Goal: Transaction & Acquisition: Purchase product/service

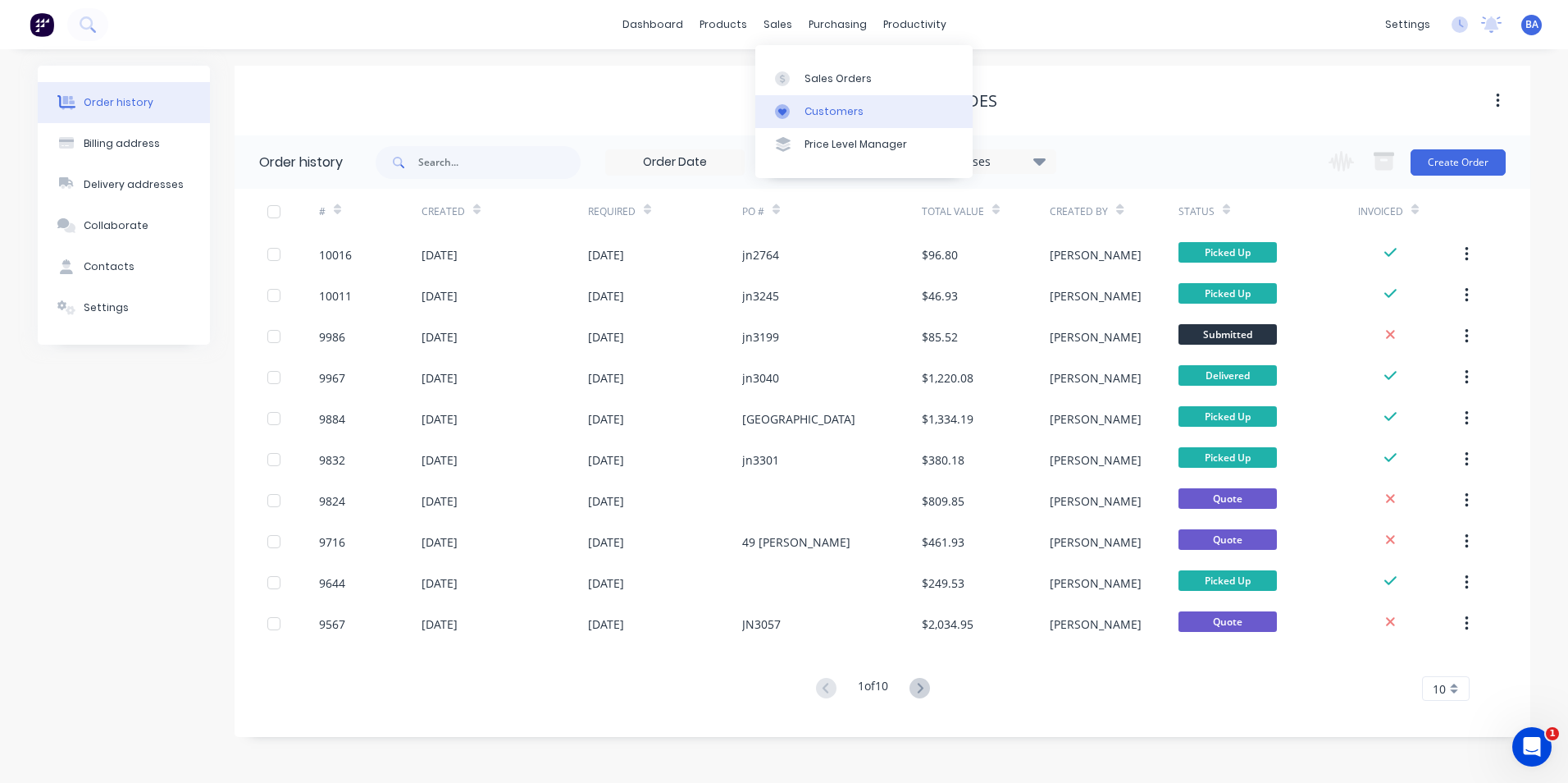
click at [784, 114] on icon at bounding box center [783, 112] width 8 height 8
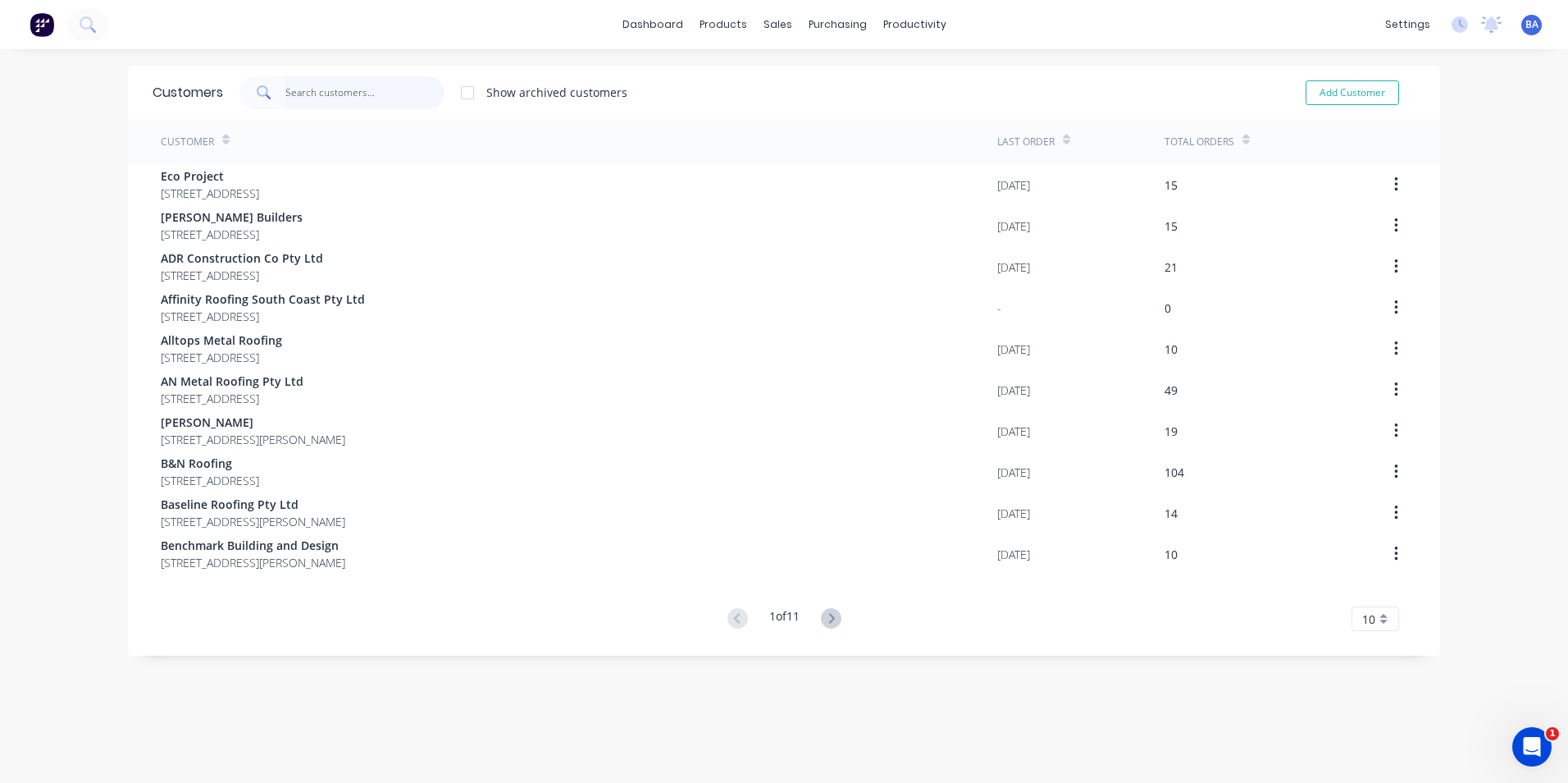
click at [416, 92] on input "text" at bounding box center [365, 92] width 160 height 33
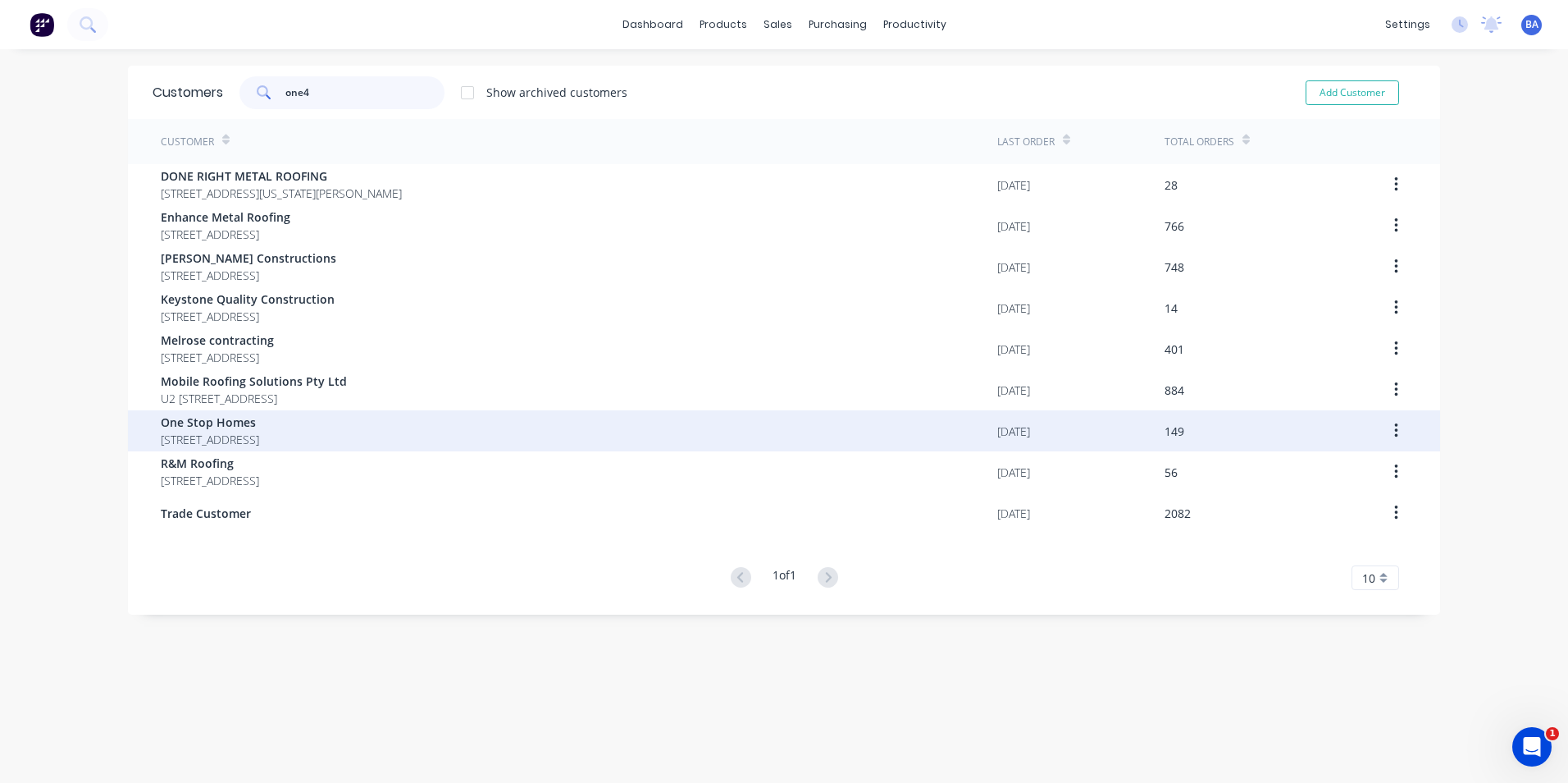
type input "one4"
click at [259, 417] on span "One Stop Homes" at bounding box center [210, 422] width 98 height 17
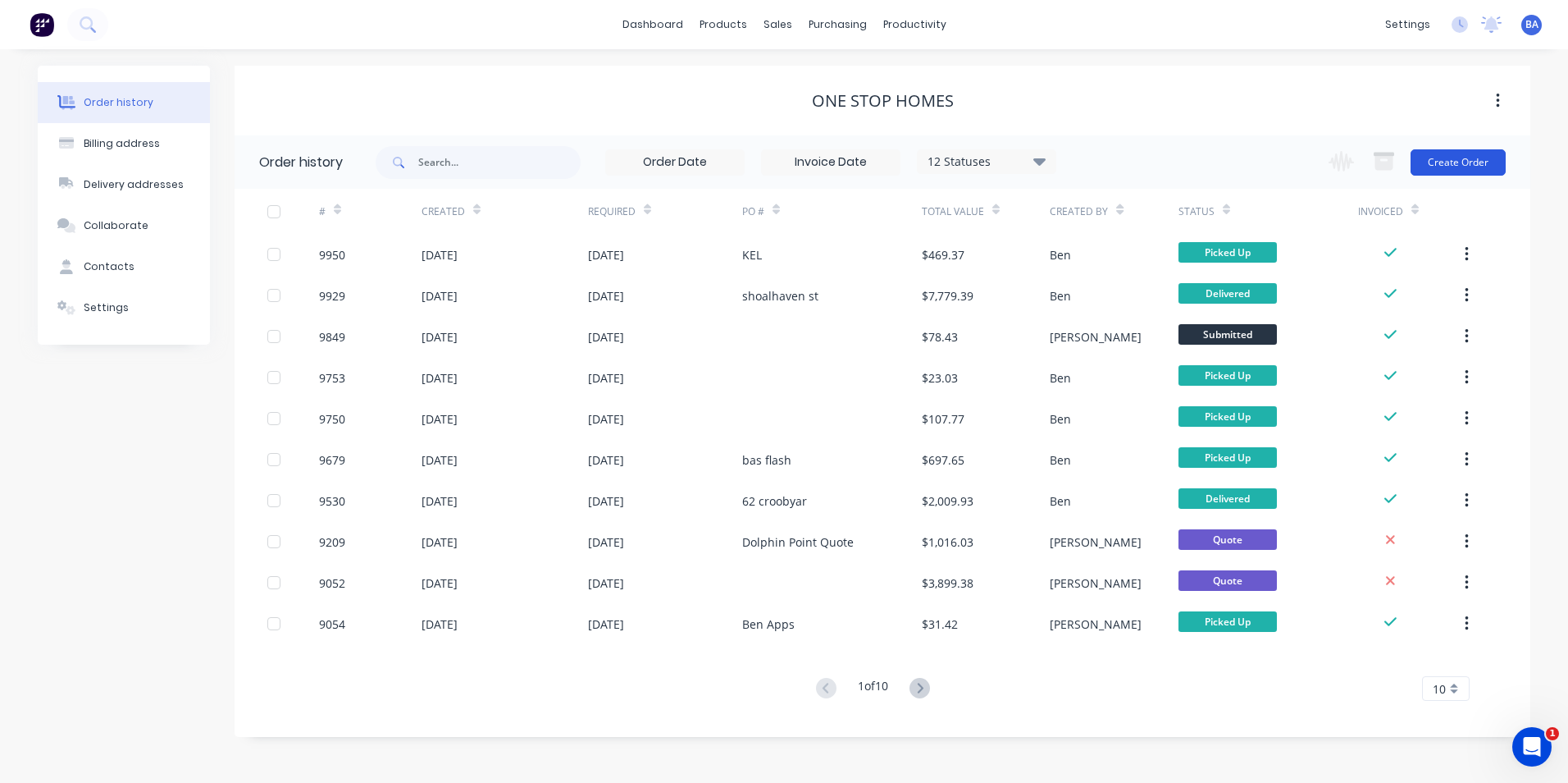
click at [1438, 158] on button "Create Order" at bounding box center [1458, 162] width 95 height 26
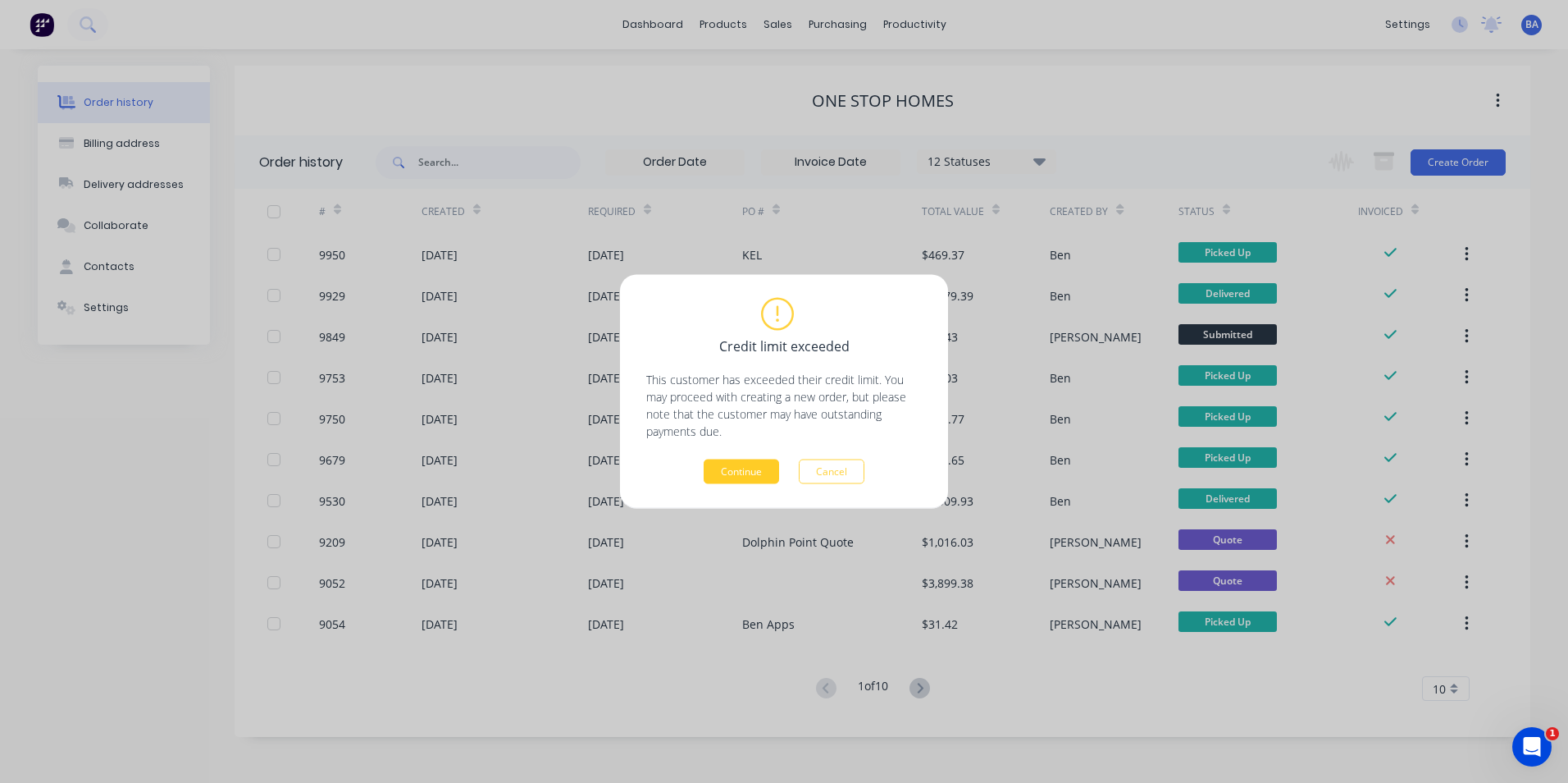
click at [754, 468] on button "Continue" at bounding box center [741, 471] width 75 height 25
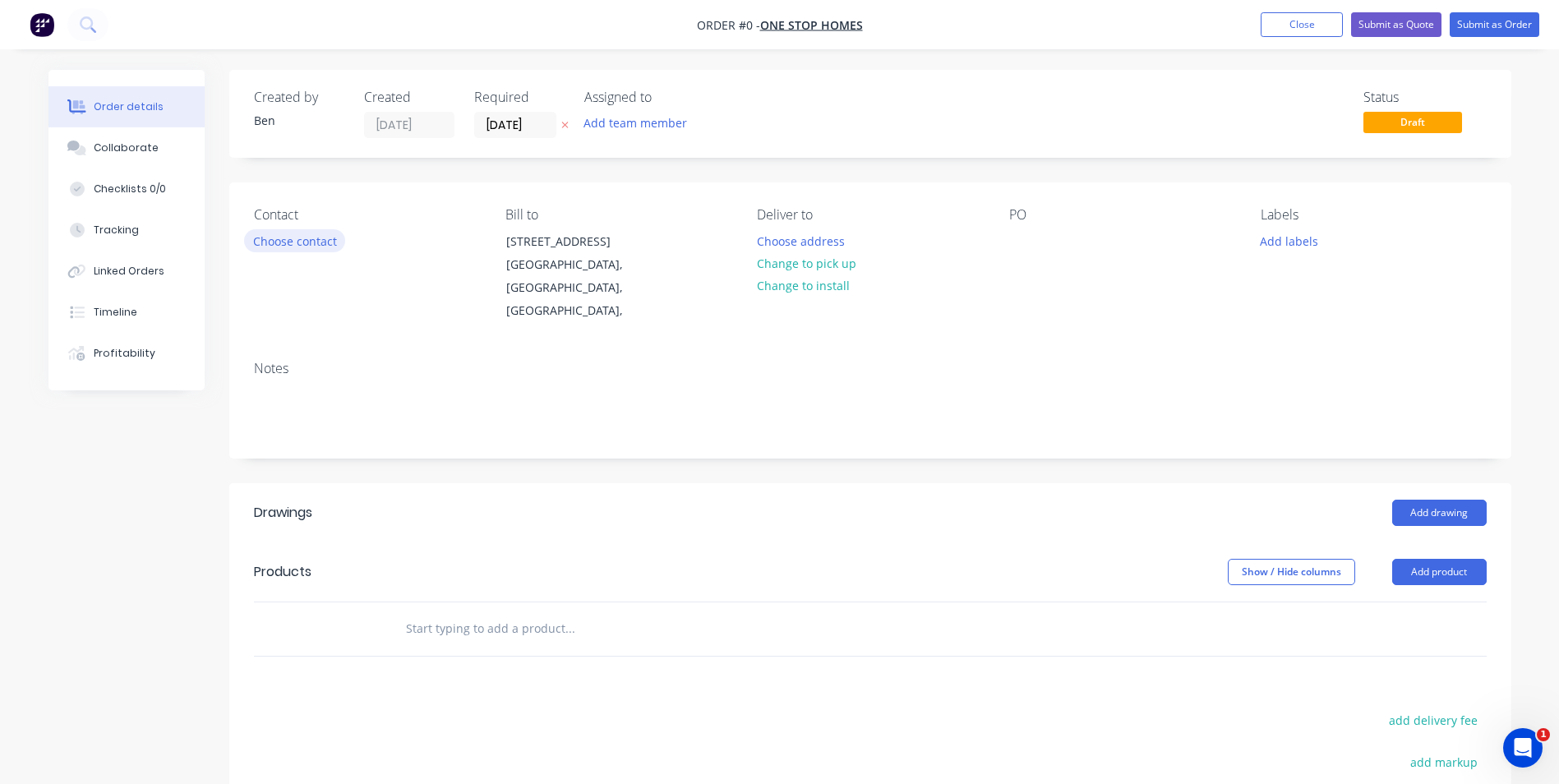
click at [302, 241] on button "Choose contact" at bounding box center [294, 240] width 101 height 22
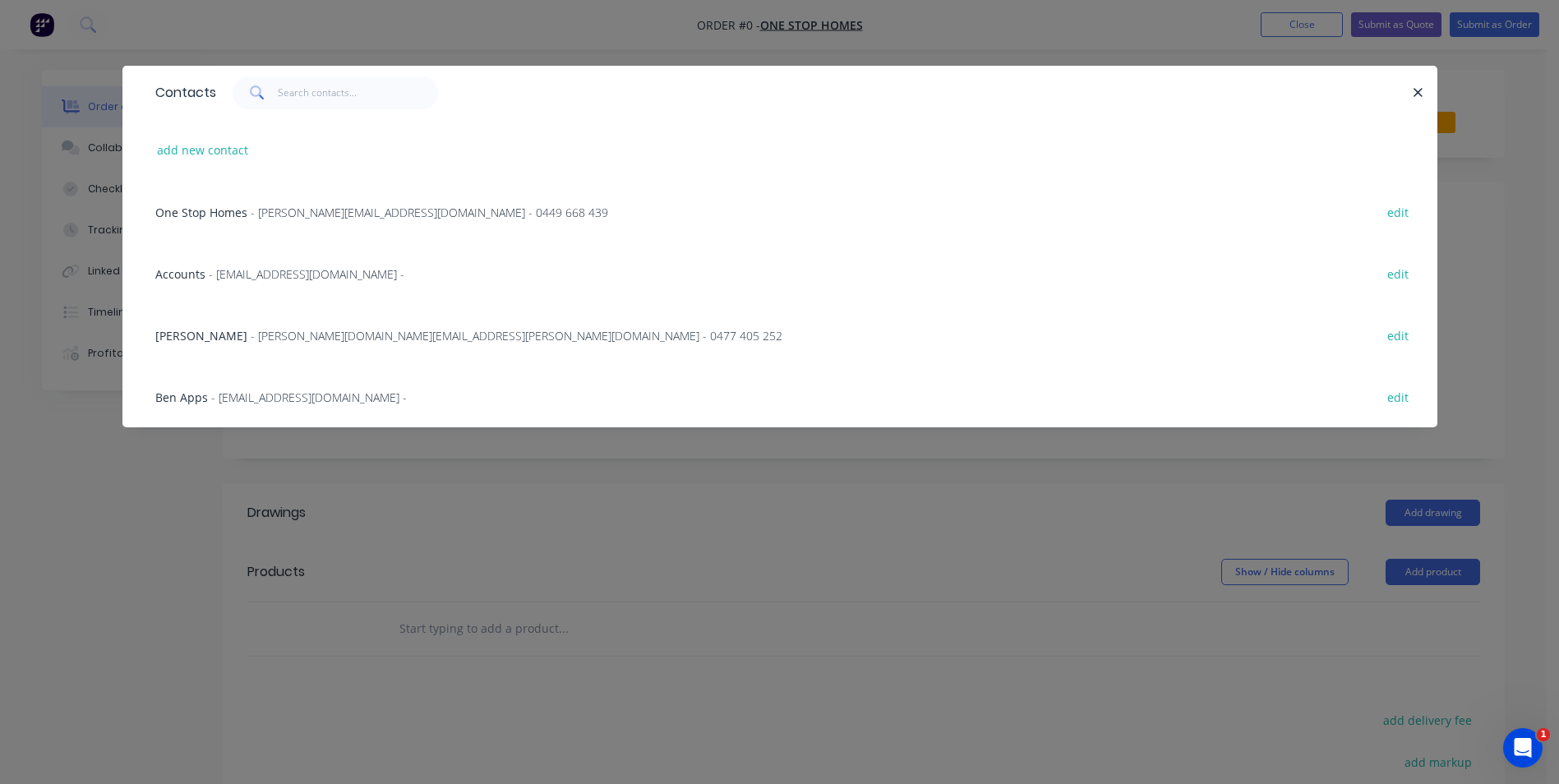
click at [250, 334] on span "- [PERSON_NAME][DOMAIN_NAME][EMAIL_ADDRESS][PERSON_NAME][DOMAIN_NAME] - 0477 40…" at bounding box center [516, 335] width 531 height 15
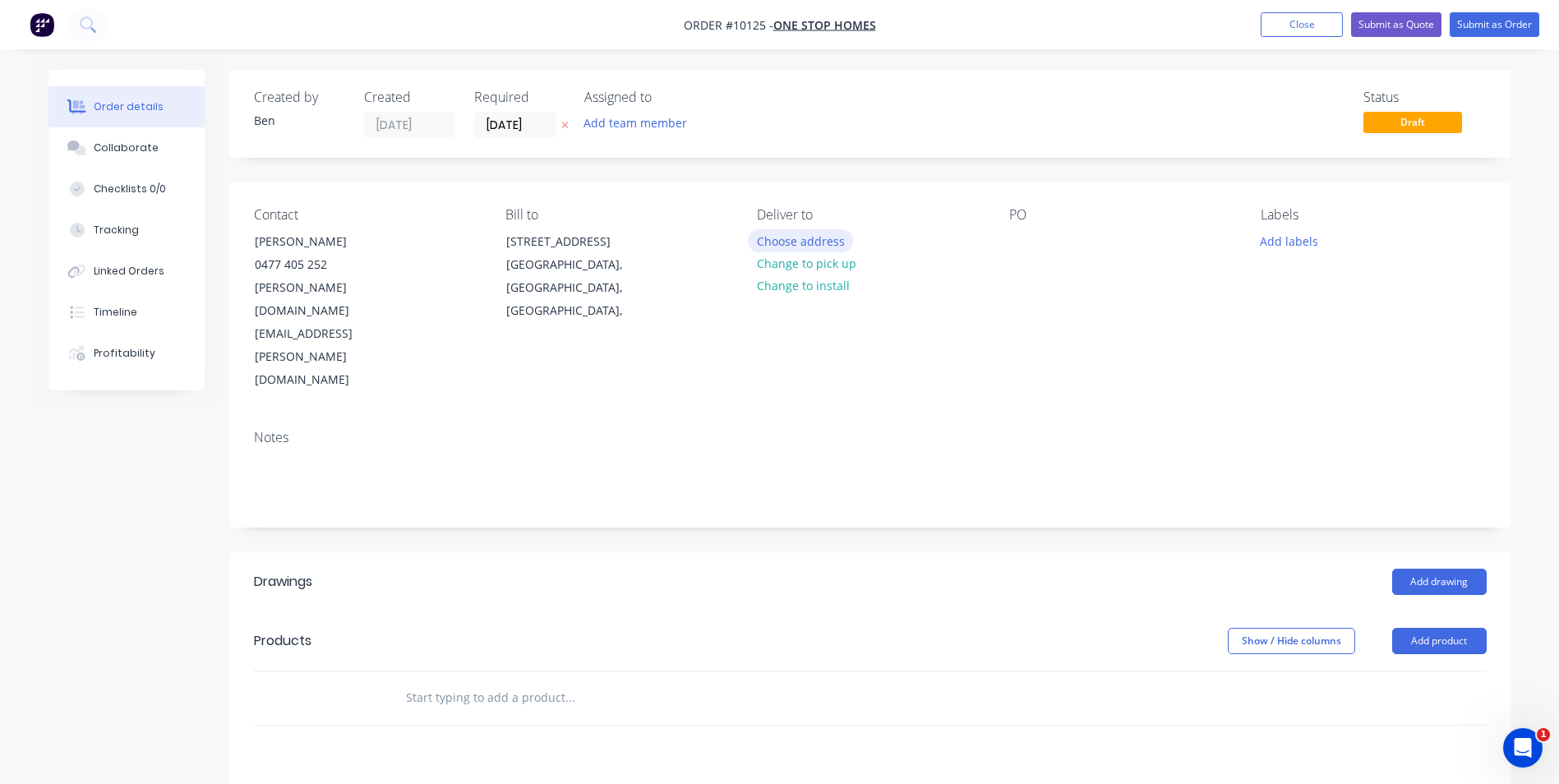
click at [792, 242] on button "Choose address" at bounding box center [800, 240] width 105 height 22
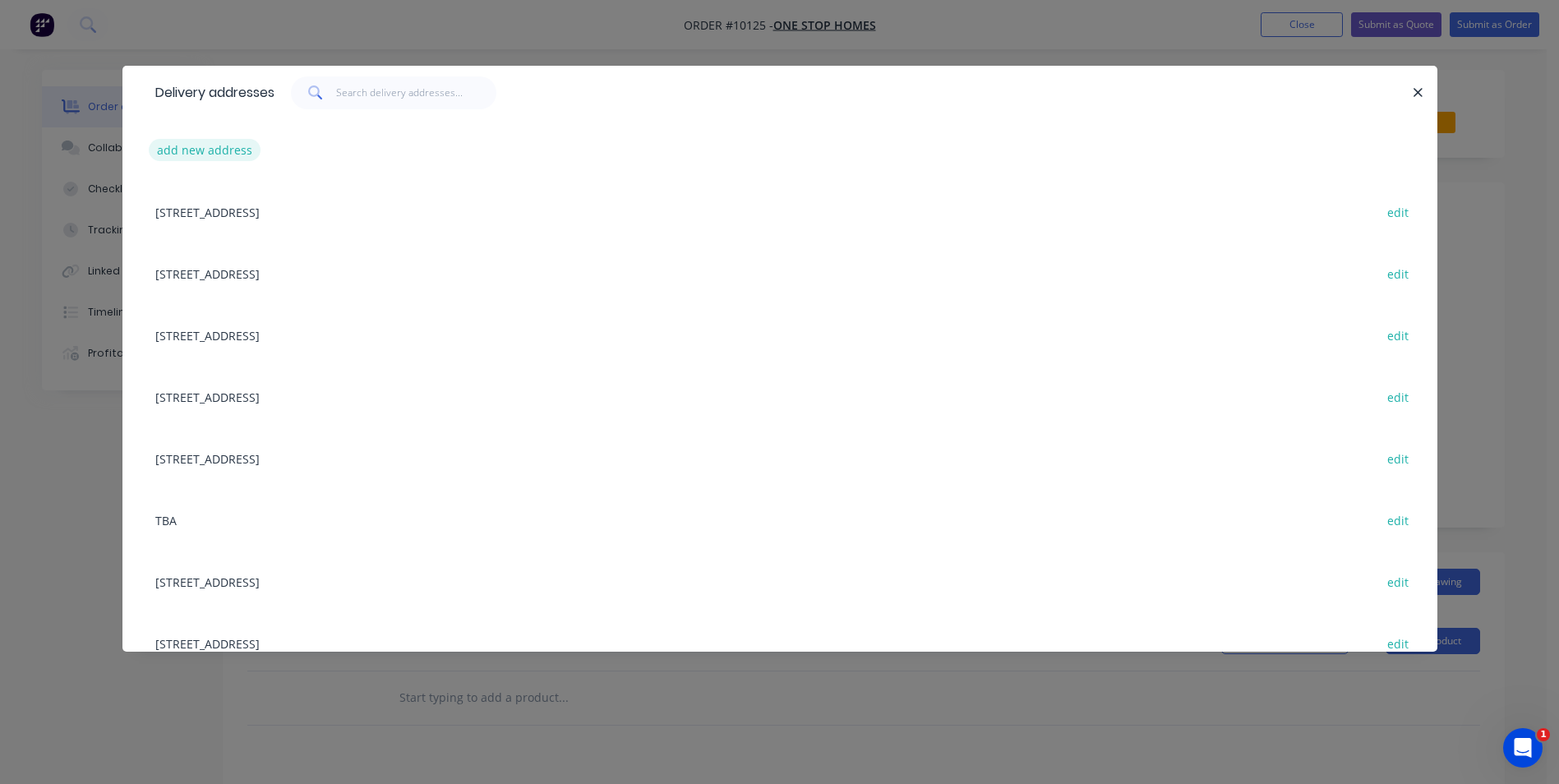
click at [217, 146] on button "add new address" at bounding box center [205, 150] width 113 height 22
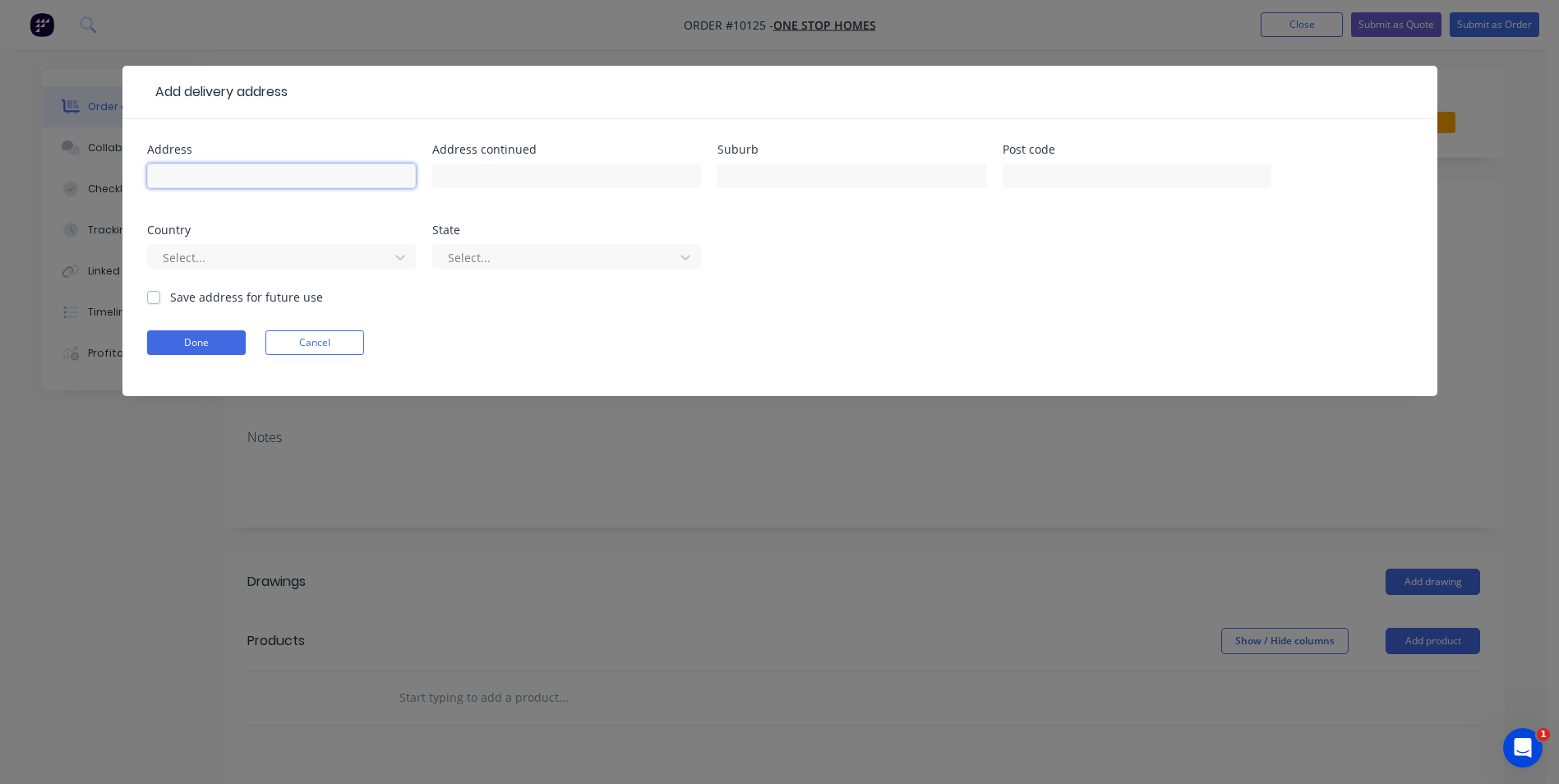
click at [205, 171] on input "text" at bounding box center [281, 176] width 269 height 25
type input "[STREET_ADDRESS][PERSON_NAME]"
click at [735, 172] on input "text" at bounding box center [851, 176] width 269 height 25
type input "Nowra"
click at [595, 210] on div "Address [STREET_ADDRESS][PERSON_NAME] Address continued Suburb Nowra Post code …" at bounding box center [779, 216] width 1265 height 144
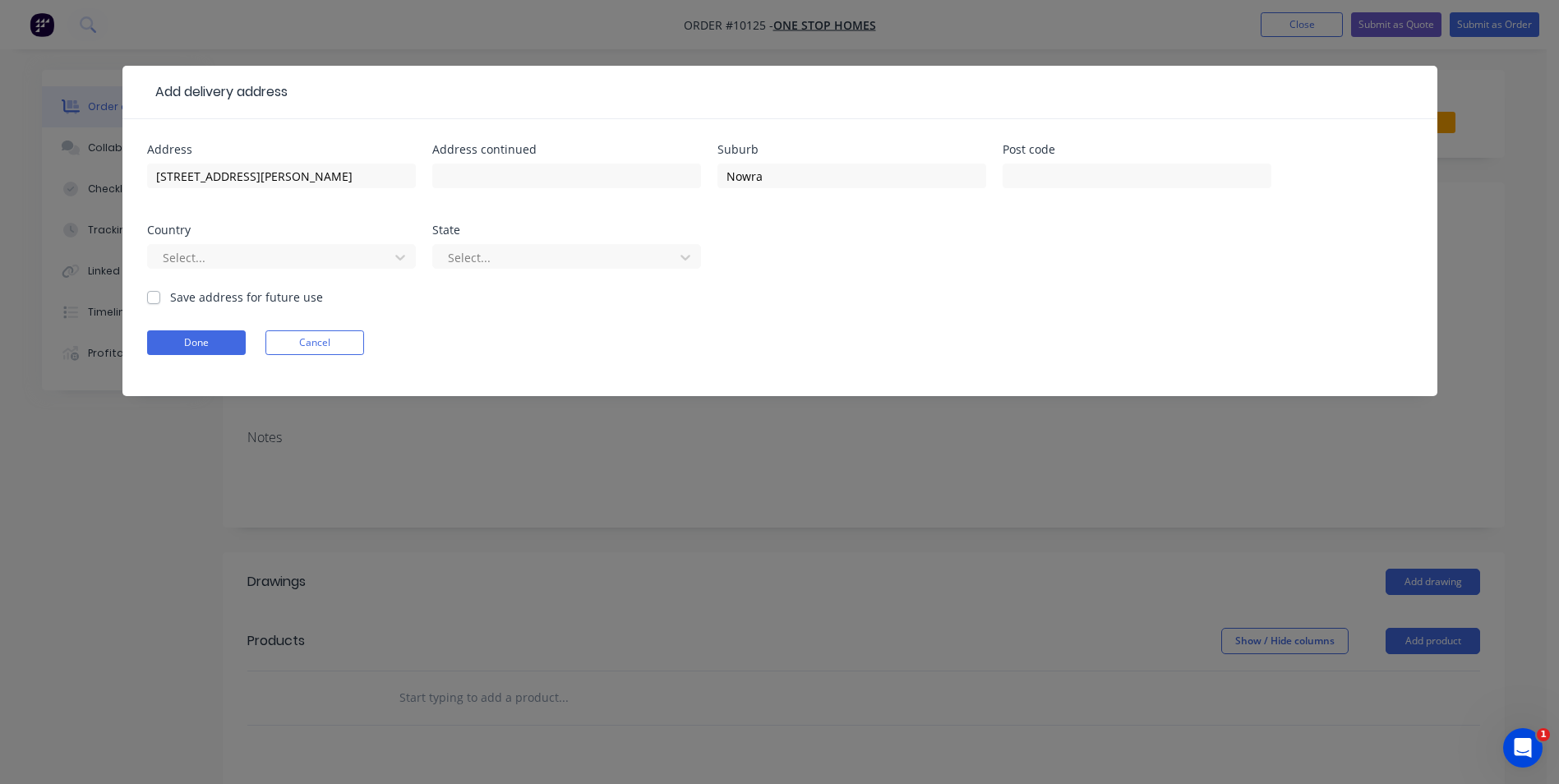
click at [170, 298] on label "Save address for future use" at bounding box center [246, 297] width 153 height 17
click at [156, 298] on input "Save address for future use" at bounding box center [153, 296] width 13 height 15
checkbox input "true"
click at [178, 343] on button "Done" at bounding box center [196, 342] width 98 height 25
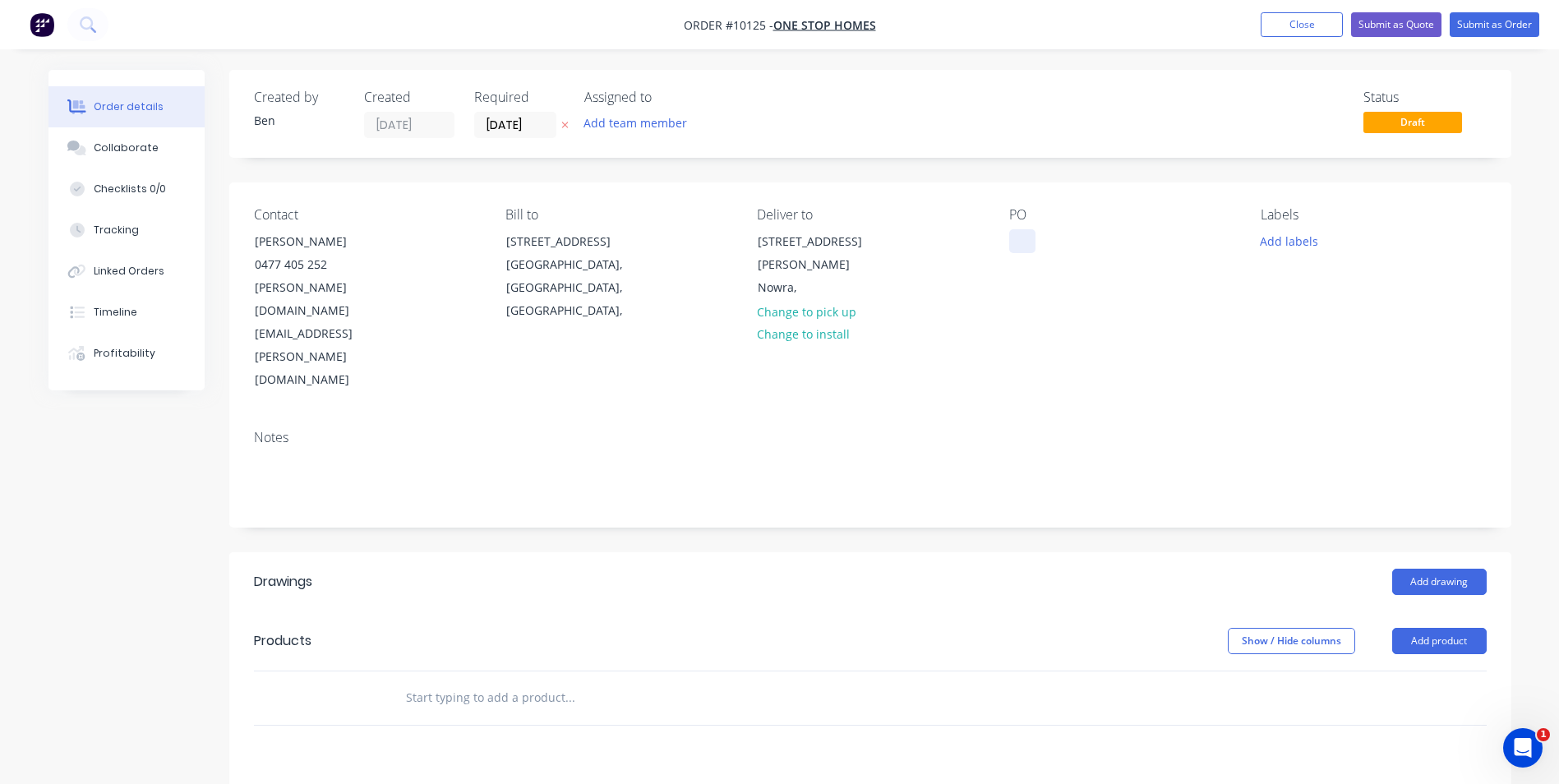
click at [1020, 240] on div at bounding box center [1022, 241] width 26 height 24
click at [1441, 628] on button "Add product" at bounding box center [1438, 641] width 94 height 26
click at [1424, 670] on div "Product catalogue" at bounding box center [1408, 682] width 126 height 24
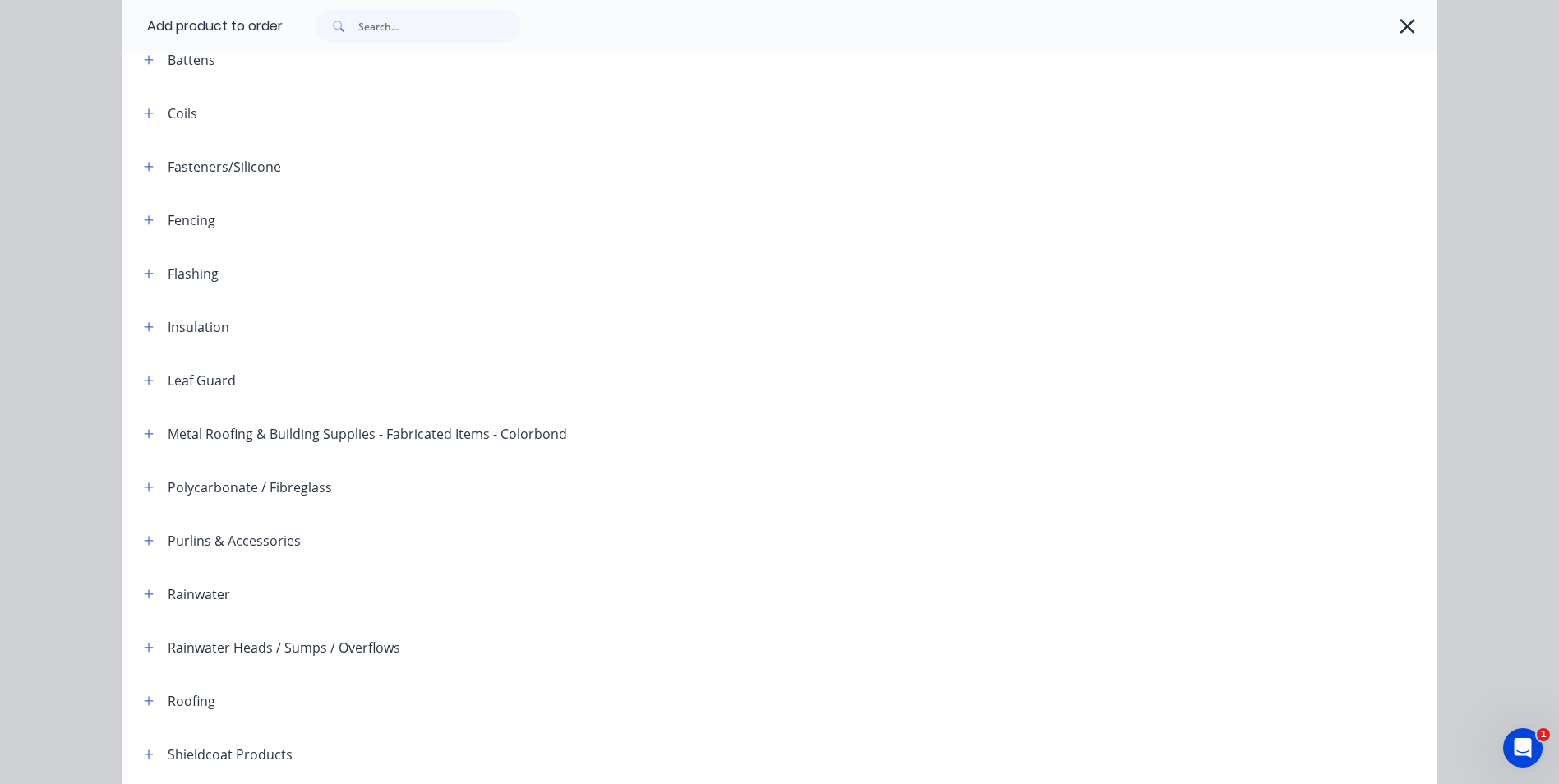
scroll to position [328, 0]
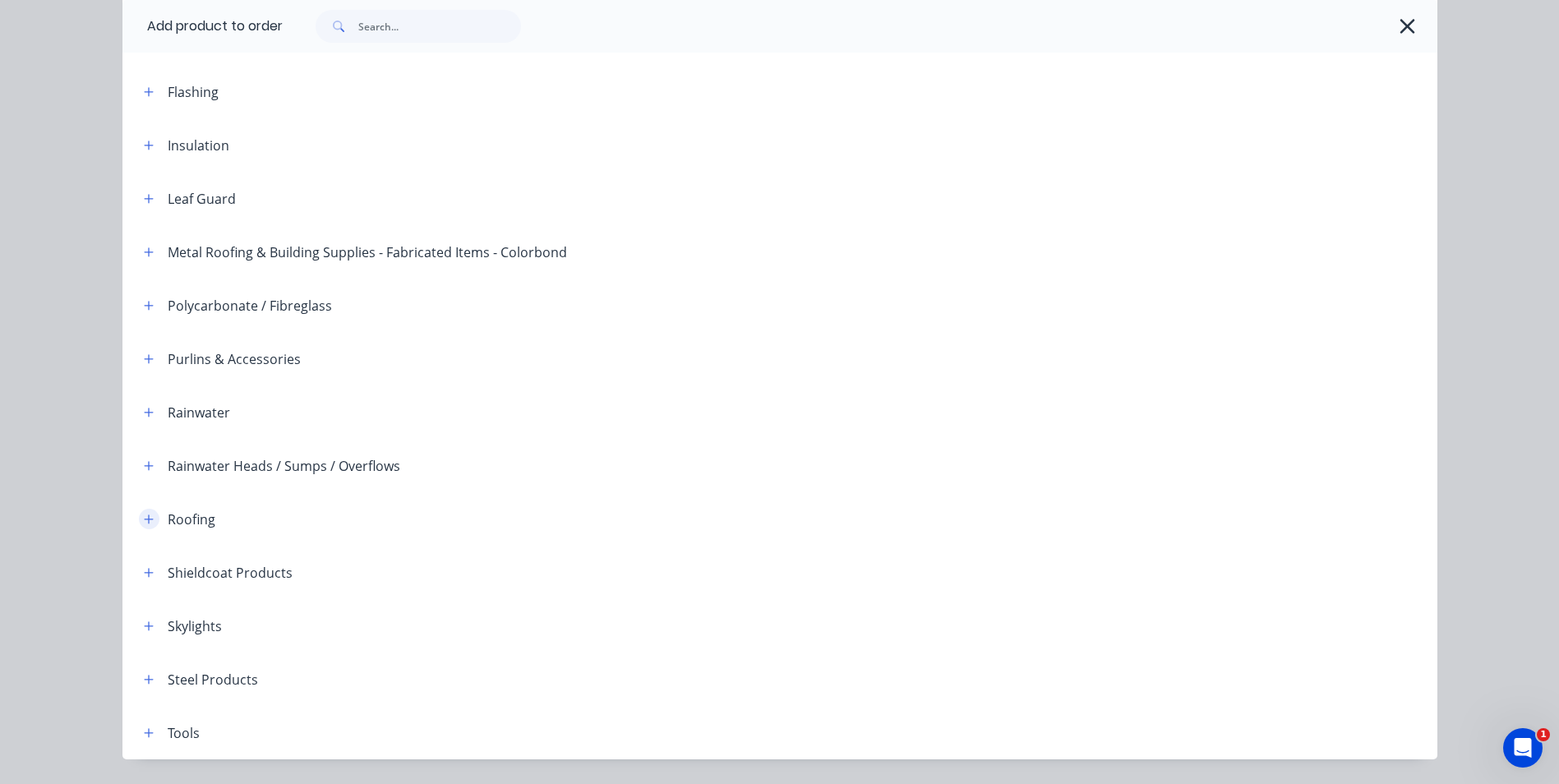
click at [143, 519] on icon "button" at bounding box center [148, 518] width 9 height 9
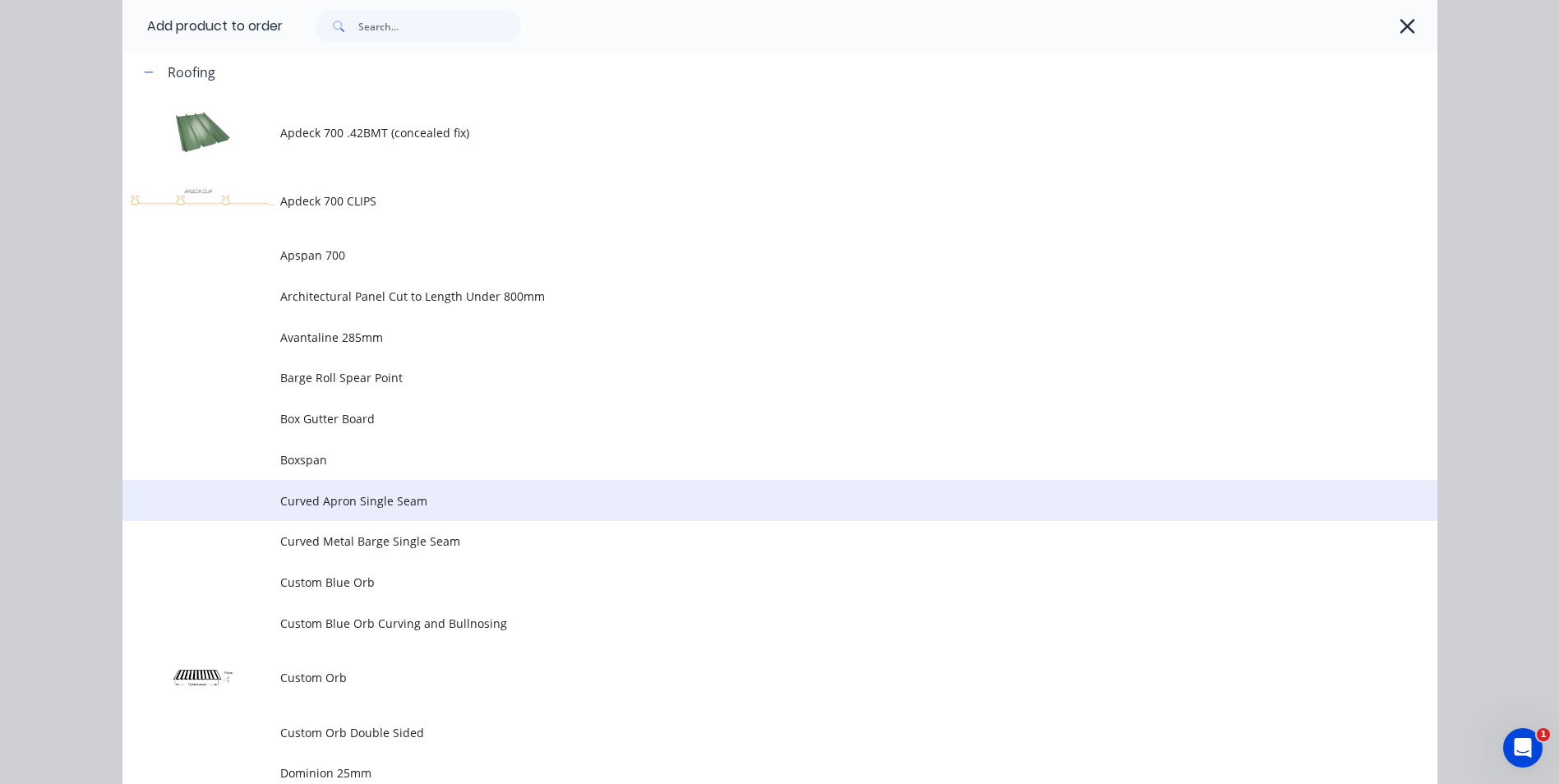
scroll to position [986, 0]
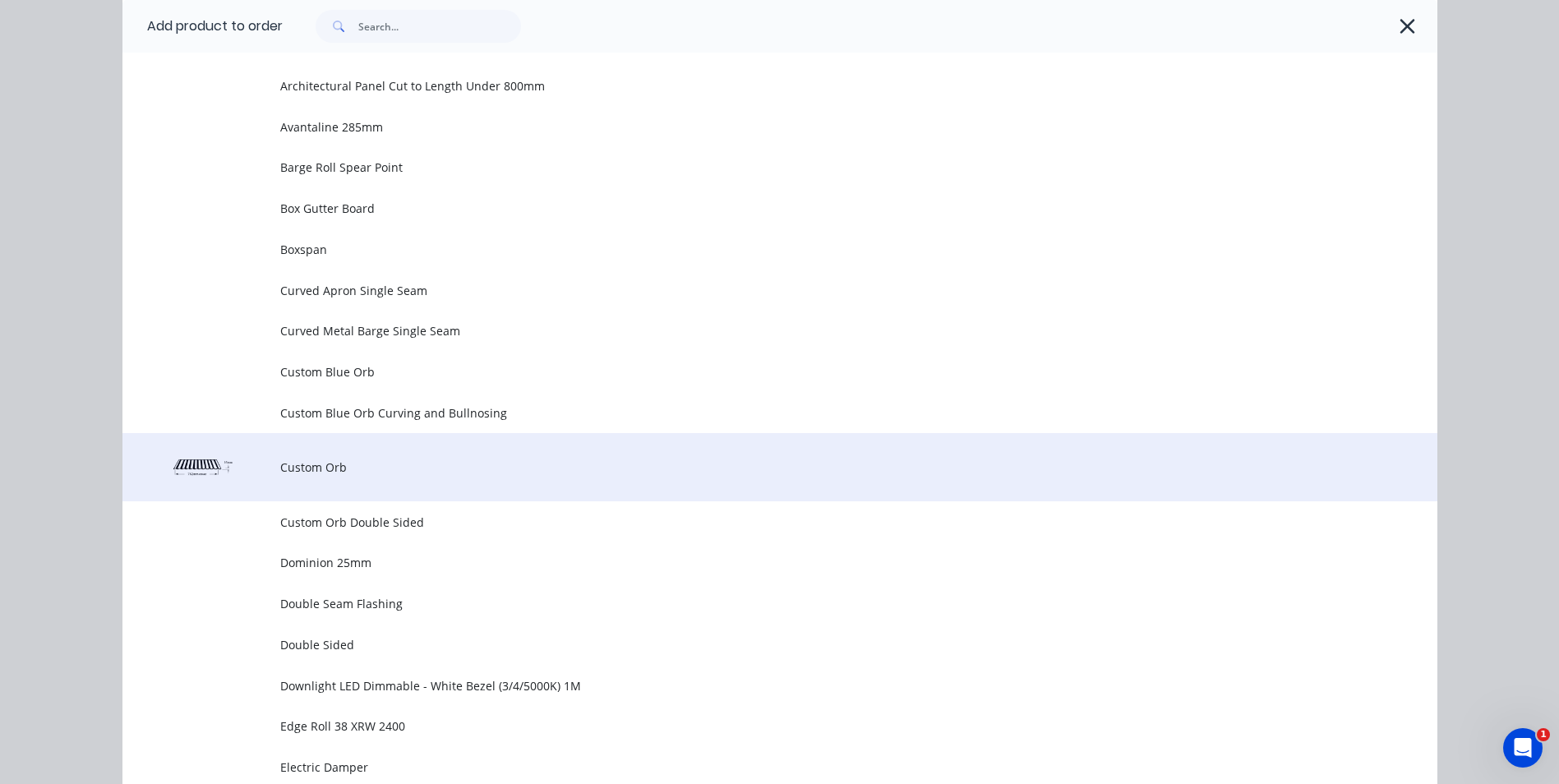
click at [298, 462] on span "Custom Orb" at bounding box center [743, 467] width 925 height 17
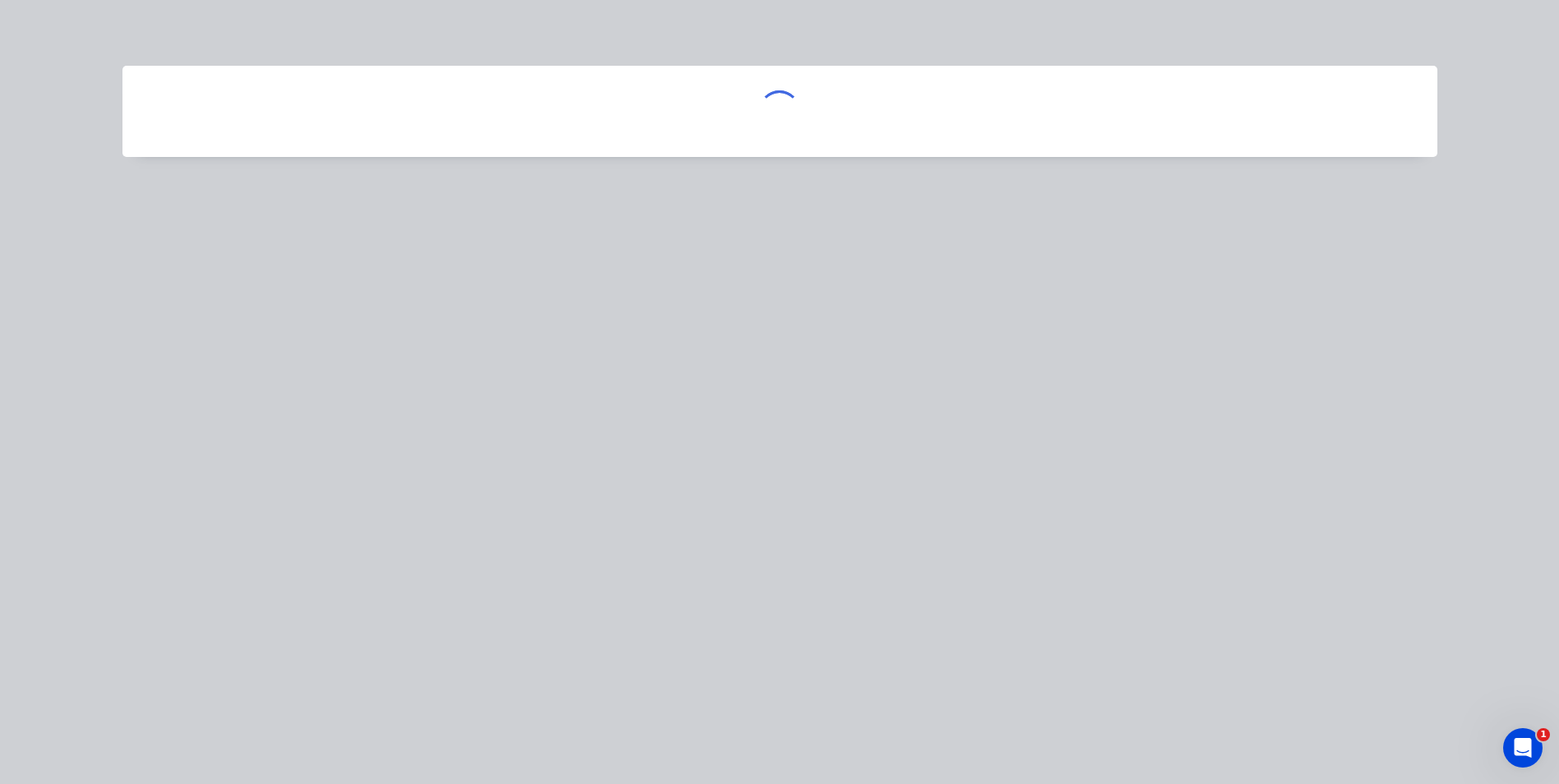
scroll to position [0, 0]
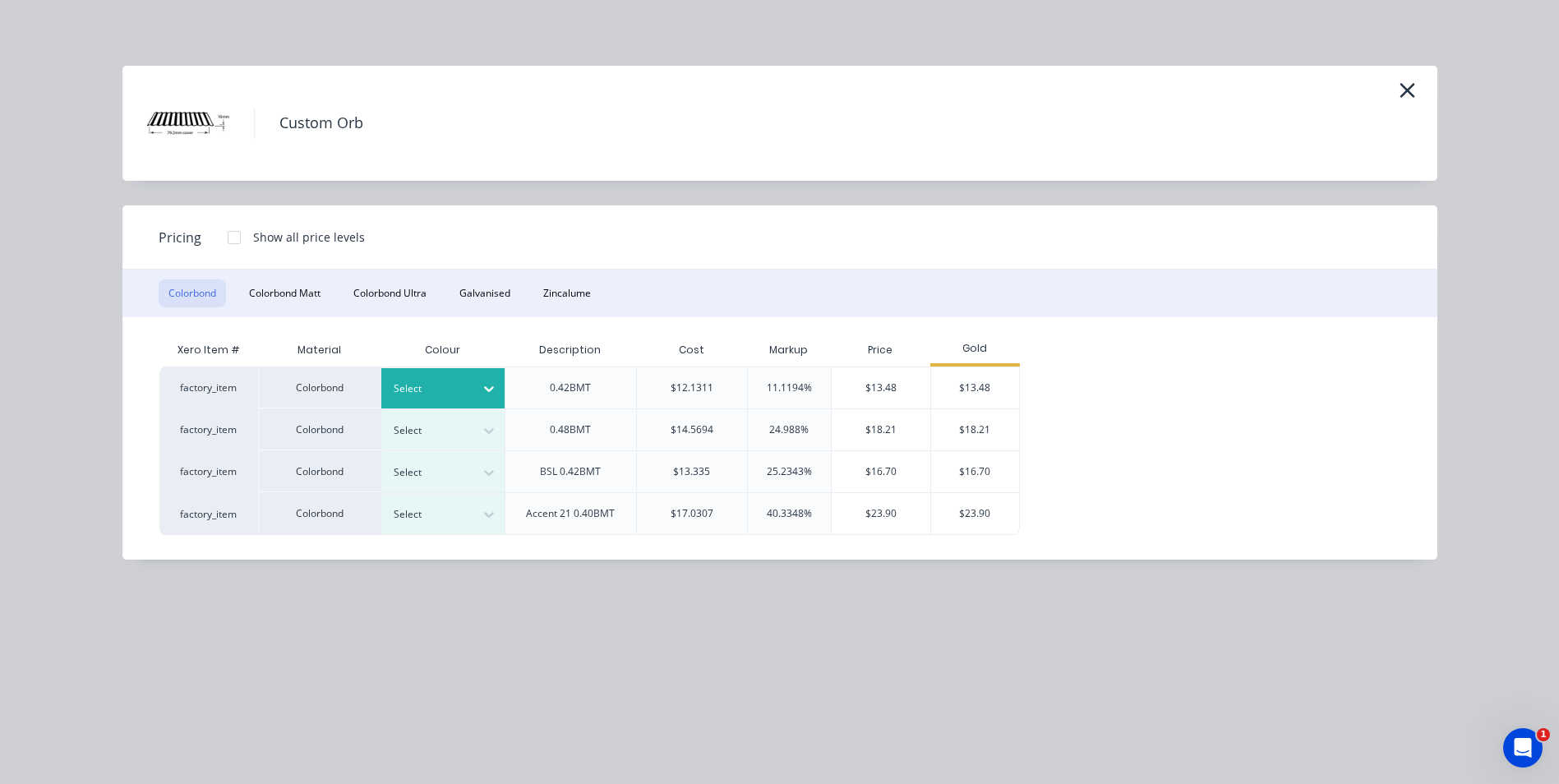
click at [480, 388] on div at bounding box center [489, 388] width 30 height 26
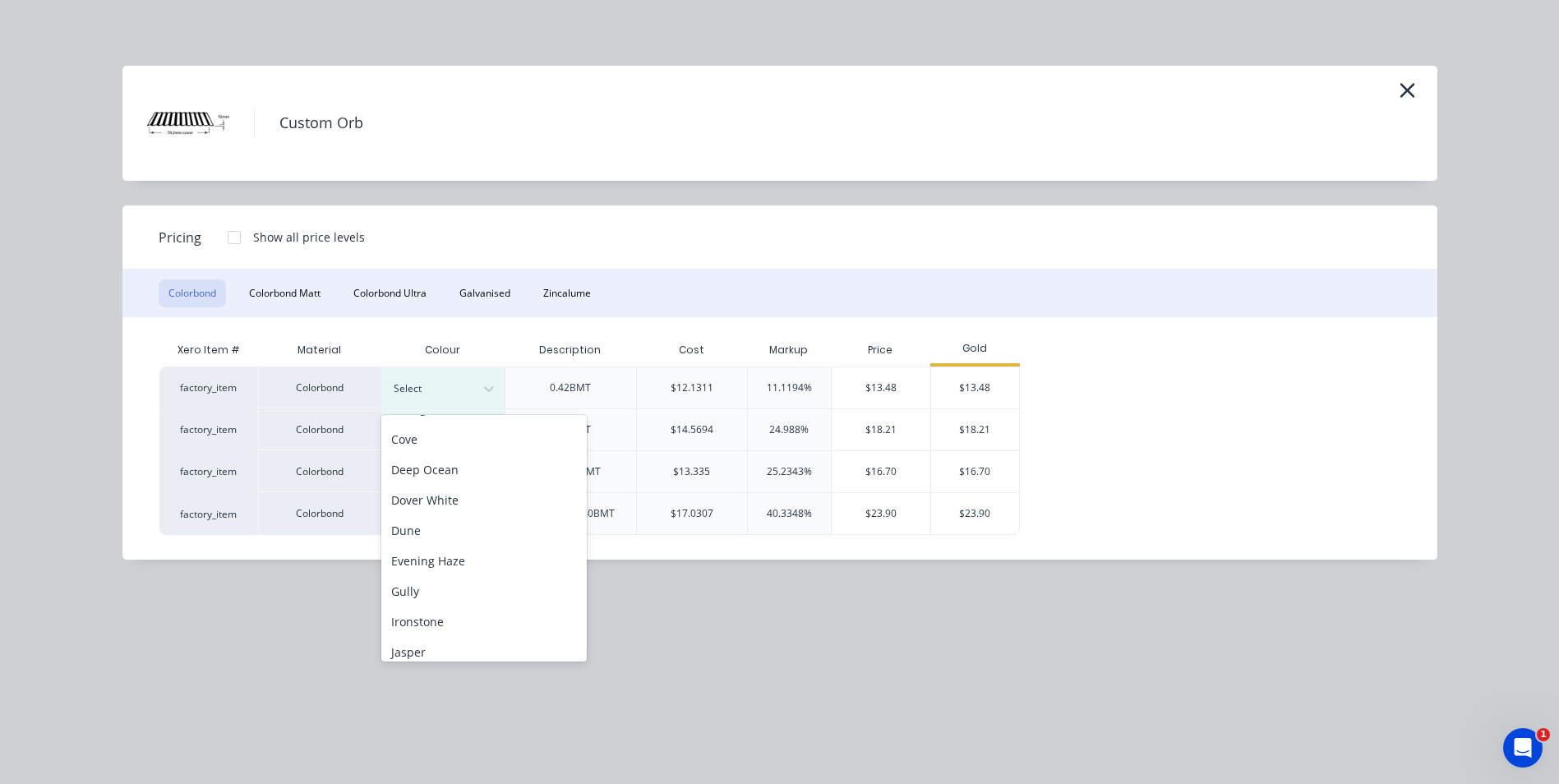
scroll to position [328, 0]
click at [445, 525] on div "Monument" at bounding box center [484, 530] width 205 height 31
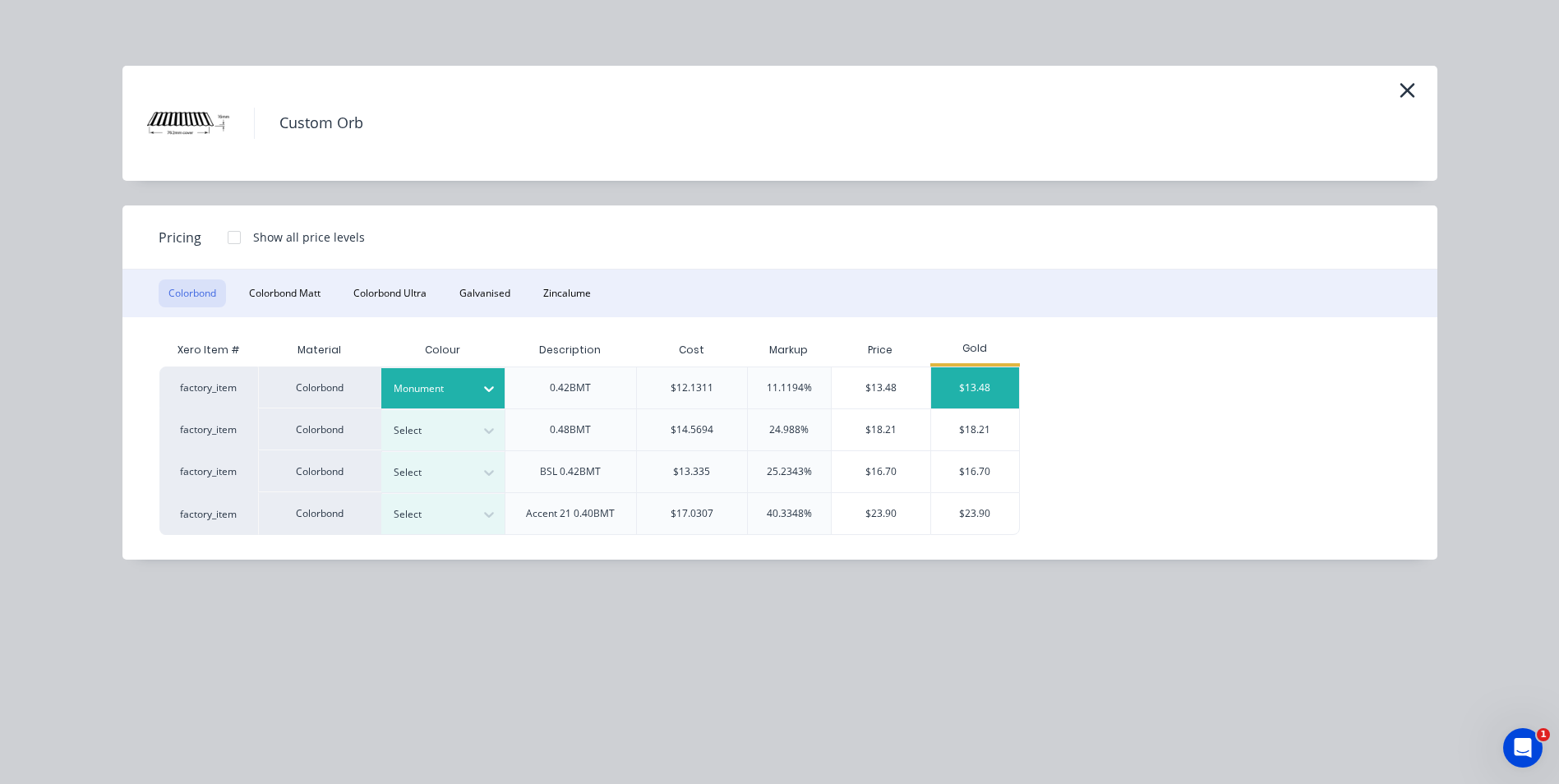
click at [984, 392] on div "$13.48" at bounding box center [975, 388] width 88 height 41
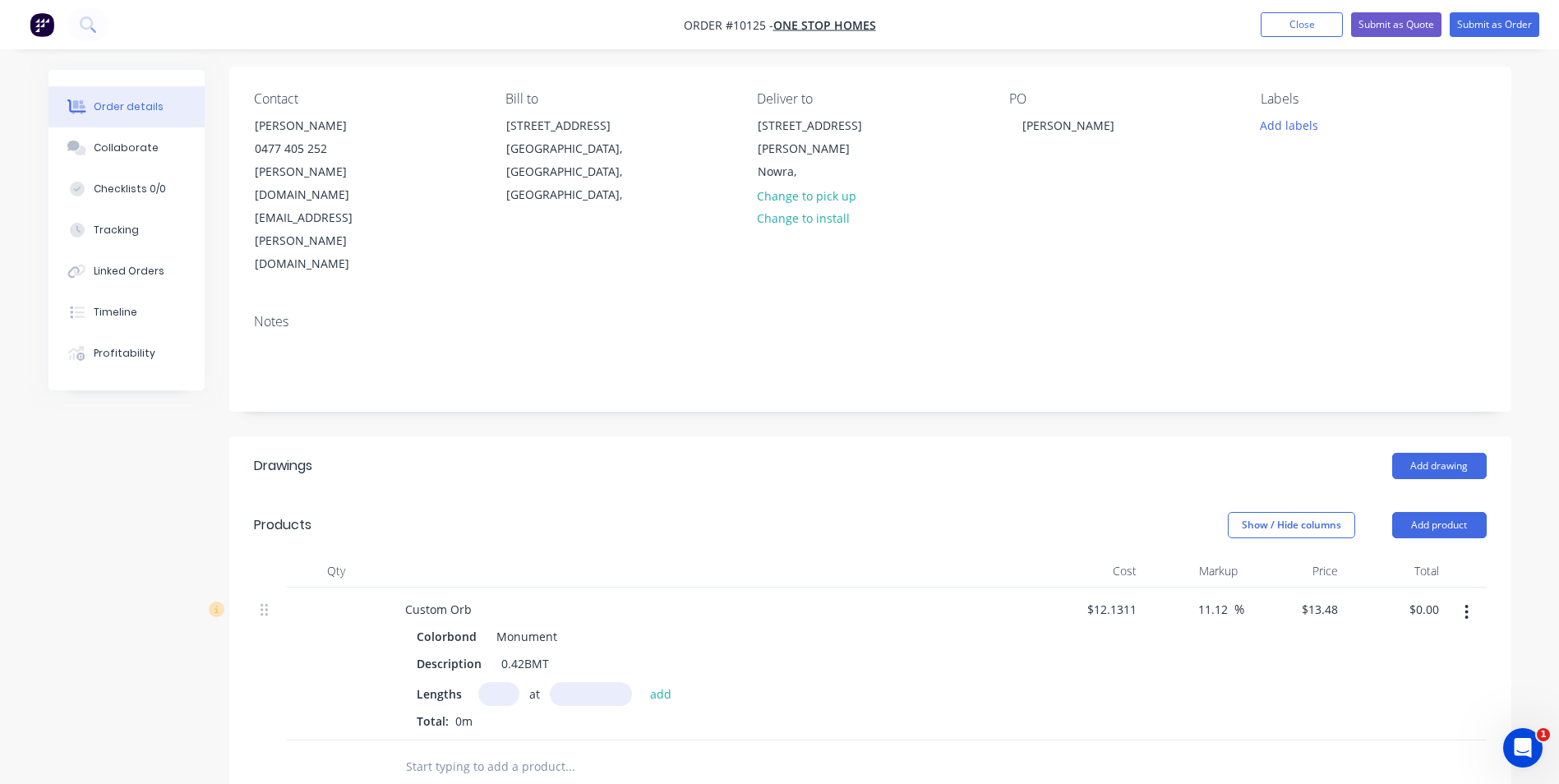
scroll to position [246, 0]
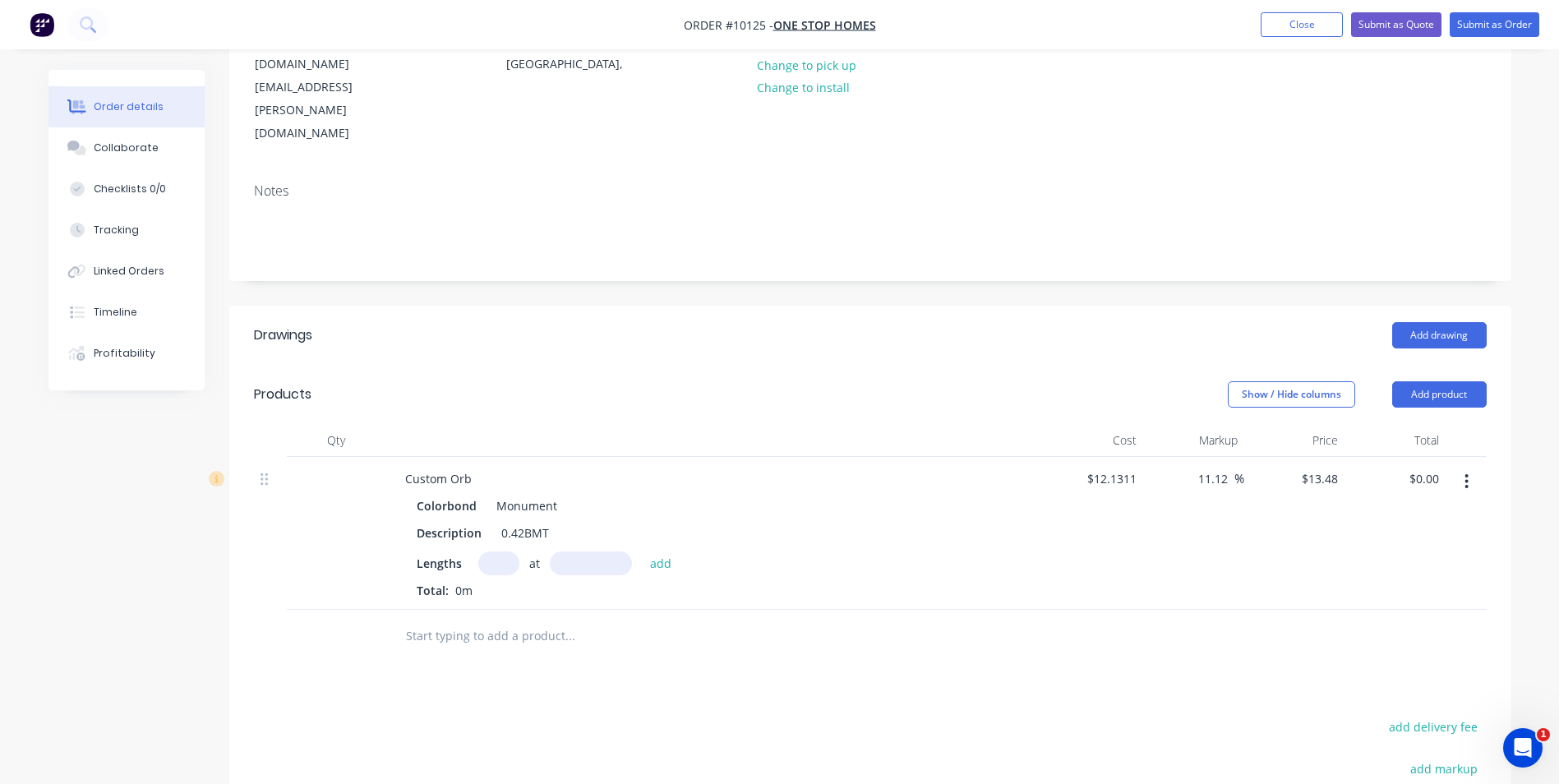
click at [493, 552] on input "text" at bounding box center [499, 563] width 41 height 24
type input "12"
type input "4400"
click at [642, 552] on button "add" at bounding box center [661, 563] width 39 height 22
type input "$711.74"
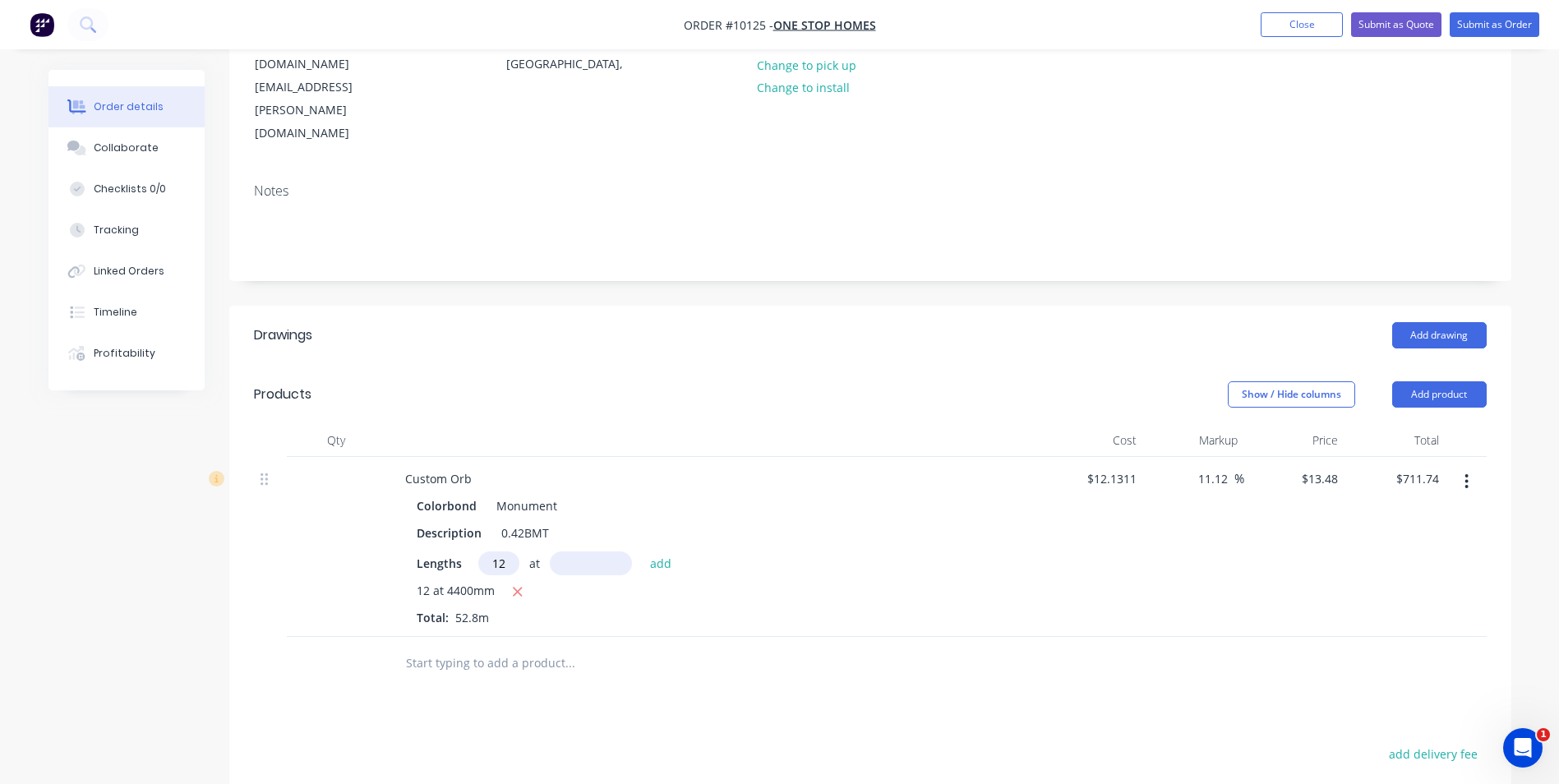
type input "12"
type input "4460"
click at [642, 552] on button "add" at bounding box center [661, 563] width 39 height 22
type input "$1,433.19"
click at [1431, 381] on button "Add product" at bounding box center [1438, 394] width 94 height 26
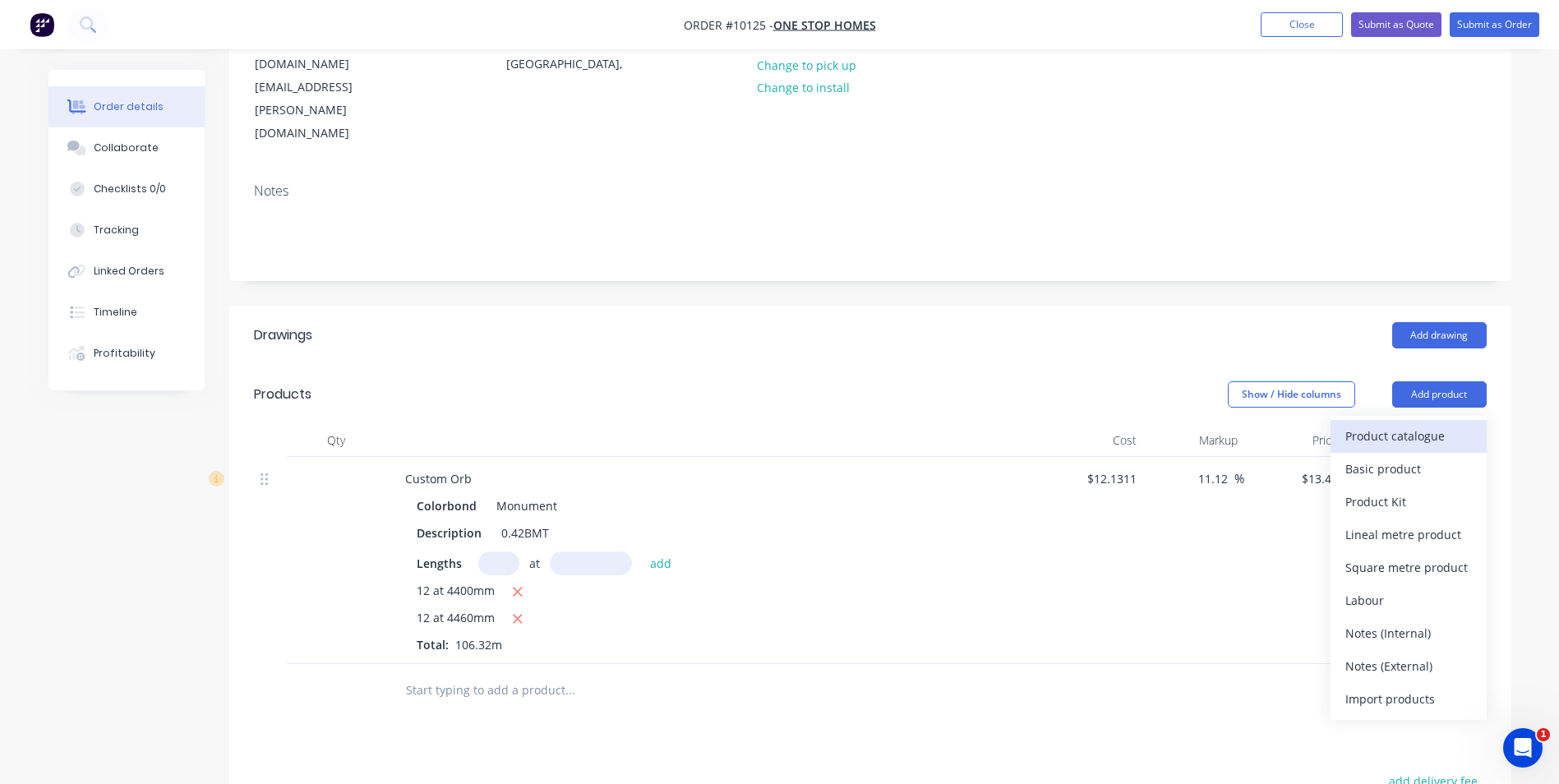
click at [1428, 424] on div "Product catalogue" at bounding box center [1408, 436] width 126 height 24
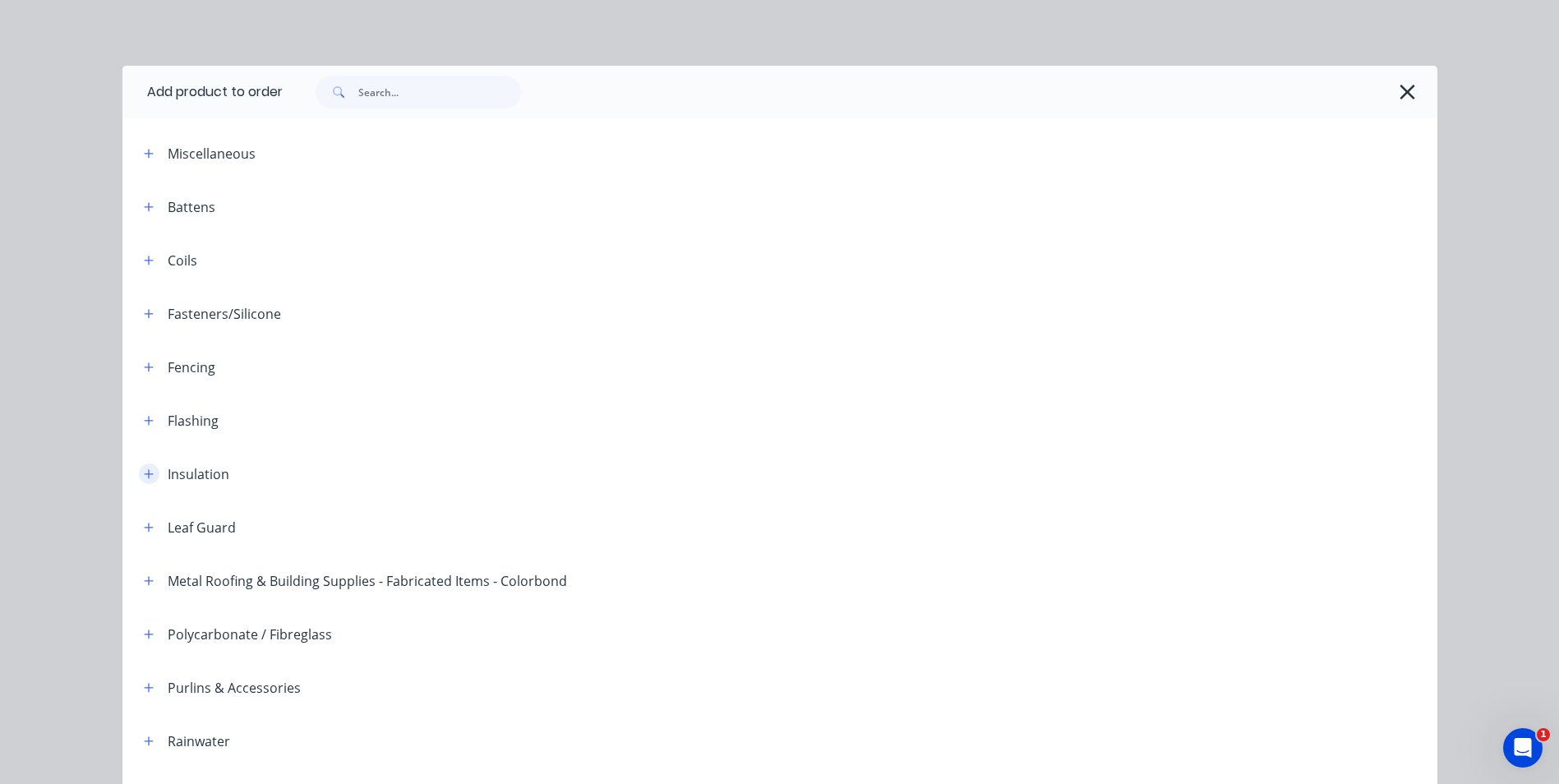
click at [143, 477] on icon "button" at bounding box center [149, 474] width 10 height 12
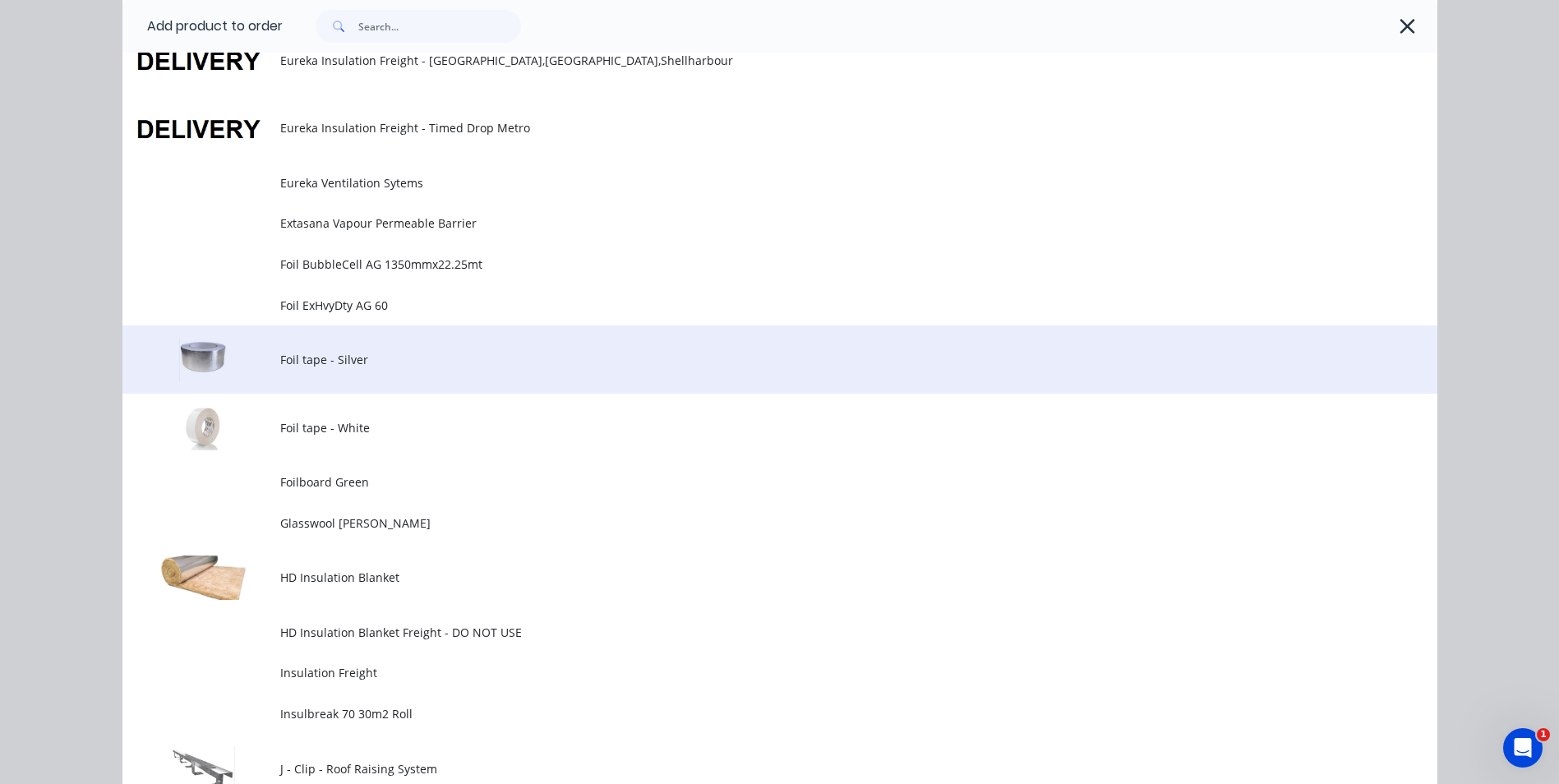
scroll to position [904, 0]
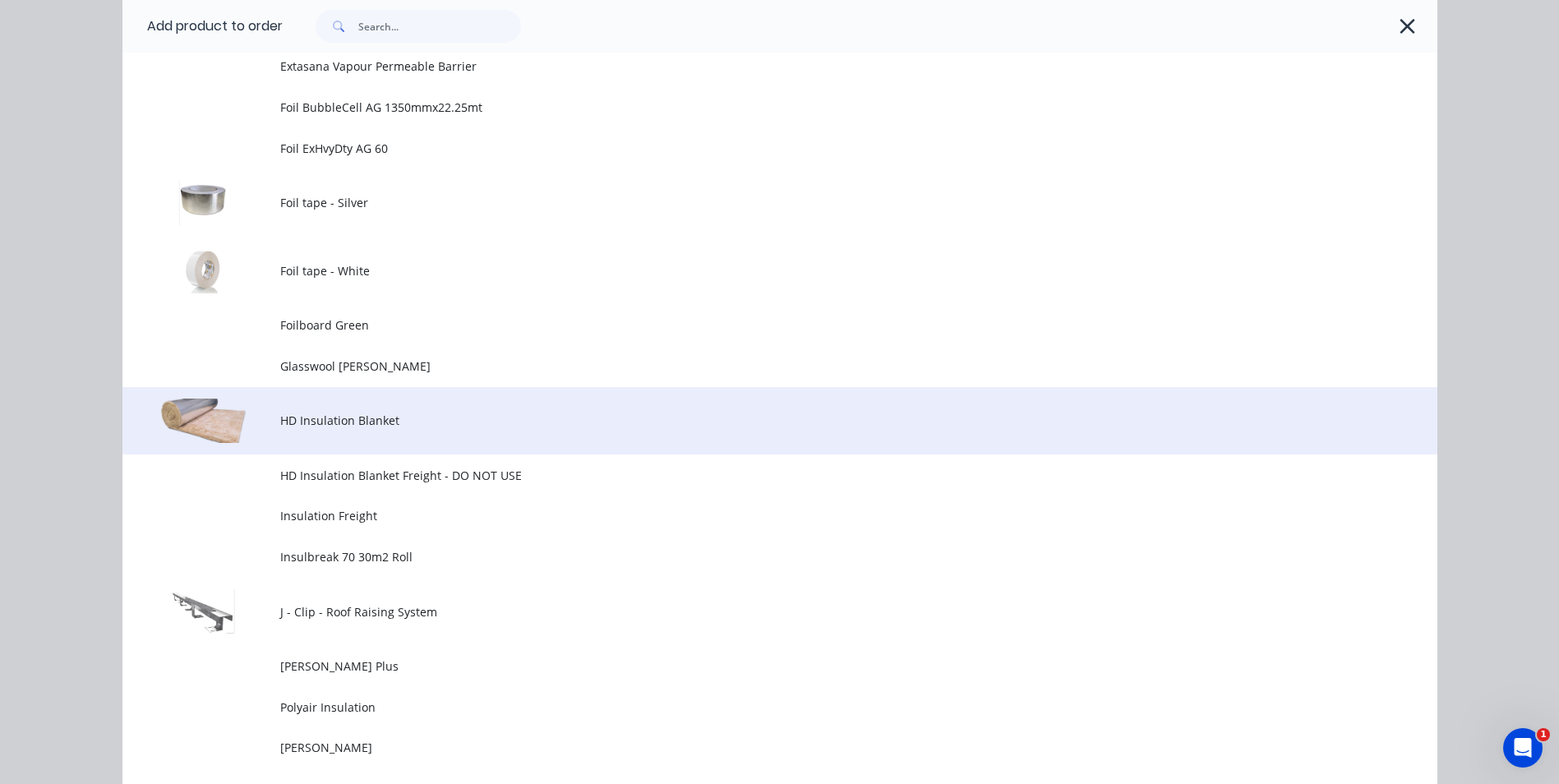
click at [341, 421] on span "HD Insulation Blanket" at bounding box center [743, 420] width 925 height 17
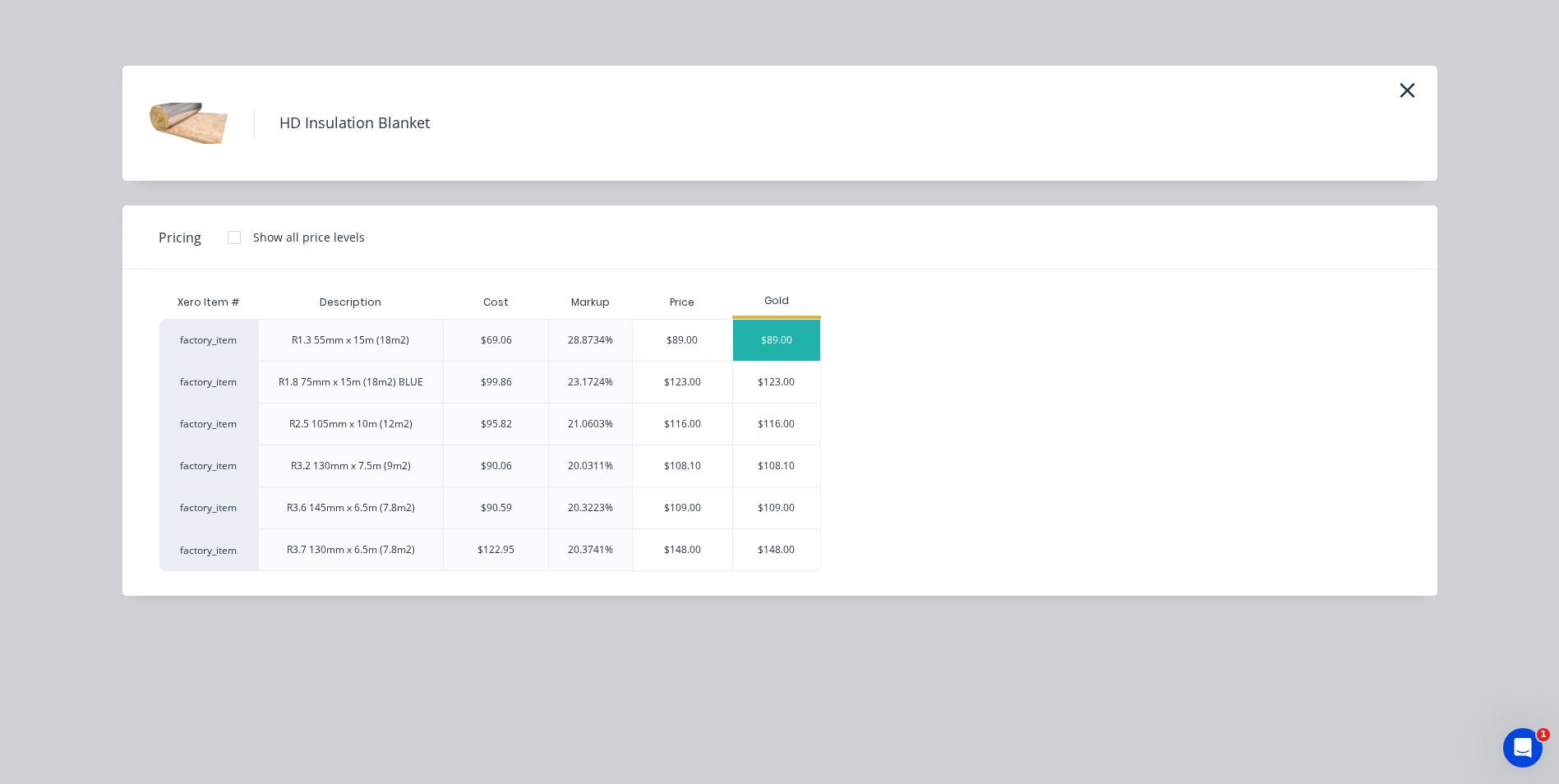
click at [749, 337] on div "$89.00" at bounding box center [777, 340] width 88 height 41
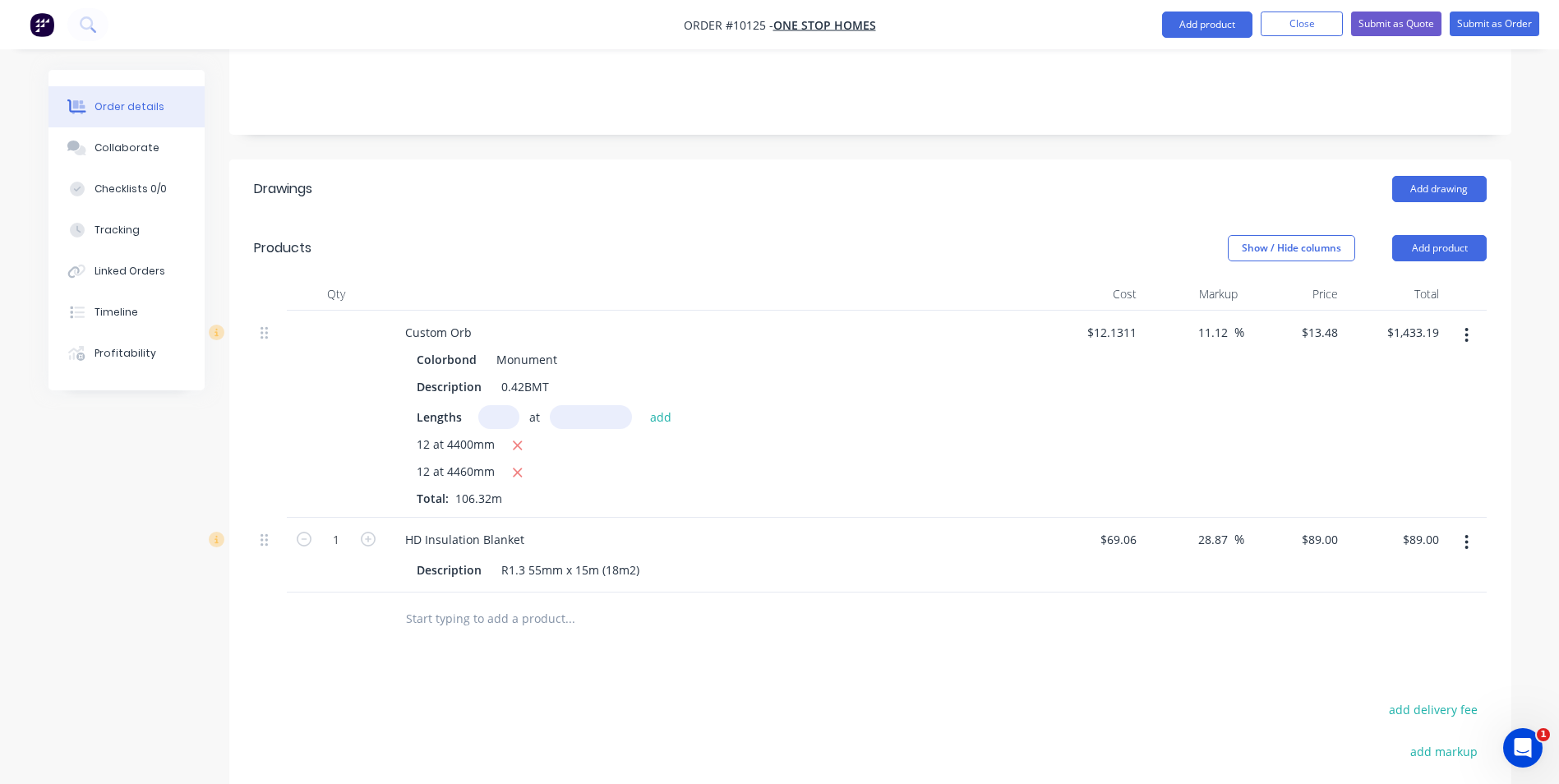
scroll to position [575, 0]
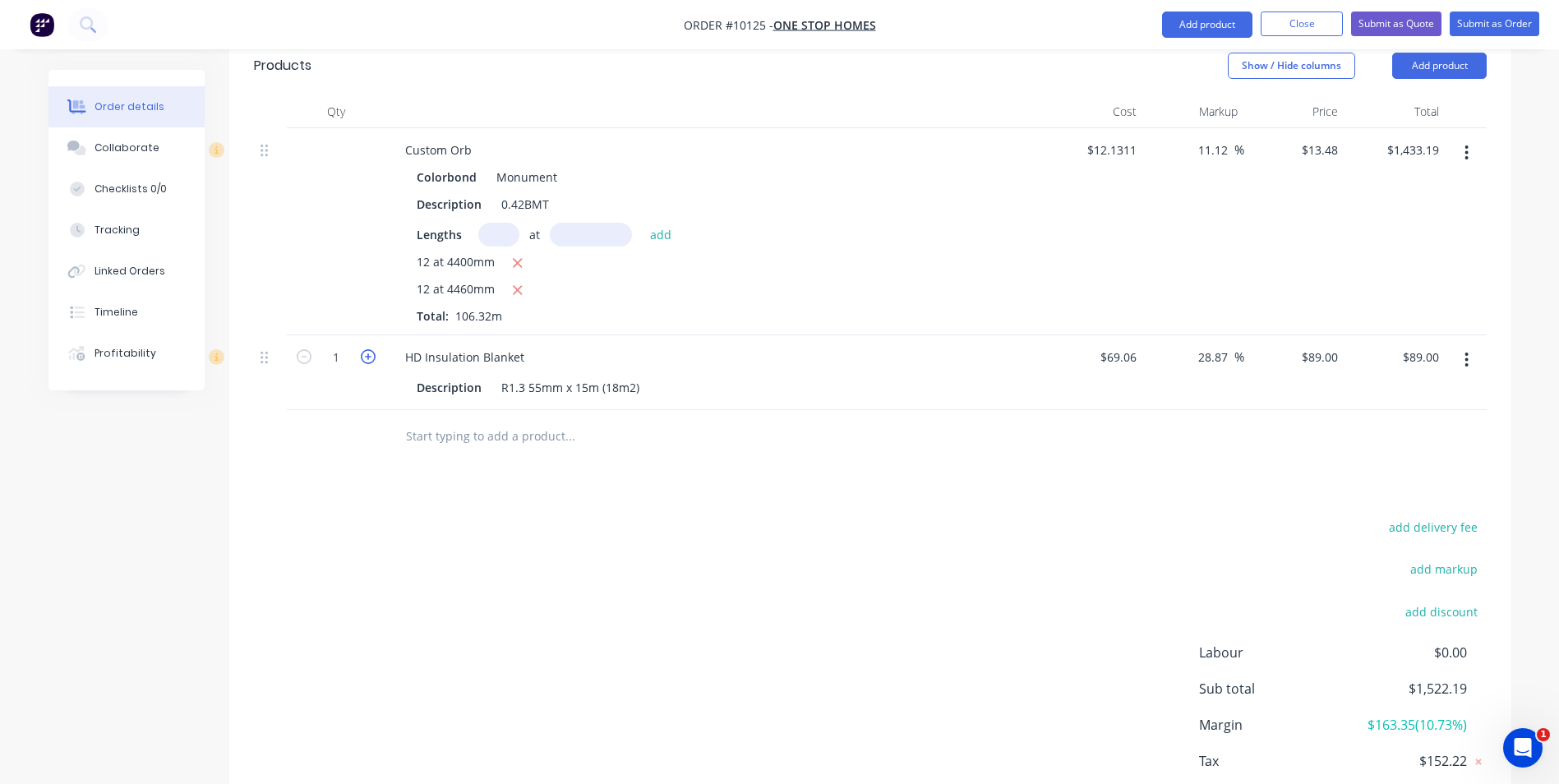
click at [368, 350] on icon "button" at bounding box center [367, 356] width 14 height 14
type input "2"
type input "$178.00"
click at [368, 350] on icon "button" at bounding box center [367, 356] width 14 height 14
type input "3"
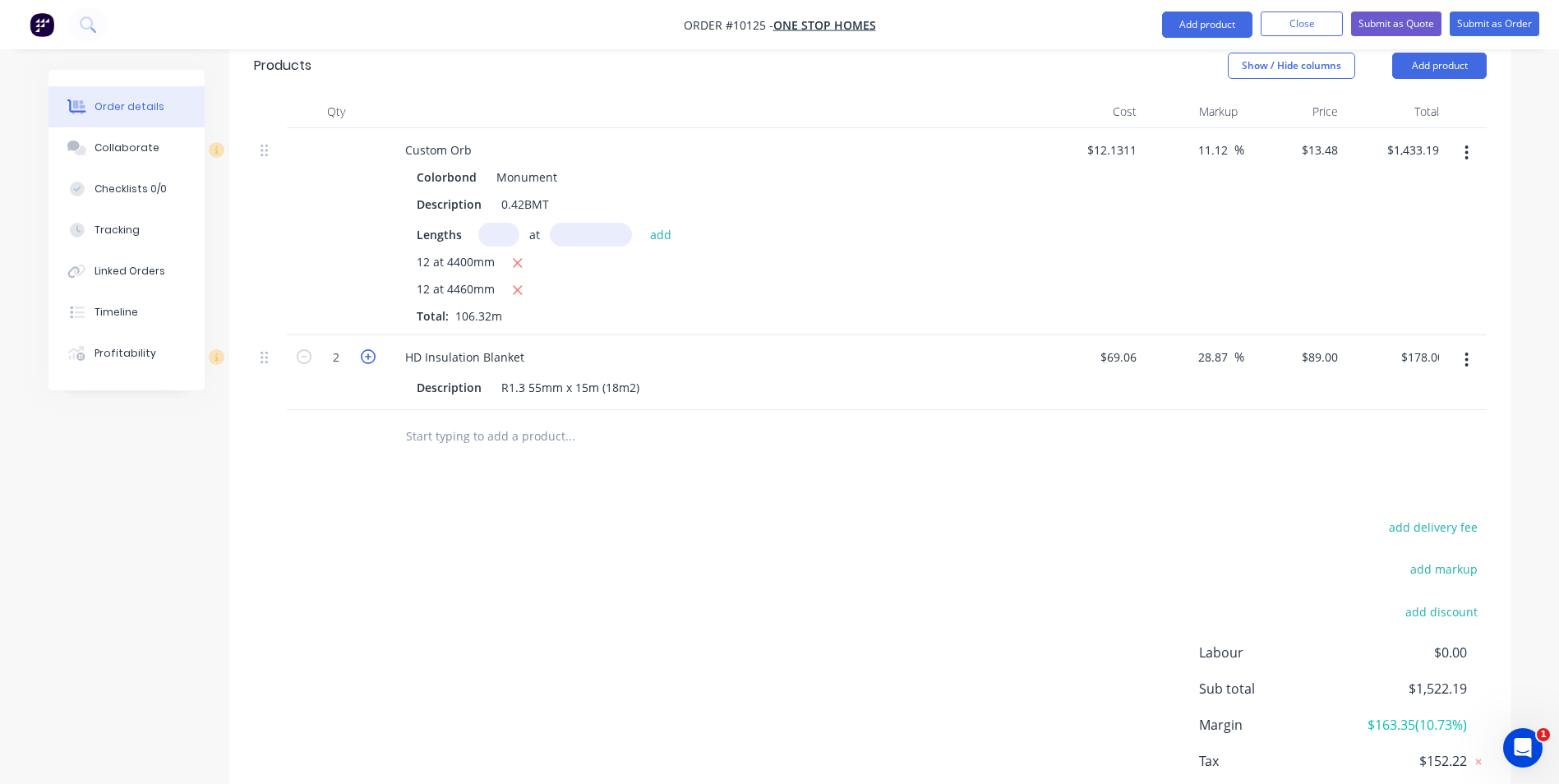
type input "$267.00"
click at [368, 350] on icon "button" at bounding box center [367, 356] width 14 height 14
type input "4"
type input "$356.00"
click at [368, 350] on icon "button" at bounding box center [367, 356] width 14 height 14
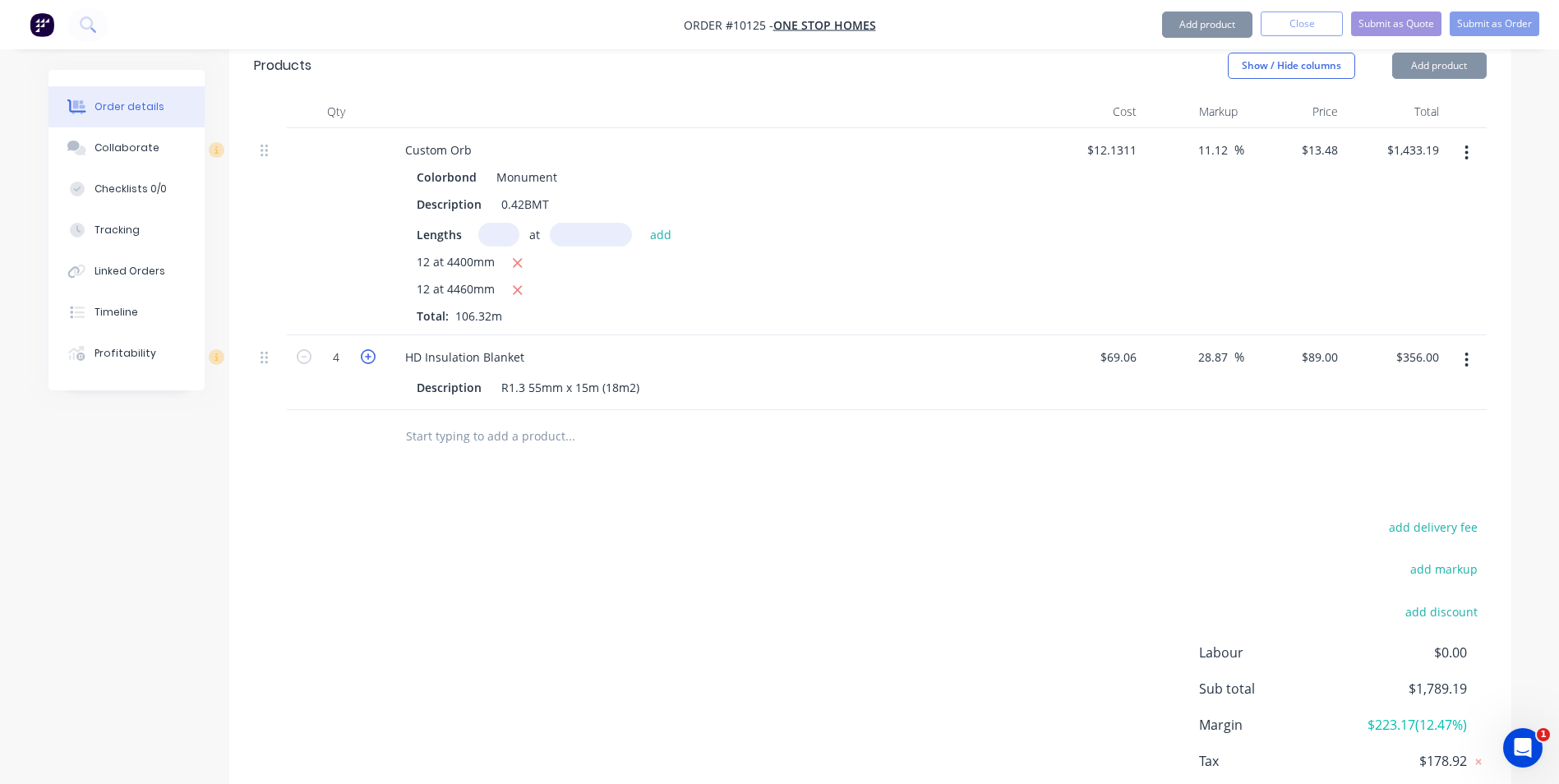
type input "5"
type input "$445.00"
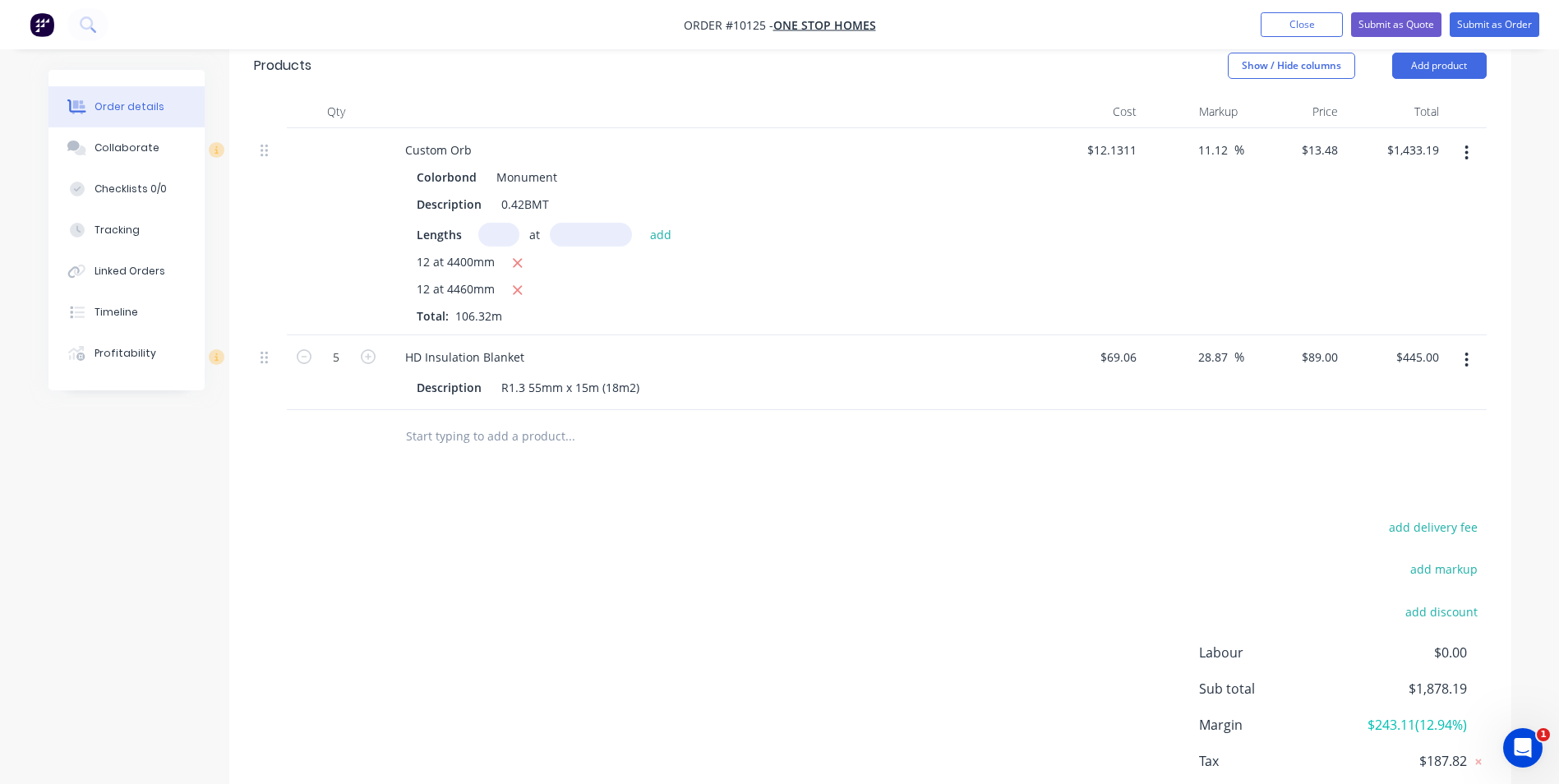
scroll to position [82, 0]
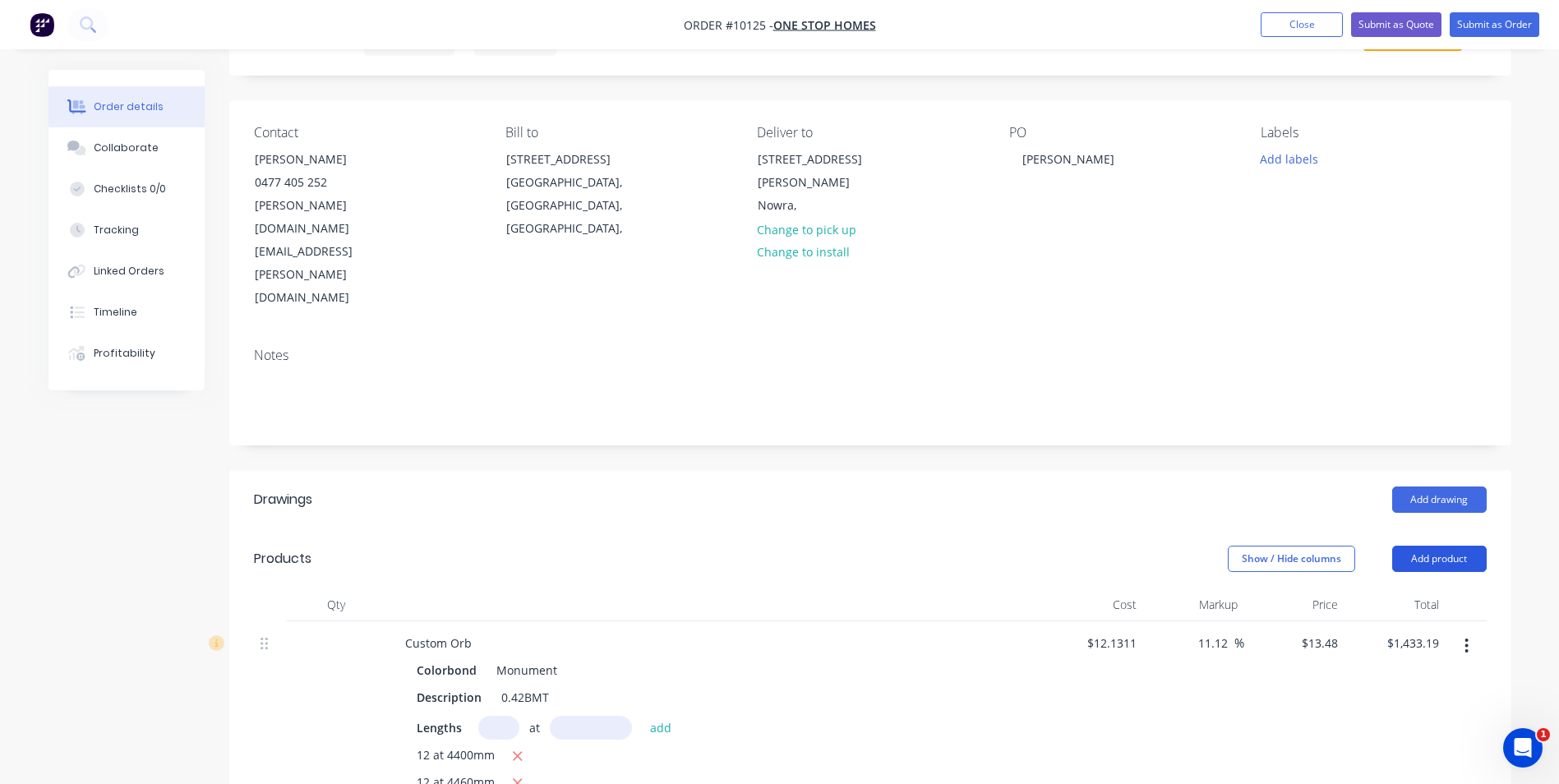
click at [1443, 546] on button "Add product" at bounding box center [1438, 558] width 94 height 26
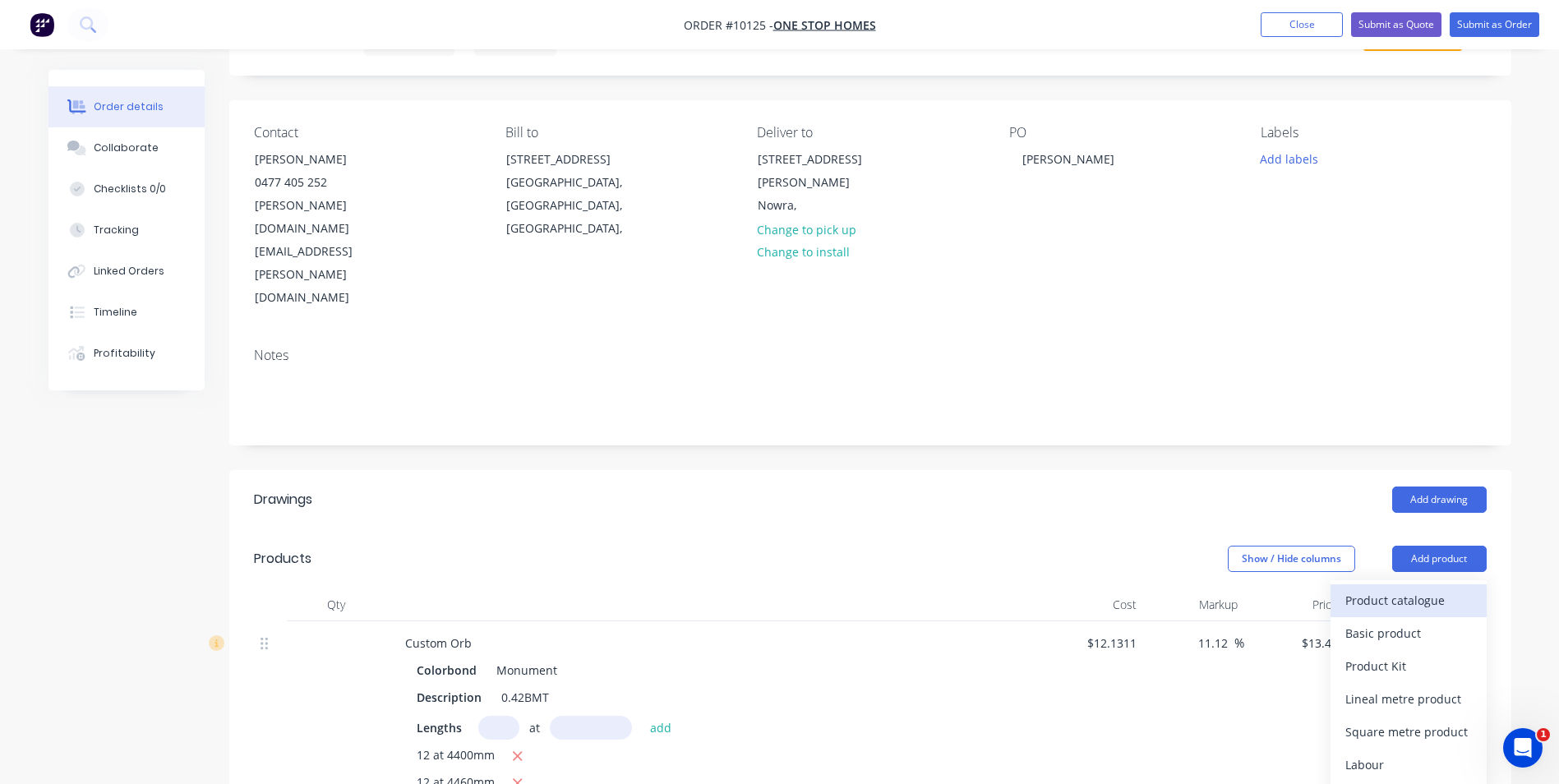
click at [1411, 588] on div "Product catalogue" at bounding box center [1408, 600] width 126 height 24
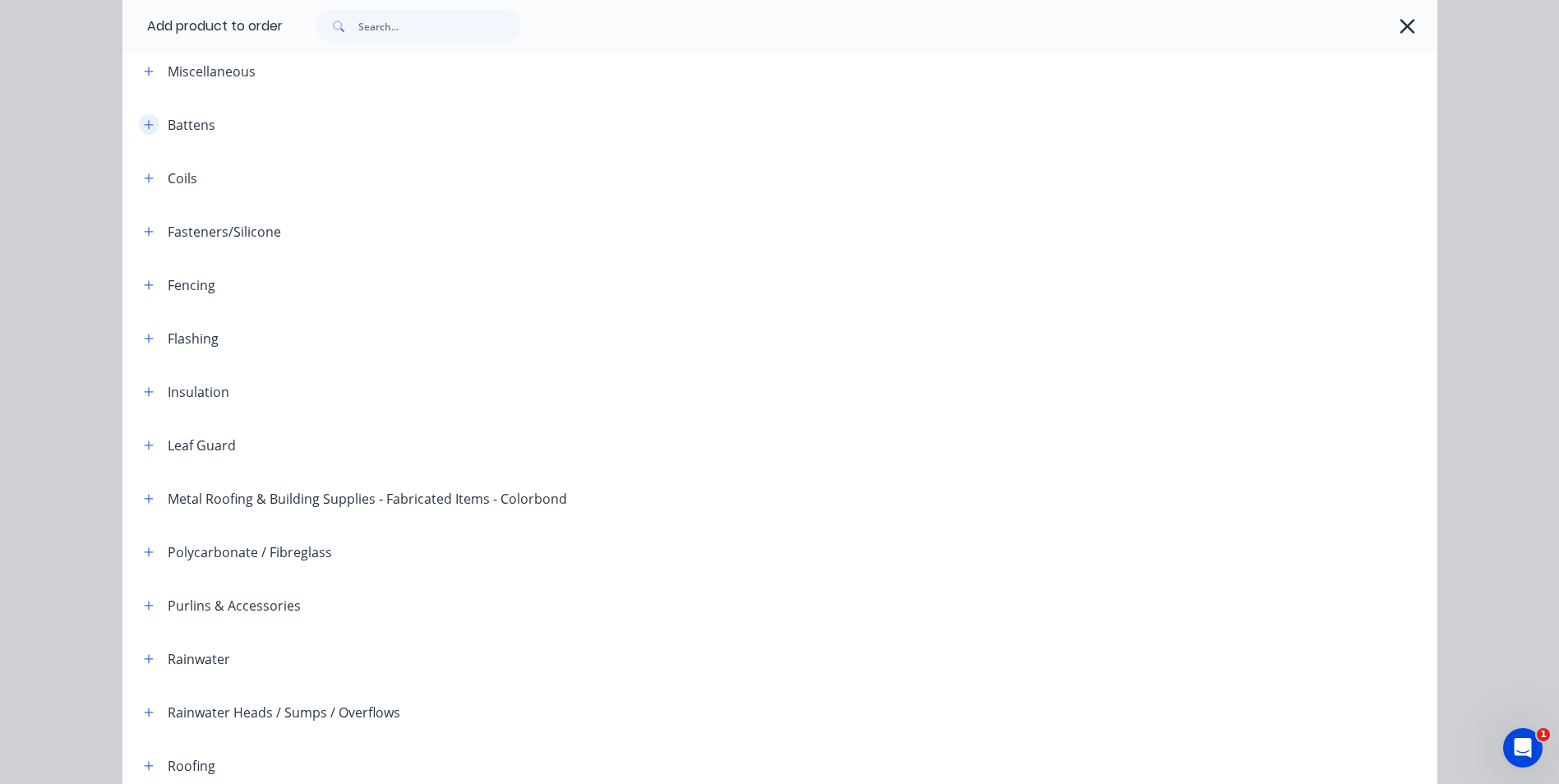
click at [143, 122] on icon "button" at bounding box center [149, 125] width 10 height 12
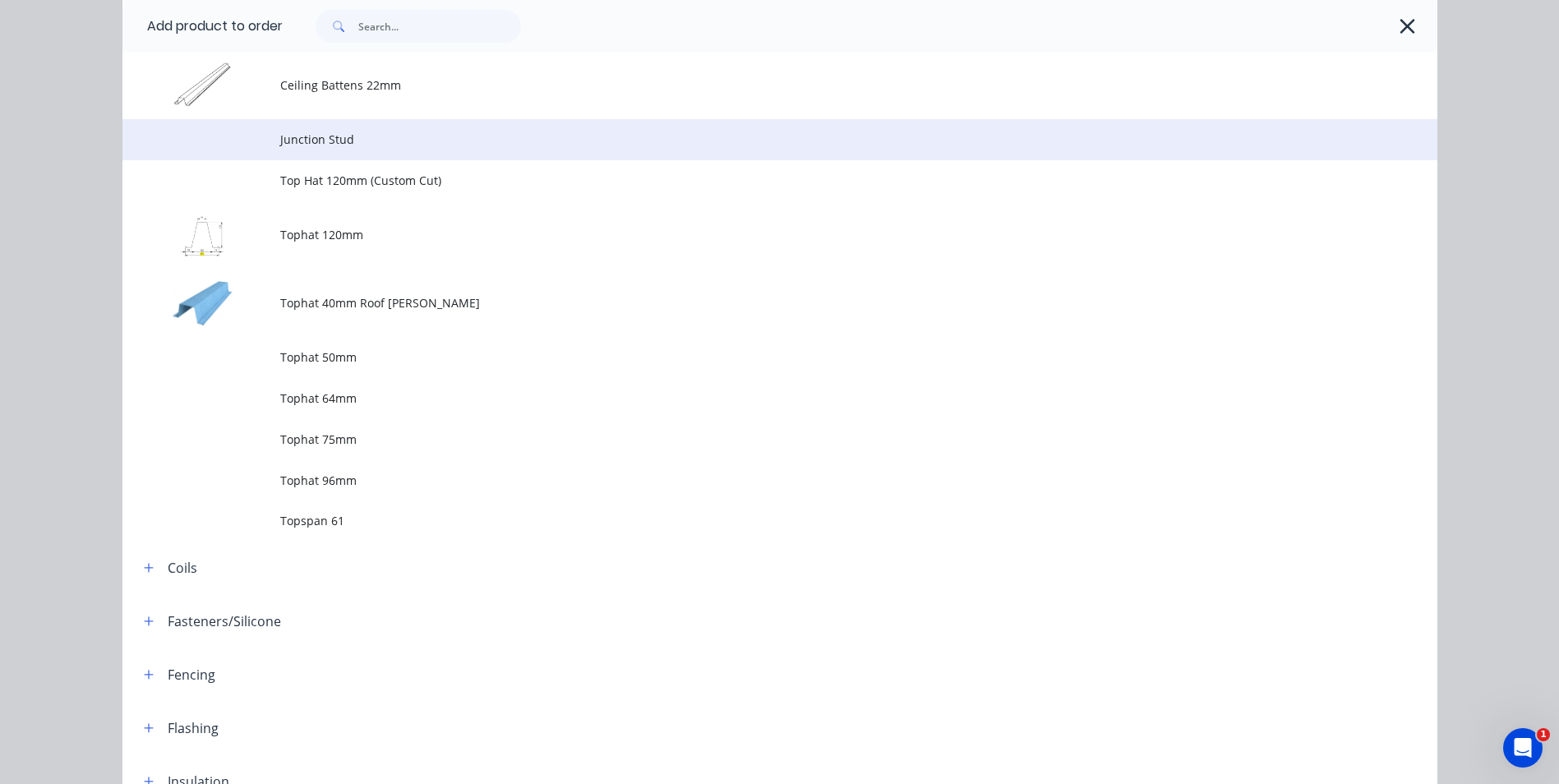
scroll to position [328, 0]
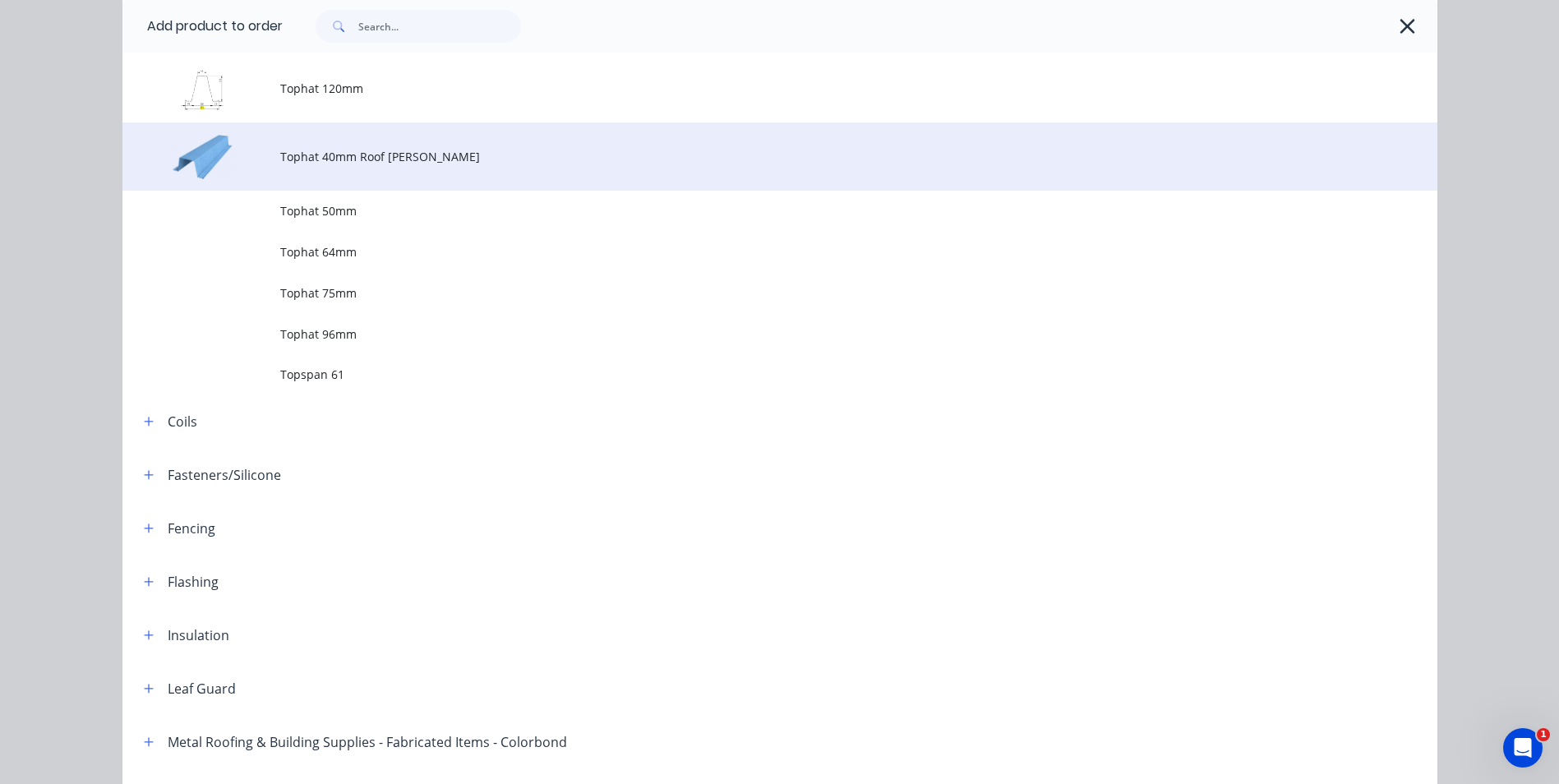
click at [377, 150] on span "Tophat 40mm Roof [PERSON_NAME]" at bounding box center [743, 156] width 925 height 17
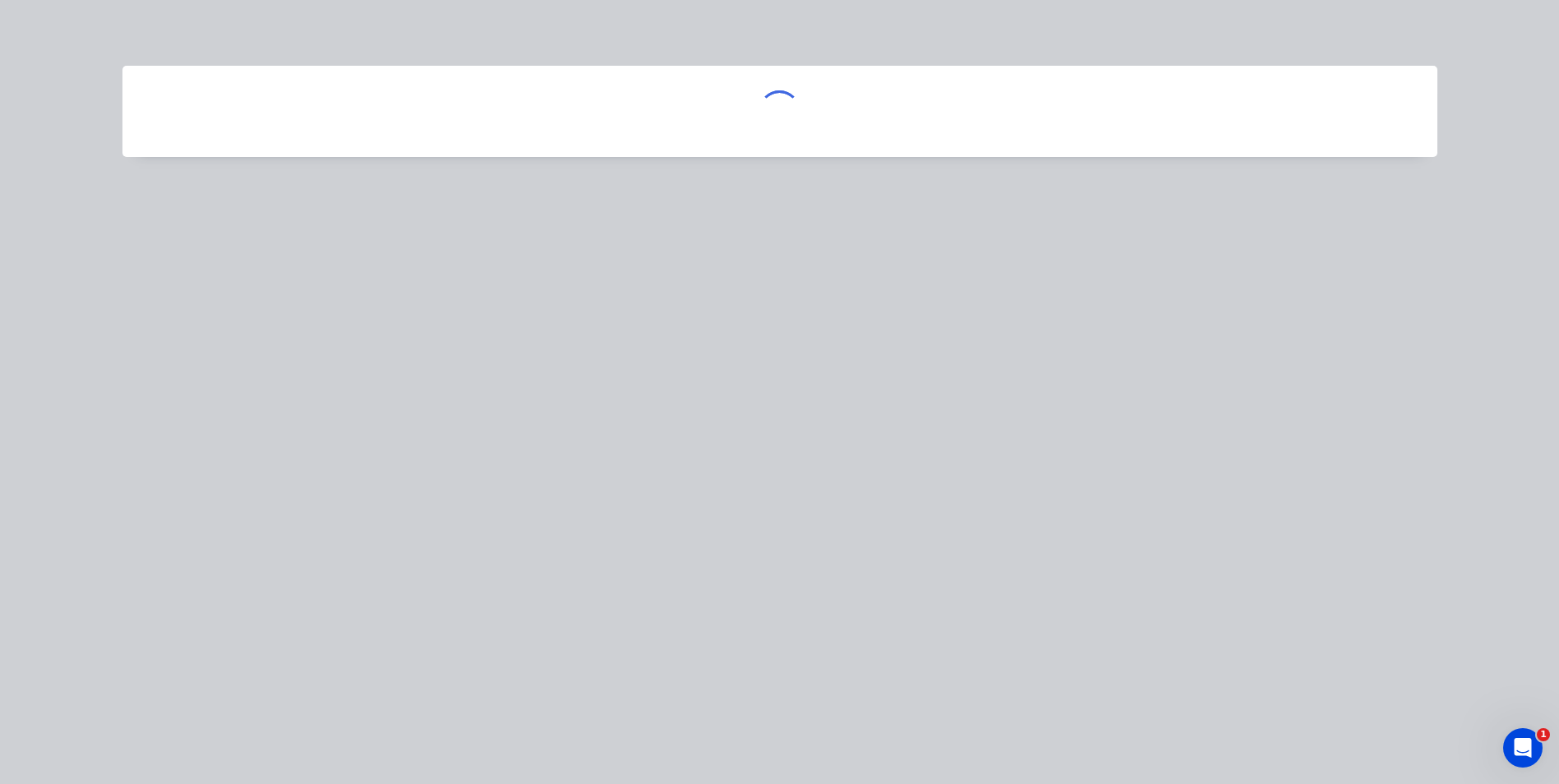
scroll to position [0, 0]
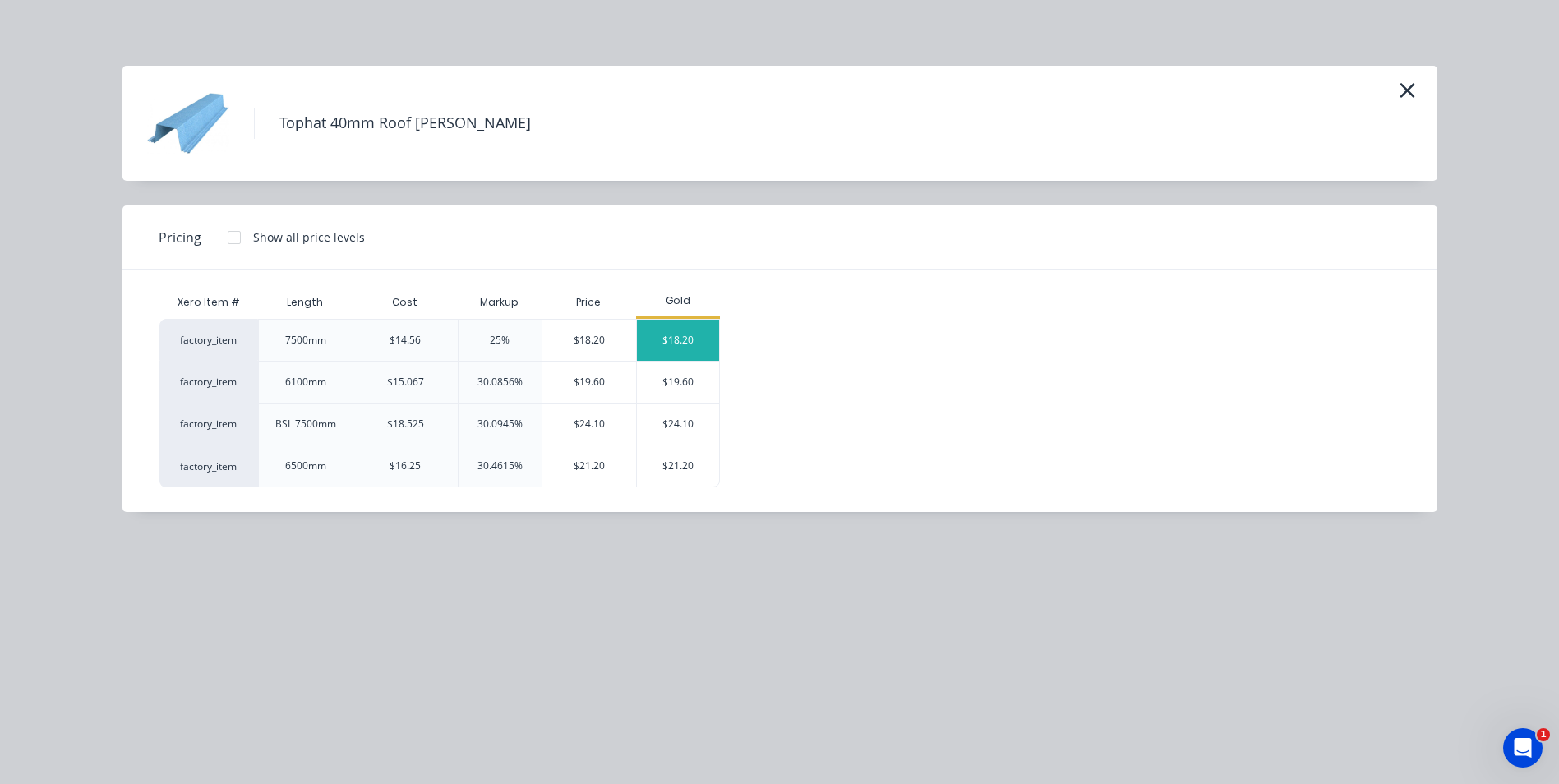
click at [665, 336] on div "$18.20" at bounding box center [677, 340] width 82 height 41
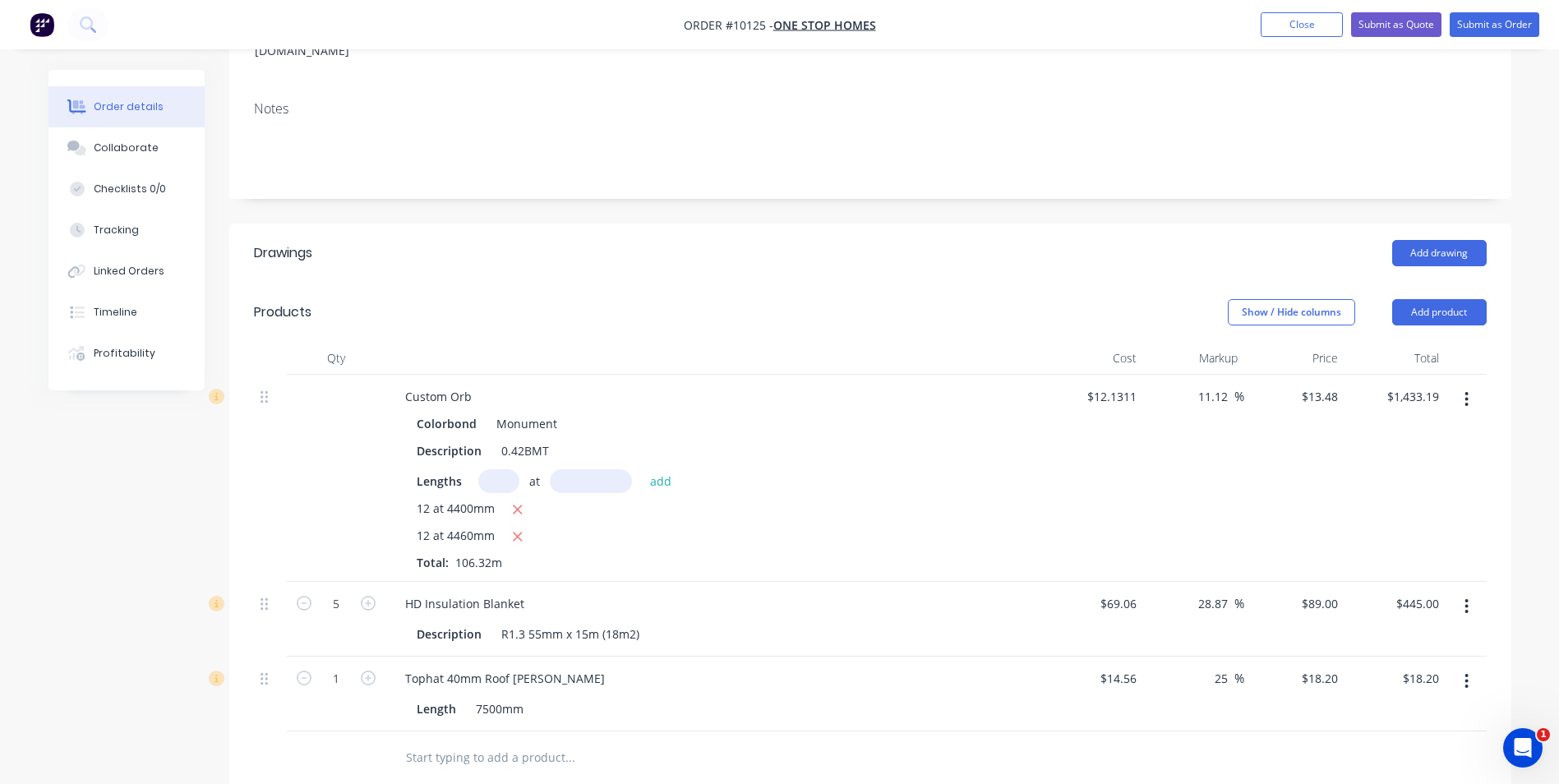
scroll to position [657, 0]
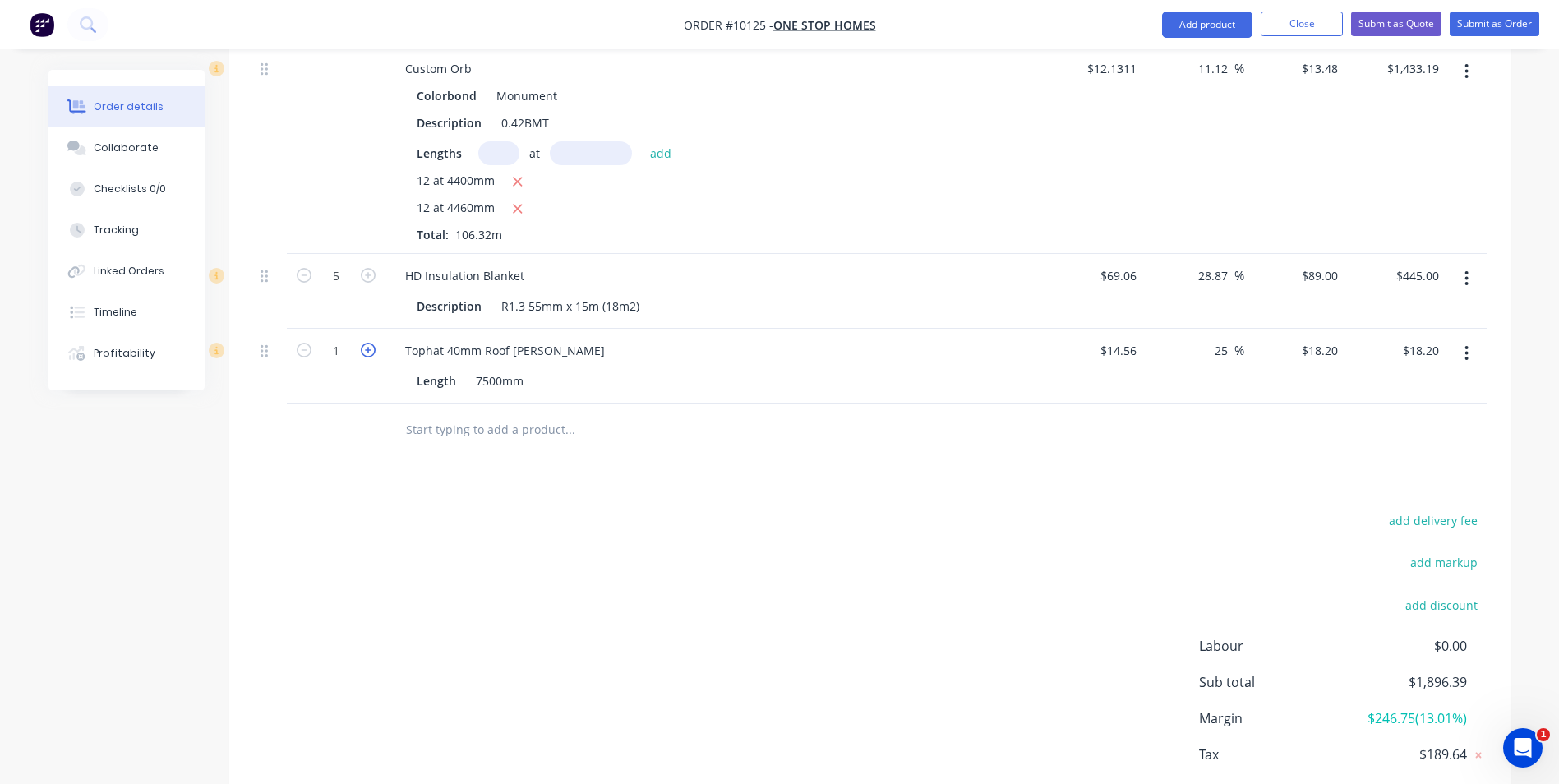
click at [363, 343] on icon "button" at bounding box center [367, 350] width 14 height 14
type input "2"
type input "$36.40"
click at [363, 343] on icon "button" at bounding box center [367, 350] width 14 height 14
type input "3"
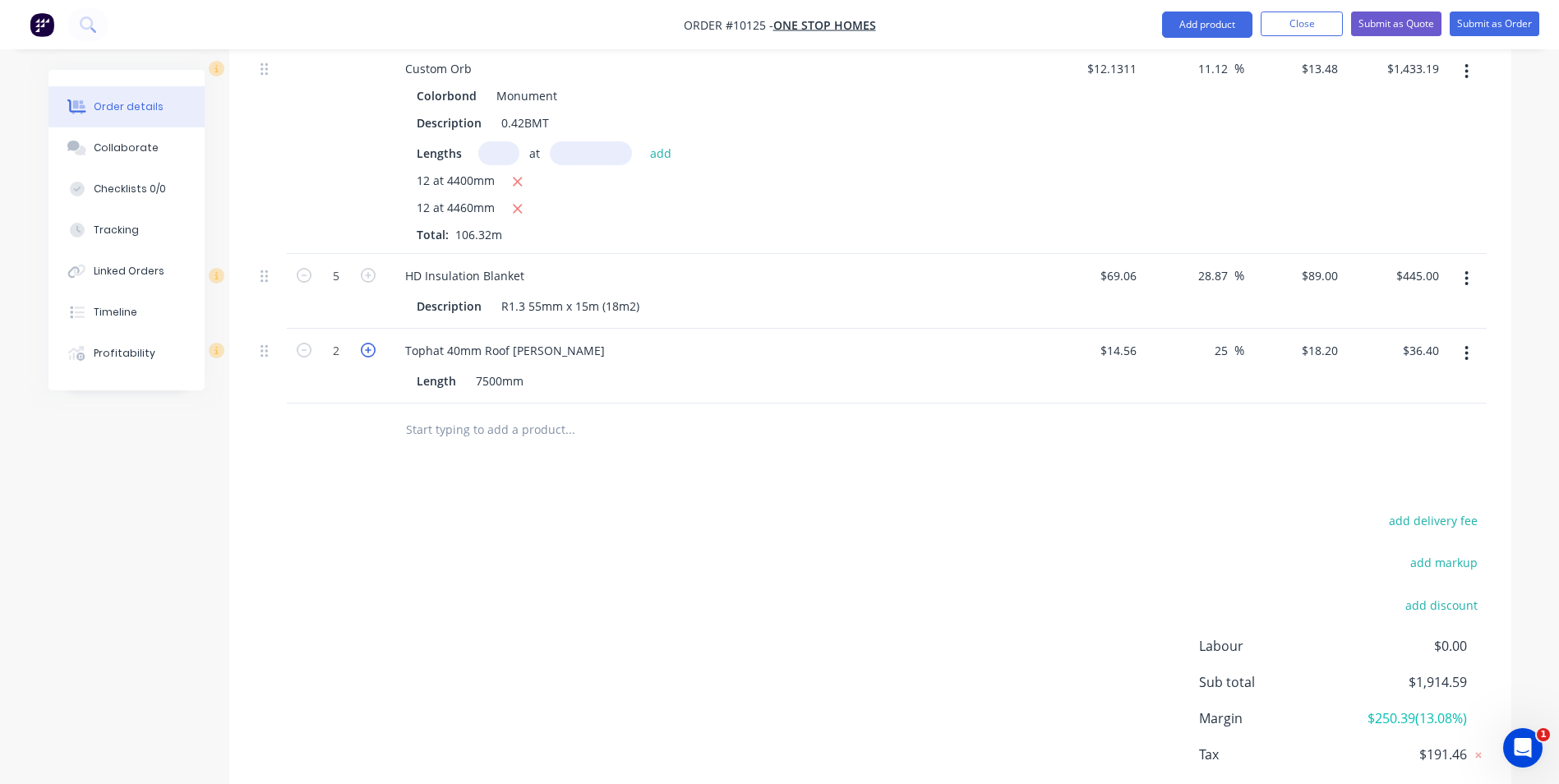
type input "$54.60"
click at [363, 343] on icon "button" at bounding box center [367, 350] width 14 height 14
type input "4"
type input "$72.80"
click at [363, 343] on icon "button" at bounding box center [367, 350] width 14 height 14
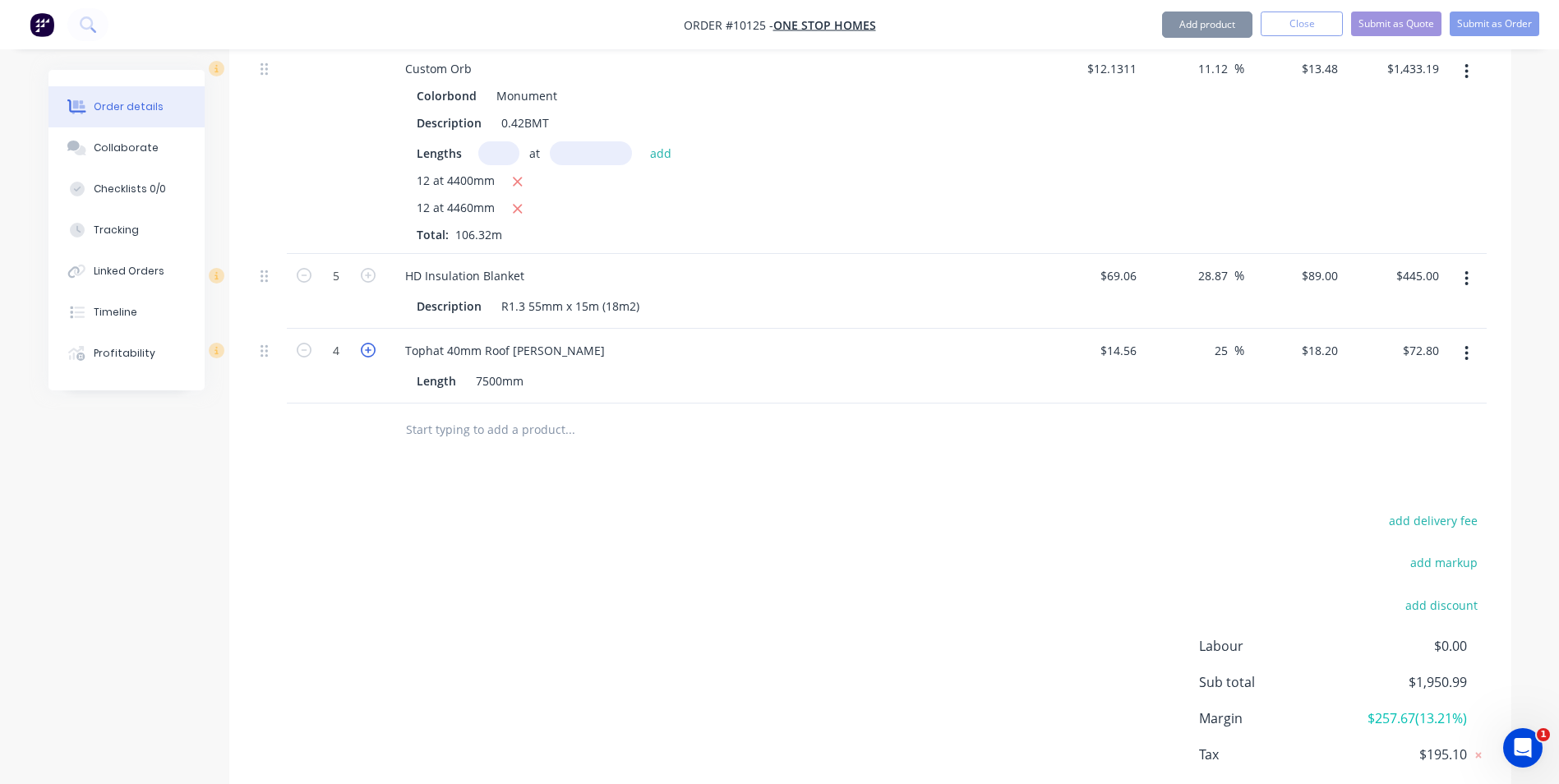
type input "5"
type input "$91.00"
click at [363, 343] on icon "button" at bounding box center [367, 350] width 14 height 14
type input "6"
type input "$109.20"
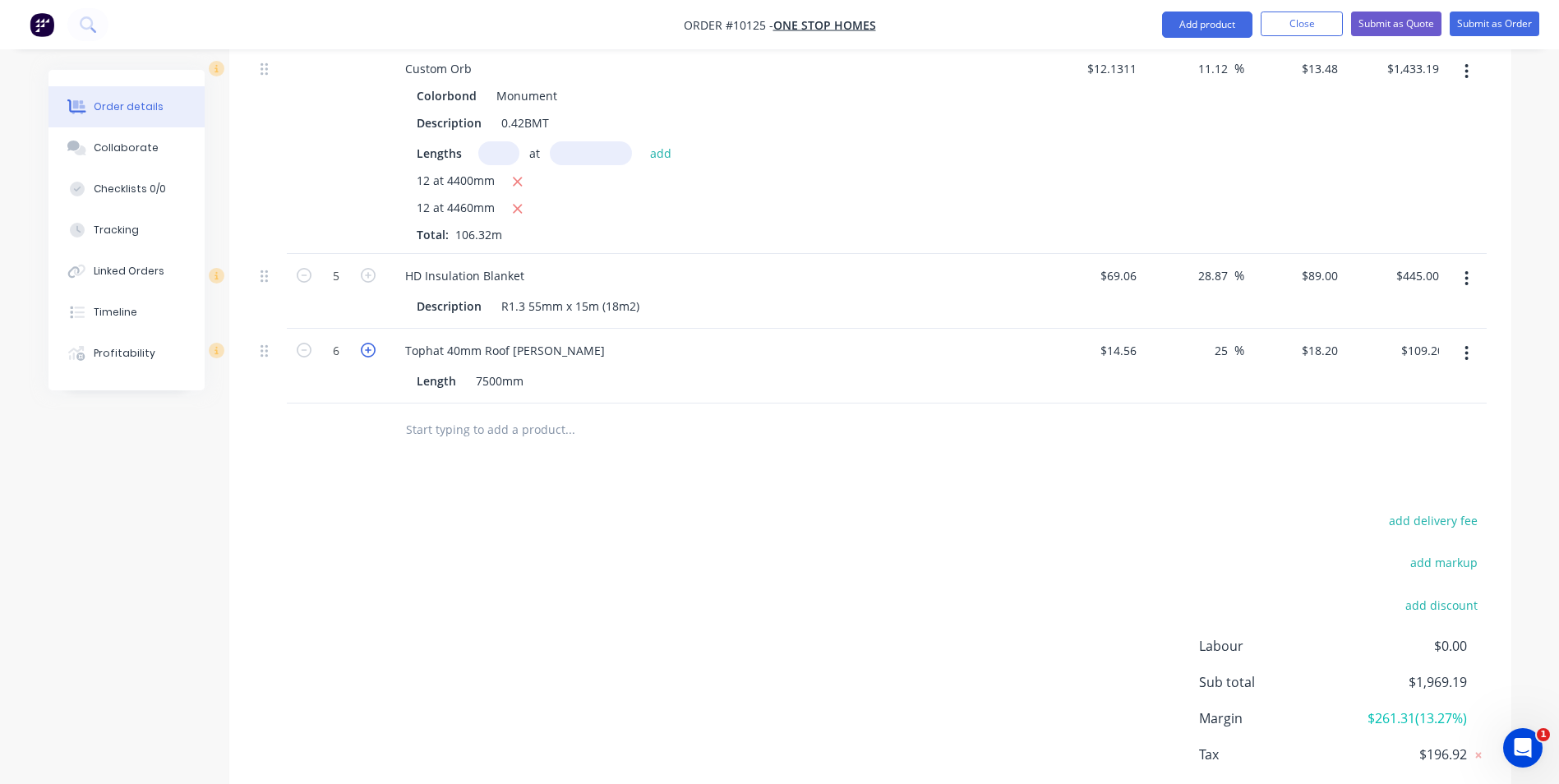
click at [363, 343] on icon "button" at bounding box center [367, 350] width 14 height 14
type input "7"
type input "$127.40"
click at [363, 343] on icon "button" at bounding box center [367, 350] width 14 height 14
type input "8"
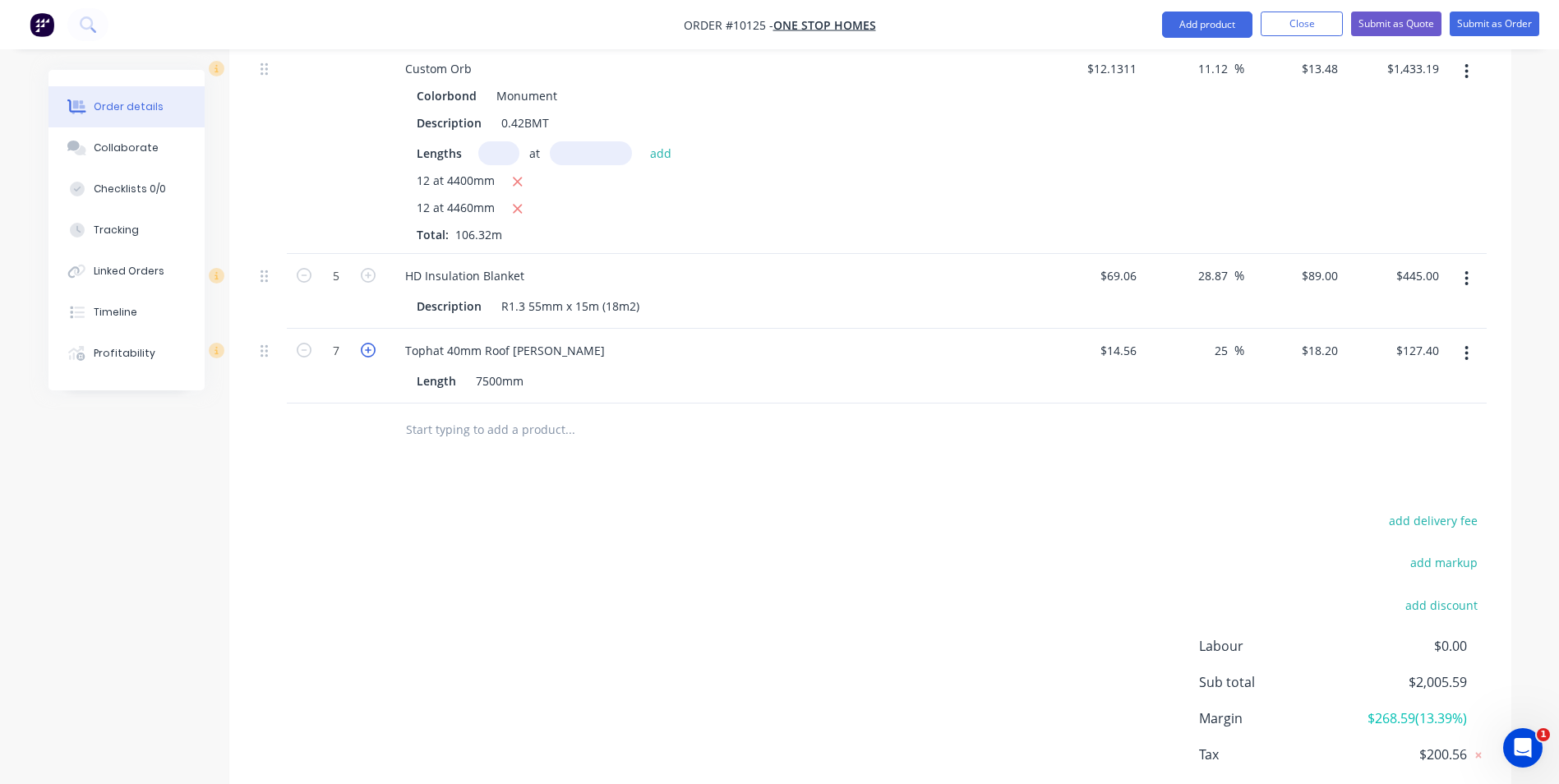
type input "$145.60"
click at [363, 343] on icon "button" at bounding box center [367, 350] width 14 height 14
type input "9"
type input "$163.80"
click at [363, 343] on icon "button" at bounding box center [367, 350] width 14 height 14
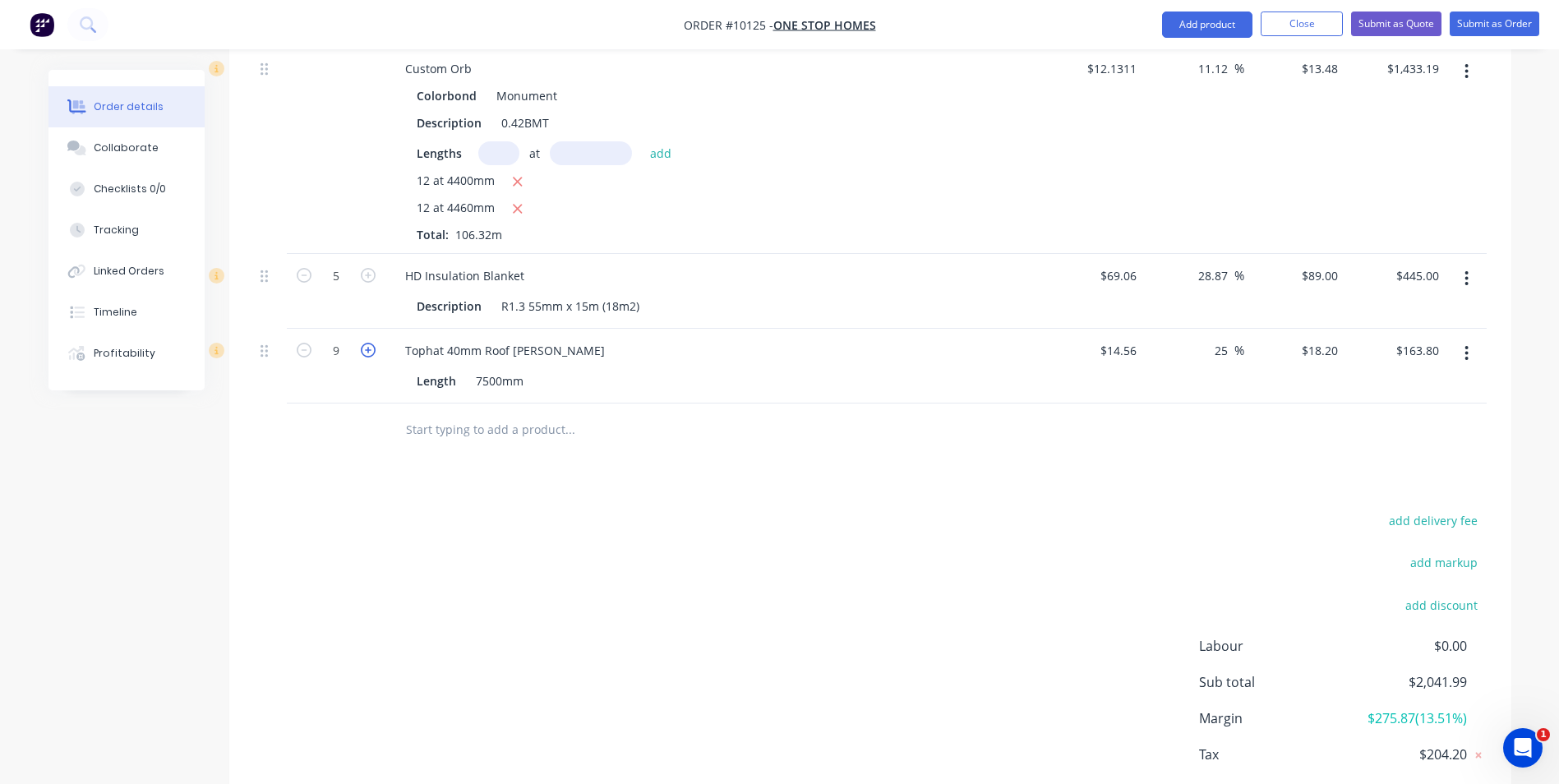
type input "10"
type input "$182.00"
click at [363, 343] on icon "button" at bounding box center [367, 350] width 14 height 14
type input "11"
type input "$200.20"
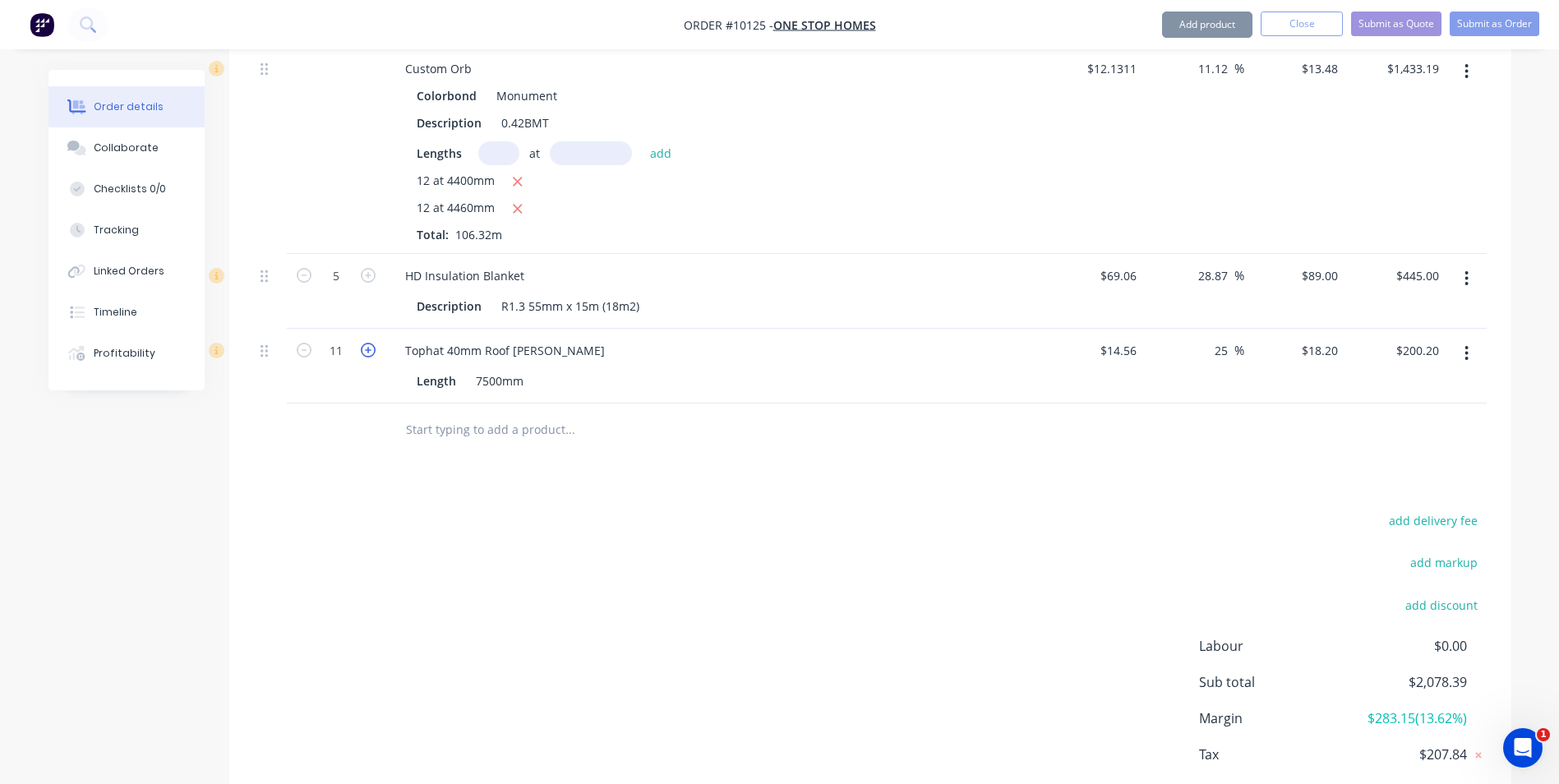
click at [363, 343] on icon "button" at bounding box center [367, 350] width 14 height 14
type input "12"
type input "$218.40"
click at [363, 343] on icon "button" at bounding box center [367, 350] width 14 height 14
type input "13"
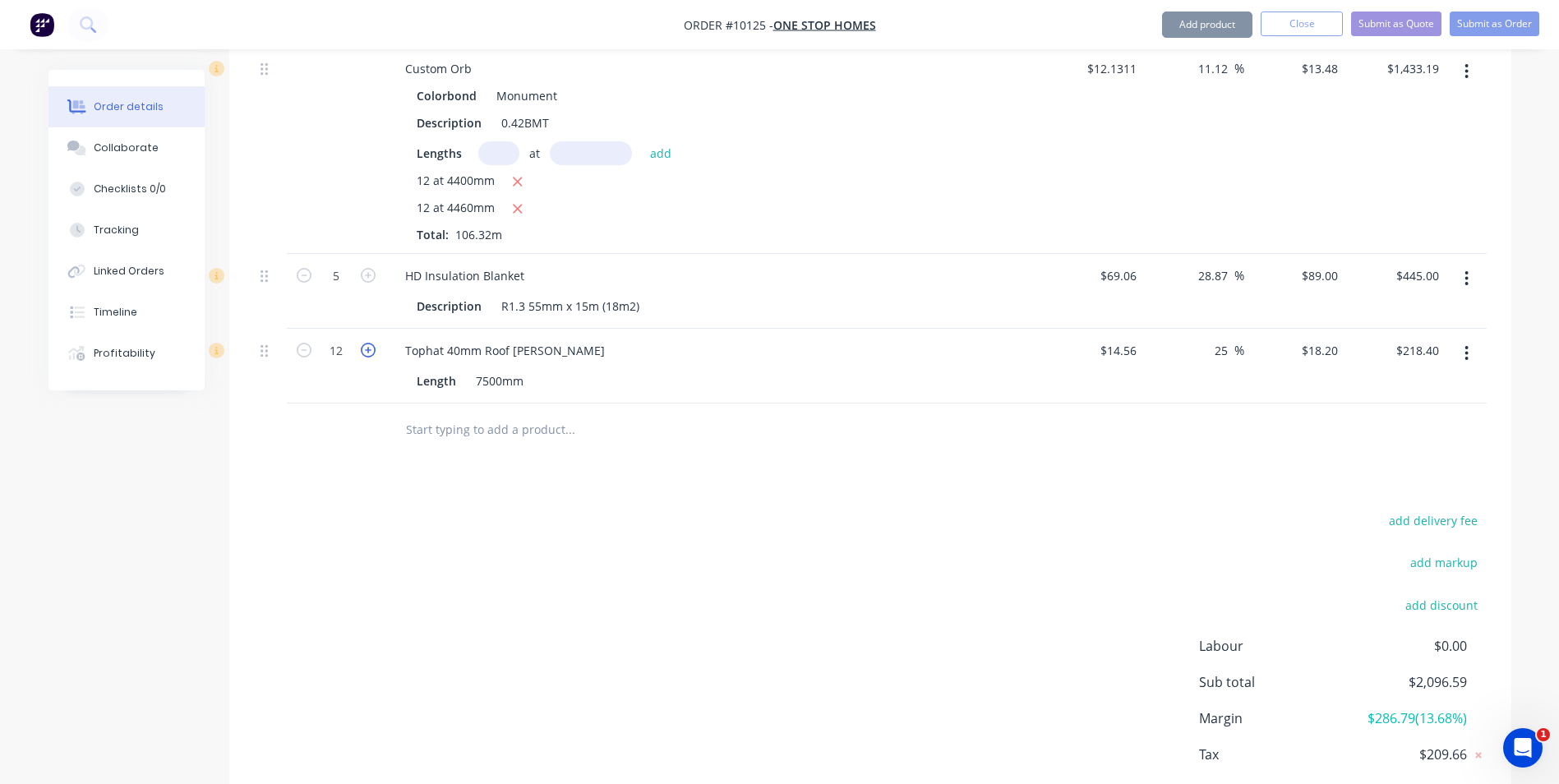
type input "$236.60"
click at [363, 343] on icon "button" at bounding box center [367, 350] width 14 height 14
type input "14"
type input "$254.80"
click at [305, 343] on icon "button" at bounding box center [304, 350] width 14 height 14
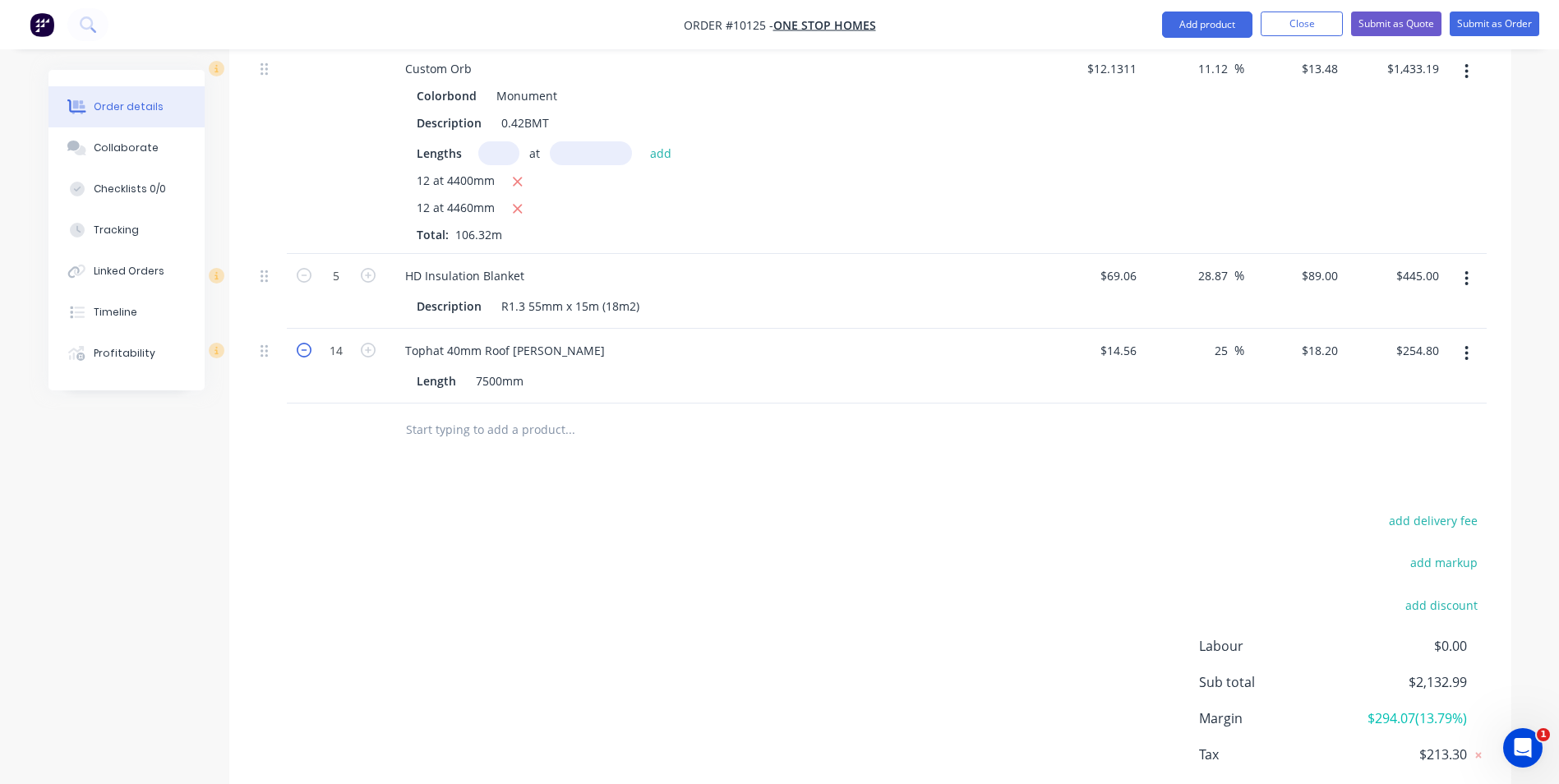
type input "13"
type input "$236.60"
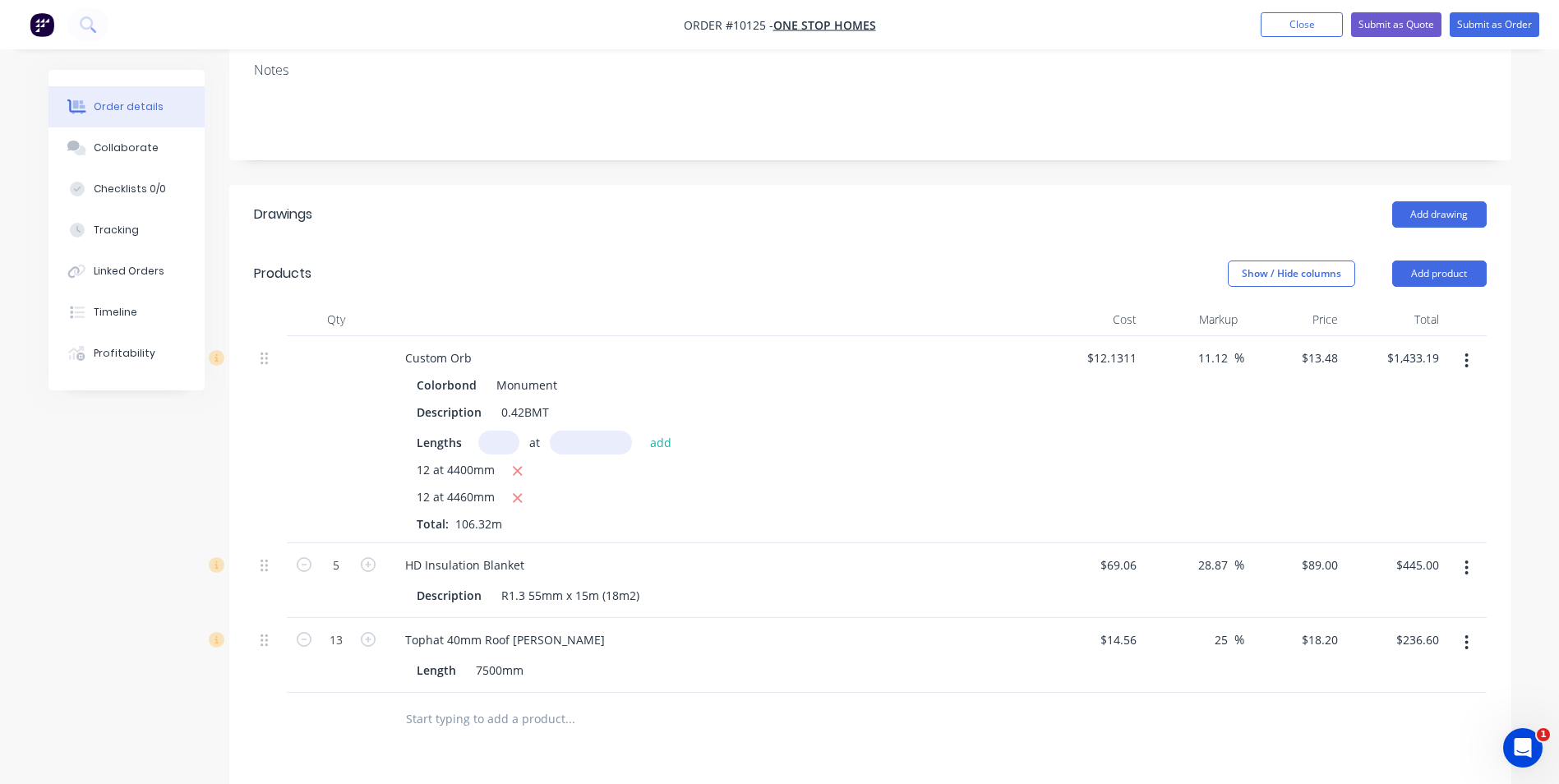
scroll to position [164, 0]
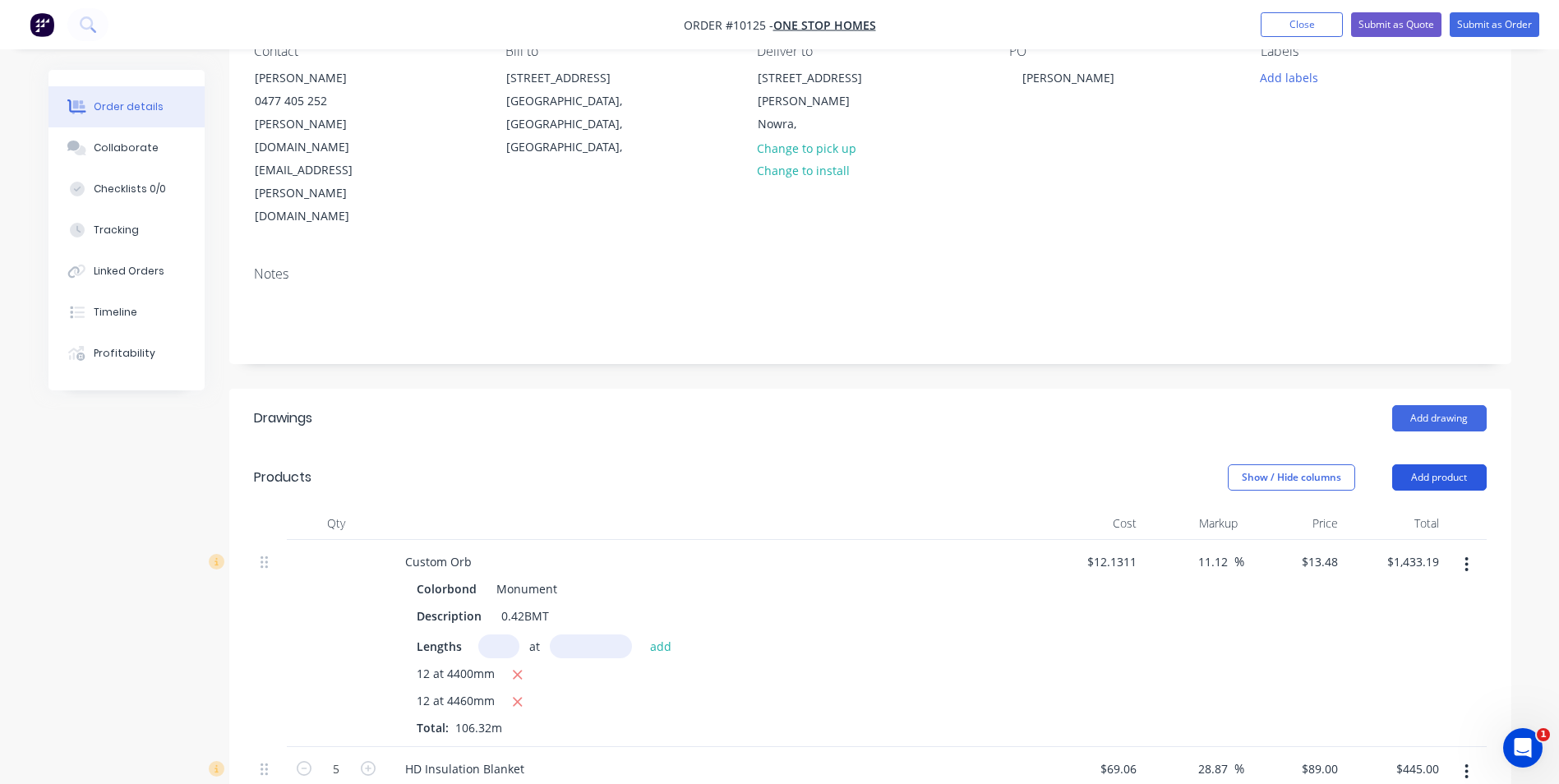
click at [1438, 464] on button "Add product" at bounding box center [1438, 477] width 94 height 26
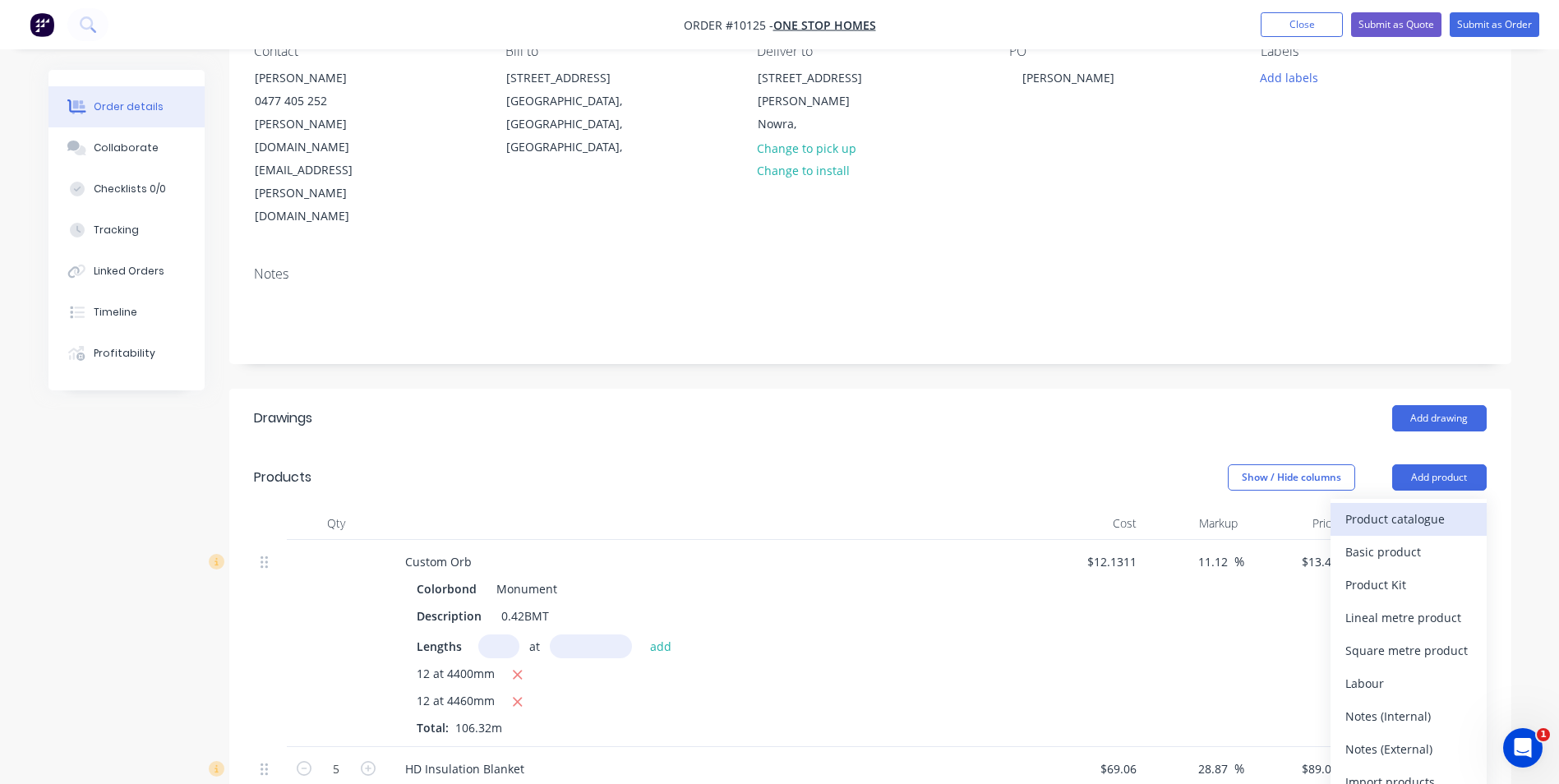
click at [1416, 507] on div "Product catalogue" at bounding box center [1408, 518] width 126 height 24
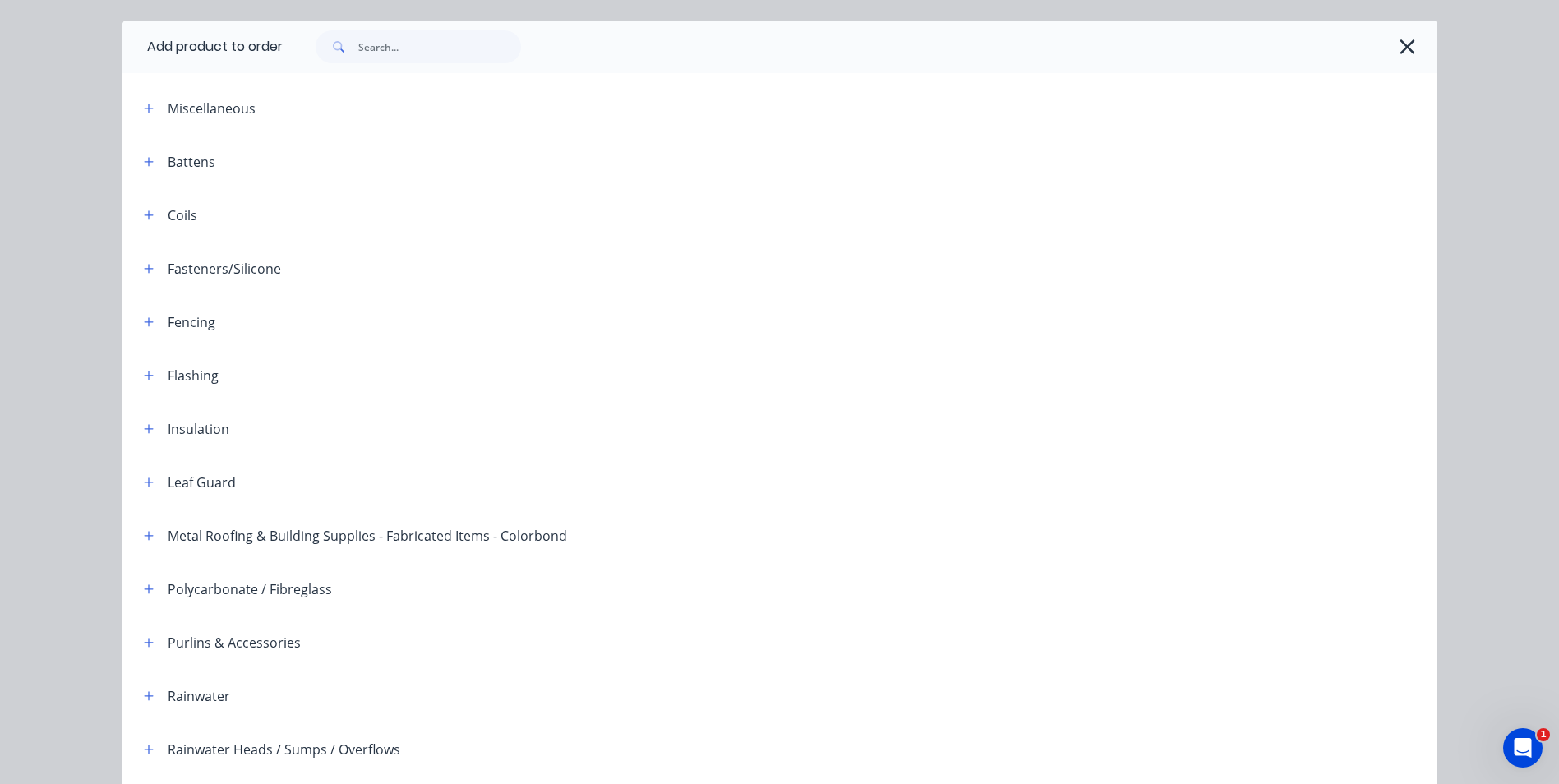
scroll to position [82, 0]
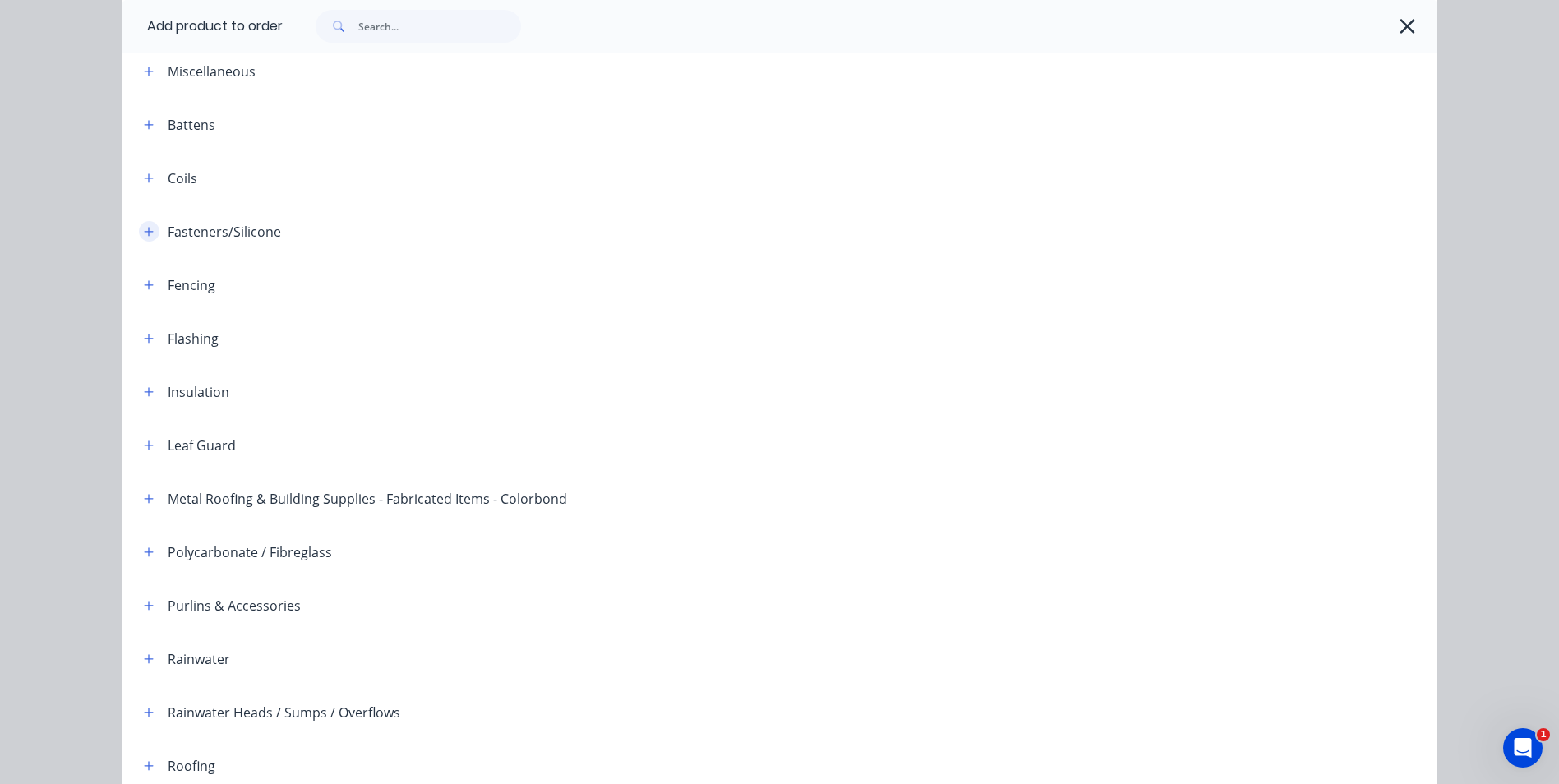
click at [145, 232] on icon "button" at bounding box center [148, 231] width 9 height 9
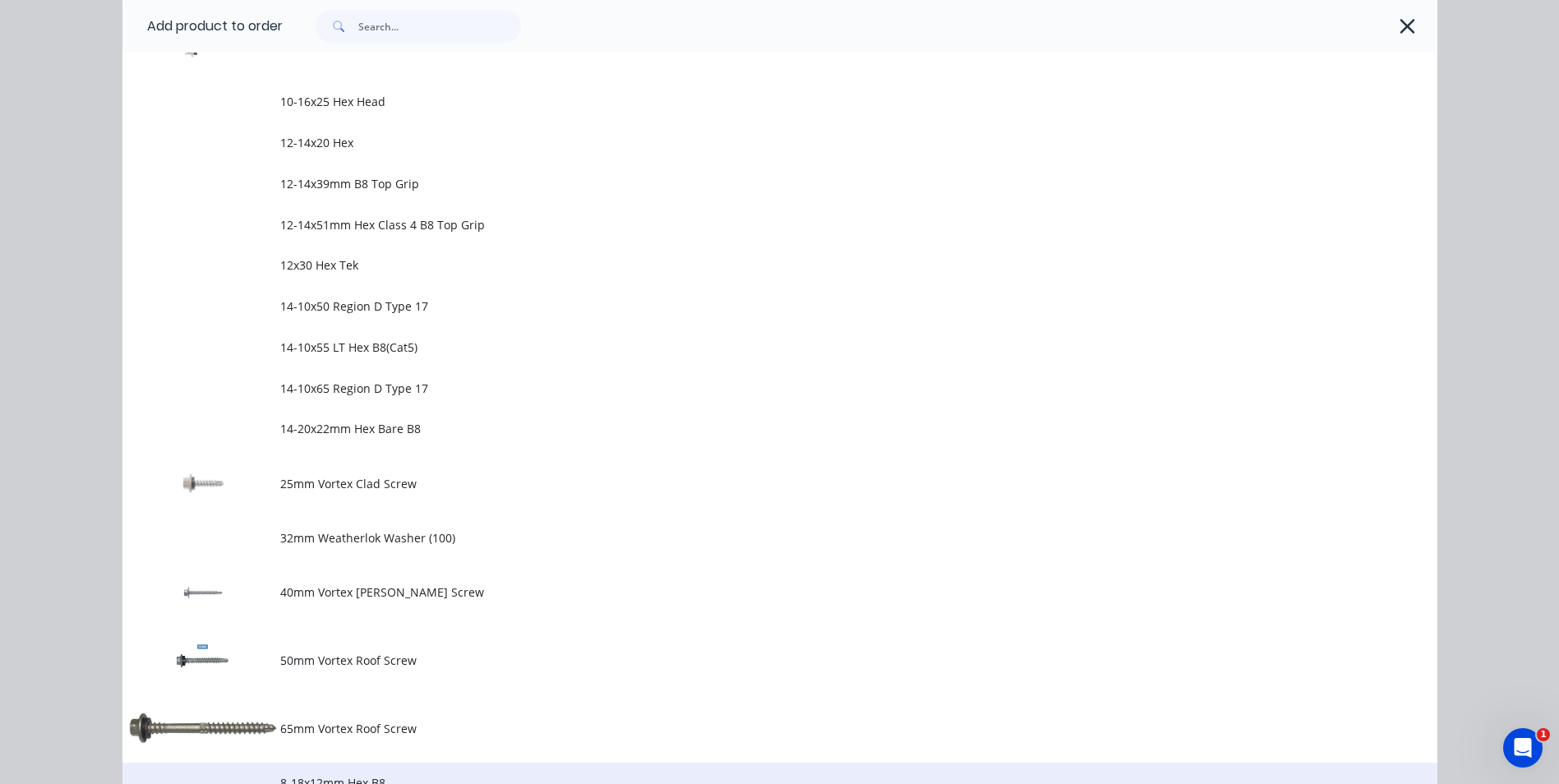
scroll to position [739, 0]
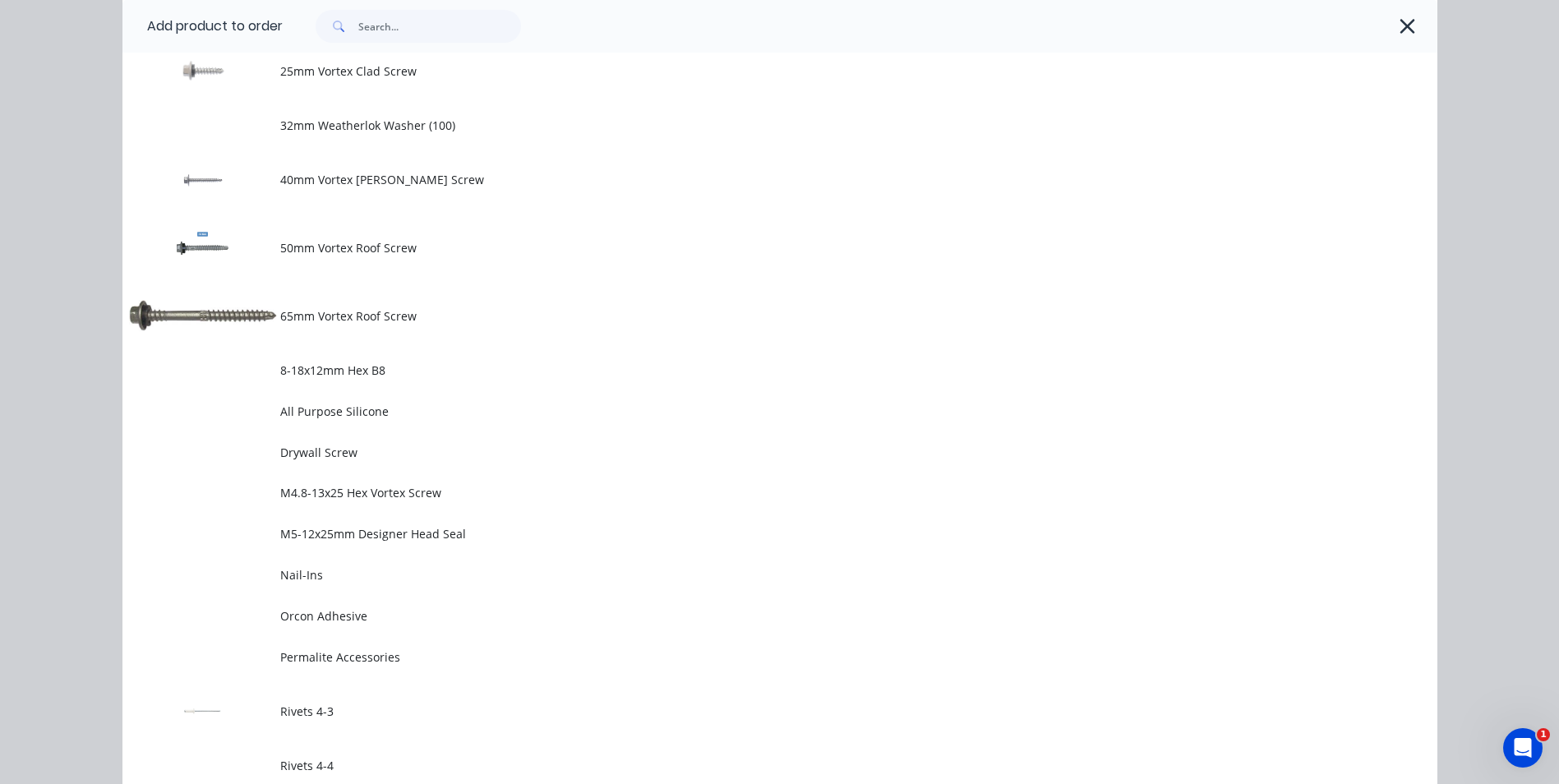
click at [334, 258] on td "50mm Vortex Roof Screw" at bounding box center [858, 248] width 1157 height 68
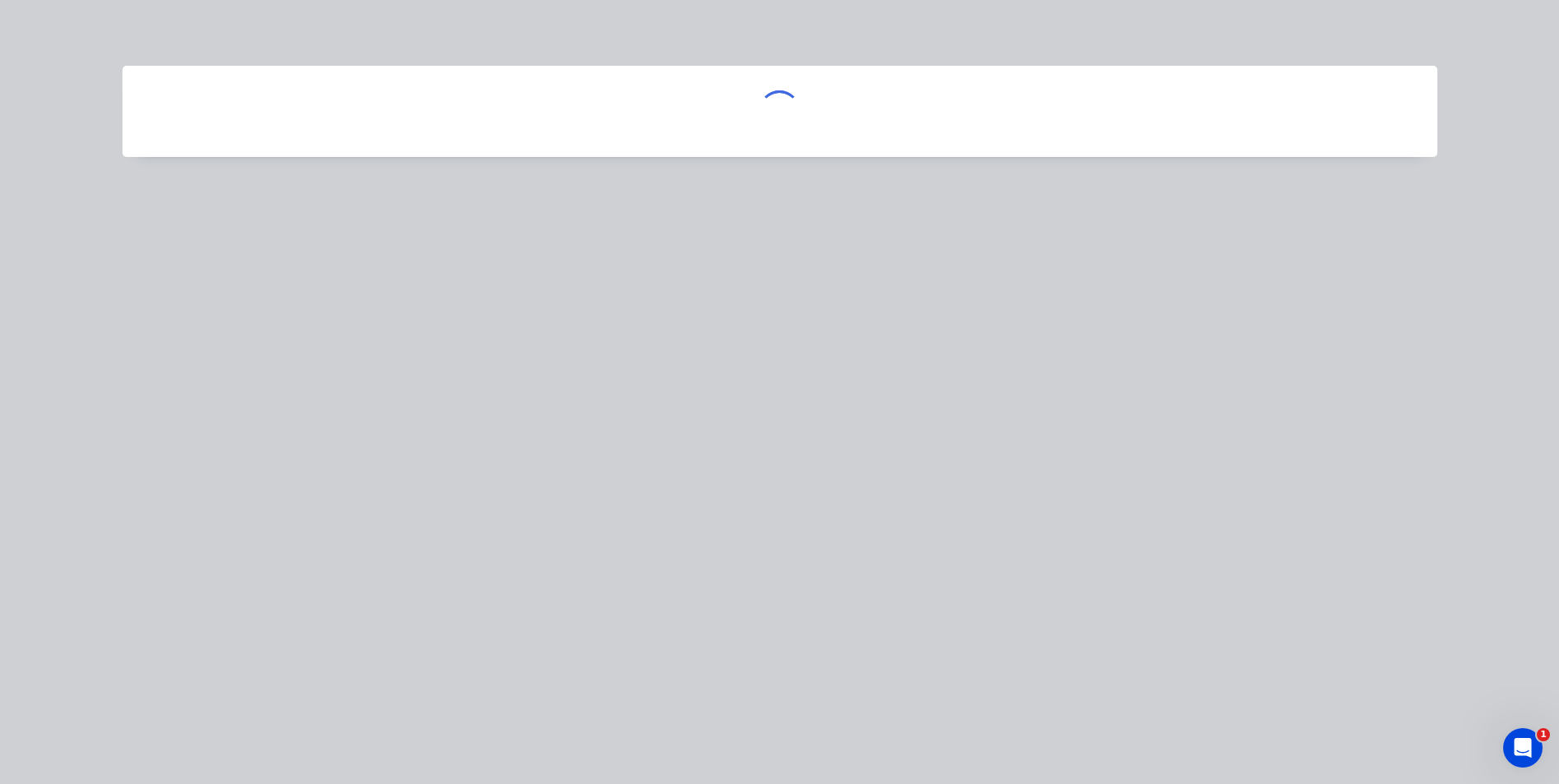
scroll to position [0, 0]
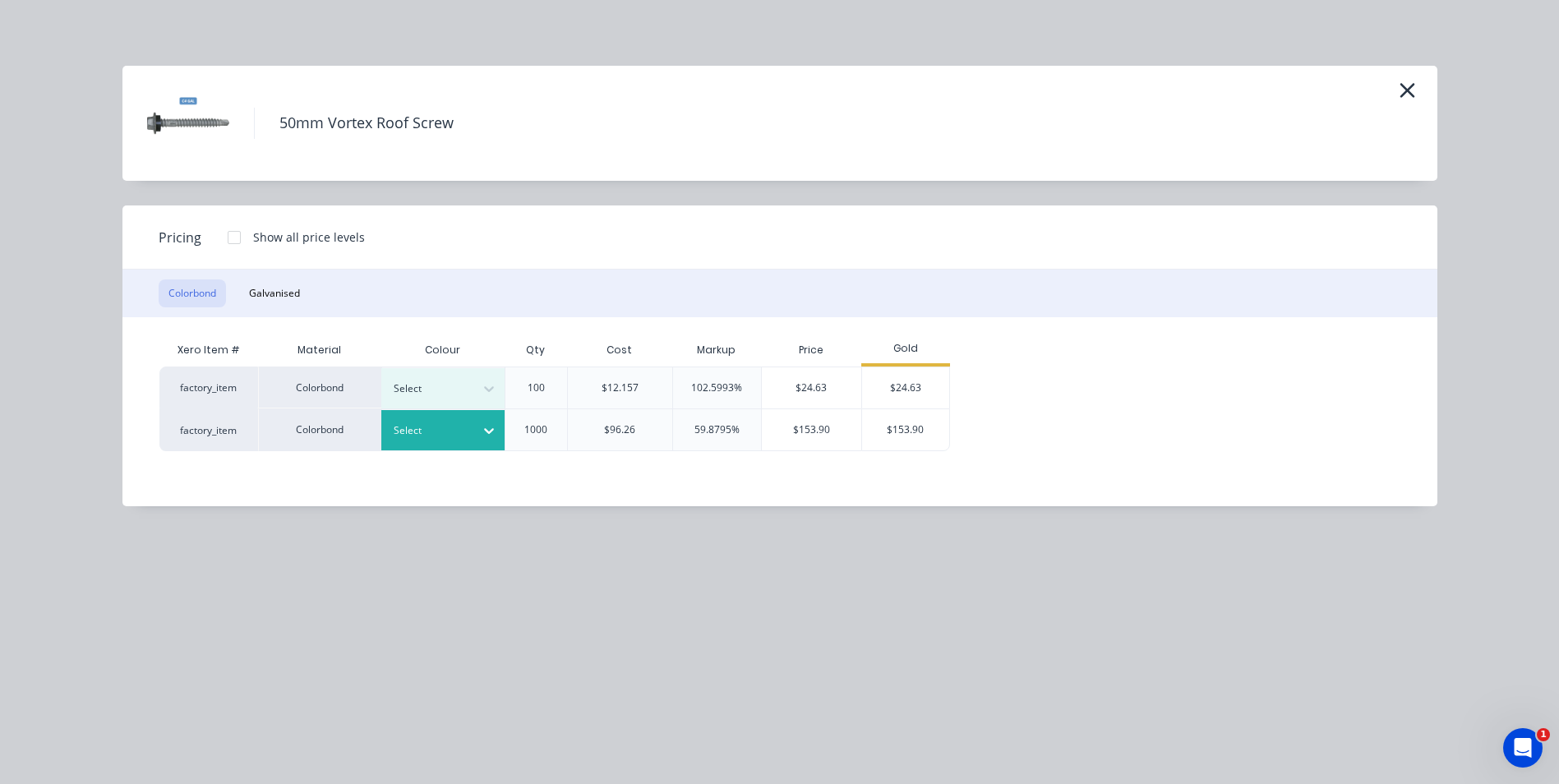
click at [485, 423] on icon at bounding box center [488, 430] width 16 height 16
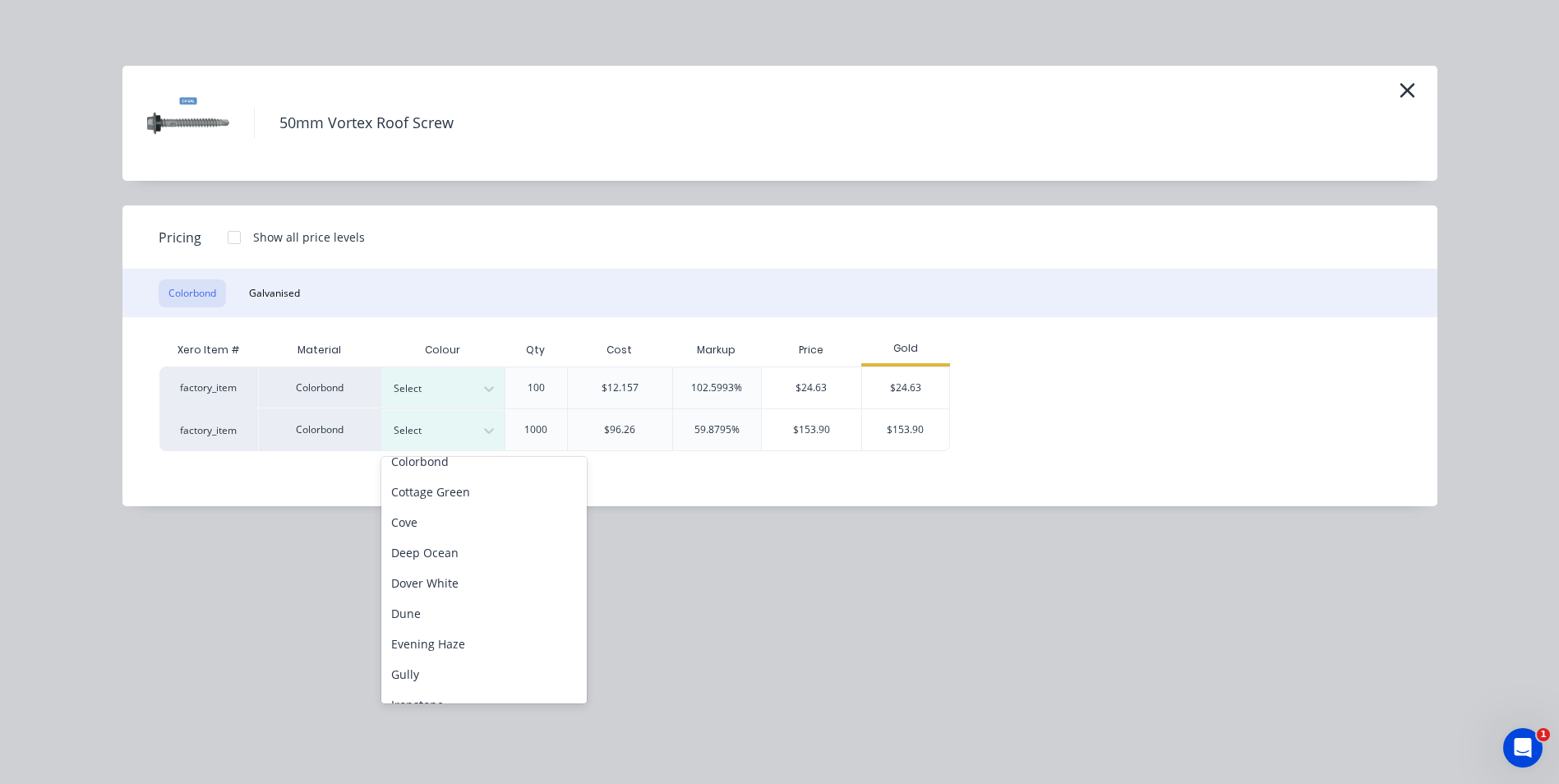
scroll to position [328, 0]
click at [460, 568] on div "Monument" at bounding box center [484, 572] width 205 height 31
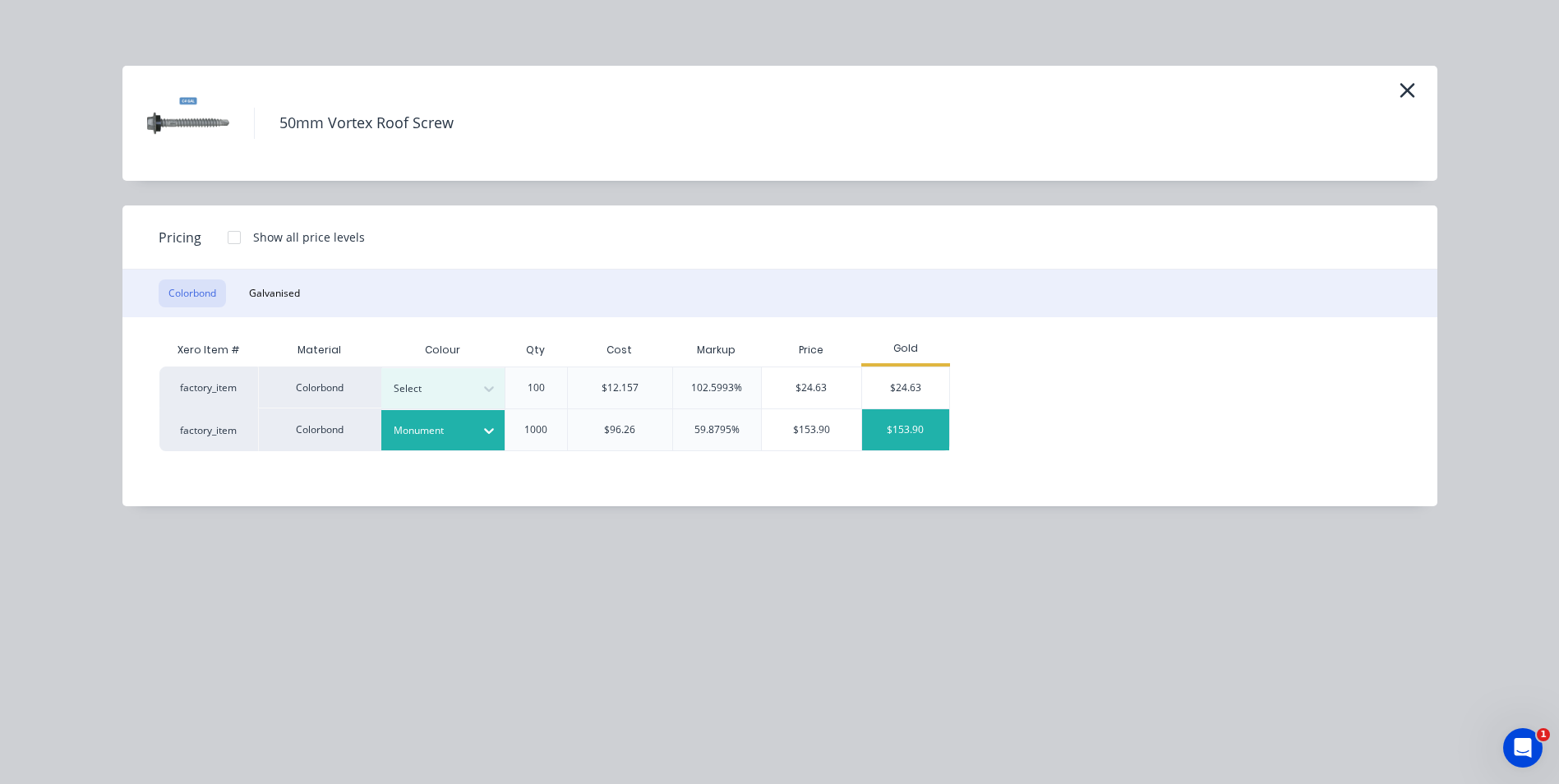
click at [901, 417] on div "$153.90" at bounding box center [906, 429] width 88 height 41
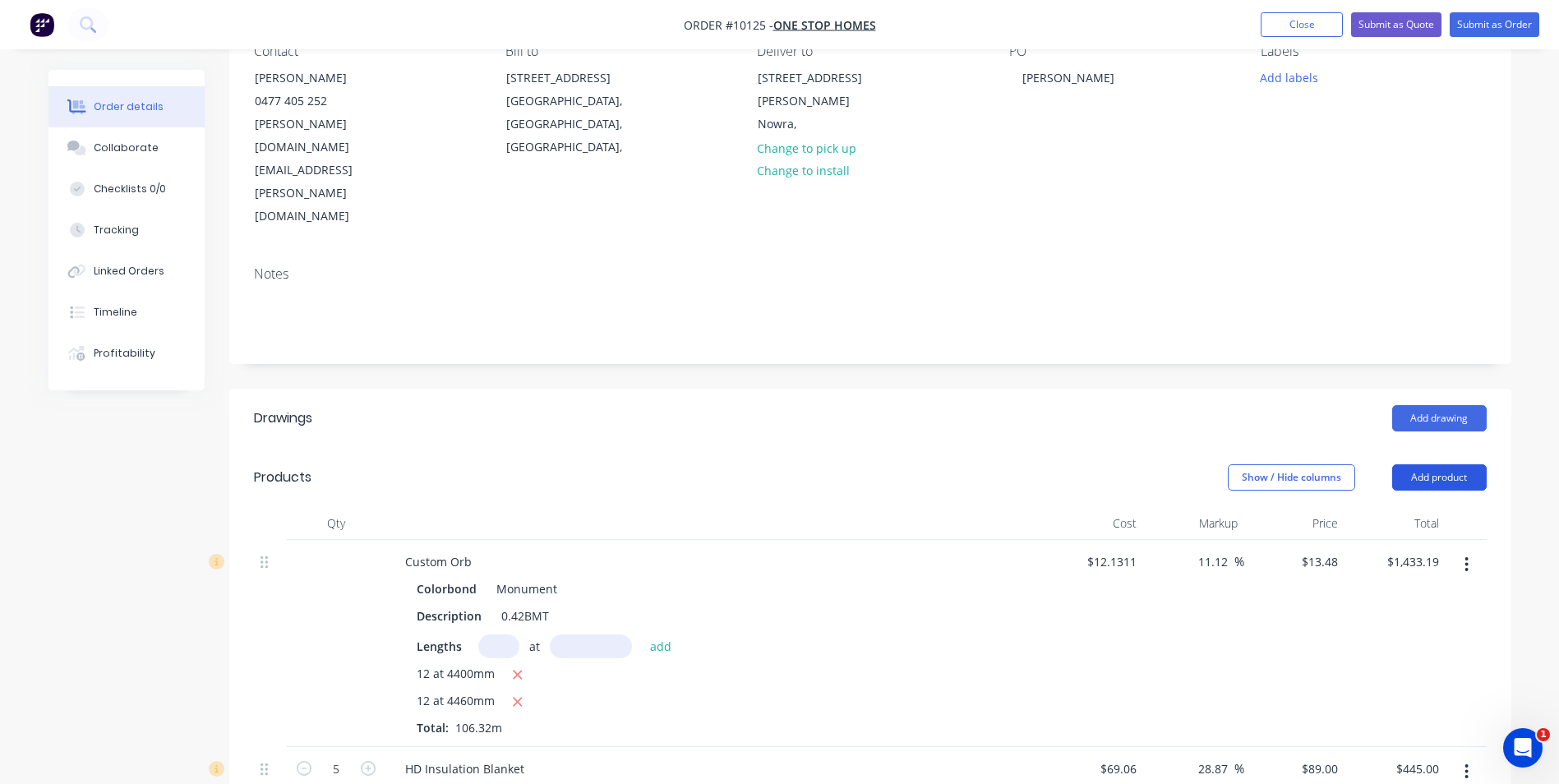
click at [1440, 464] on button "Add product" at bounding box center [1438, 477] width 94 height 26
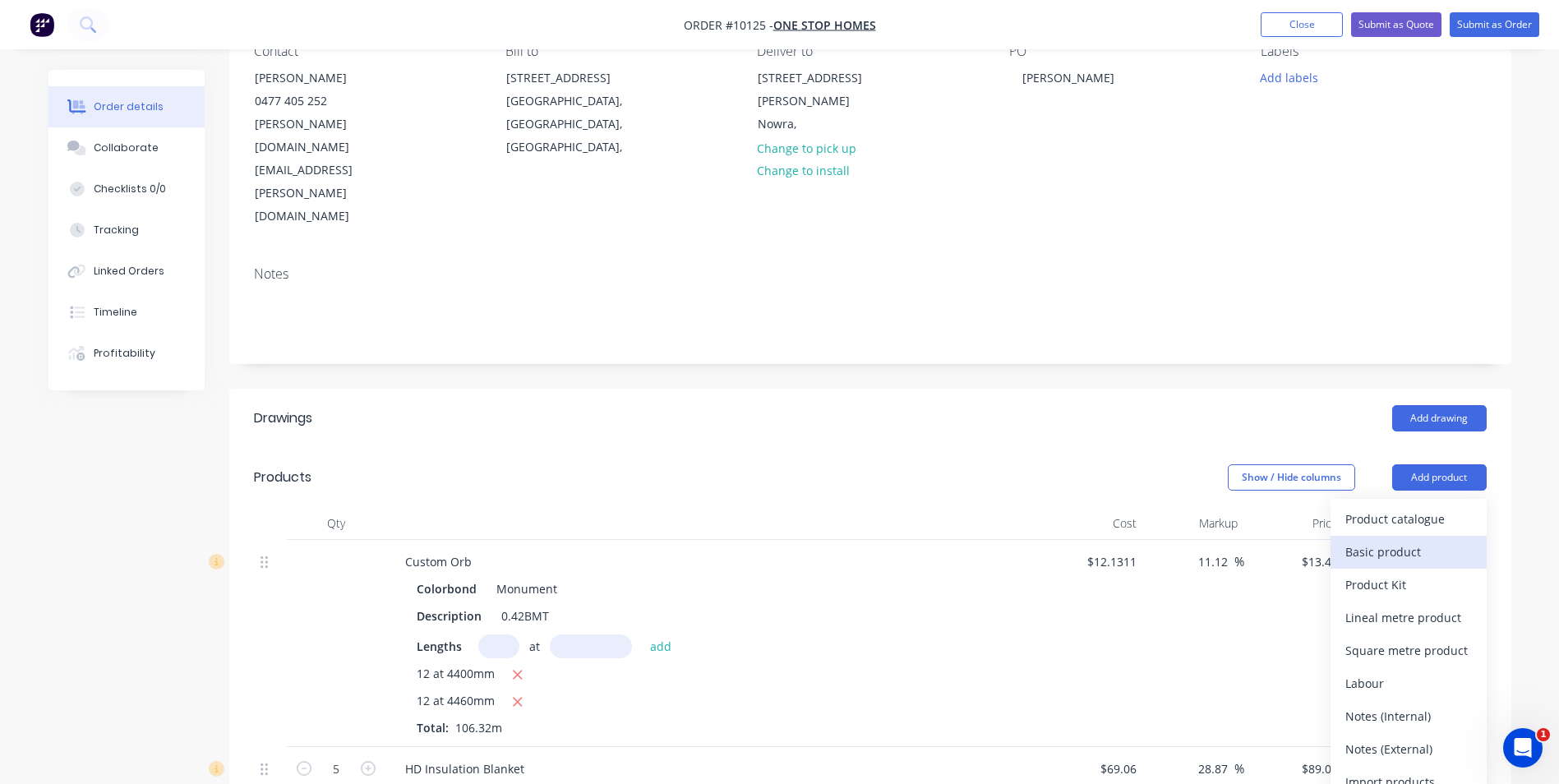
click at [1405, 535] on button "Basic product" at bounding box center [1409, 552] width 156 height 33
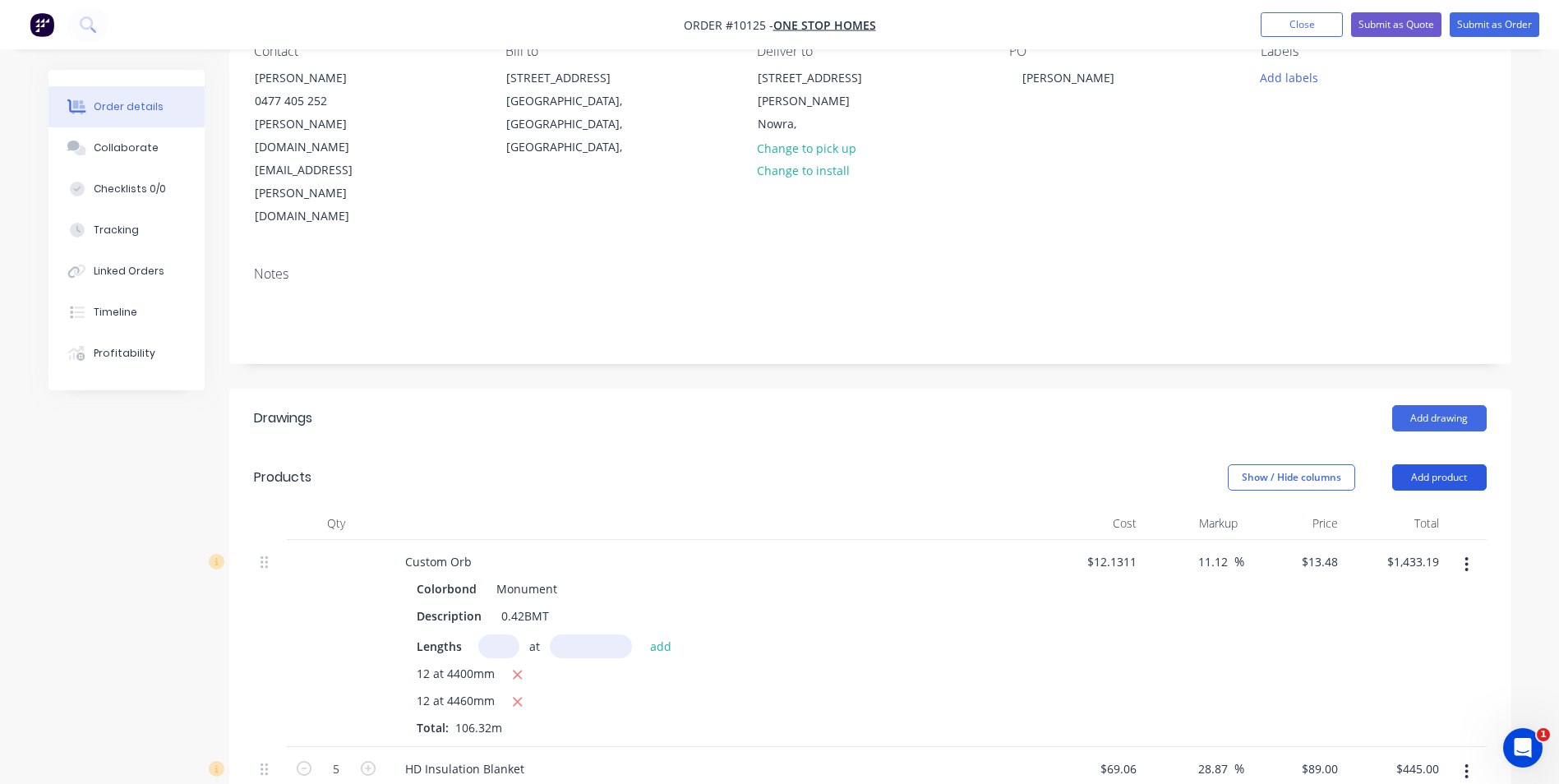
click at [1413, 464] on button "Add product" at bounding box center [1438, 477] width 94 height 26
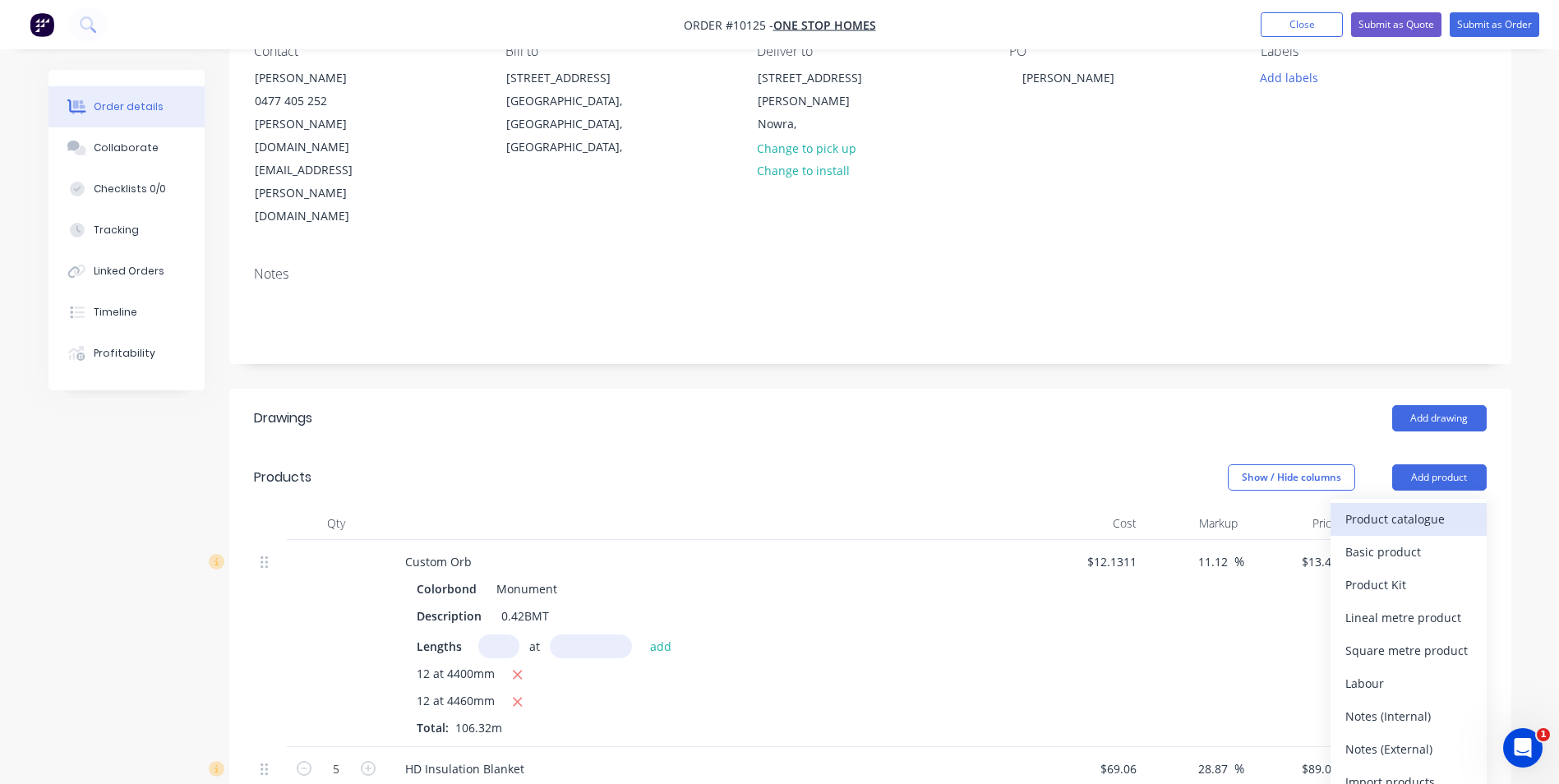
click at [1399, 507] on div "Product catalogue" at bounding box center [1408, 518] width 126 height 24
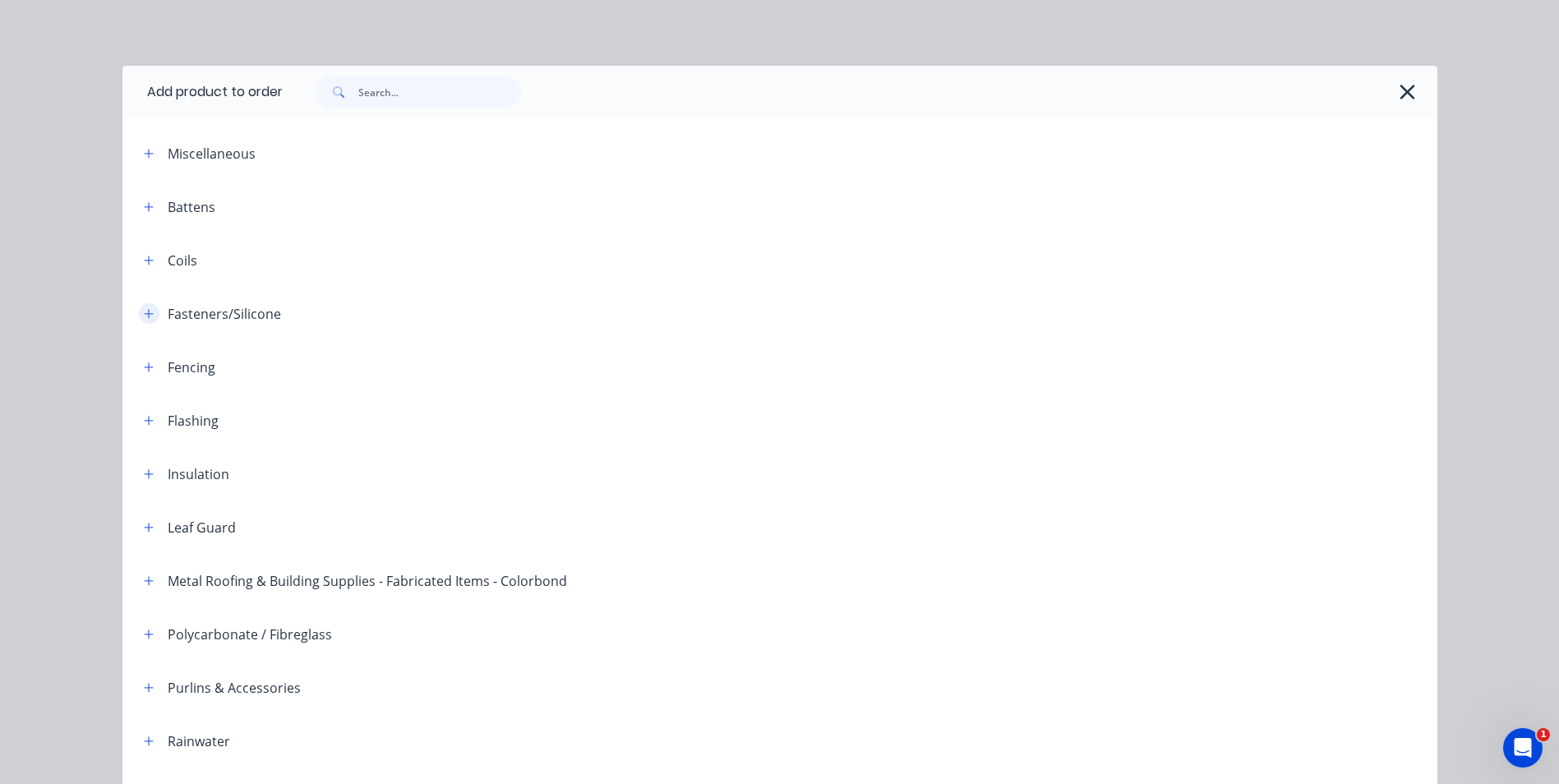
click at [143, 306] on button "button" at bounding box center [149, 313] width 20 height 20
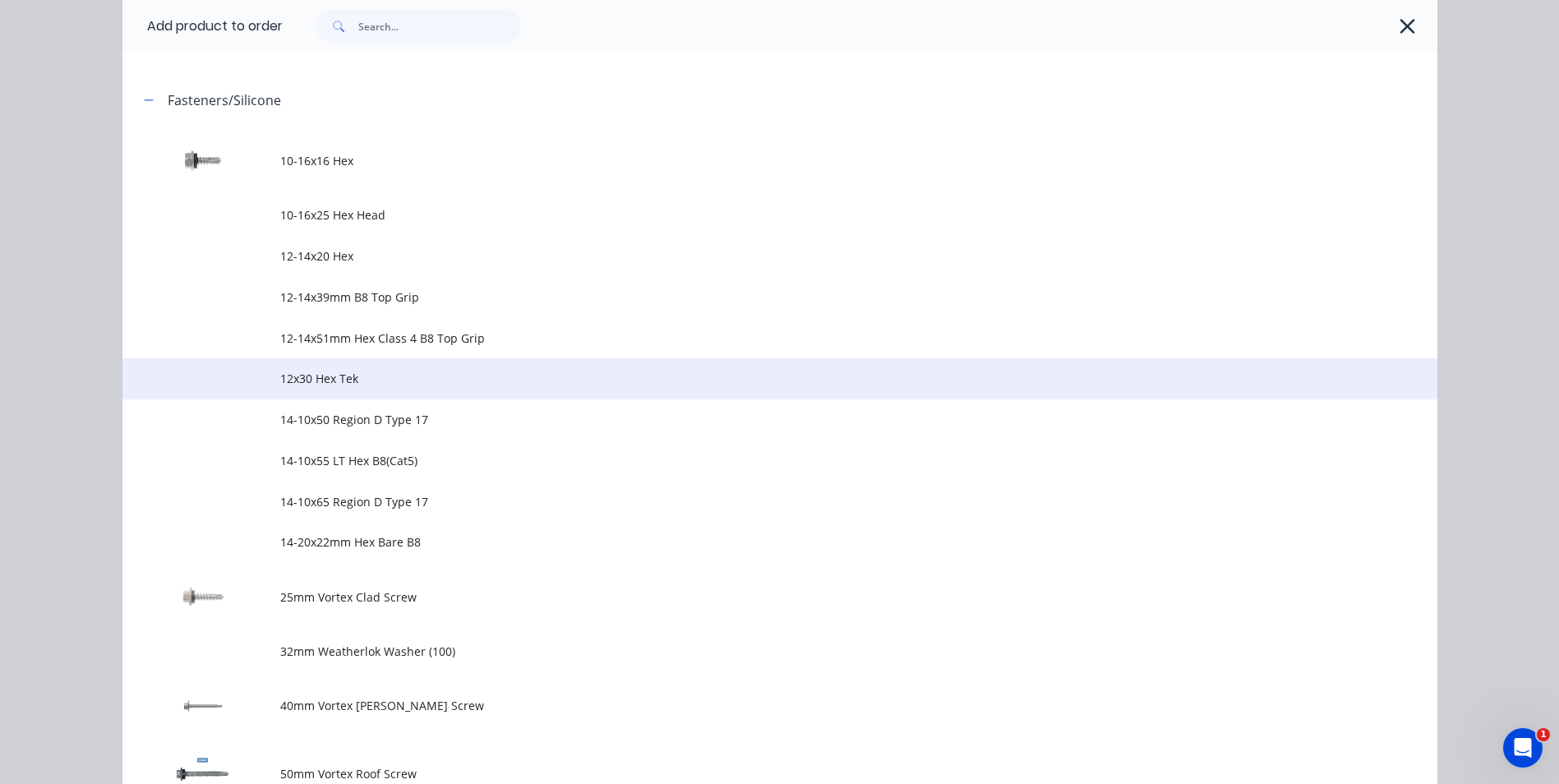
scroll to position [493, 0]
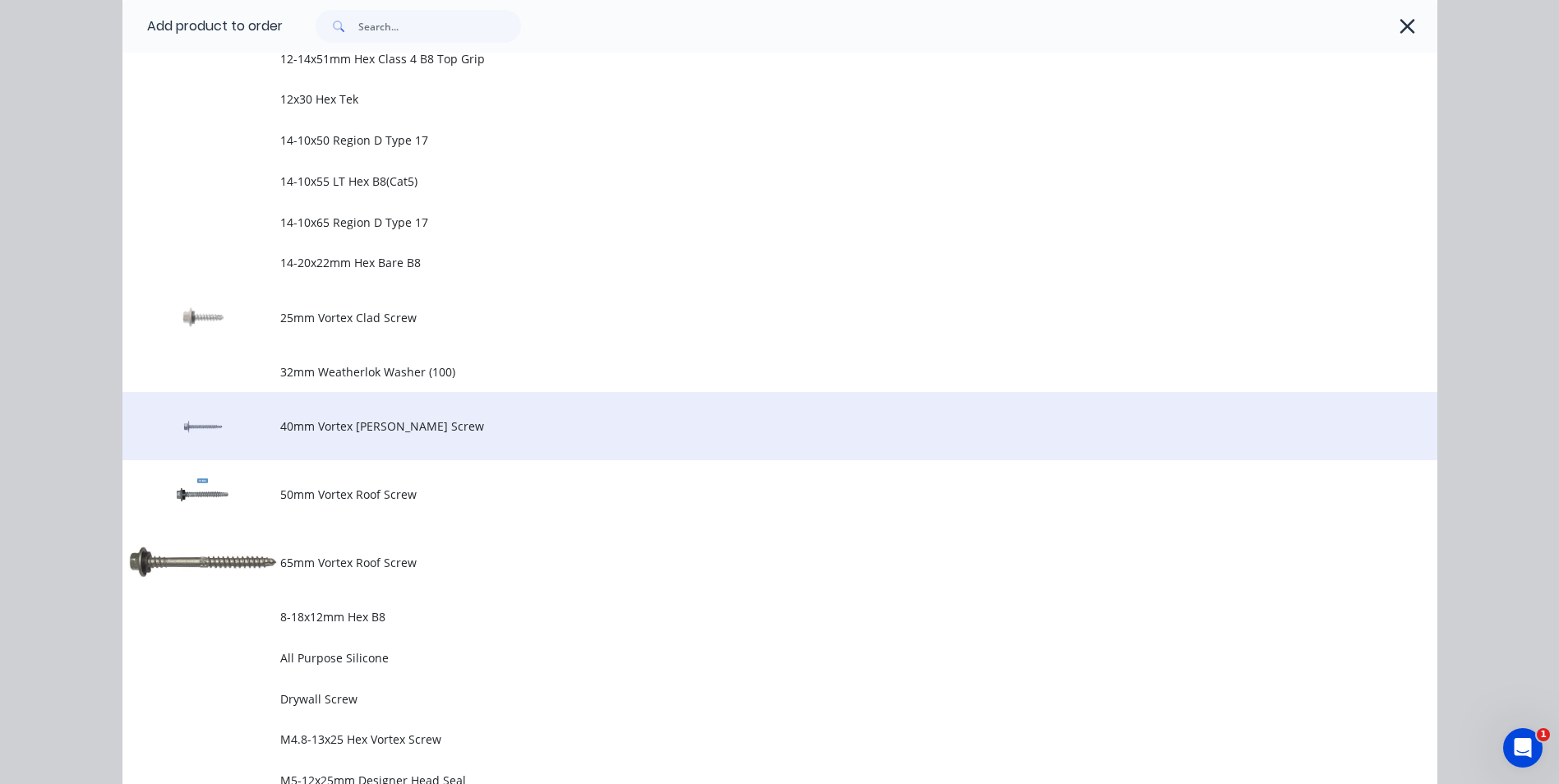
click at [328, 417] on span "40mm Vortex [PERSON_NAME] Screw" at bounding box center [743, 426] width 925 height 17
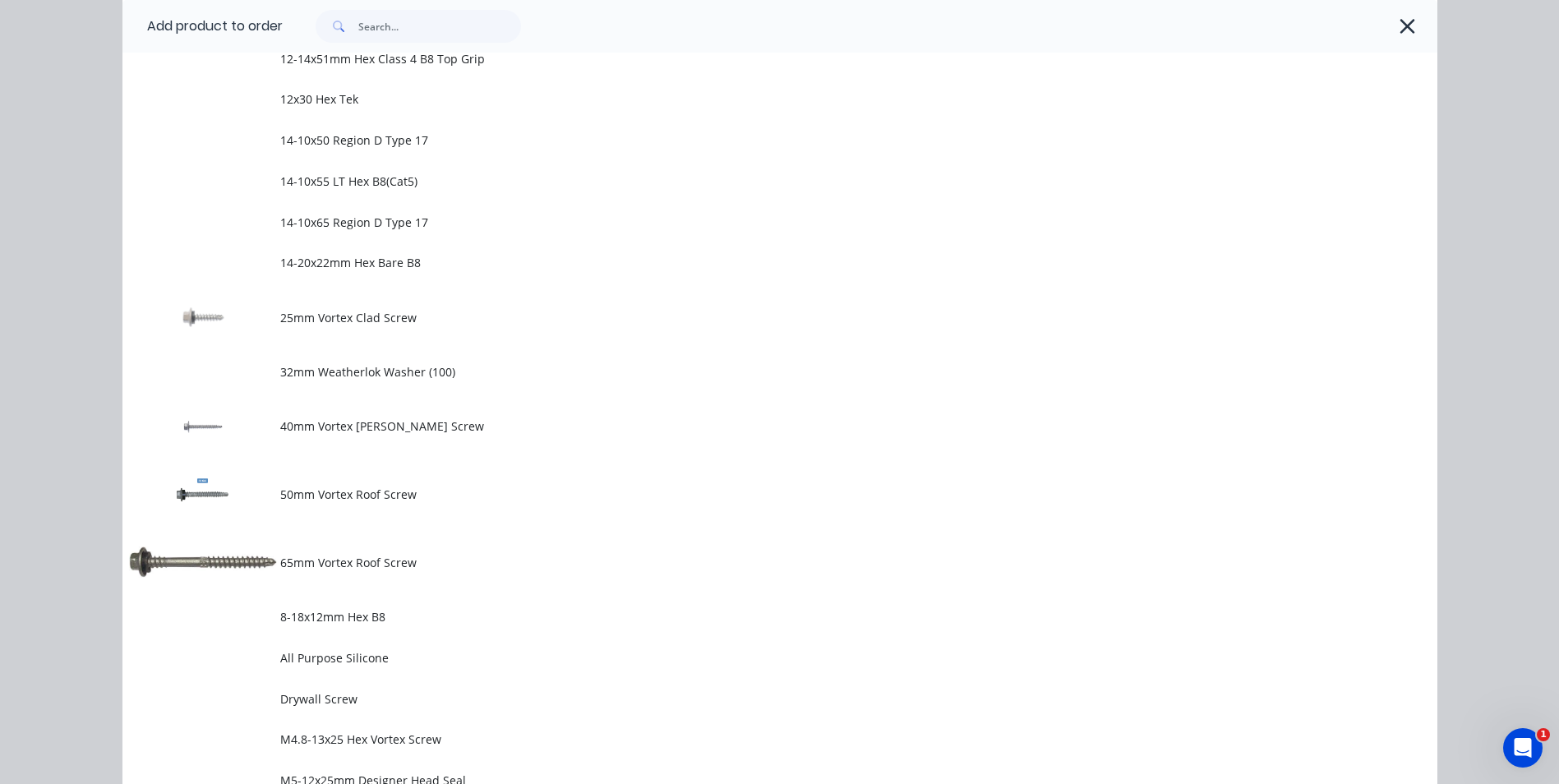
scroll to position [0, 0]
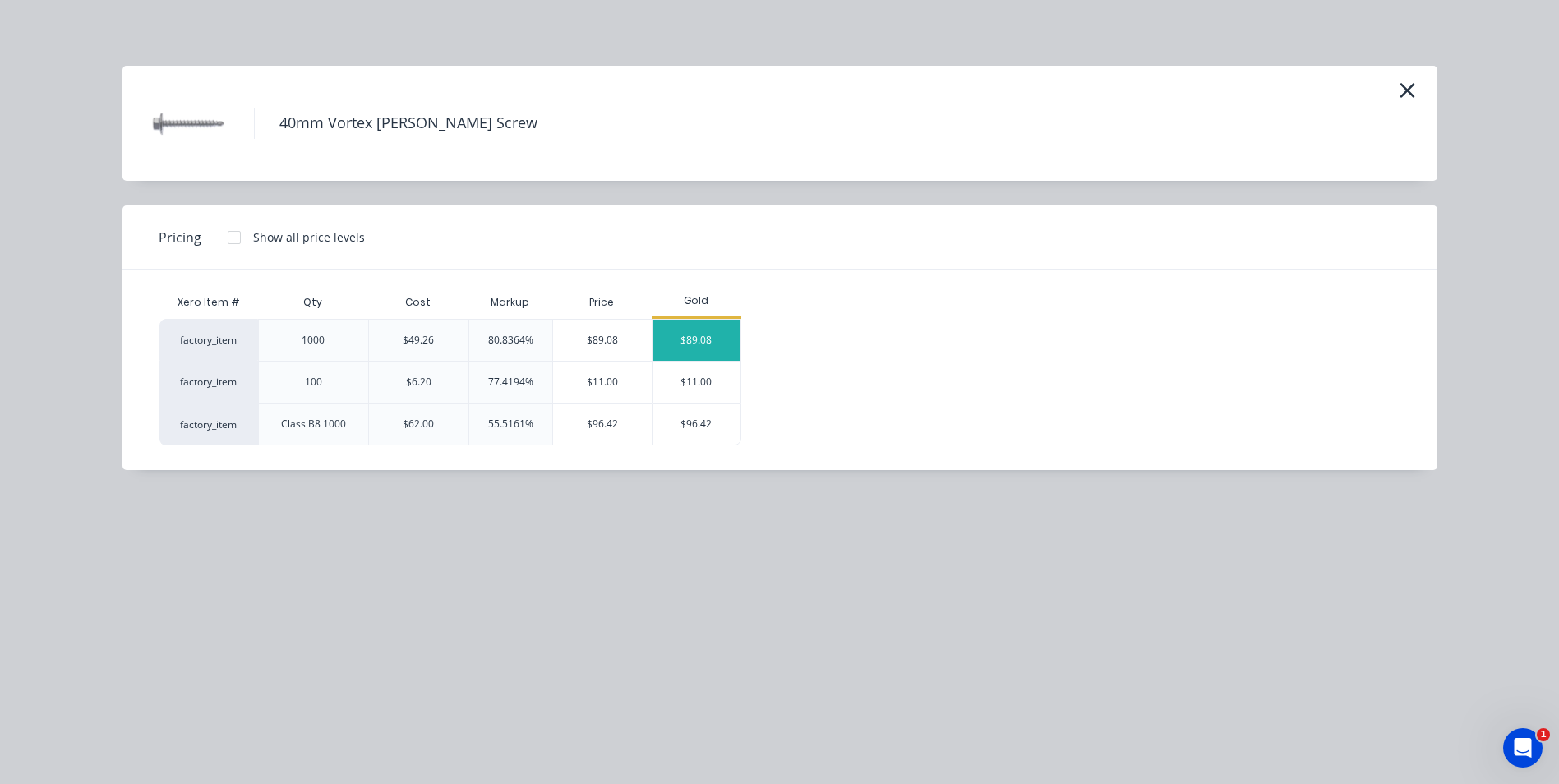
click at [700, 325] on div "$89.08" at bounding box center [697, 340] width 88 height 41
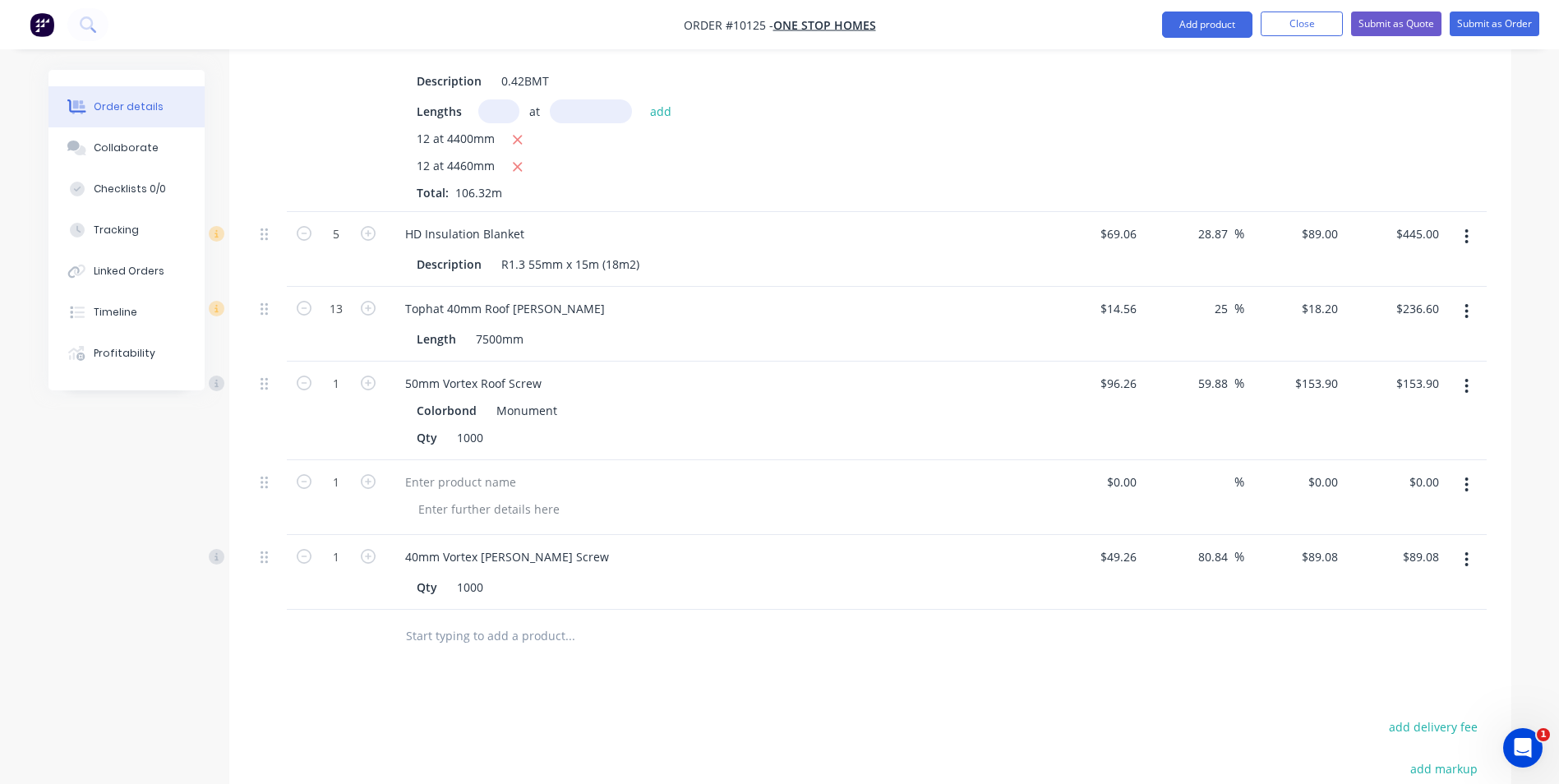
scroll to position [738, 0]
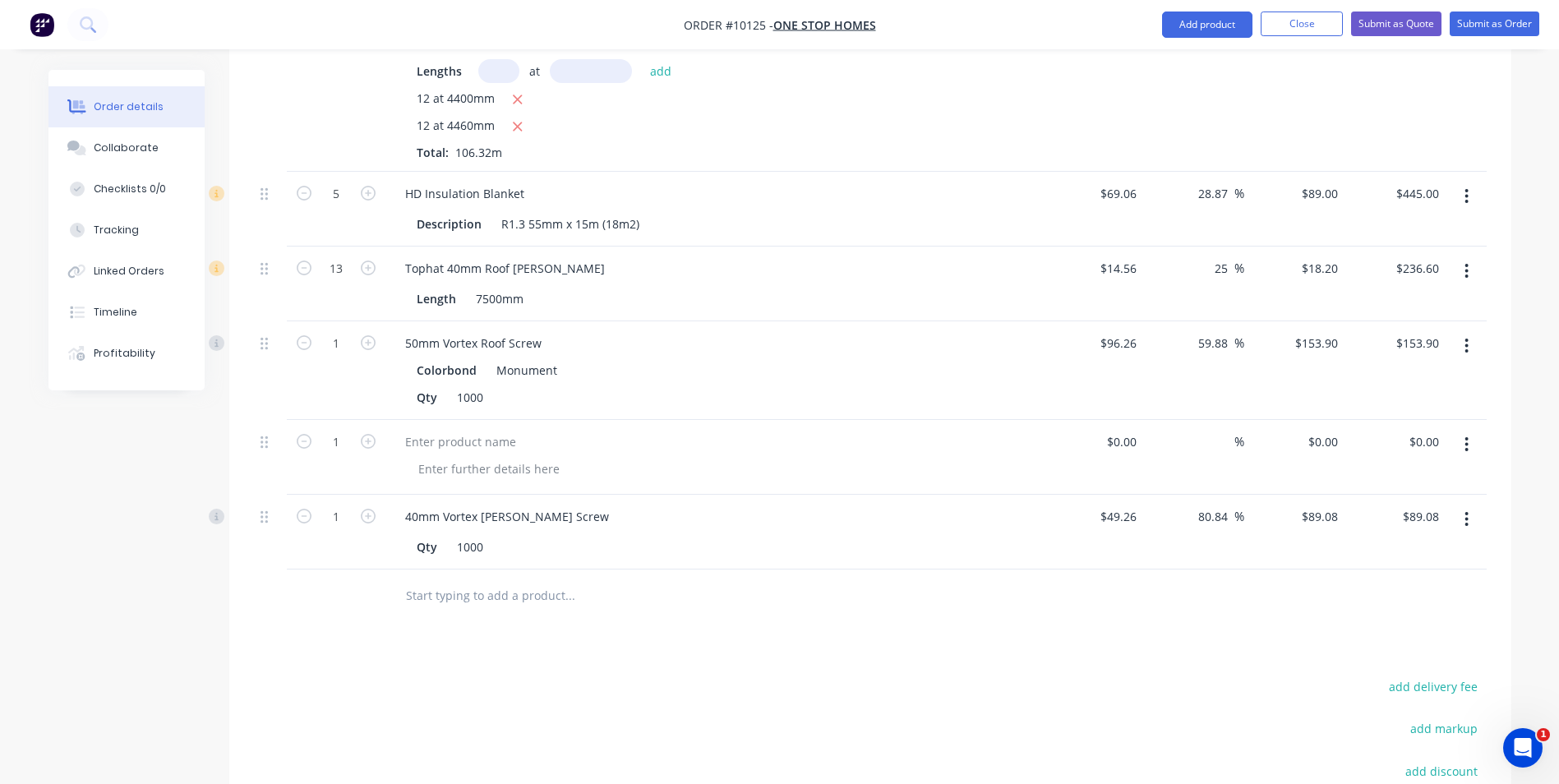
click at [1466, 435] on icon "button" at bounding box center [1466, 444] width 4 height 18
click at [1381, 574] on div "Delete" at bounding box center [1408, 586] width 126 height 24
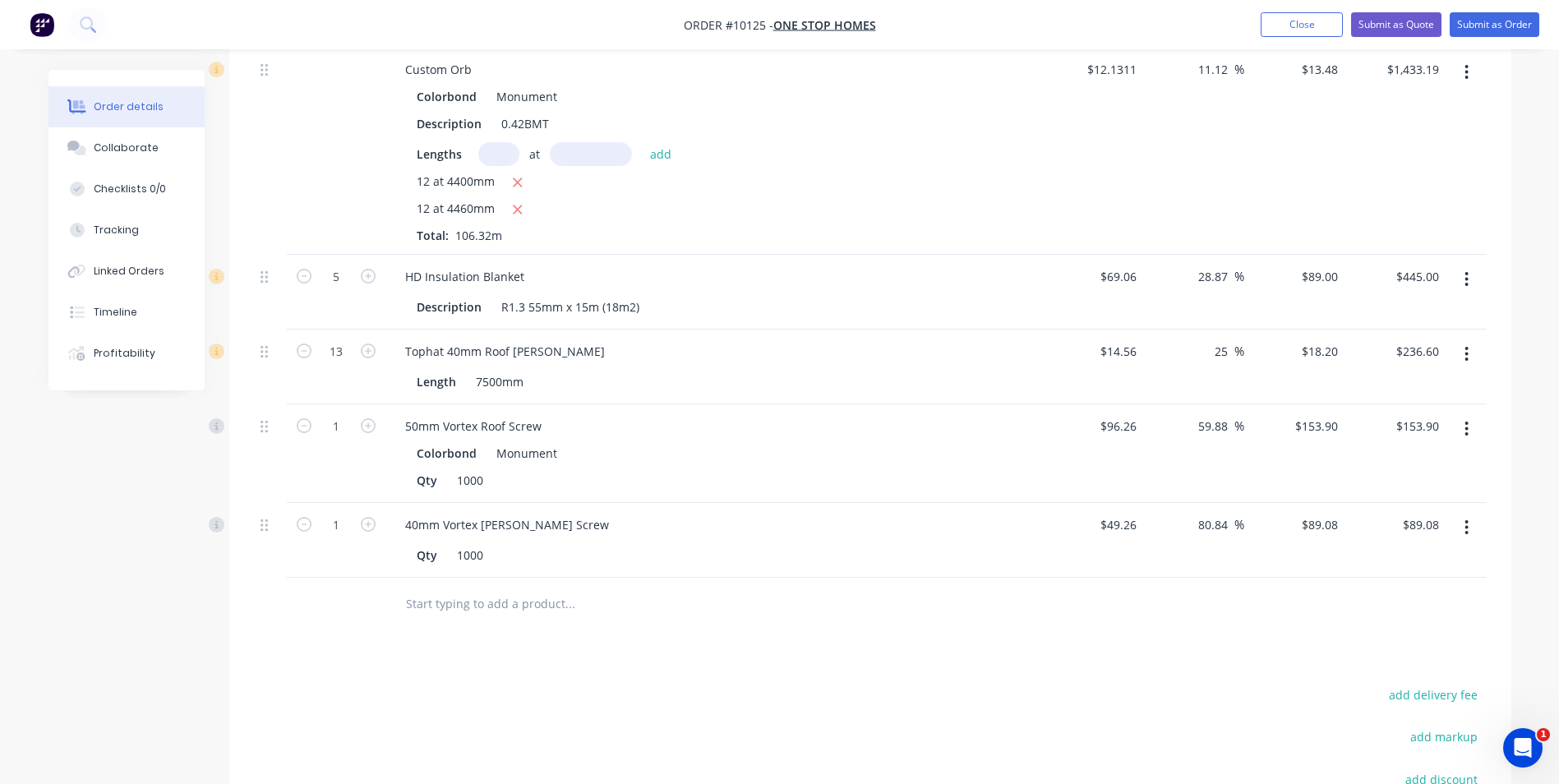
scroll to position [410, 0]
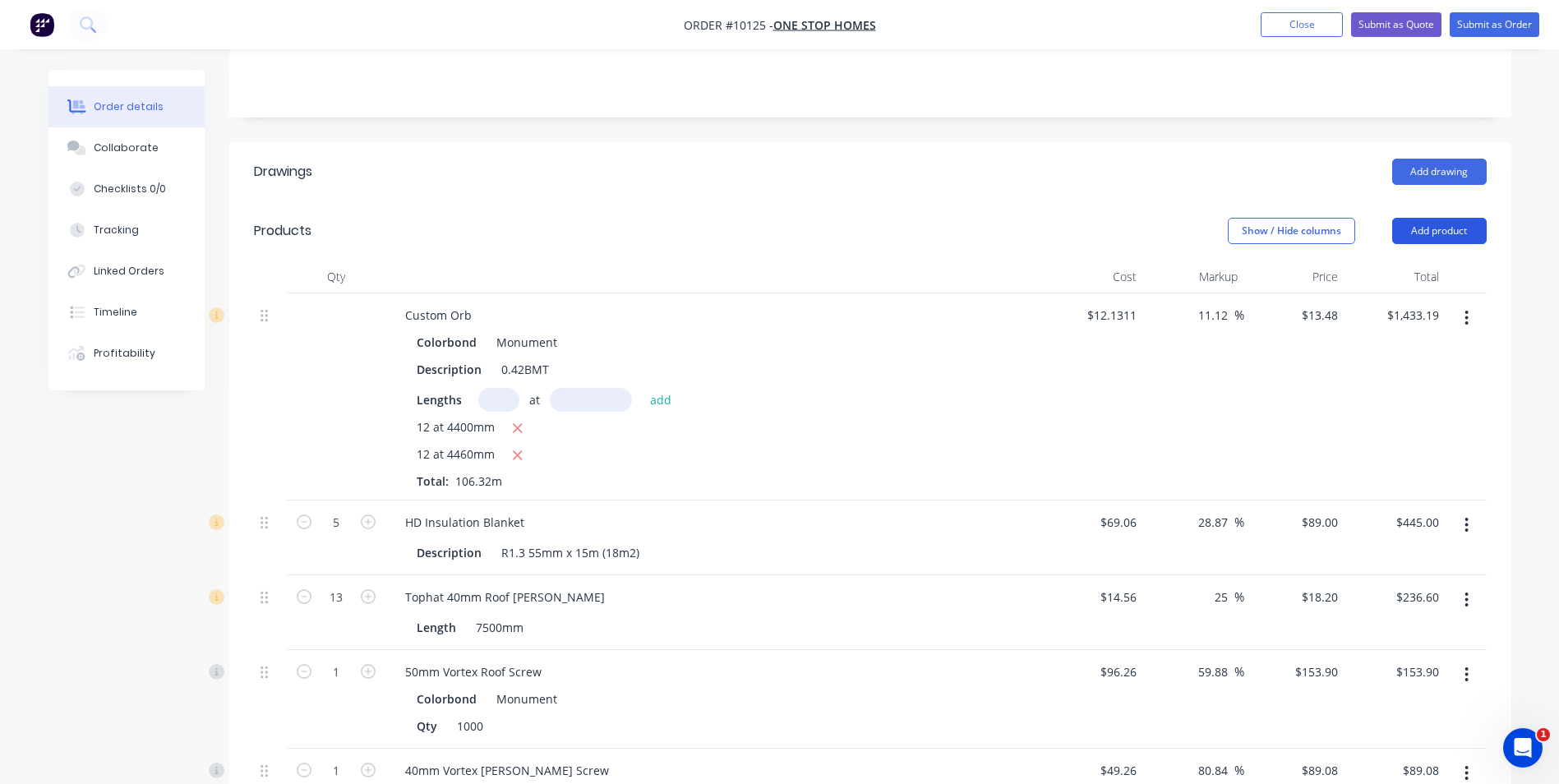
click at [1438, 218] on button "Add product" at bounding box center [1438, 231] width 94 height 26
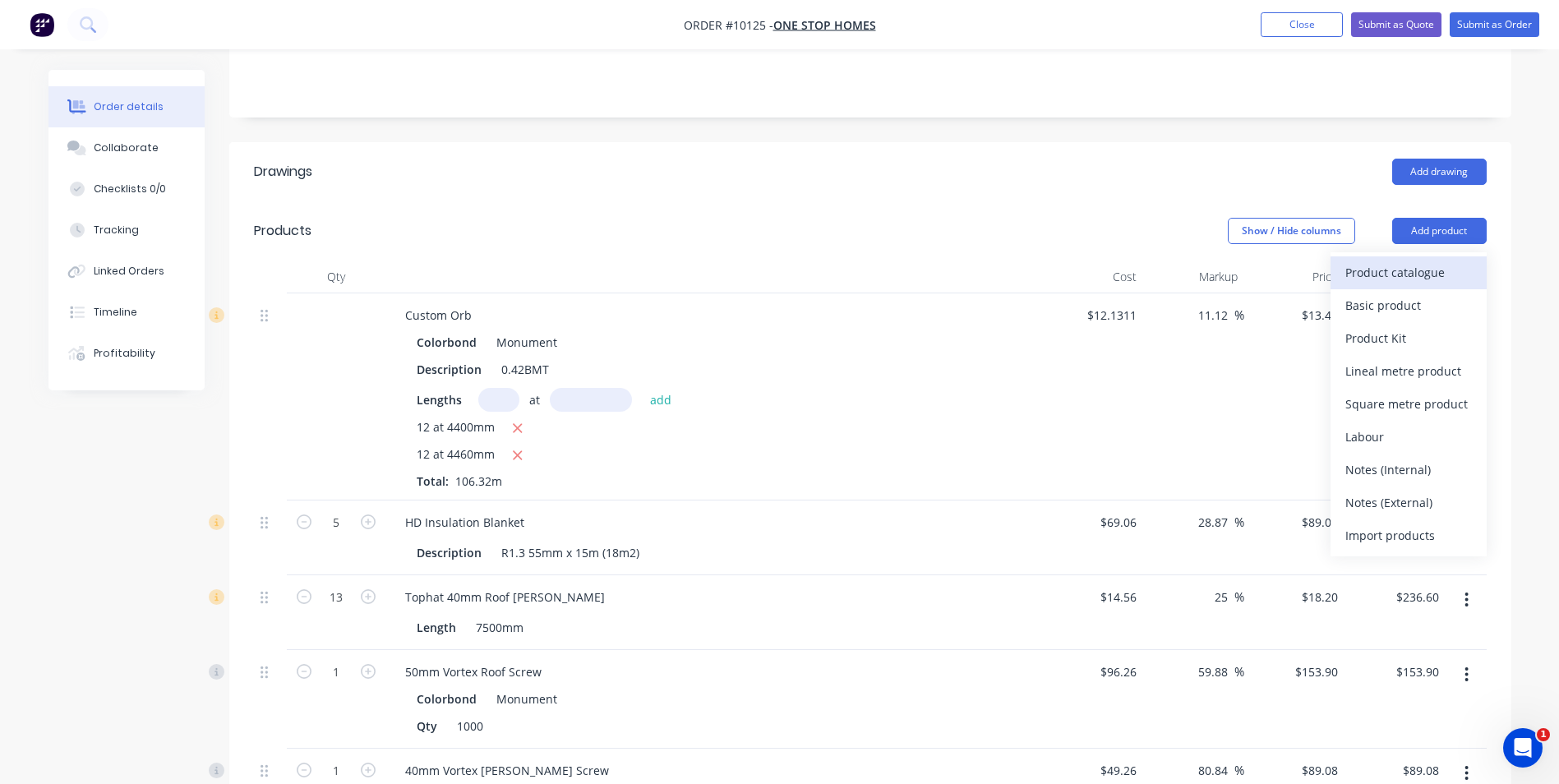
click at [1417, 260] on div "Product catalogue" at bounding box center [1408, 272] width 126 height 24
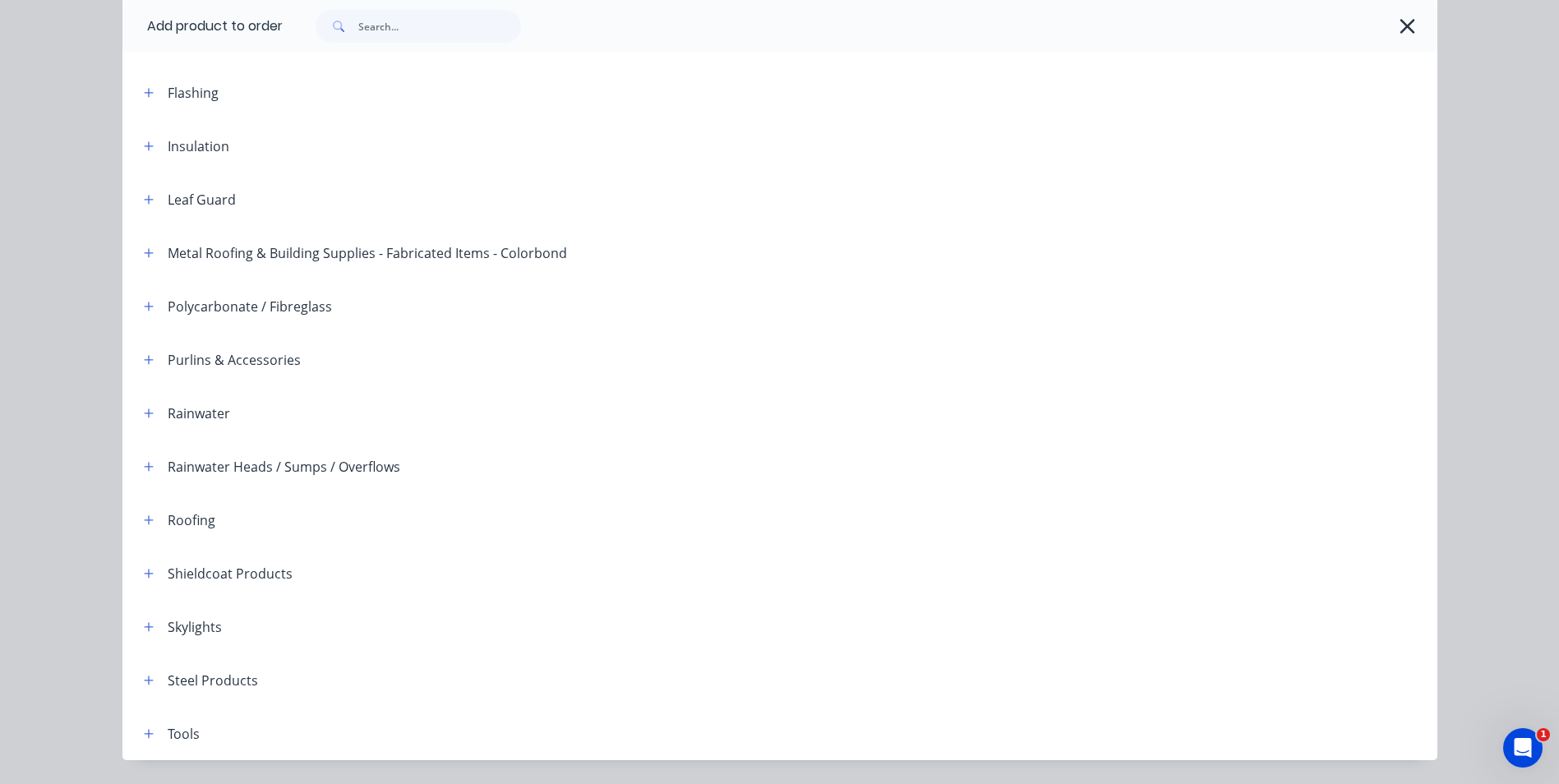
scroll to position [328, 0]
click at [143, 516] on icon "button" at bounding box center [149, 519] width 10 height 12
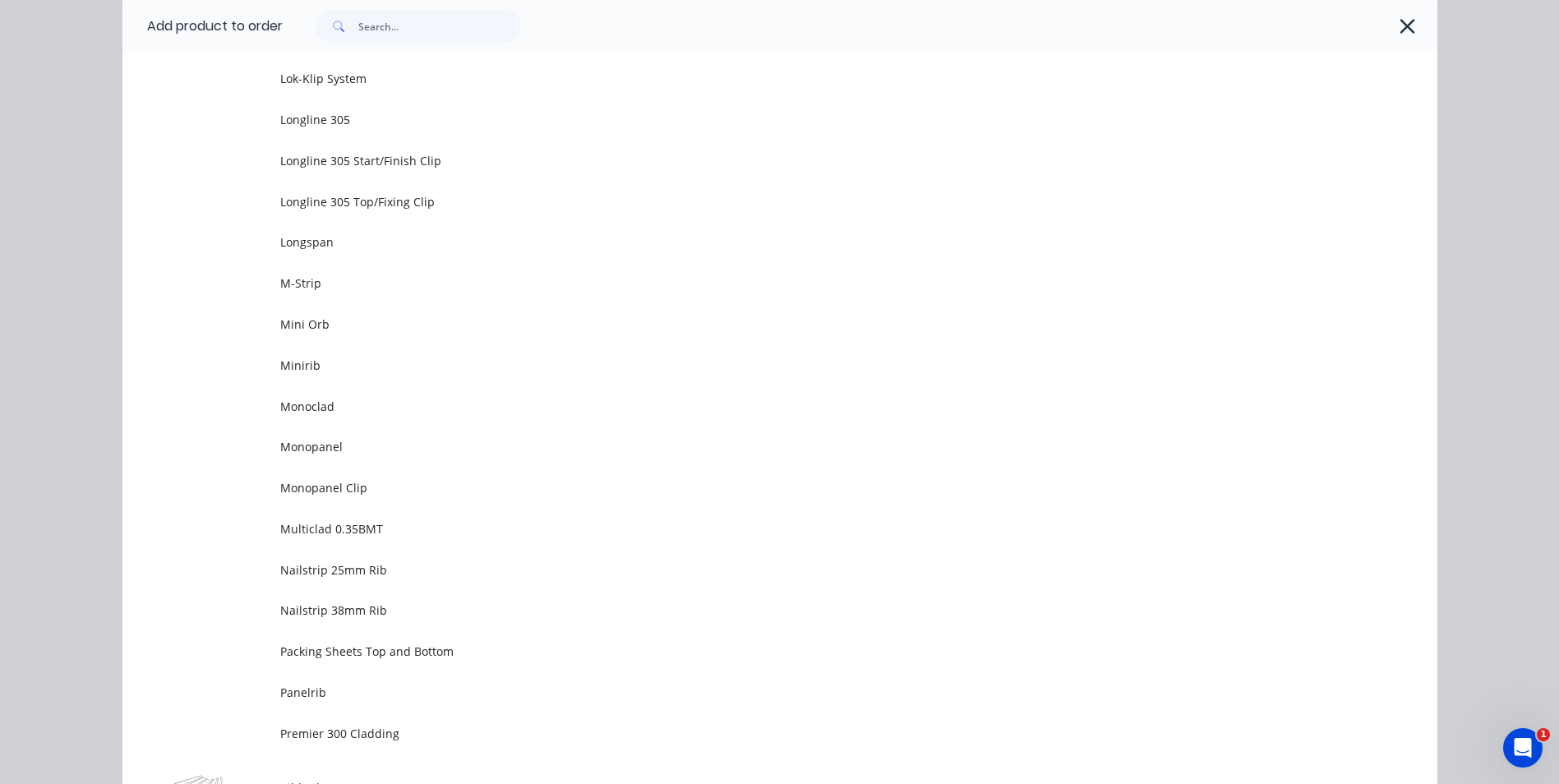
scroll to position [3040, 0]
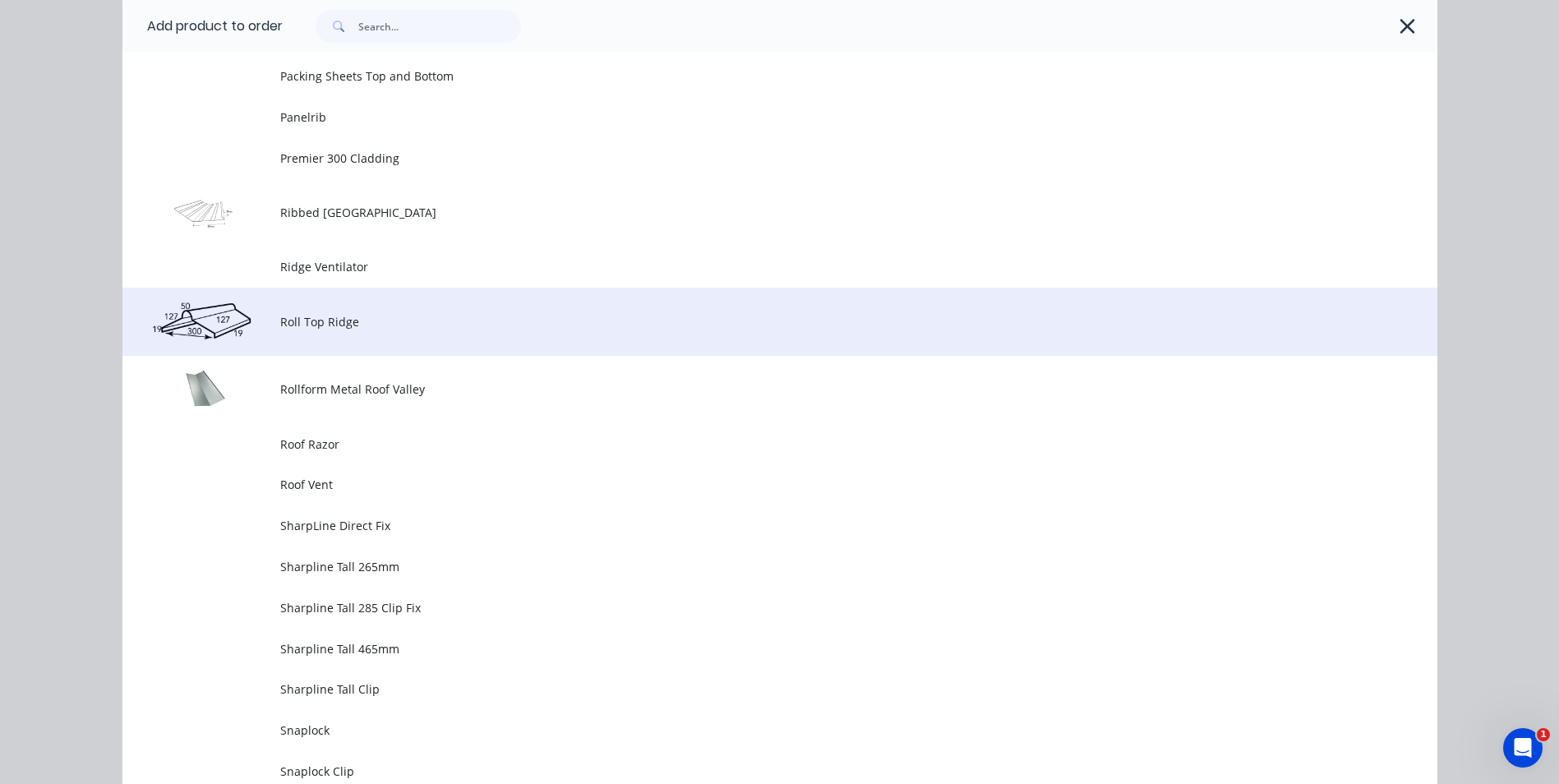
click at [321, 329] on span "Roll Top Ridge" at bounding box center [743, 322] width 925 height 17
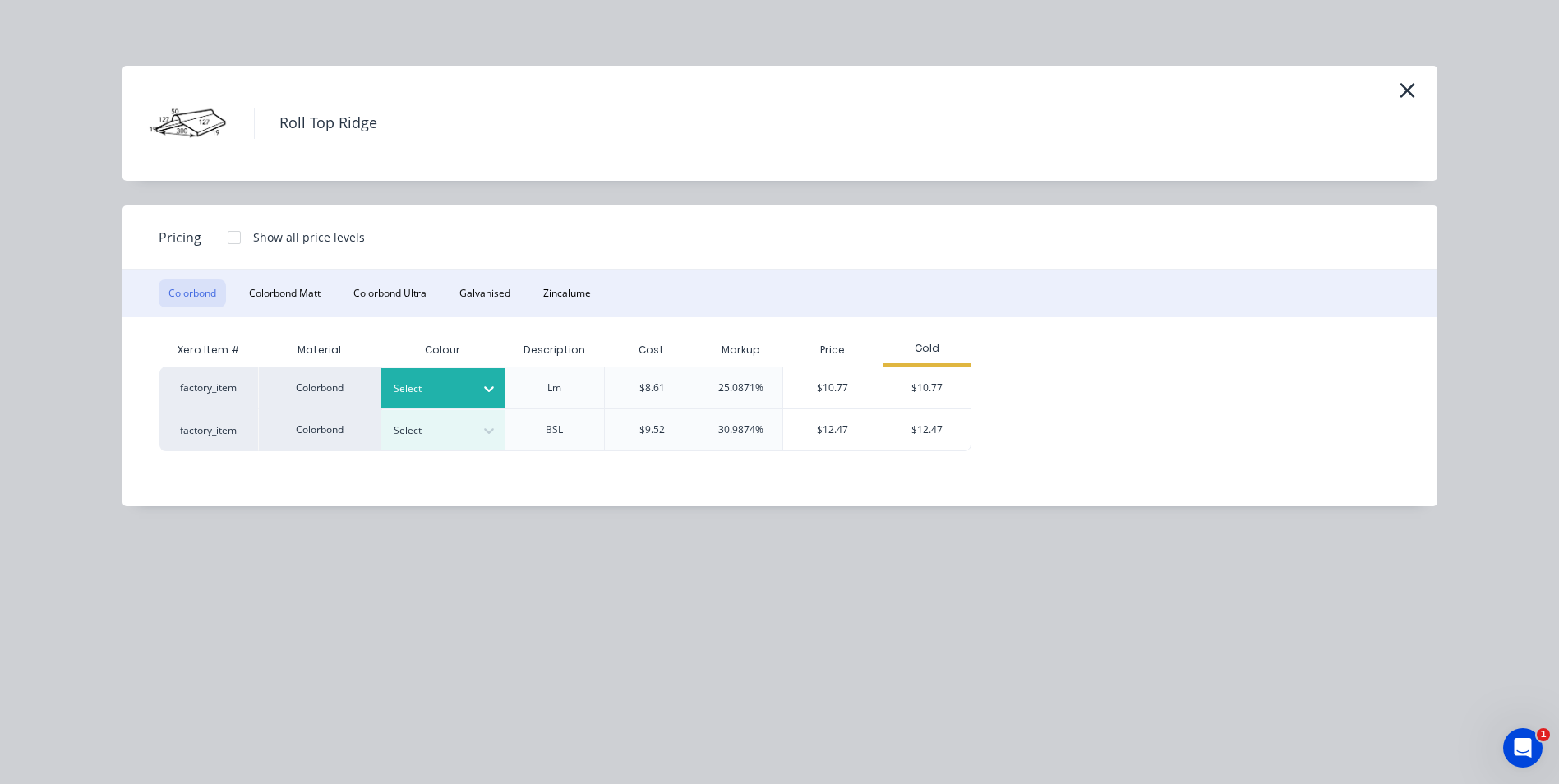
click at [494, 383] on icon at bounding box center [488, 388] width 16 height 16
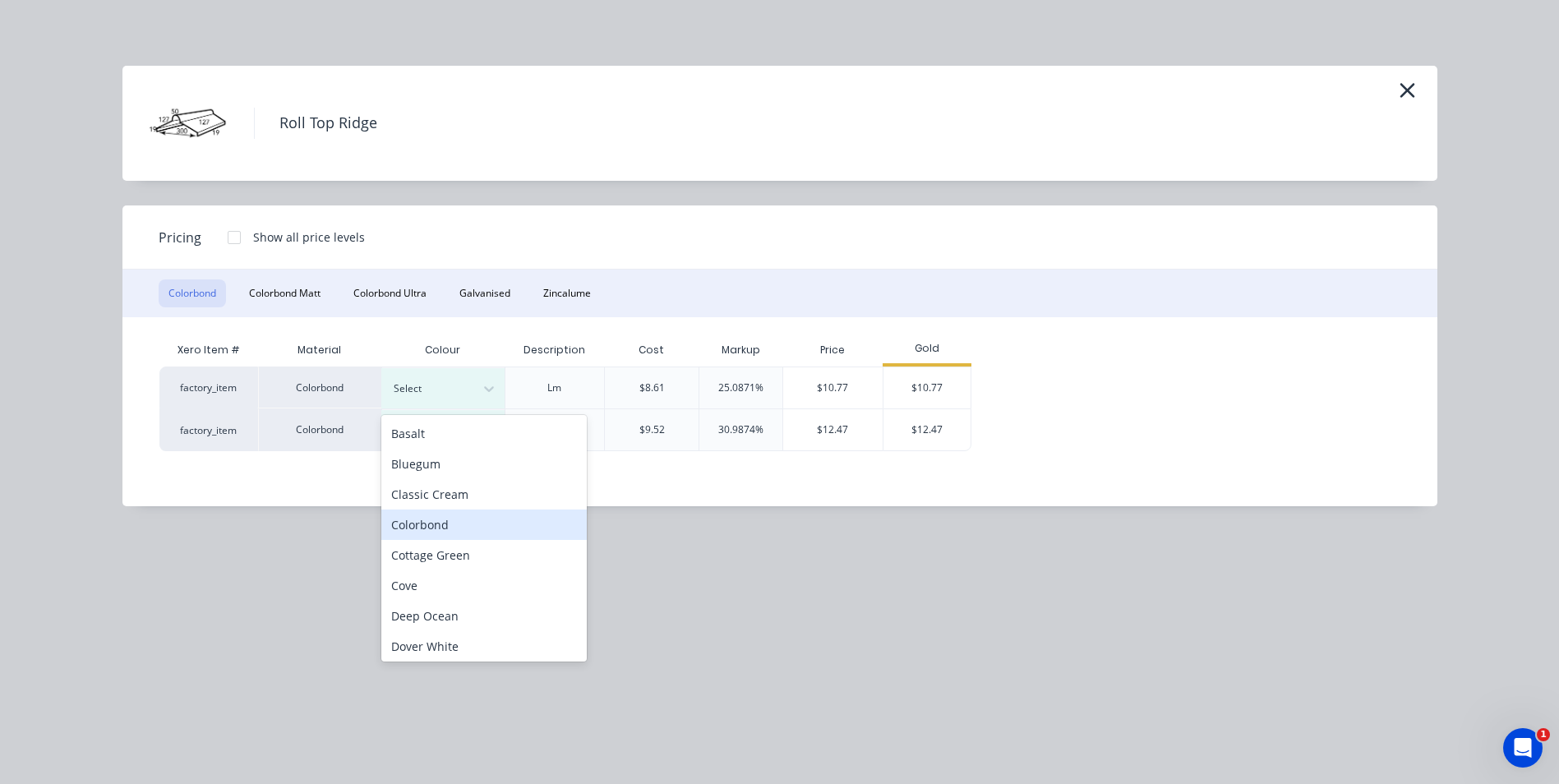
scroll to position [411, 0]
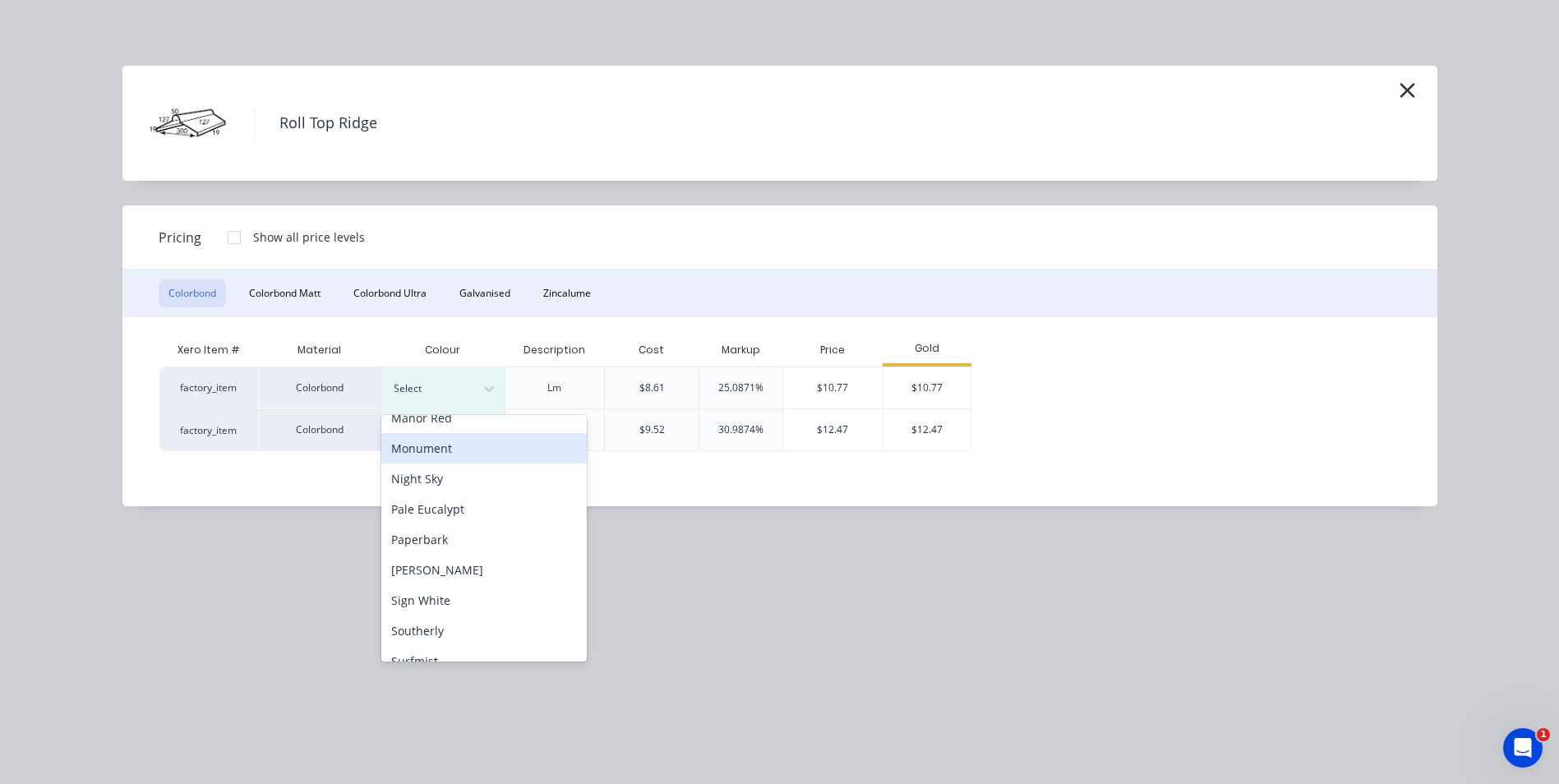
click at [465, 445] on div "Monument" at bounding box center [484, 448] width 205 height 31
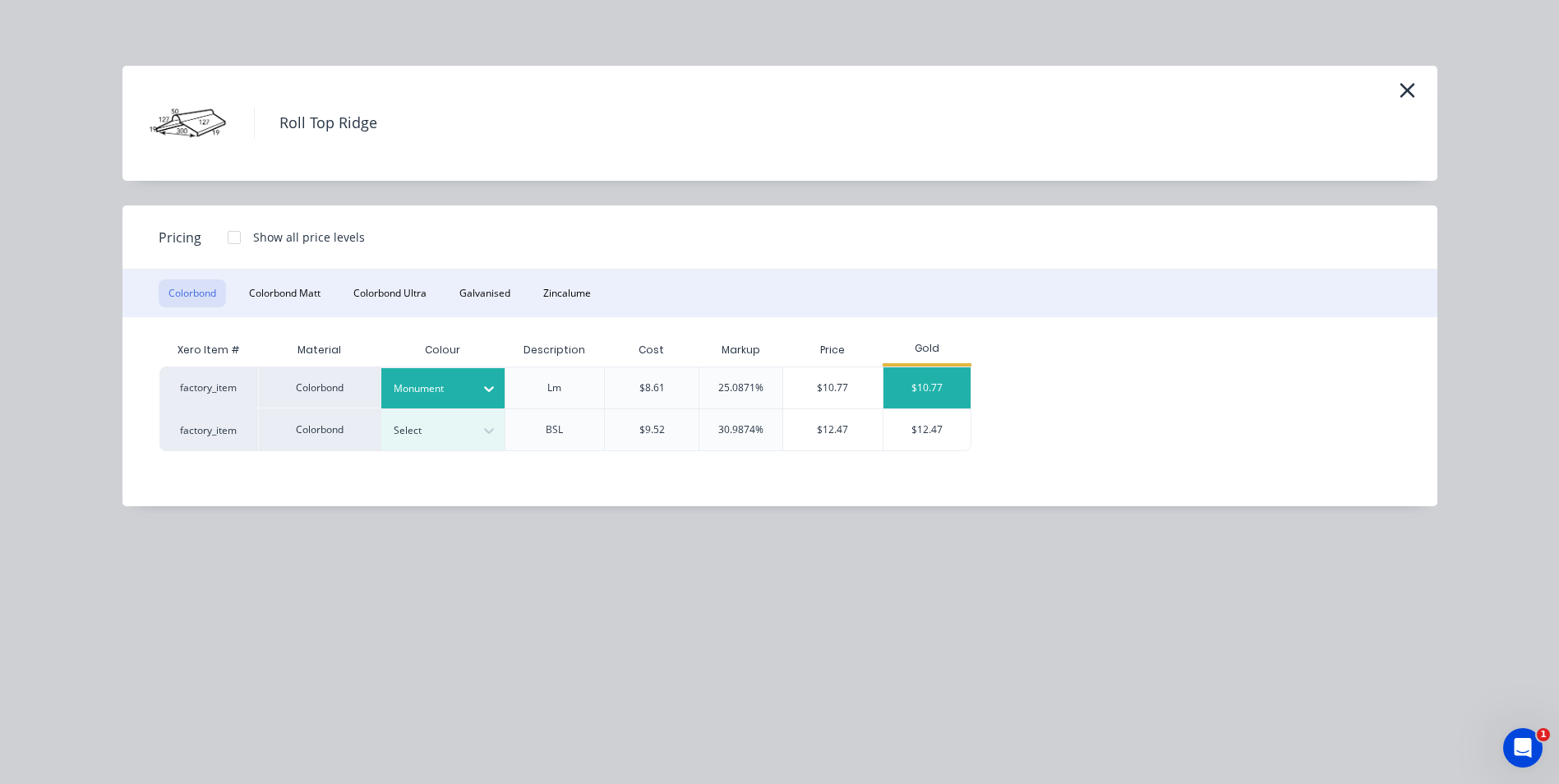
click at [898, 373] on div "$10.77" at bounding box center [928, 388] width 88 height 41
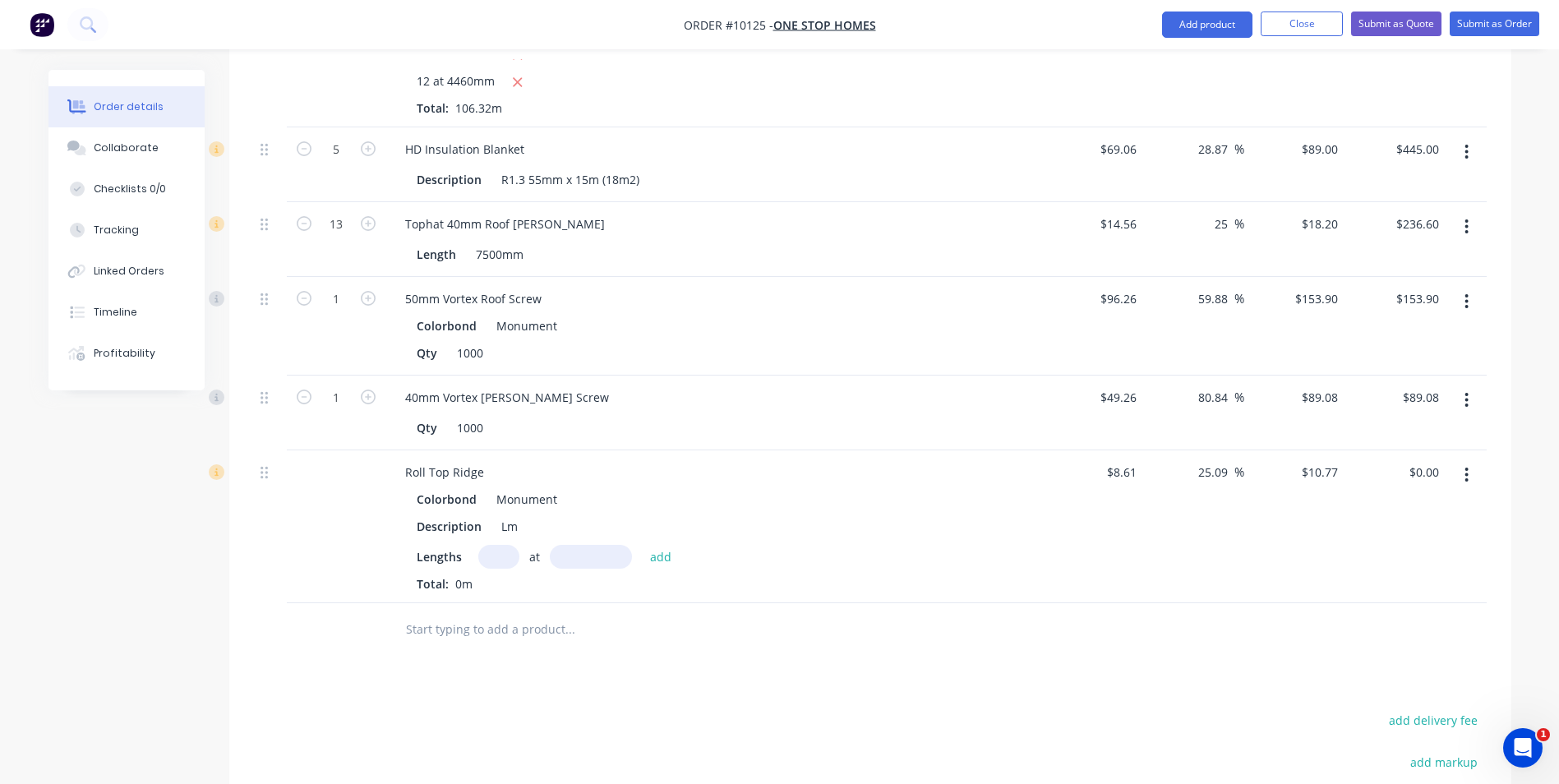
scroll to position [983, 0]
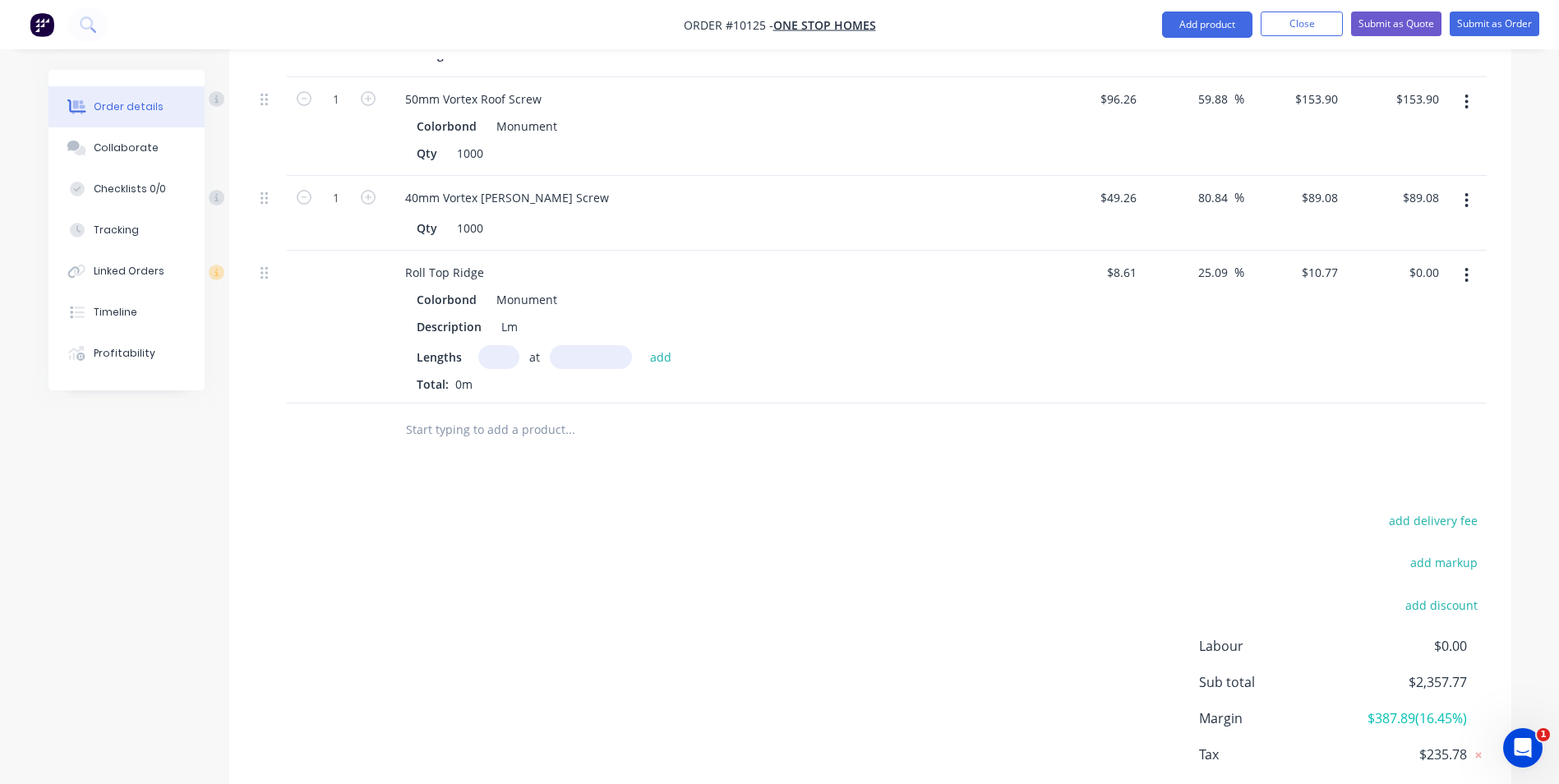
click at [502, 345] on input "text" at bounding box center [499, 357] width 41 height 24
type input "2"
type input "5000"
click at [642, 345] on button "add" at bounding box center [661, 356] width 39 height 22
type input "$107.70"
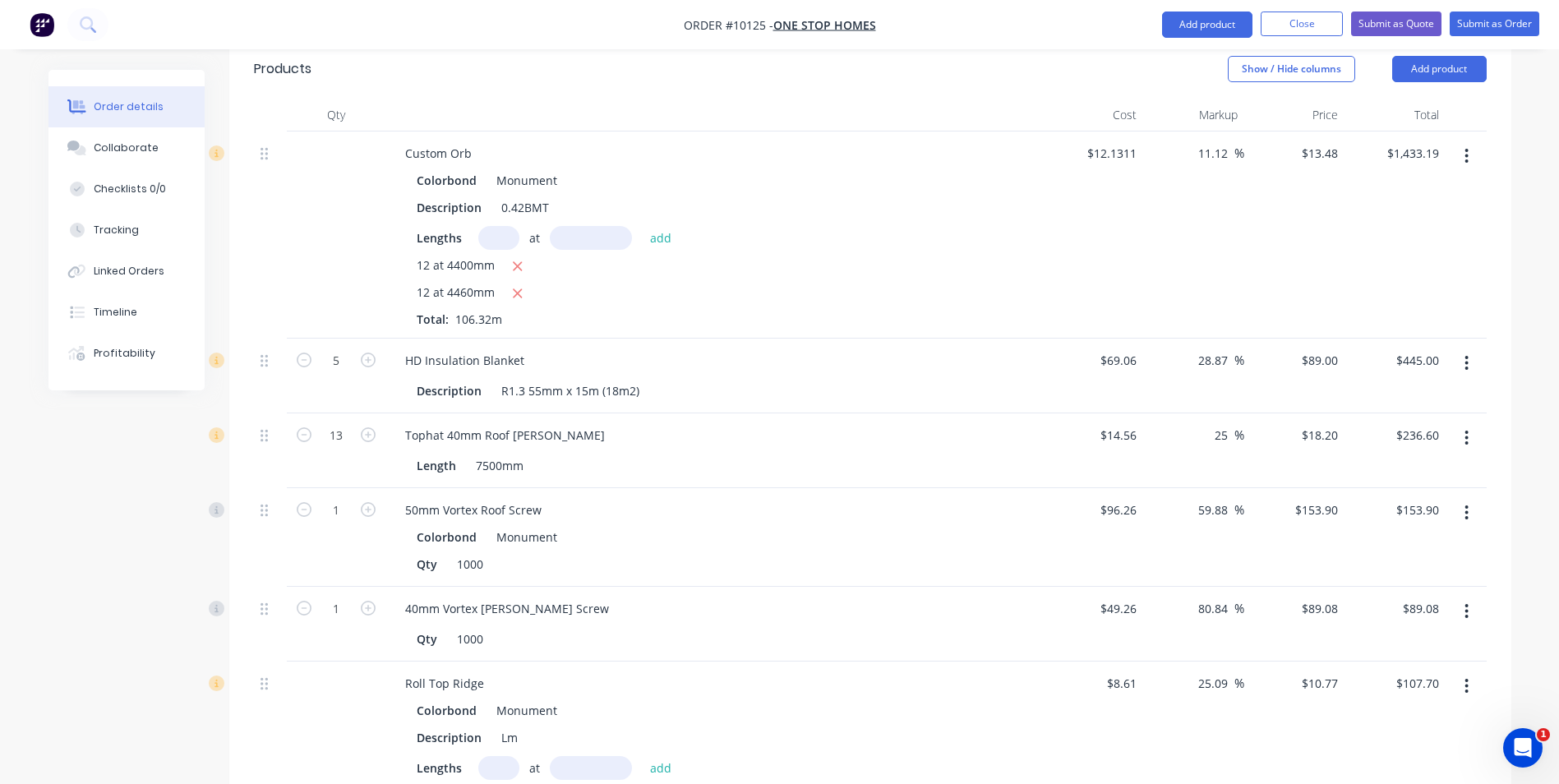
scroll to position [161, 0]
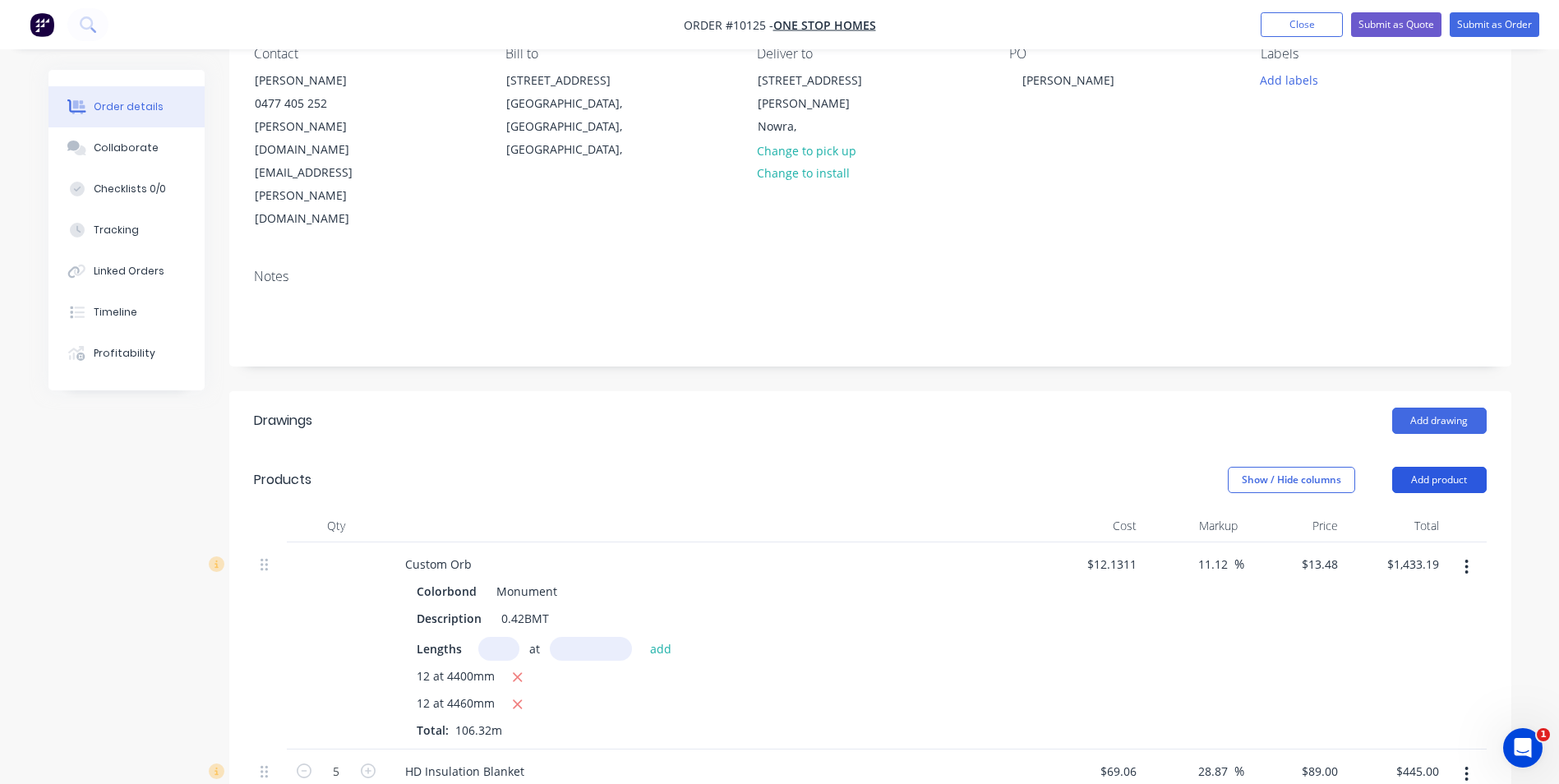
click at [1446, 467] on button "Add product" at bounding box center [1438, 479] width 94 height 26
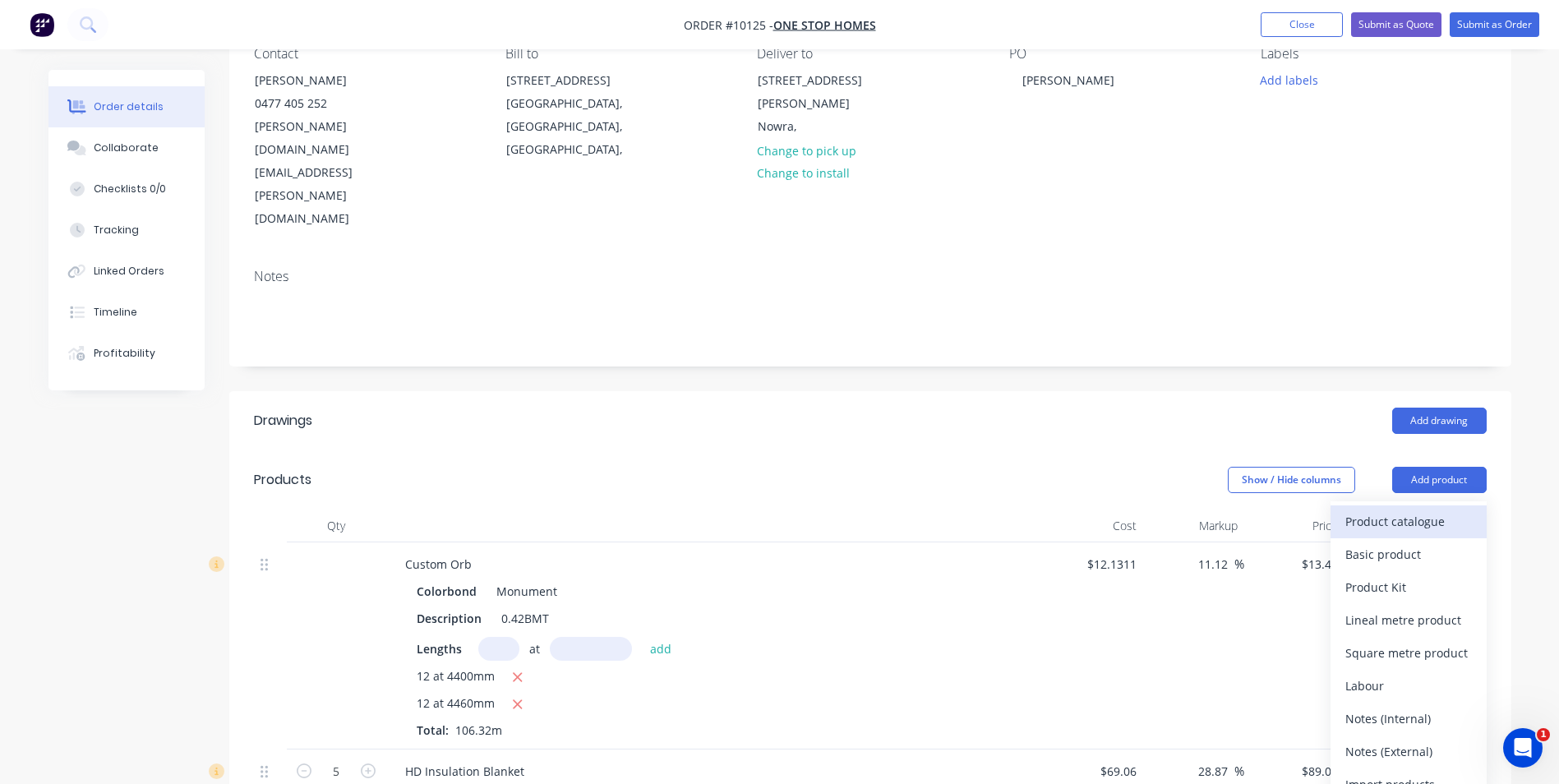
click at [1394, 509] on div "Product catalogue" at bounding box center [1408, 521] width 126 height 24
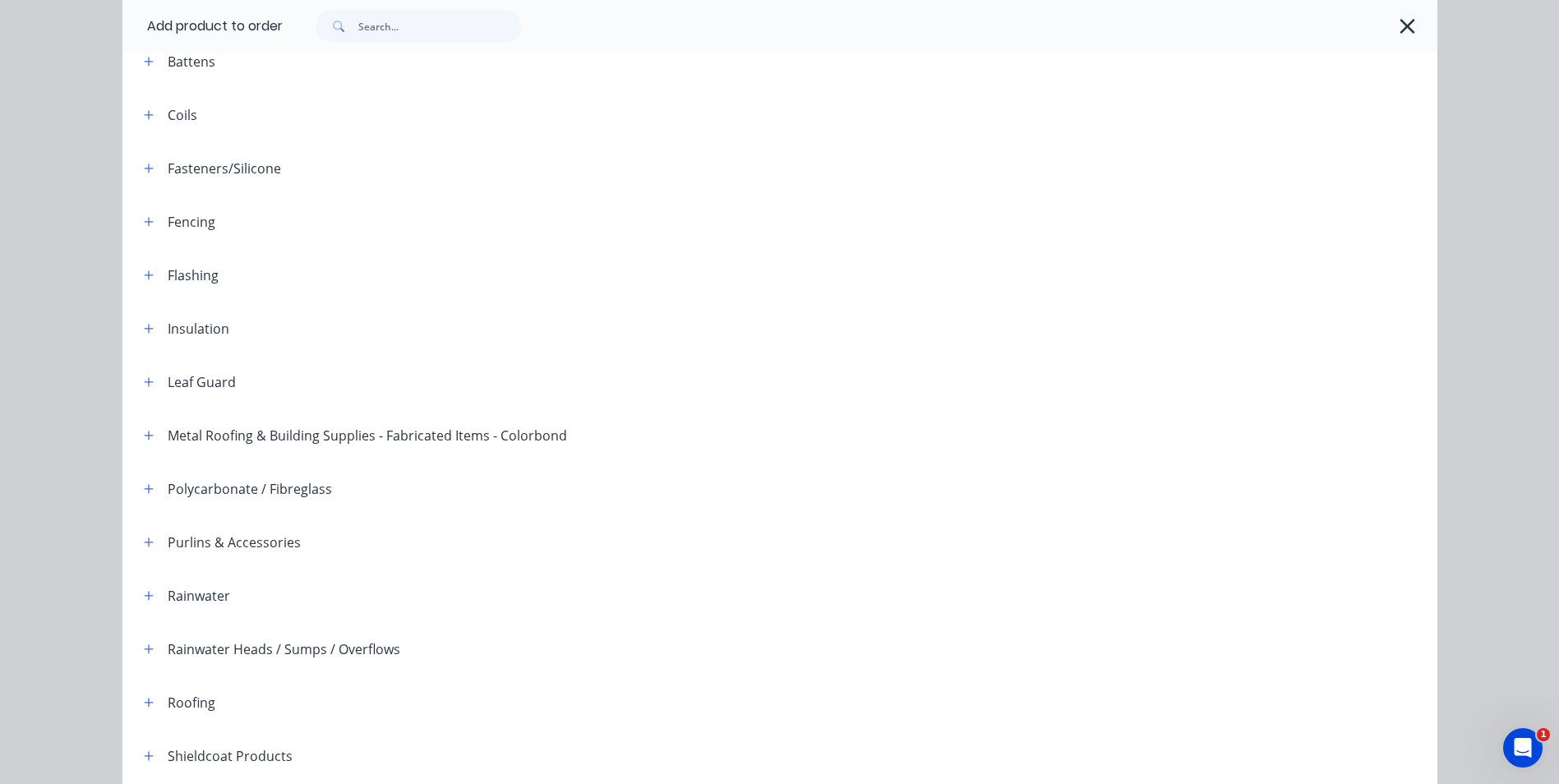
scroll to position [328, 0]
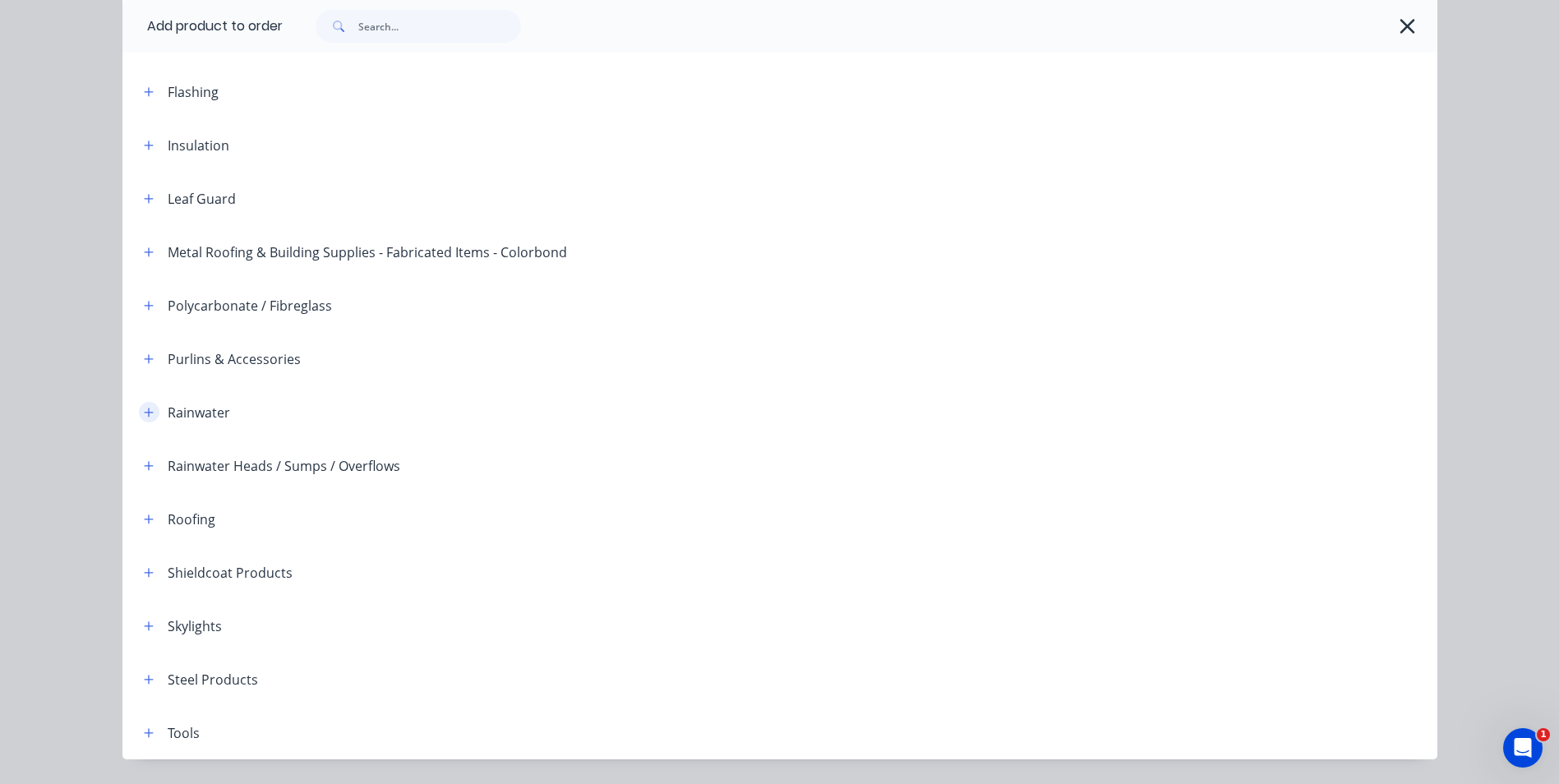
click at [143, 412] on icon "button" at bounding box center [148, 412] width 9 height 9
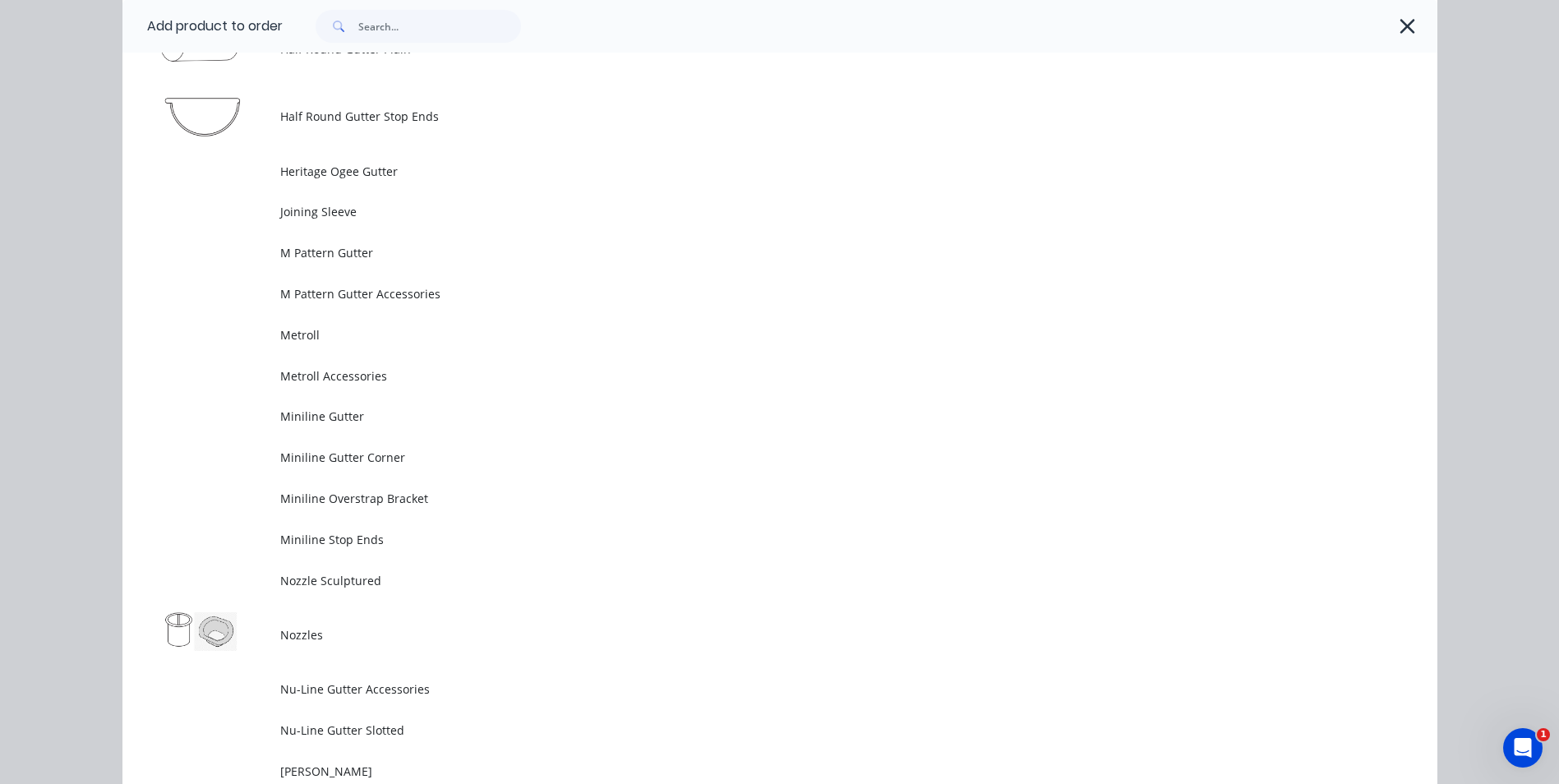
scroll to position [4108, 0]
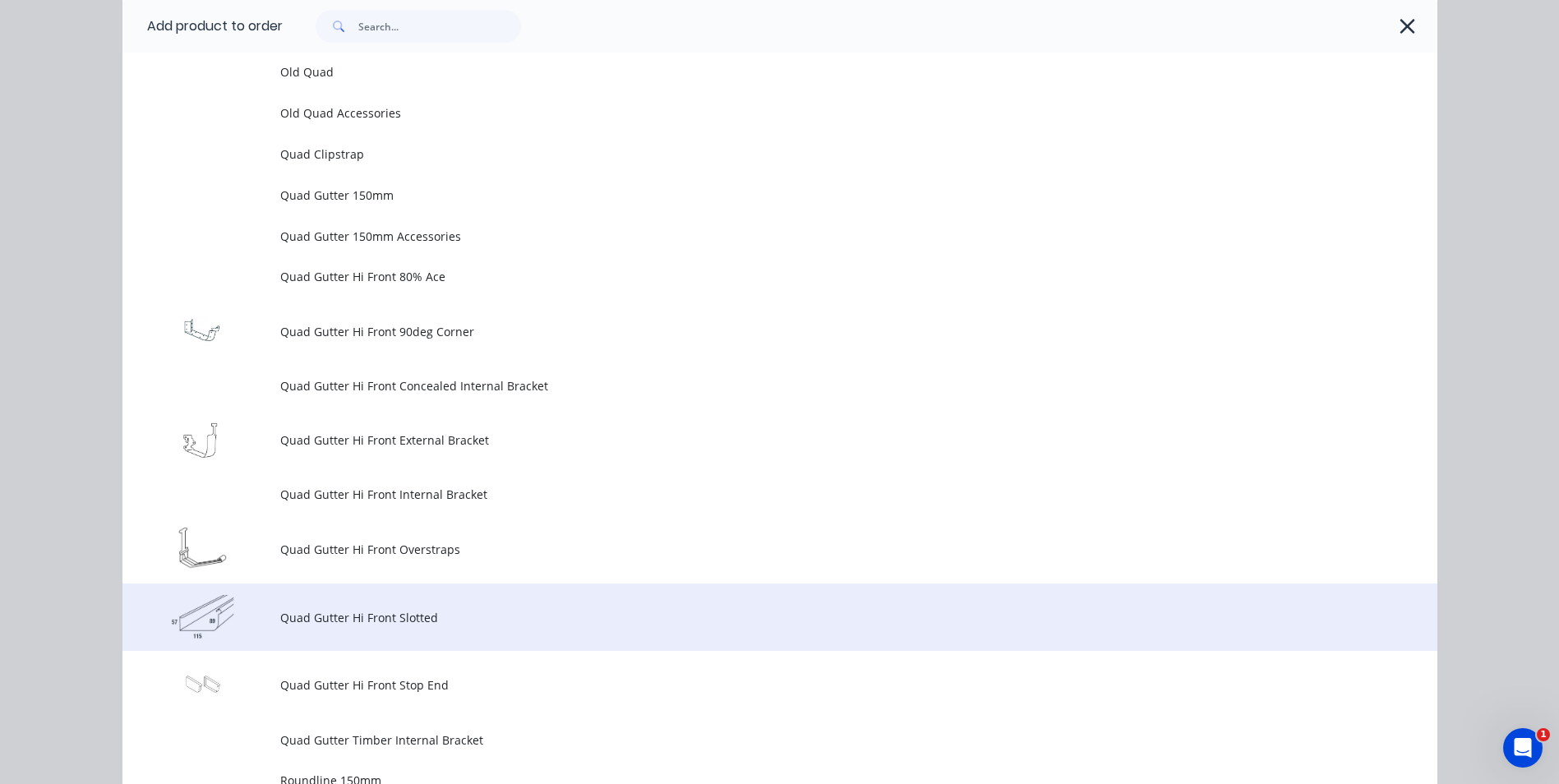
click at [363, 608] on td "Quad Gutter Hi Front Slotted" at bounding box center [858, 617] width 1157 height 68
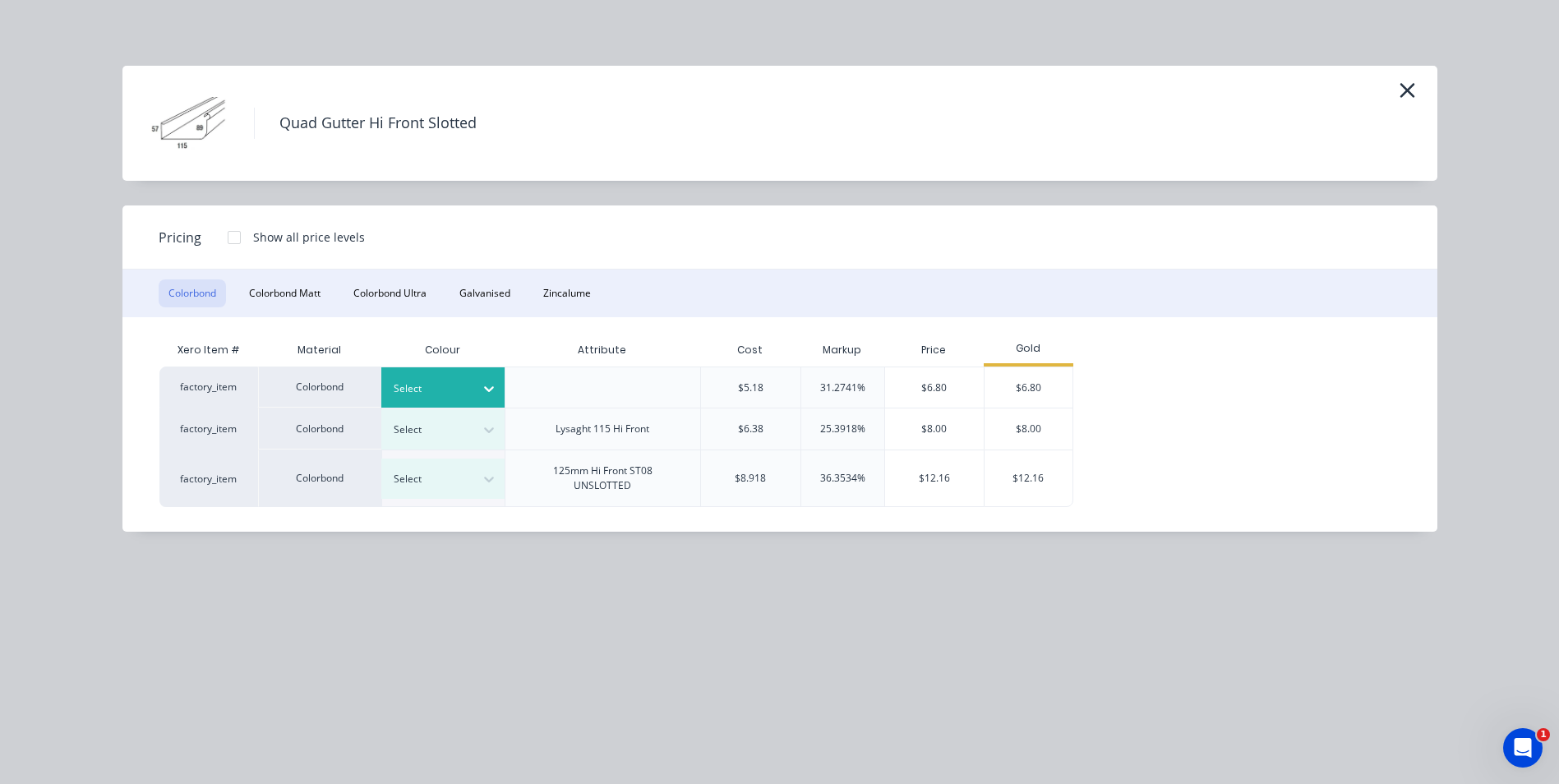
click at [471, 383] on div "Select" at bounding box center [428, 388] width 92 height 21
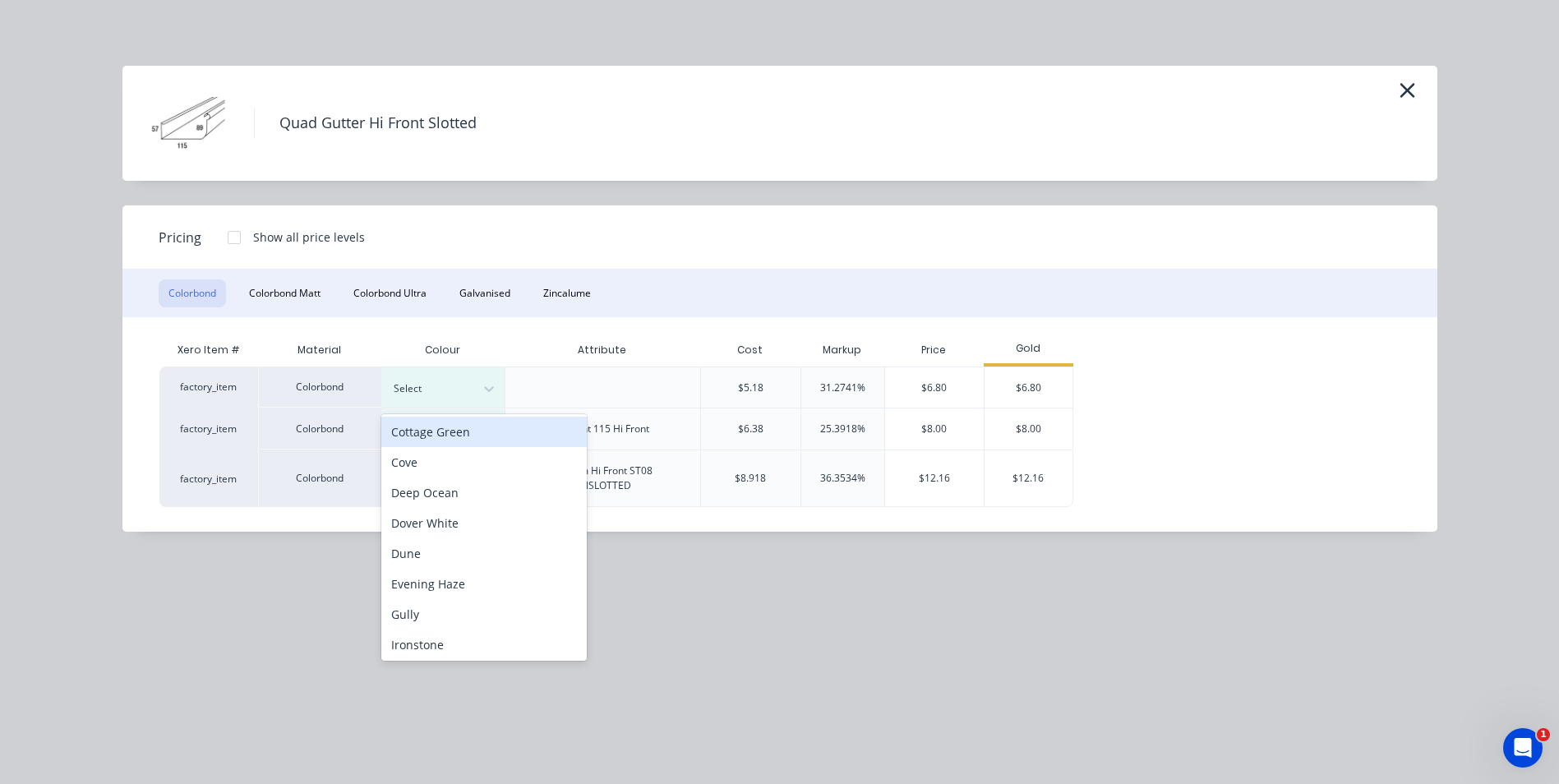
scroll to position [246, 0]
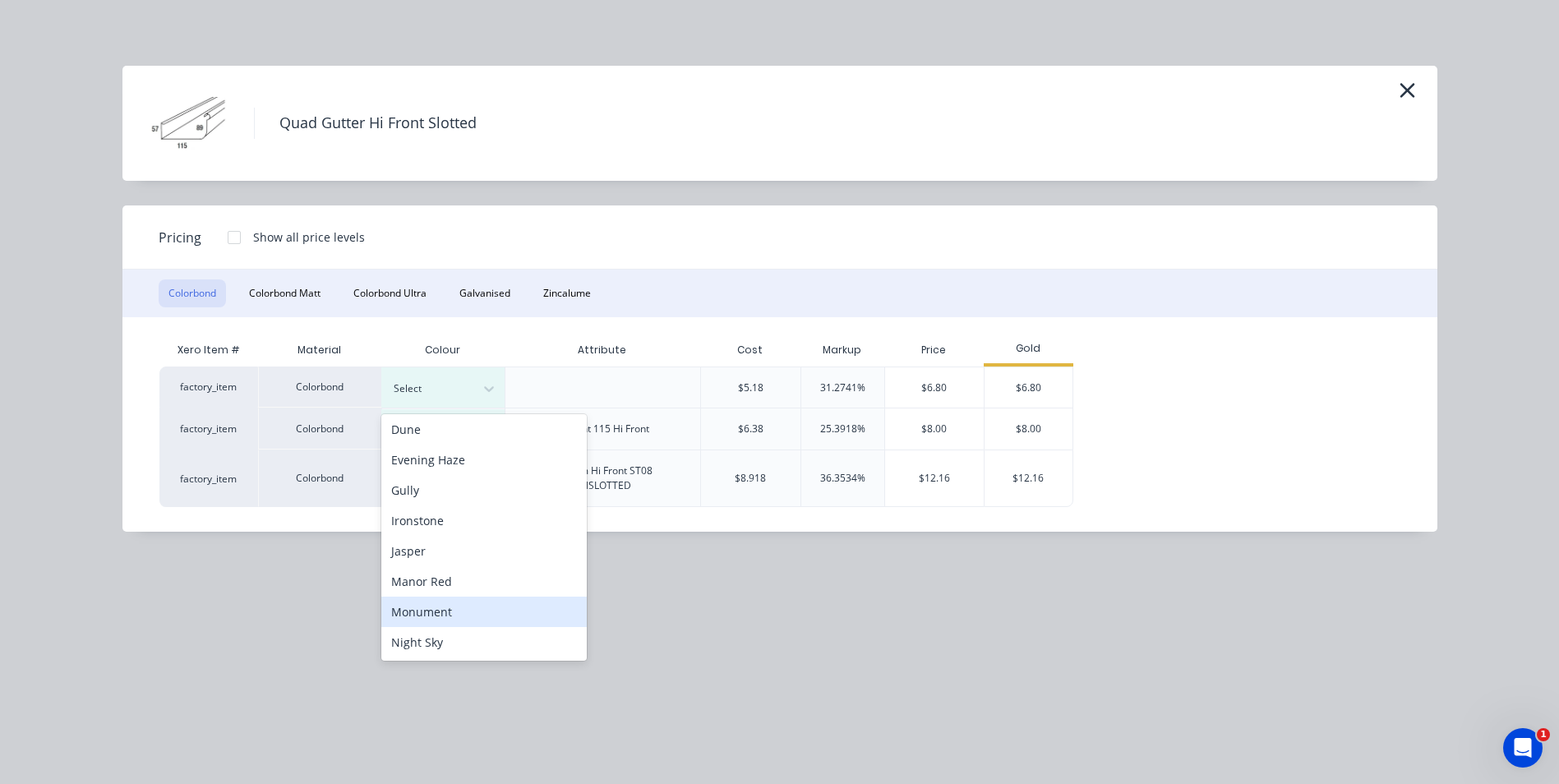
click at [440, 607] on div "Monument" at bounding box center [484, 612] width 205 height 31
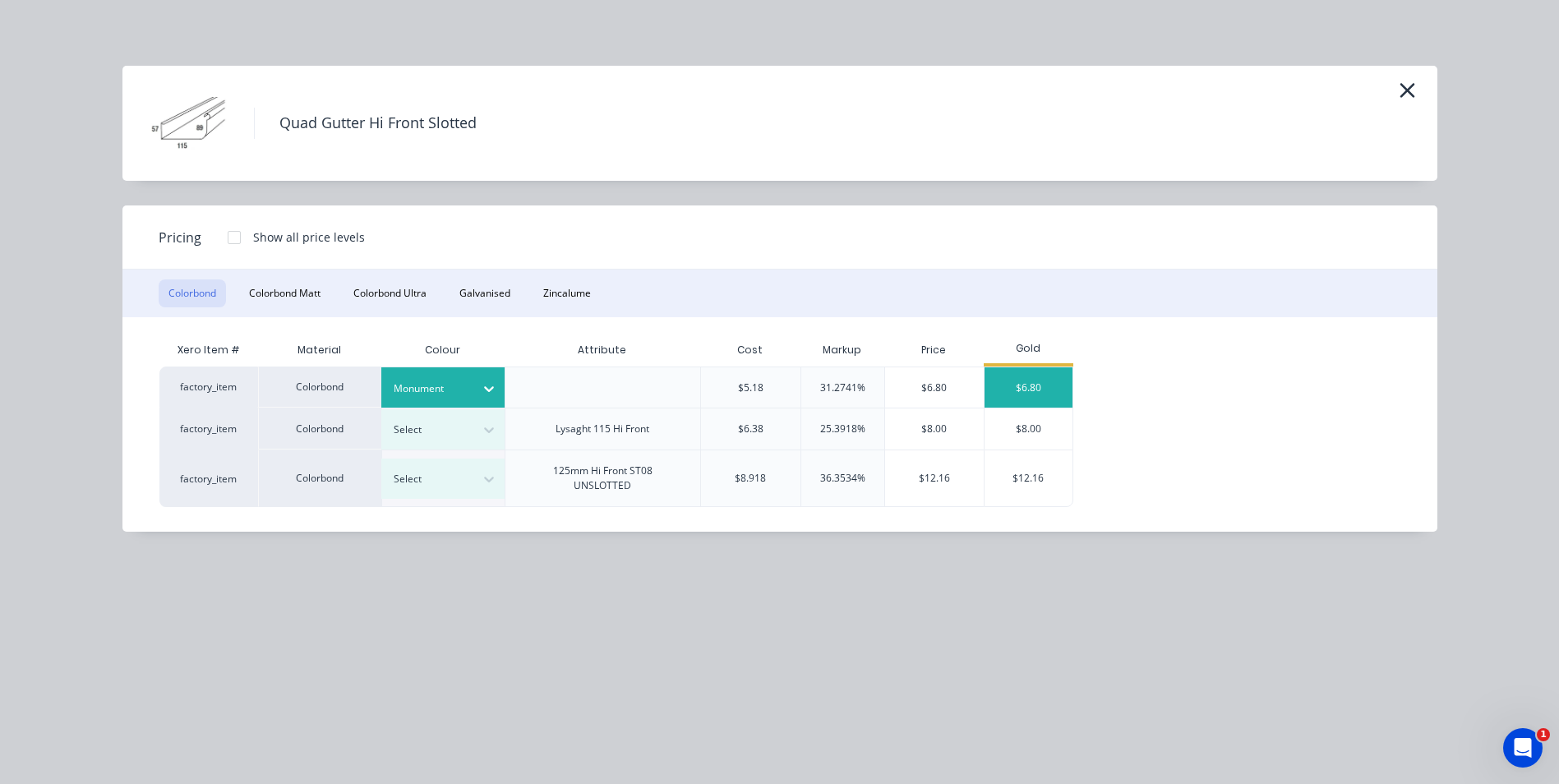
click at [1026, 377] on div "$6.80" at bounding box center [1029, 387] width 88 height 40
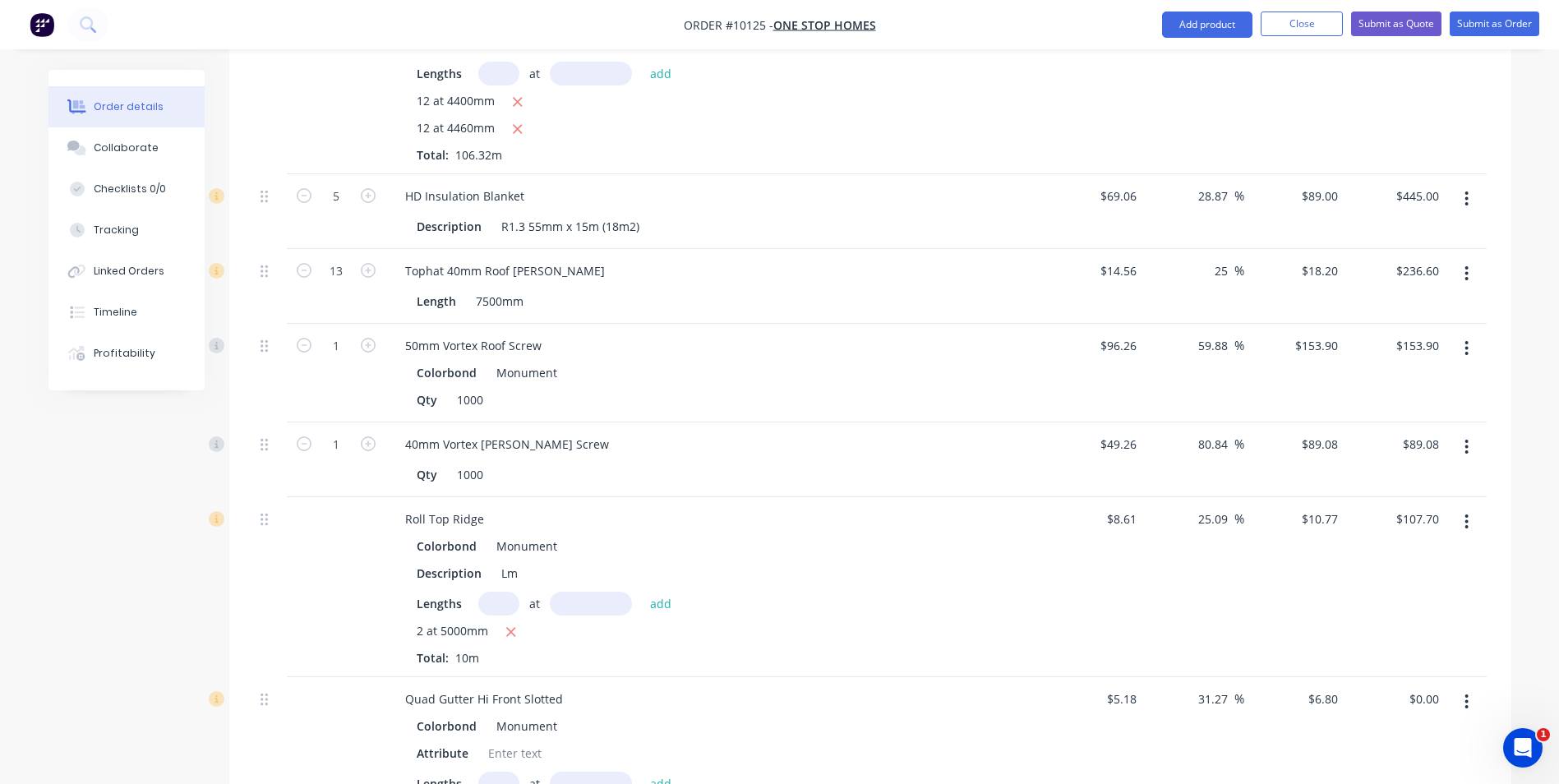
scroll to position [1162, 0]
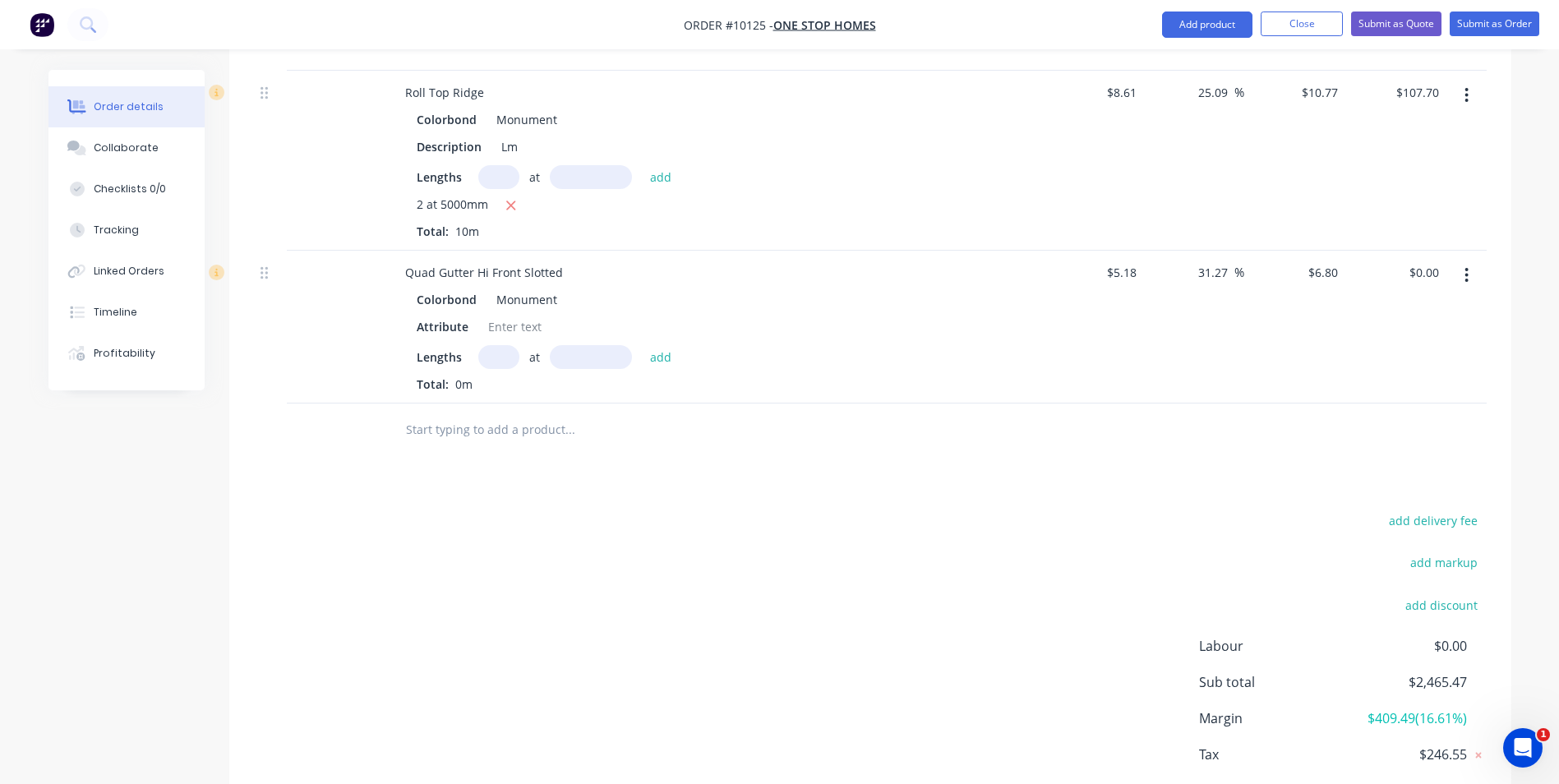
click at [502, 345] on input "text" at bounding box center [499, 357] width 41 height 24
type input "2"
type input "5000"
click at [642, 345] on button "add" at bounding box center [661, 356] width 39 height 22
type input "$68.00"
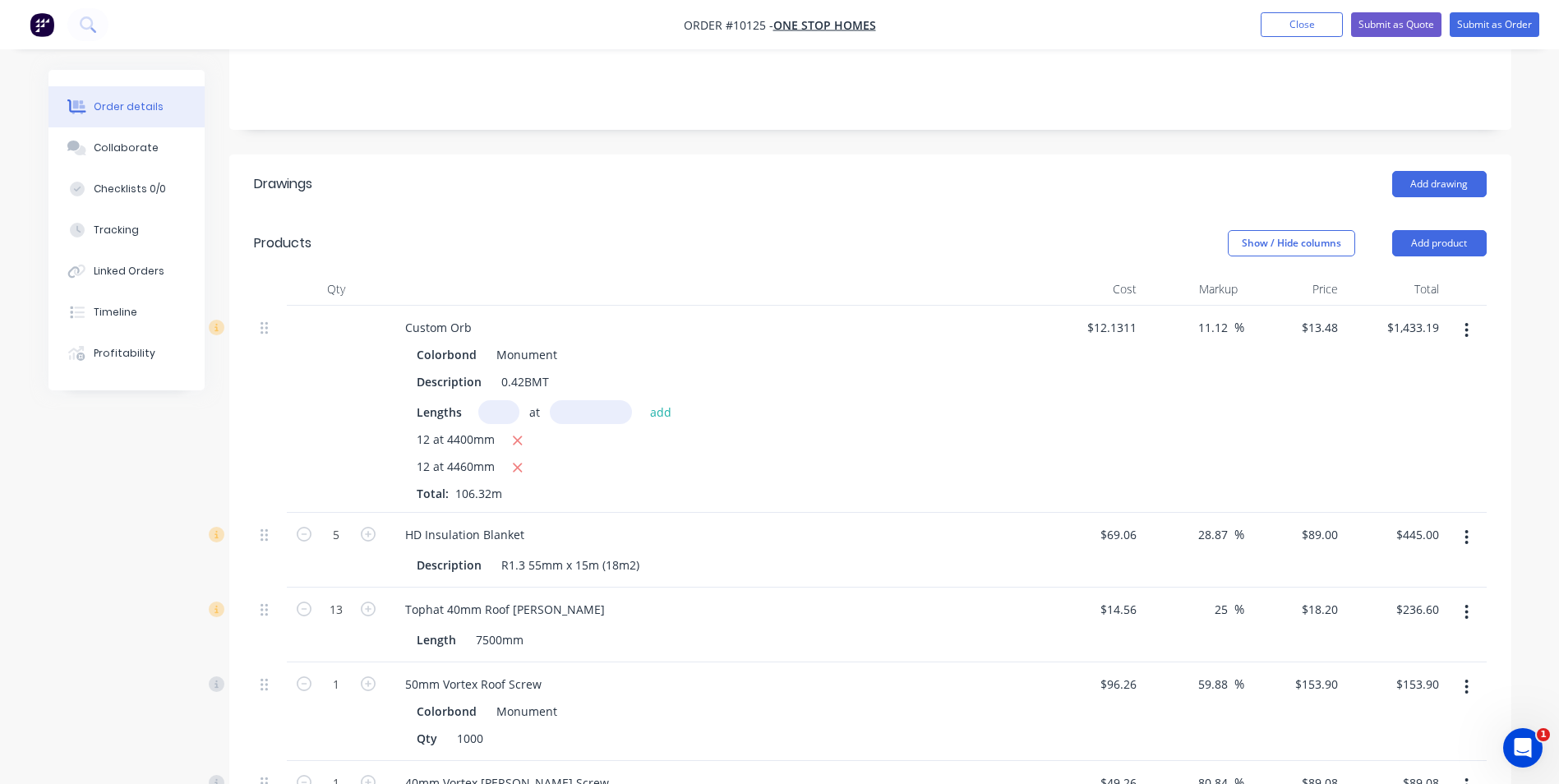
scroll to position [259, 0]
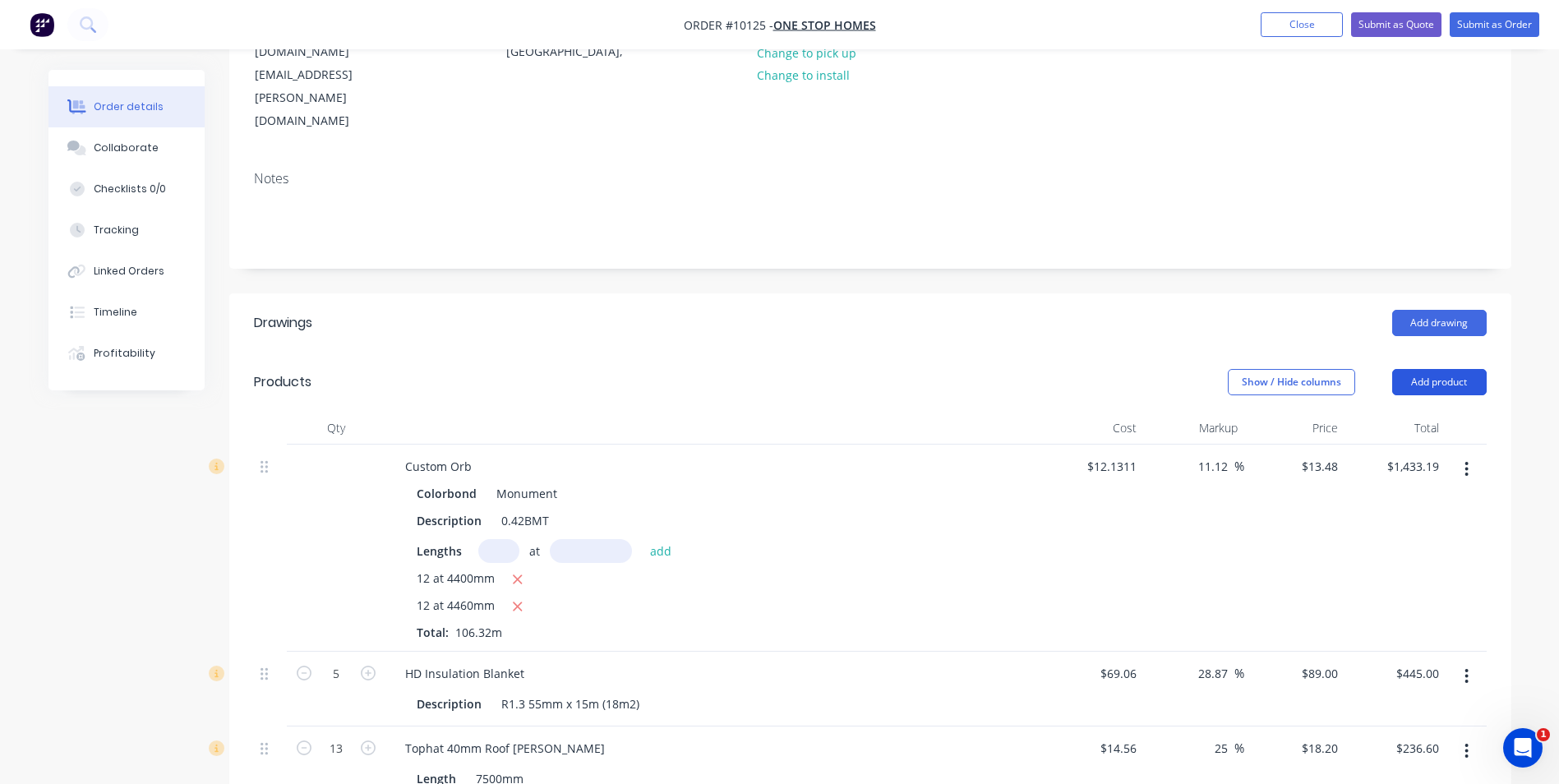
click at [1433, 369] on button "Add product" at bounding box center [1438, 382] width 94 height 26
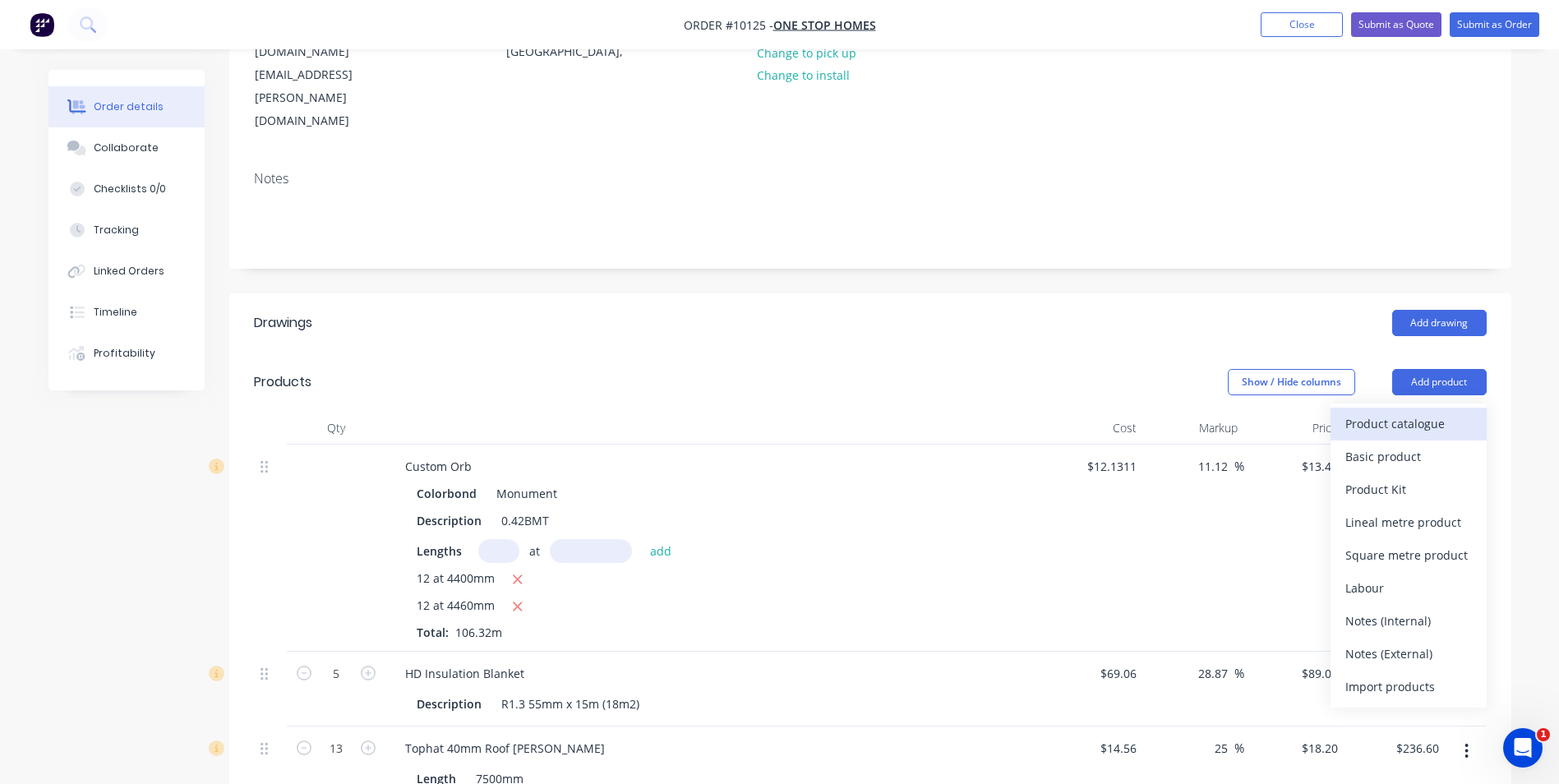
click at [1413, 412] on div "Product catalogue" at bounding box center [1408, 423] width 126 height 24
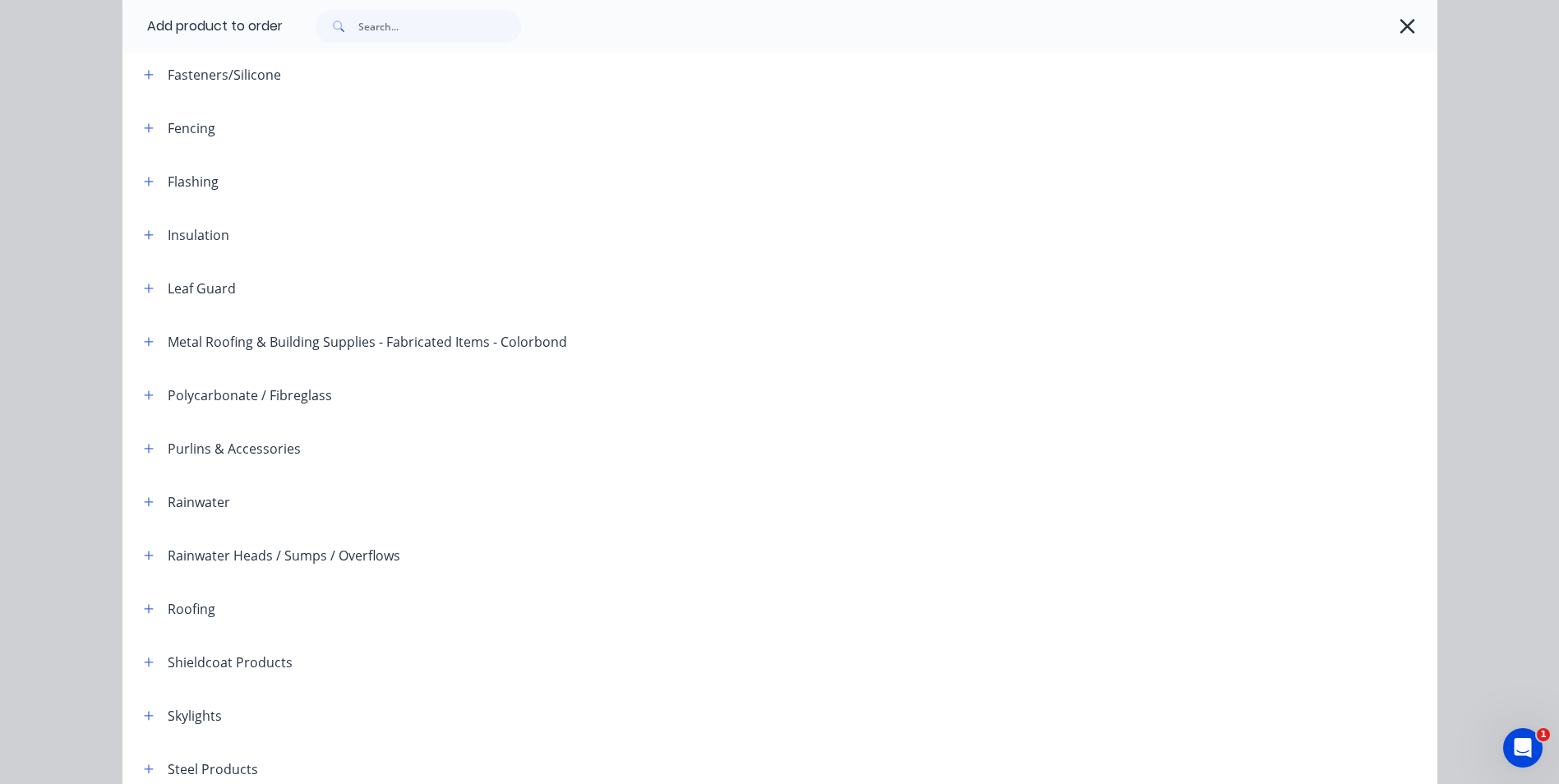
scroll to position [376, 0]
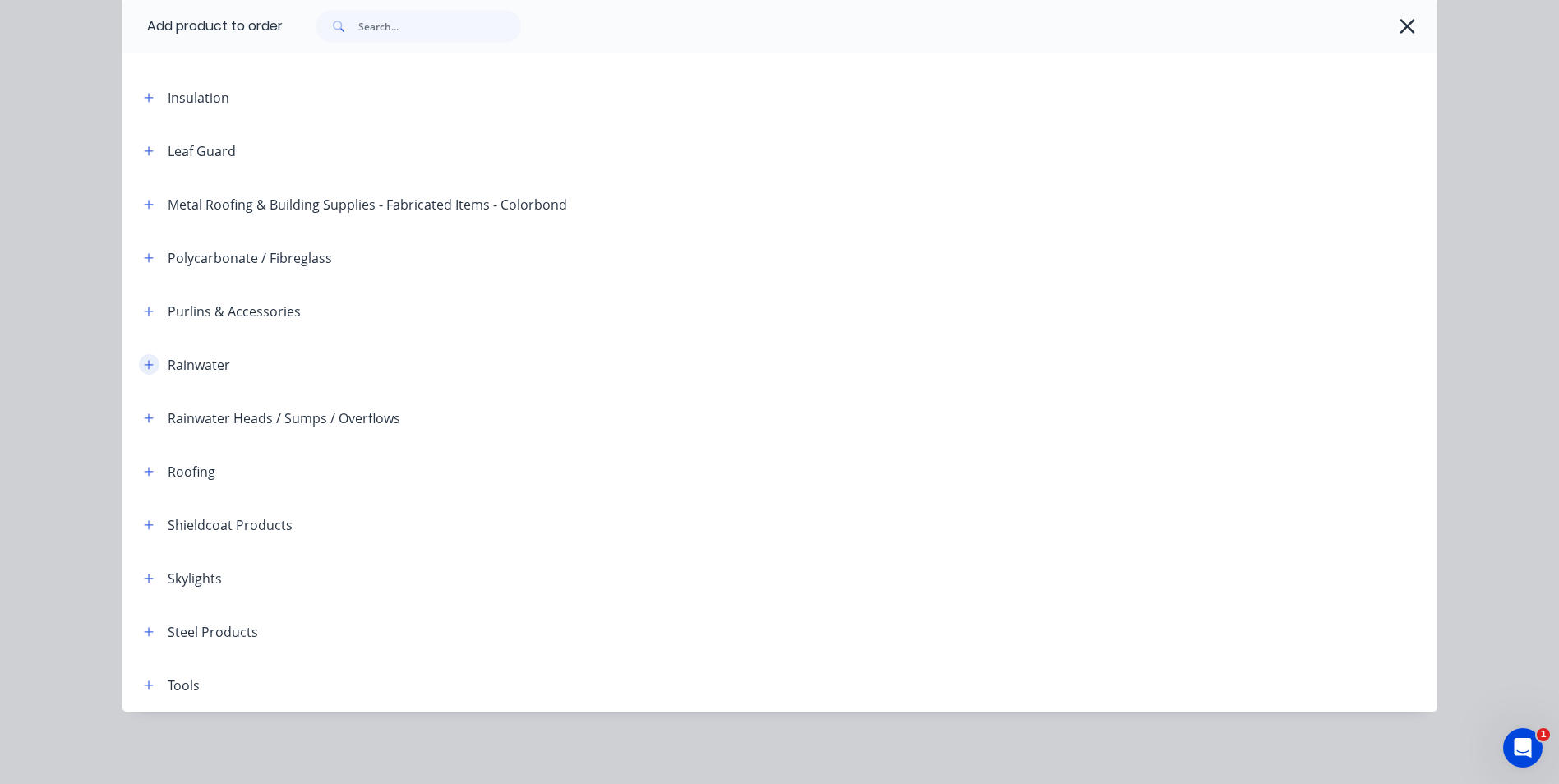
click at [143, 365] on icon "button" at bounding box center [148, 364] width 9 height 9
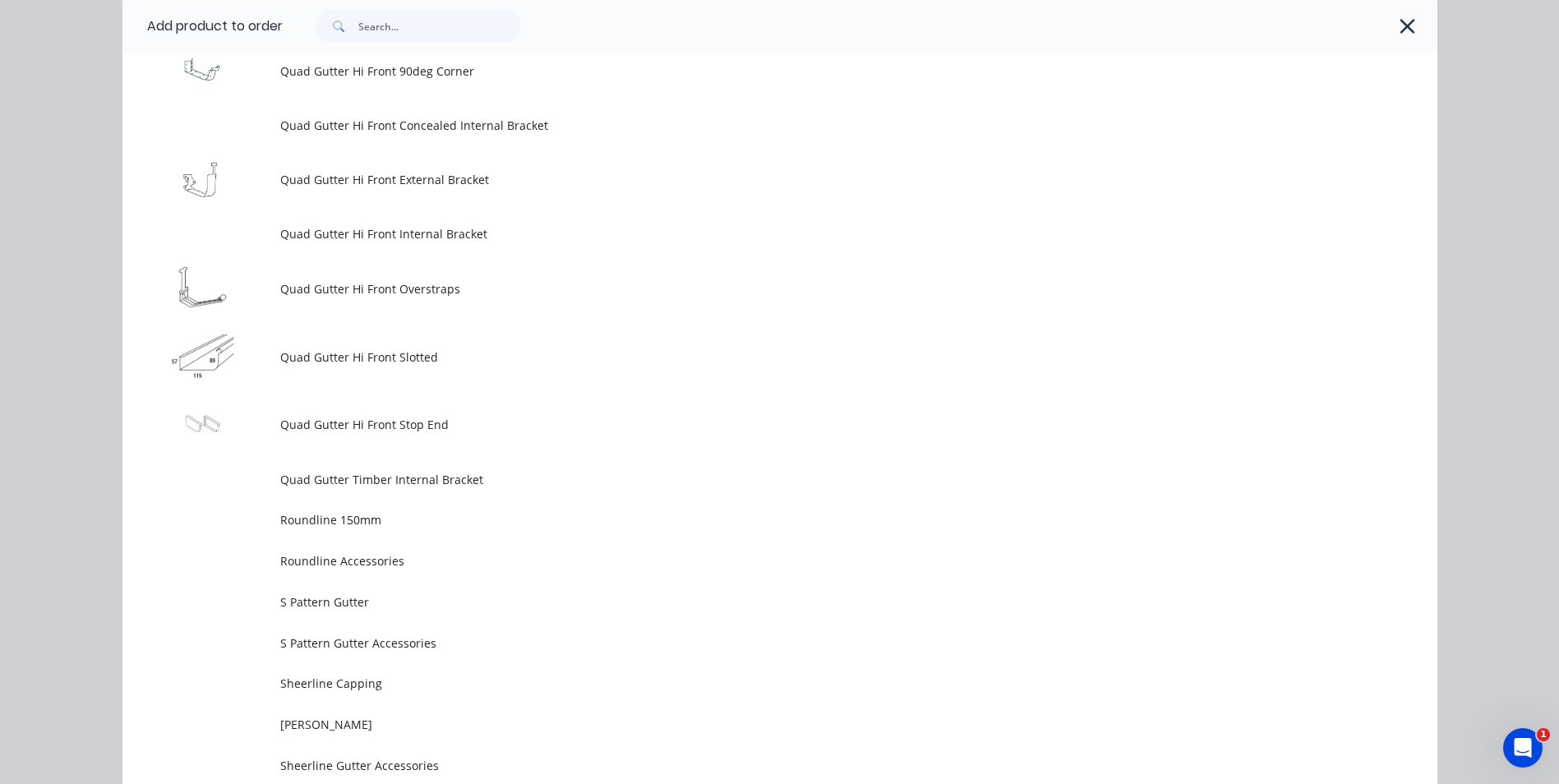
scroll to position [4567, 0]
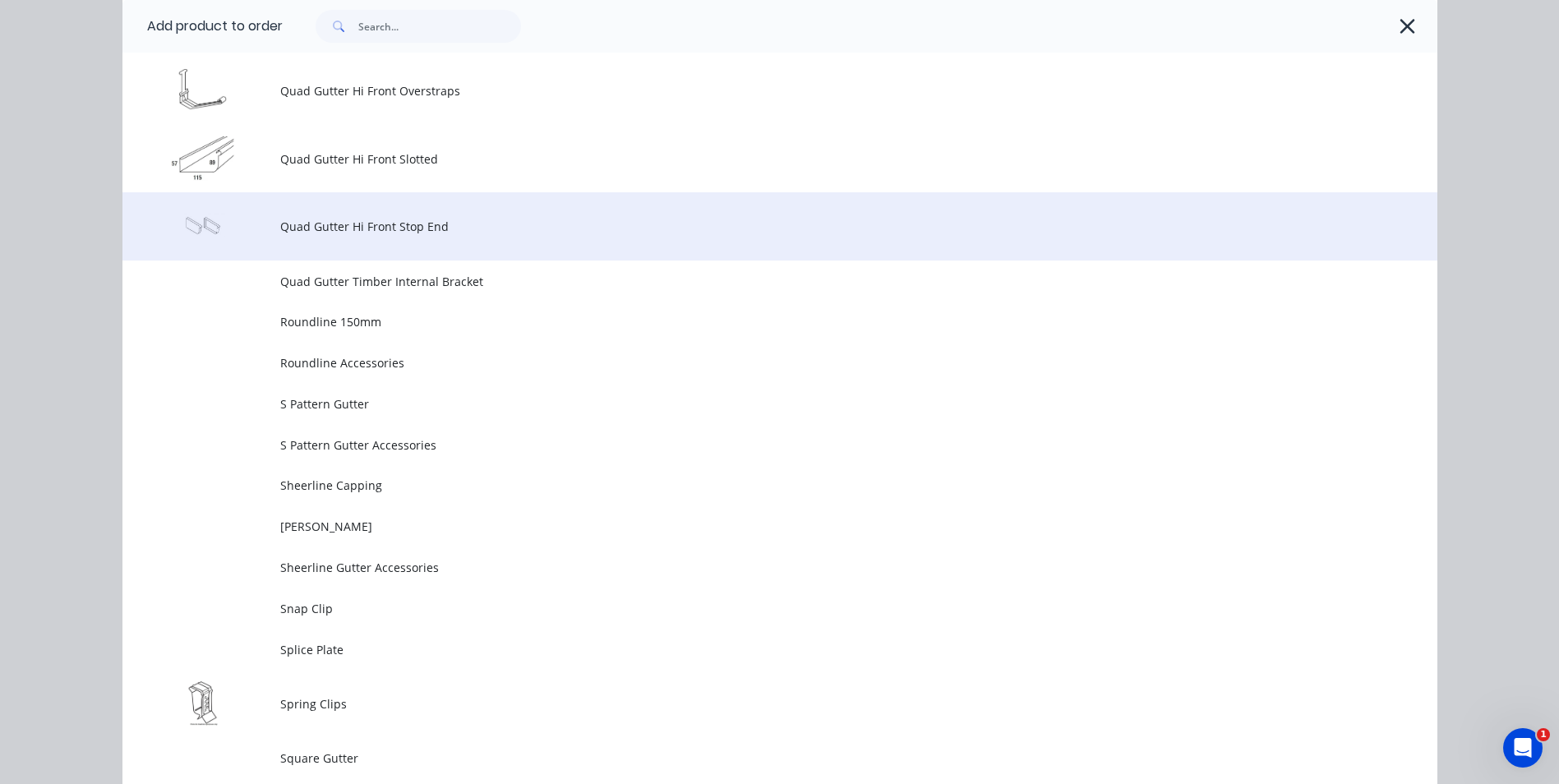
click at [340, 222] on span "Quad Gutter Hi Front Stop End" at bounding box center [743, 227] width 925 height 17
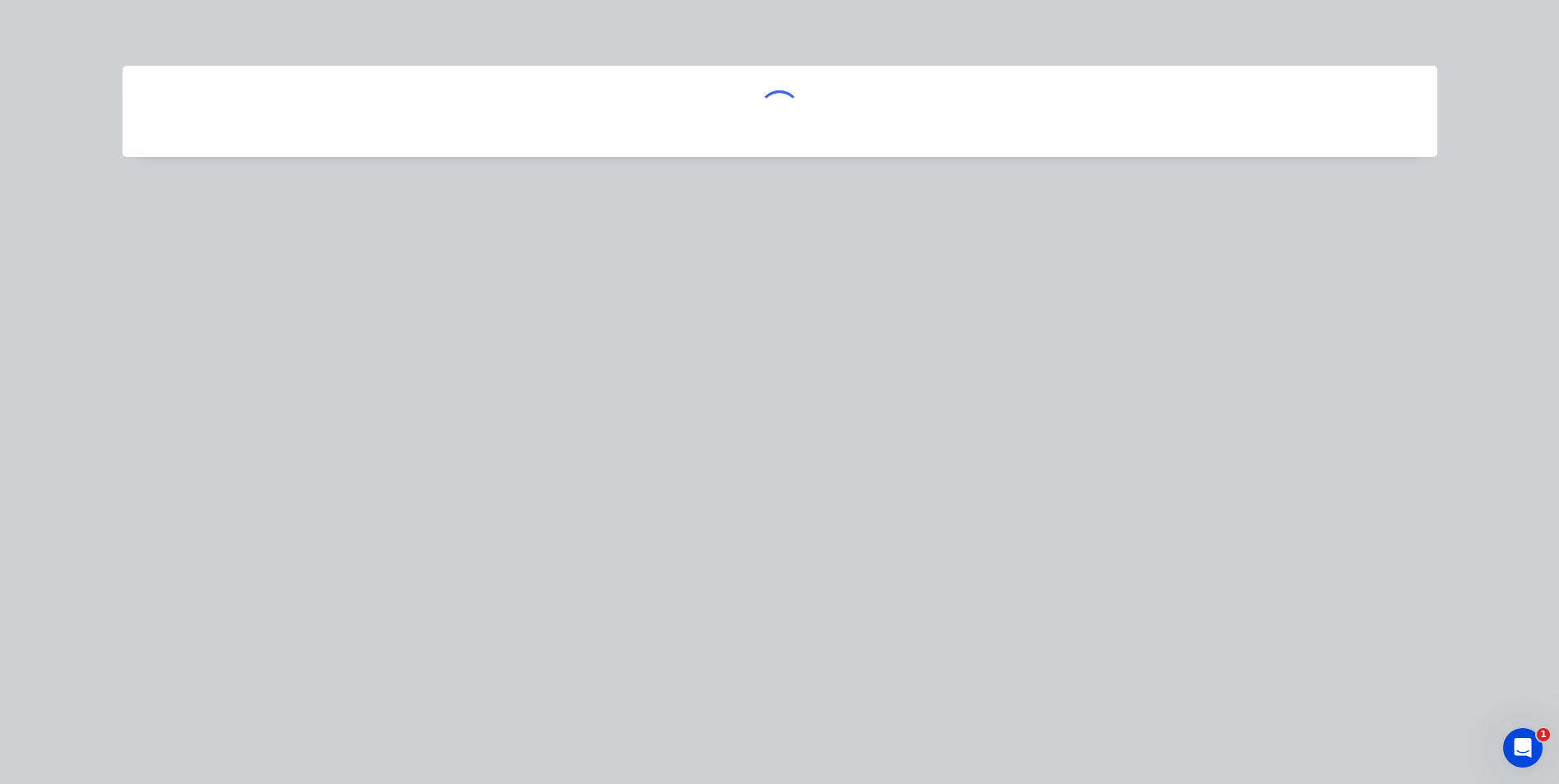
scroll to position [0, 0]
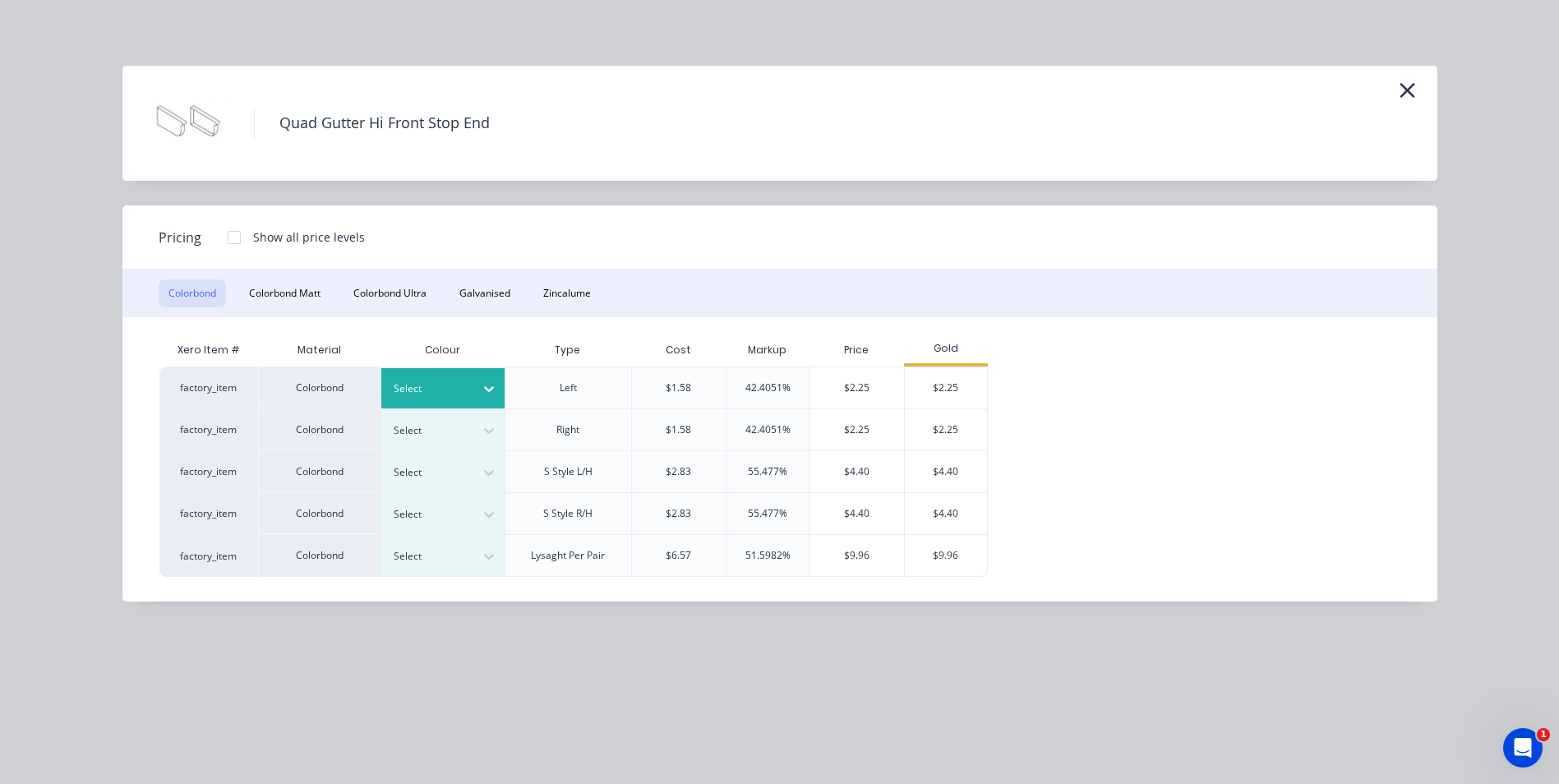
click at [474, 388] on div at bounding box center [489, 388] width 30 height 26
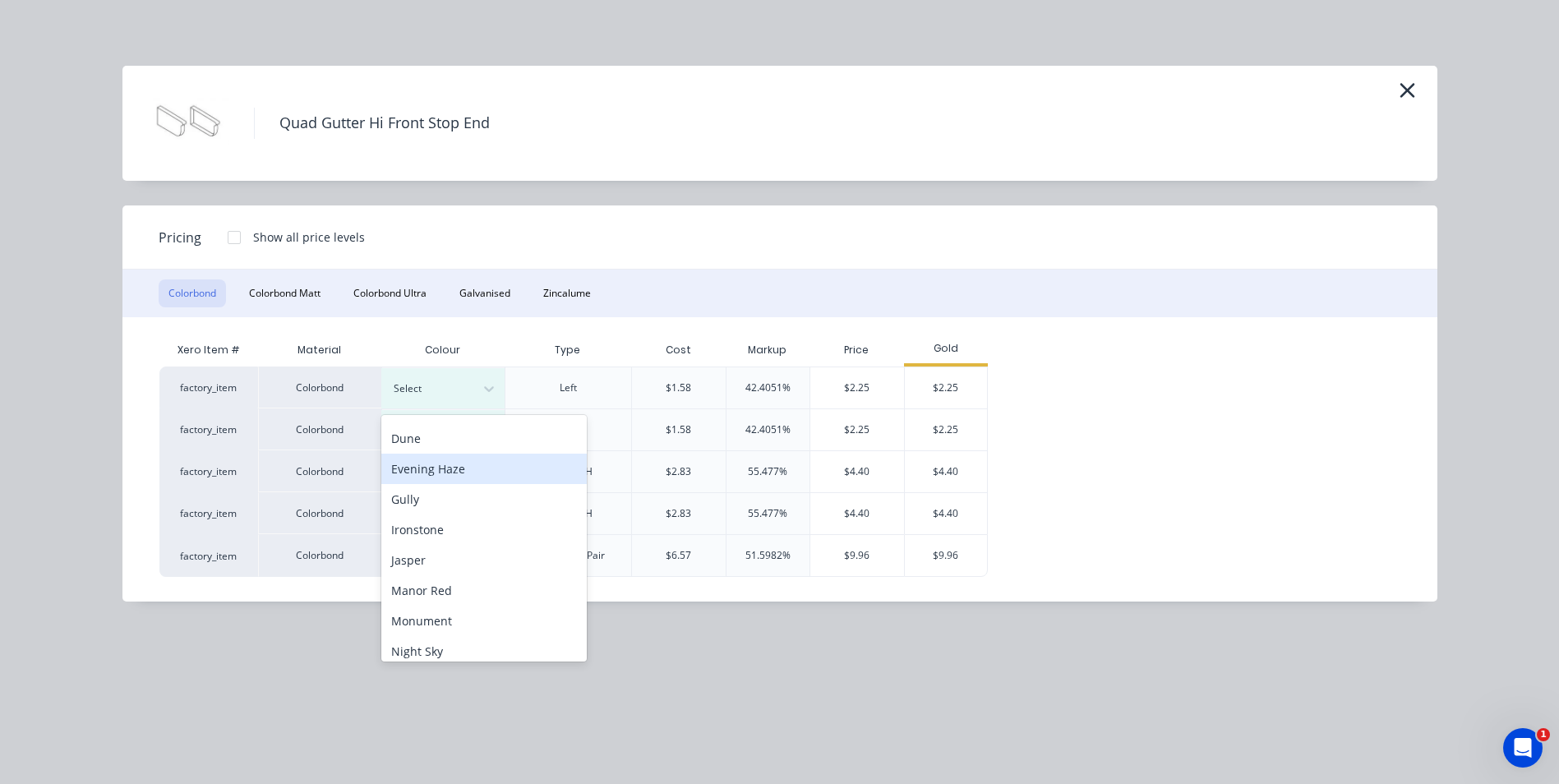
scroll to position [328, 0]
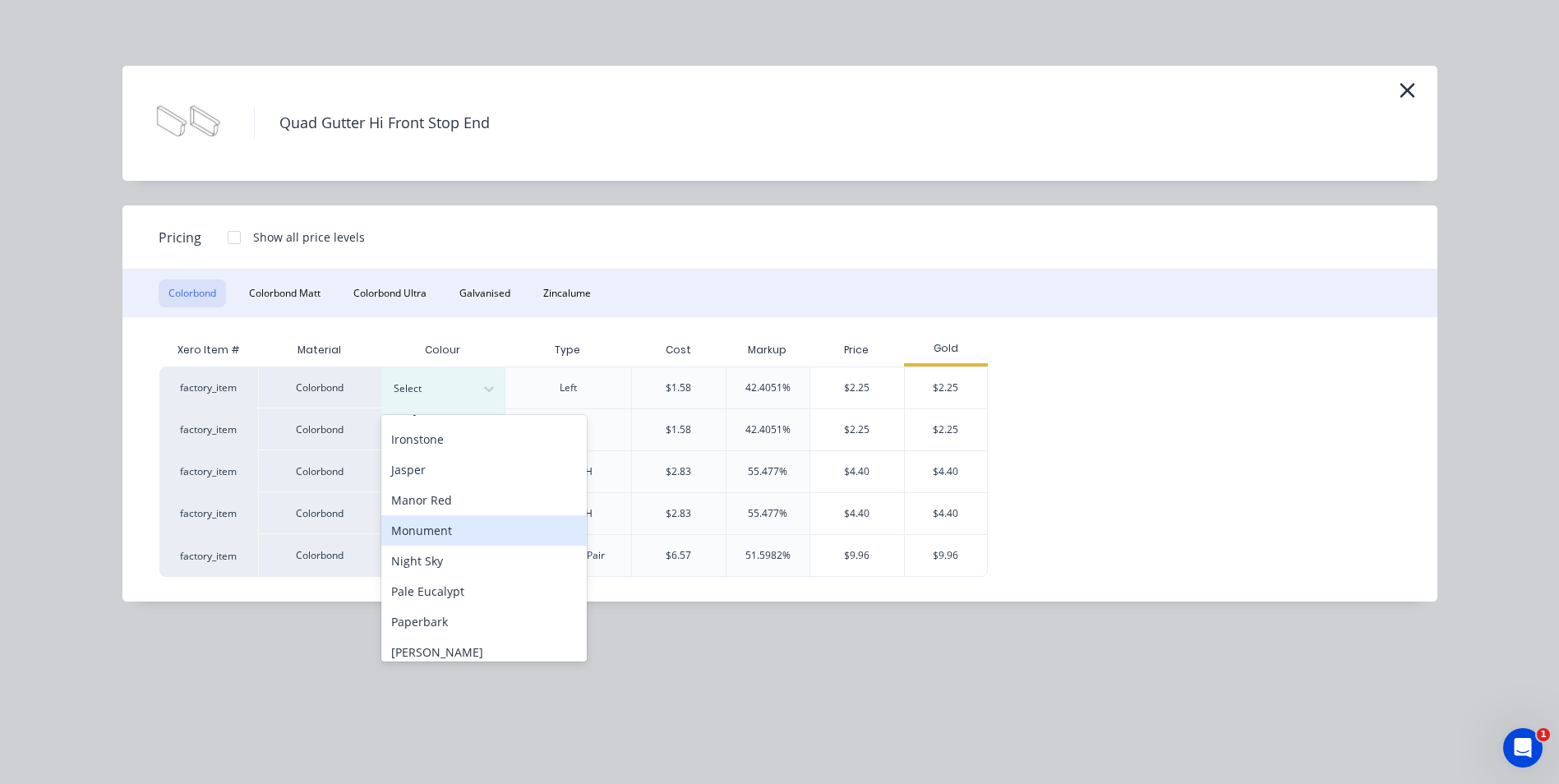
click at [464, 529] on div "Monument" at bounding box center [484, 530] width 205 height 31
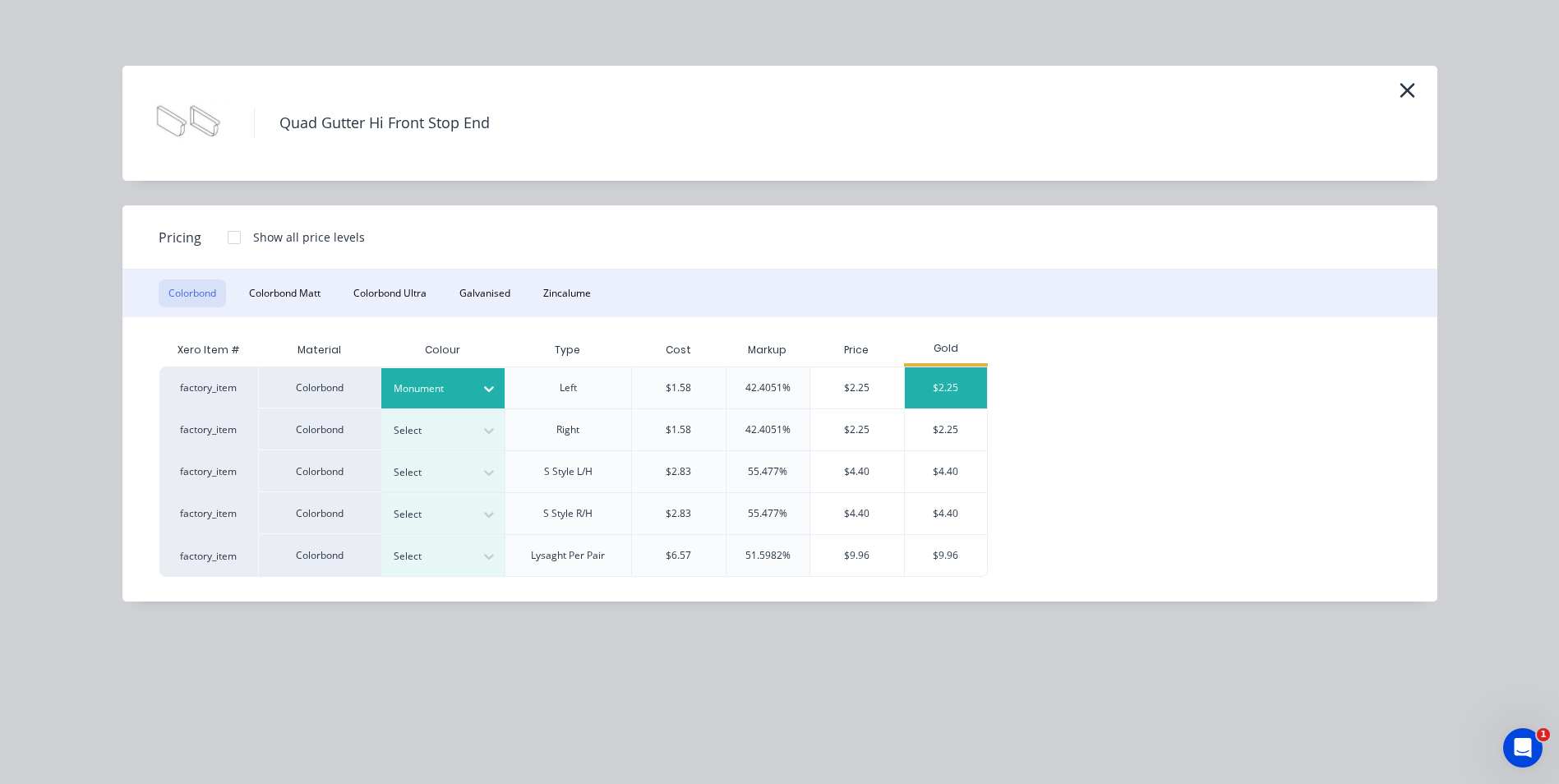
click at [956, 385] on div "$2.25" at bounding box center [945, 388] width 82 height 41
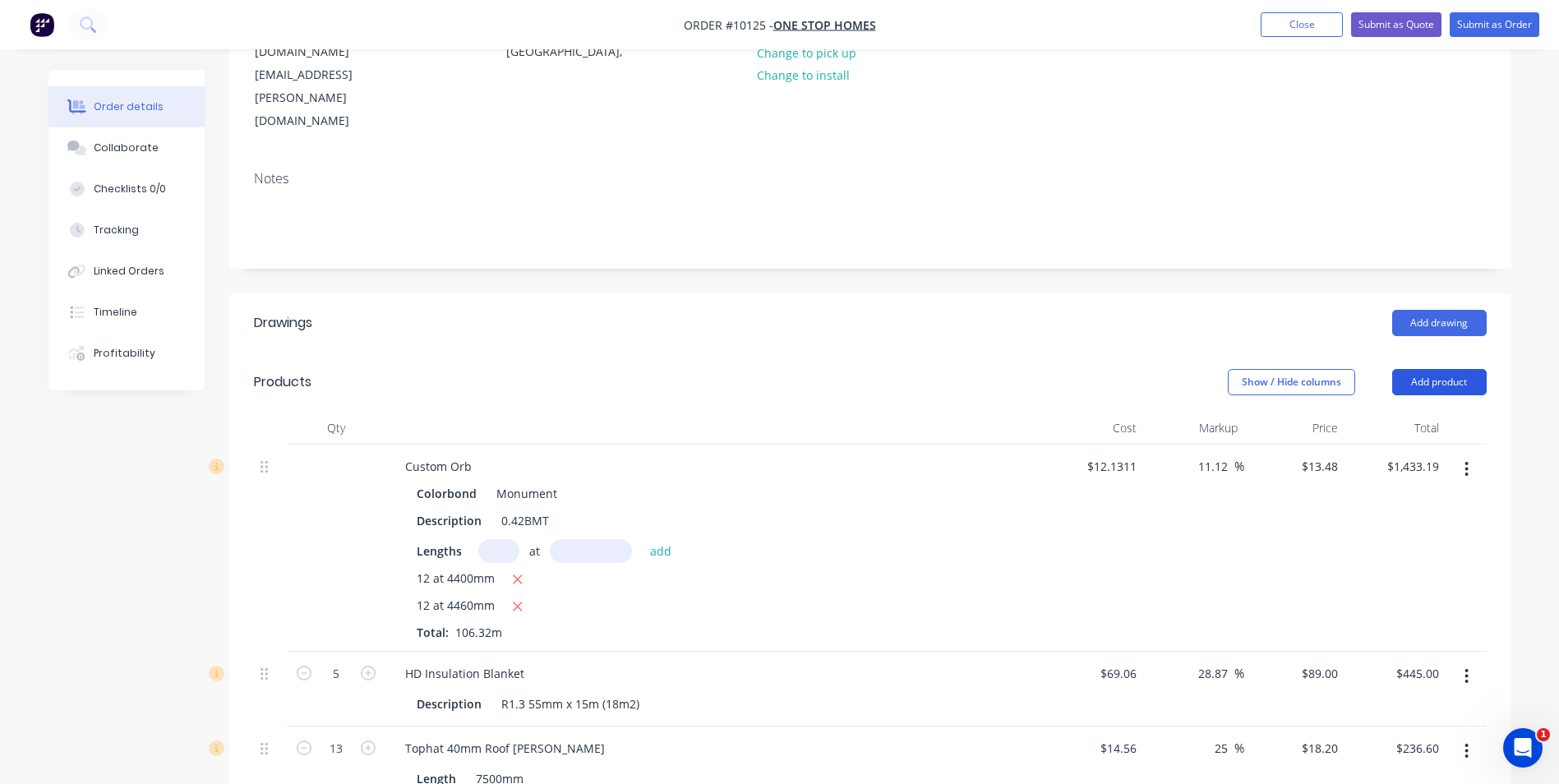
click at [1427, 369] on button "Add product" at bounding box center [1438, 382] width 94 height 26
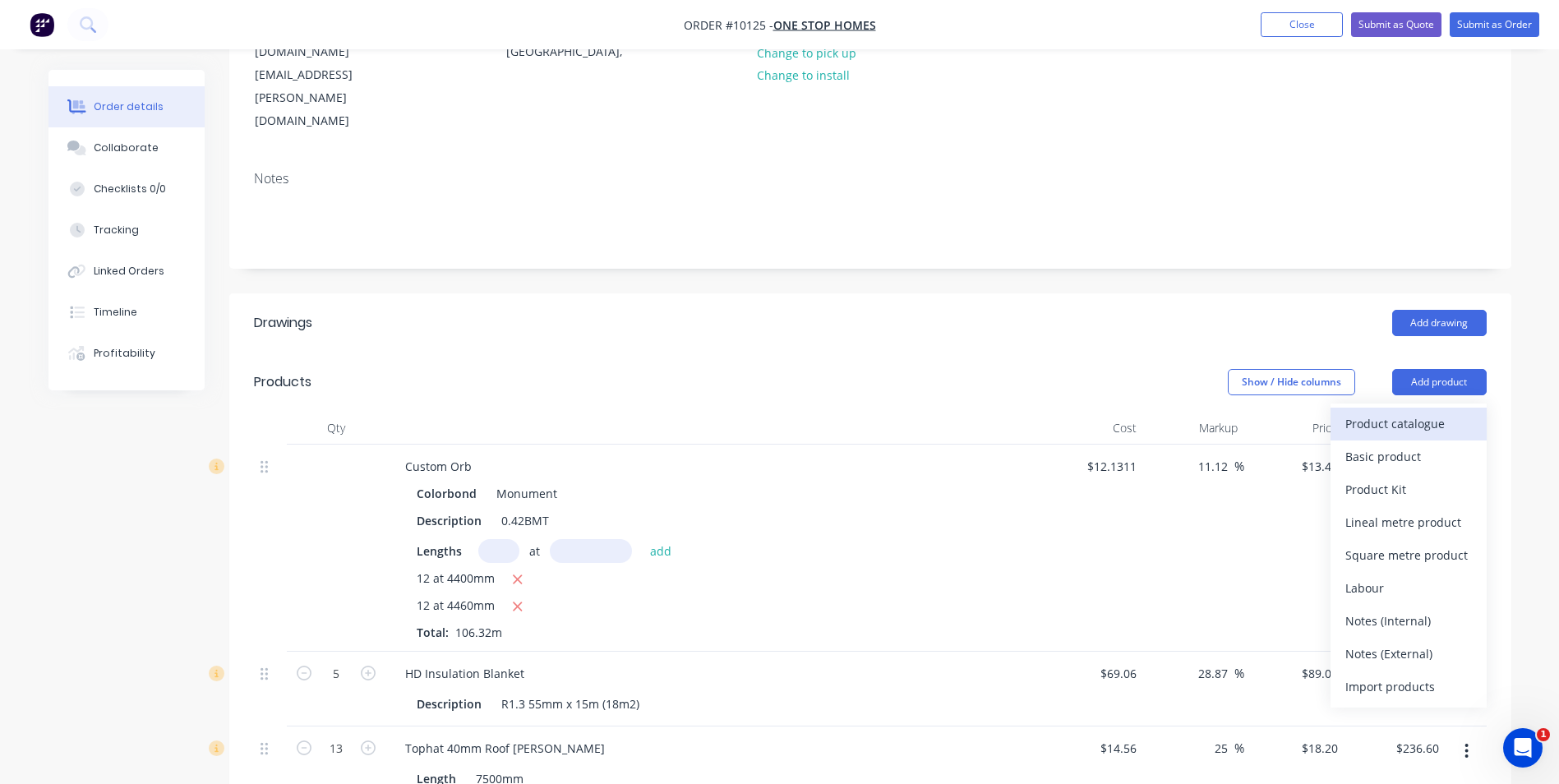
click at [1421, 412] on div "Product catalogue" at bounding box center [1408, 423] width 126 height 24
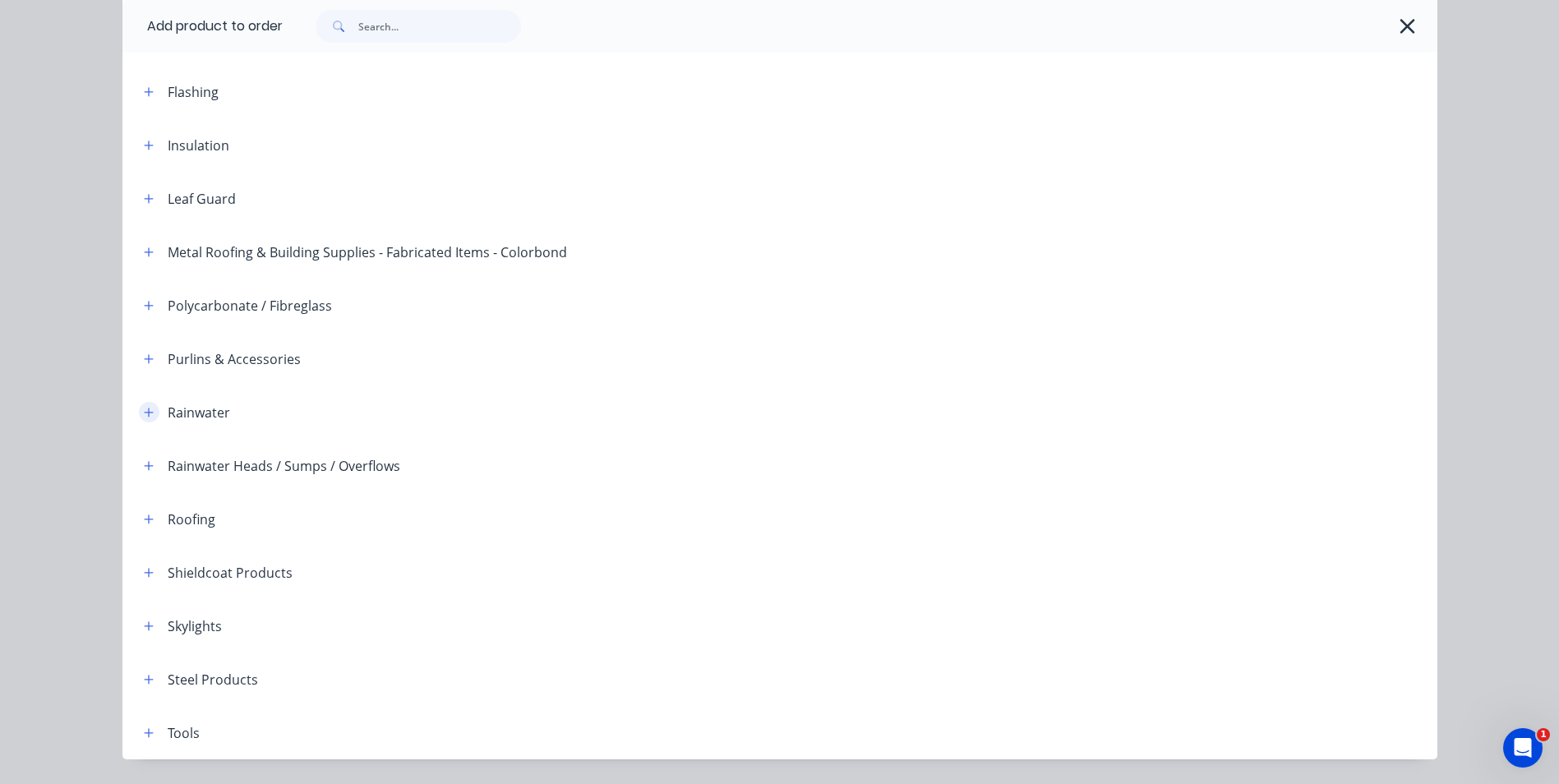
click at [143, 412] on icon "button" at bounding box center [148, 412] width 9 height 9
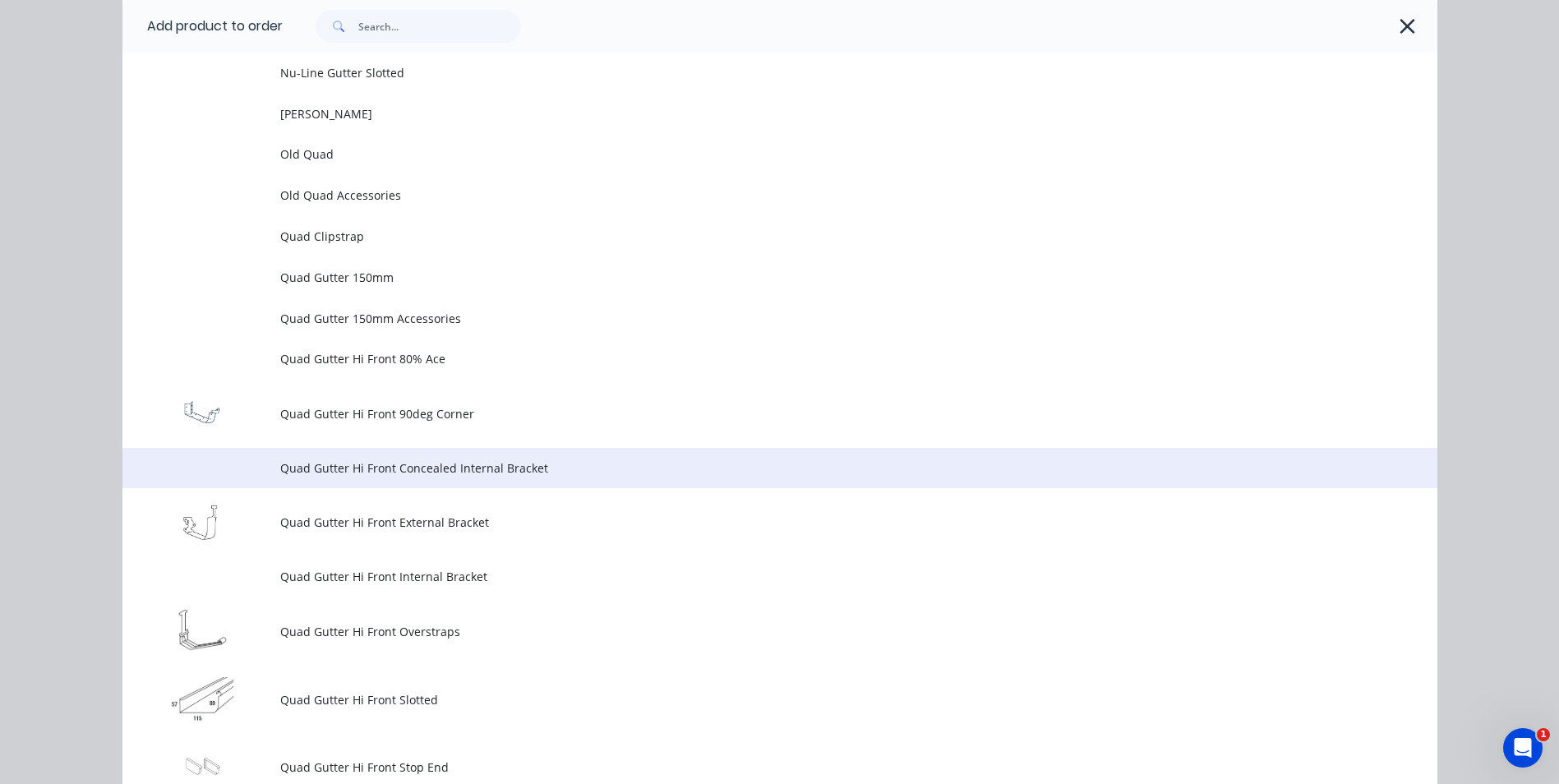
scroll to position [4437, 0]
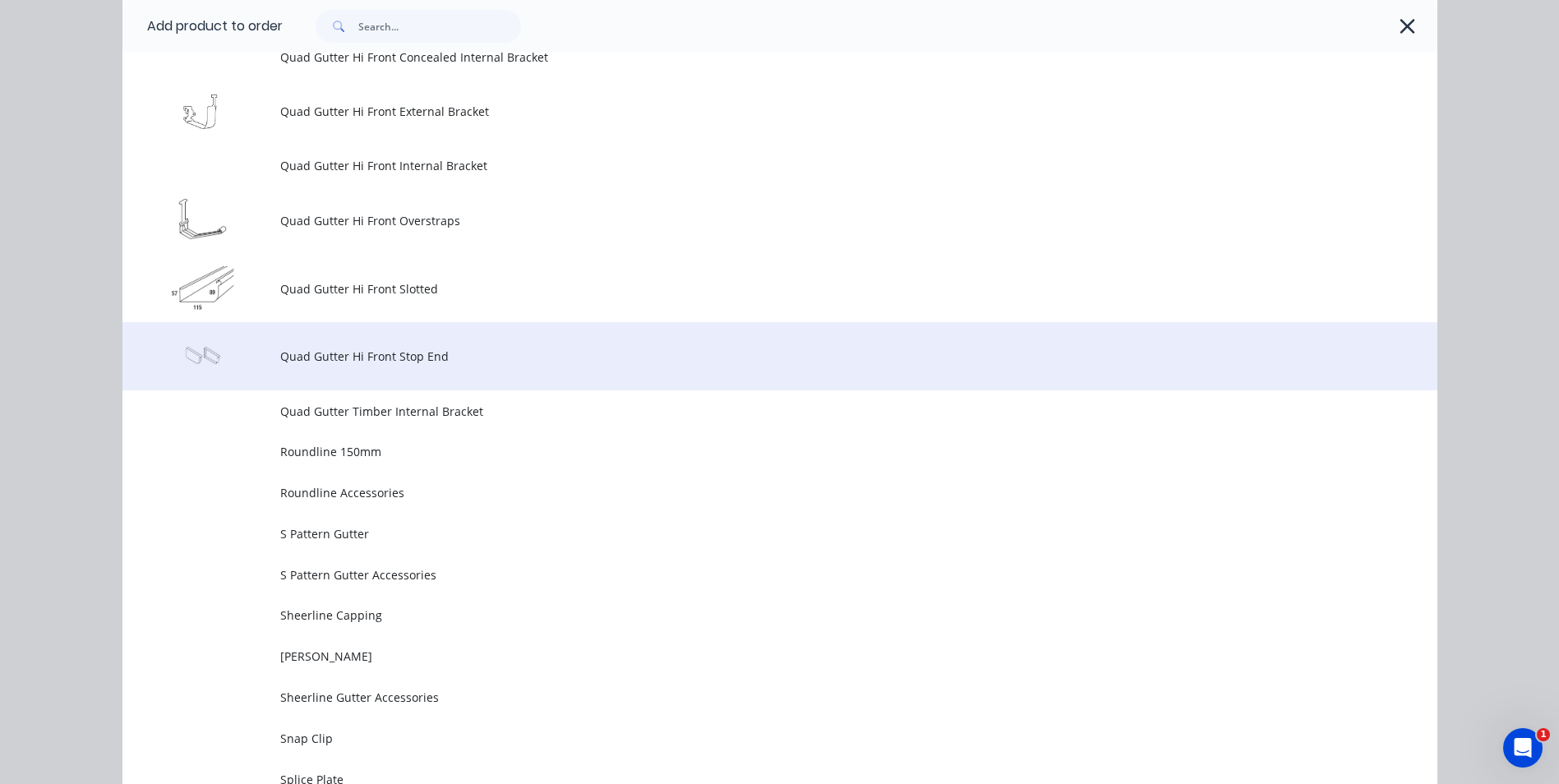
click at [348, 366] on td "Quad Gutter Hi Front Stop End" at bounding box center [858, 356] width 1157 height 68
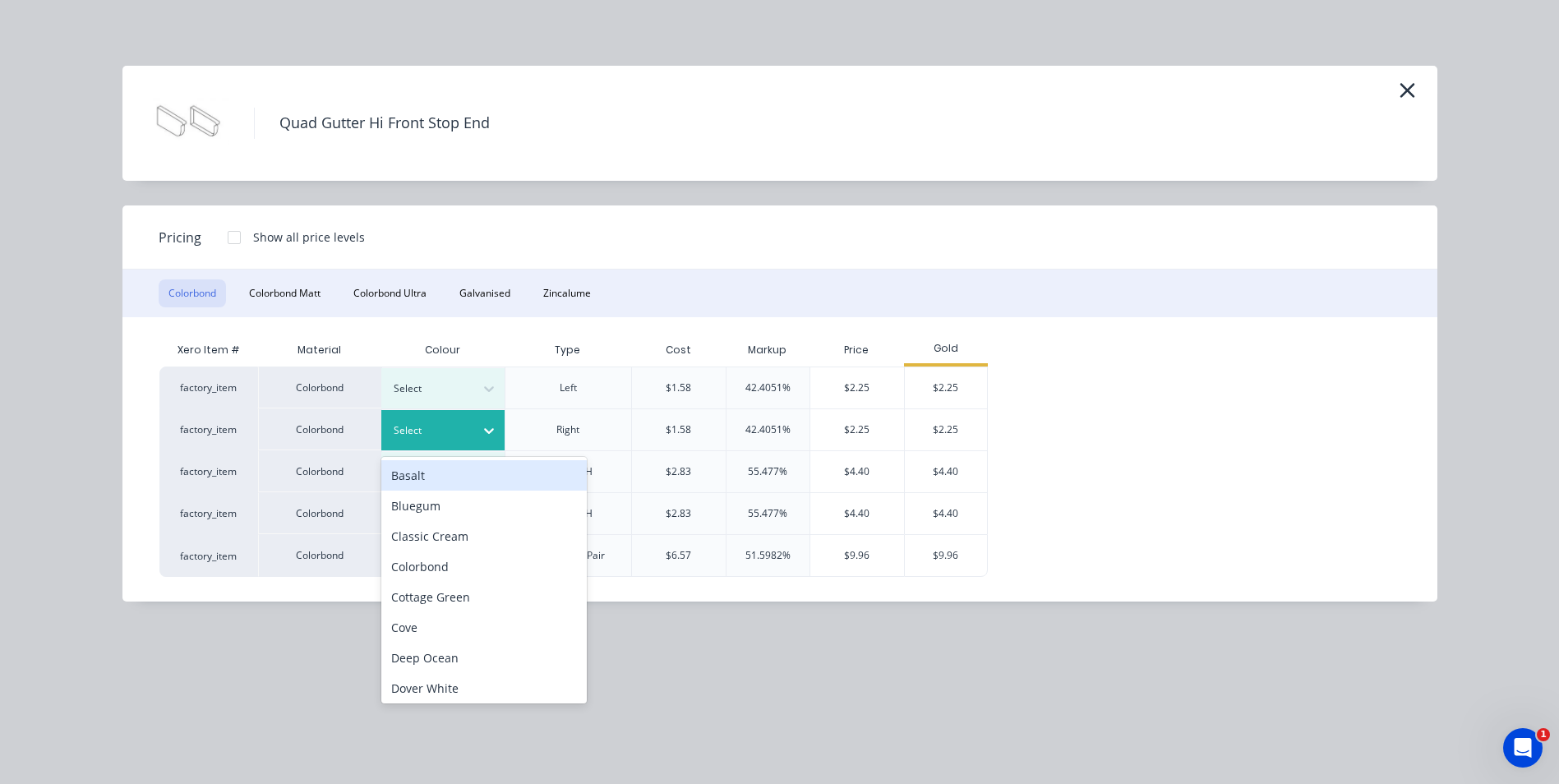
click at [495, 433] on icon at bounding box center [488, 430] width 16 height 16
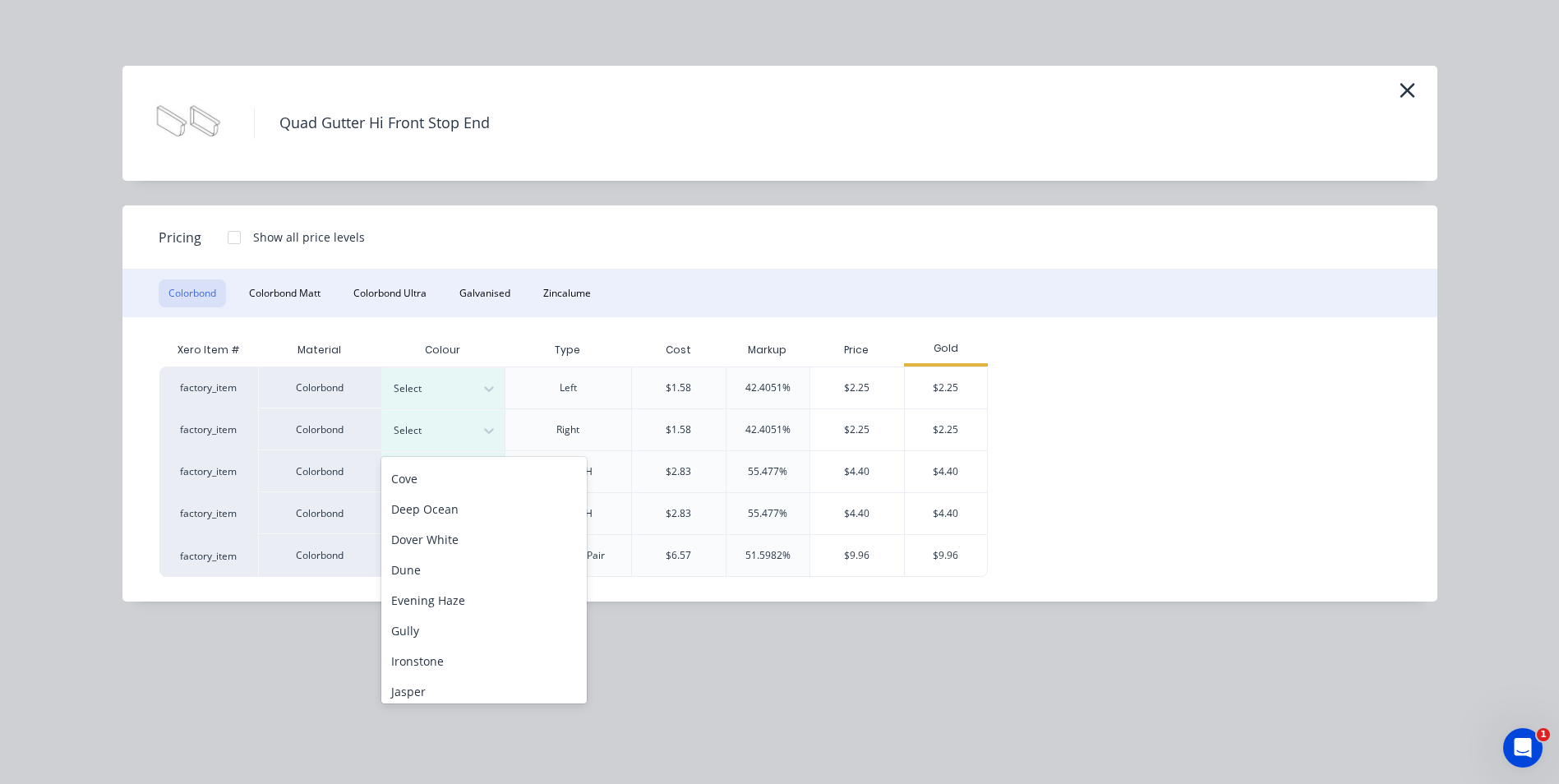
scroll to position [411, 0]
click at [451, 495] on div "Monument" at bounding box center [484, 490] width 205 height 31
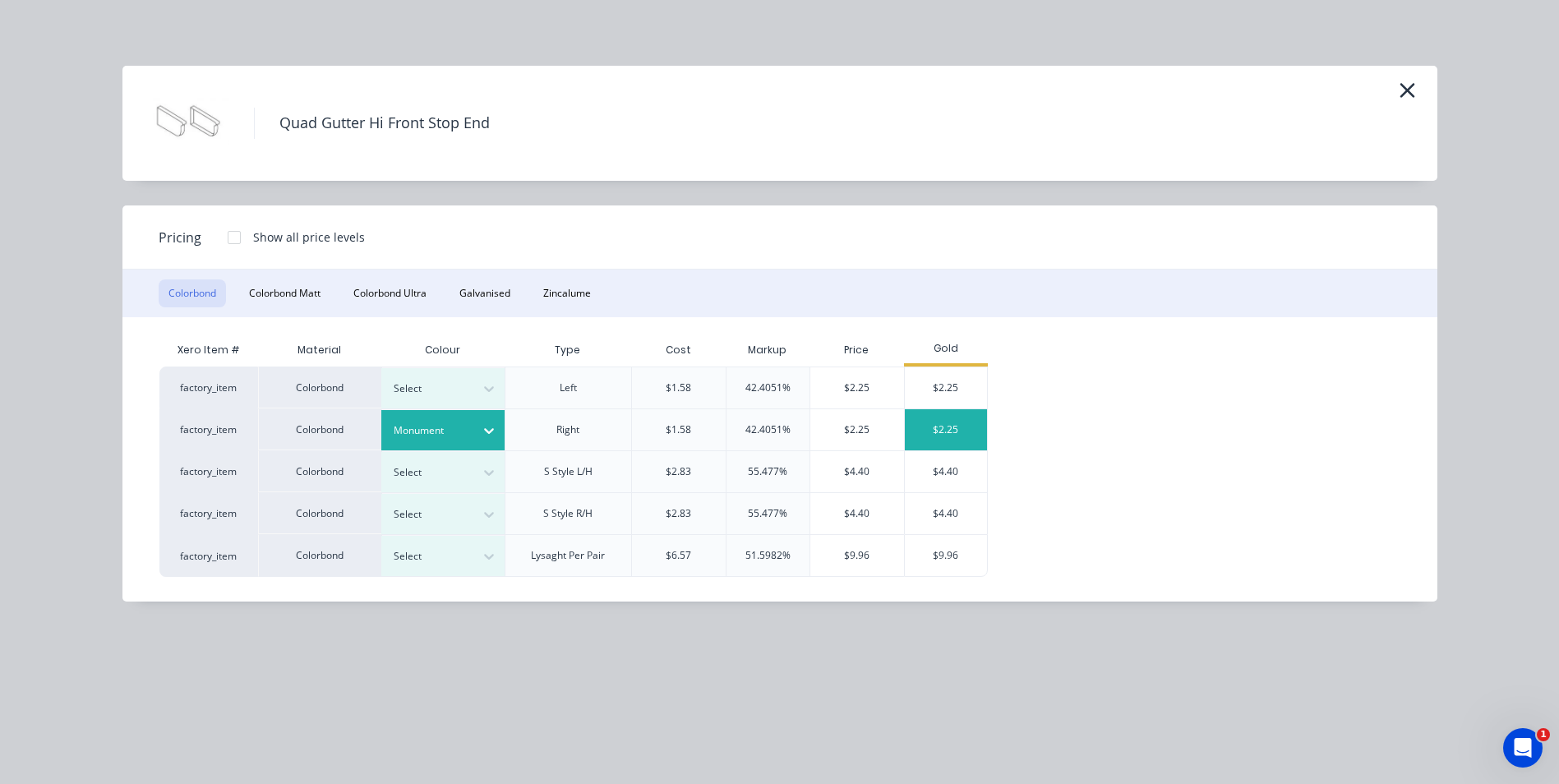
click at [968, 428] on div "$2.25" at bounding box center [945, 429] width 82 height 41
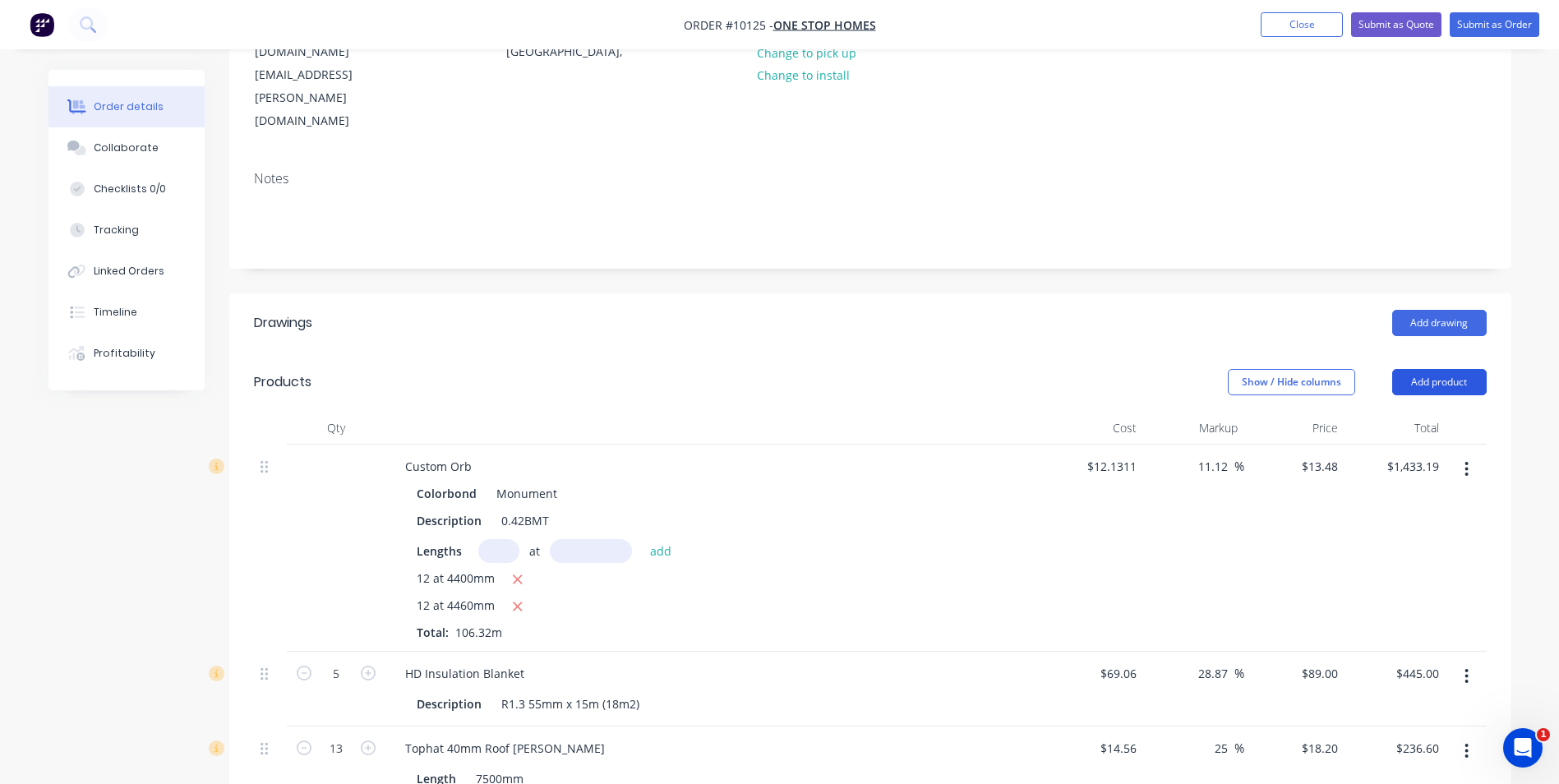
click at [1425, 369] on button "Add product" at bounding box center [1438, 382] width 94 height 26
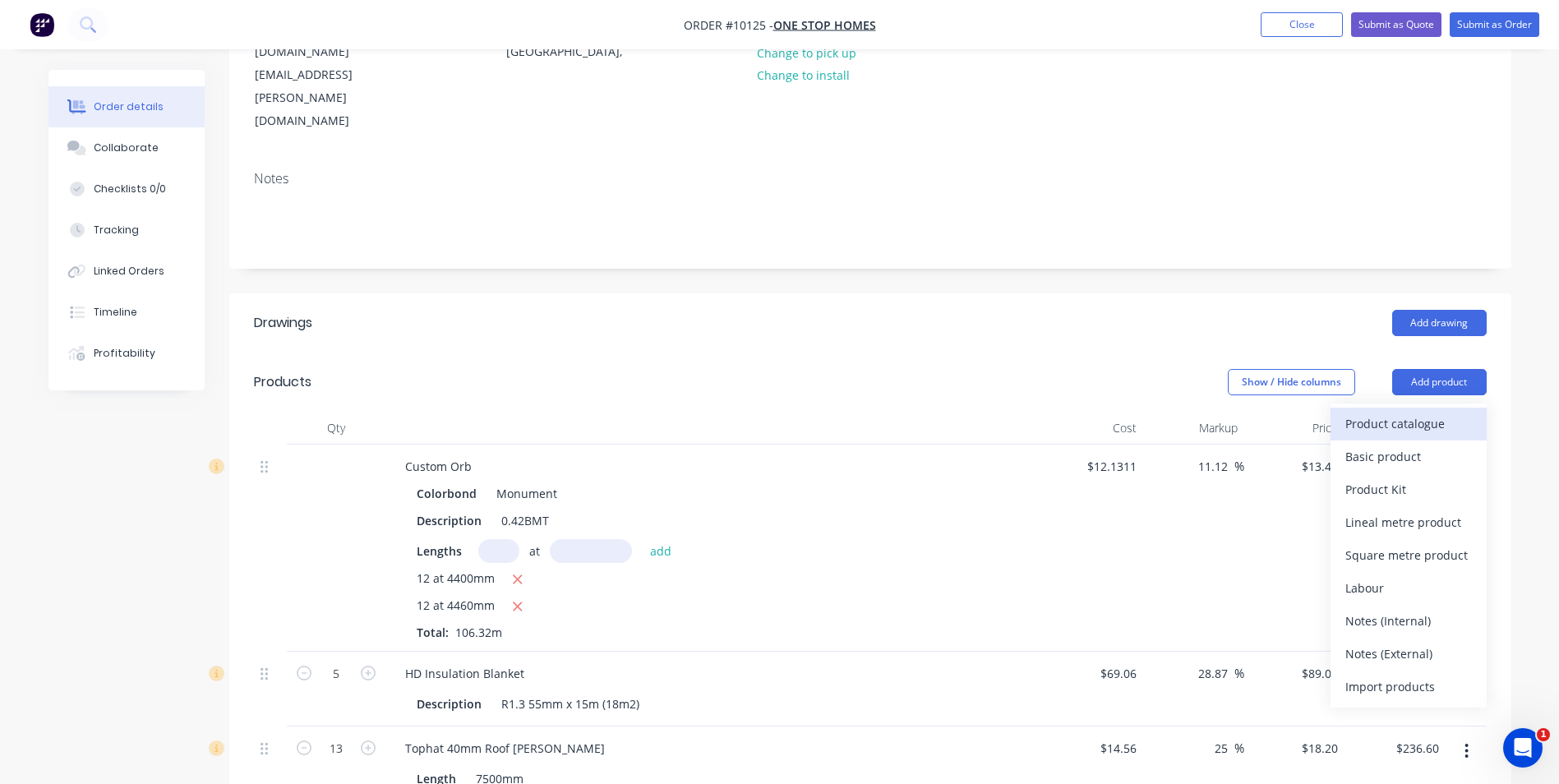
click at [1386, 412] on div "Product catalogue" at bounding box center [1408, 423] width 126 height 24
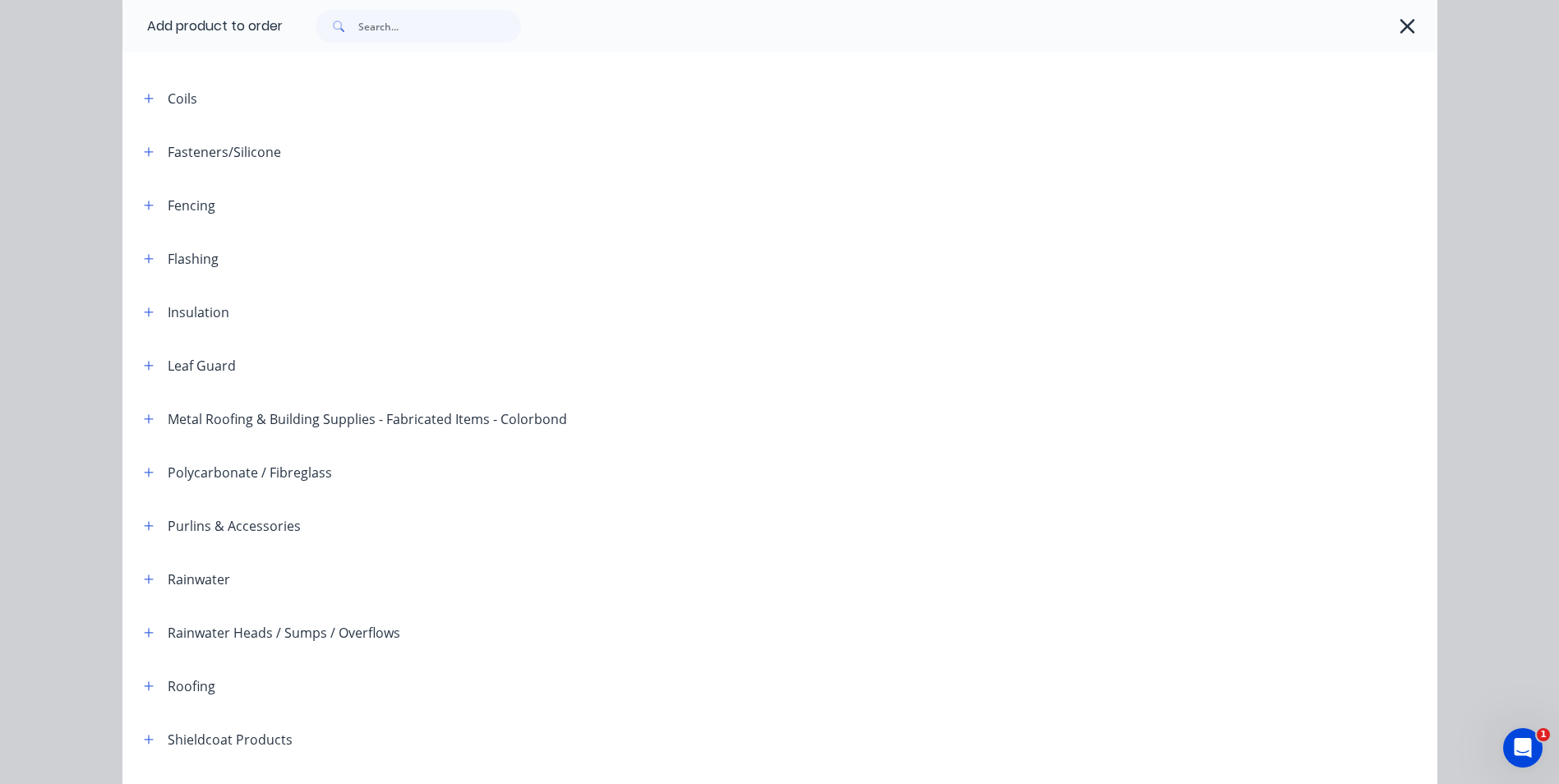
scroll to position [376, 0]
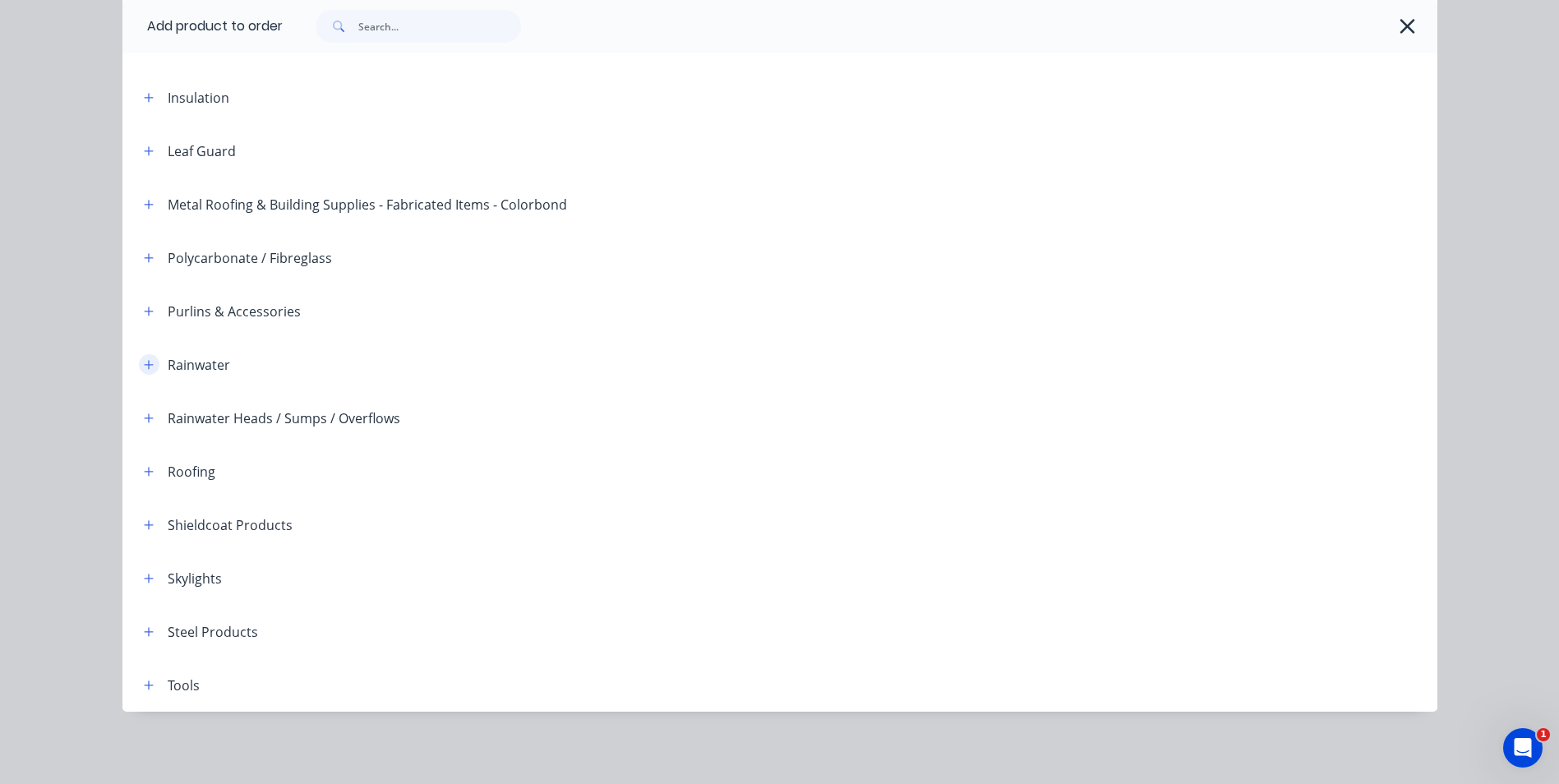
click at [144, 368] on icon "button" at bounding box center [149, 365] width 10 height 12
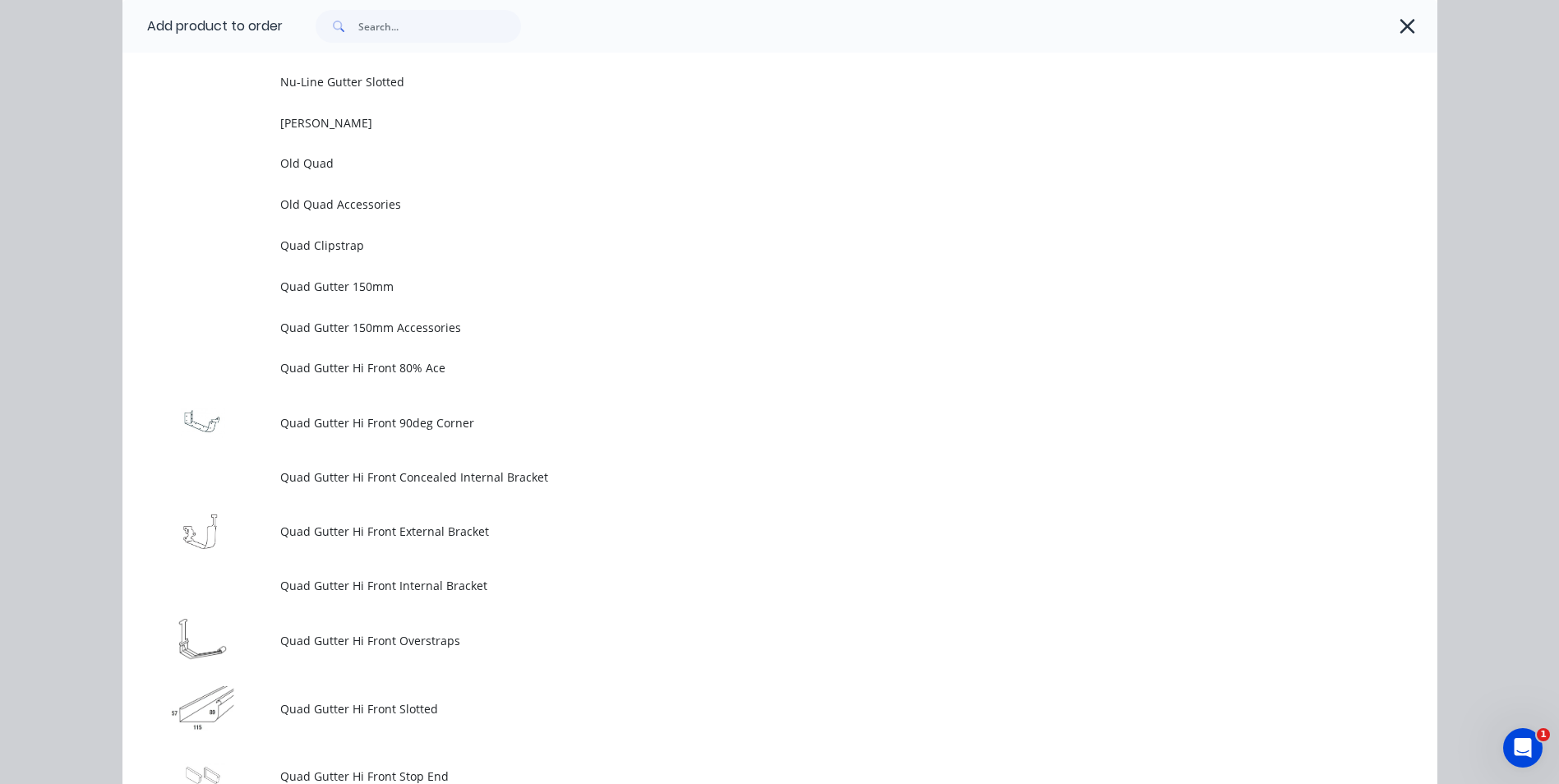
scroll to position [4237, 0]
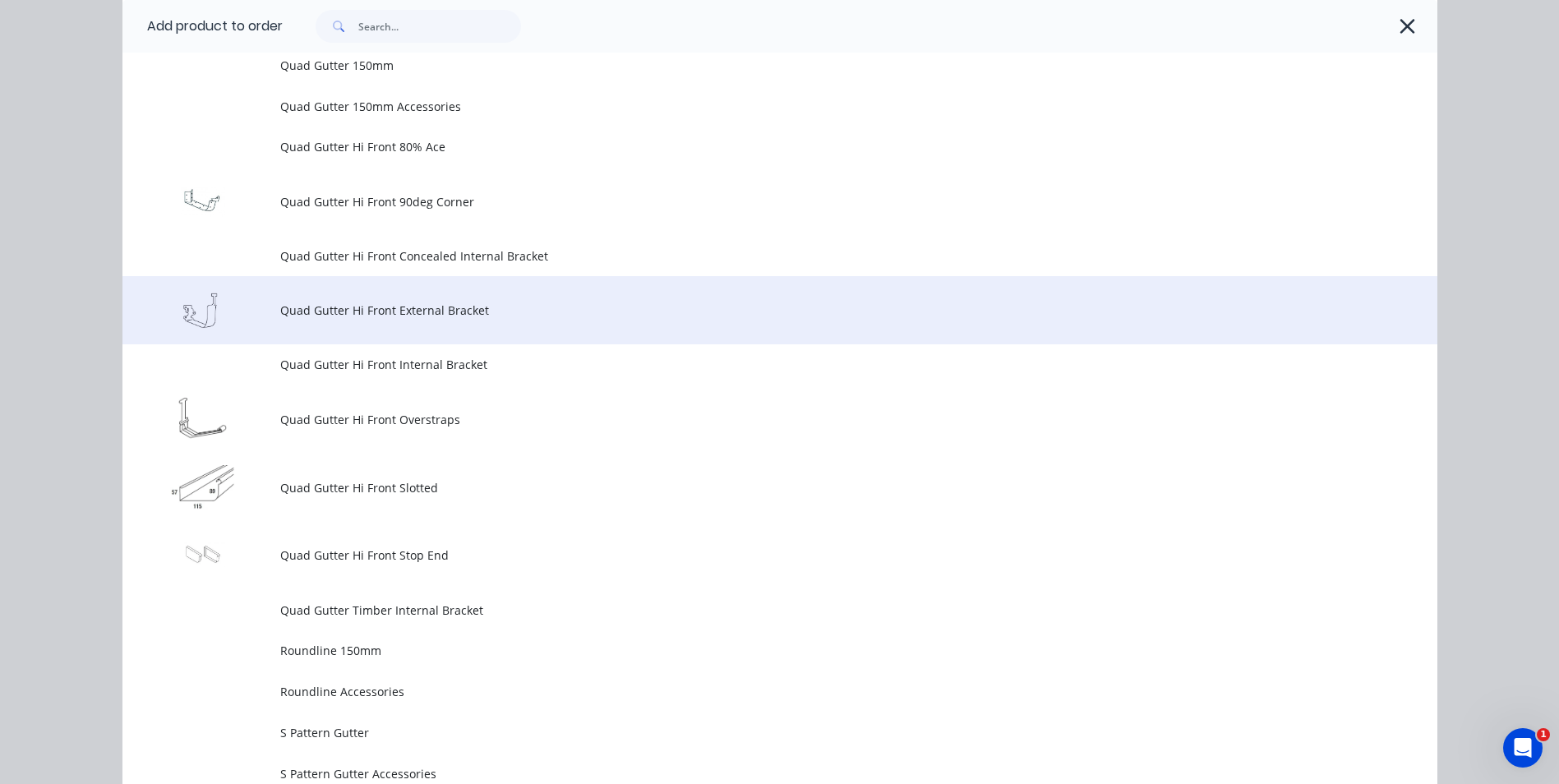
click at [351, 317] on span "Quad Gutter Hi Front External Bracket" at bounding box center [743, 310] width 925 height 17
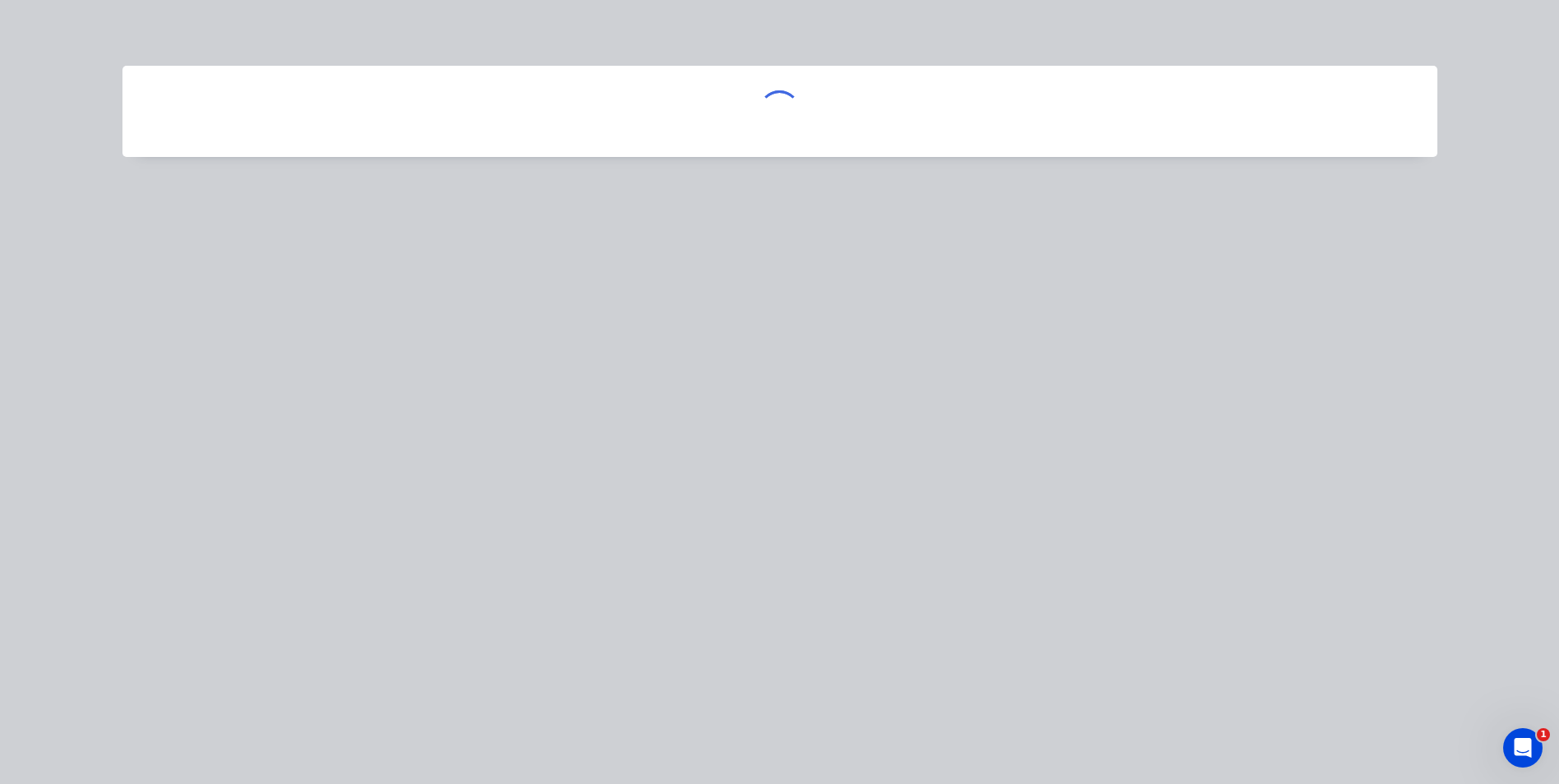
scroll to position [0, 0]
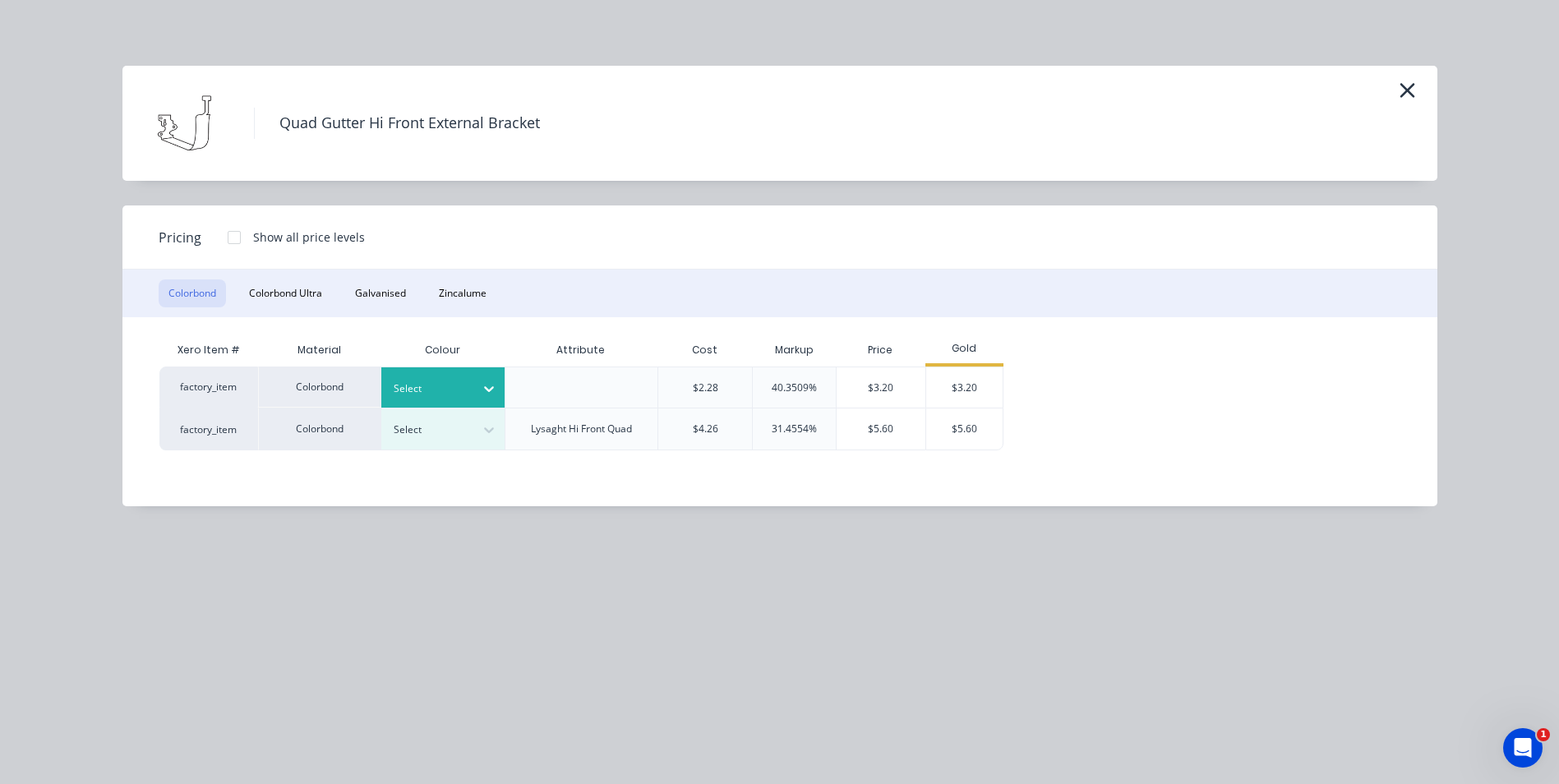
click at [445, 379] on div at bounding box center [430, 388] width 74 height 18
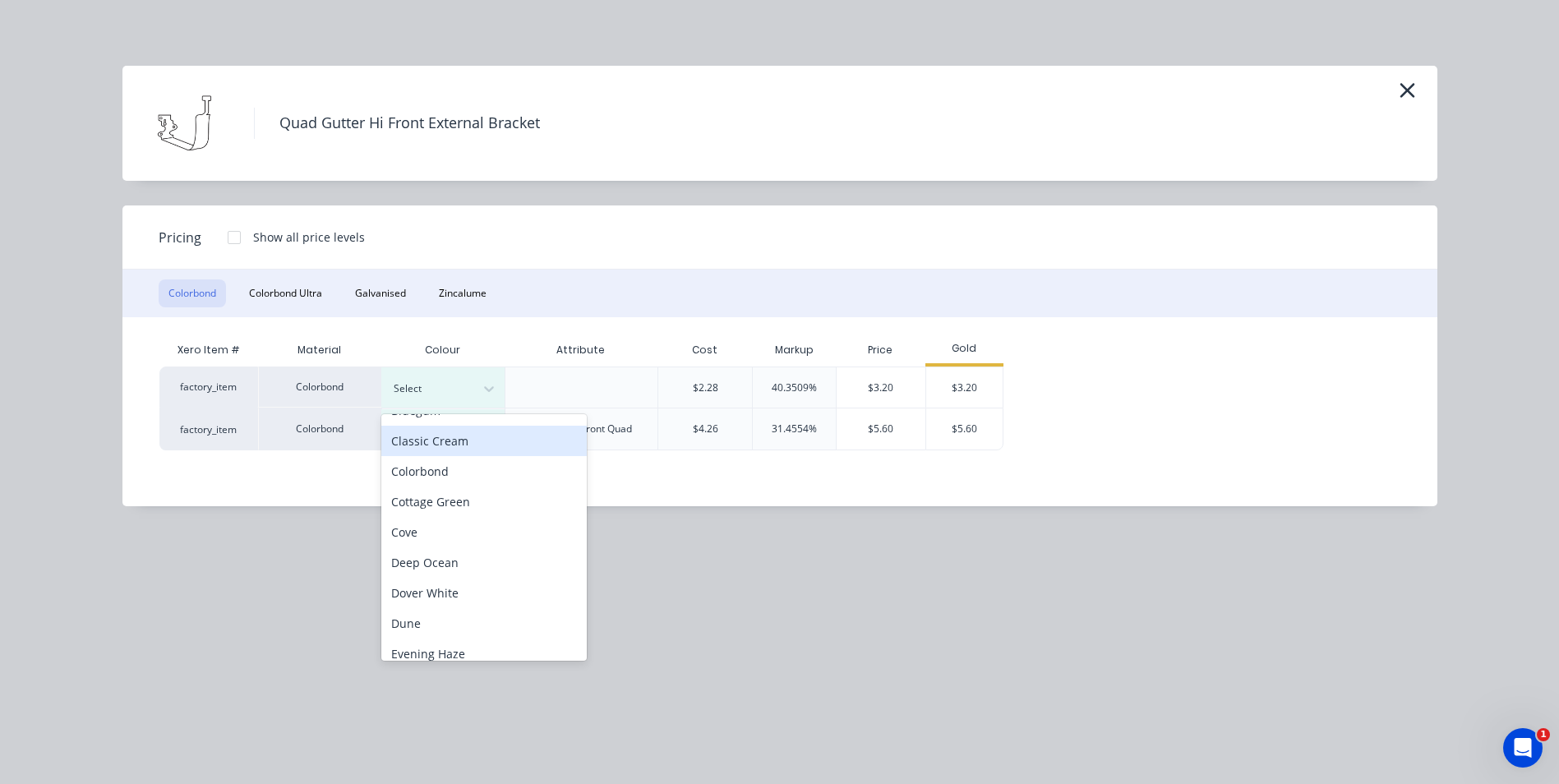
scroll to position [396, 0]
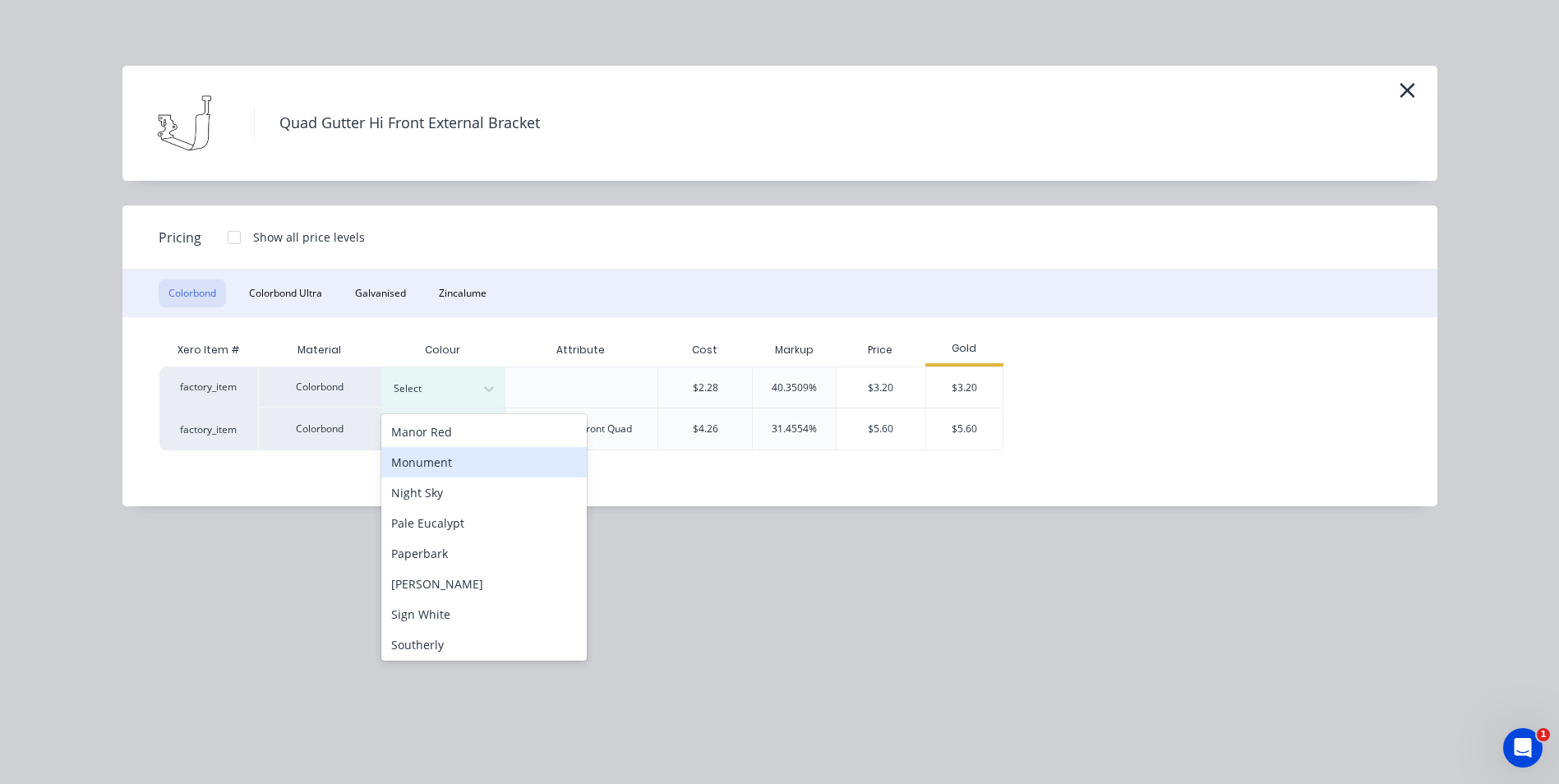
click at [455, 465] on div "Monument" at bounding box center [484, 462] width 205 height 31
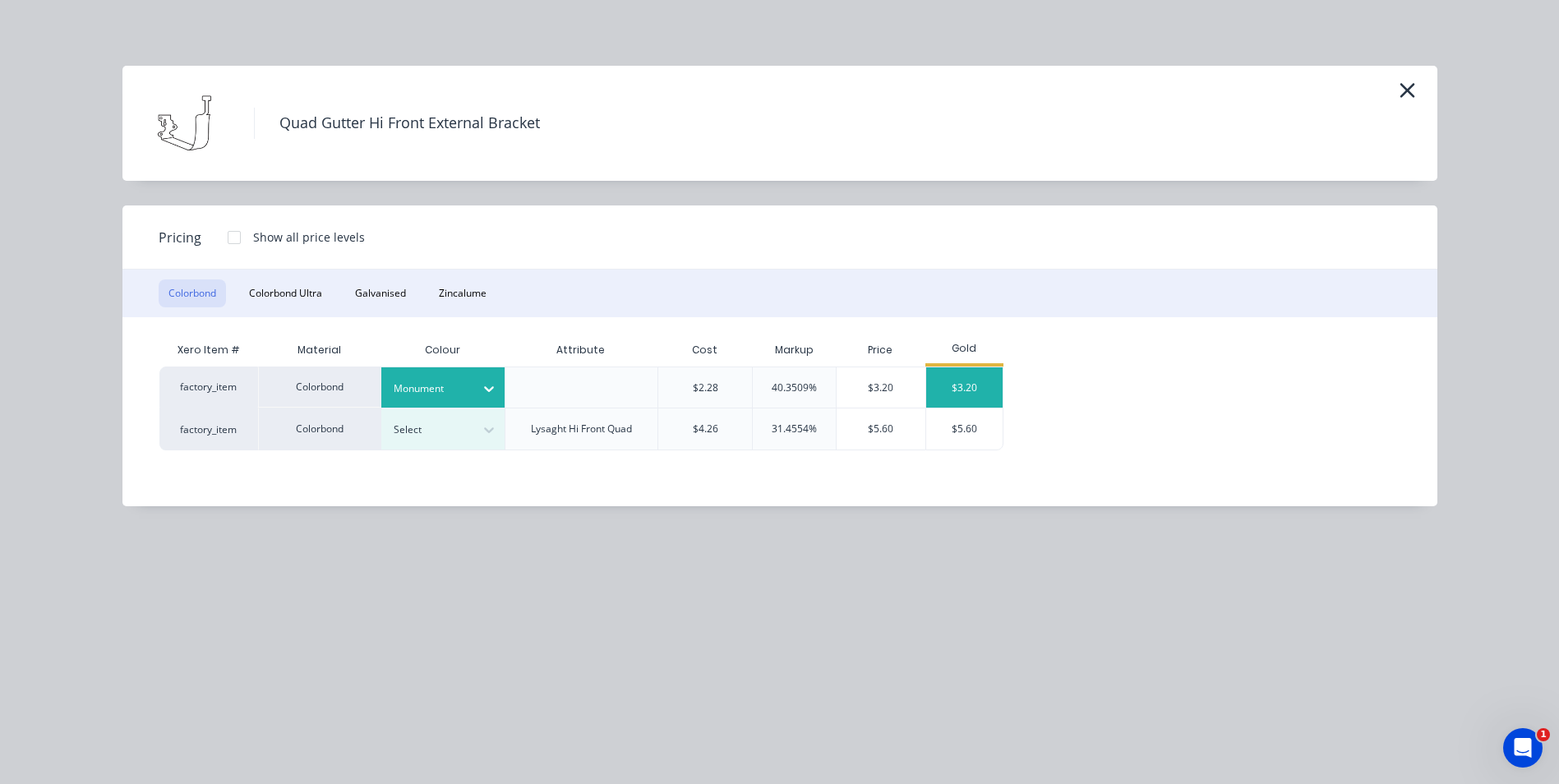
click at [973, 386] on div "$3.20" at bounding box center [964, 387] width 77 height 40
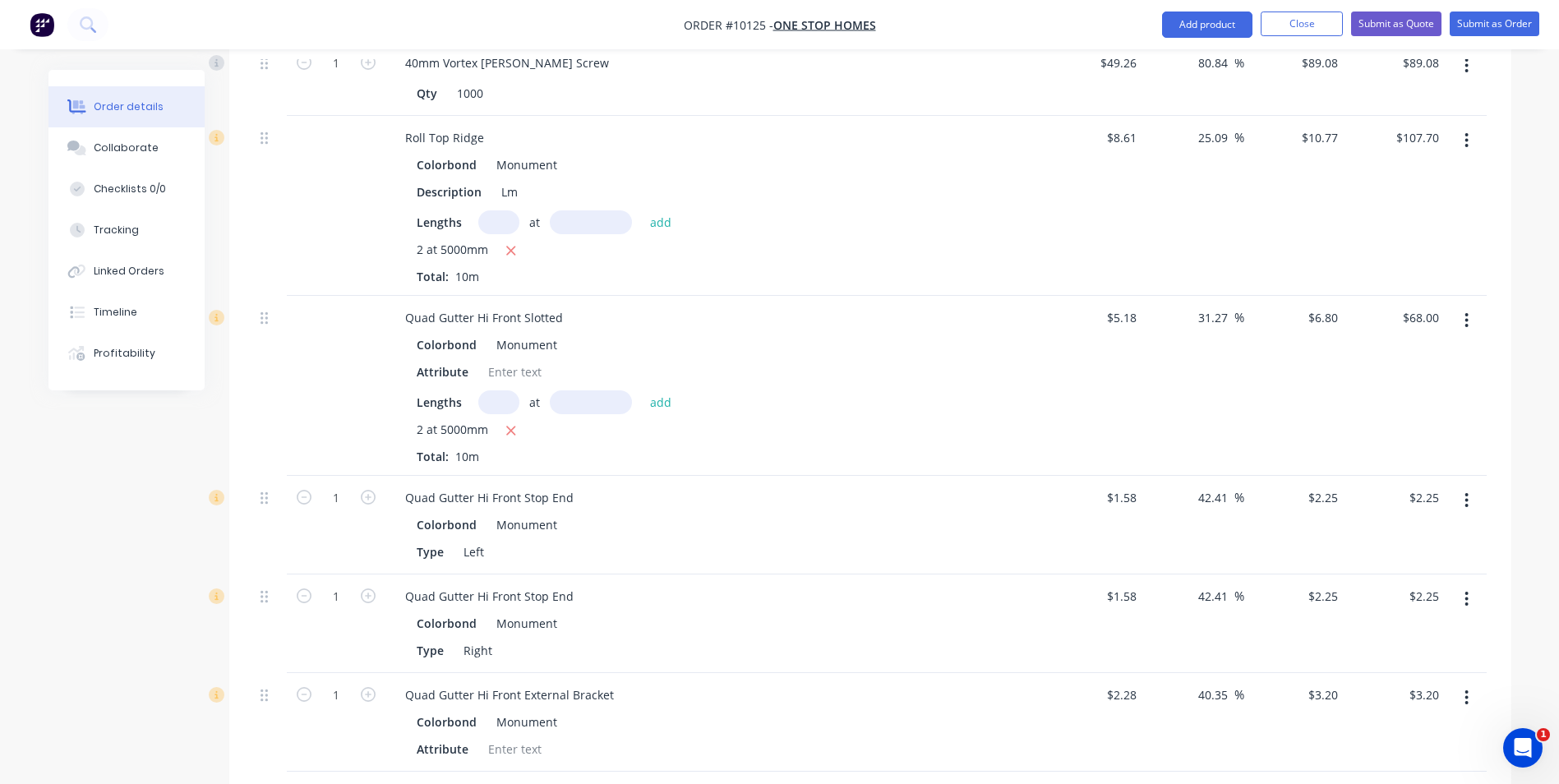
scroll to position [1409, 0]
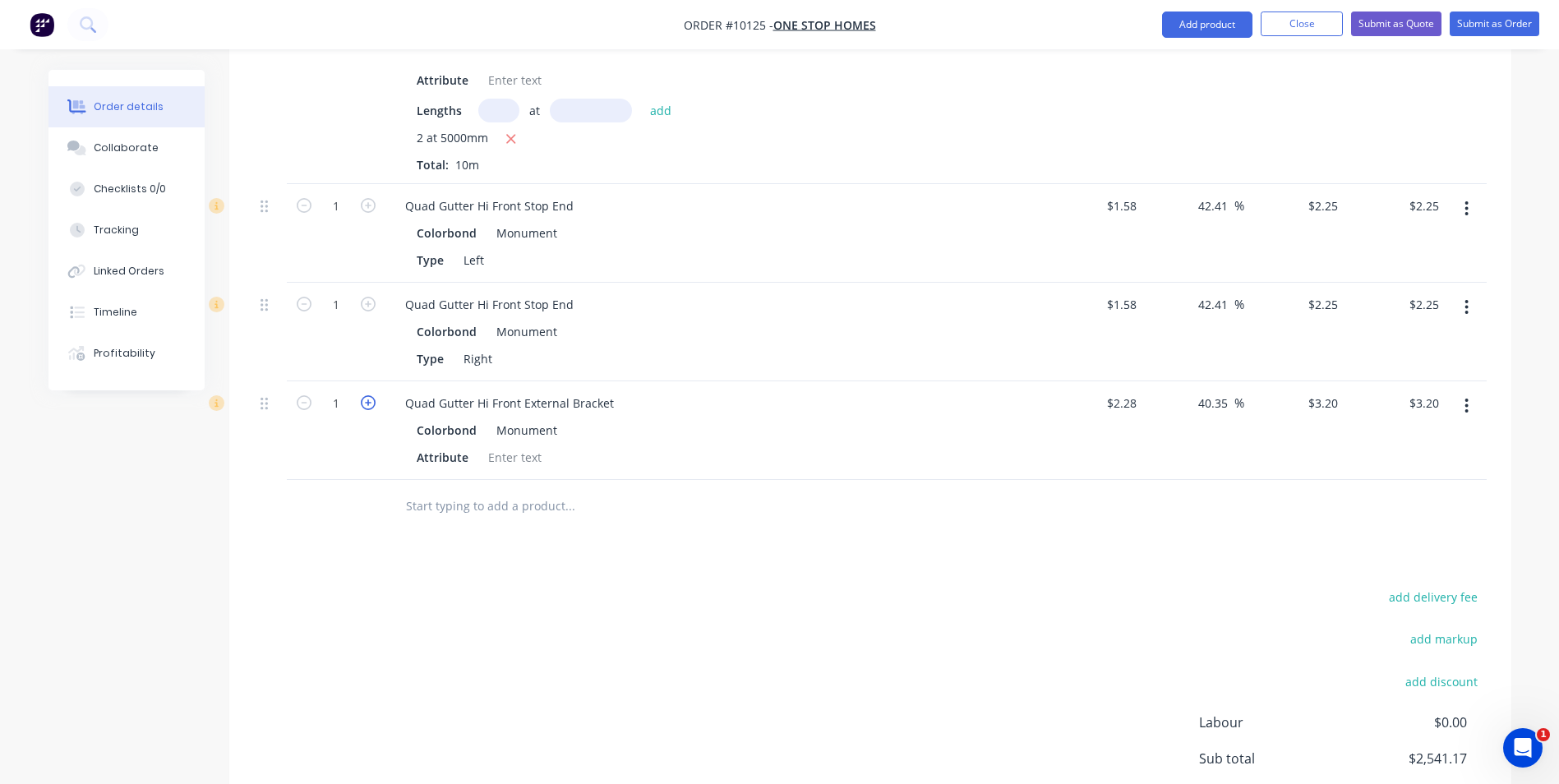
click at [362, 395] on icon "button" at bounding box center [367, 402] width 14 height 14
type input "2"
type input "$6.40"
click at [362, 395] on icon "button" at bounding box center [367, 402] width 14 height 14
type input "3"
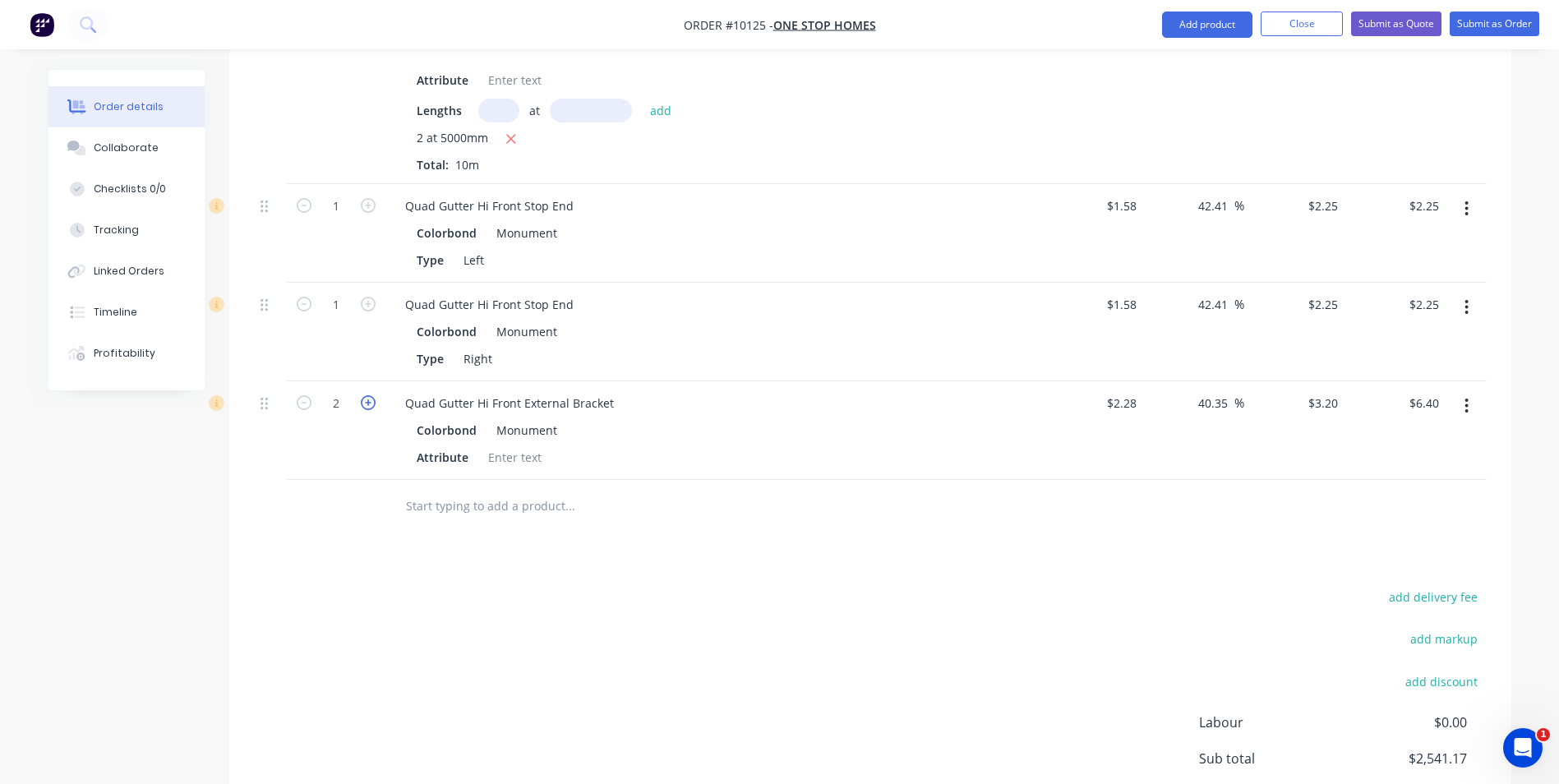
type input "$9.60"
click at [365, 395] on icon "button" at bounding box center [367, 402] width 14 height 14
type input "4"
type input "$12.80"
click at [365, 395] on icon "button" at bounding box center [367, 402] width 14 height 14
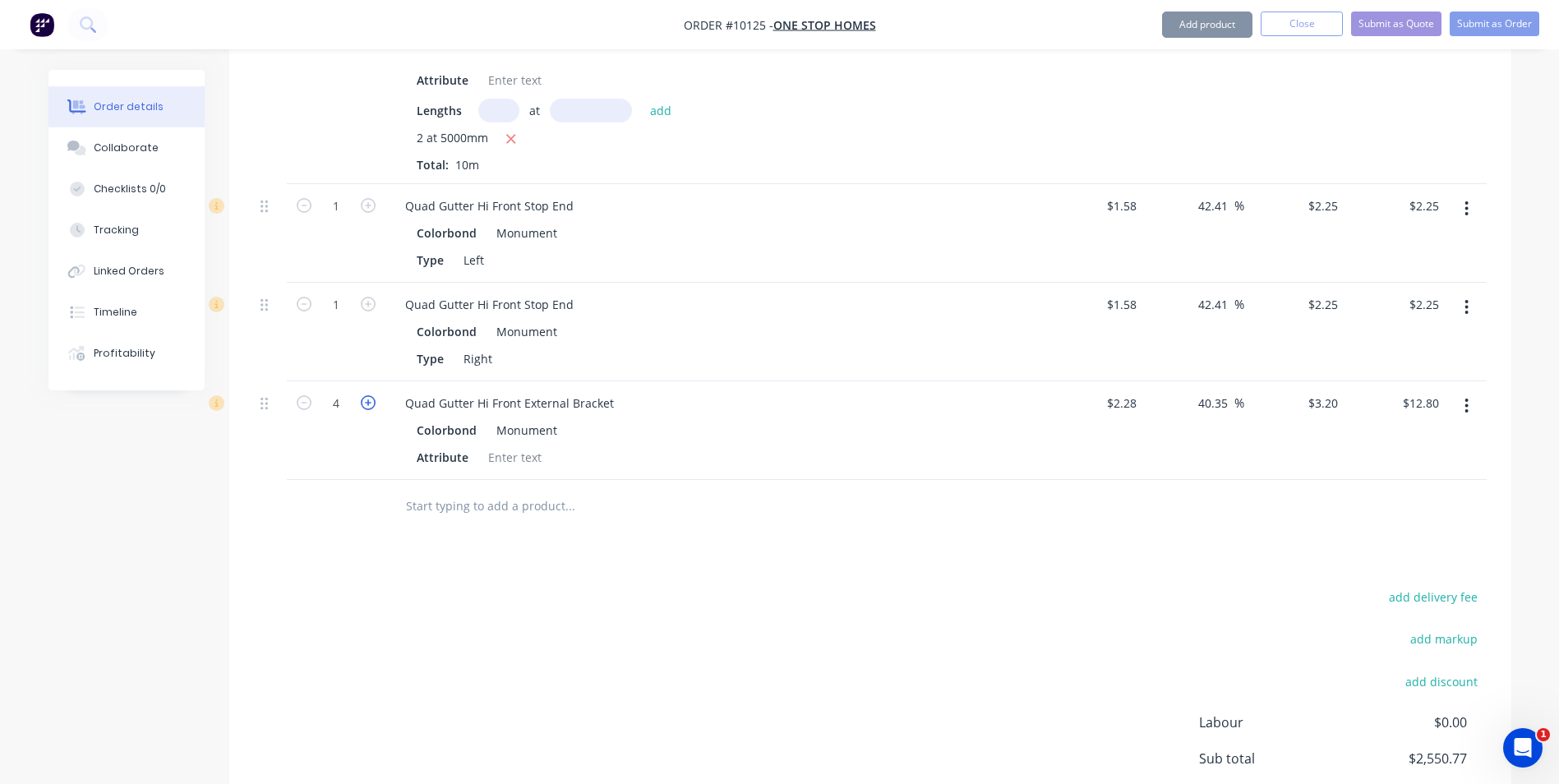
type input "5"
type input "$16.00"
click at [365, 395] on icon "button" at bounding box center [367, 402] width 14 height 14
type input "6"
type input "$19.20"
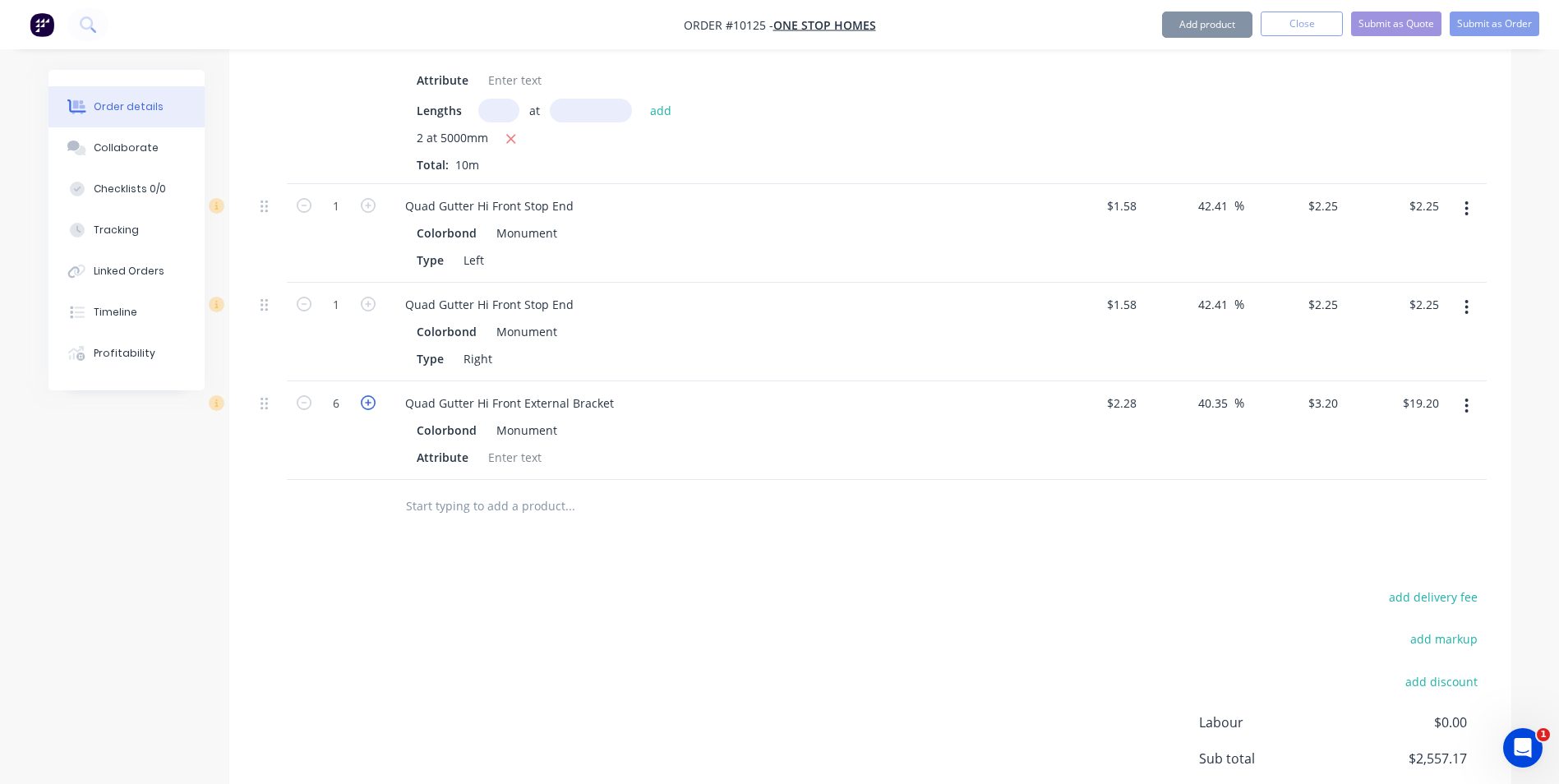
click at [365, 395] on icon "button" at bounding box center [367, 402] width 14 height 14
type input "7"
type input "$22.40"
click at [365, 395] on icon "button" at bounding box center [367, 402] width 14 height 14
type input "8"
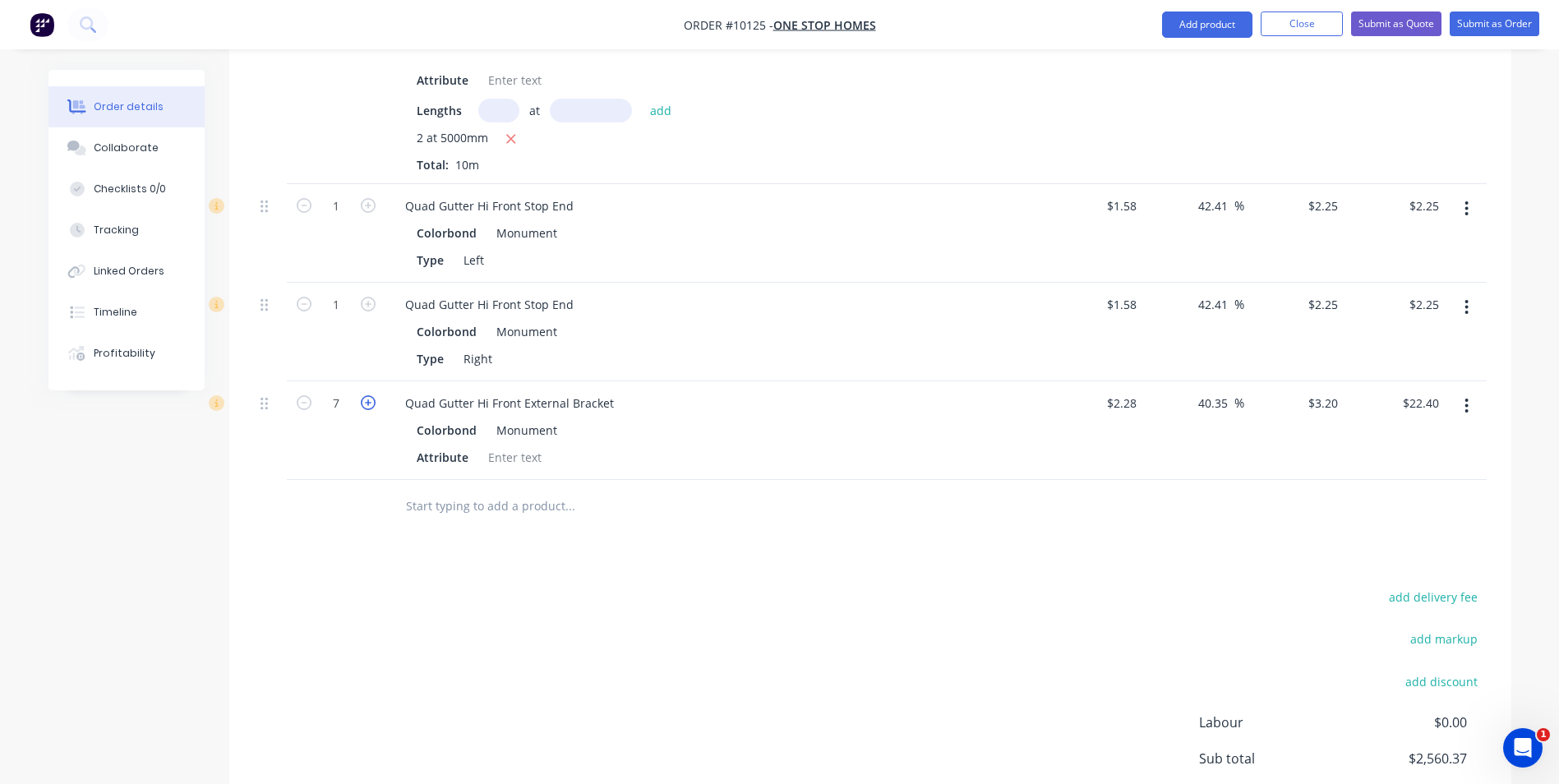
type input "$25.60"
click at [365, 395] on icon "button" at bounding box center [367, 402] width 14 height 14
type input "9"
type input "$28.80"
click at [365, 395] on icon "button" at bounding box center [367, 402] width 14 height 14
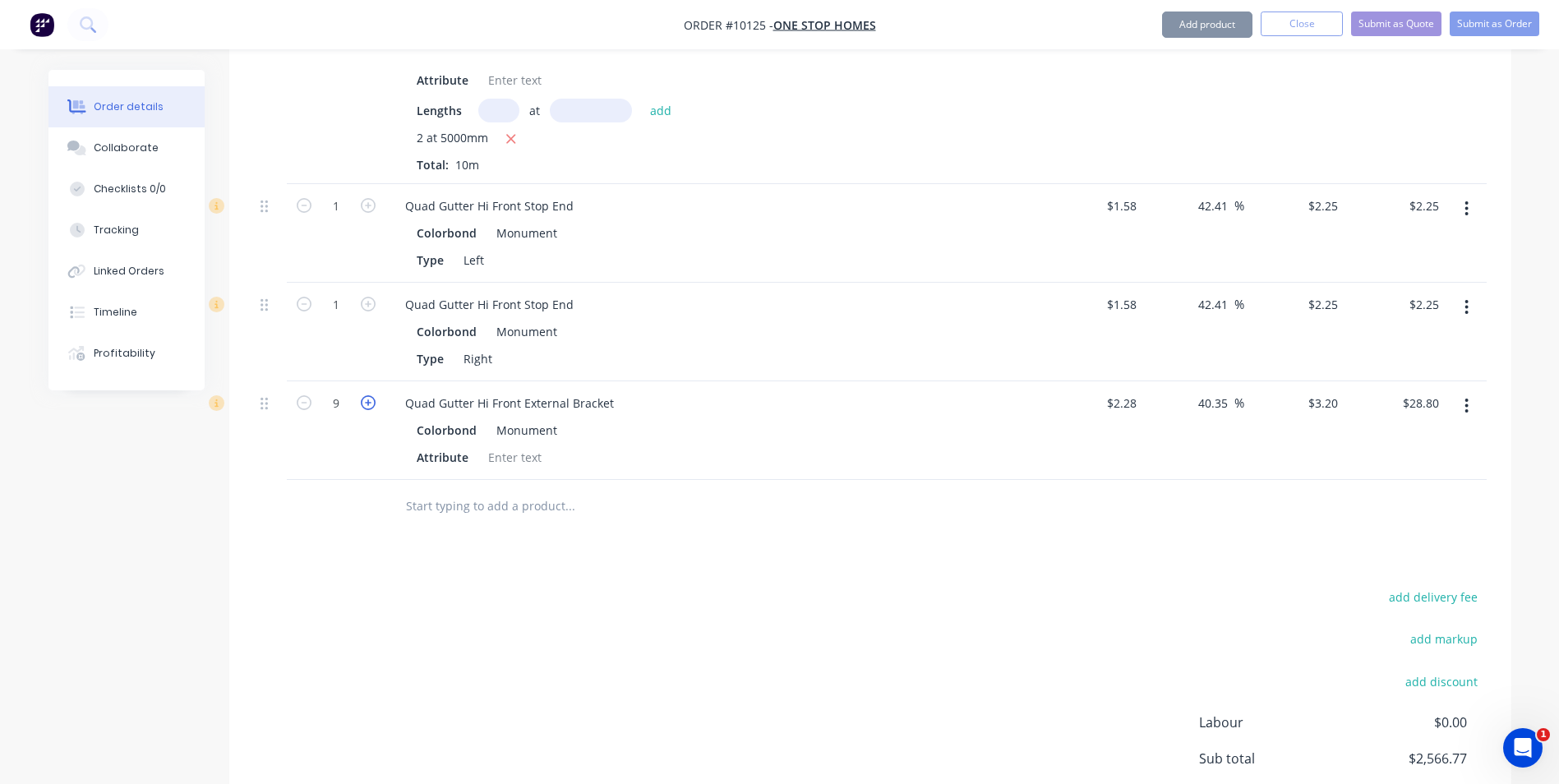
type input "10"
type input "$32.00"
click at [365, 395] on icon "button" at bounding box center [367, 402] width 14 height 14
type input "11"
type input "$35.20"
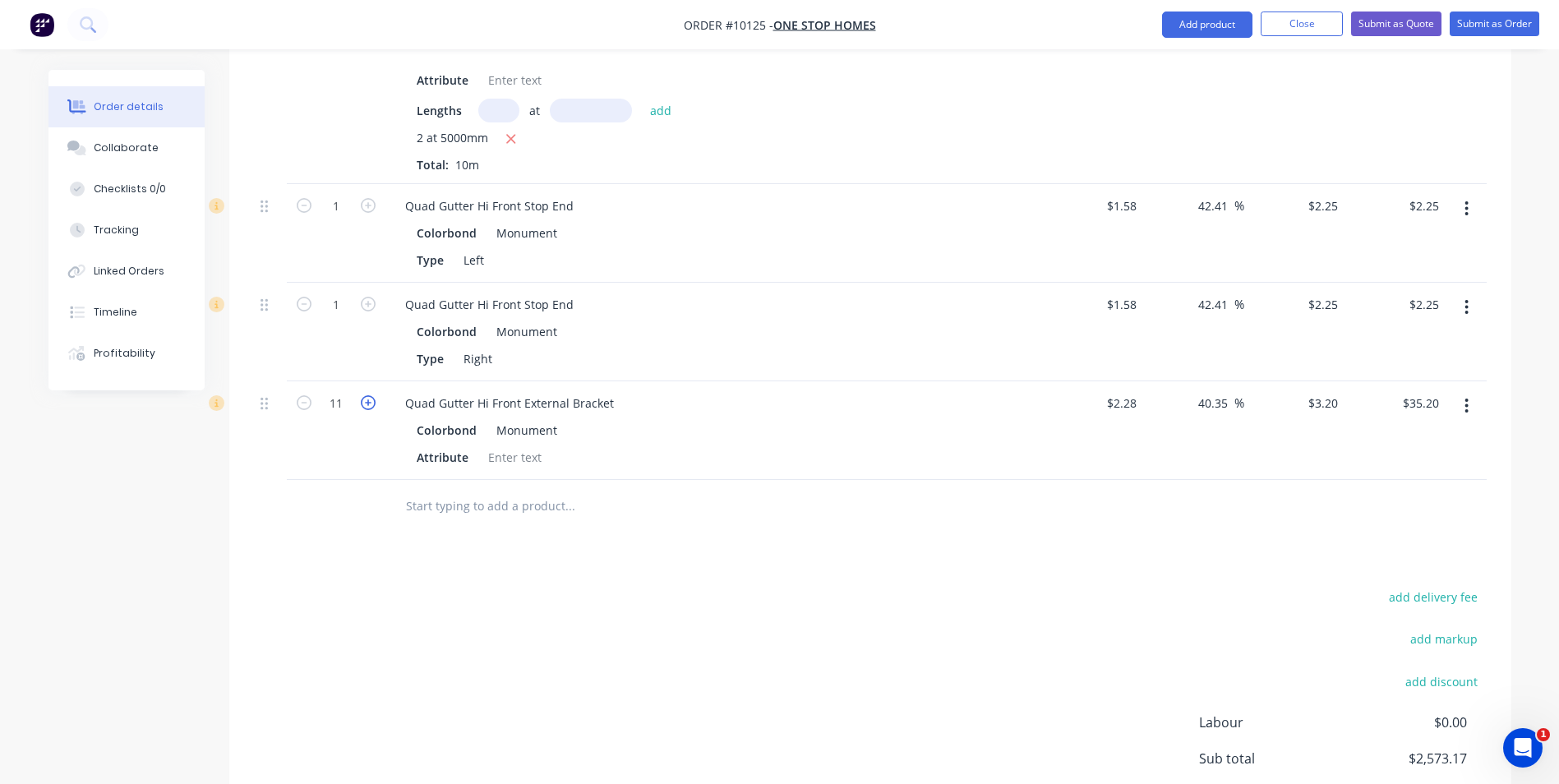
click at [365, 395] on icon "button" at bounding box center [367, 402] width 14 height 14
type input "12"
type input "$38.40"
click at [365, 395] on icon "button" at bounding box center [367, 402] width 14 height 14
type input "13"
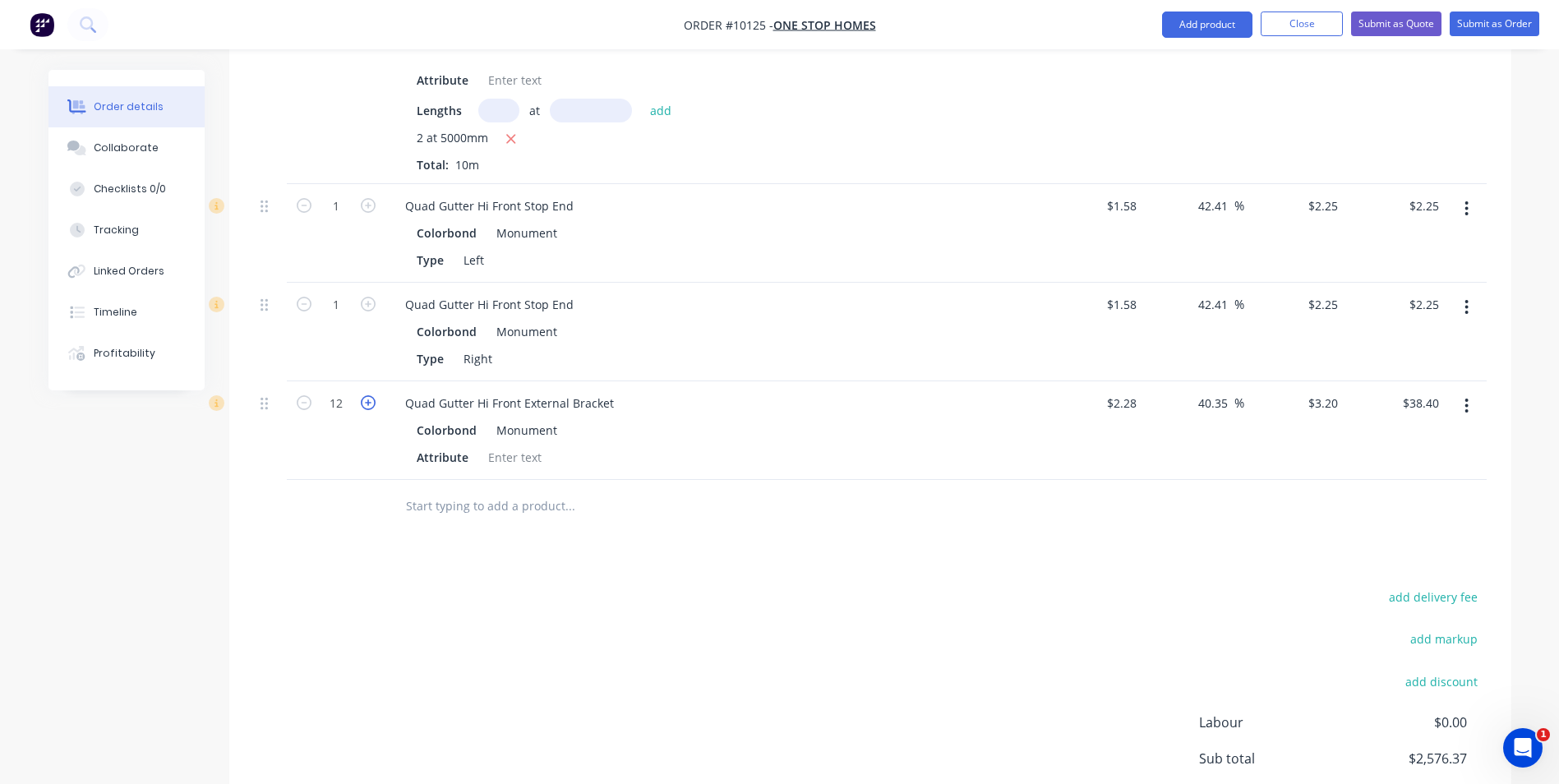
type input "$41.60"
click at [365, 395] on icon "button" at bounding box center [367, 402] width 14 height 14
type input "14"
type input "$44.80"
click at [365, 395] on icon "button" at bounding box center [367, 402] width 14 height 14
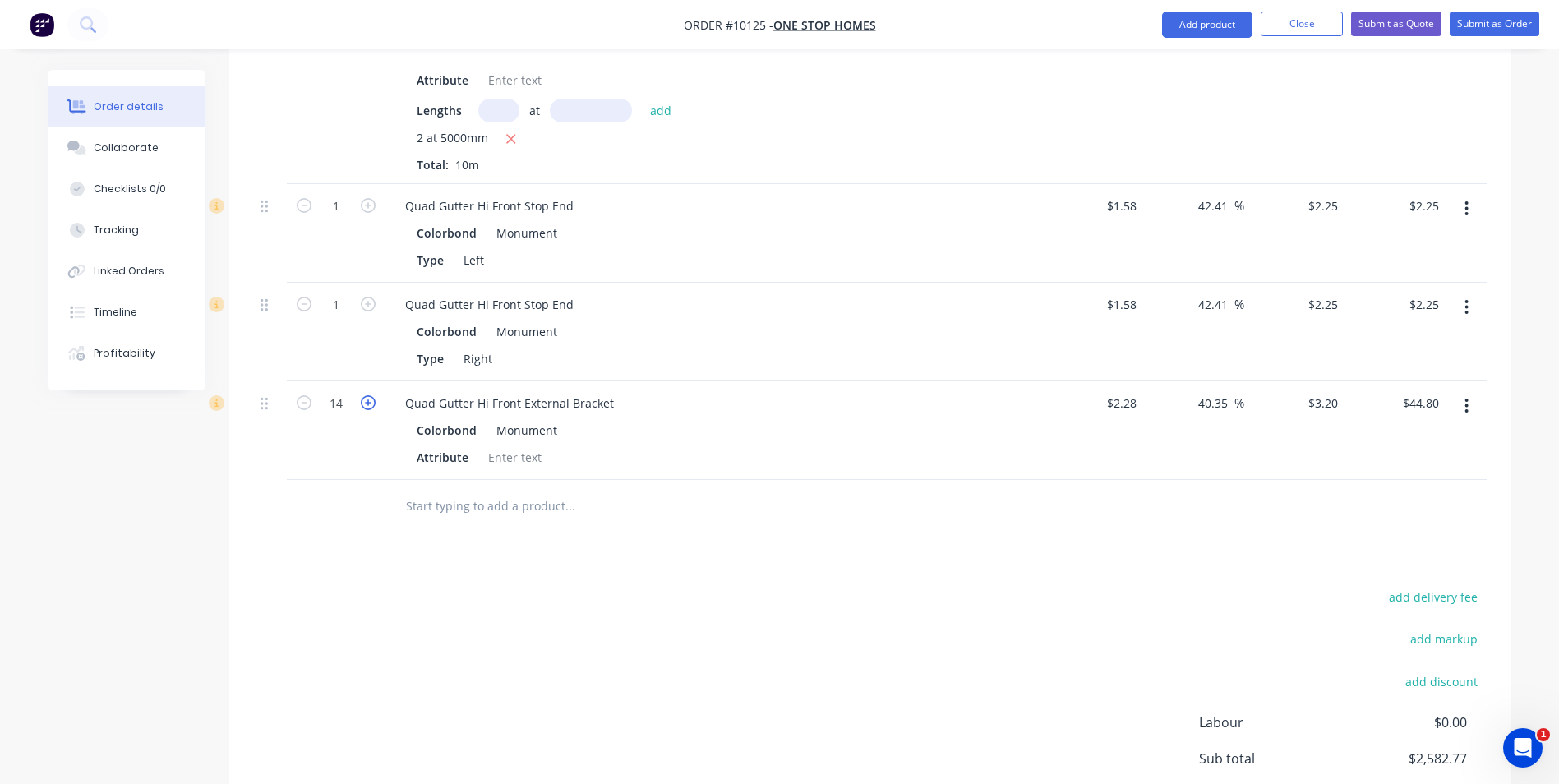
type input "15"
type input "$48.00"
click at [365, 395] on icon "button" at bounding box center [367, 402] width 14 height 14
type input "16"
type input "$51.20"
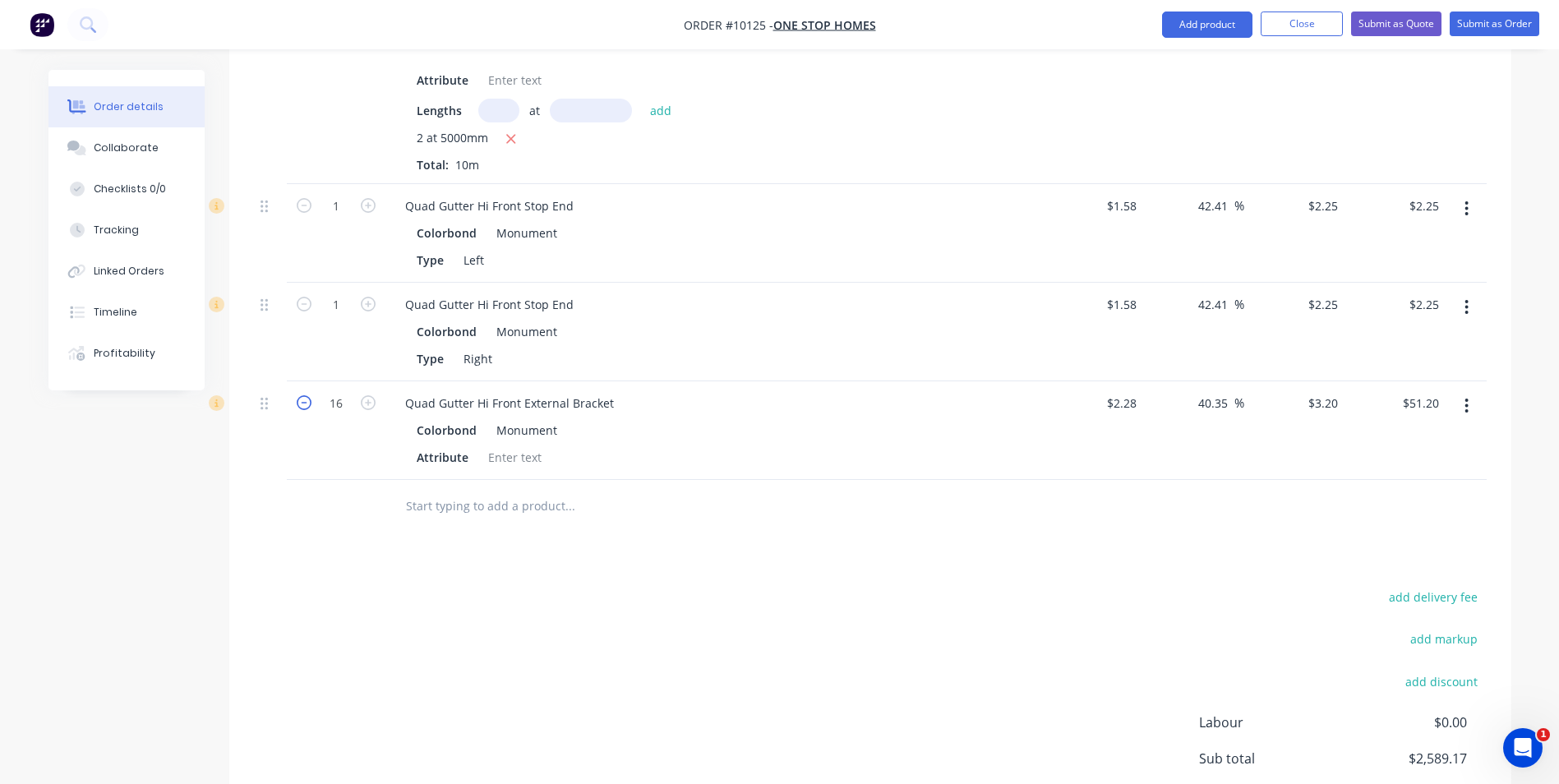
click at [301, 395] on icon "button" at bounding box center [304, 402] width 14 height 14
type input "15"
type input "$48.00"
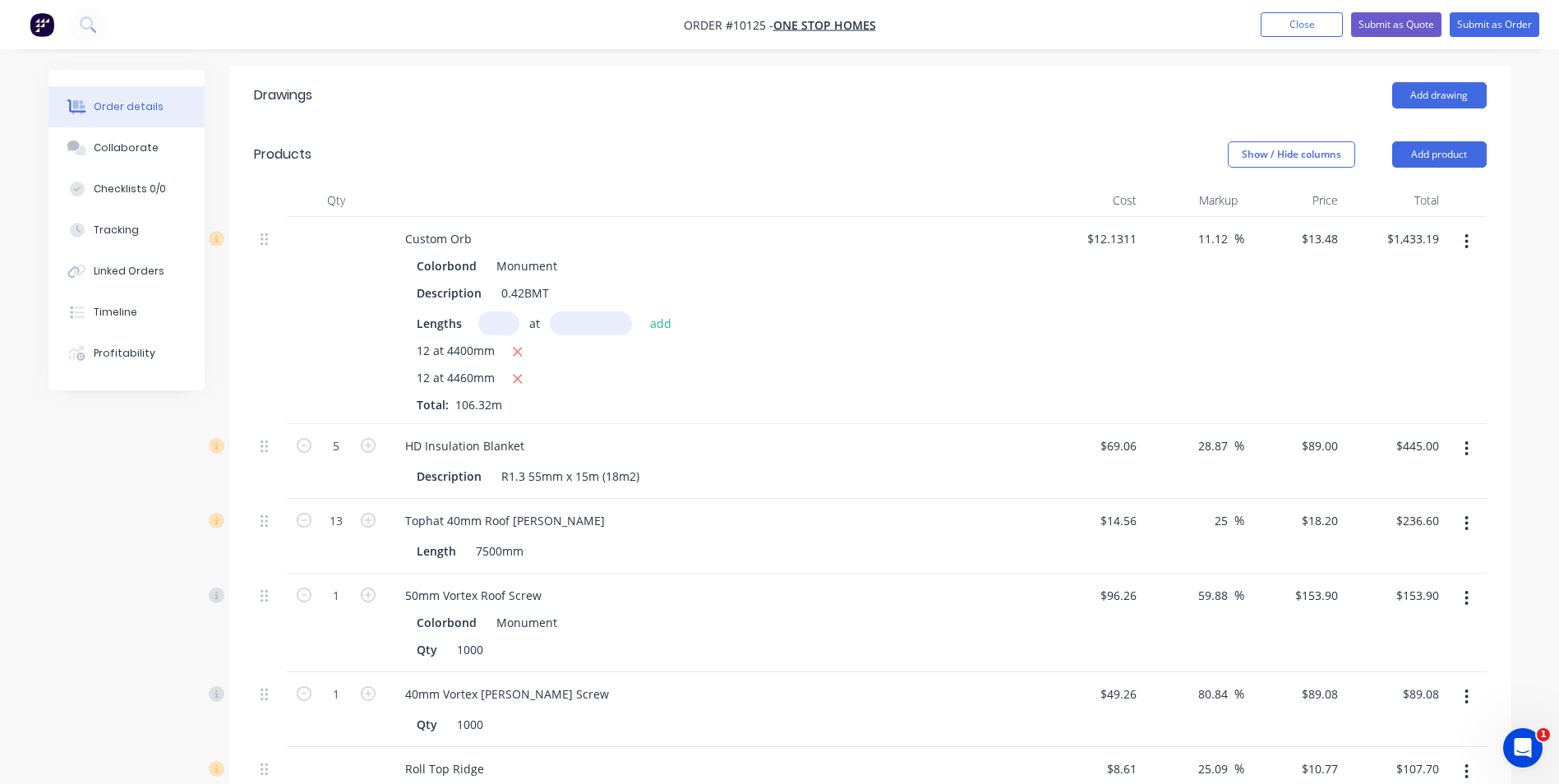
scroll to position [259, 0]
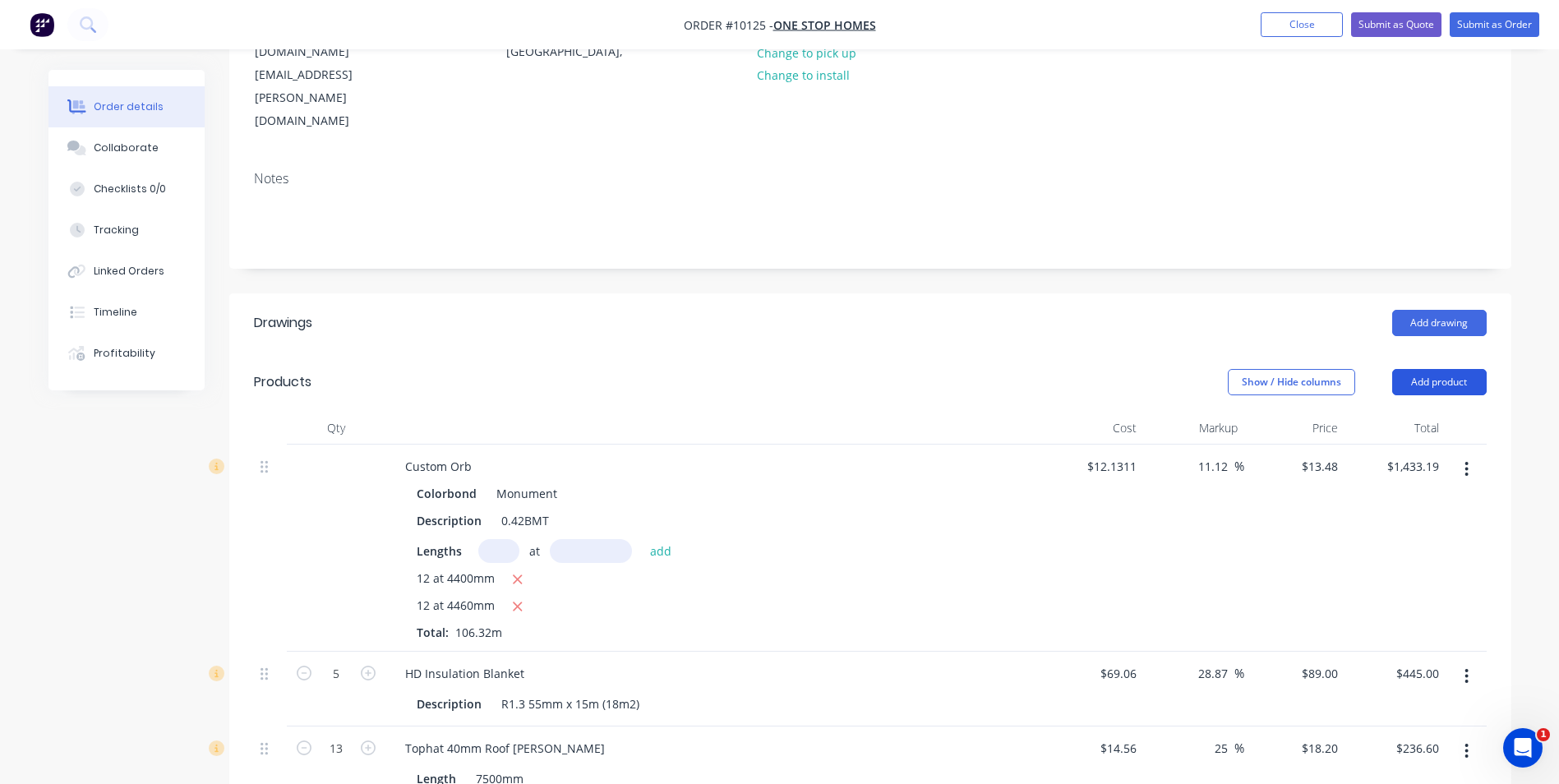
click at [1458, 369] on button "Add product" at bounding box center [1438, 382] width 94 height 26
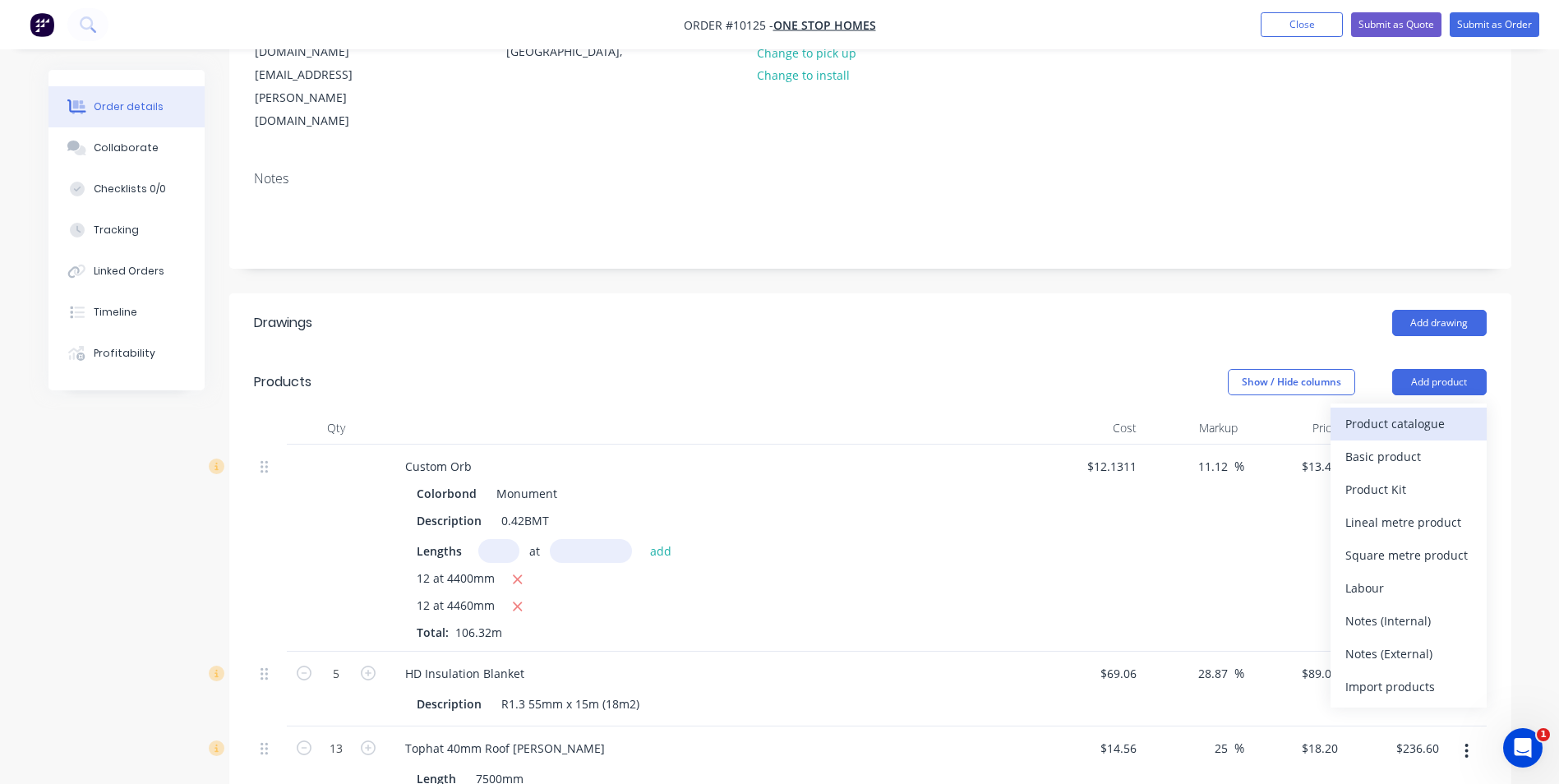
click at [1412, 412] on div "Product catalogue" at bounding box center [1408, 423] width 126 height 24
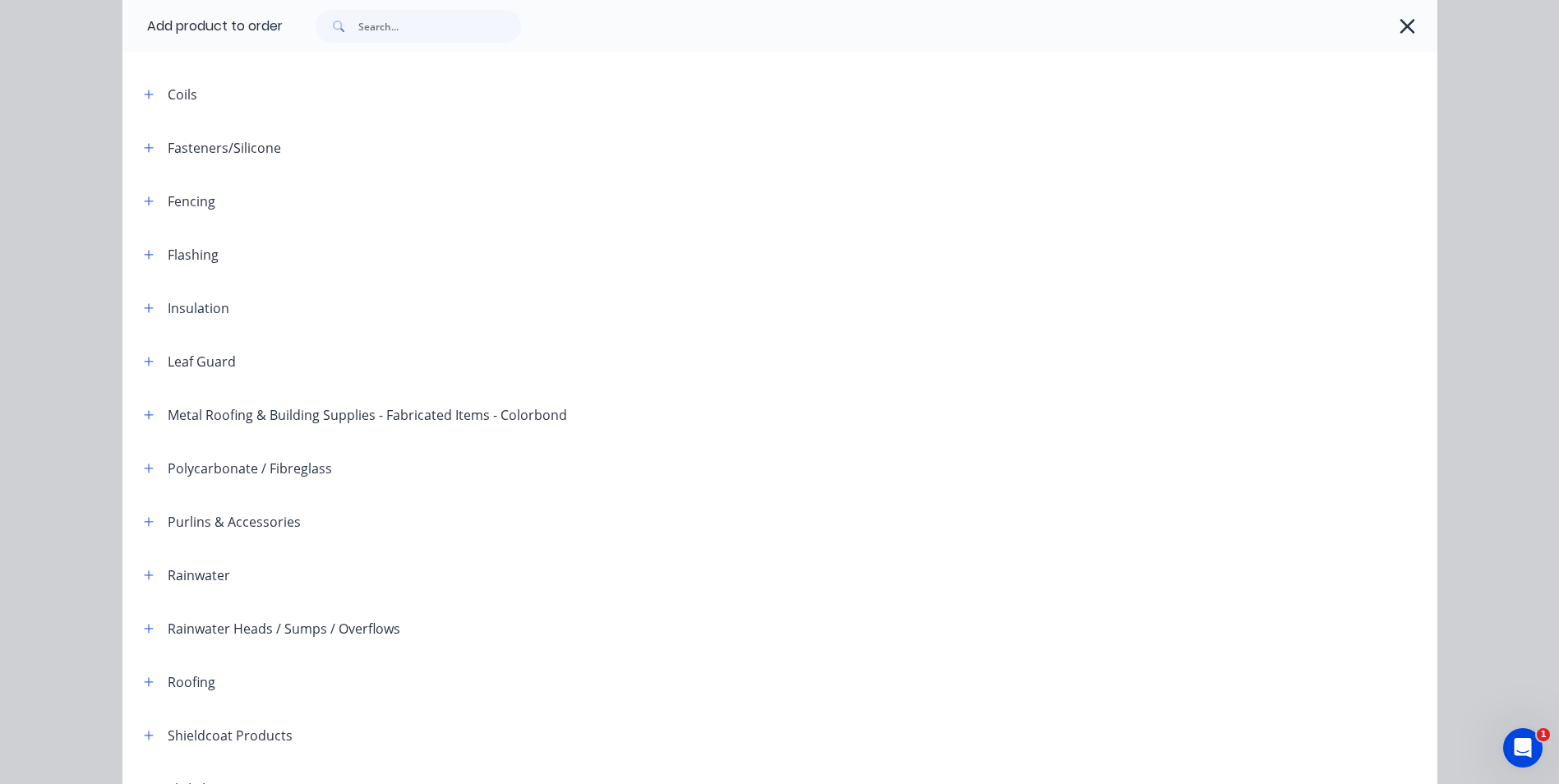
scroll to position [376, 0]
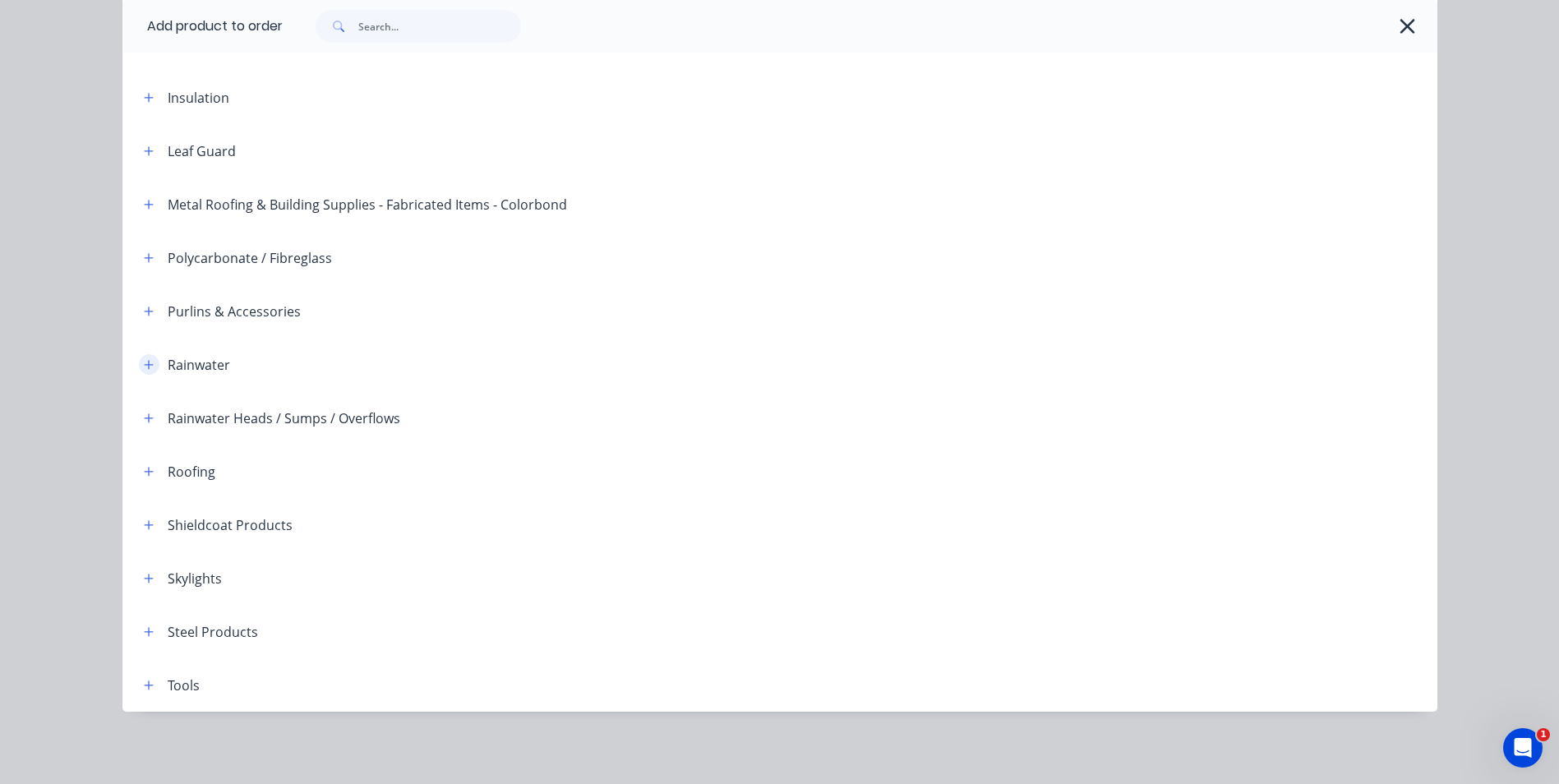
click at [143, 368] on icon "button" at bounding box center [148, 364] width 9 height 9
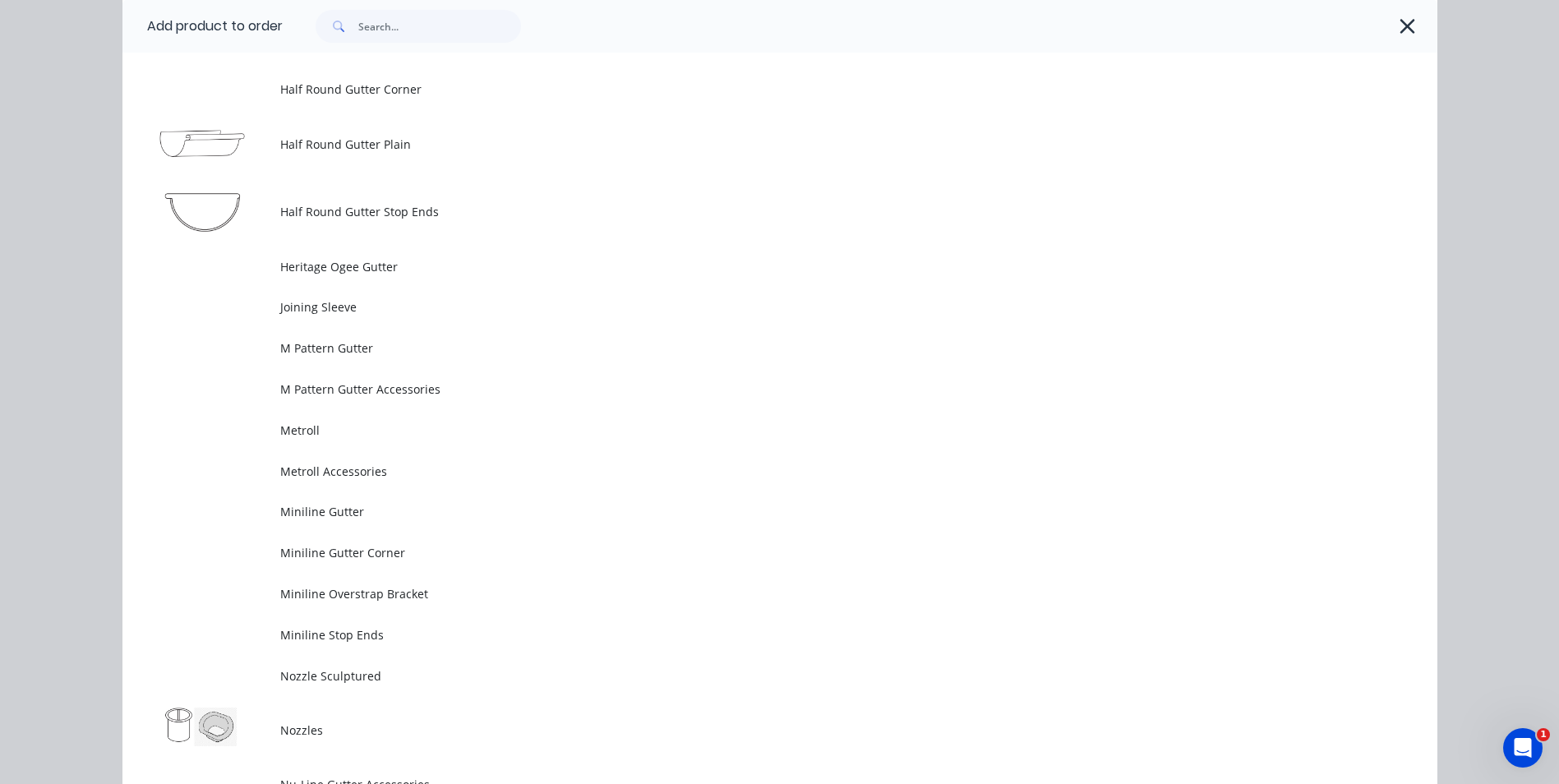
scroll to position [3416, 0]
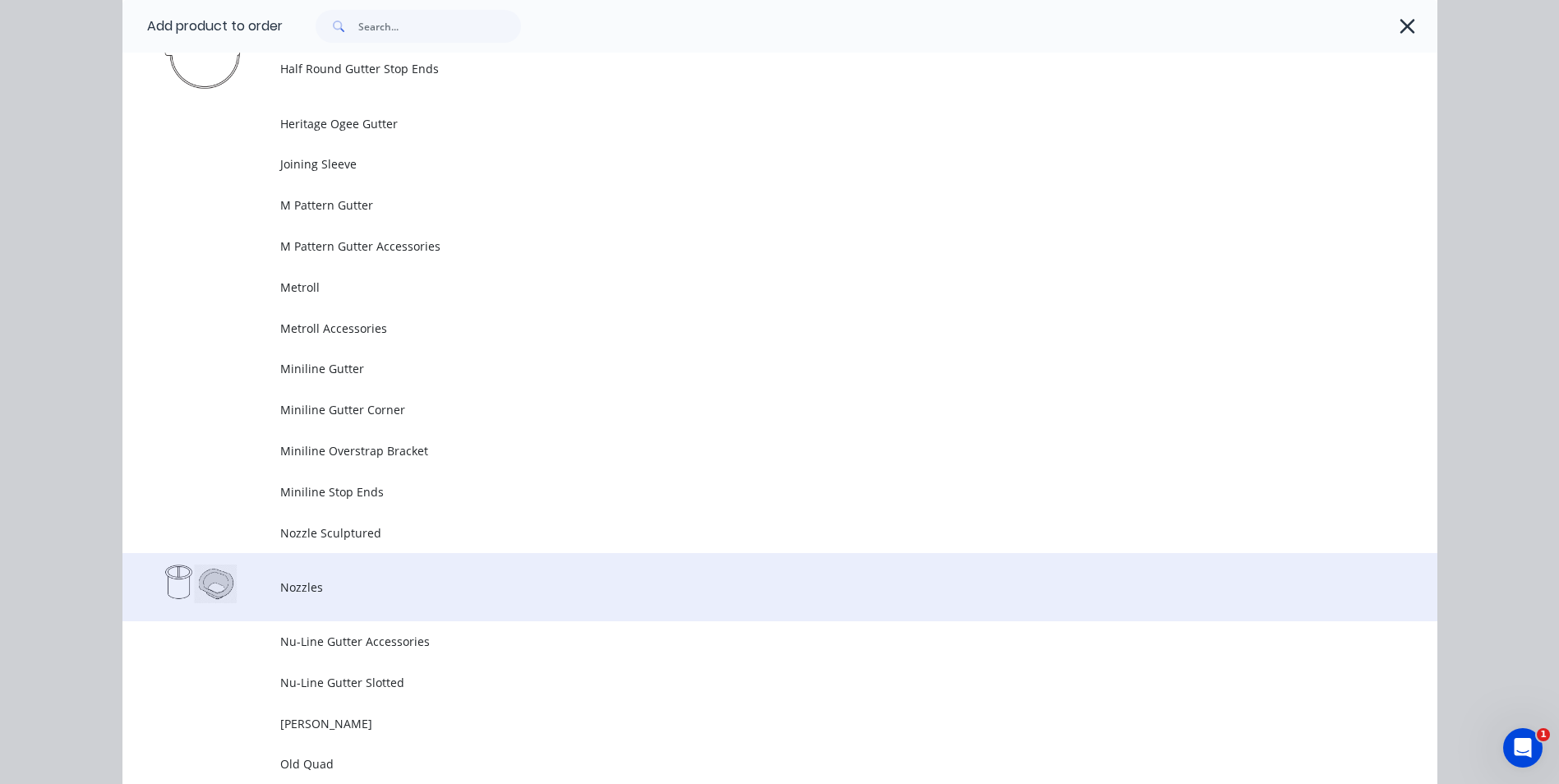
click at [305, 594] on span "Nozzles" at bounding box center [743, 587] width 925 height 17
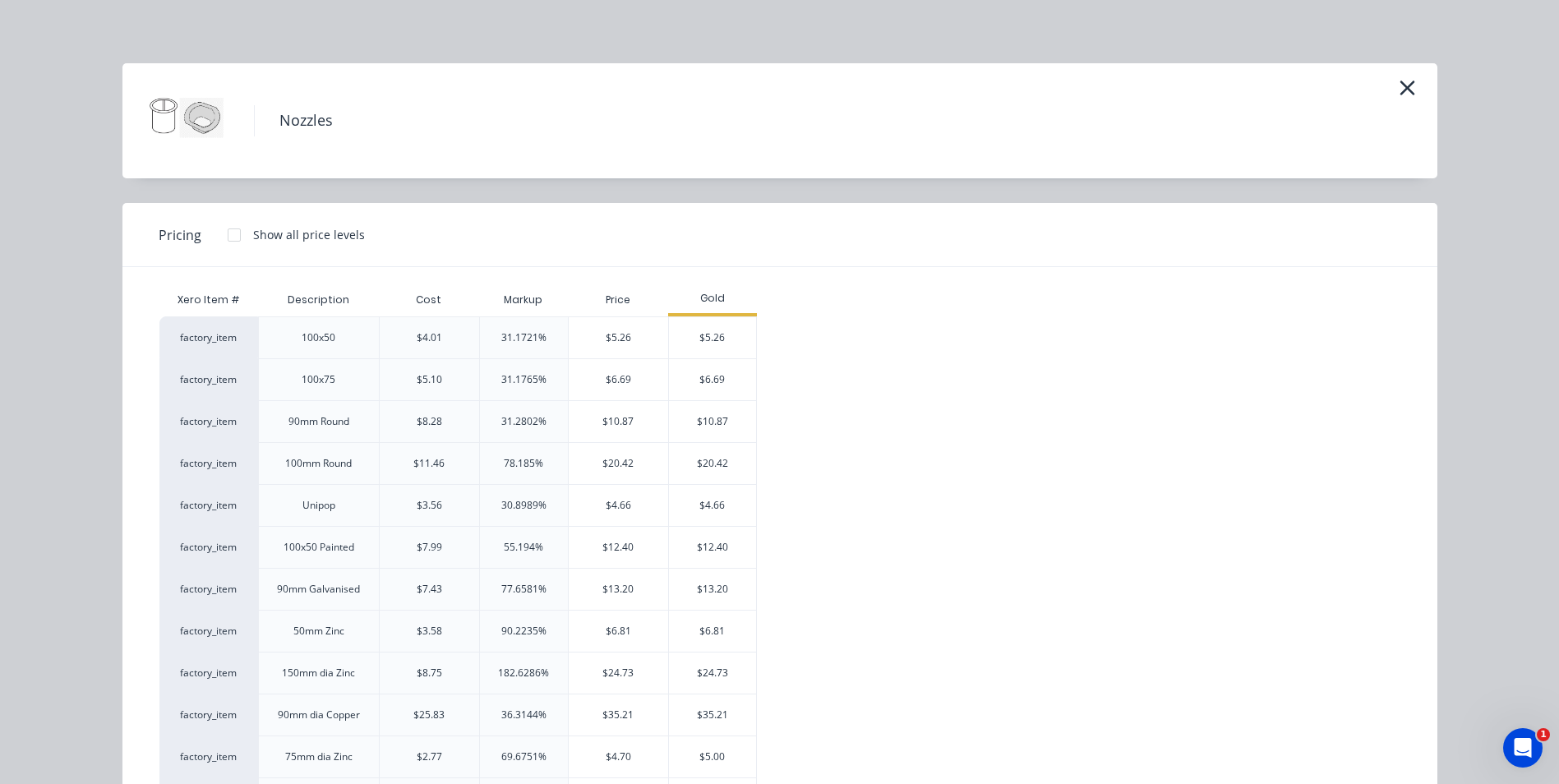
scroll to position [0, 0]
click at [693, 500] on div "$4.66" at bounding box center [713, 507] width 88 height 41
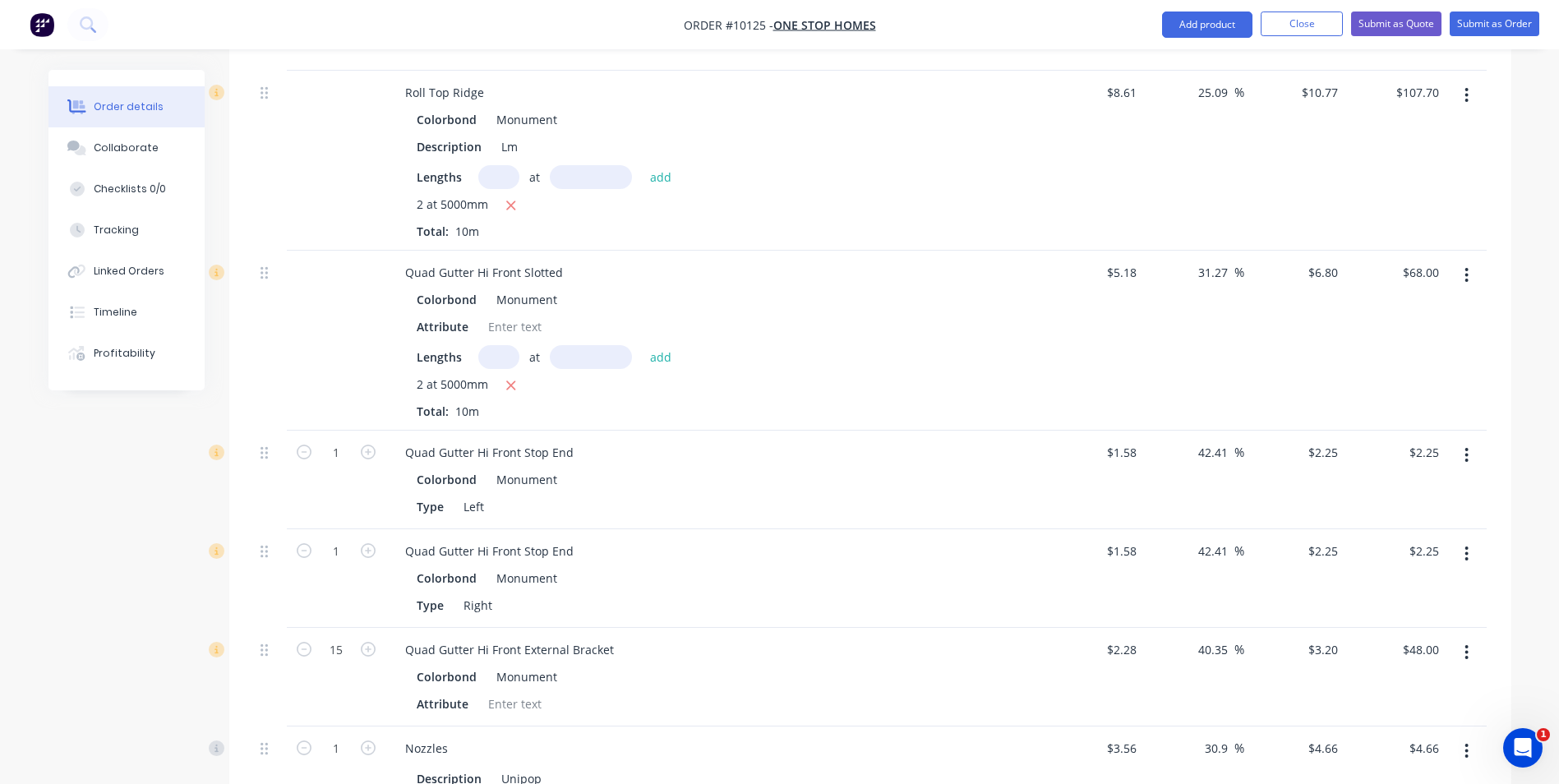
scroll to position [1491, 0]
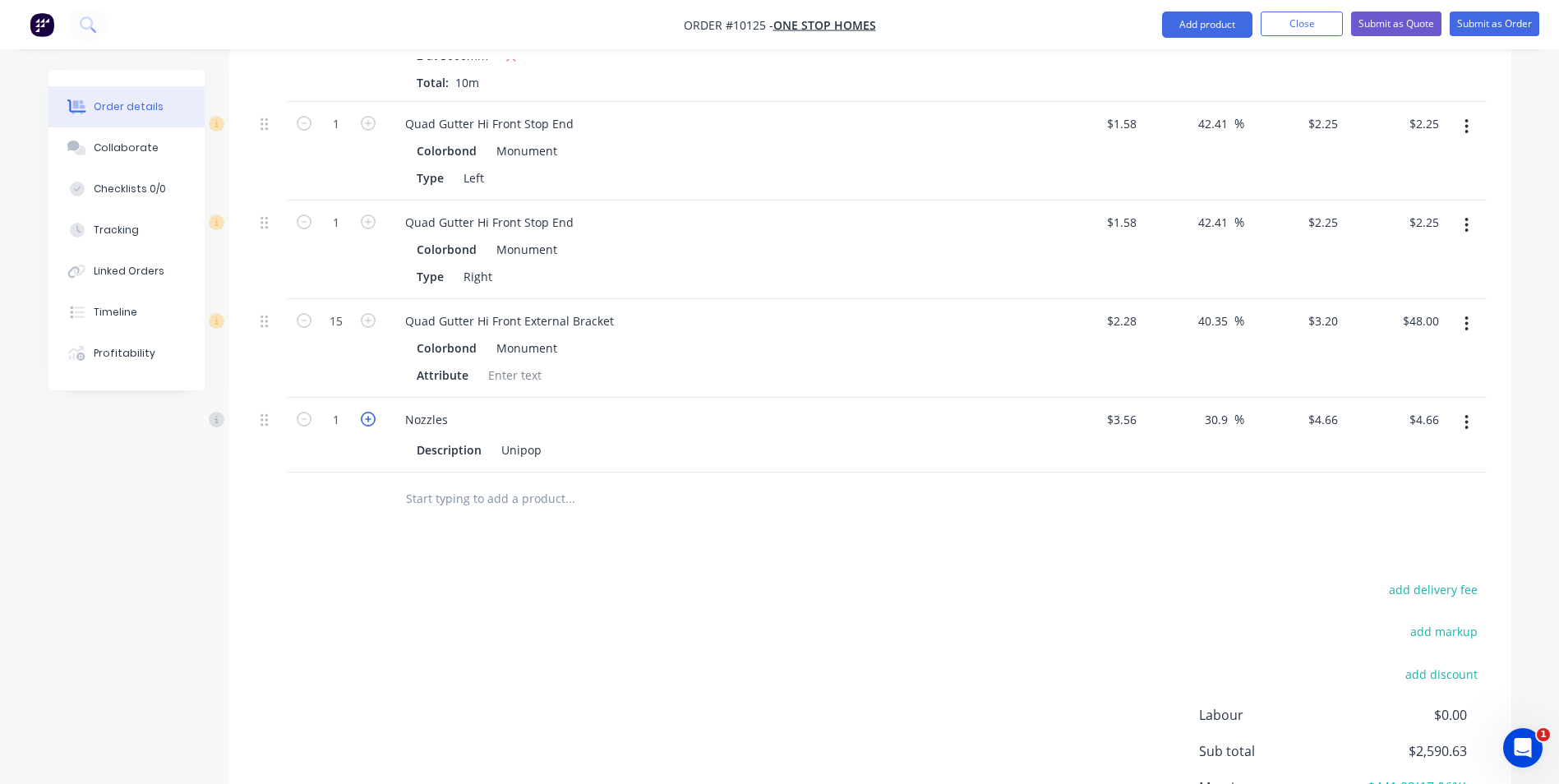
click at [367, 412] on icon "button" at bounding box center [367, 418] width 14 height 14
type input "2"
type input "$9.32"
click at [367, 412] on icon "button" at bounding box center [367, 418] width 14 height 14
type input "3"
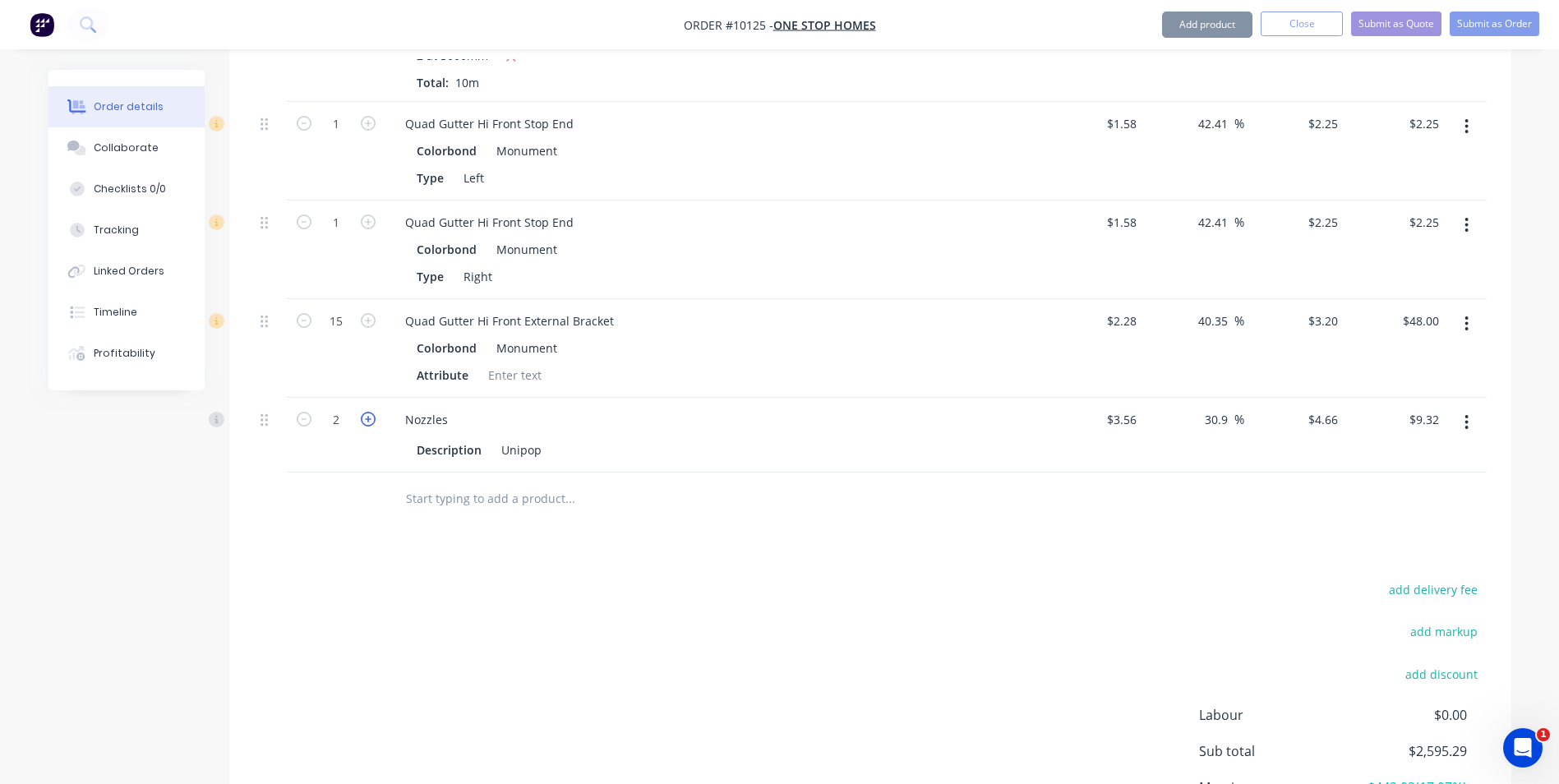
type input "$13.98"
click at [367, 412] on icon "button" at bounding box center [367, 418] width 14 height 14
type input "4"
type input "$18.64"
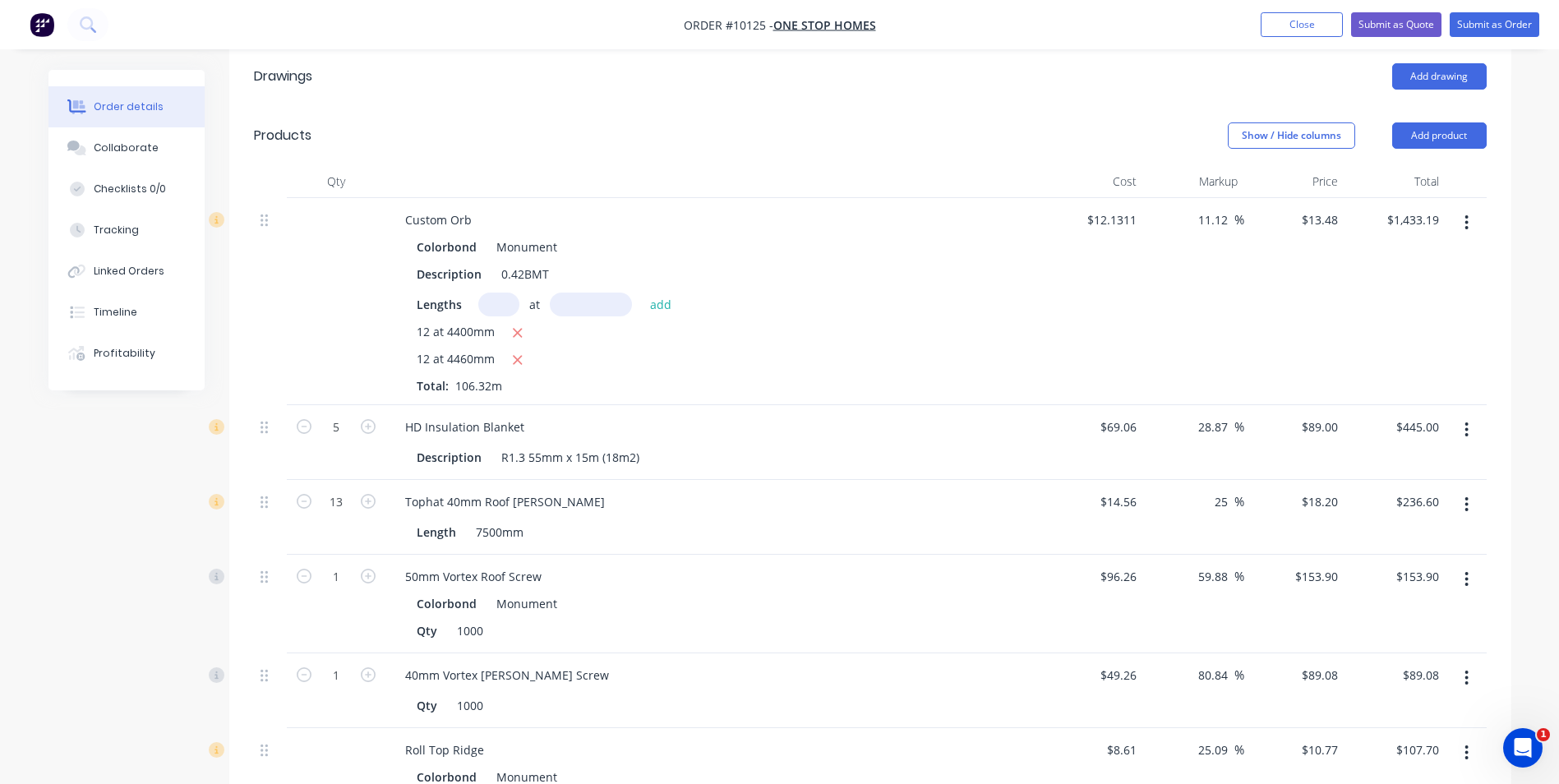
scroll to position [259, 0]
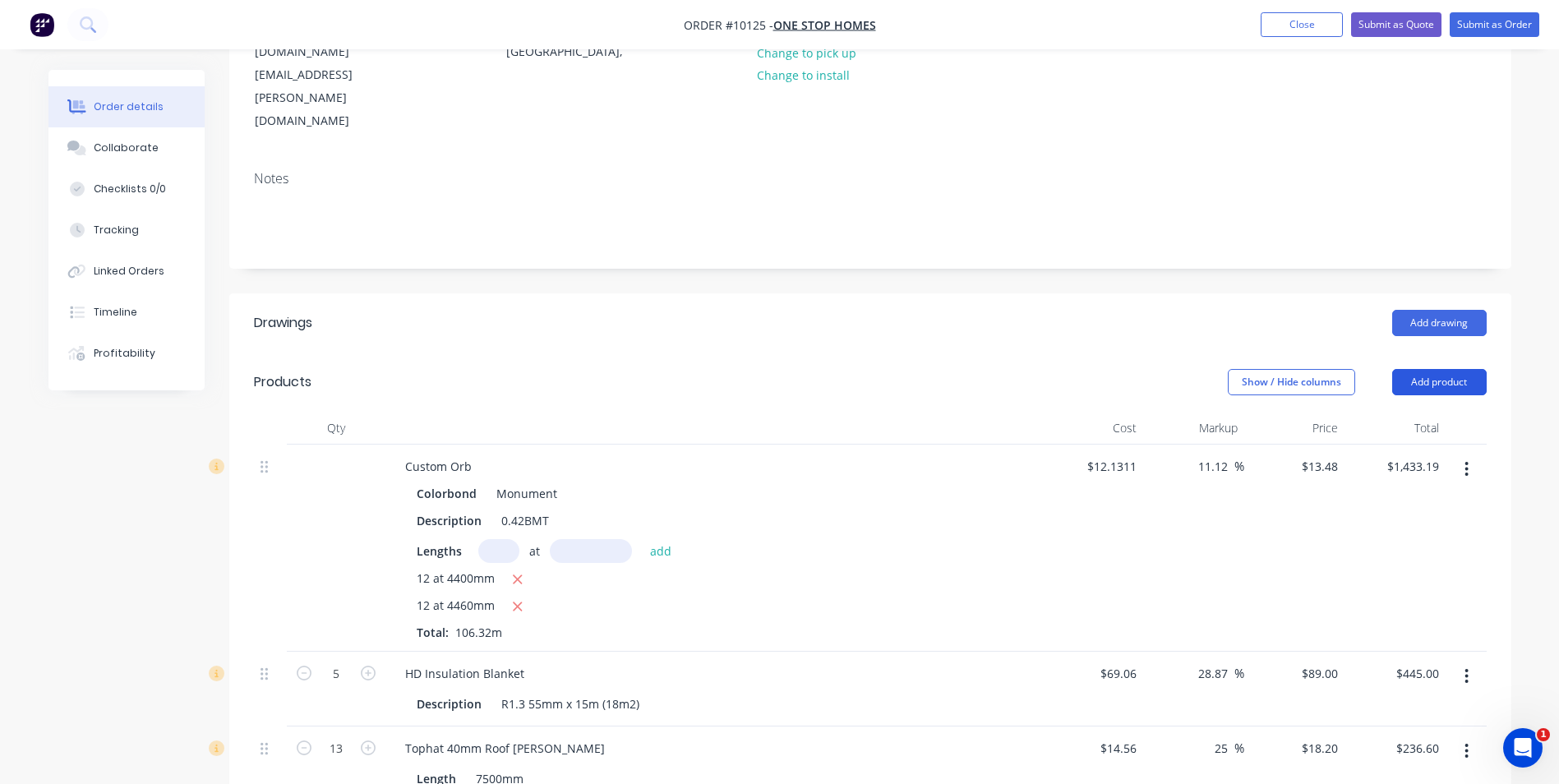
click at [1429, 369] on button "Add product" at bounding box center [1438, 382] width 94 height 26
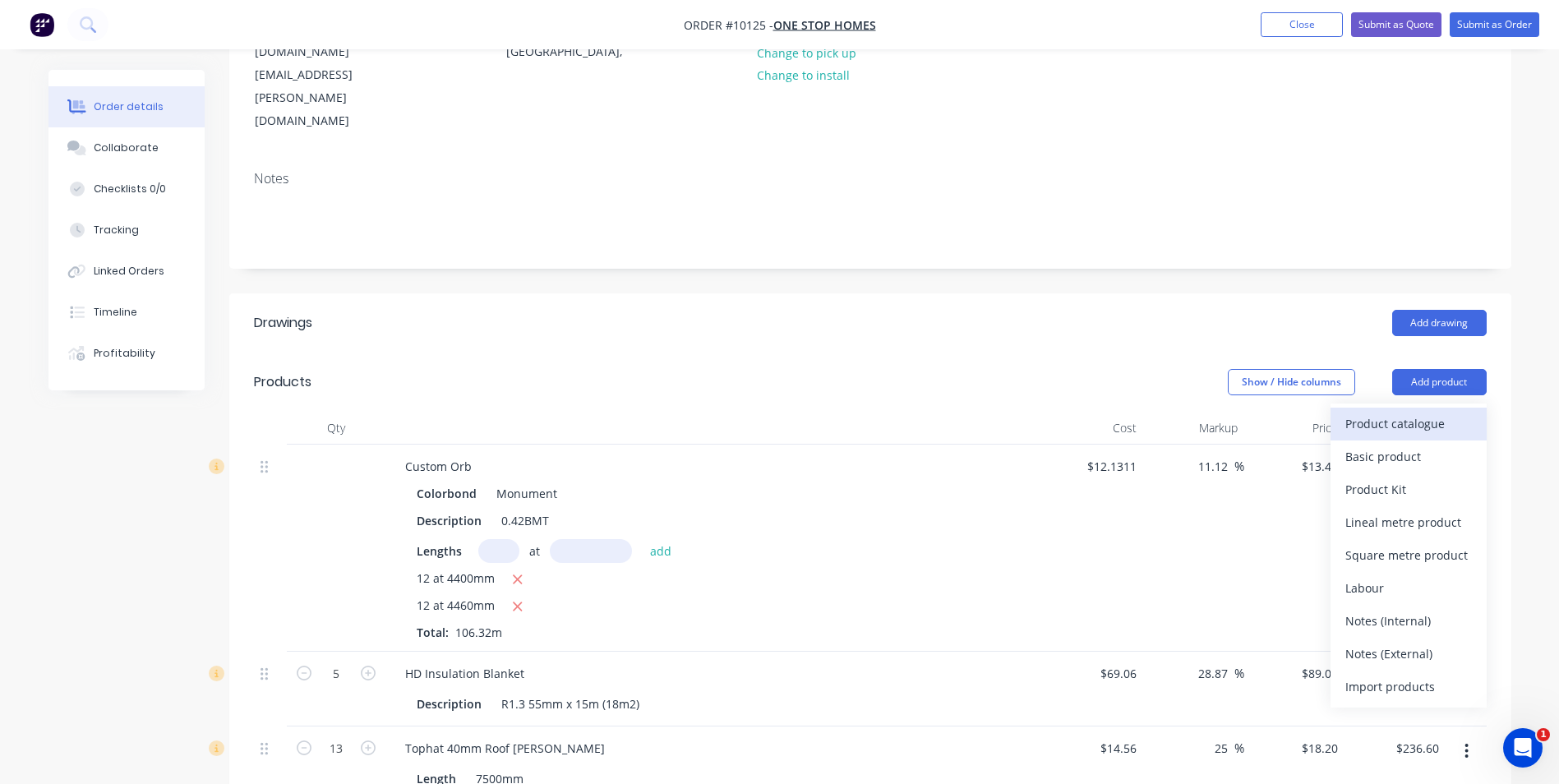
click at [1420, 412] on div "Product catalogue" at bounding box center [1408, 423] width 126 height 24
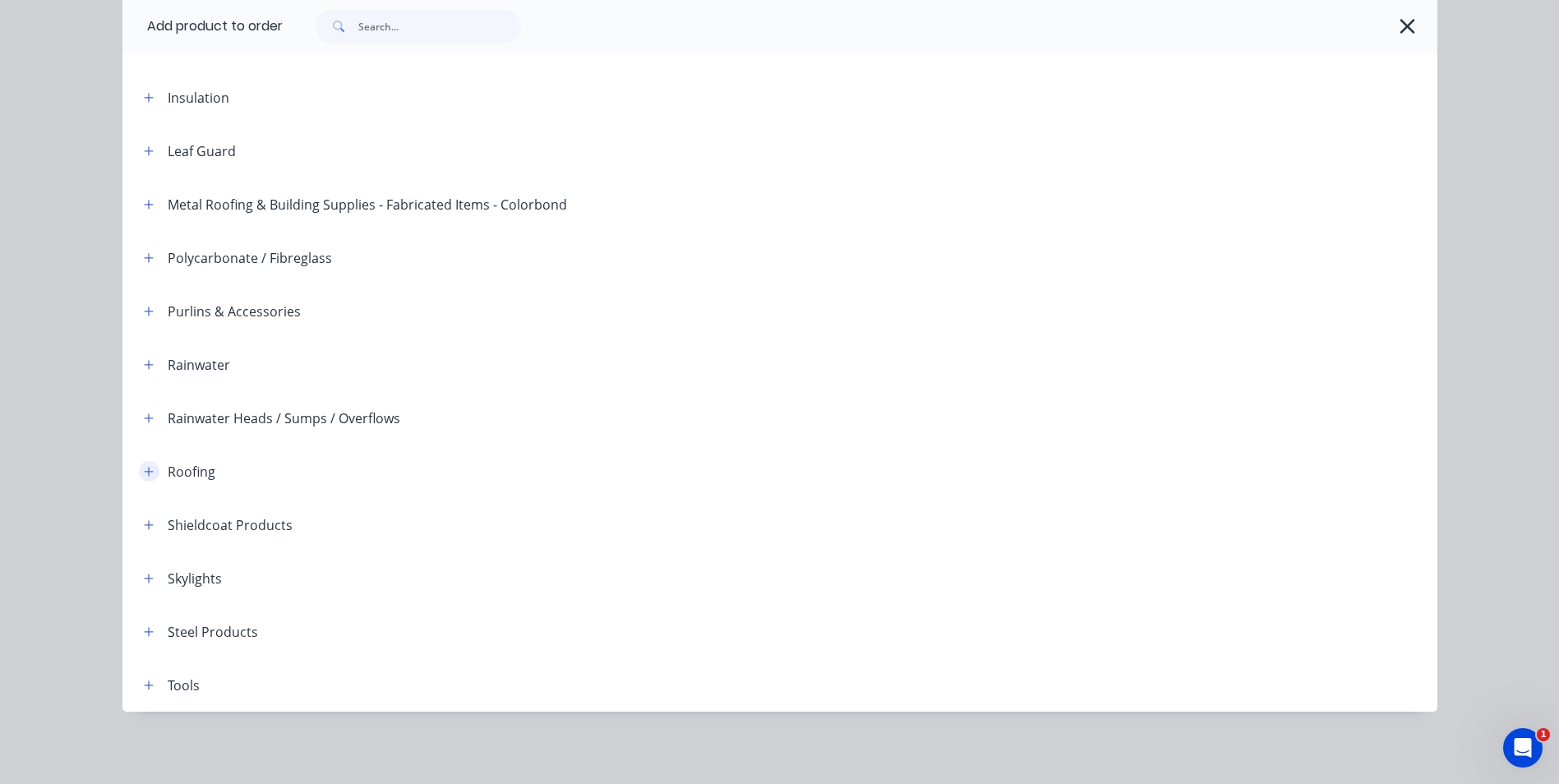
scroll to position [0, 0]
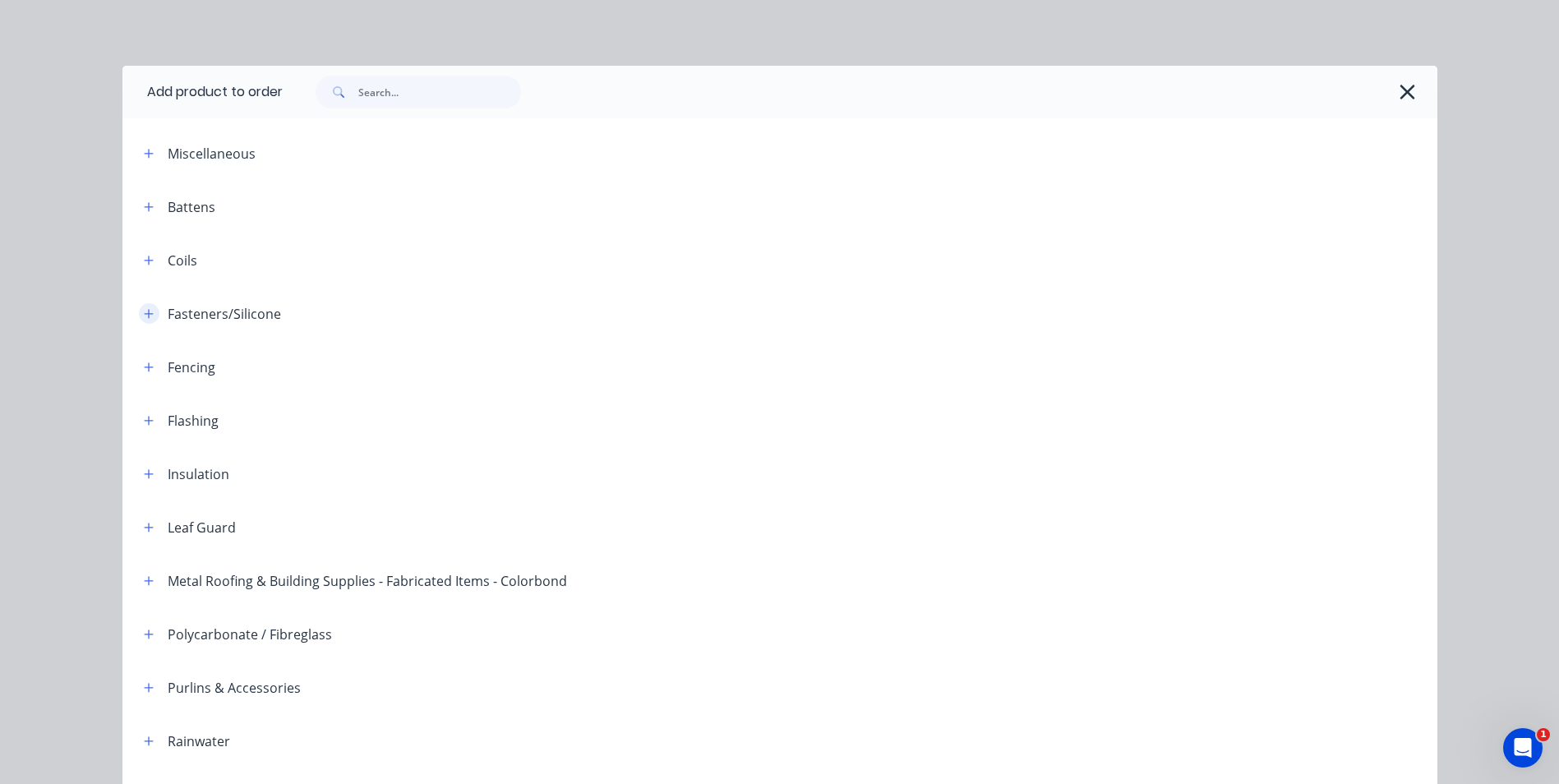
click at [143, 311] on icon "button" at bounding box center [148, 313] width 9 height 9
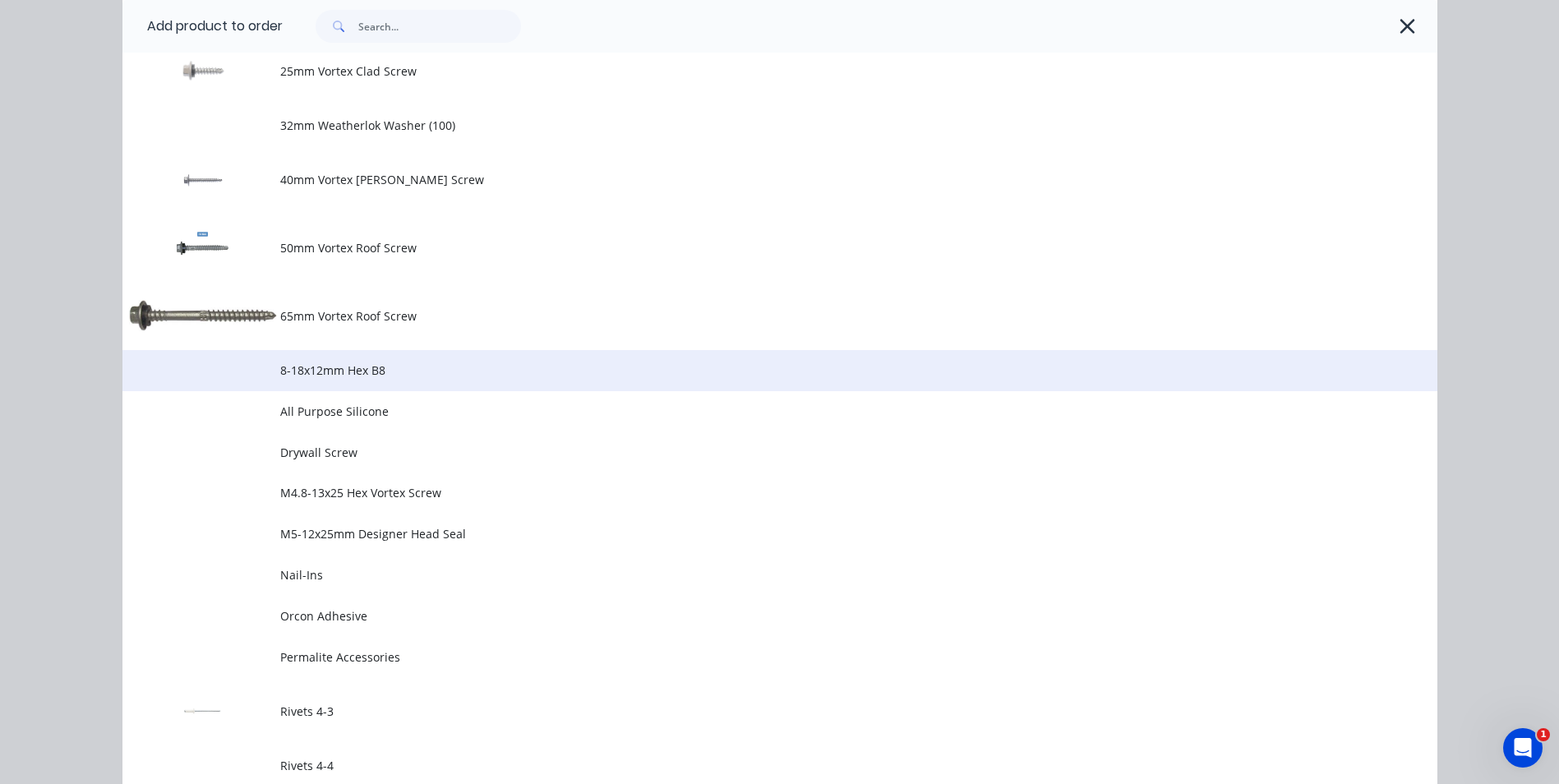
scroll to position [1151, 0]
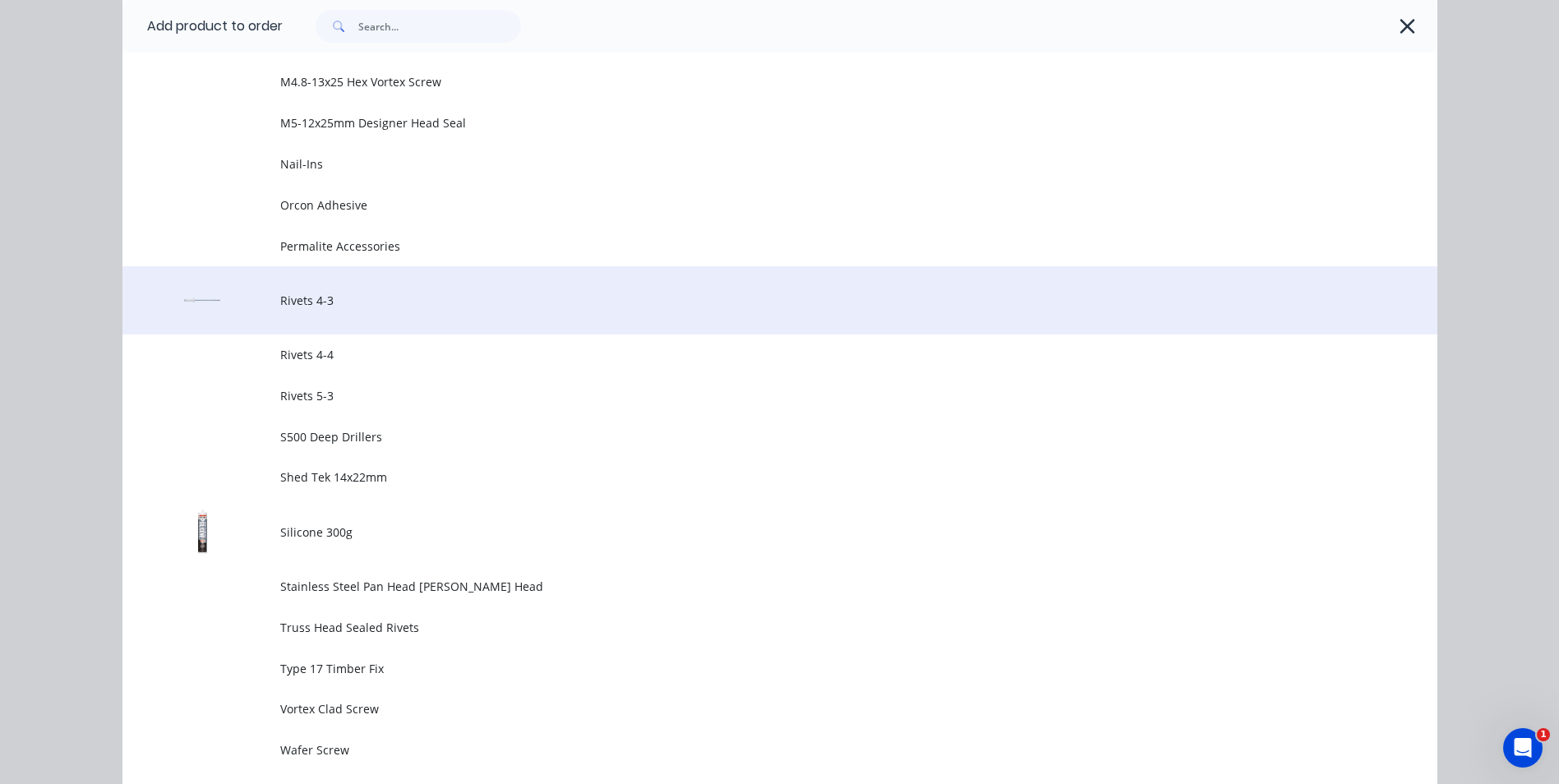
click at [307, 301] on span "Rivets 4-3" at bounding box center [743, 300] width 925 height 17
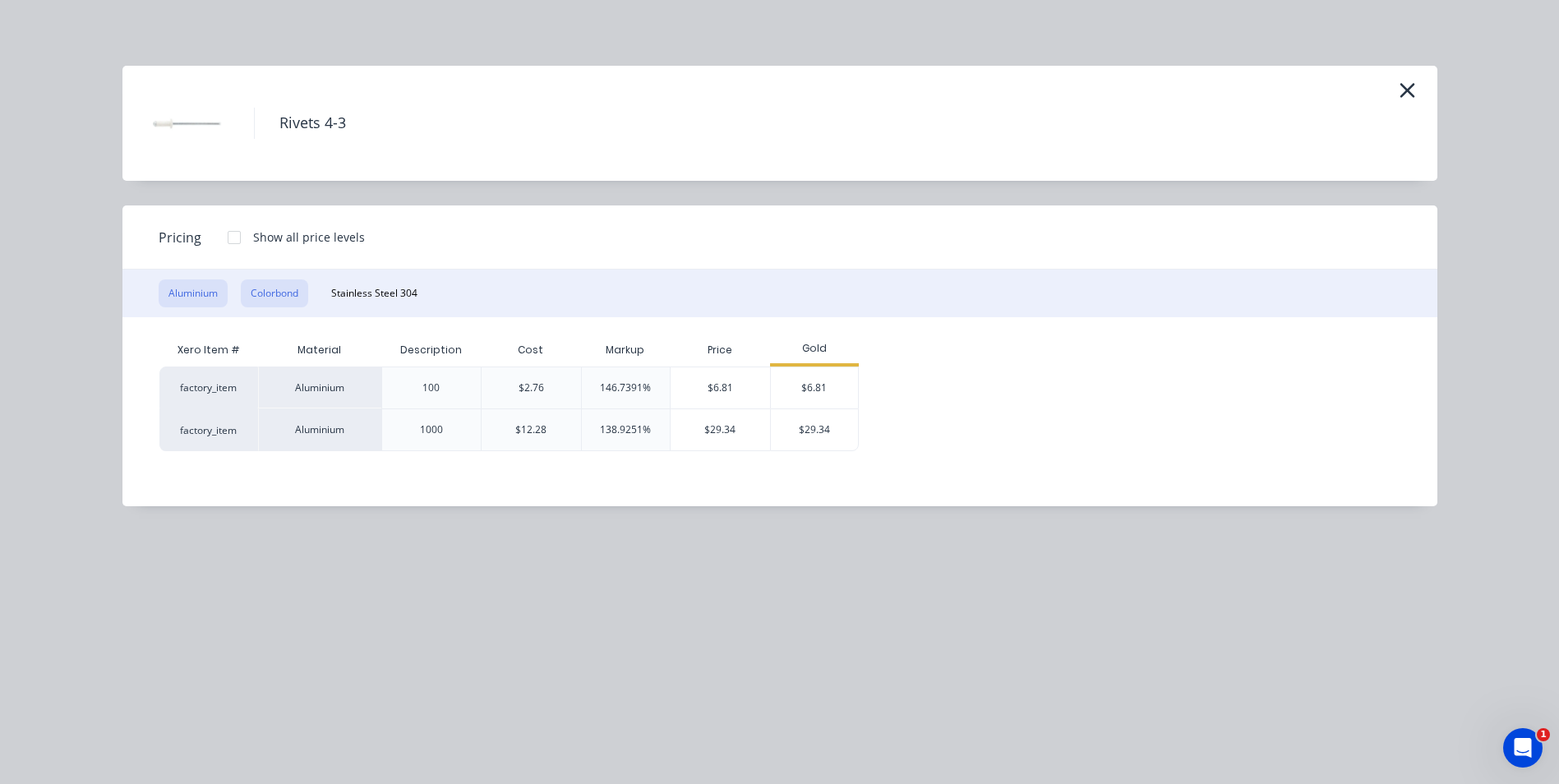
click at [249, 287] on button "Colorbond" at bounding box center [274, 293] width 67 height 28
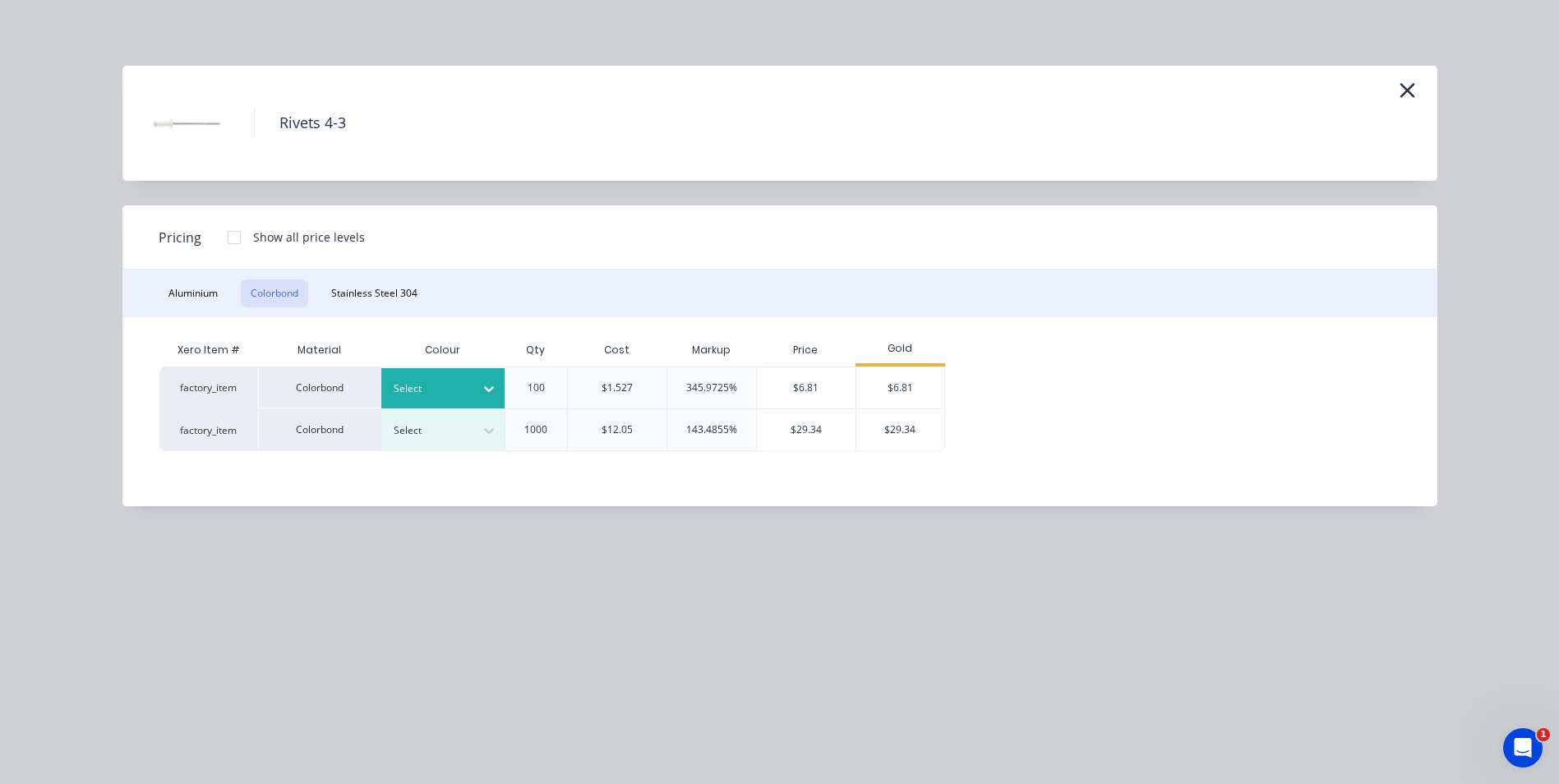
click at [498, 387] on div at bounding box center [489, 388] width 30 height 26
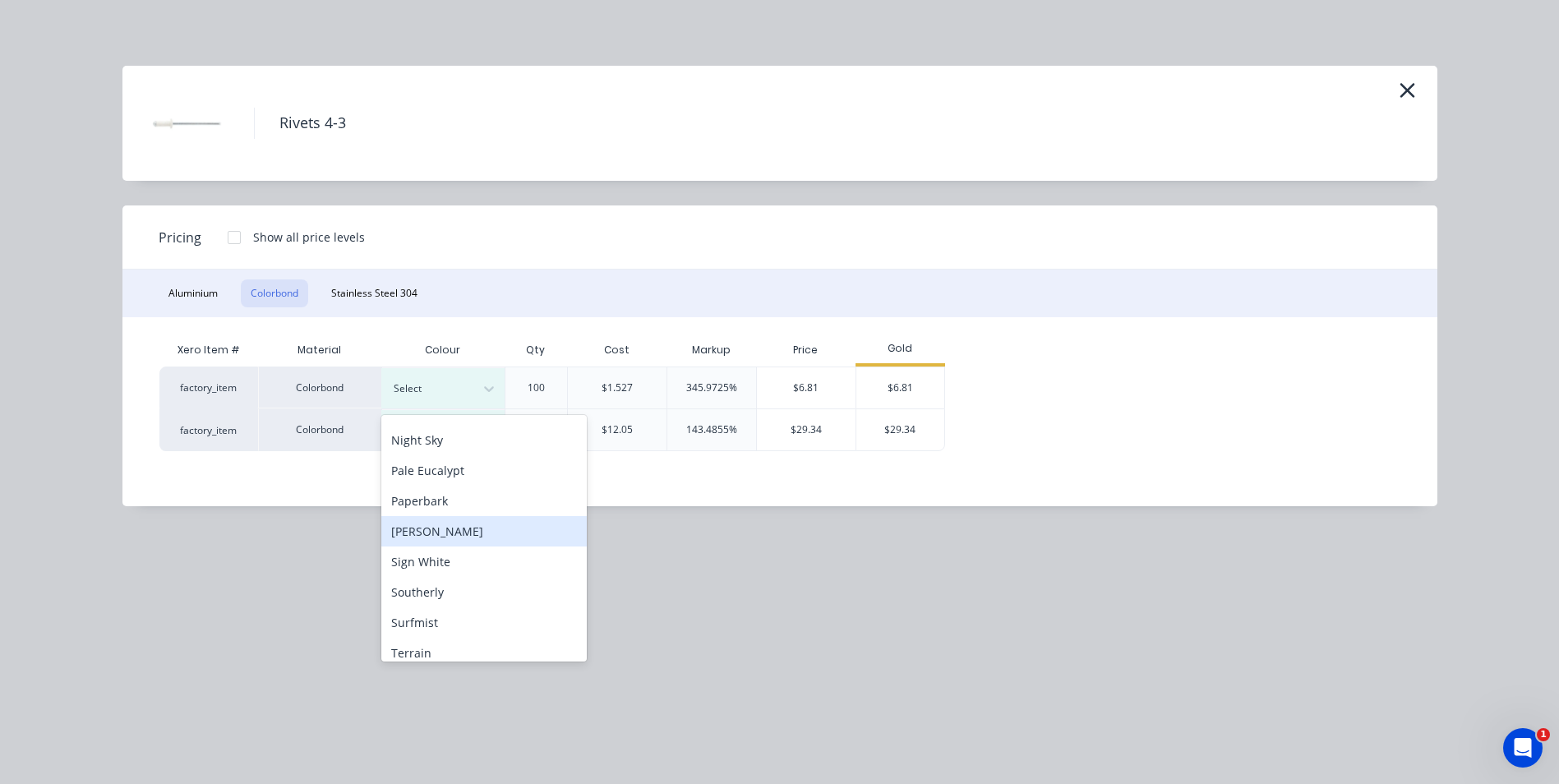
scroll to position [411, 0]
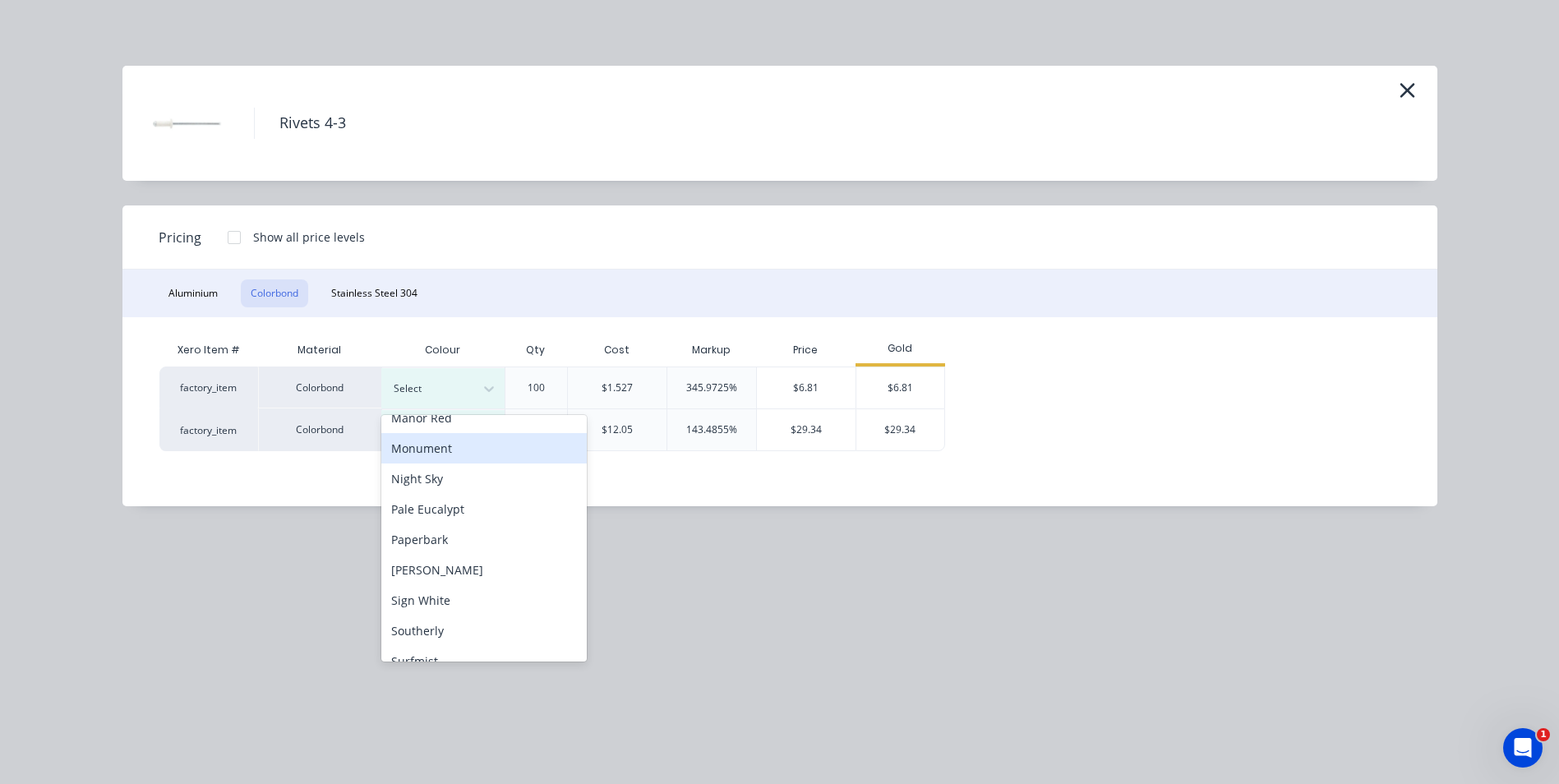
click at [482, 448] on div "Monument" at bounding box center [484, 448] width 205 height 31
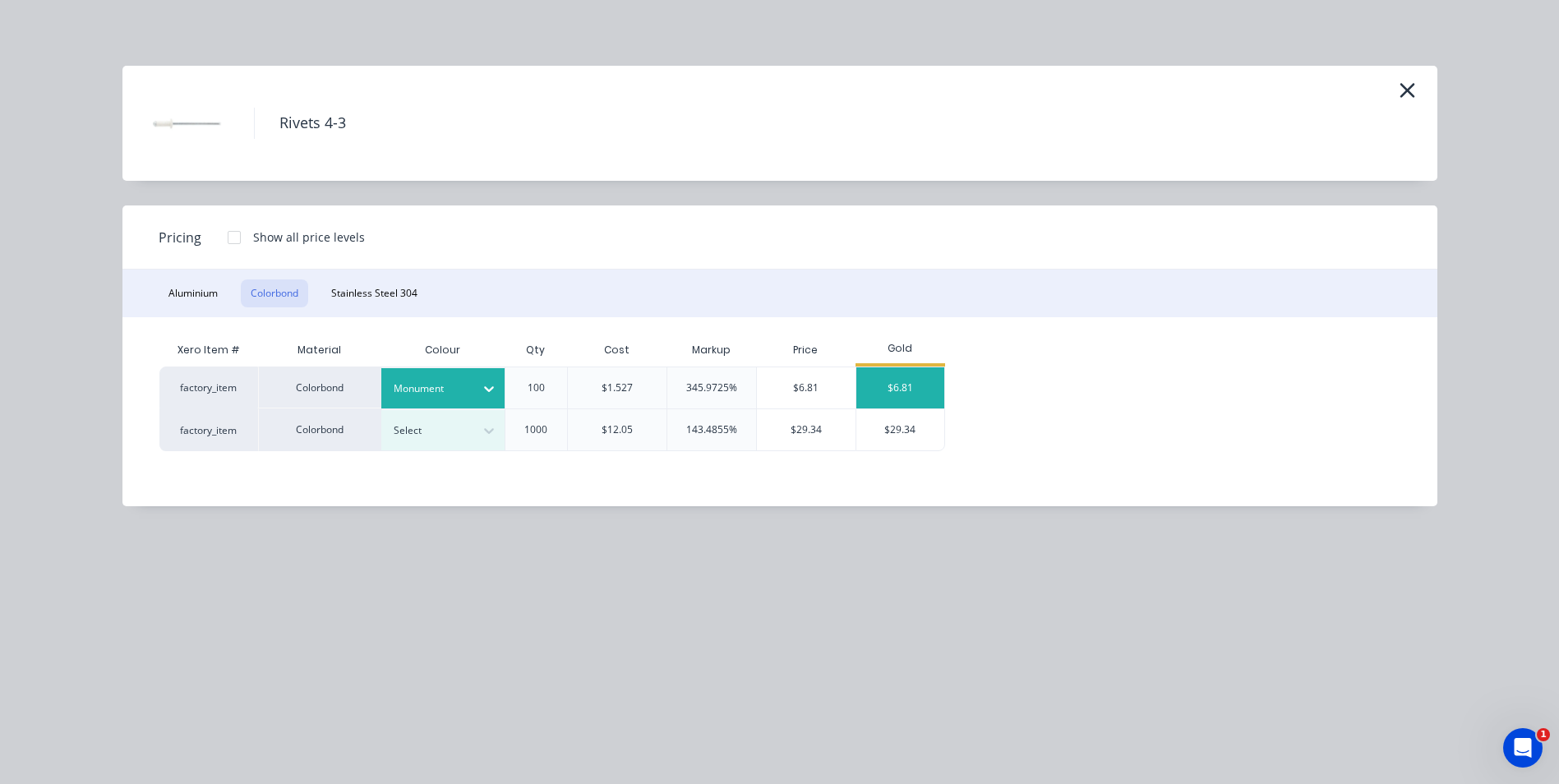
click at [882, 371] on div "$6.81" at bounding box center [900, 388] width 88 height 41
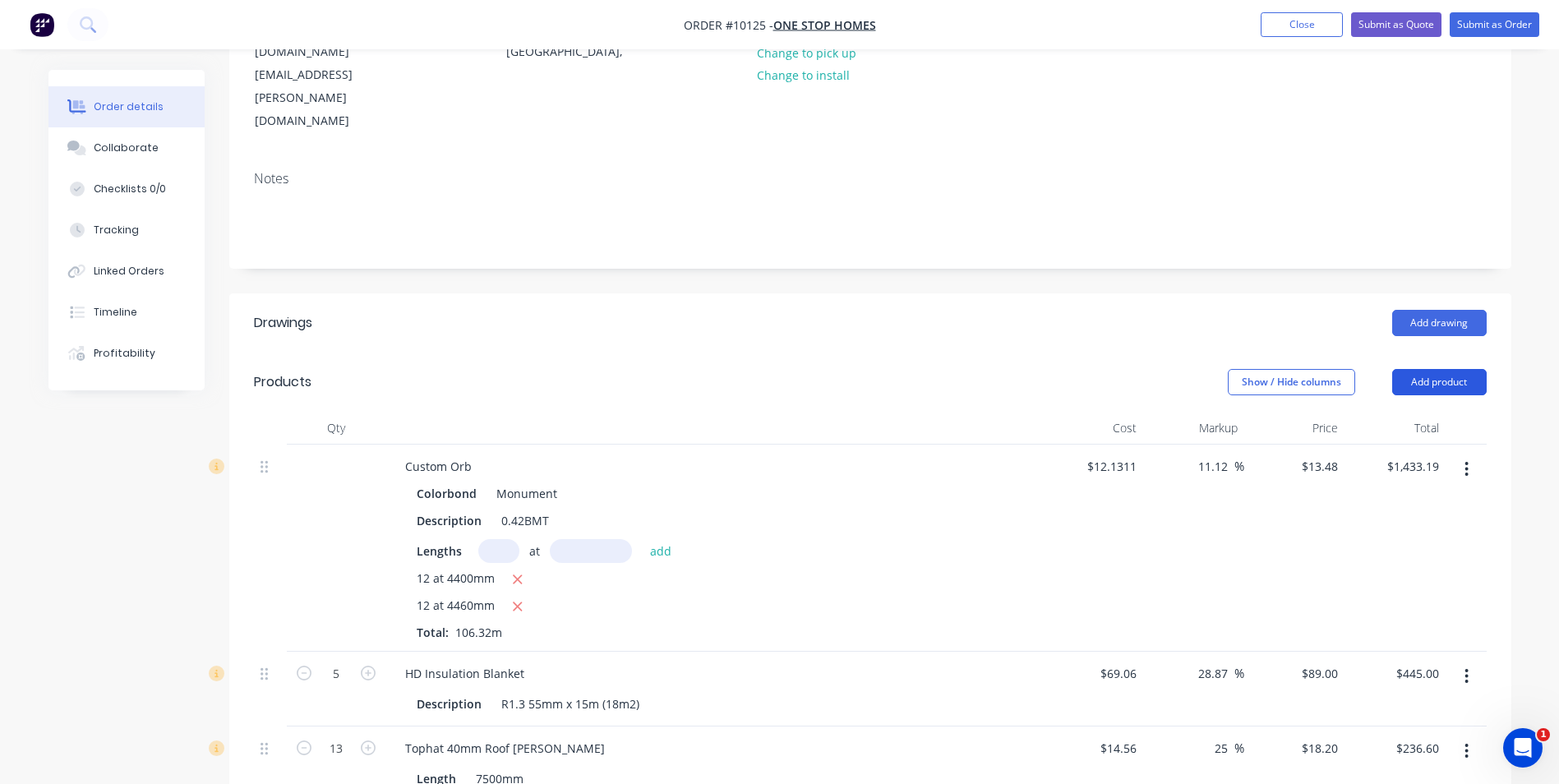
click at [1436, 369] on button "Add product" at bounding box center [1438, 382] width 94 height 26
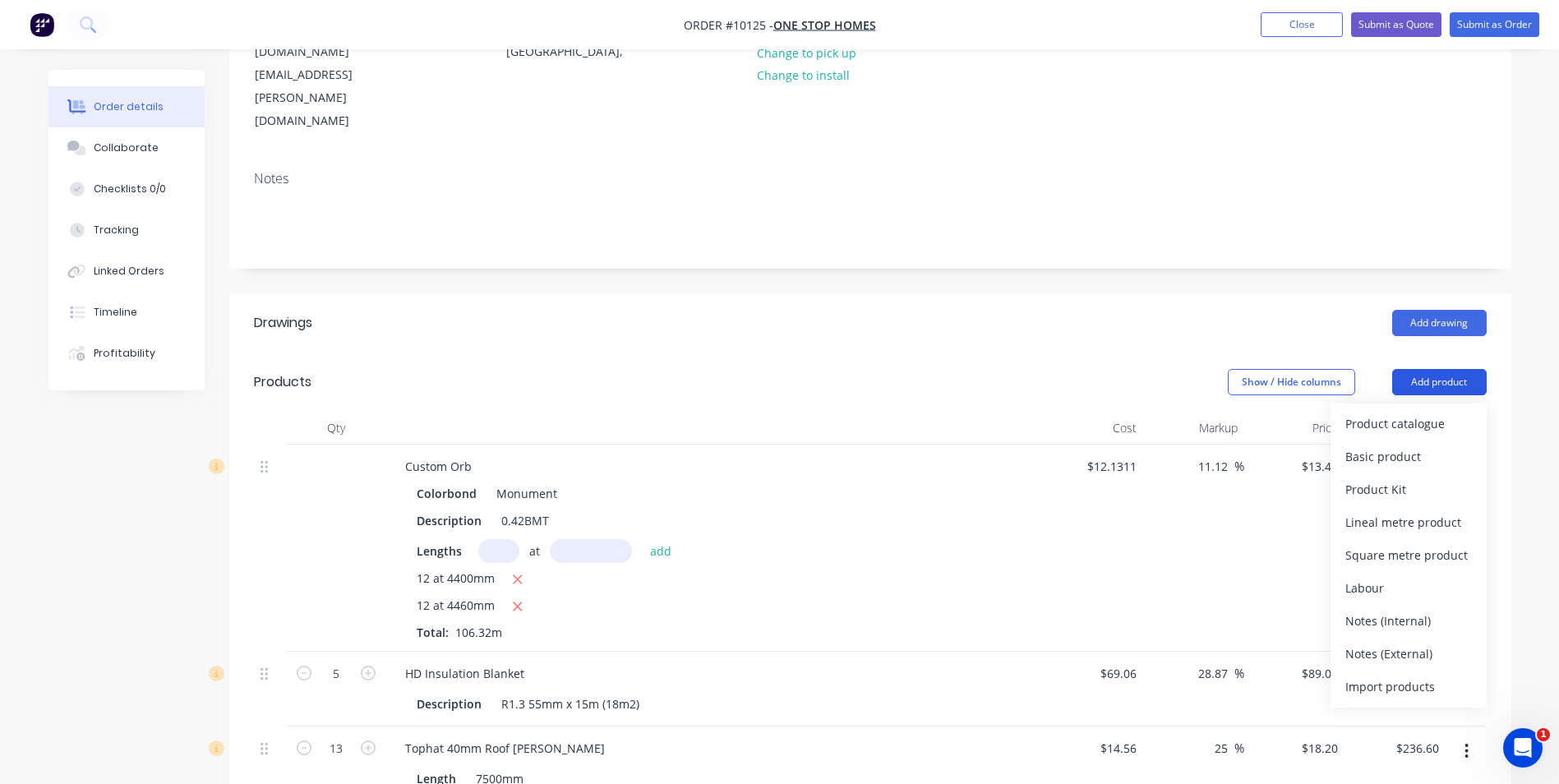
click at [1436, 369] on button "Add product" at bounding box center [1438, 382] width 94 height 26
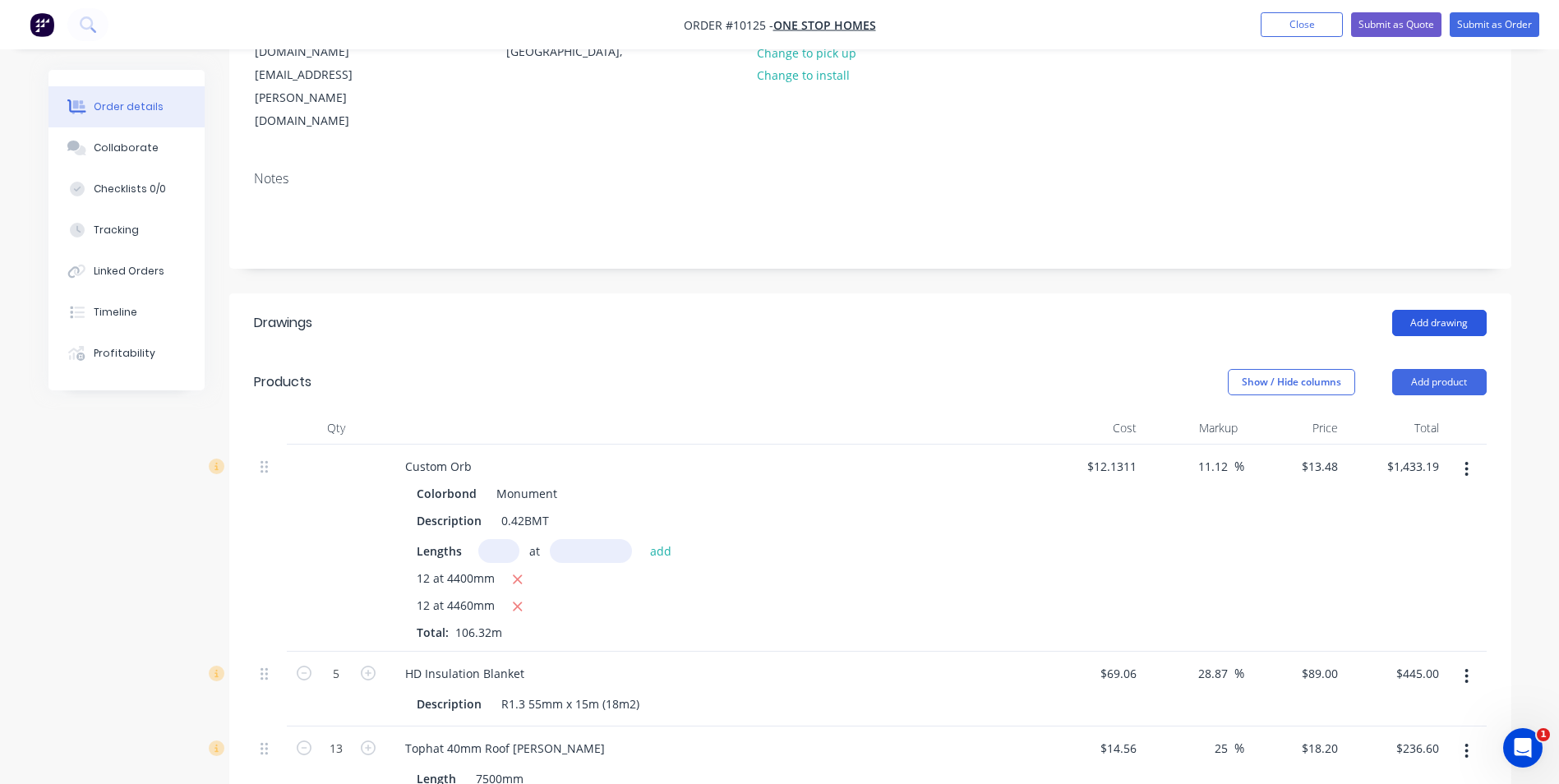
click at [1415, 310] on button "Add drawing" at bounding box center [1438, 322] width 94 height 26
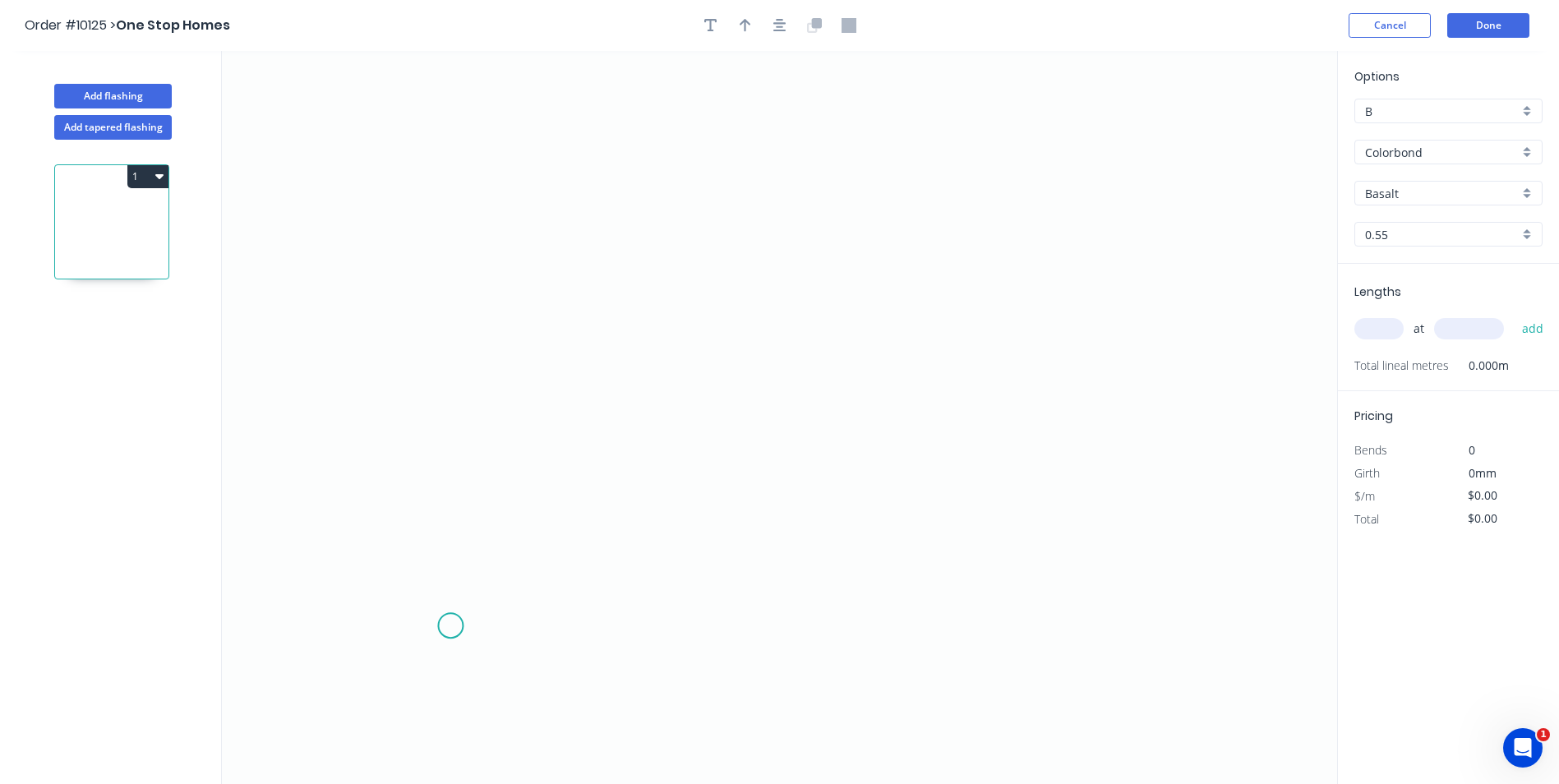
click at [450, 624] on icon "0" at bounding box center [779, 417] width 1115 height 733
click at [448, 552] on icon "0" at bounding box center [779, 417] width 1115 height 733
click at [905, 544] on icon "0 ?" at bounding box center [779, 417] width 1115 height 733
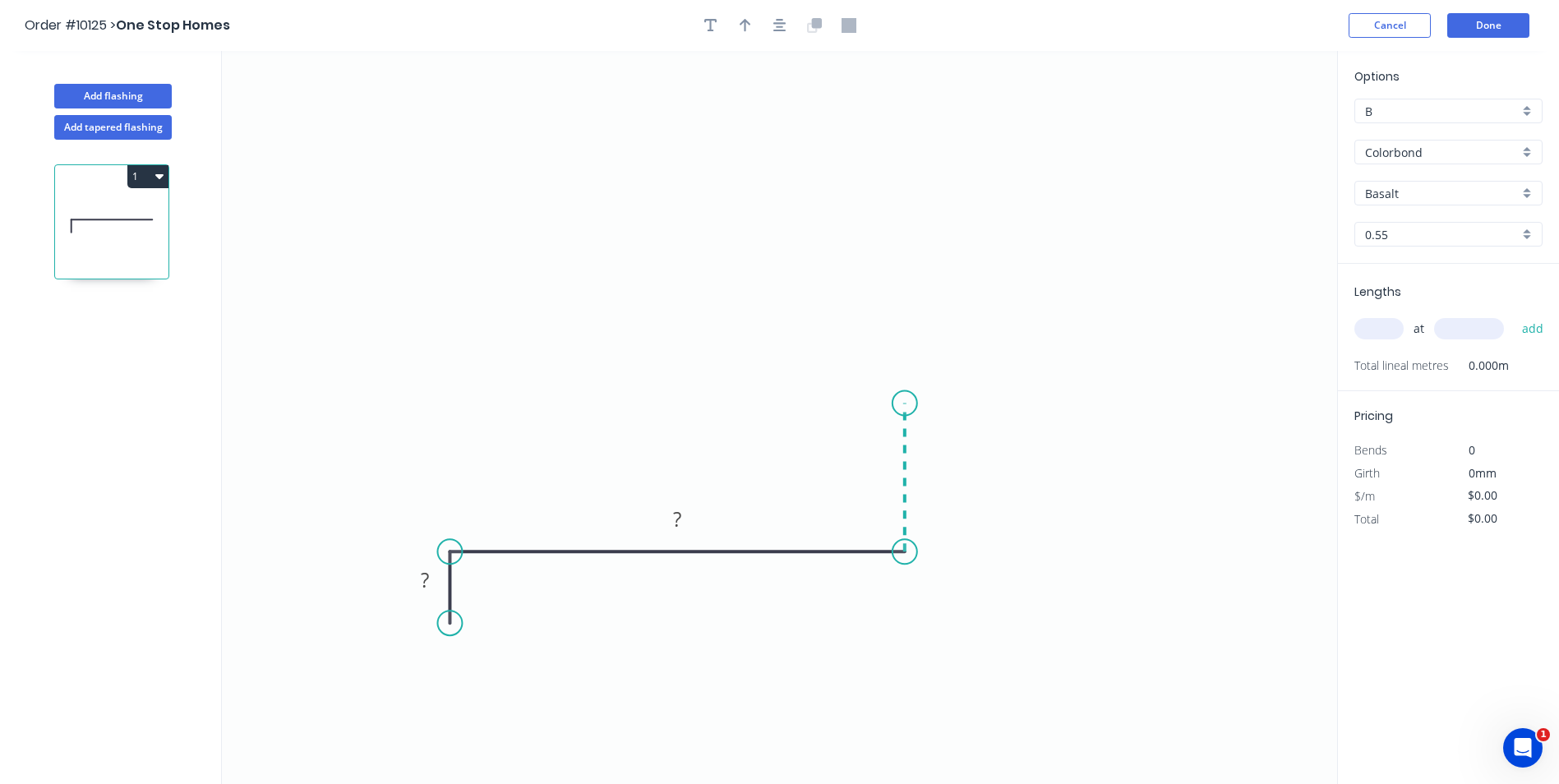
click at [905, 403] on icon at bounding box center [905, 477] width 0 height 148
click at [575, 421] on icon "0 ? ? ?" at bounding box center [779, 417] width 1115 height 733
click at [519, 426] on icon "0 ? ? ? ?" at bounding box center [779, 417] width 1115 height 733
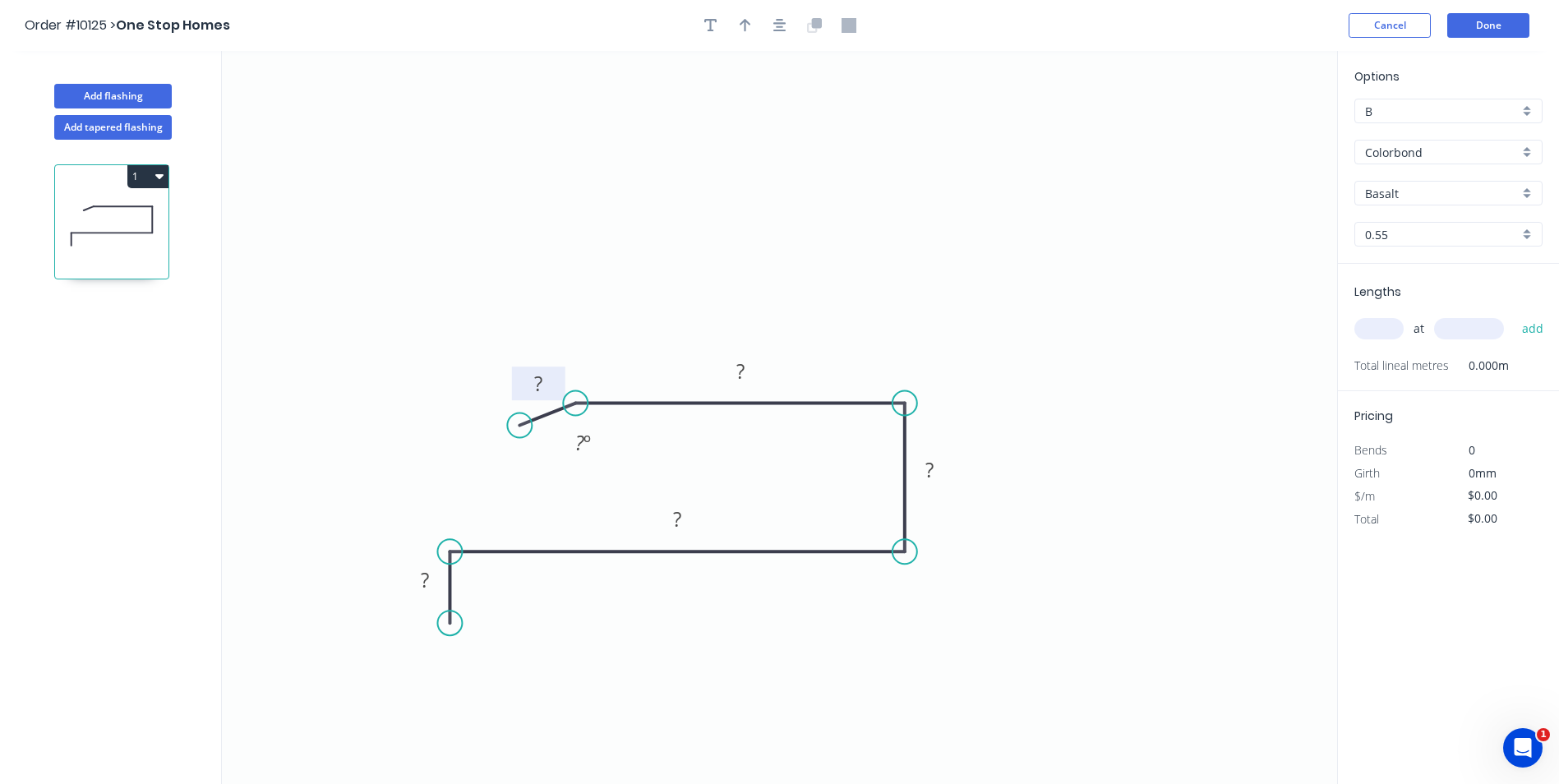
click at [533, 382] on rect at bounding box center [538, 384] width 33 height 23
click at [1413, 29] on button "Cancel" at bounding box center [1389, 25] width 82 height 25
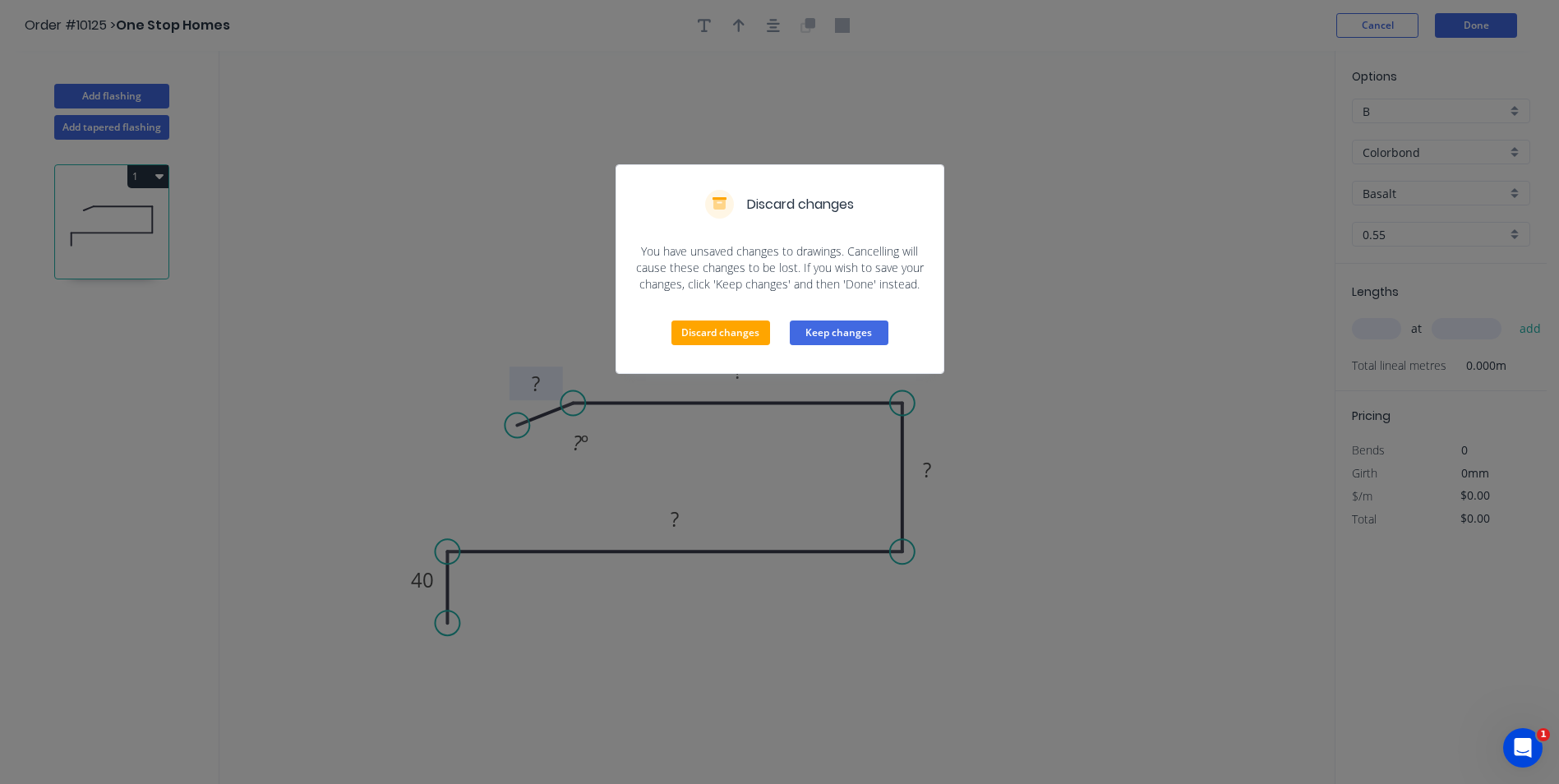
click at [844, 323] on button "Keep changes" at bounding box center [838, 333] width 98 height 25
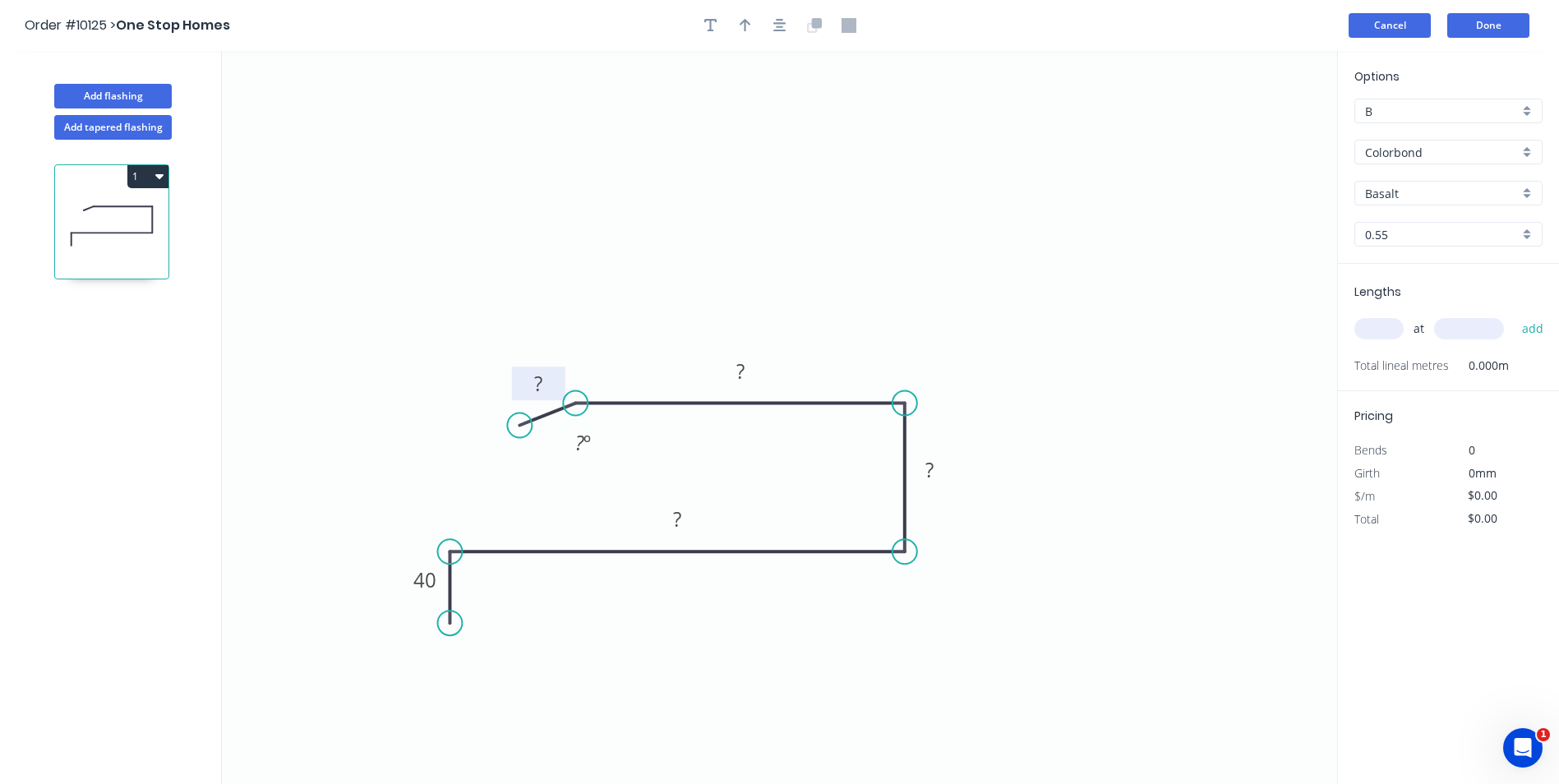
click at [1371, 20] on button "Cancel" at bounding box center [1389, 25] width 82 height 25
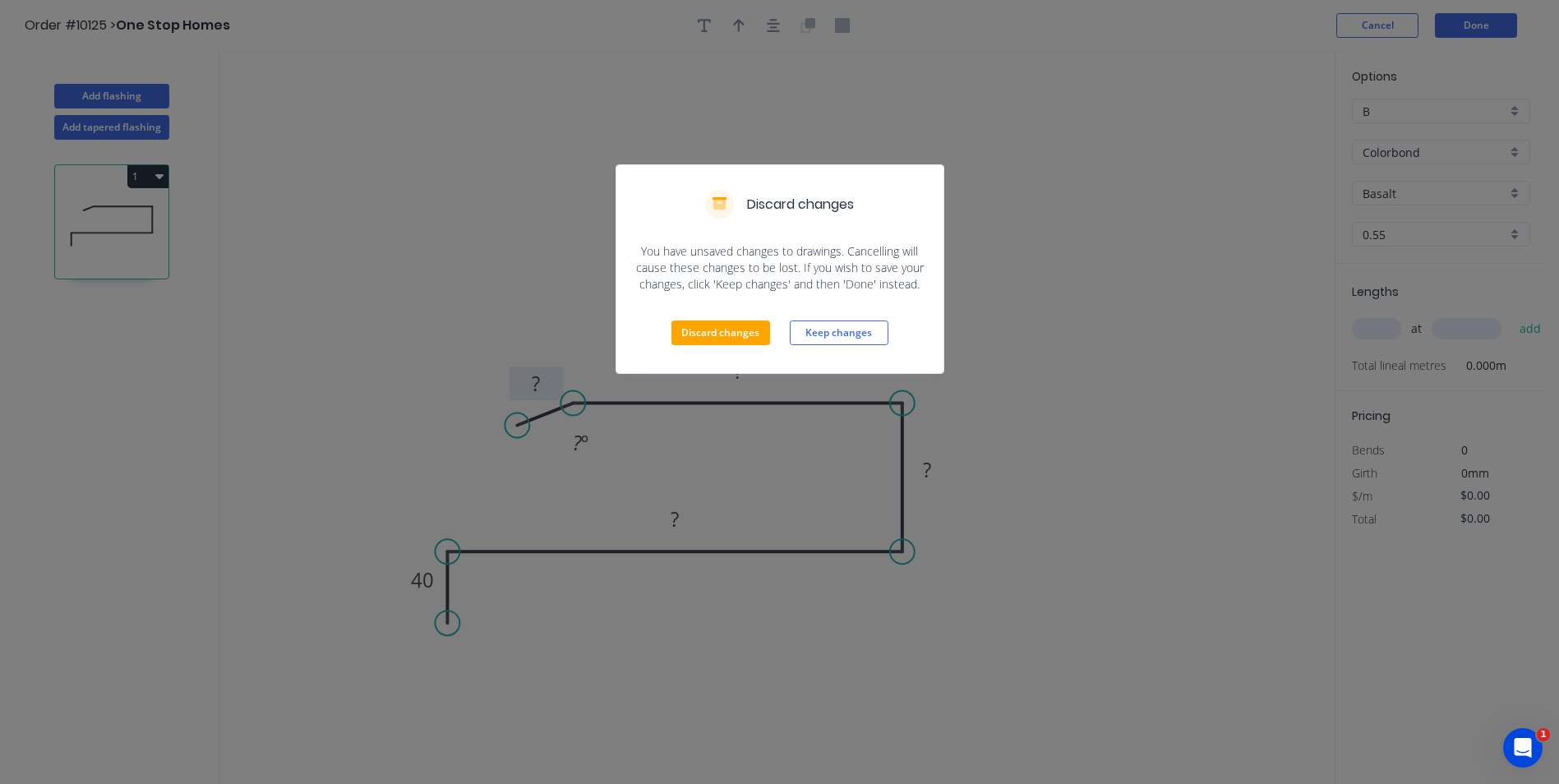
click at [1186, 134] on div "Discard changes You have unsaved changes to drawings. Cancelling will cause the…" at bounding box center [779, 392] width 1559 height 784
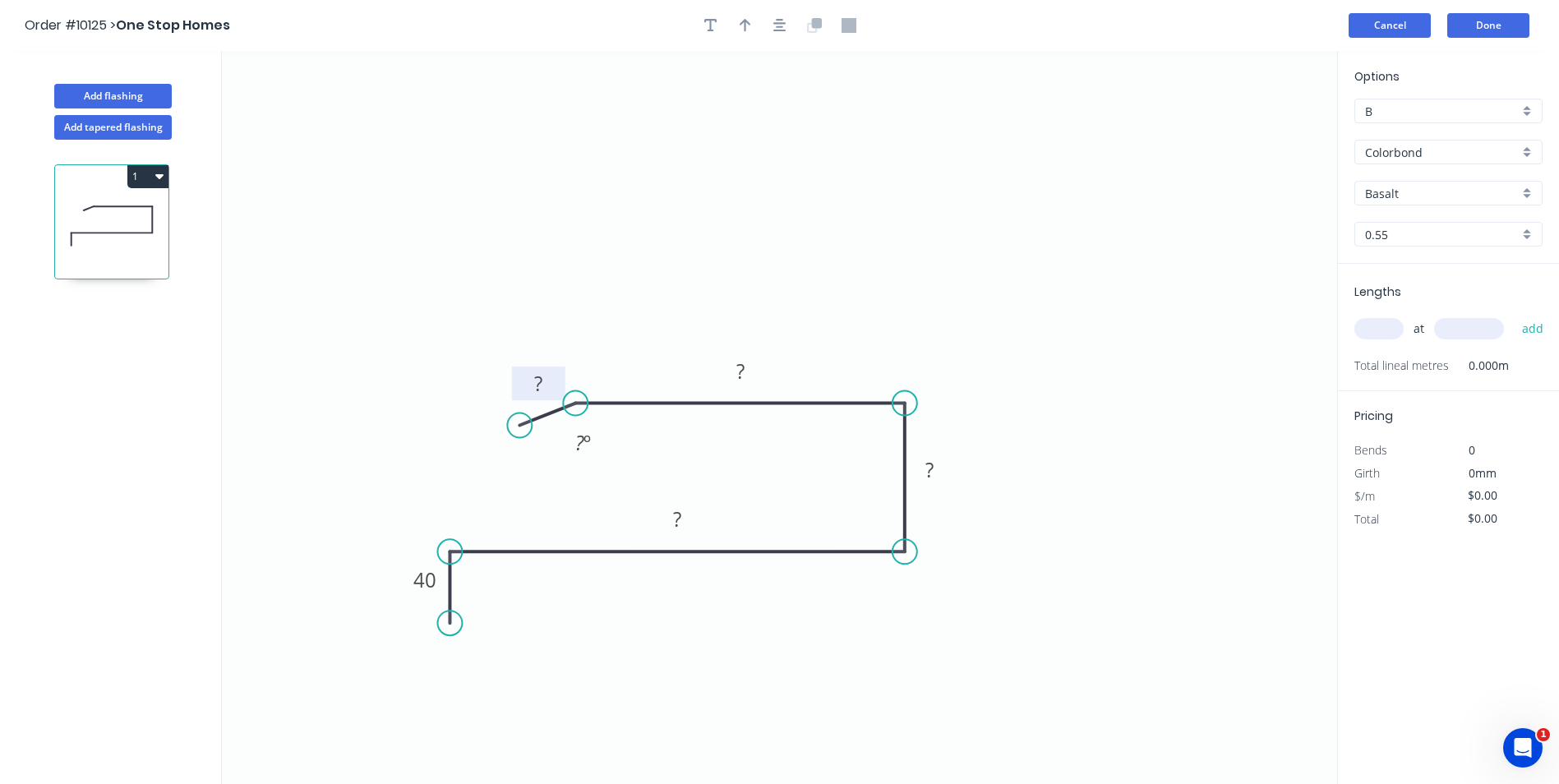
click at [1388, 14] on button "Cancel" at bounding box center [1389, 25] width 82 height 25
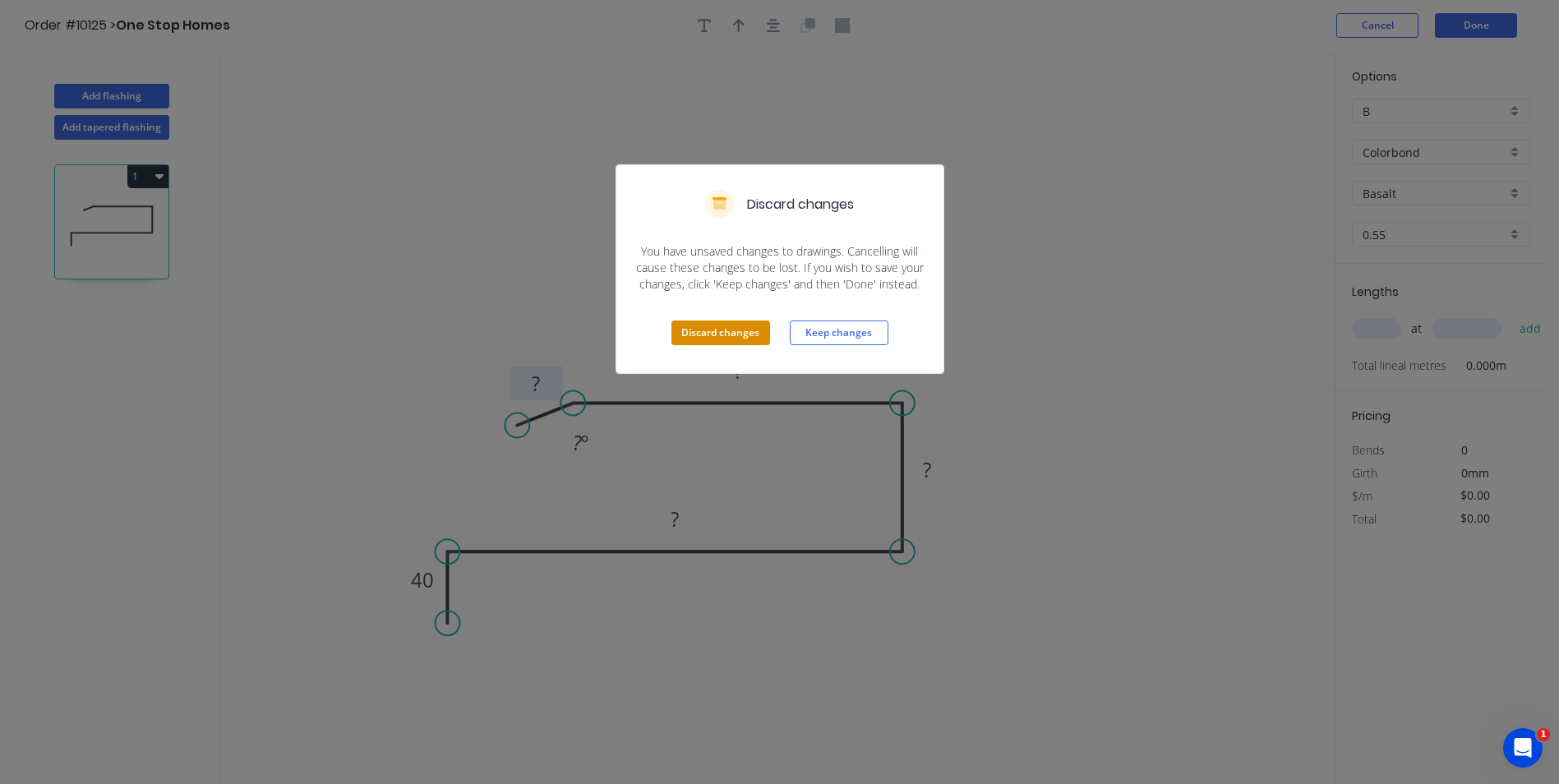
click at [740, 330] on button "Discard changes" at bounding box center [721, 333] width 98 height 25
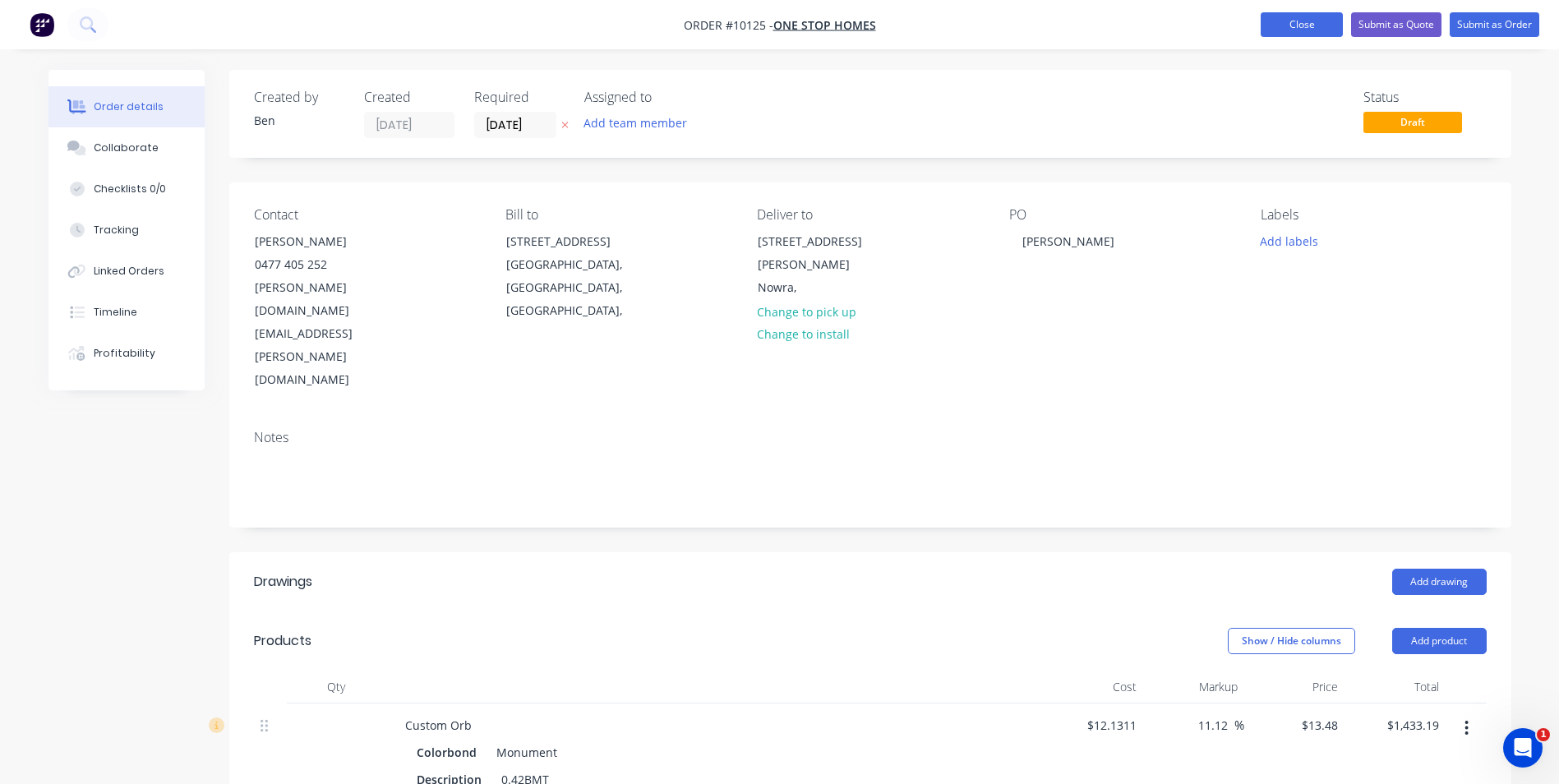
click at [1268, 20] on button "Close" at bounding box center [1301, 25] width 82 height 25
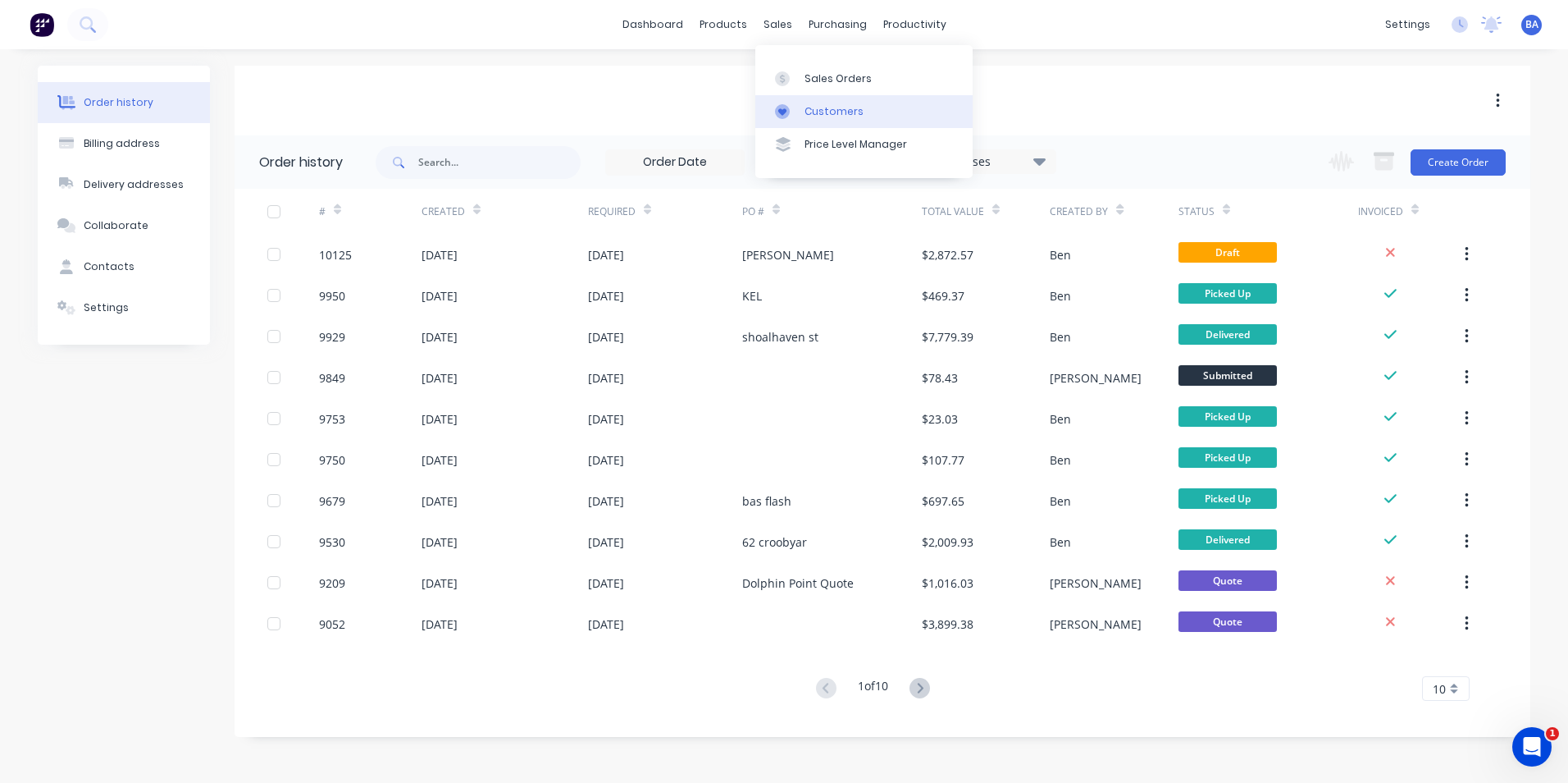
click at [781, 104] on icon at bounding box center [782, 111] width 14 height 14
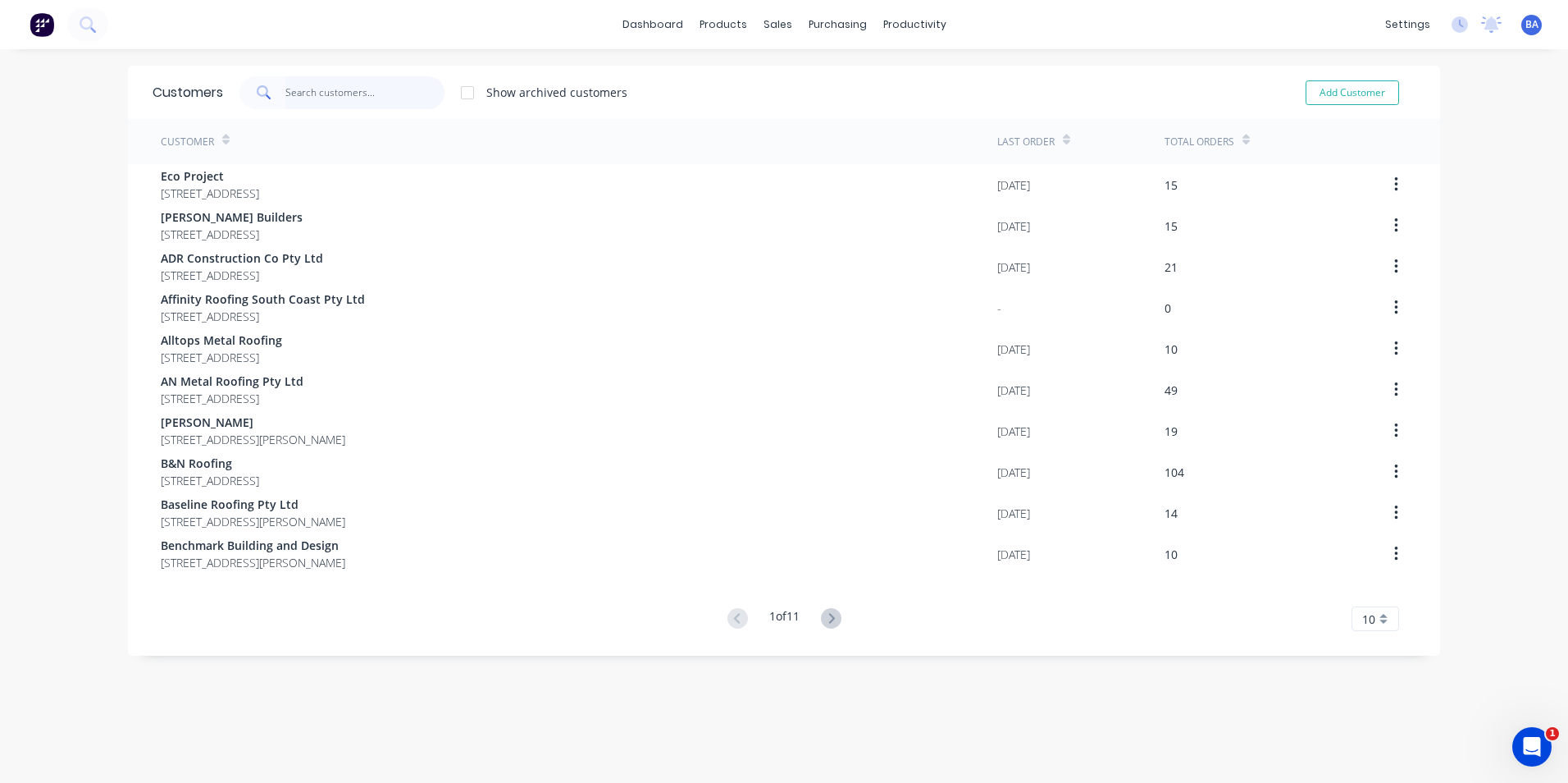
click at [363, 100] on input "text" at bounding box center [365, 92] width 160 height 33
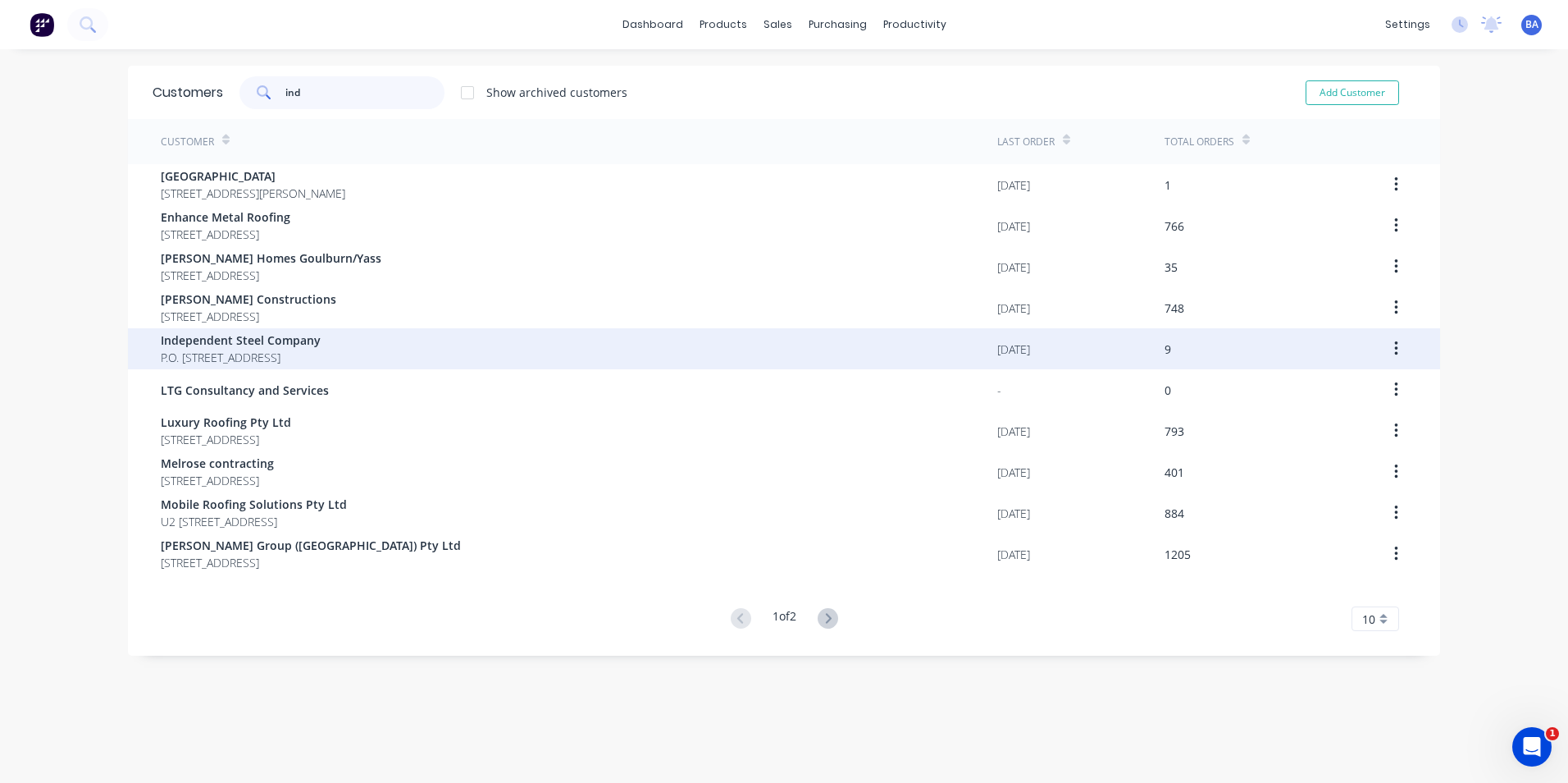
type input "ind"
click at [321, 346] on span "Independent Steel Company" at bounding box center [241, 340] width 160 height 17
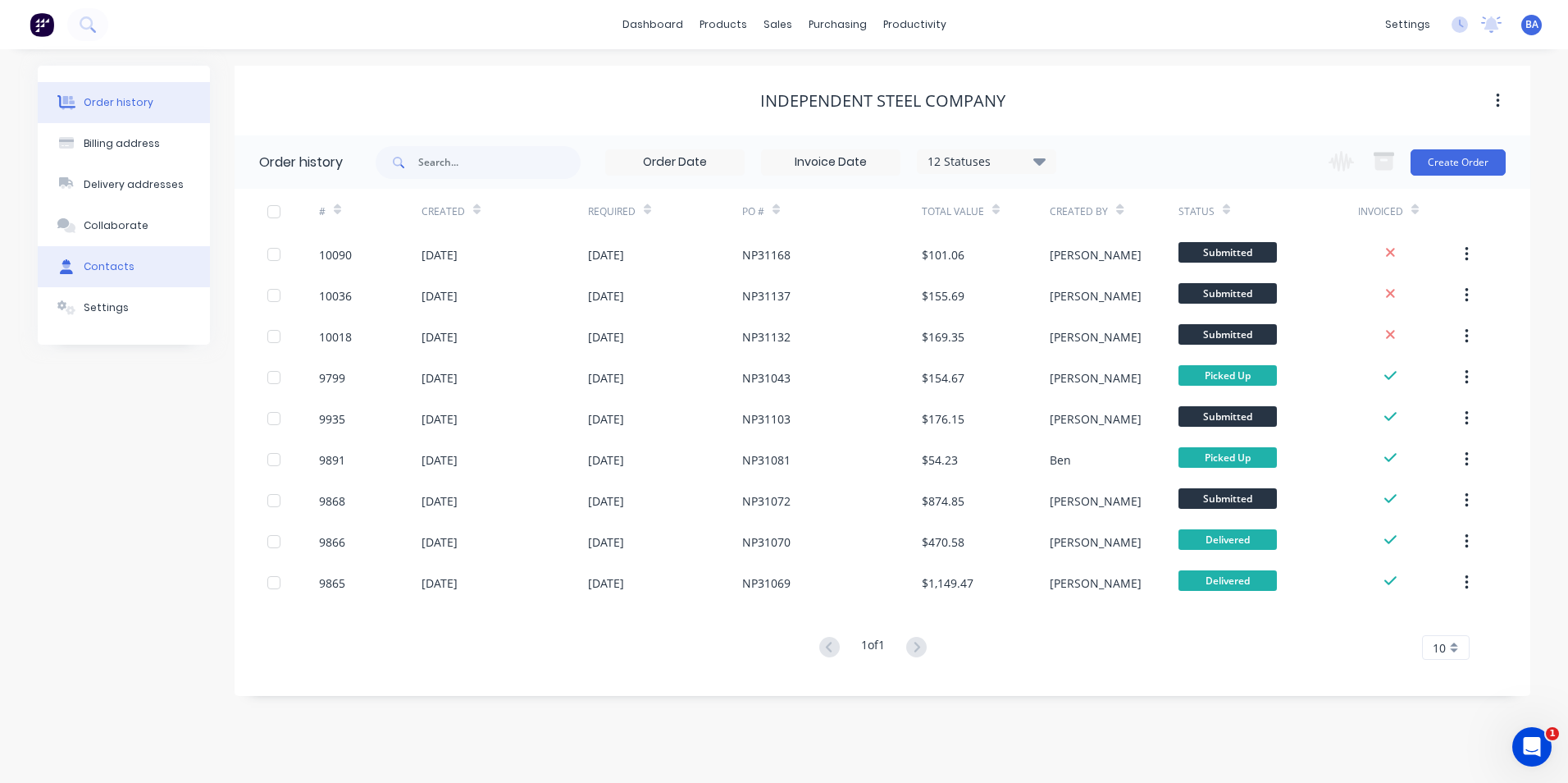
click at [129, 271] on button "Contacts" at bounding box center [124, 266] width 172 height 41
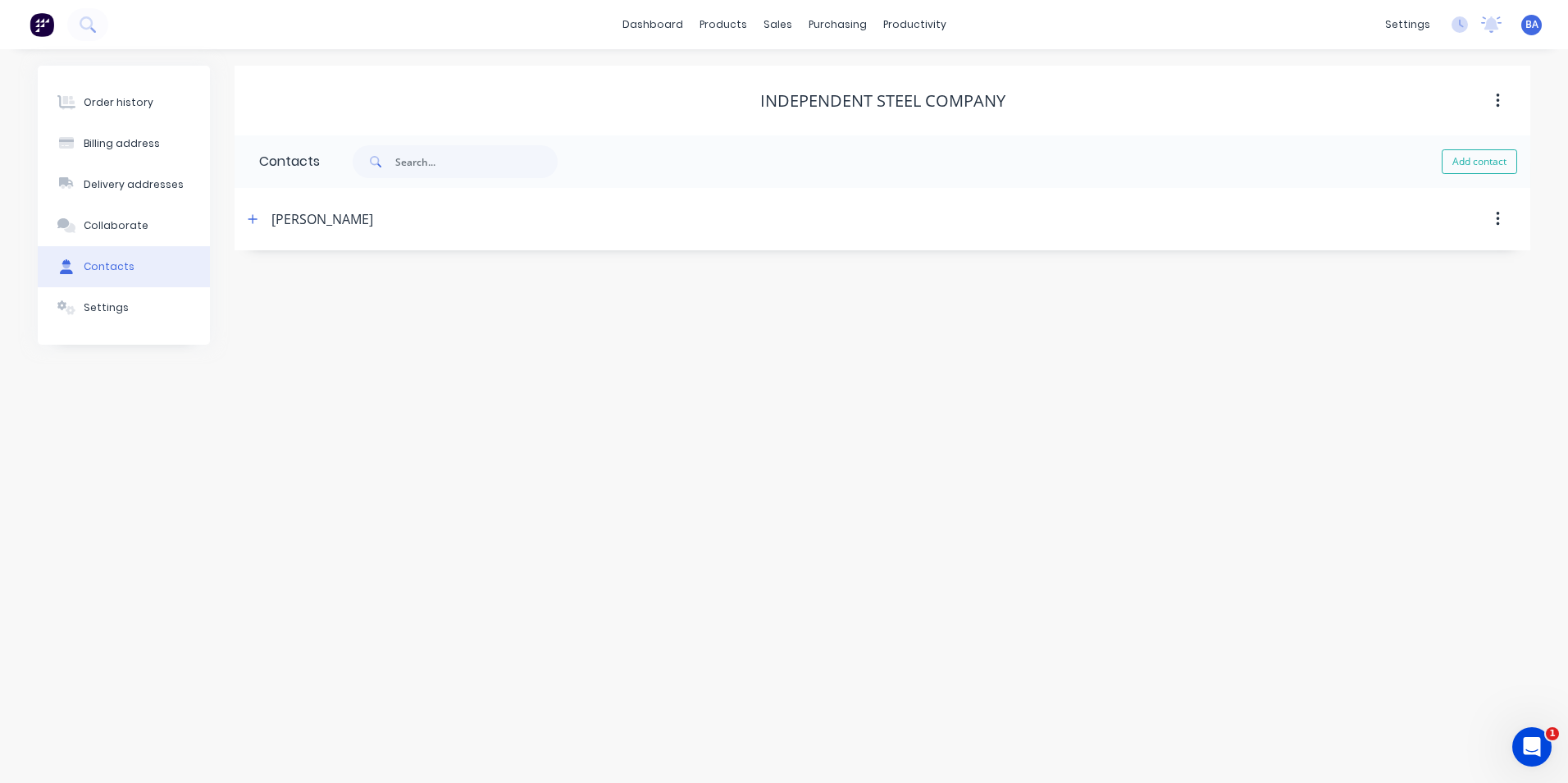
click at [241, 217] on header "[PERSON_NAME]" at bounding box center [883, 219] width 1296 height 63
click at [286, 215] on div "[PERSON_NAME]" at bounding box center [322, 219] width 102 height 19
click at [254, 214] on icon "button" at bounding box center [252, 219] width 10 height 12
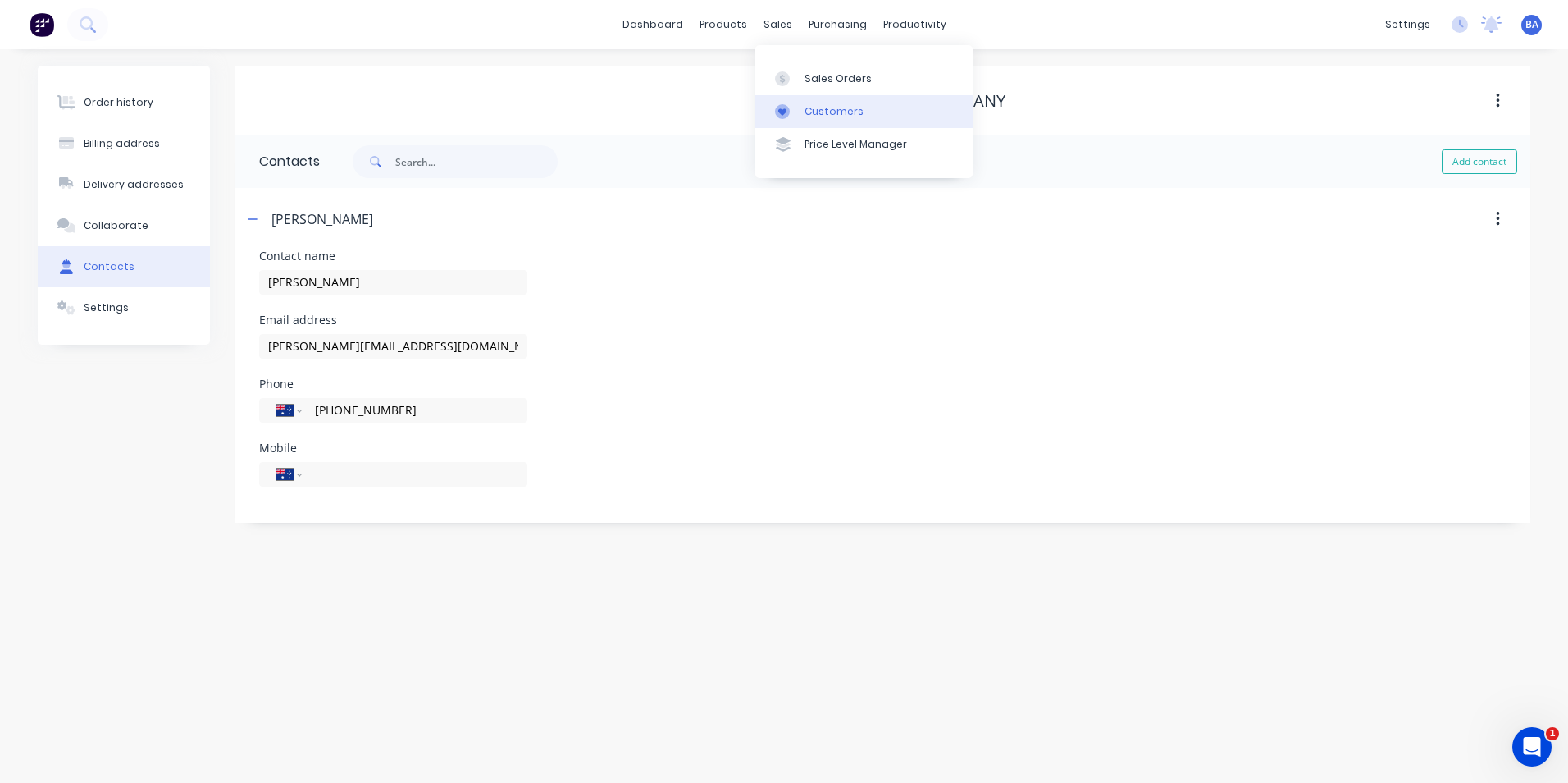
click at [801, 108] on link "Customers" at bounding box center [864, 111] width 218 height 33
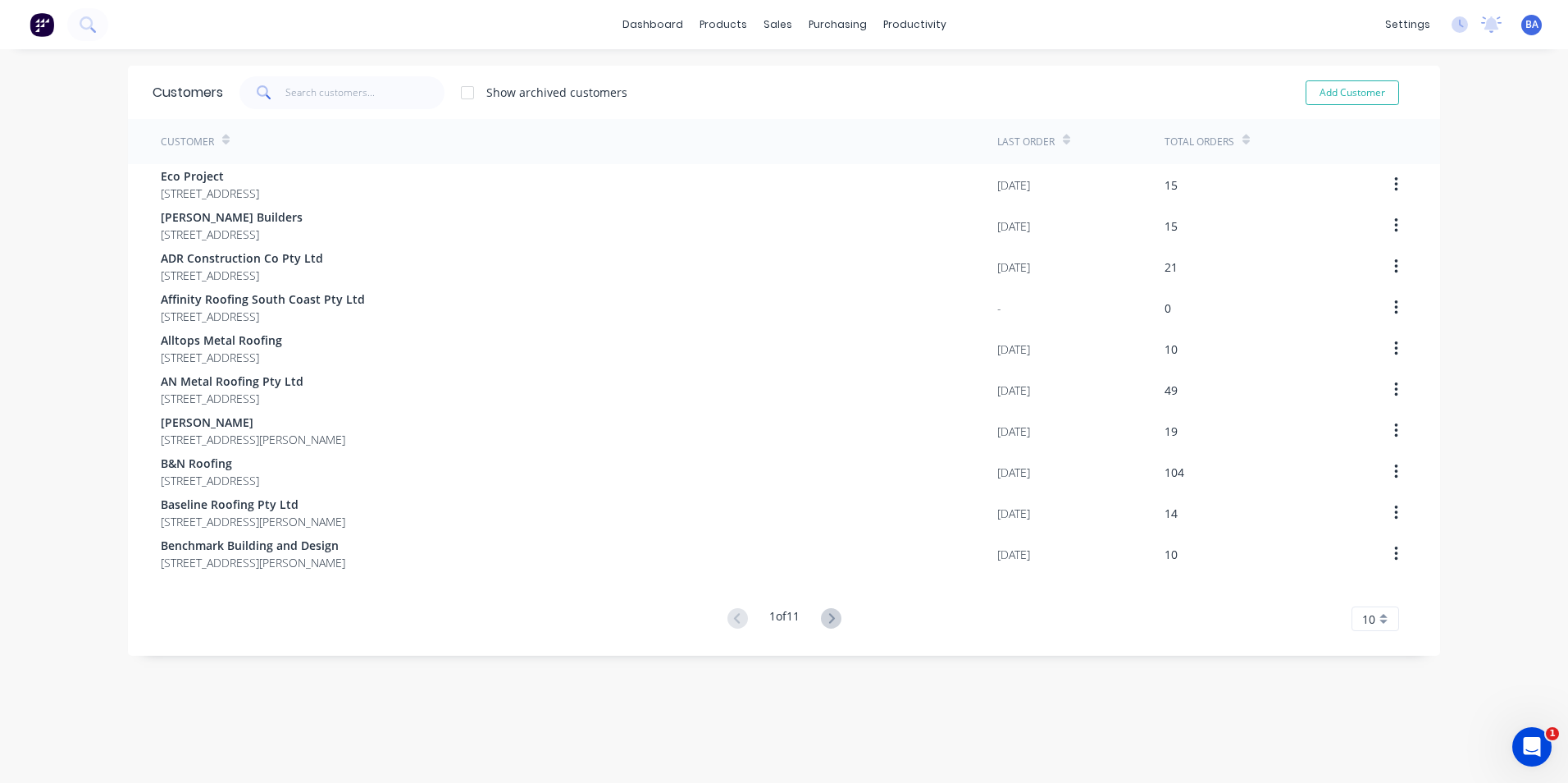
click at [272, 93] on span at bounding box center [263, 92] width 46 height 33
click at [289, 95] on input "text" at bounding box center [365, 92] width 160 height 33
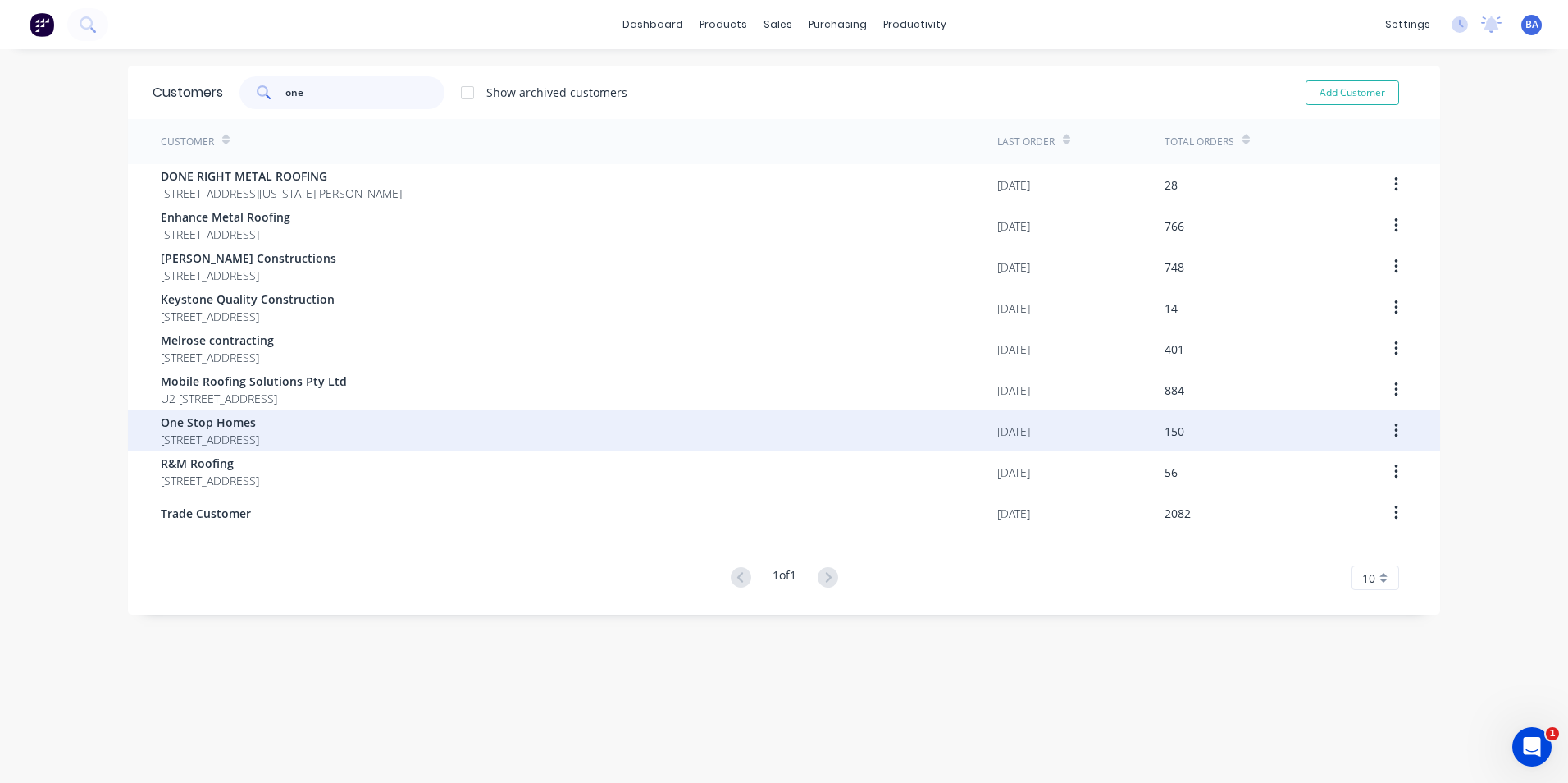
type input "one"
click at [187, 422] on span "One Stop Homes" at bounding box center [210, 422] width 98 height 17
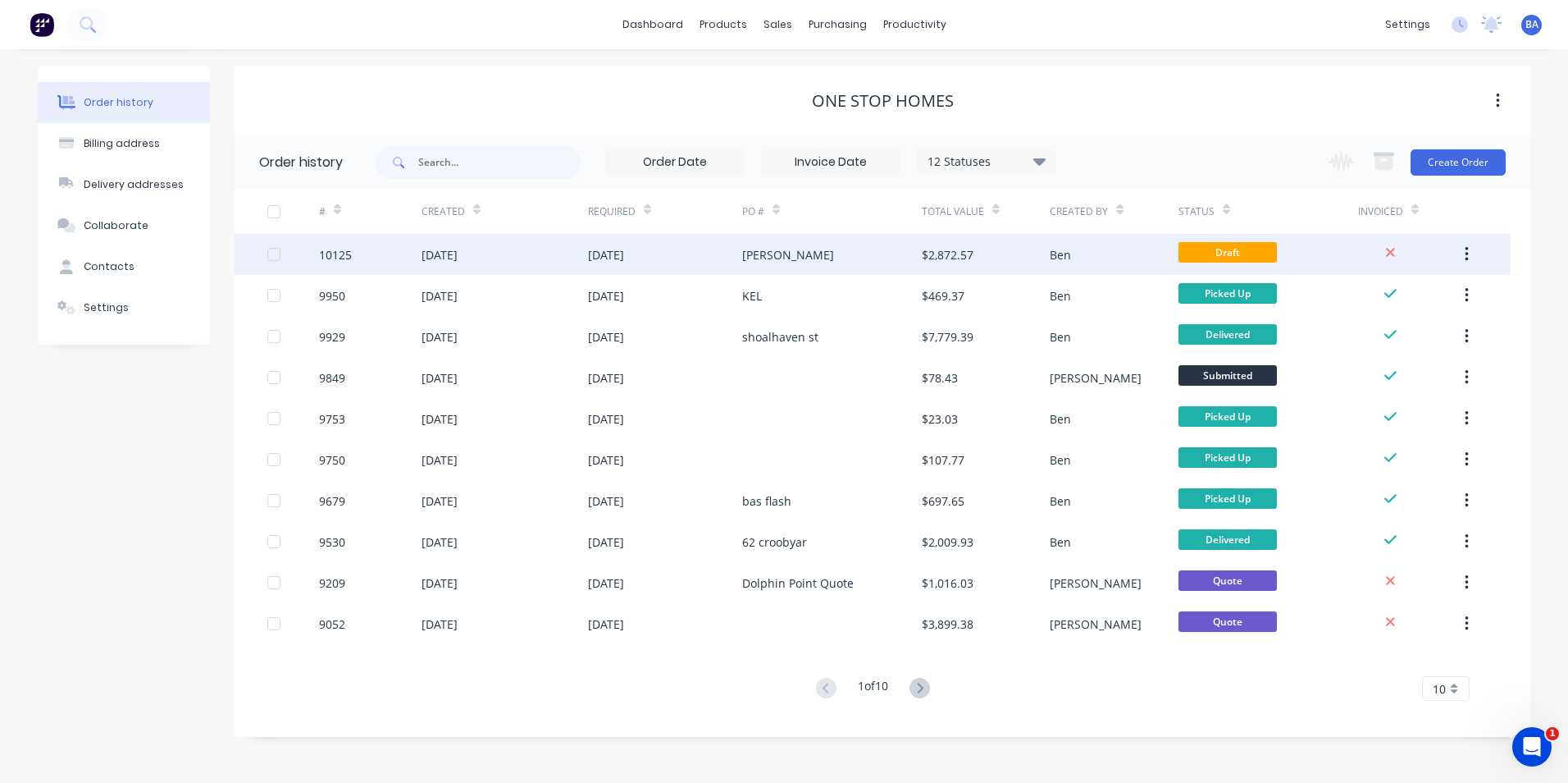
click at [749, 256] on div "[PERSON_NAME]" at bounding box center [788, 254] width 91 height 17
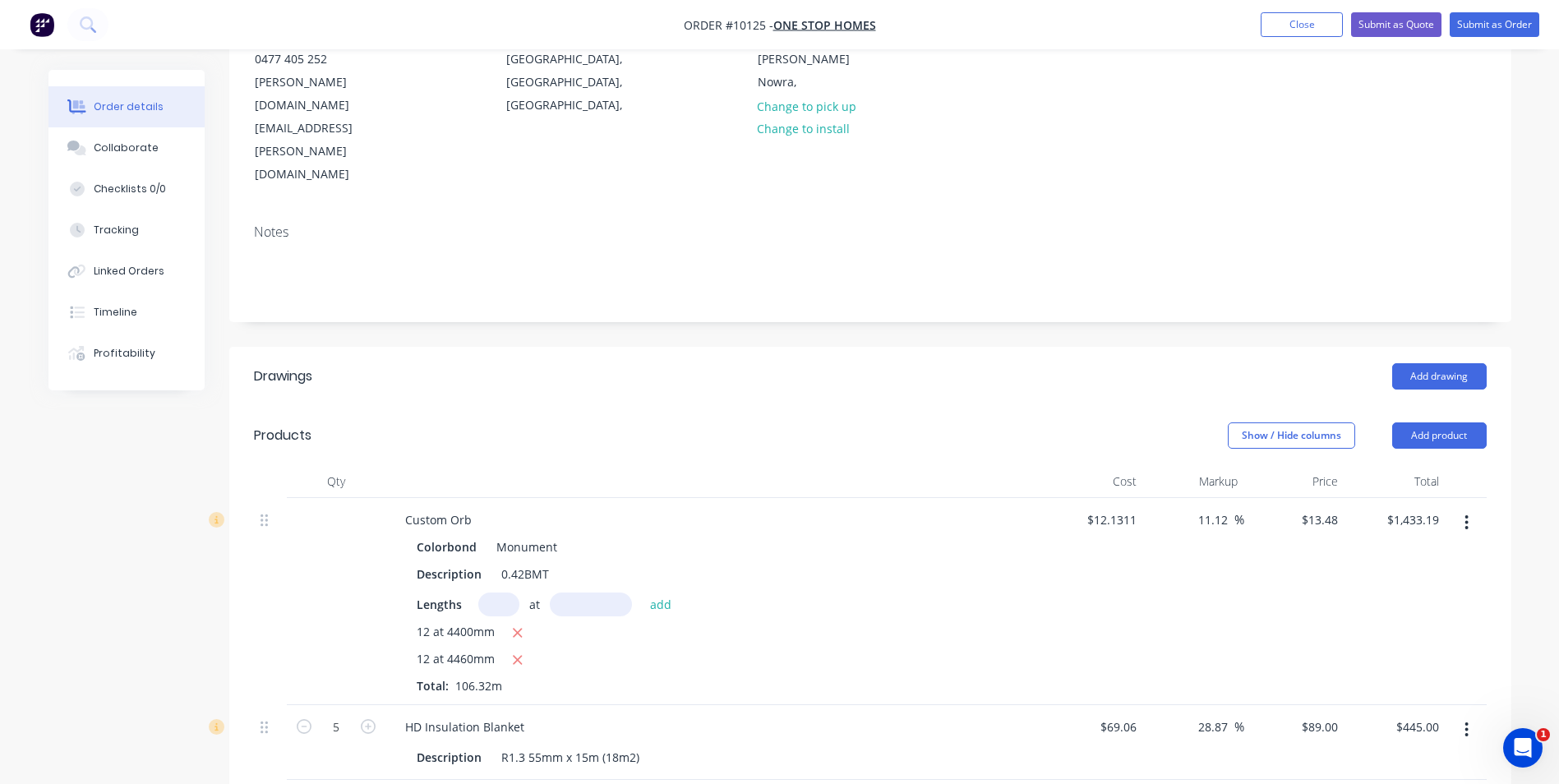
scroll to position [344, 0]
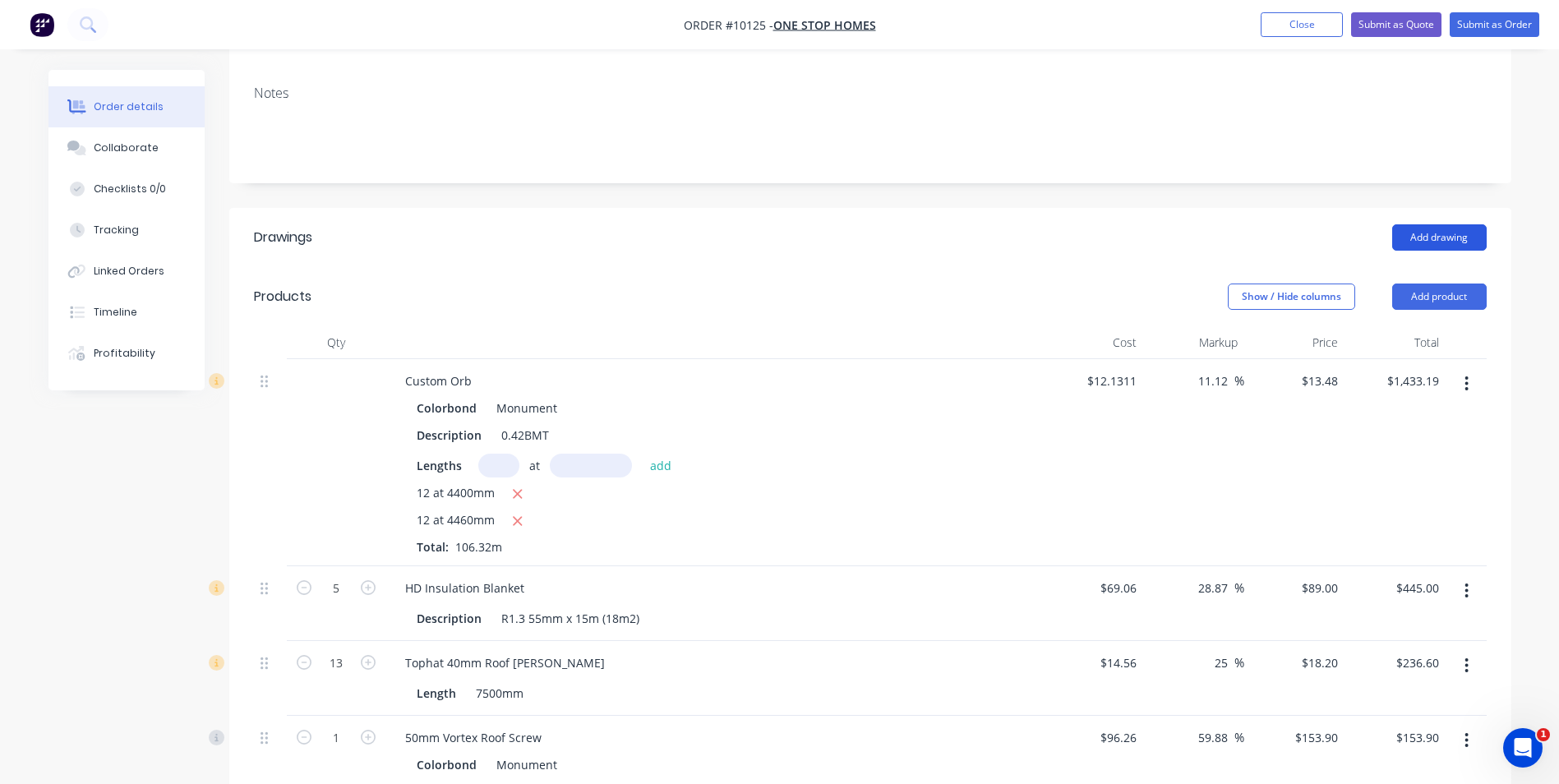
click at [1441, 224] on button "Add drawing" at bounding box center [1438, 237] width 94 height 26
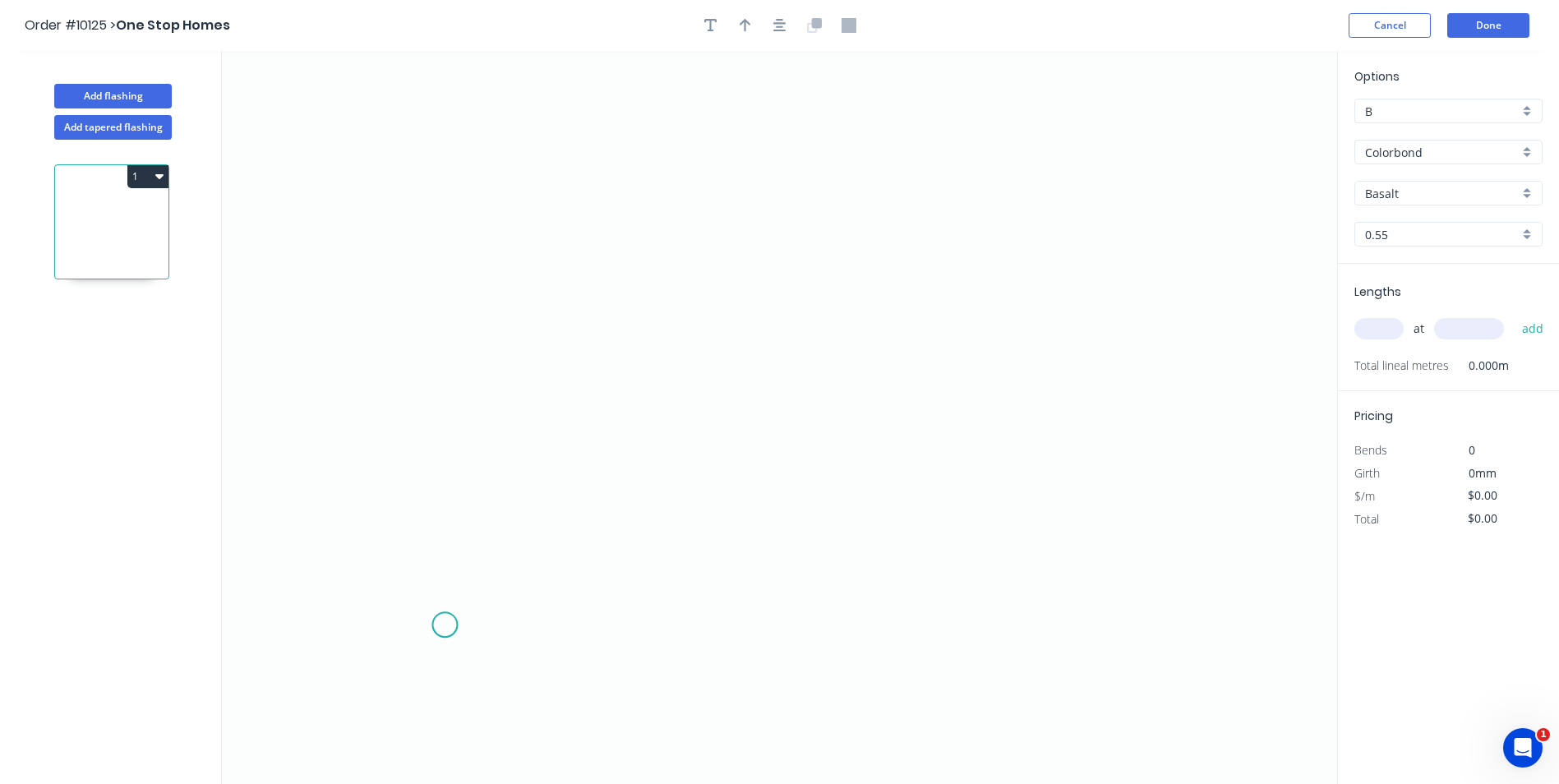
click at [447, 626] on icon "0" at bounding box center [779, 417] width 1115 height 733
click at [448, 567] on icon "0" at bounding box center [779, 417] width 1115 height 733
click at [925, 557] on icon "0 ?" at bounding box center [779, 417] width 1115 height 733
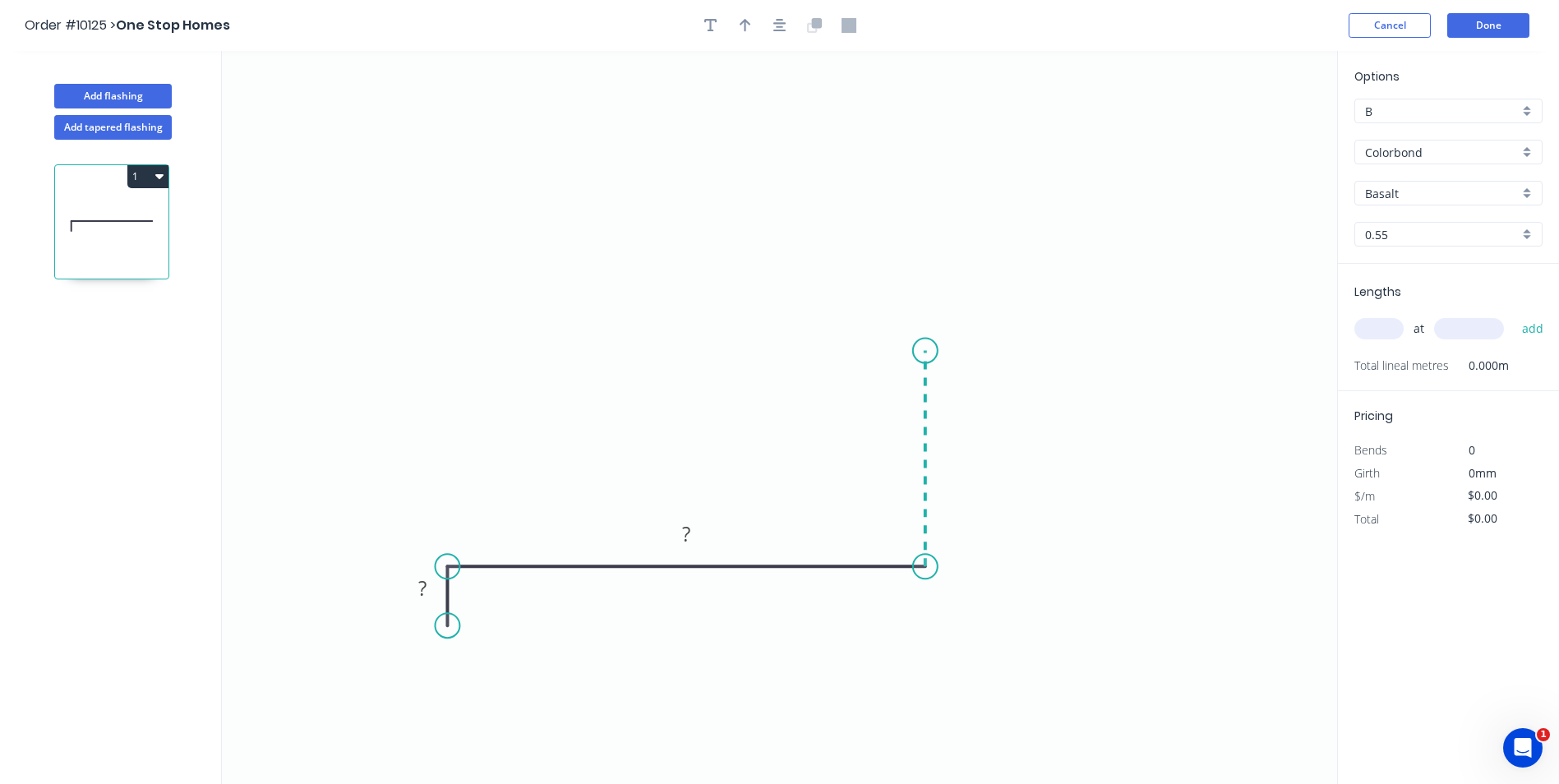
click at [925, 350] on icon at bounding box center [925, 458] width 0 height 216
click at [683, 352] on icon "0 ? ? ?" at bounding box center [779, 417] width 1115 height 733
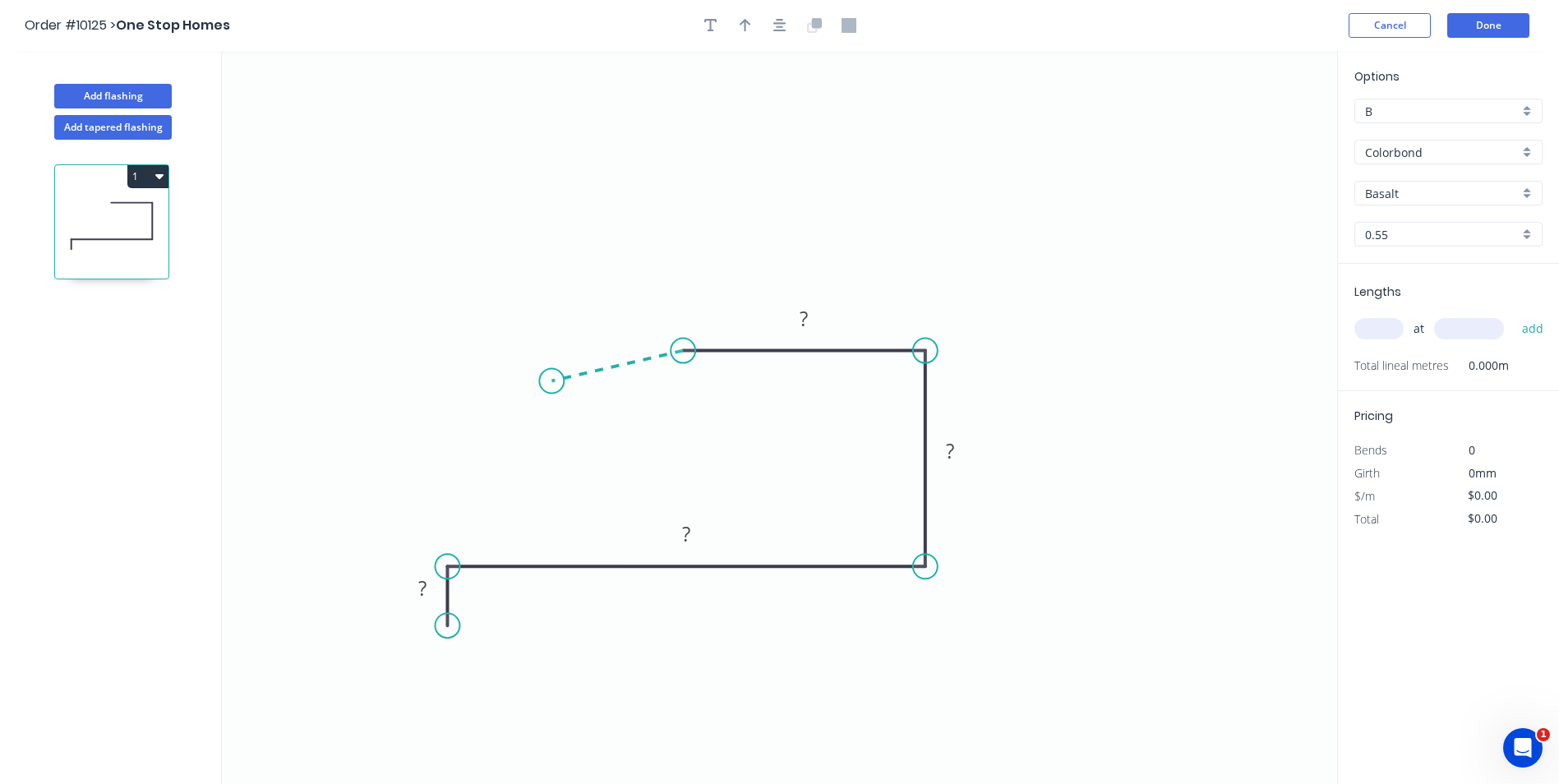
click at [552, 381] on icon "0 ? ? ? ?" at bounding box center [779, 417] width 1115 height 733
drag, startPoint x: 746, startPoint y: 32, endPoint x: 850, endPoint y: 76, distance: 112.9
click at [746, 33] on button "button" at bounding box center [745, 25] width 25 height 25
drag, startPoint x: 1252, startPoint y: 130, endPoint x: 802, endPoint y: 161, distance: 451.1
click at [802, 161] on icon at bounding box center [808, 143] width 14 height 53
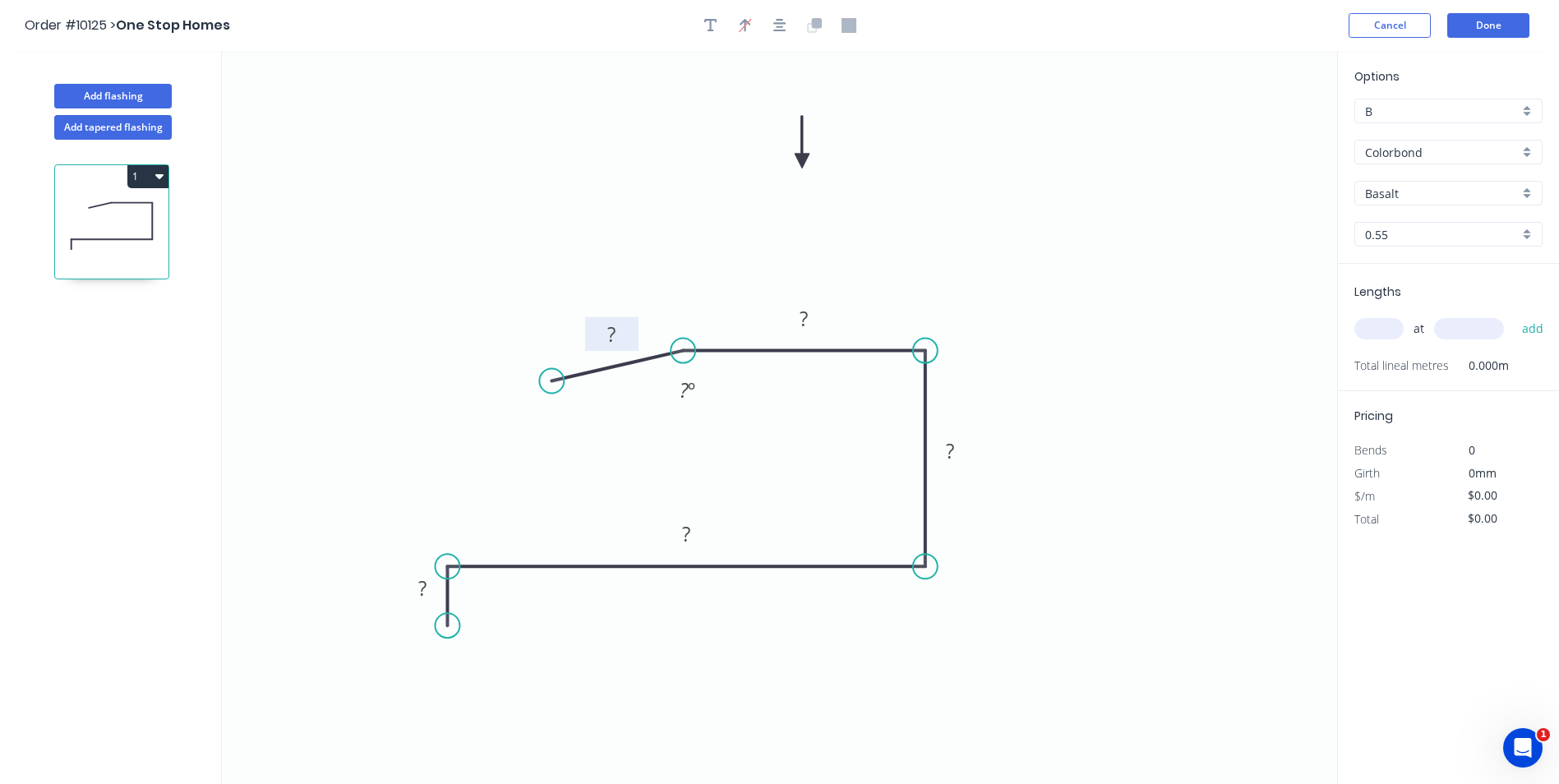
click at [614, 334] on tspan "?" at bounding box center [612, 334] width 8 height 27
click at [603, 212] on icon "0 40 270 90 200 20 ? º" at bounding box center [779, 417] width 1115 height 733
type input "$28.37"
drag, startPoint x: 546, startPoint y: 379, endPoint x: 614, endPoint y: 383, distance: 68.1
click at [584, 390] on circle at bounding box center [582, 389] width 25 height 25
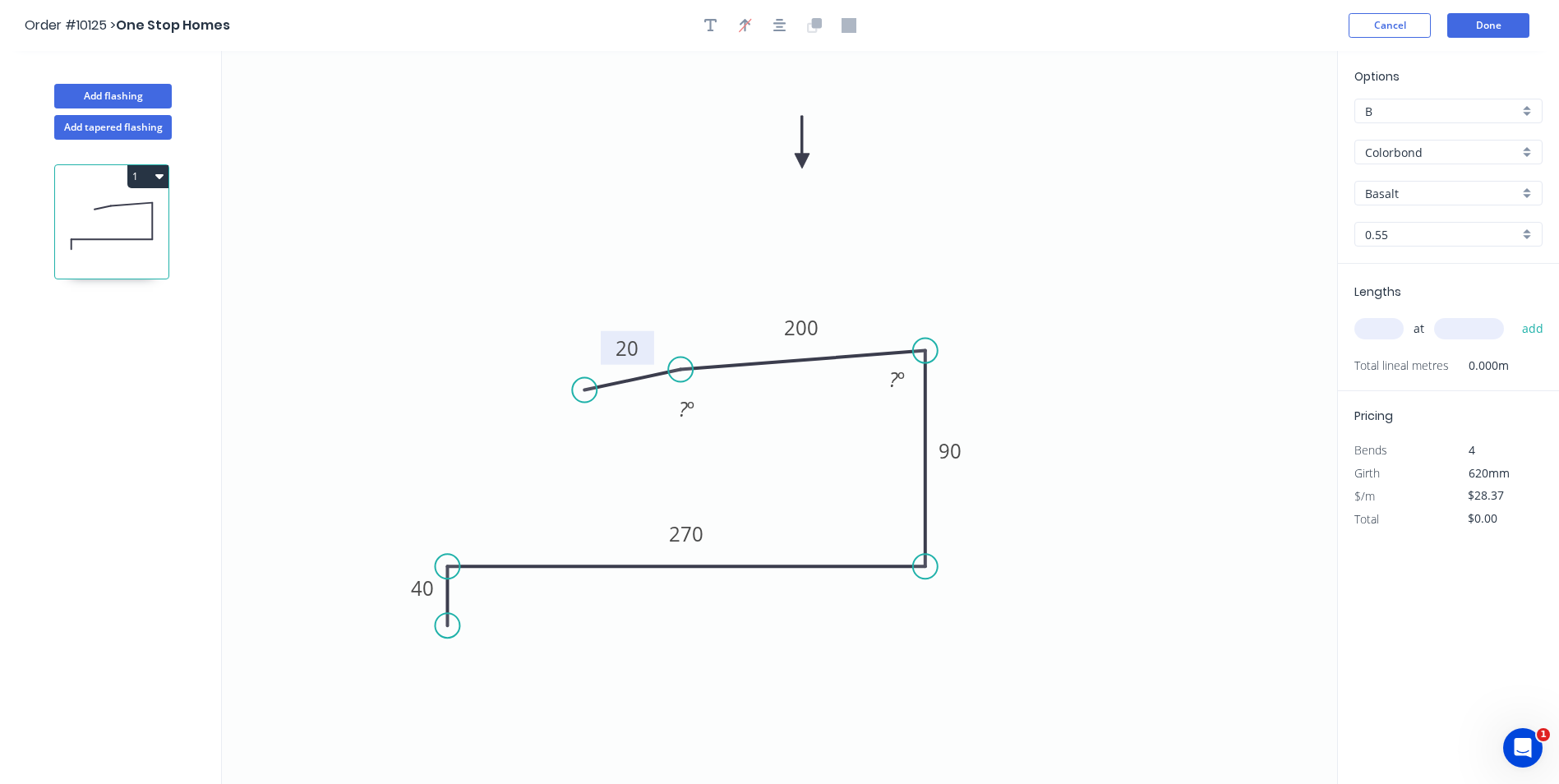
drag, startPoint x: 678, startPoint y: 350, endPoint x: 681, endPoint y: 370, distance: 20.2
click at [681, 370] on circle at bounding box center [680, 369] width 25 height 25
drag, startPoint x: 587, startPoint y: 385, endPoint x: 624, endPoint y: 391, distance: 37.5
click at [624, 391] on circle at bounding box center [623, 390] width 25 height 25
click at [900, 377] on tspan "º" at bounding box center [900, 379] width 8 height 27
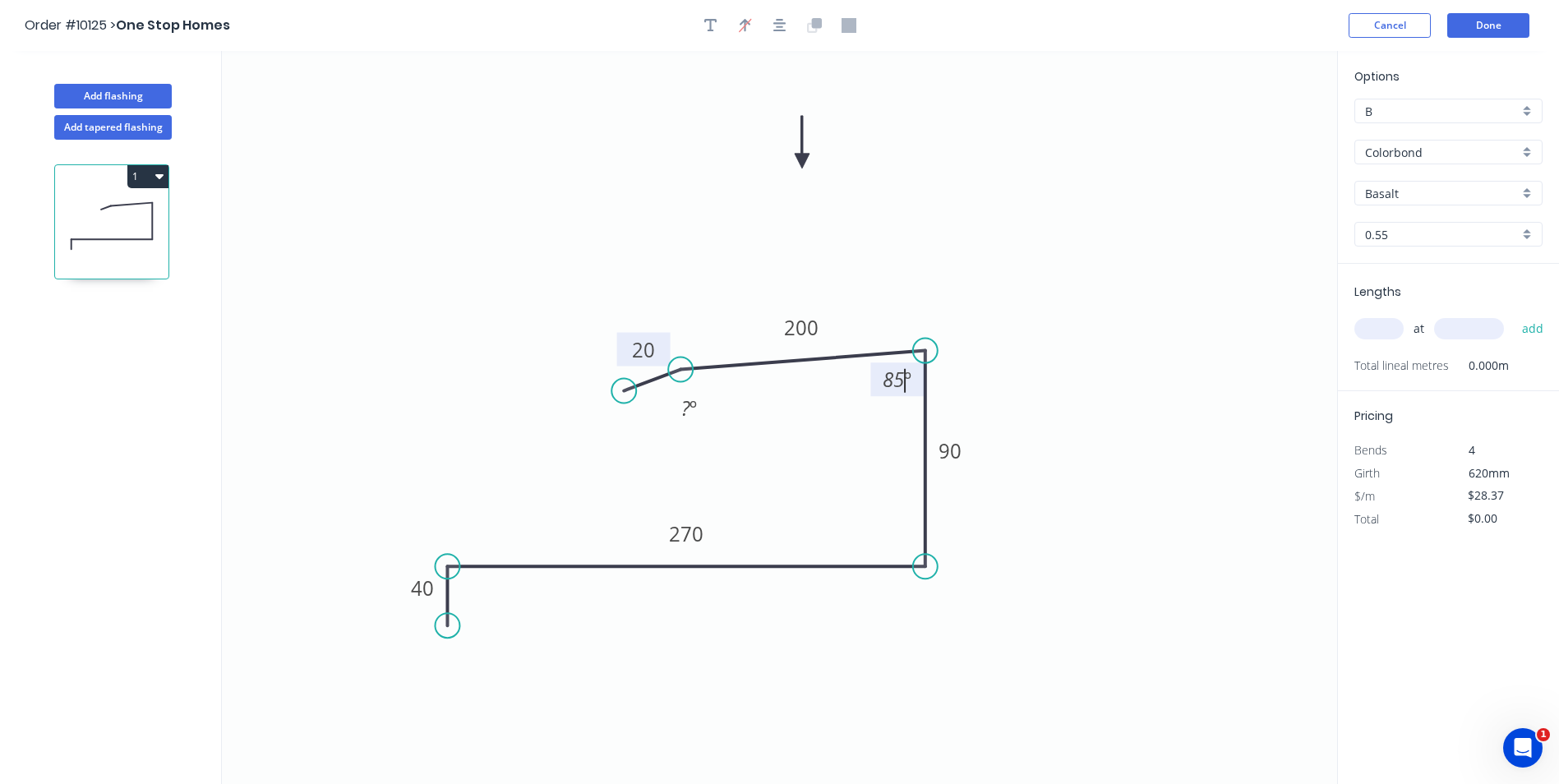
click at [1242, 559] on icon "0 40 270 90 200 20 85 º ? º" at bounding box center [779, 417] width 1115 height 733
click at [692, 410] on tspan "º" at bounding box center [693, 408] width 8 height 27
click at [876, 243] on icon "0 40 270 90 200 20 85 º 160 º" at bounding box center [779, 417] width 1115 height 733
drag, startPoint x: 1437, startPoint y: 191, endPoint x: 1431, endPoint y: 198, distance: 9.2
click at [1437, 191] on input "Basalt" at bounding box center [1441, 193] width 154 height 17
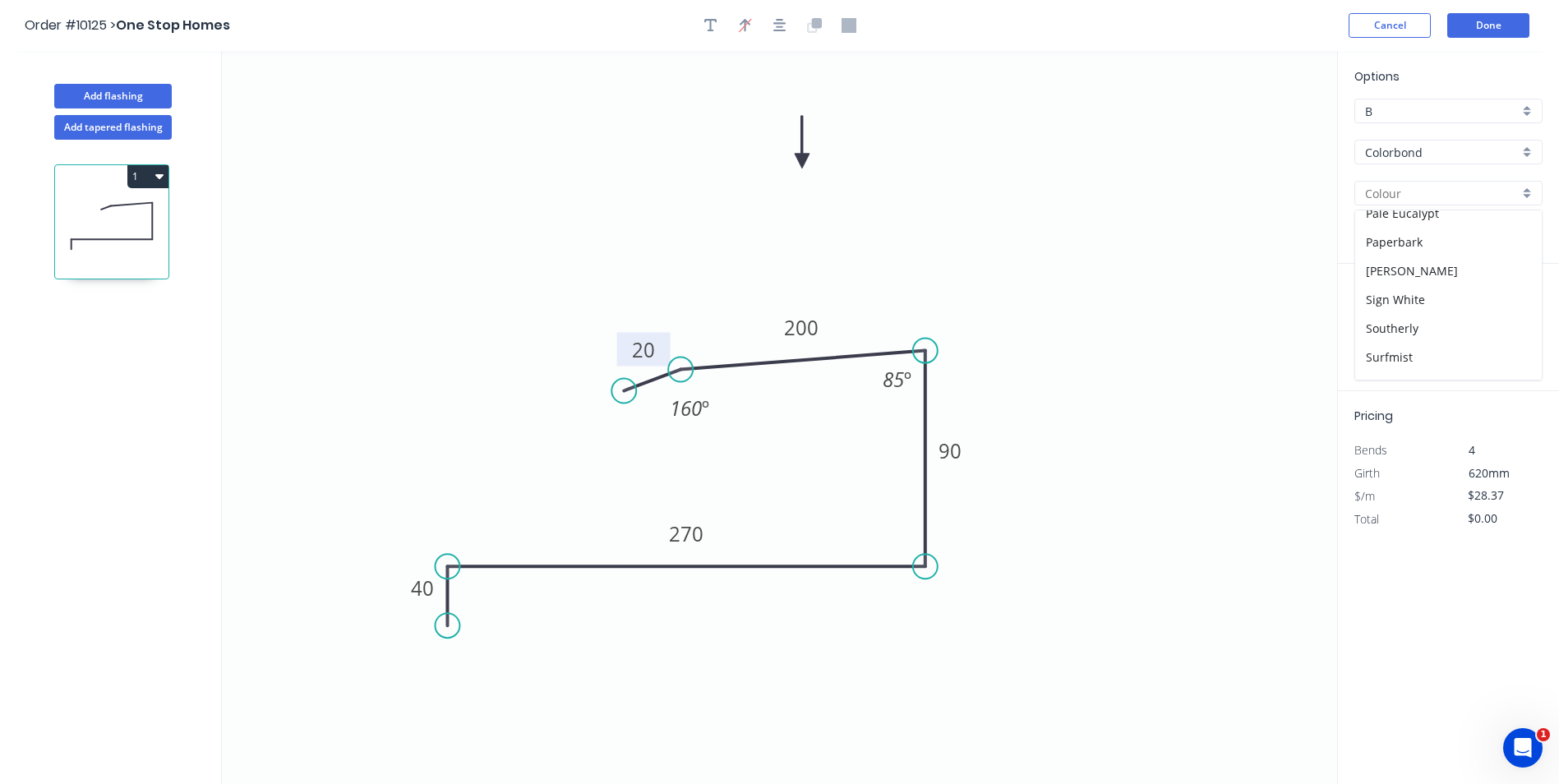
scroll to position [361, 0]
click at [1436, 238] on div "Monument" at bounding box center [1449, 238] width 187 height 29
type input "Monument"
click at [1368, 328] on input "text" at bounding box center [1379, 328] width 49 height 21
type input "4"
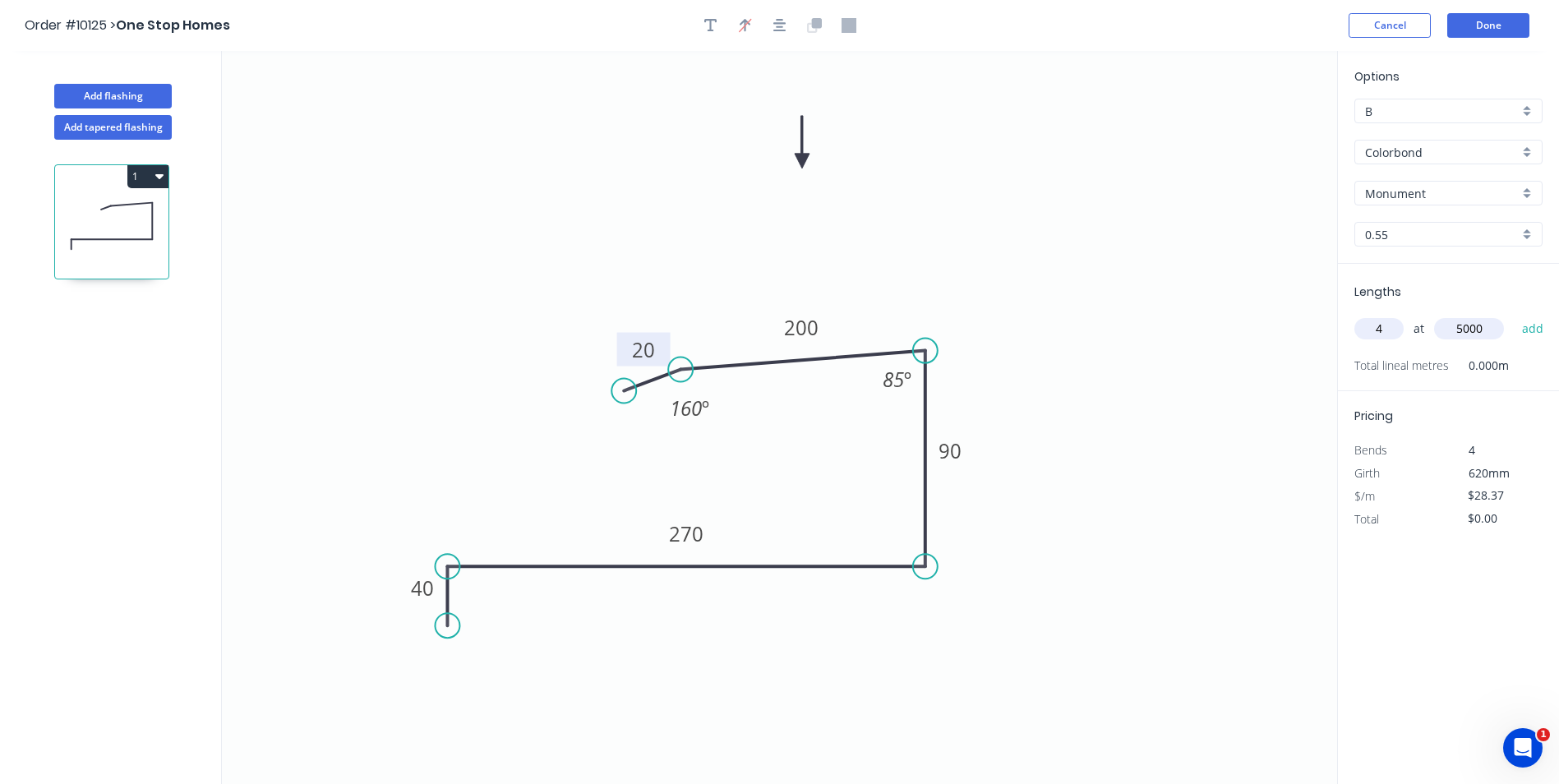
type input "5000"
click at [1514, 315] on button "add" at bounding box center [1534, 328] width 39 height 28
type input "$567.40"
click at [1489, 26] on button "Done" at bounding box center [1488, 25] width 82 height 25
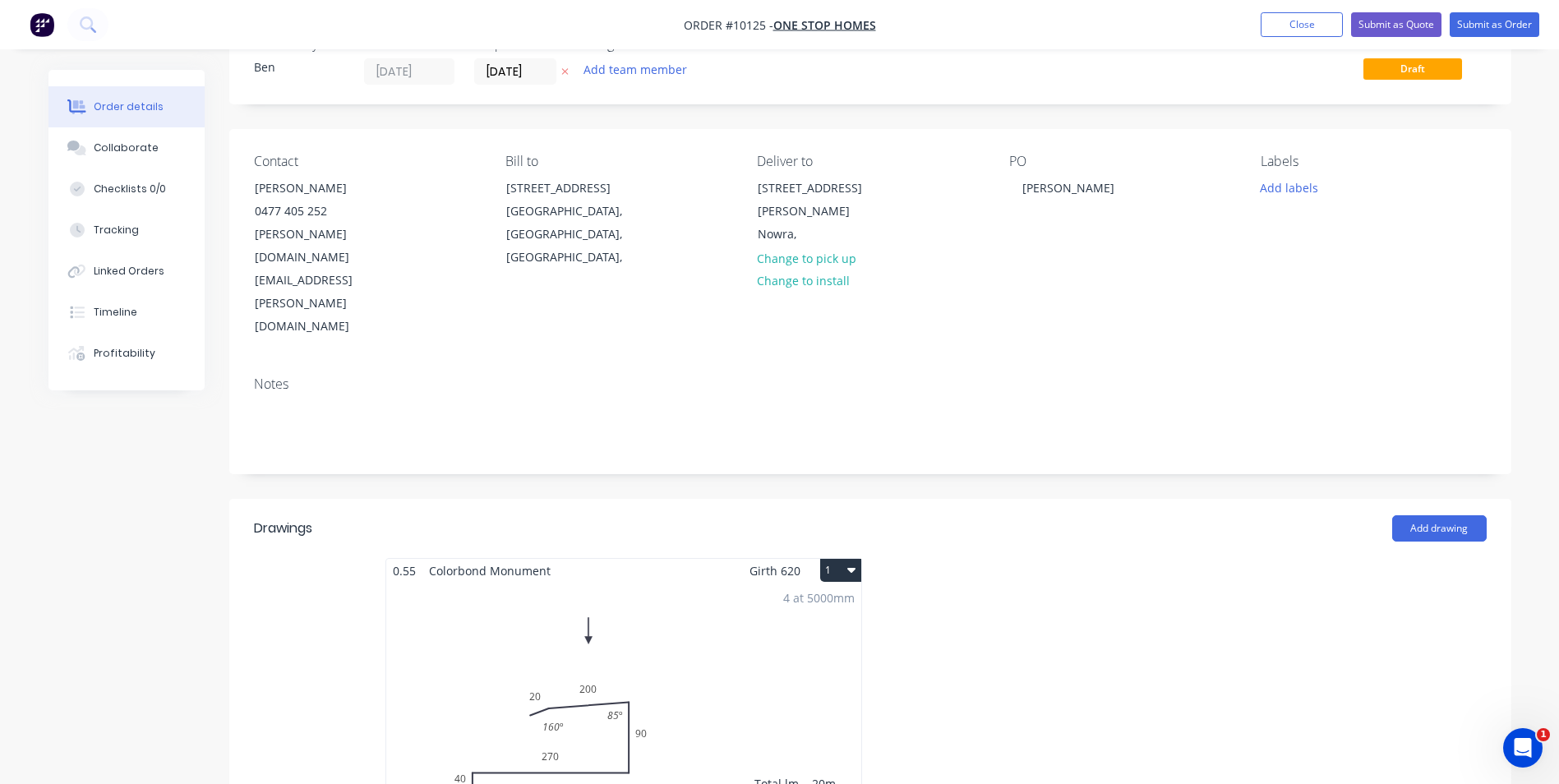
scroll to position [82, 0]
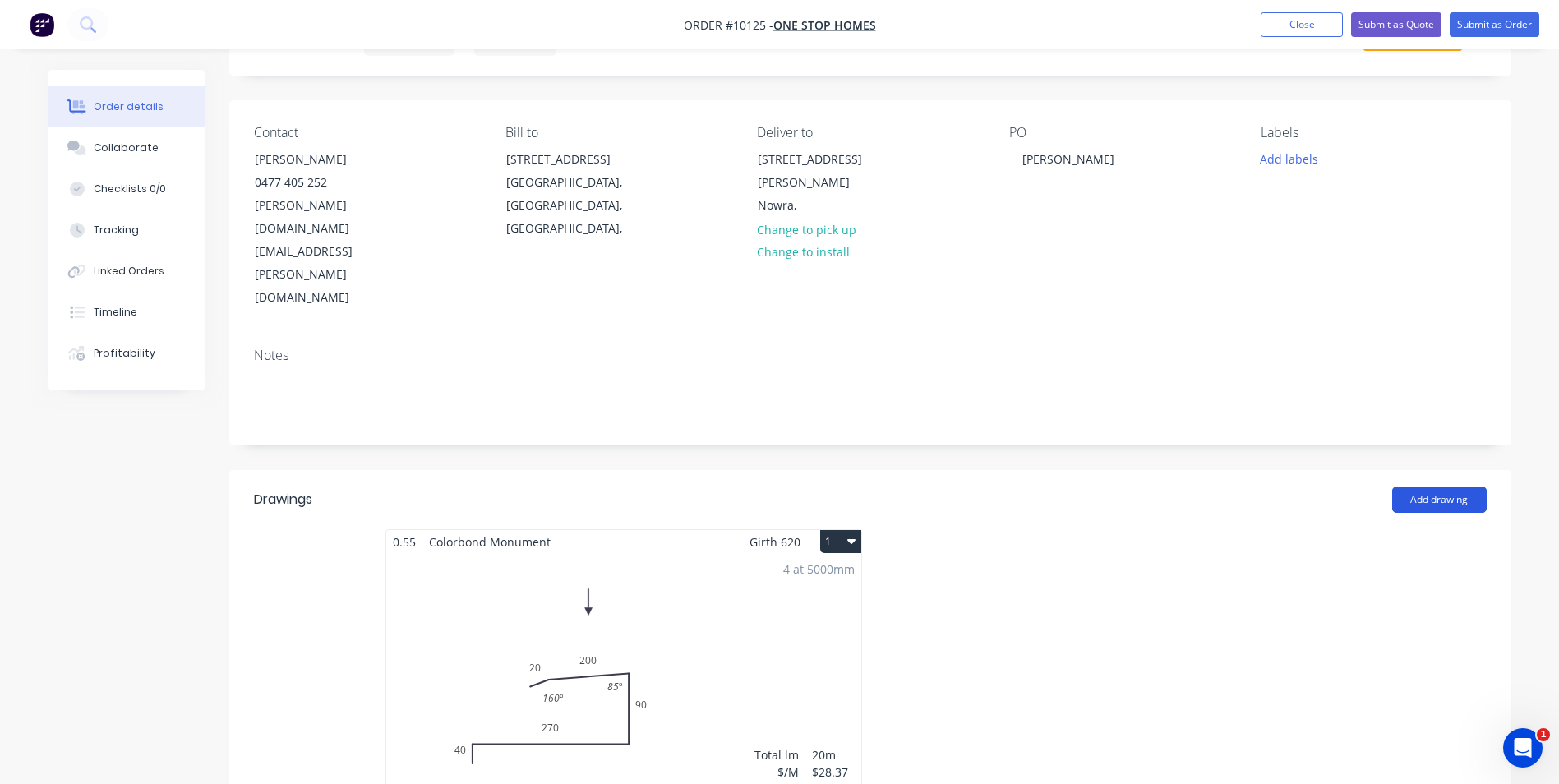
click at [1434, 486] on button "Add drawing" at bounding box center [1438, 499] width 94 height 26
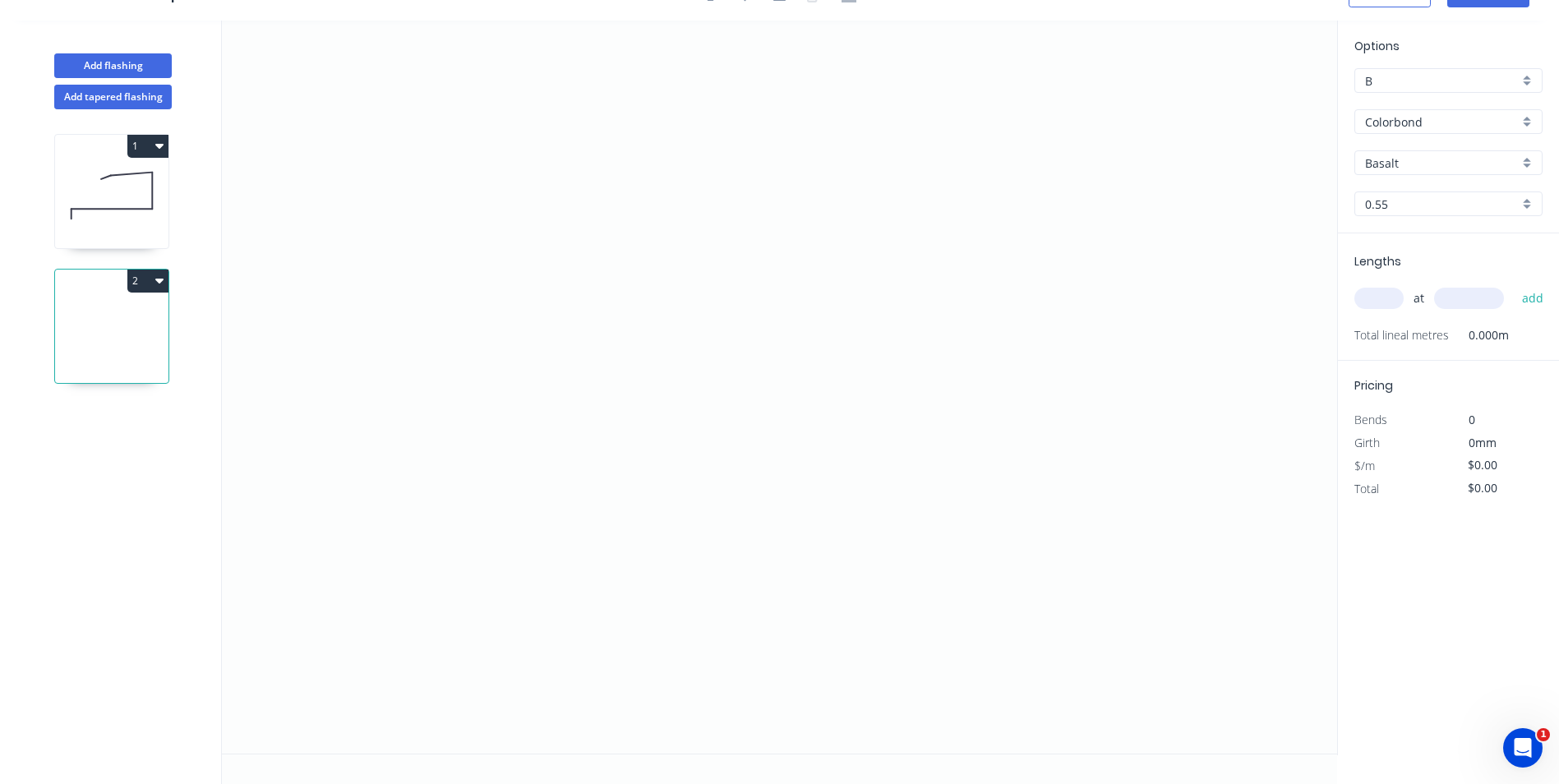
scroll to position [31, 0]
click at [428, 272] on icon "0" at bounding box center [779, 387] width 1115 height 733
click at [437, 457] on icon "0" at bounding box center [779, 387] width 1115 height 733
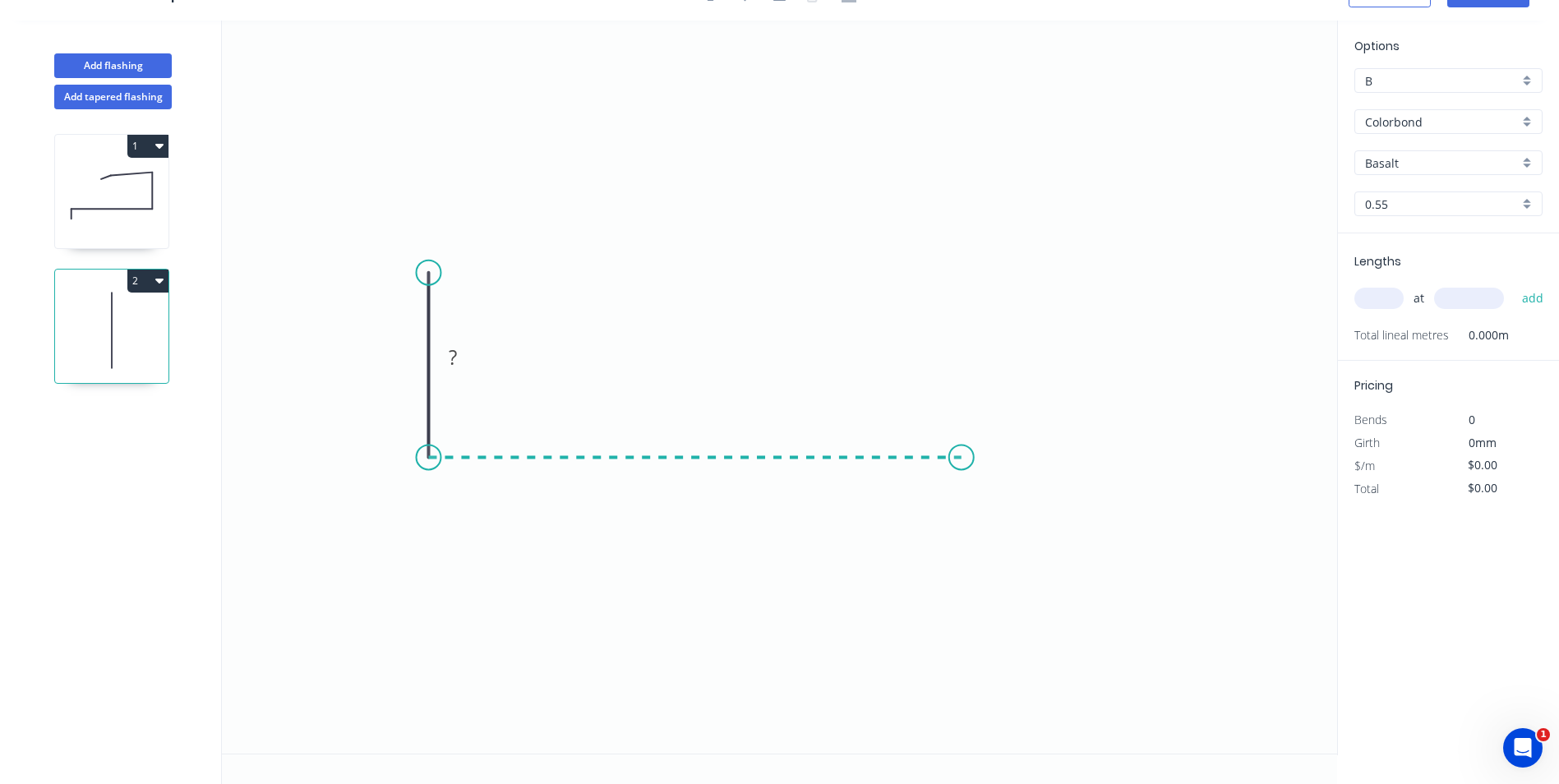
click at [962, 430] on icon "0 ?" at bounding box center [779, 387] width 1115 height 733
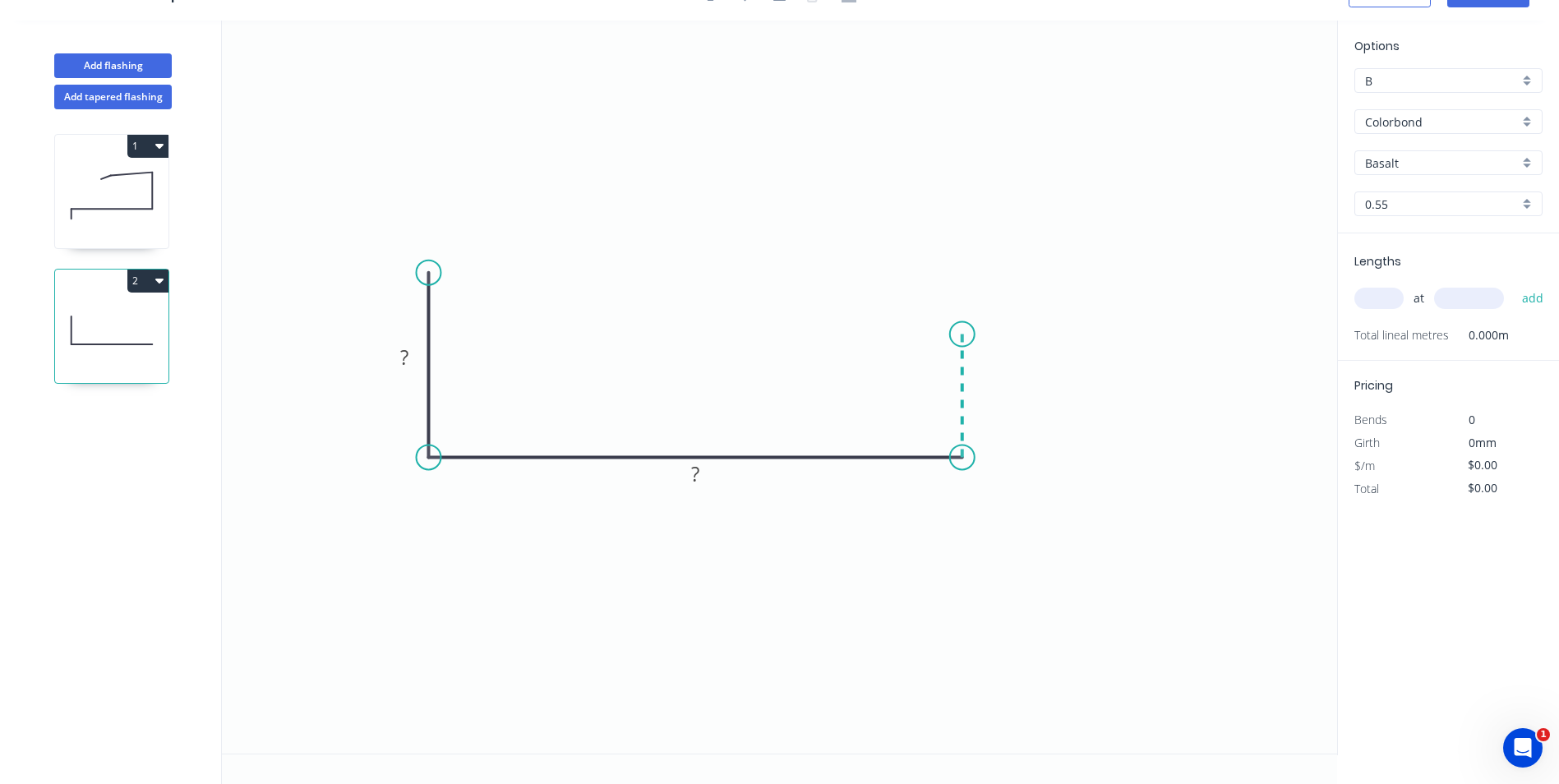
click at [956, 334] on icon "0 ? ?" at bounding box center [779, 387] width 1115 height 733
click at [934, 335] on icon "0 ? ? ?" at bounding box center [779, 387] width 1115 height 733
click at [934, 357] on icon "0 ? ? ? ?" at bounding box center [779, 387] width 1115 height 733
click at [403, 353] on tspan "?" at bounding box center [405, 357] width 8 height 27
click at [608, 220] on icon "0 140 270 90 30 20" at bounding box center [779, 387] width 1115 height 733
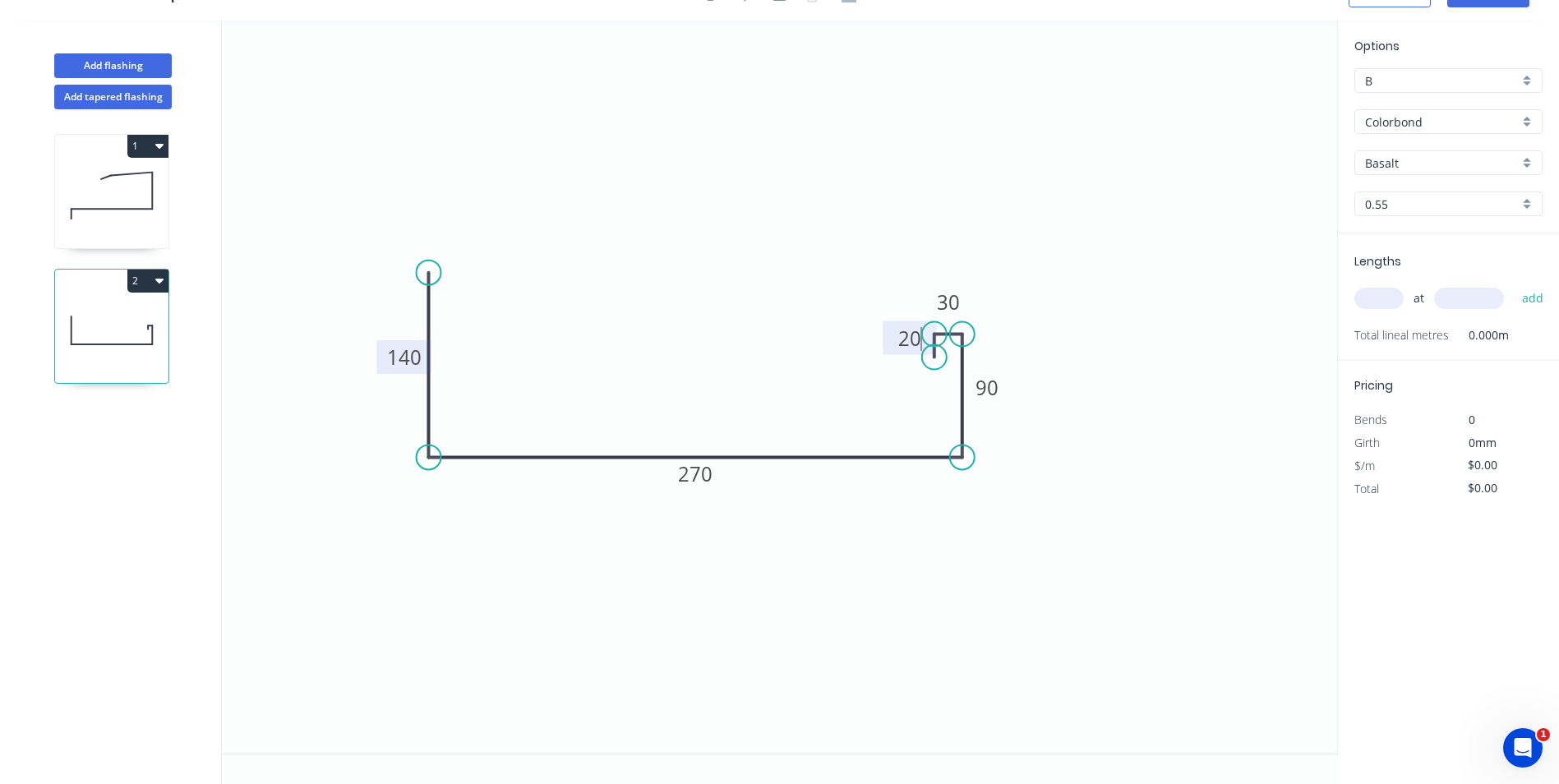
type input "$23.88"
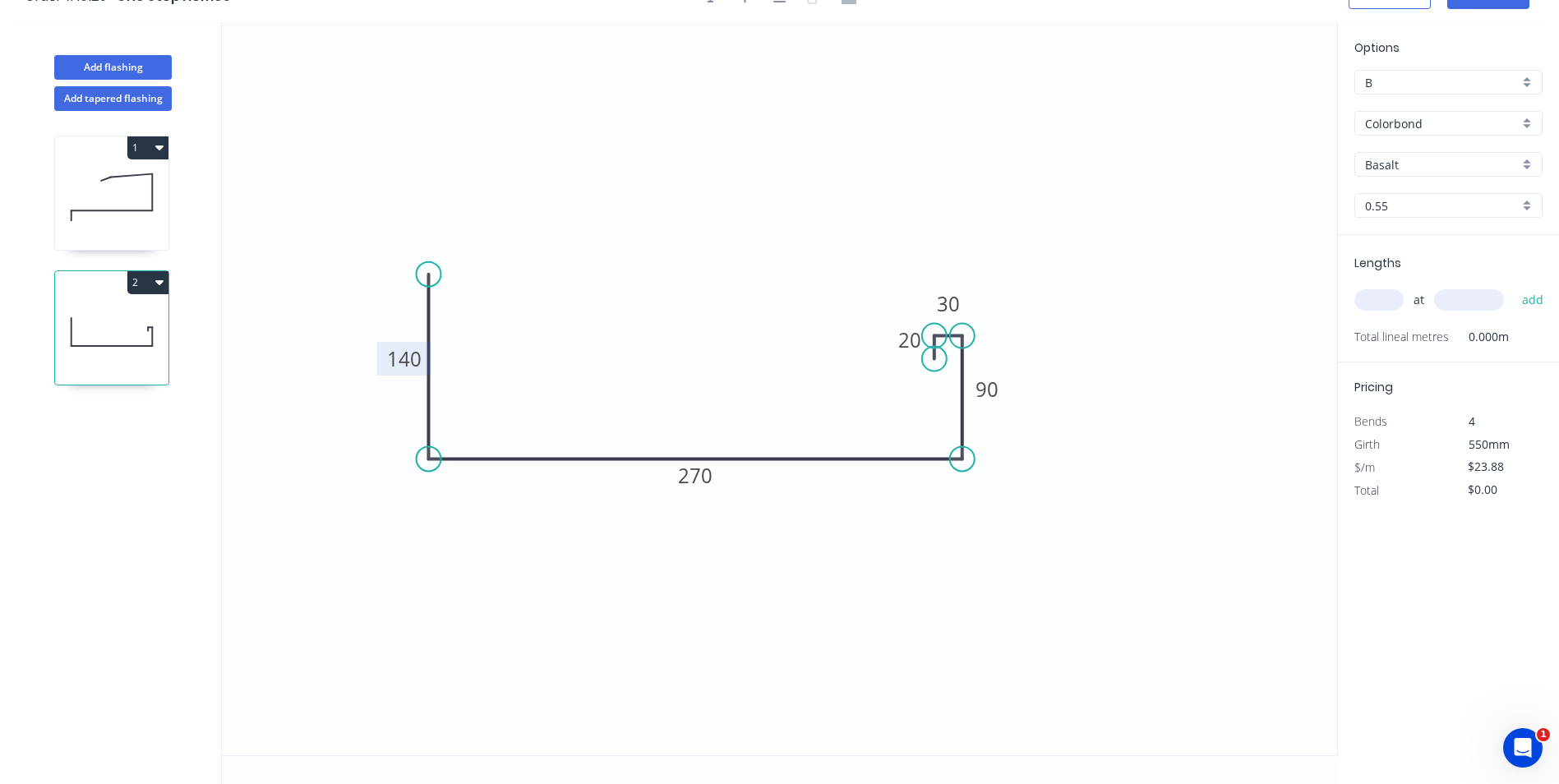
scroll to position [0, 0]
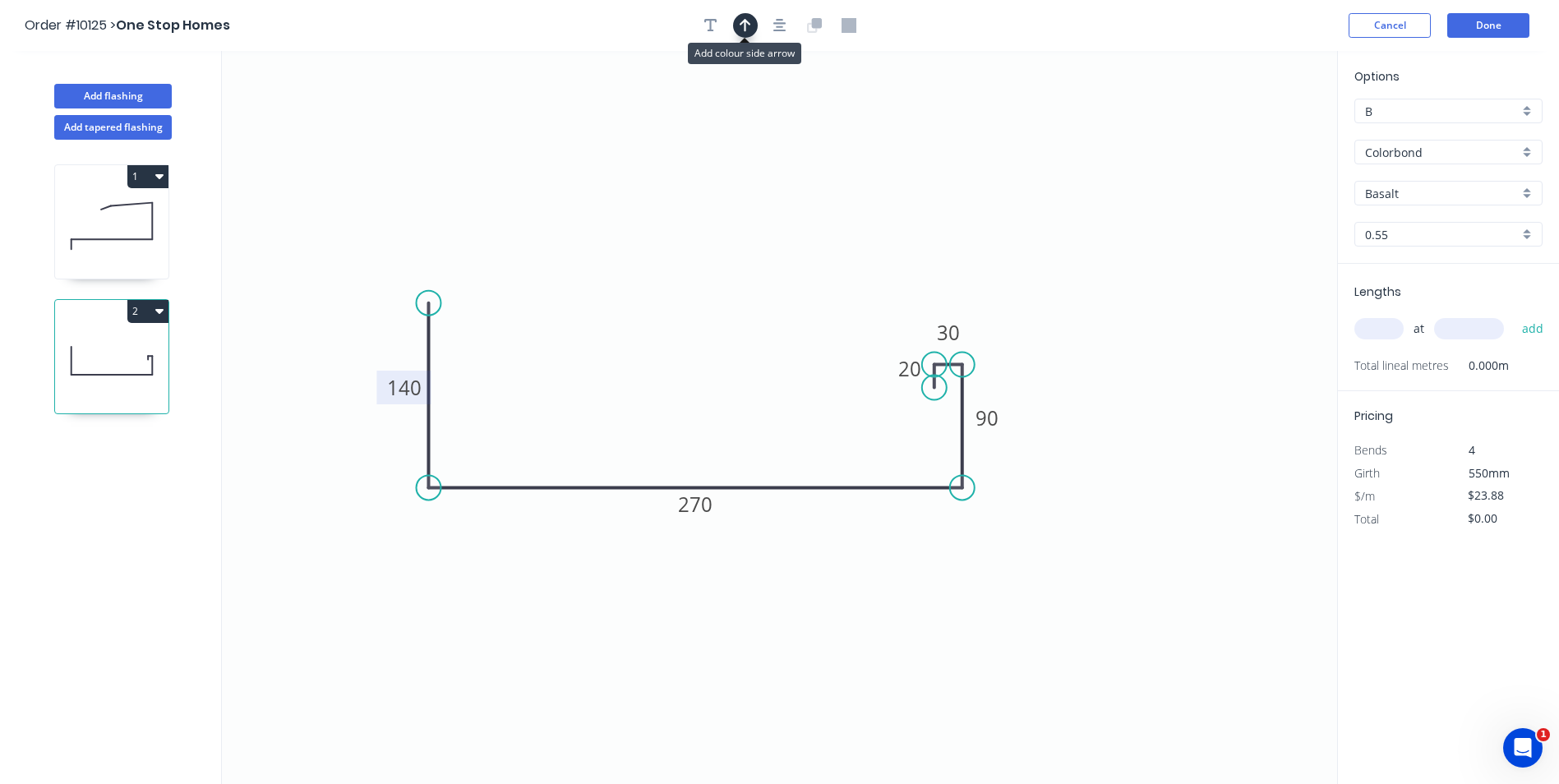
click at [747, 29] on icon "button" at bounding box center [745, 25] width 12 height 14
click at [1253, 133] on icon at bounding box center [1253, 115] width 14 height 53
click at [1253, 133] on icon at bounding box center [1268, 120] width 48 height 48
click at [1253, 133] on icon at bounding box center [1268, 146] width 48 height 48
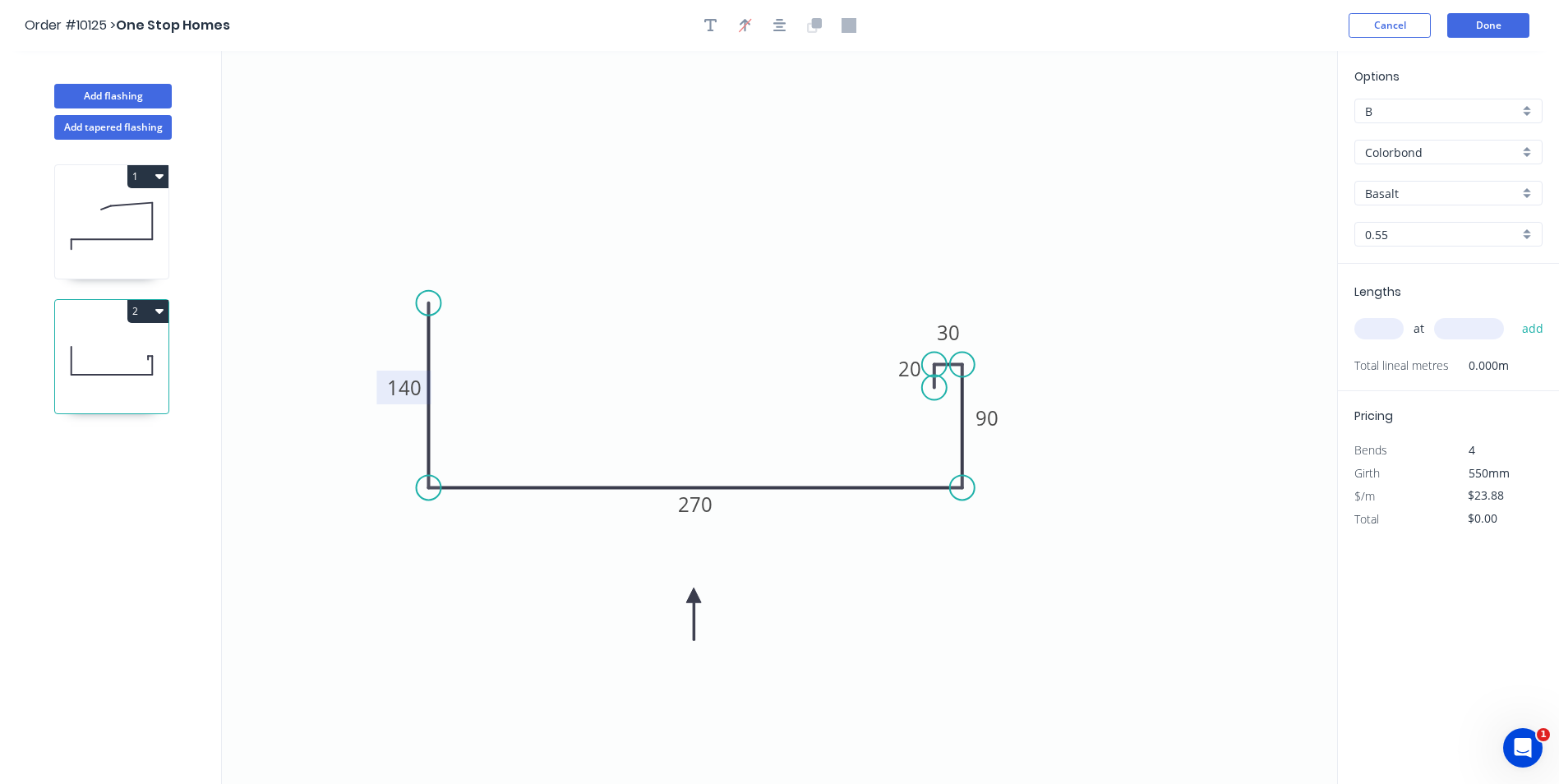
drag, startPoint x: 1253, startPoint y: 133, endPoint x: 694, endPoint y: 598, distance: 727.1
click at [694, 598] on icon at bounding box center [693, 613] width 14 height 53
click at [1399, 190] on input "Basalt" at bounding box center [1441, 193] width 154 height 17
click at [1427, 266] on div "Monument" at bounding box center [1449, 270] width 187 height 29
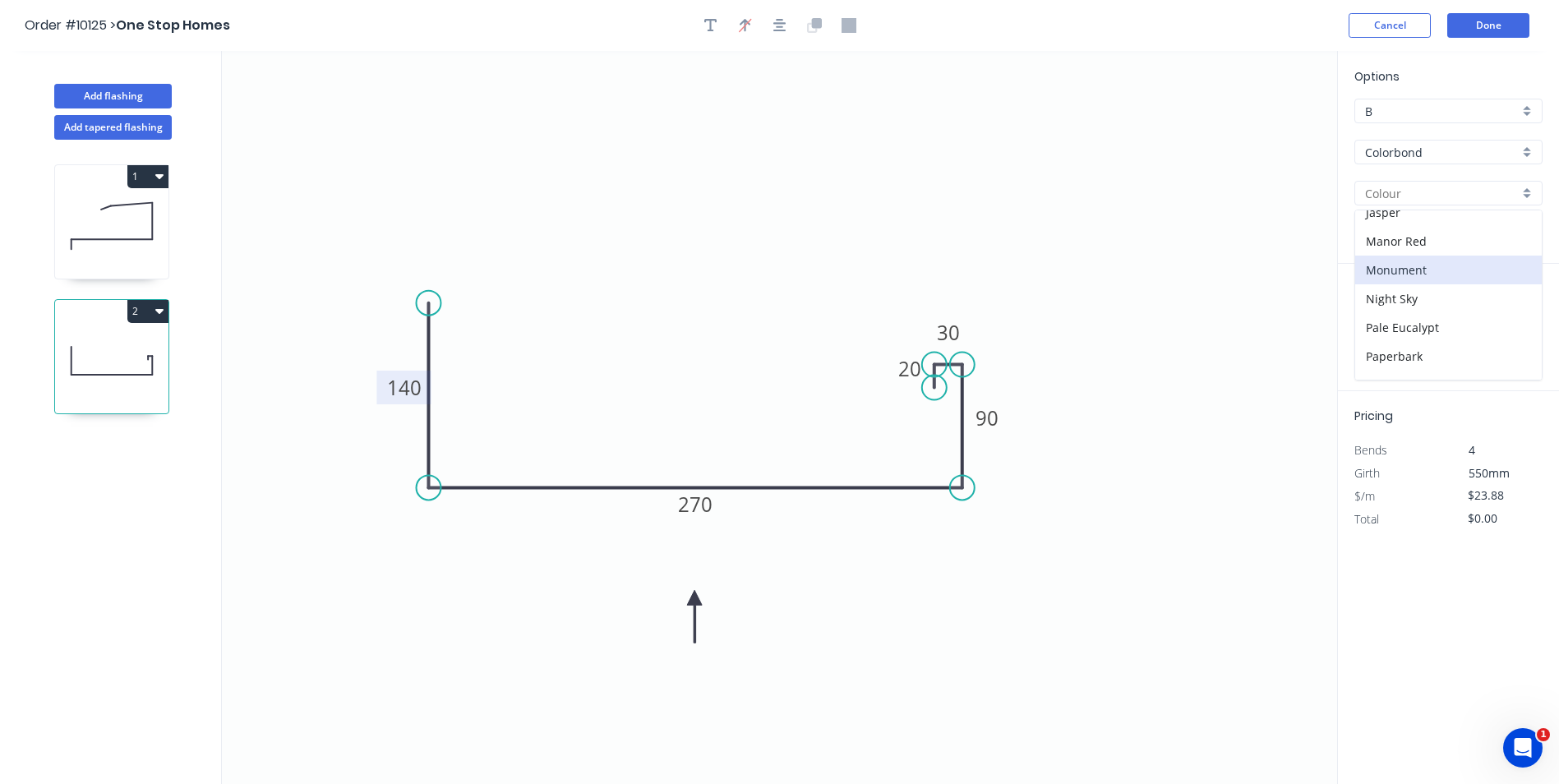
type input "Monument"
click at [1374, 330] on input "text" at bounding box center [1379, 328] width 49 height 21
type input "2"
type input "5000"
click at [1514, 315] on button "add" at bounding box center [1534, 328] width 39 height 28
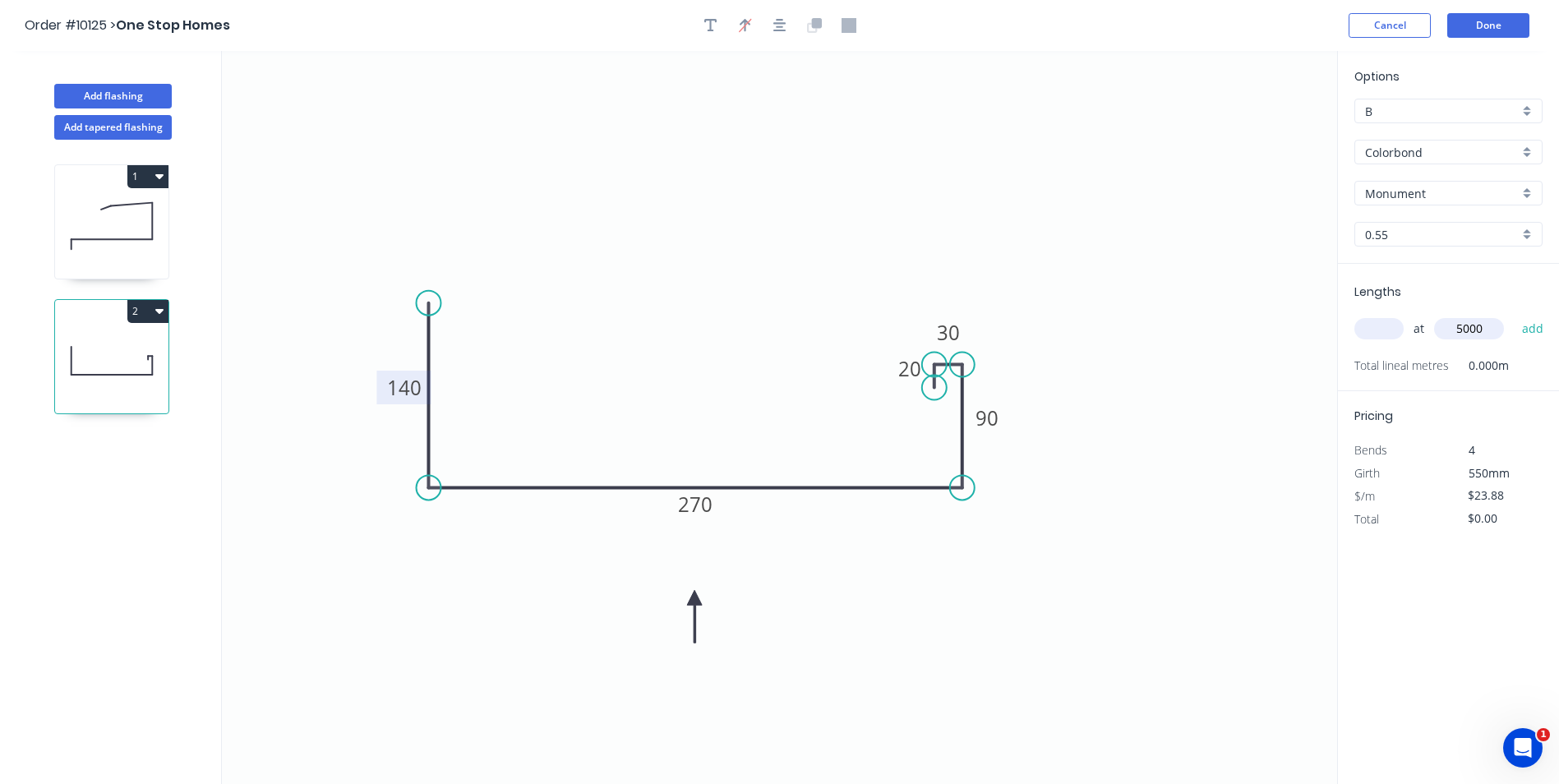
type input "$238.80"
click at [1481, 25] on button "Done" at bounding box center [1488, 25] width 82 height 25
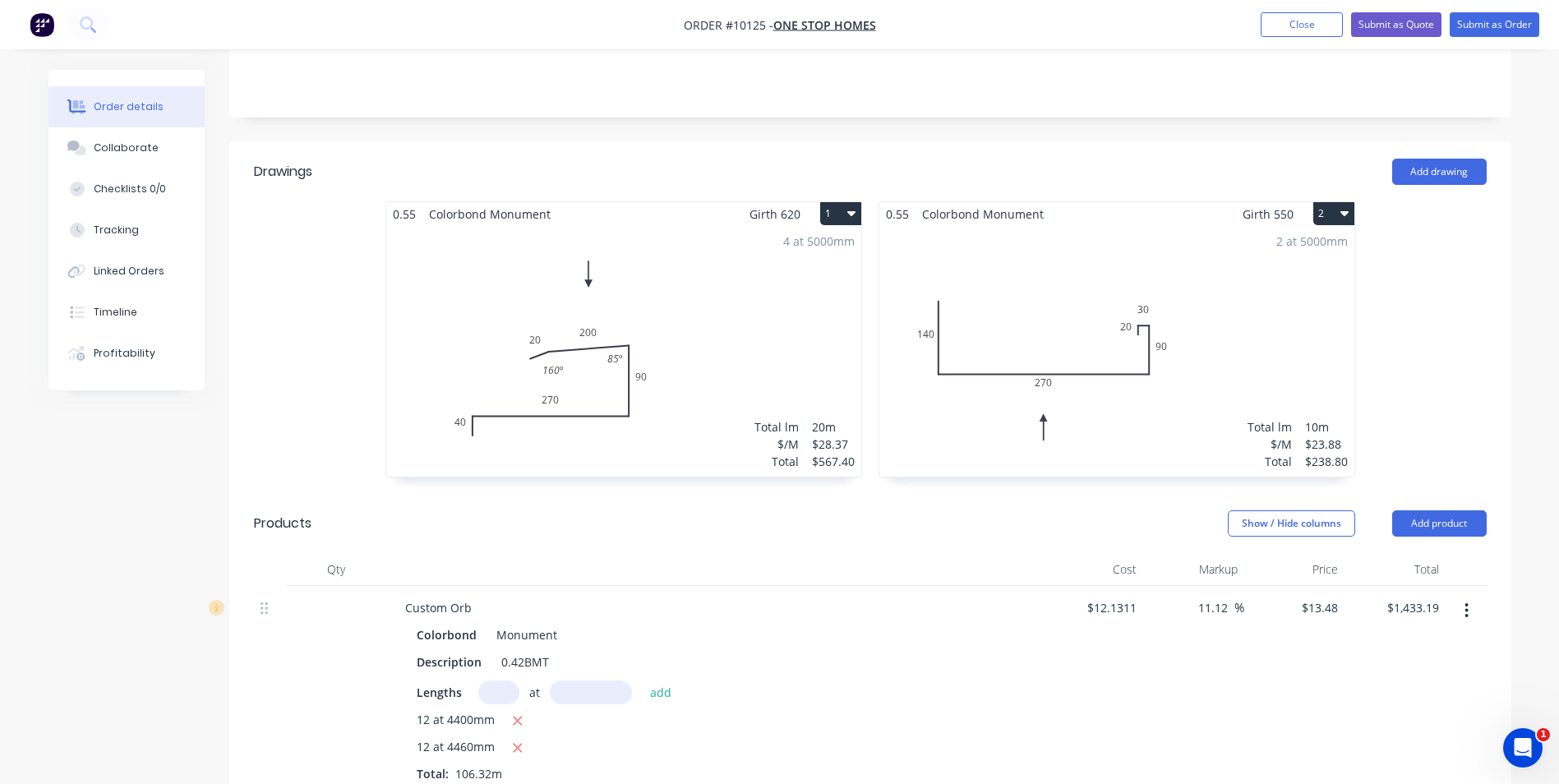
scroll to position [411, 0]
click at [1408, 158] on button "Add drawing" at bounding box center [1438, 171] width 94 height 26
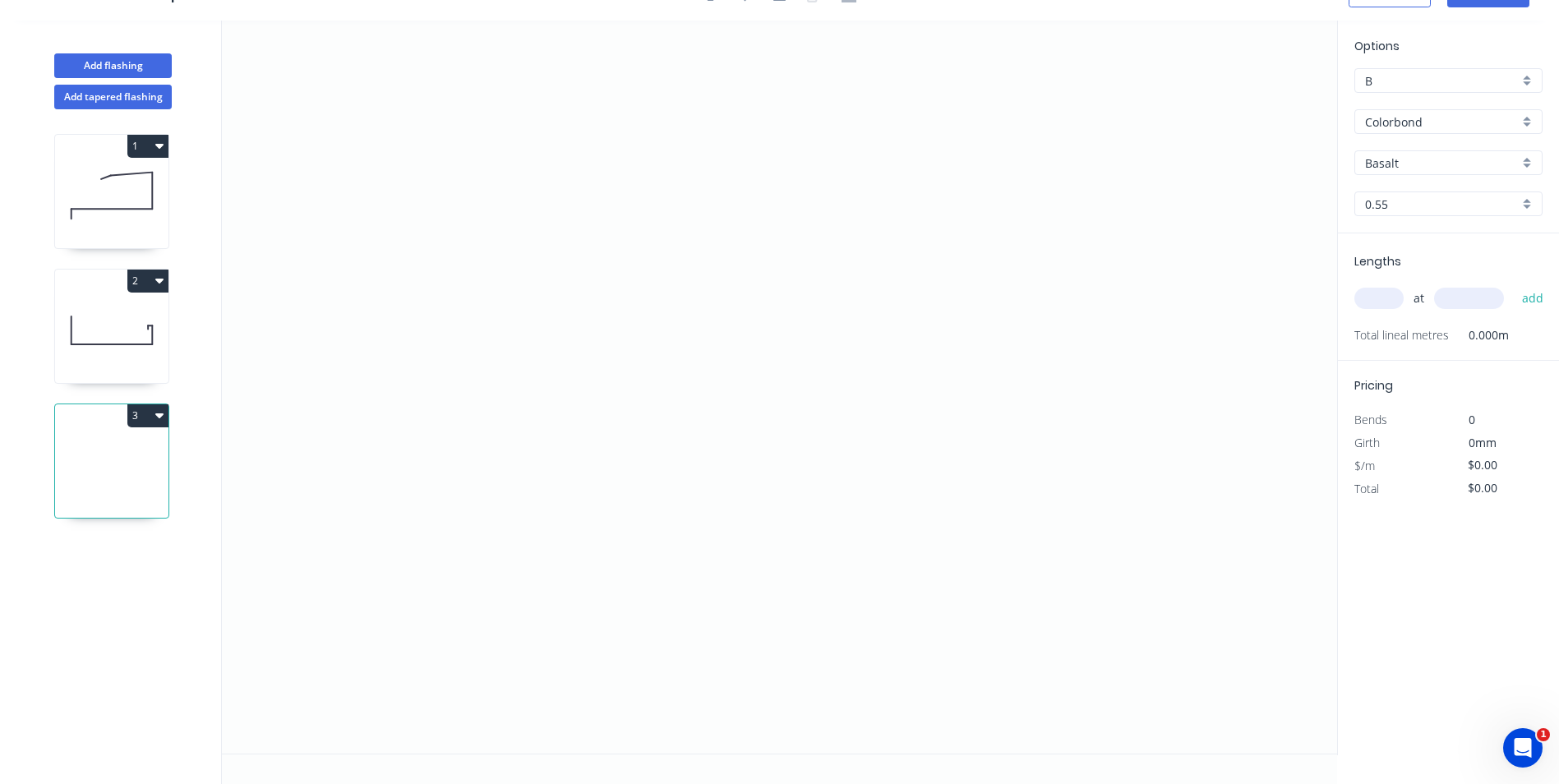
scroll to position [31, 0]
click at [493, 446] on icon "0" at bounding box center [779, 387] width 1115 height 733
click at [800, 450] on icon "0" at bounding box center [779, 387] width 1115 height 733
click at [654, 469] on rect at bounding box center [647, 463] width 33 height 23
click at [846, 316] on icon "0 300" at bounding box center [779, 387] width 1115 height 733
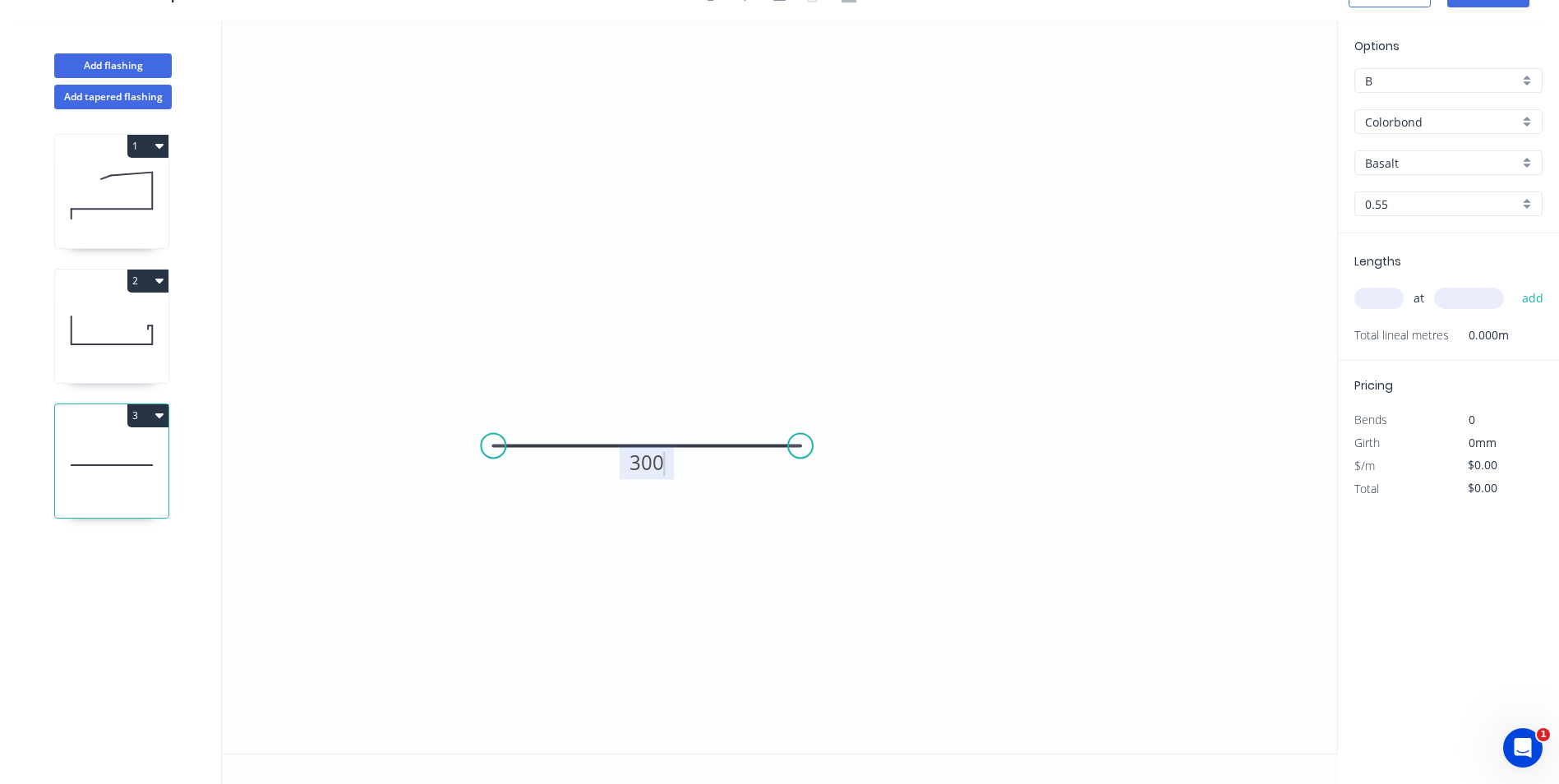
type input "$10.78"
click at [1377, 296] on input "text" at bounding box center [1379, 298] width 49 height 21
type input "1"
type input "300"
click at [1528, 293] on button "add" at bounding box center [1534, 298] width 39 height 28
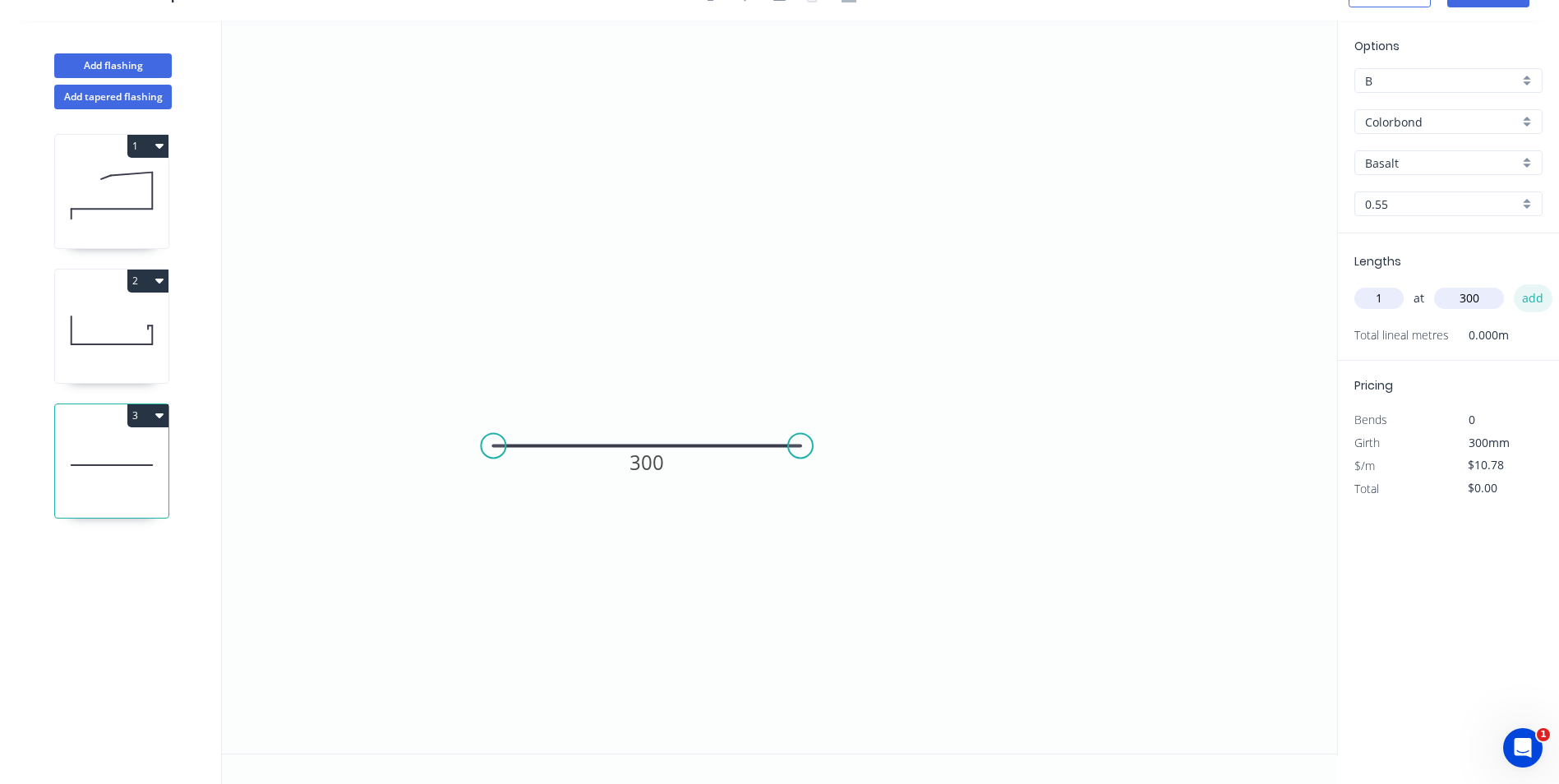
type input "$10.78"
type input "1"
type input "300"
click at [1528, 300] on button "add" at bounding box center [1534, 298] width 39 height 28
type input "$21.56"
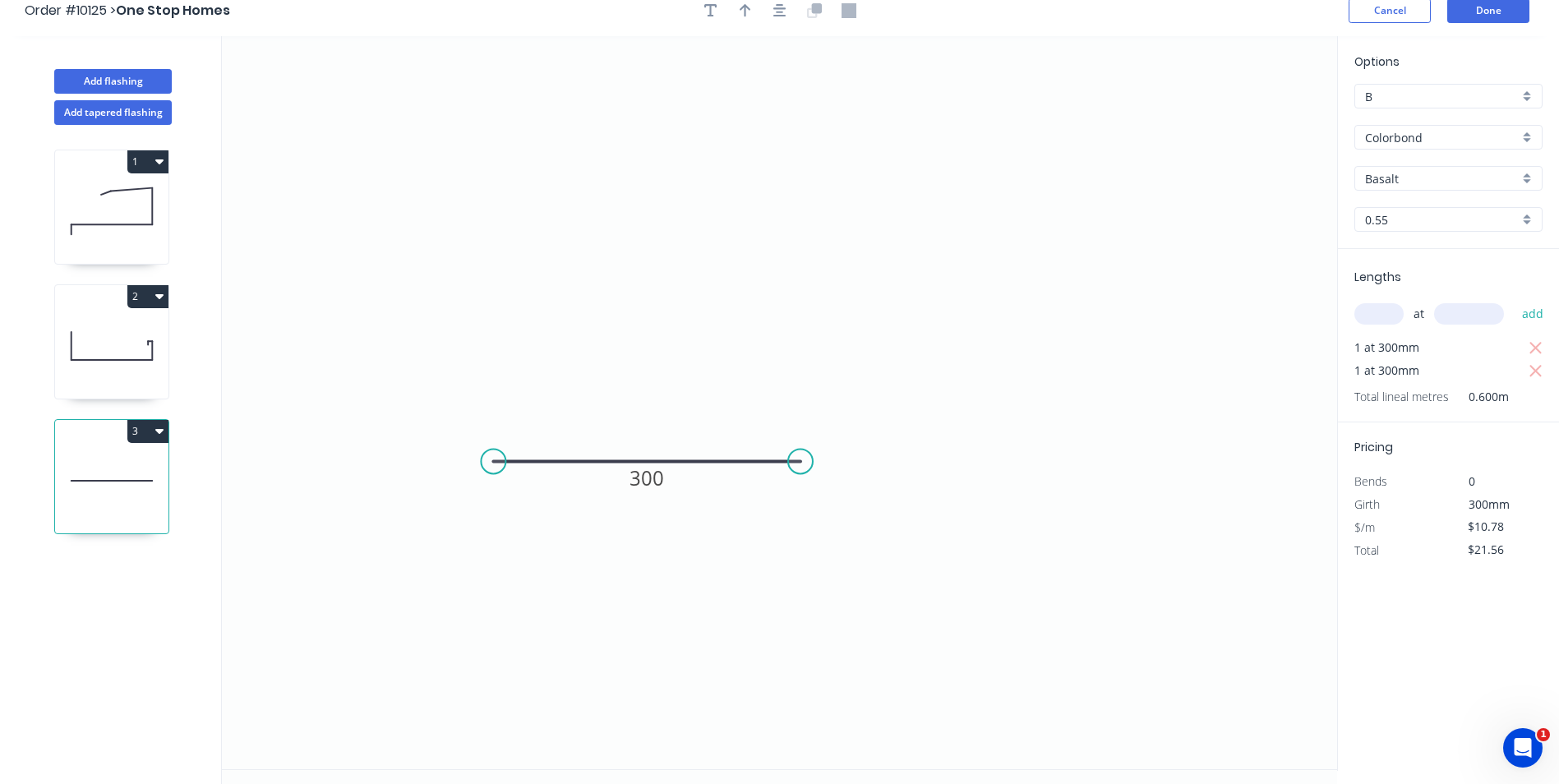
scroll to position [0, 0]
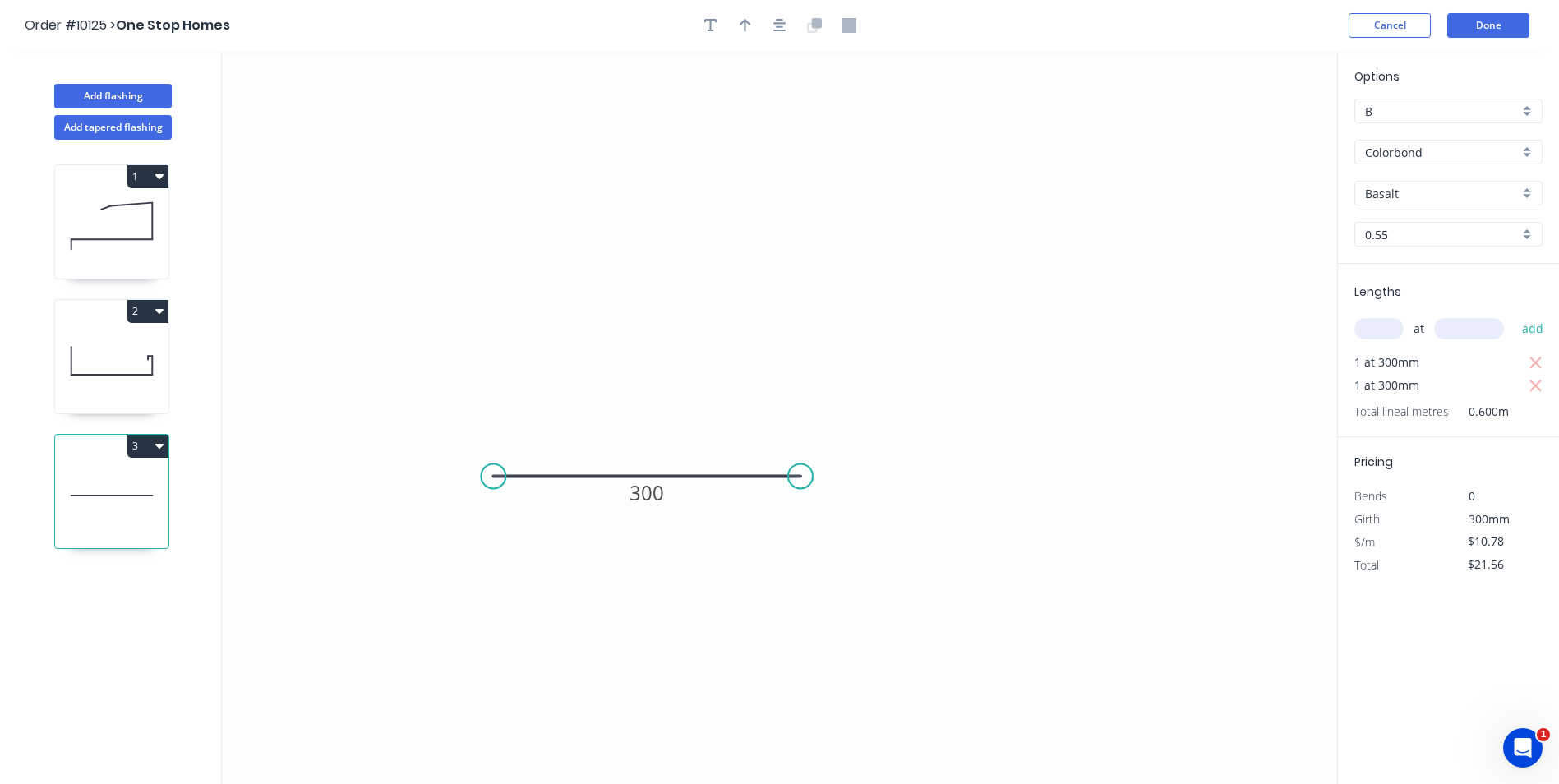
click at [1415, 187] on input "Basalt" at bounding box center [1441, 193] width 154 height 17
click at [1422, 346] on div "Monument" at bounding box center [1449, 352] width 187 height 29
type input "Monument"
click at [1473, 23] on button "Done" at bounding box center [1488, 25] width 82 height 25
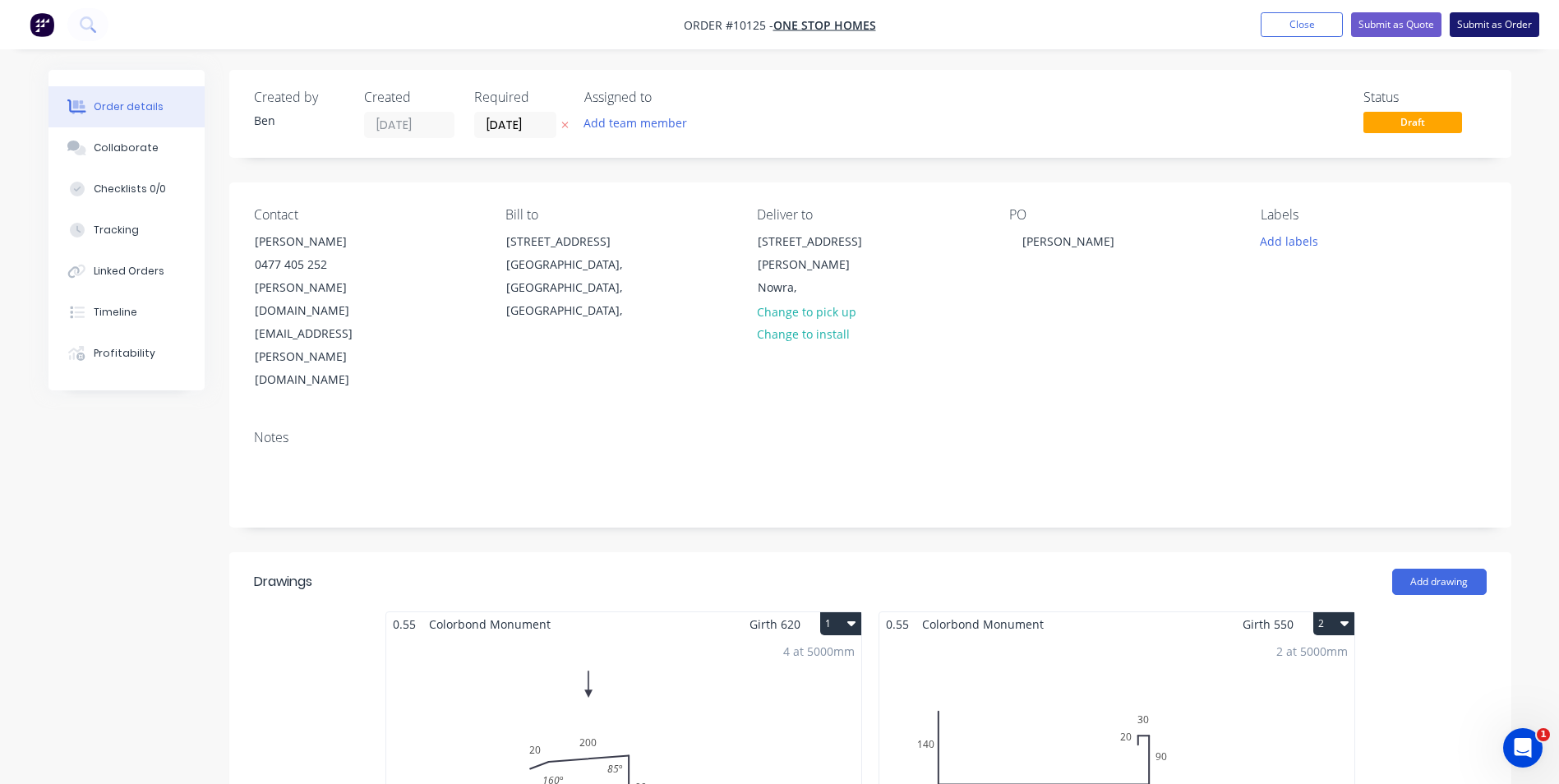
click at [1485, 14] on button "Submit as Order" at bounding box center [1495, 25] width 90 height 25
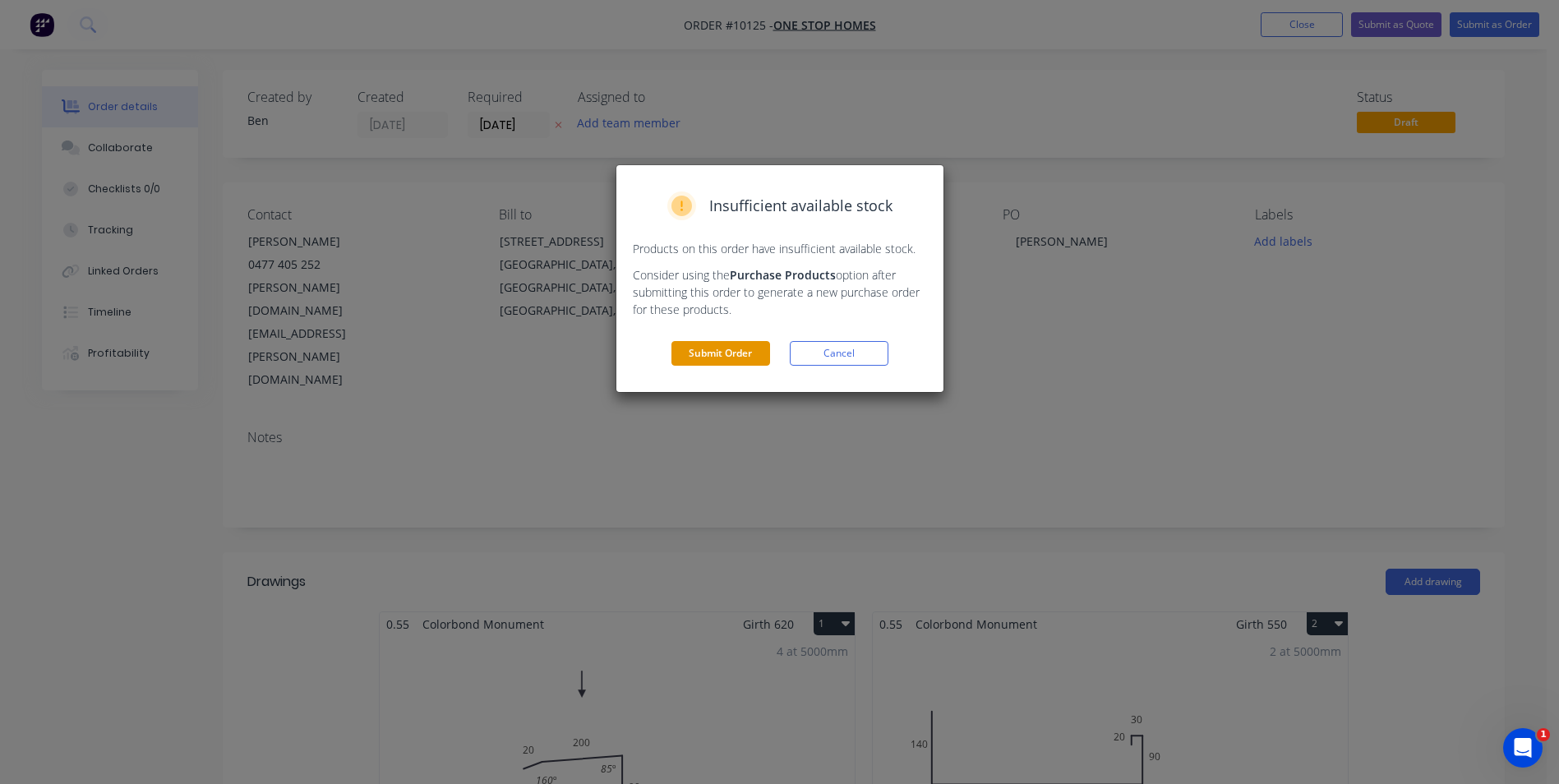
click at [738, 350] on button "Submit Order" at bounding box center [721, 353] width 98 height 25
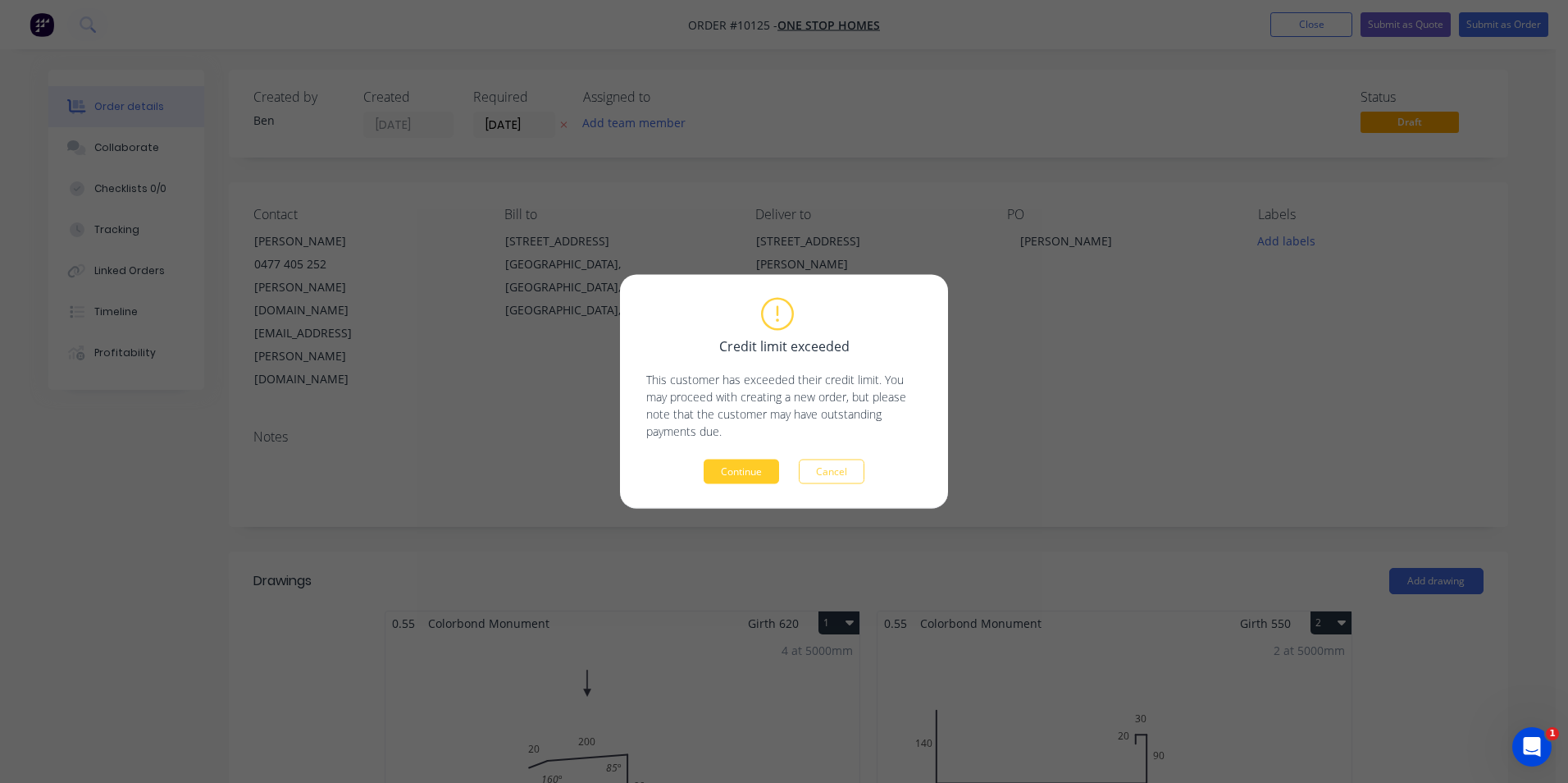
click at [739, 475] on button "Continue" at bounding box center [741, 471] width 75 height 25
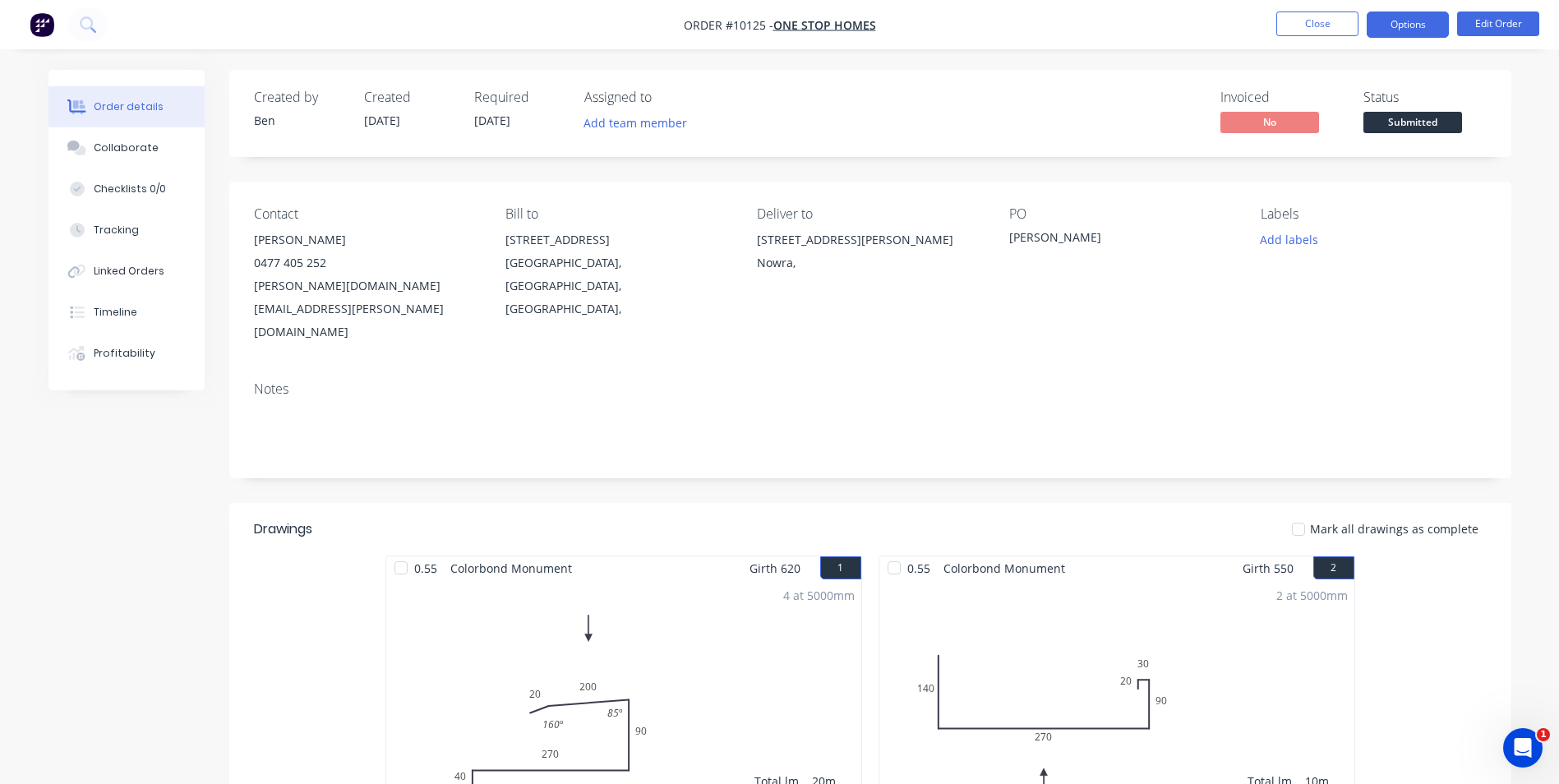
click at [1394, 25] on button "Options" at bounding box center [1407, 25] width 82 height 26
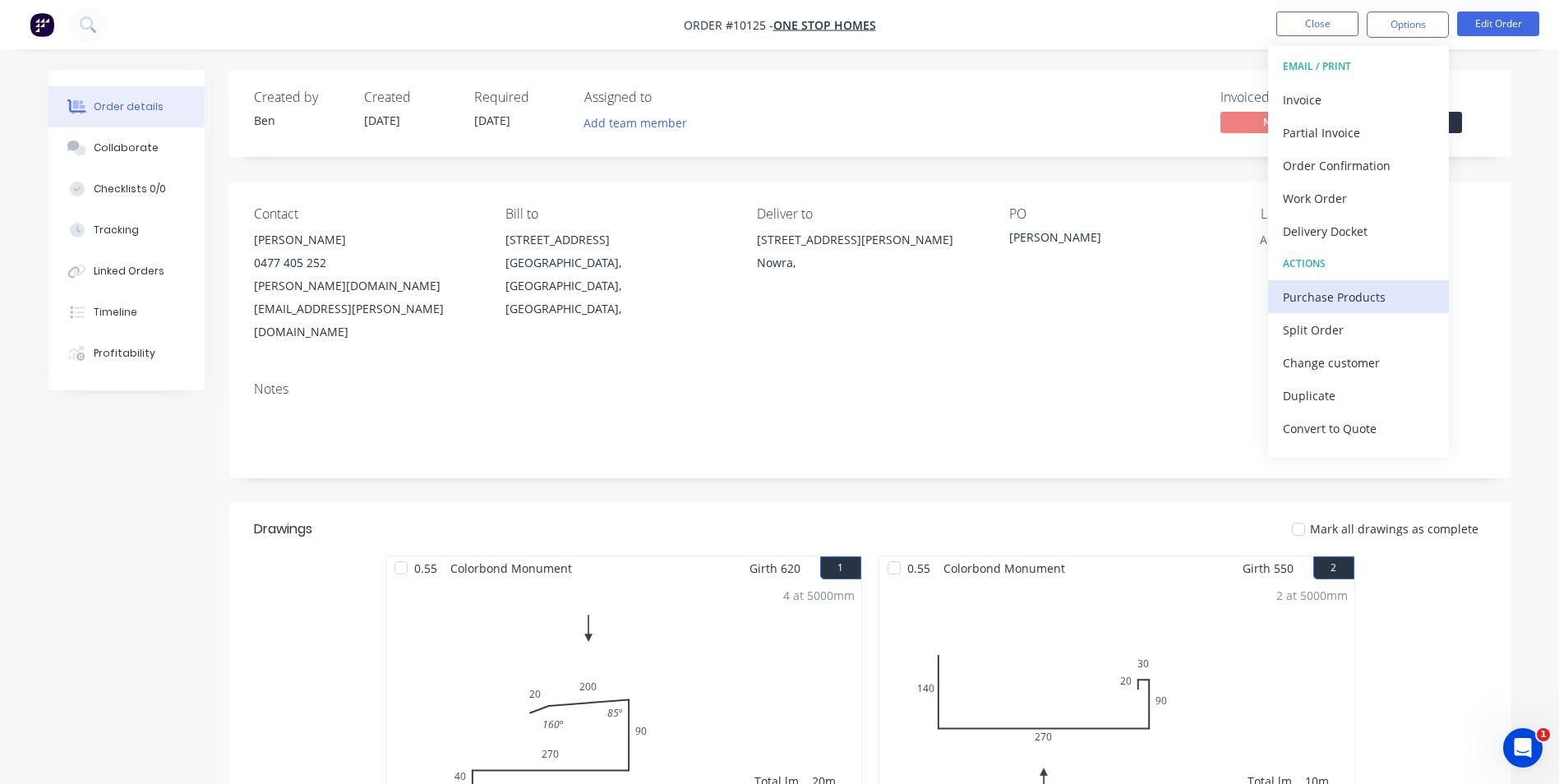
click at [1317, 294] on div "Purchase Products" at bounding box center [1358, 297] width 151 height 24
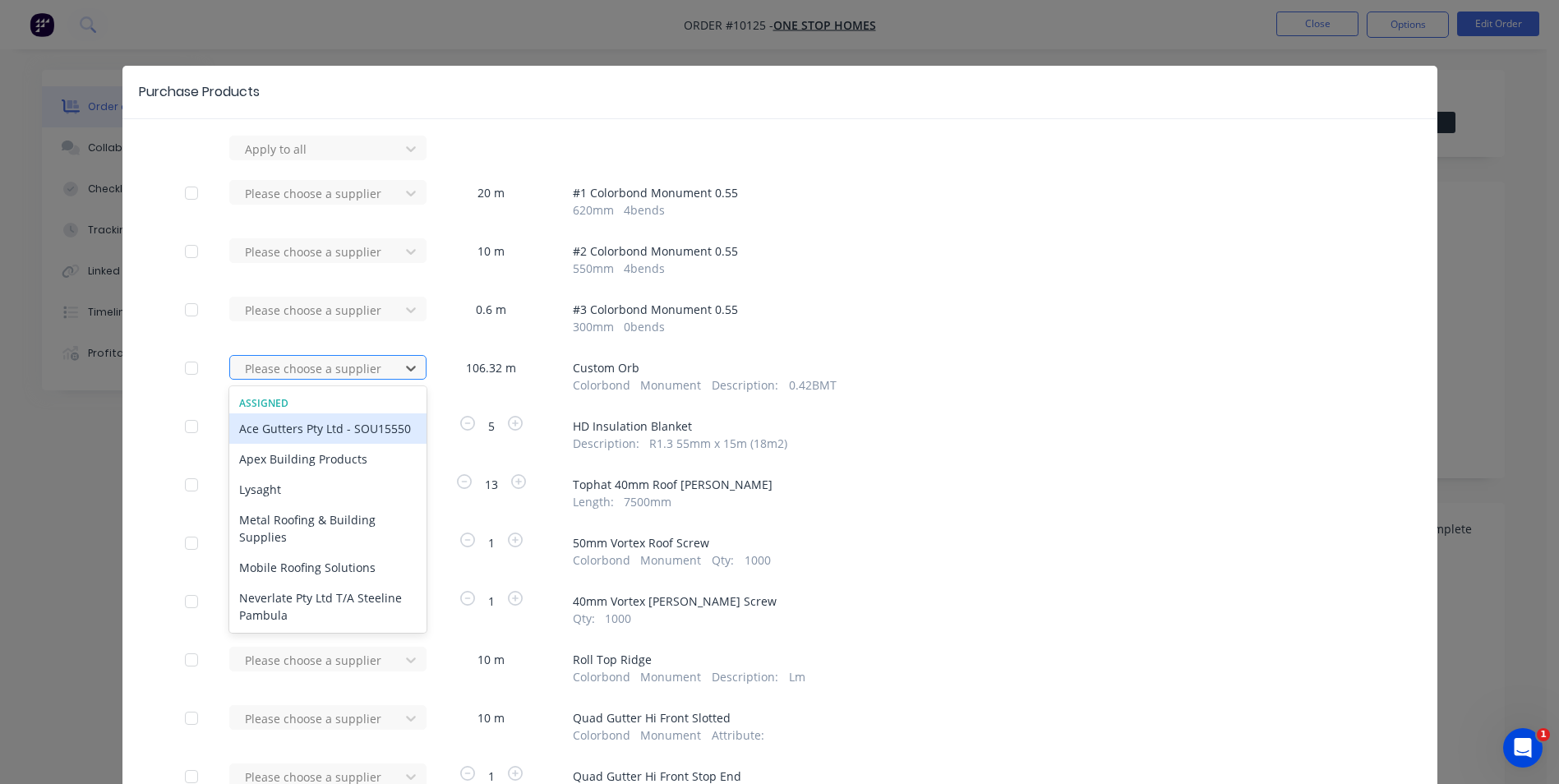
click at [320, 370] on div at bounding box center [317, 368] width 148 height 20
drag, startPoint x: 300, startPoint y: 472, endPoint x: 289, endPoint y: 470, distance: 11.2
click at [300, 470] on div "Apex Building Products" at bounding box center [328, 459] width 197 height 31
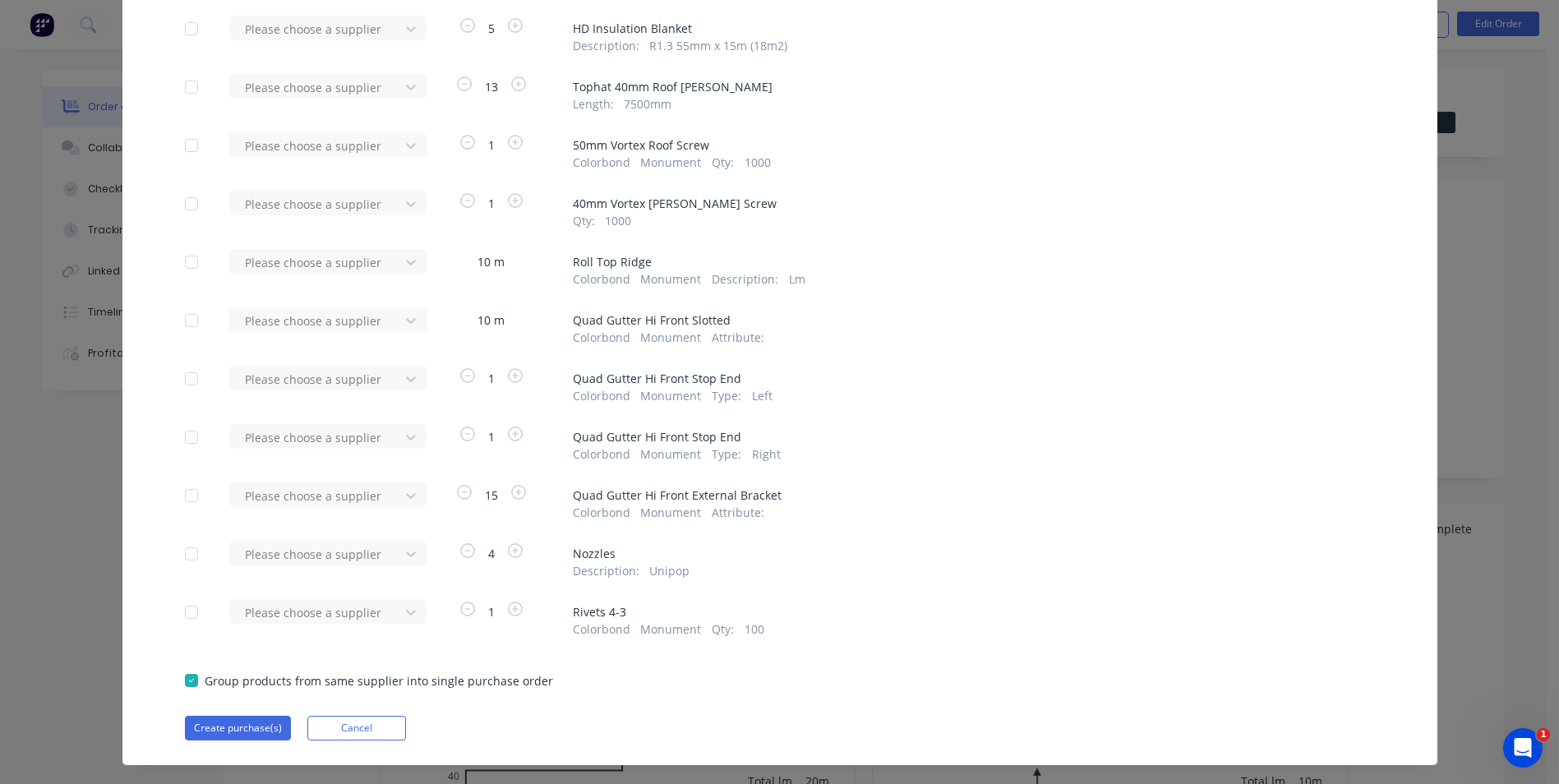
scroll to position [411, 0]
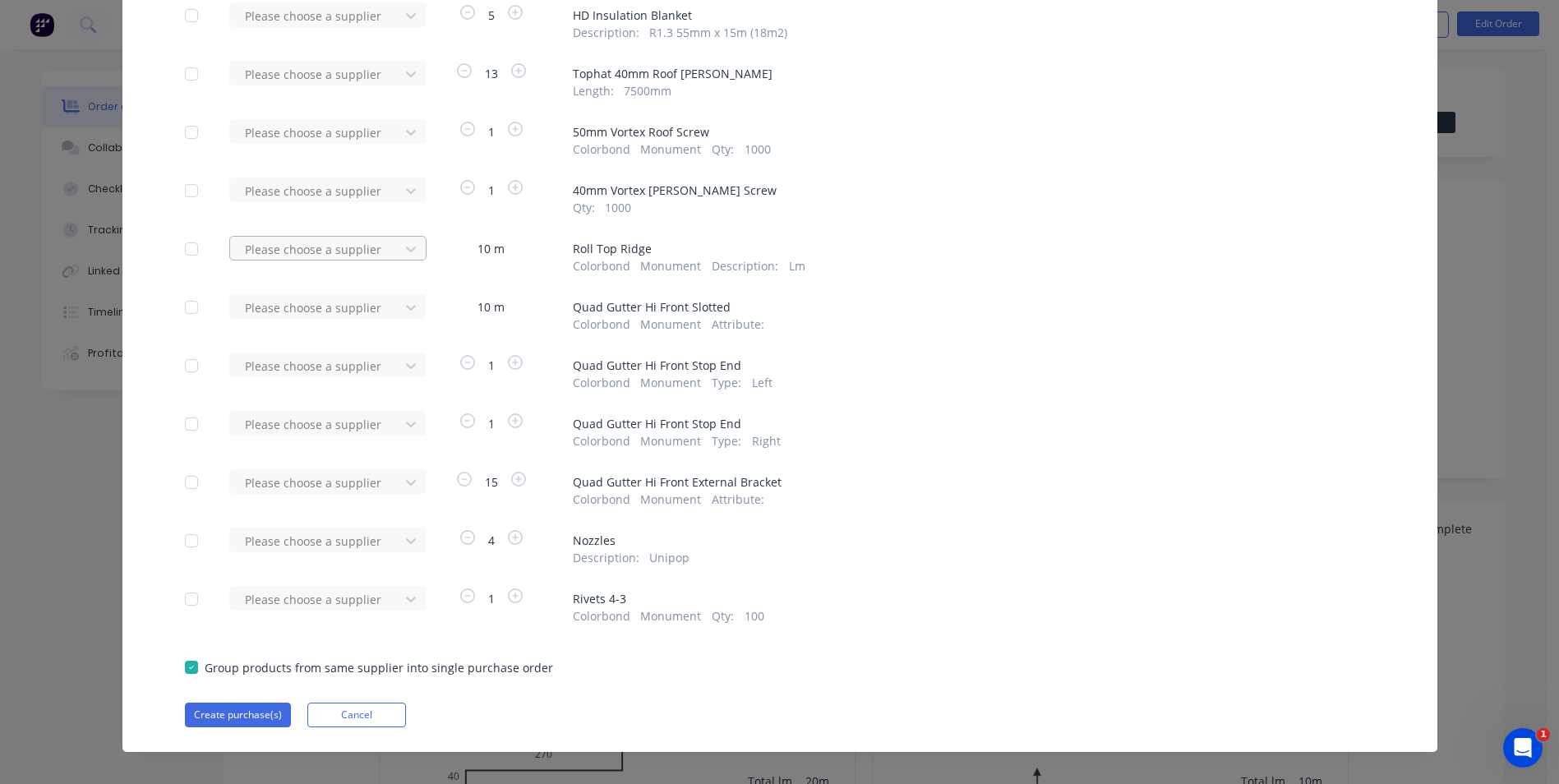
click at [331, 252] on div at bounding box center [317, 249] width 148 height 20
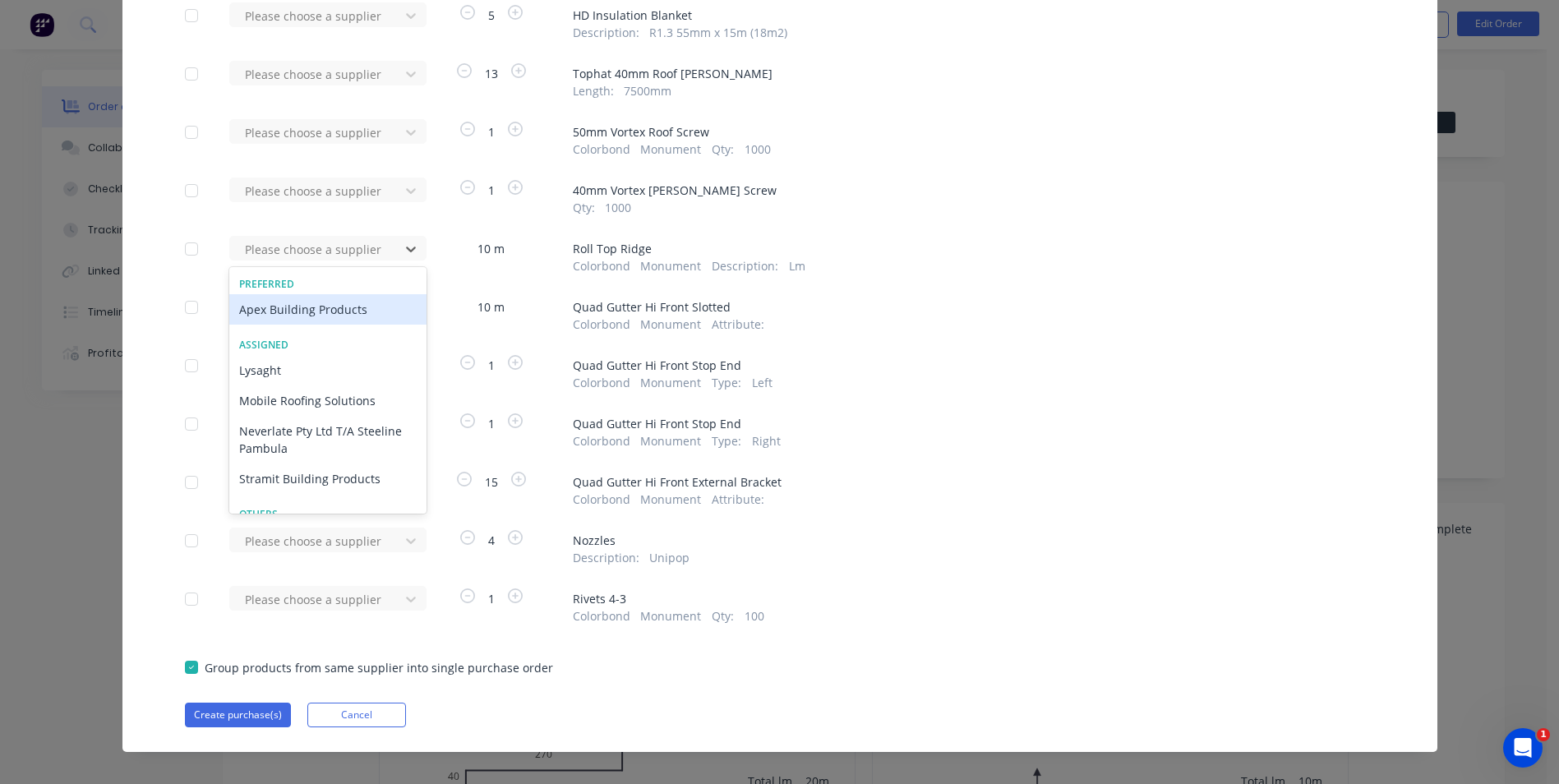
click at [323, 308] on div "Apex Building Products" at bounding box center [328, 310] width 197 height 31
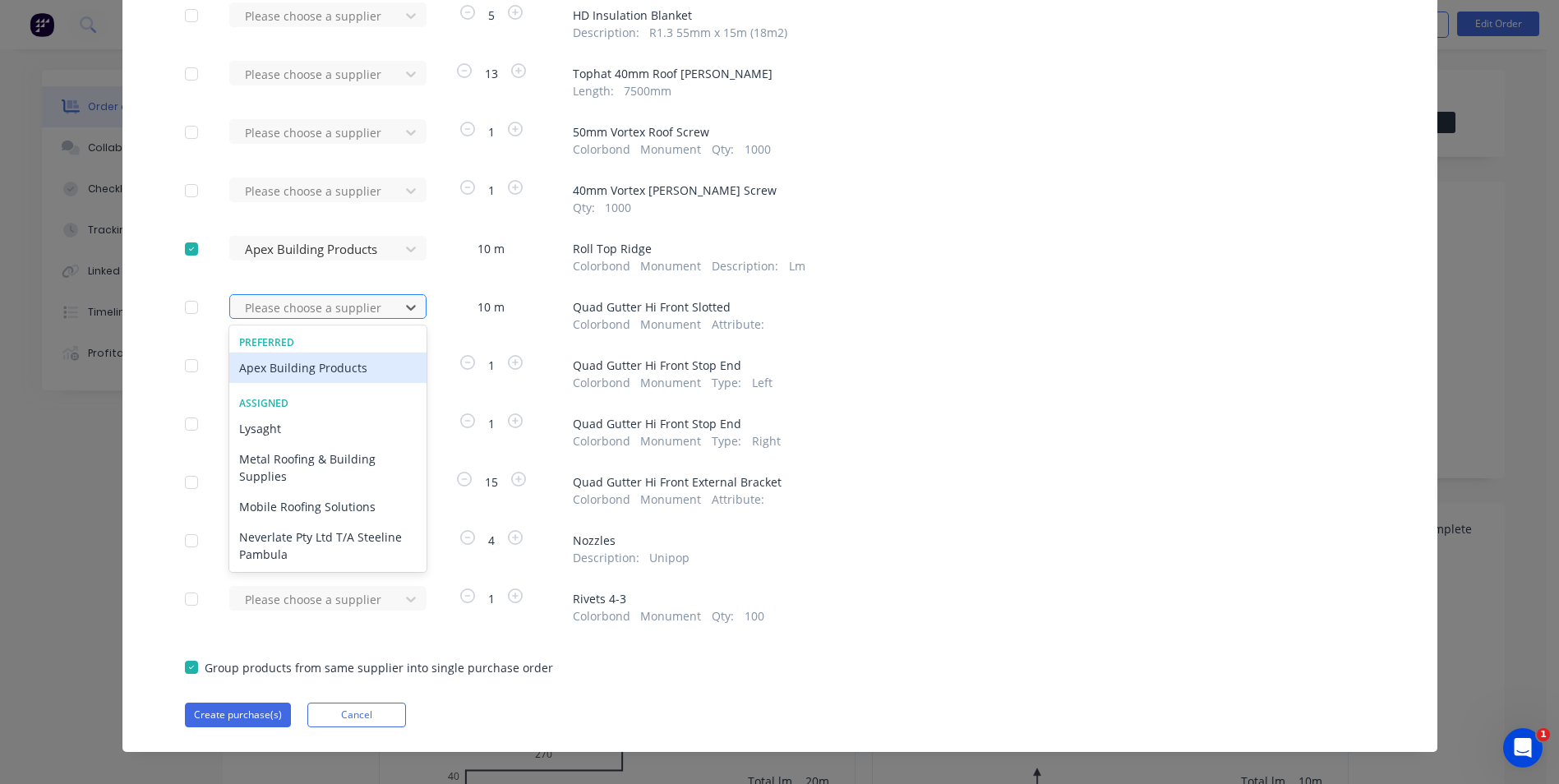
click at [323, 307] on div at bounding box center [317, 308] width 148 height 20
click at [319, 366] on div "Apex Building Products" at bounding box center [328, 367] width 197 height 31
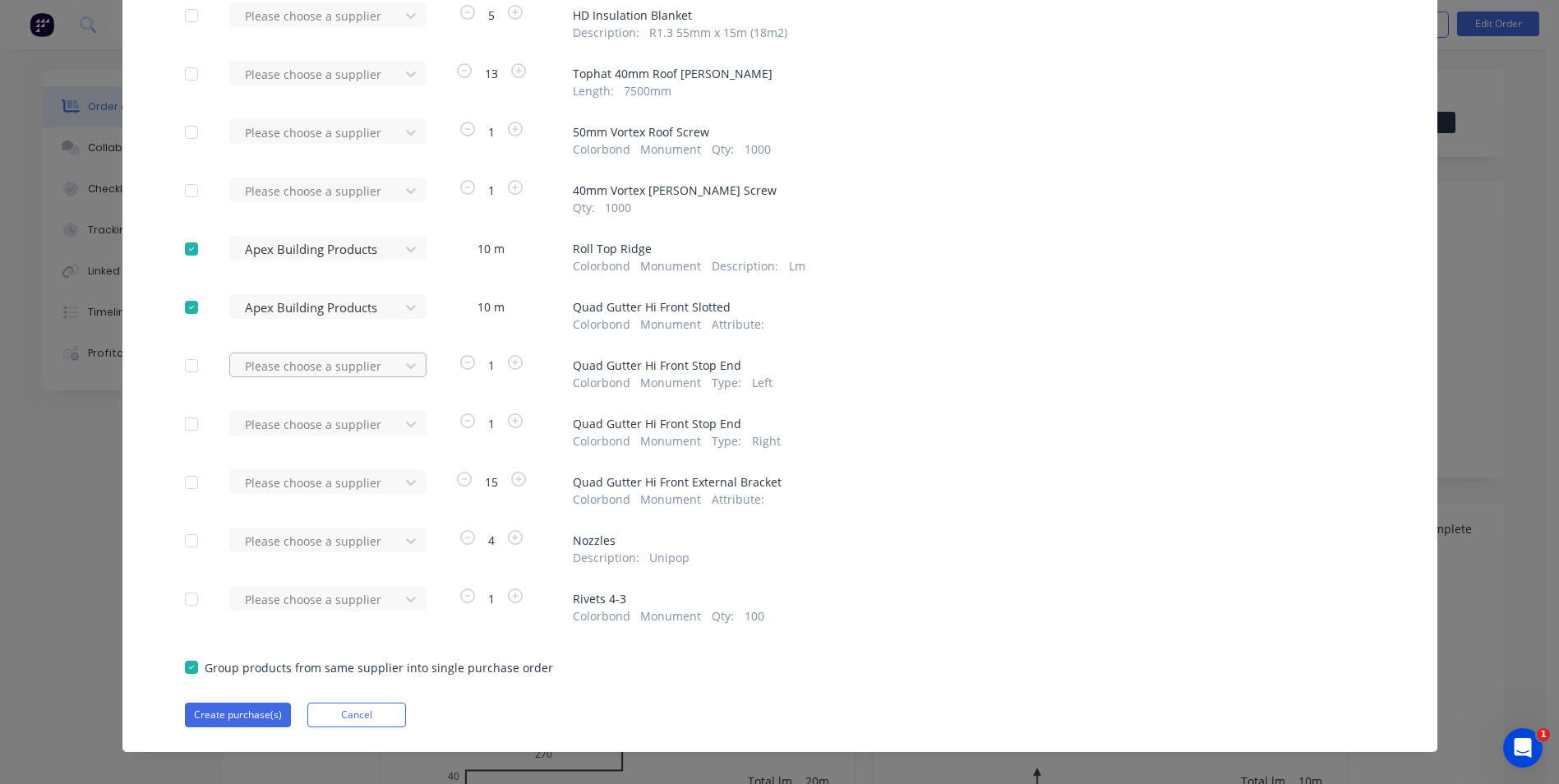
click at [317, 366] on div at bounding box center [317, 366] width 148 height 20
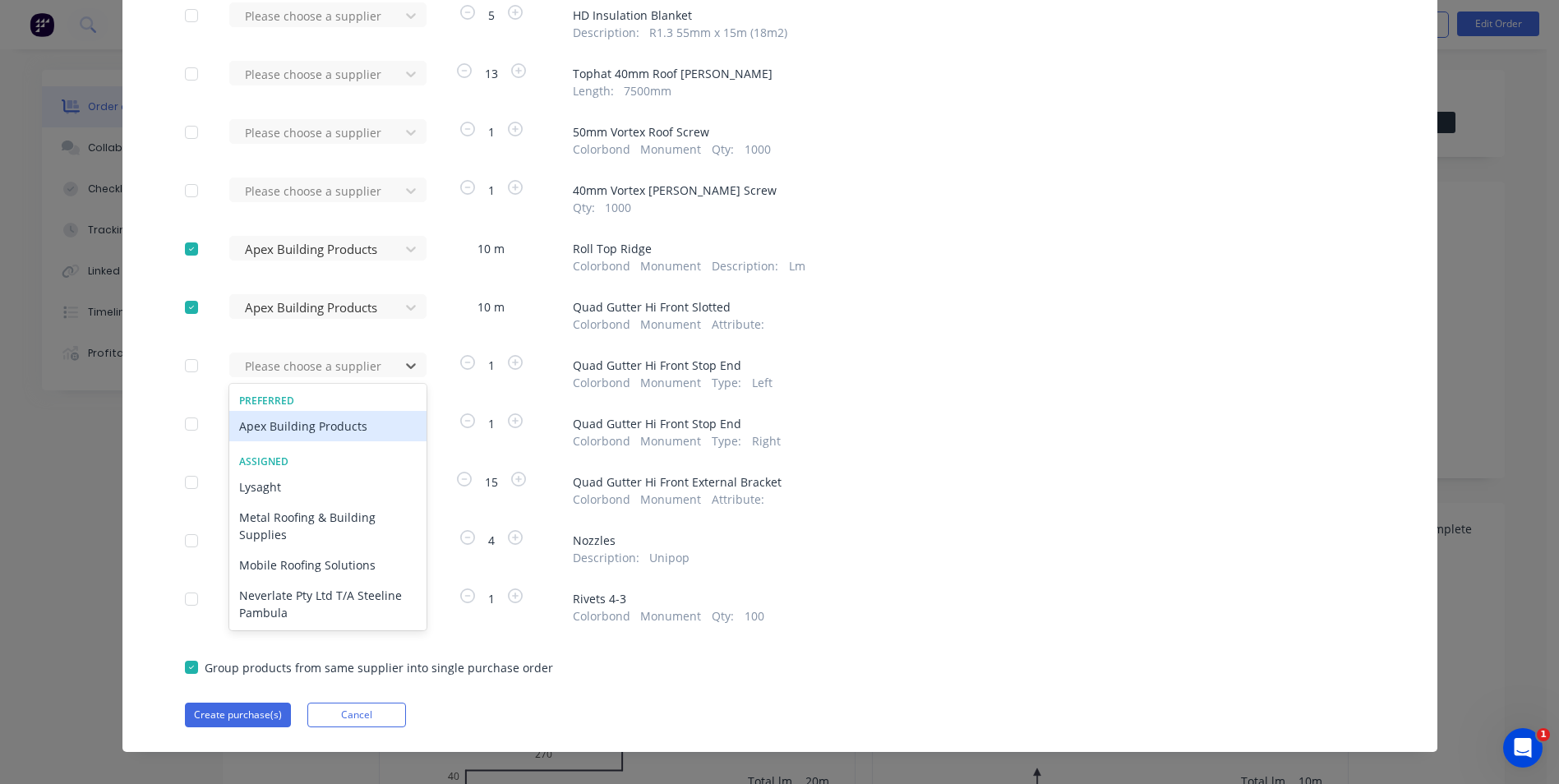
click at [311, 418] on div "Apex Building Products" at bounding box center [328, 426] width 197 height 31
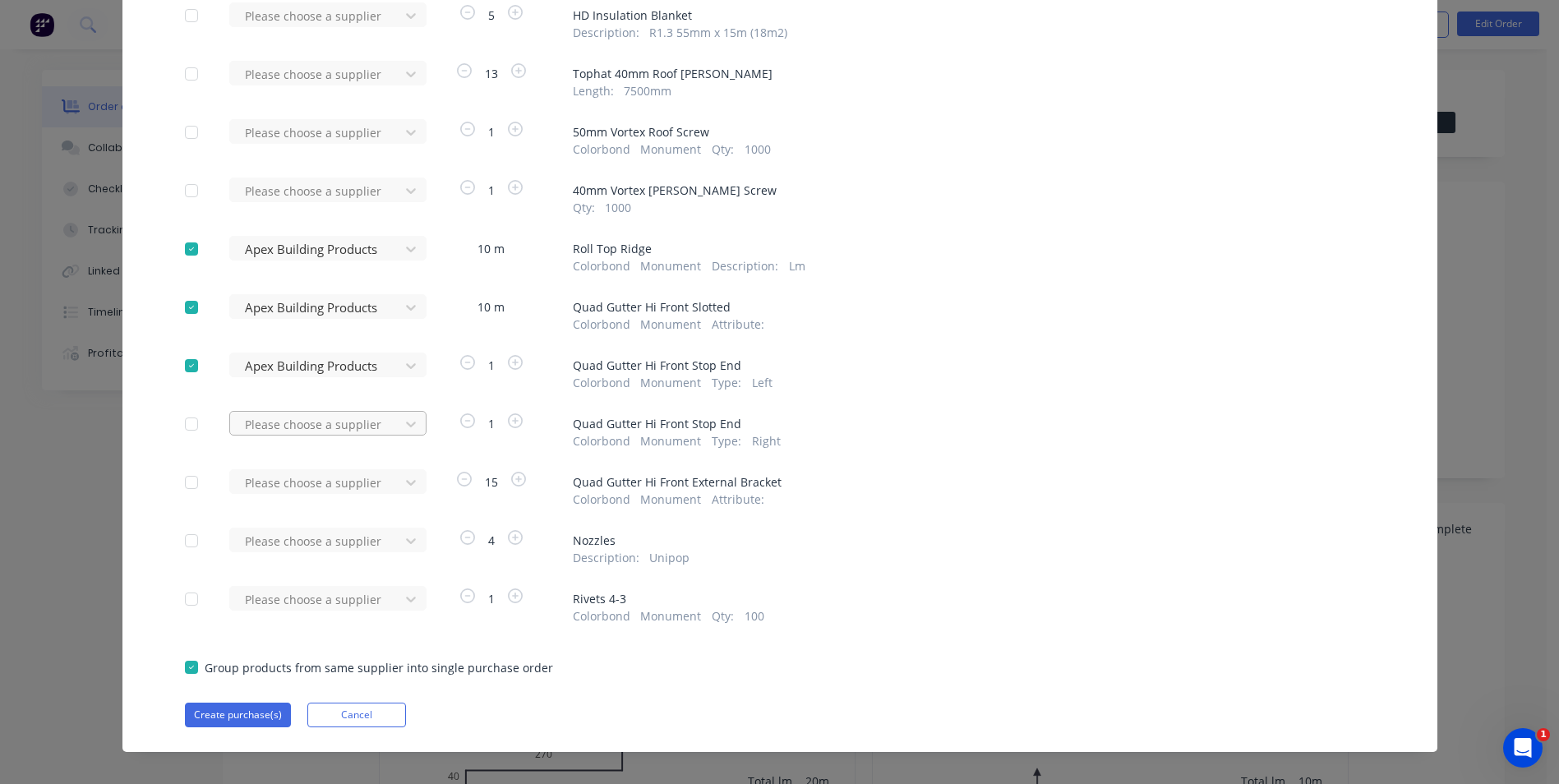
click at [311, 422] on div at bounding box center [317, 424] width 148 height 20
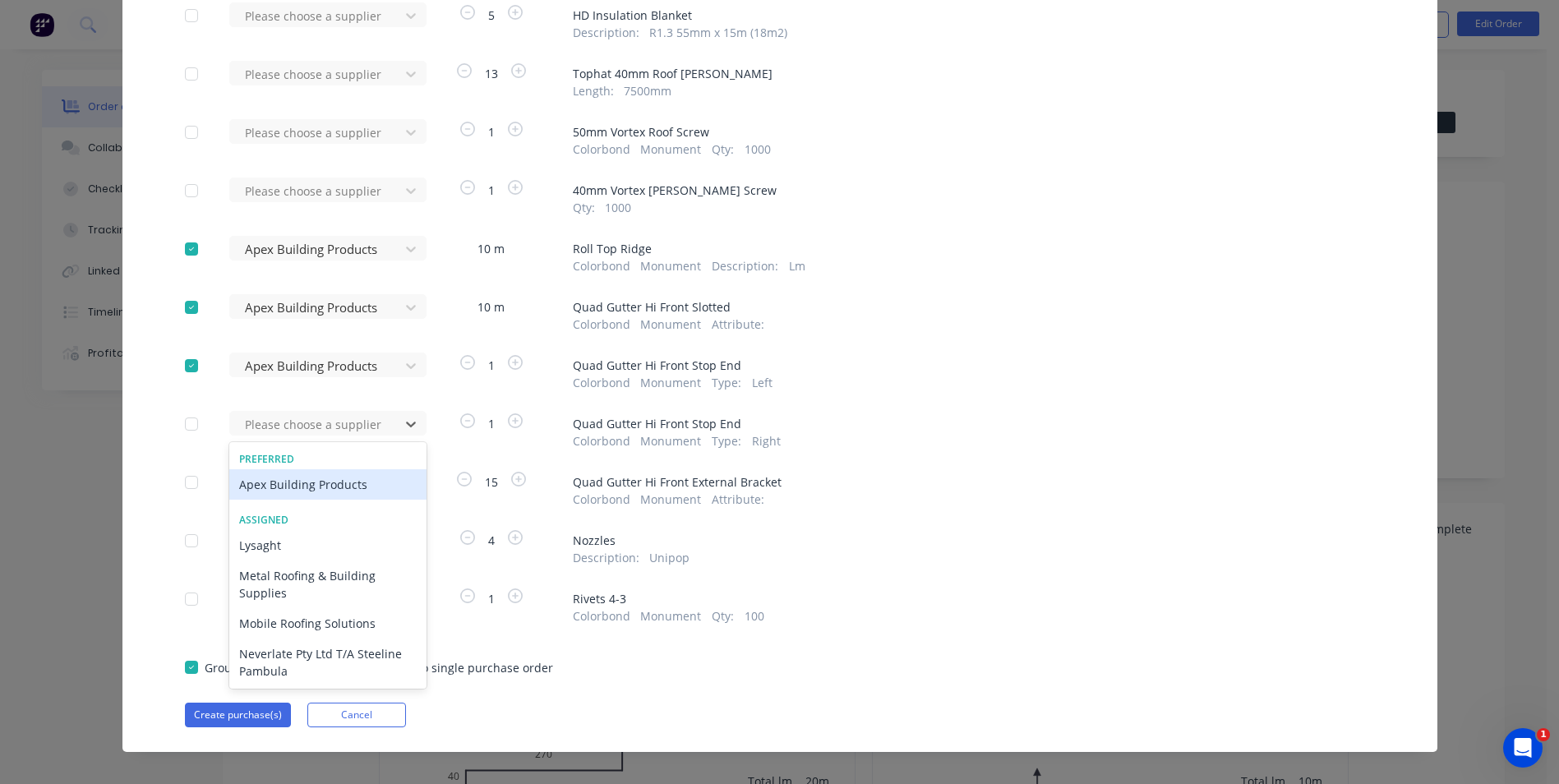
click at [307, 479] on div "Apex Building Products" at bounding box center [328, 484] width 197 height 31
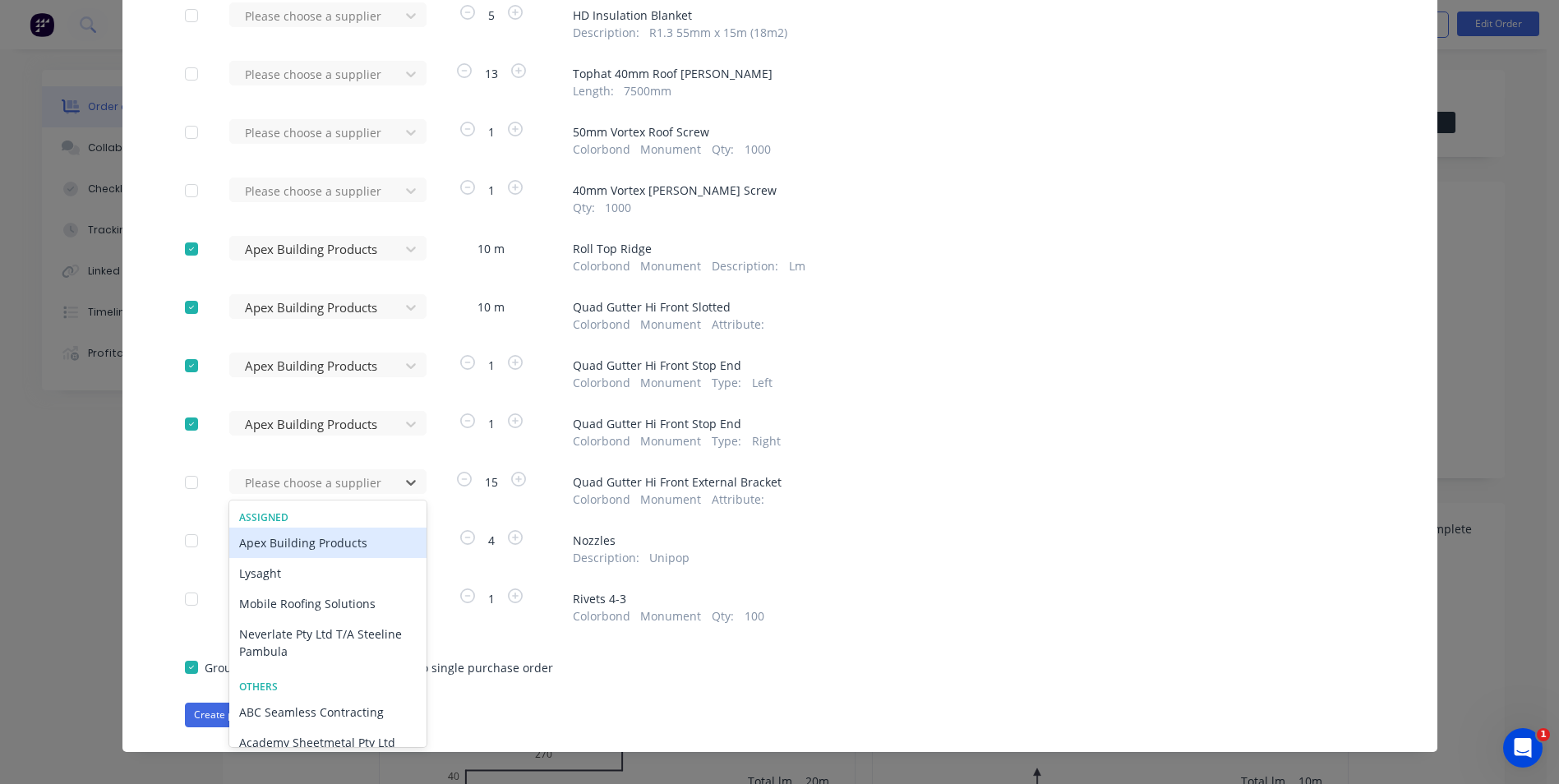
click at [307, 479] on div at bounding box center [317, 483] width 148 height 20
click at [303, 544] on div "Apex Building Products" at bounding box center [328, 543] width 197 height 31
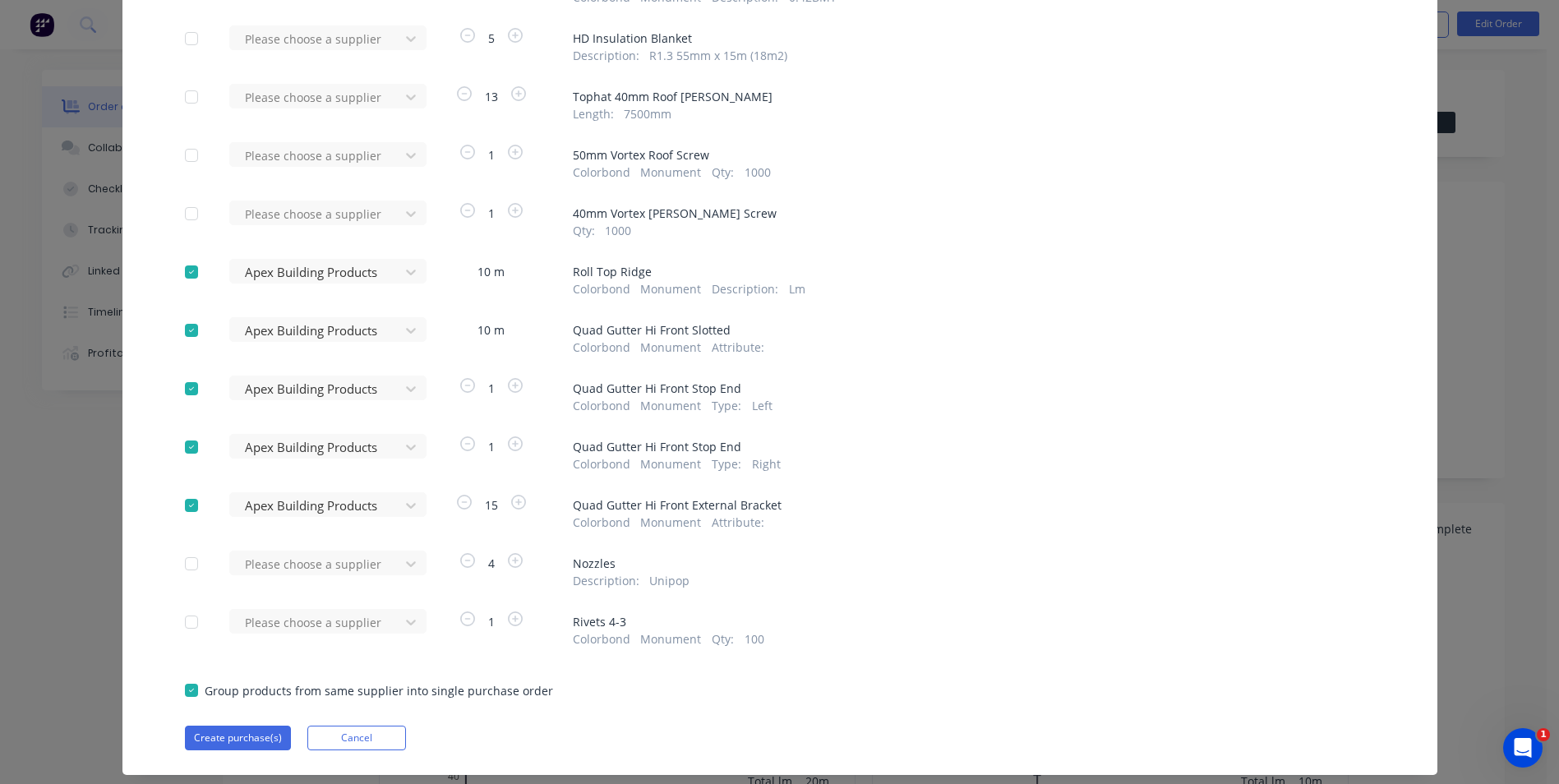
scroll to position [427, 0]
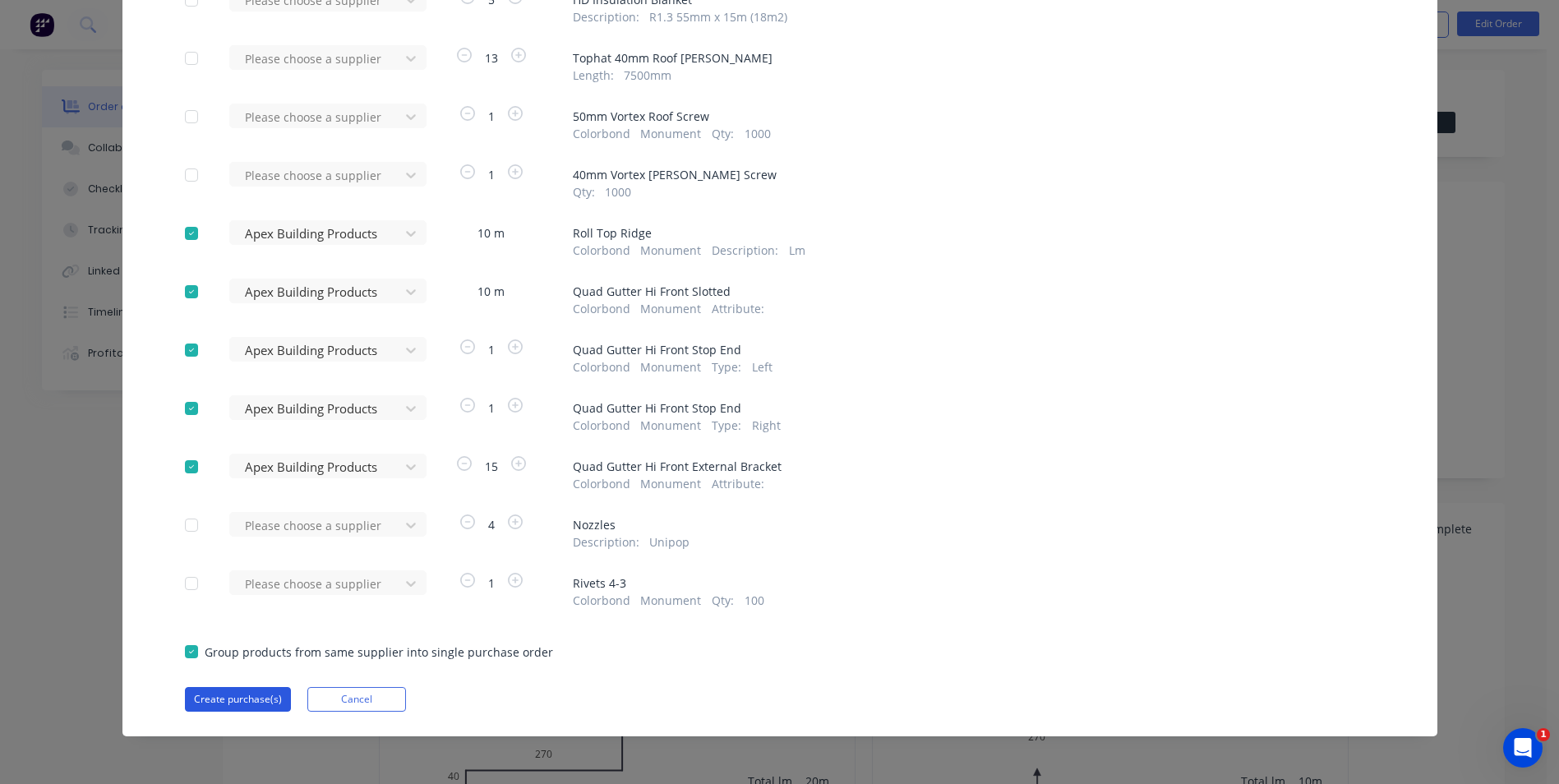
click at [244, 700] on button "Create purchase(s)" at bounding box center [238, 698] width 106 height 25
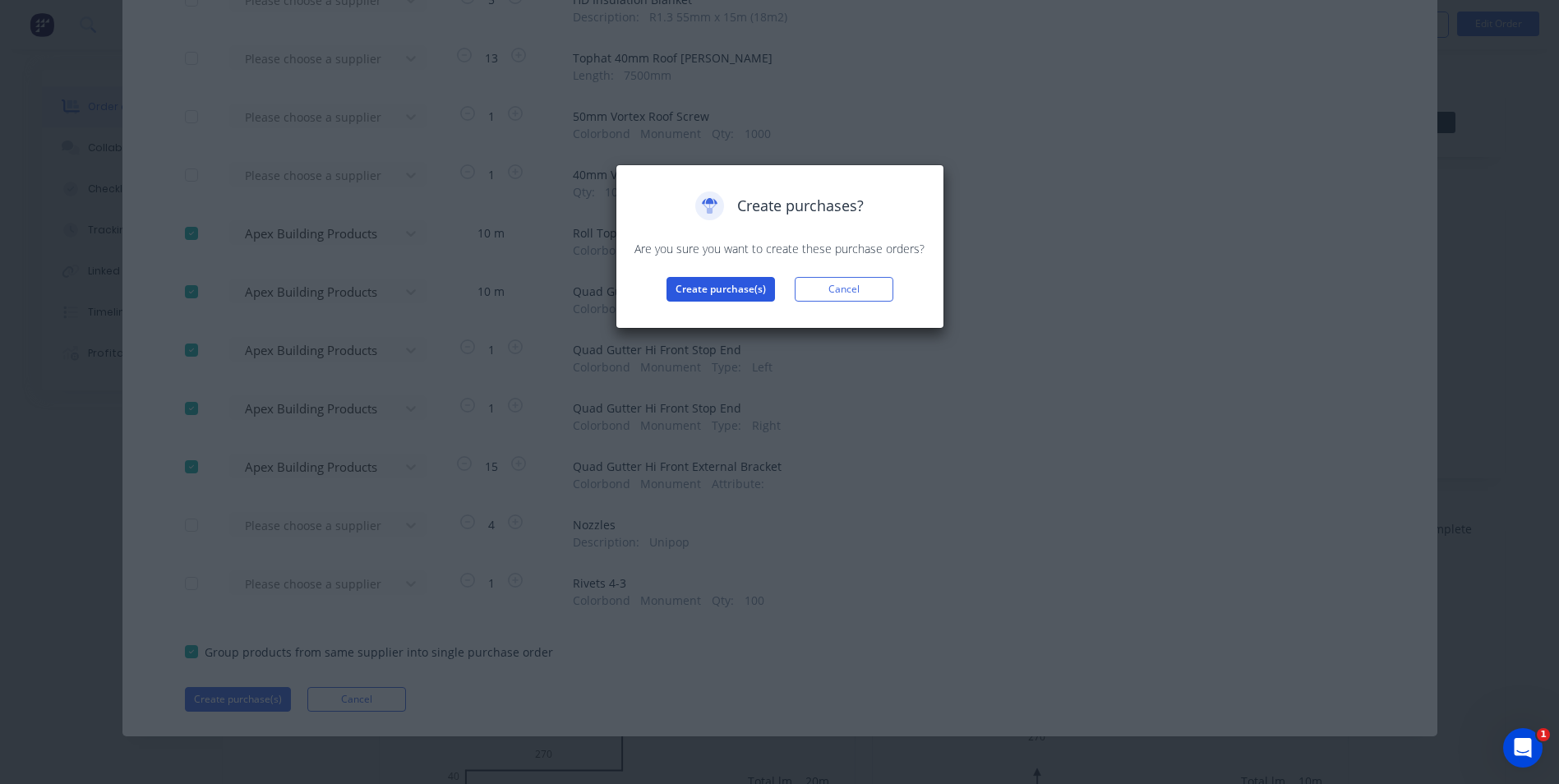
click at [726, 284] on button "Create purchase(s)" at bounding box center [721, 288] width 109 height 25
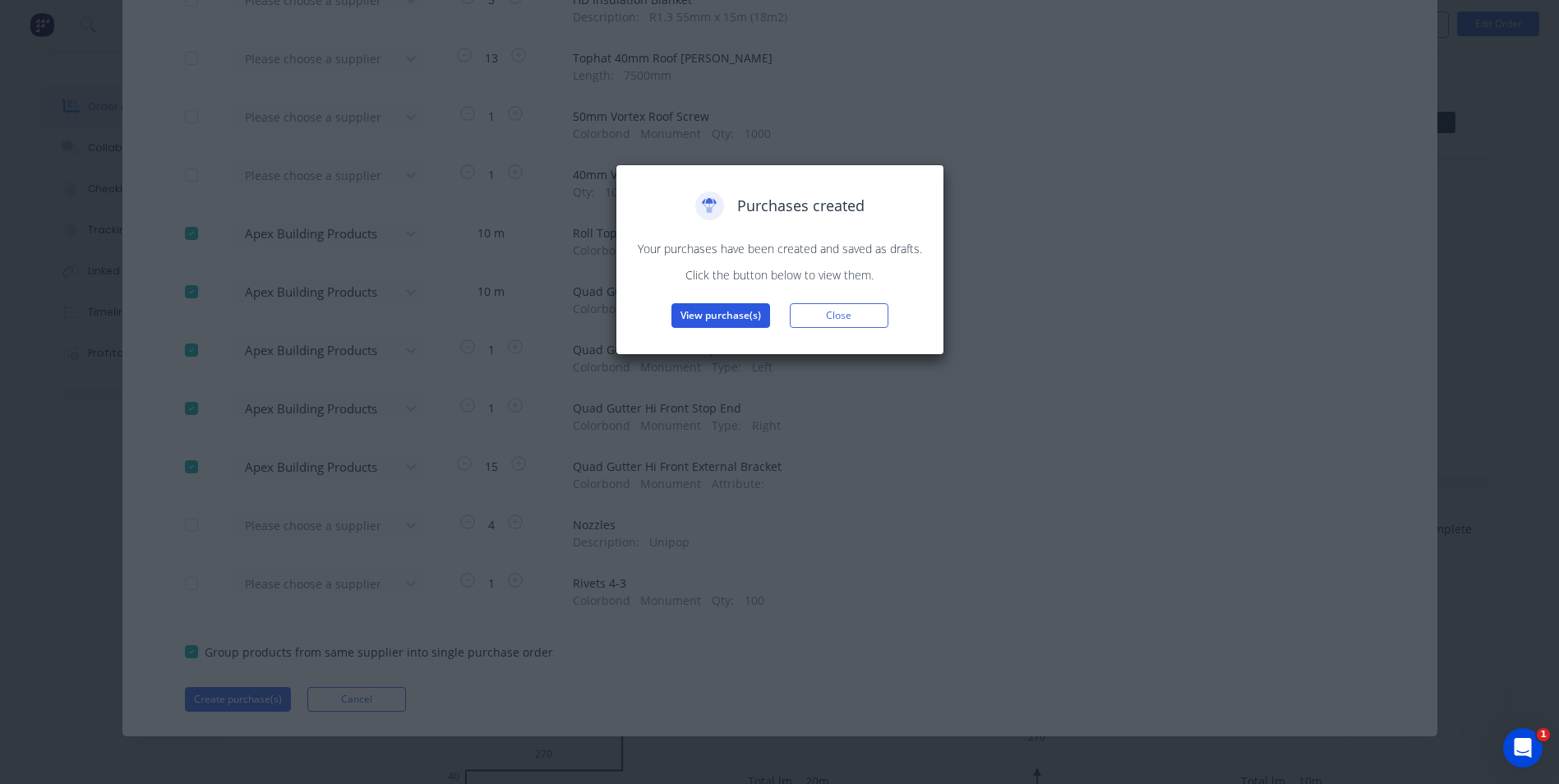
click at [726, 314] on button "View purchase(s)" at bounding box center [721, 315] width 98 height 25
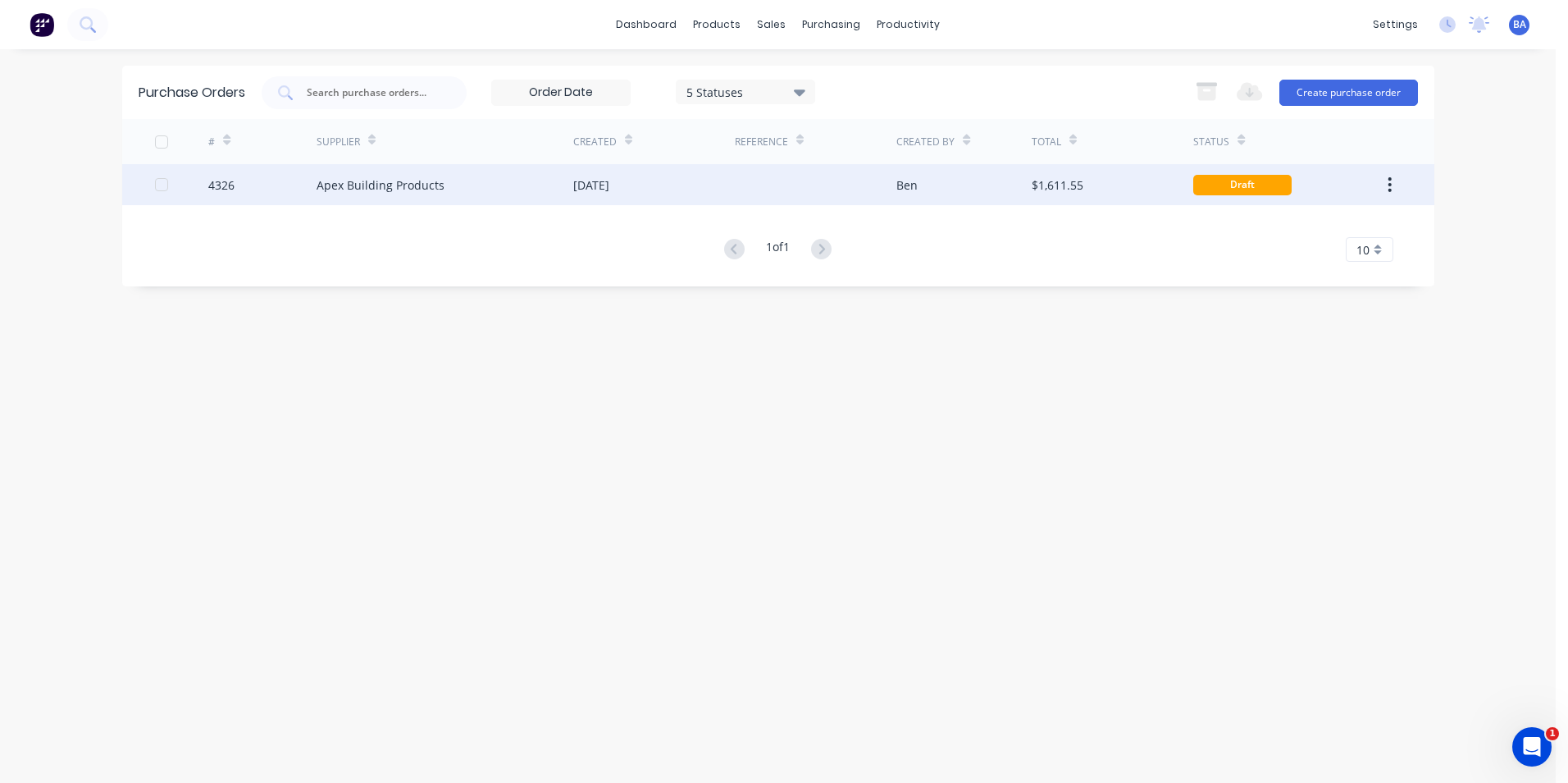
click at [656, 181] on div "[DATE]" at bounding box center [654, 185] width 162 height 41
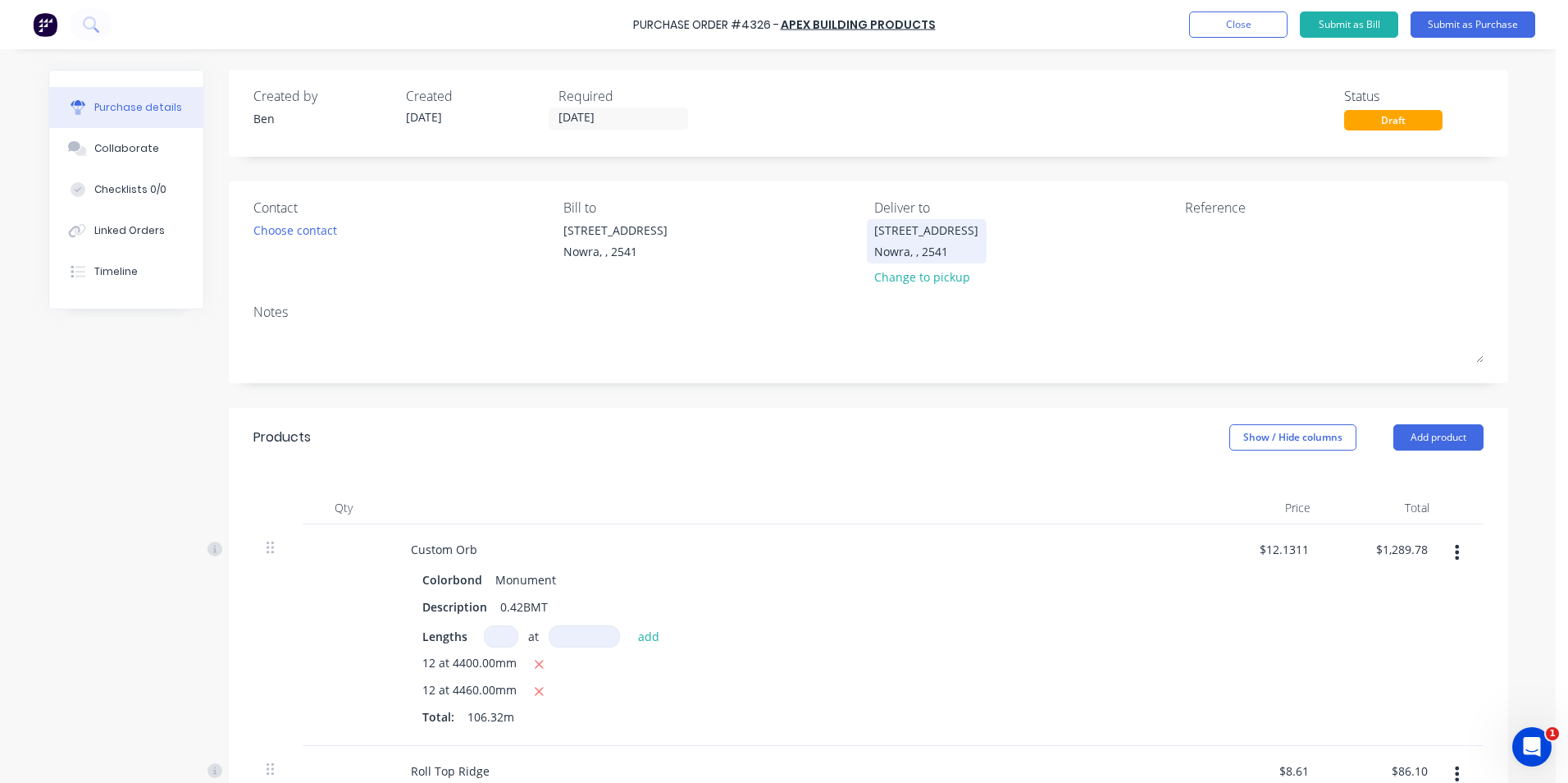
click at [978, 230] on div "[STREET_ADDRESS]" at bounding box center [926, 241] width 104 height 39
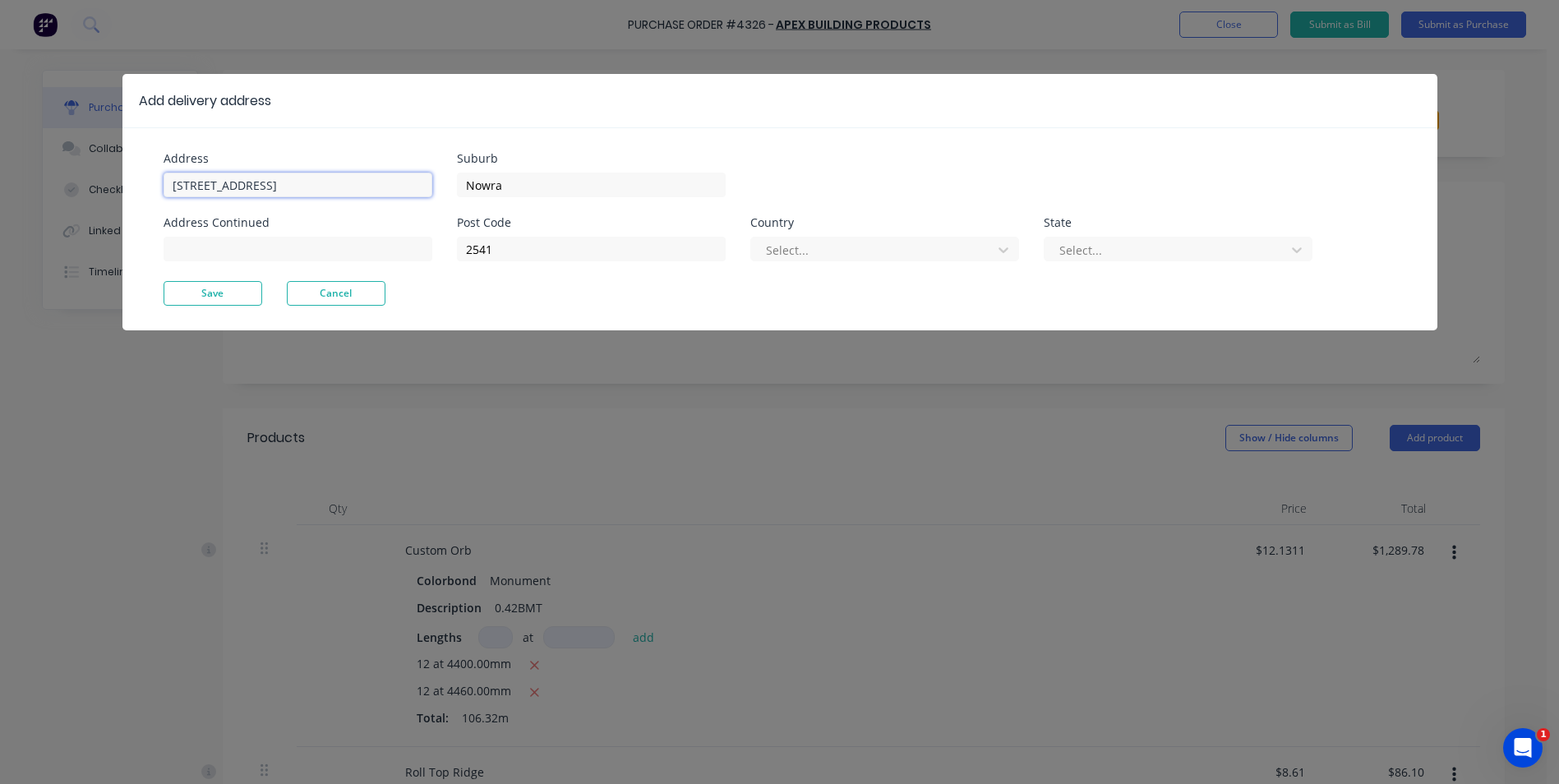
click at [311, 188] on input "[STREET_ADDRESS]" at bounding box center [298, 184] width 269 height 25
type input "U"
type input "[STREET_ADDRESS][PERSON_NAME]"
click at [209, 288] on button "Save" at bounding box center [213, 293] width 98 height 25
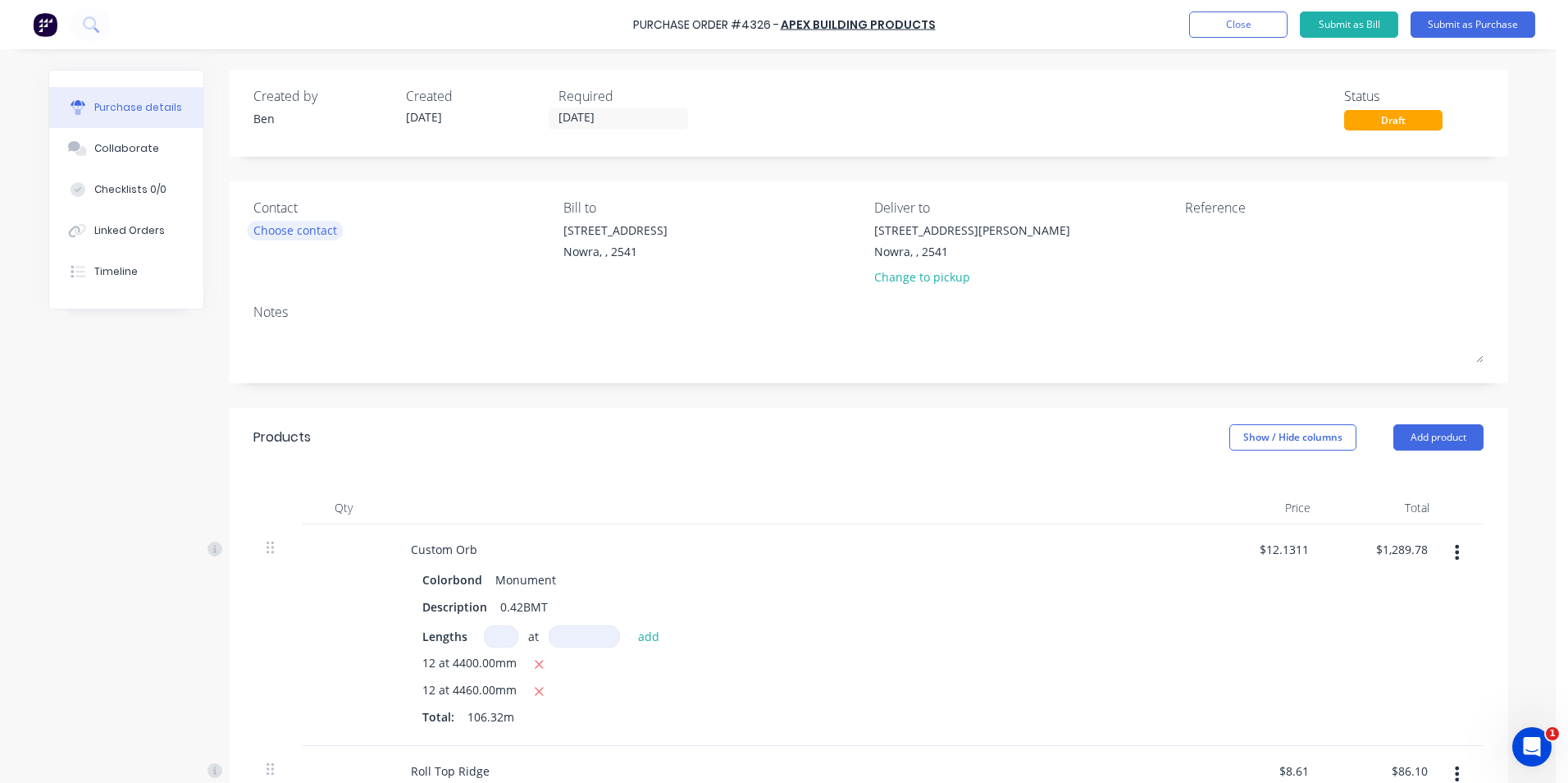
click at [308, 228] on div "Choose contact" at bounding box center [295, 230] width 84 height 17
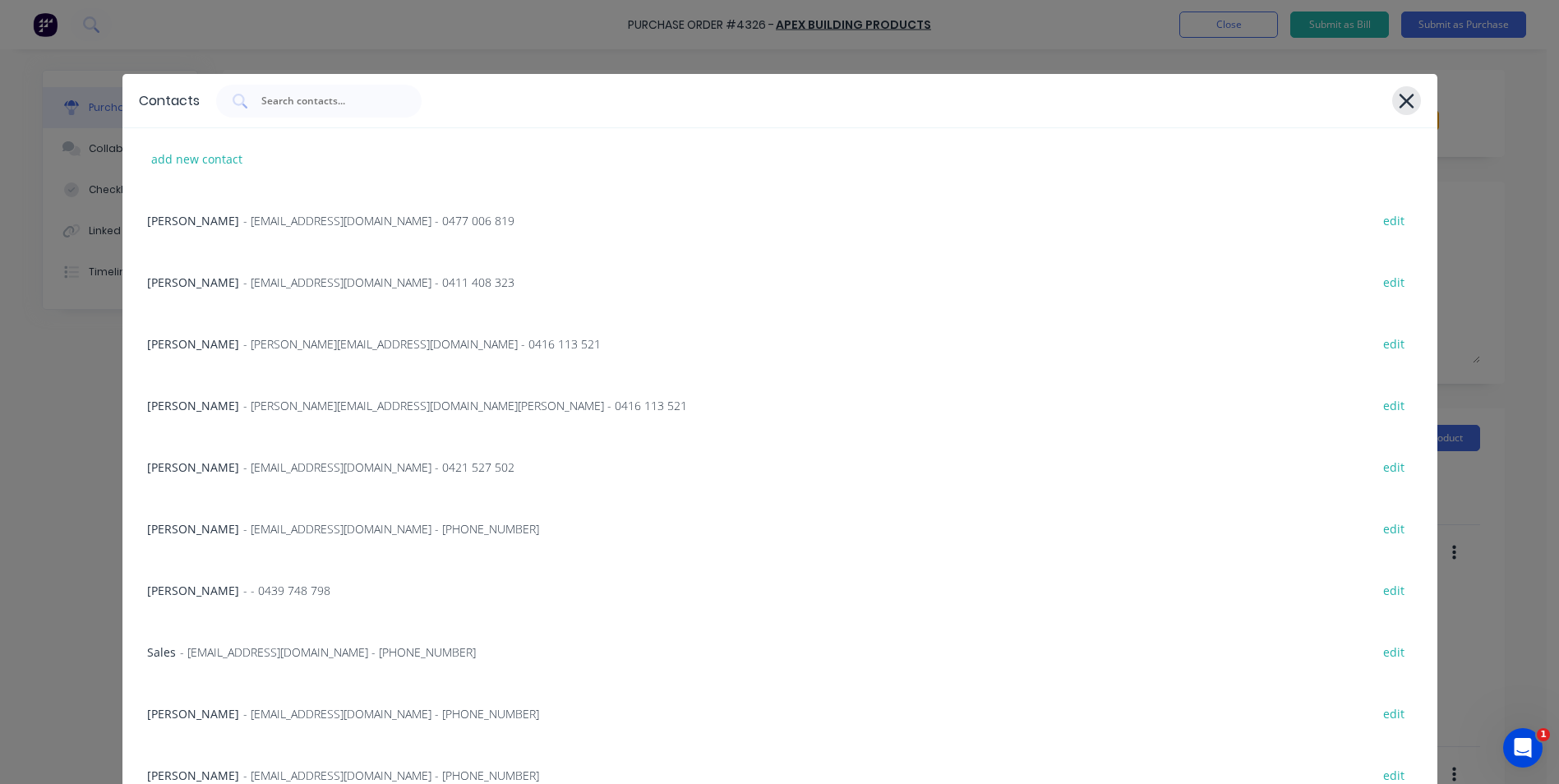
click at [1398, 97] on icon at bounding box center [1406, 101] width 17 height 23
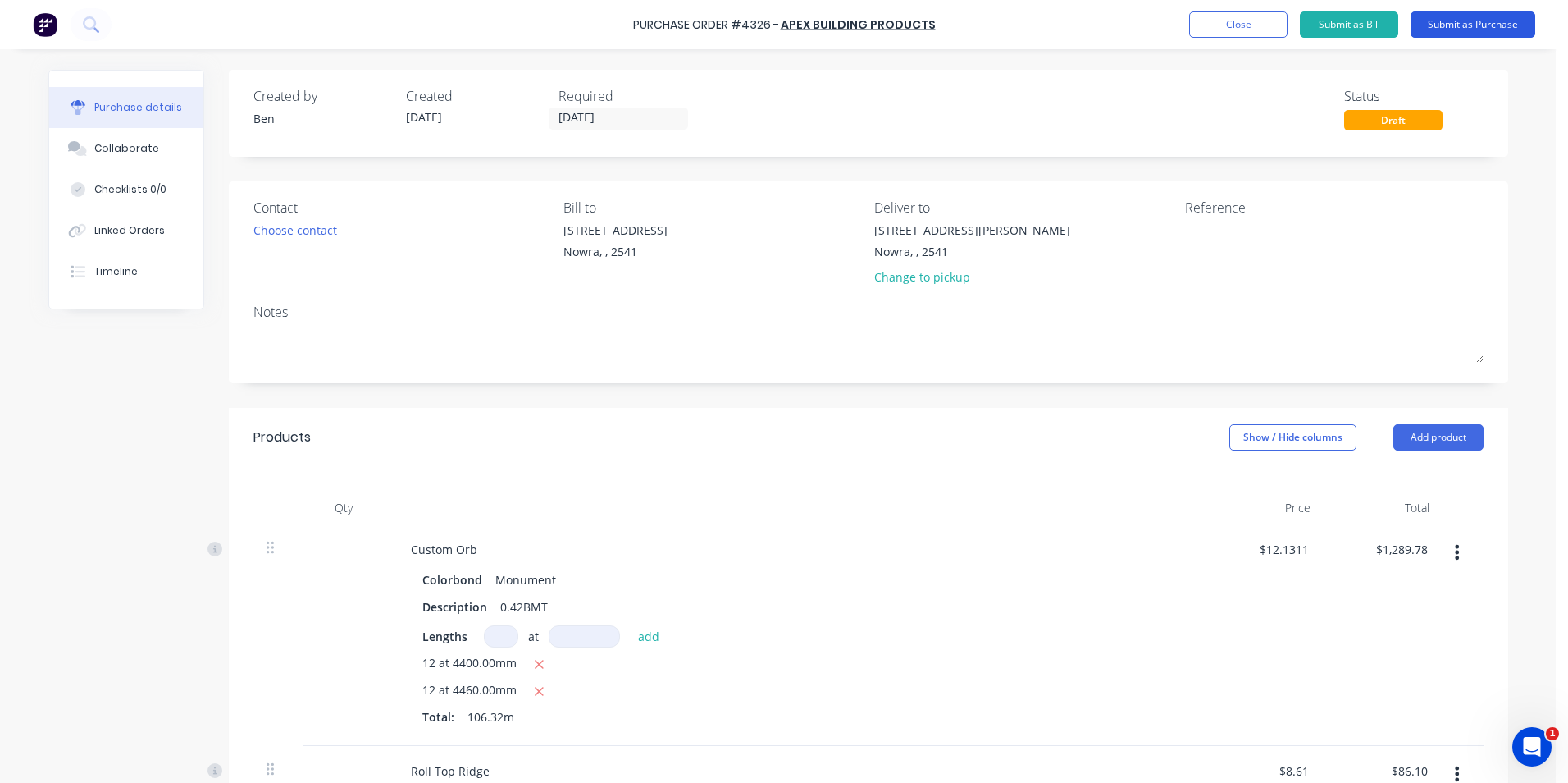
click at [1441, 19] on button "Submit as Purchase" at bounding box center [1472, 25] width 125 height 26
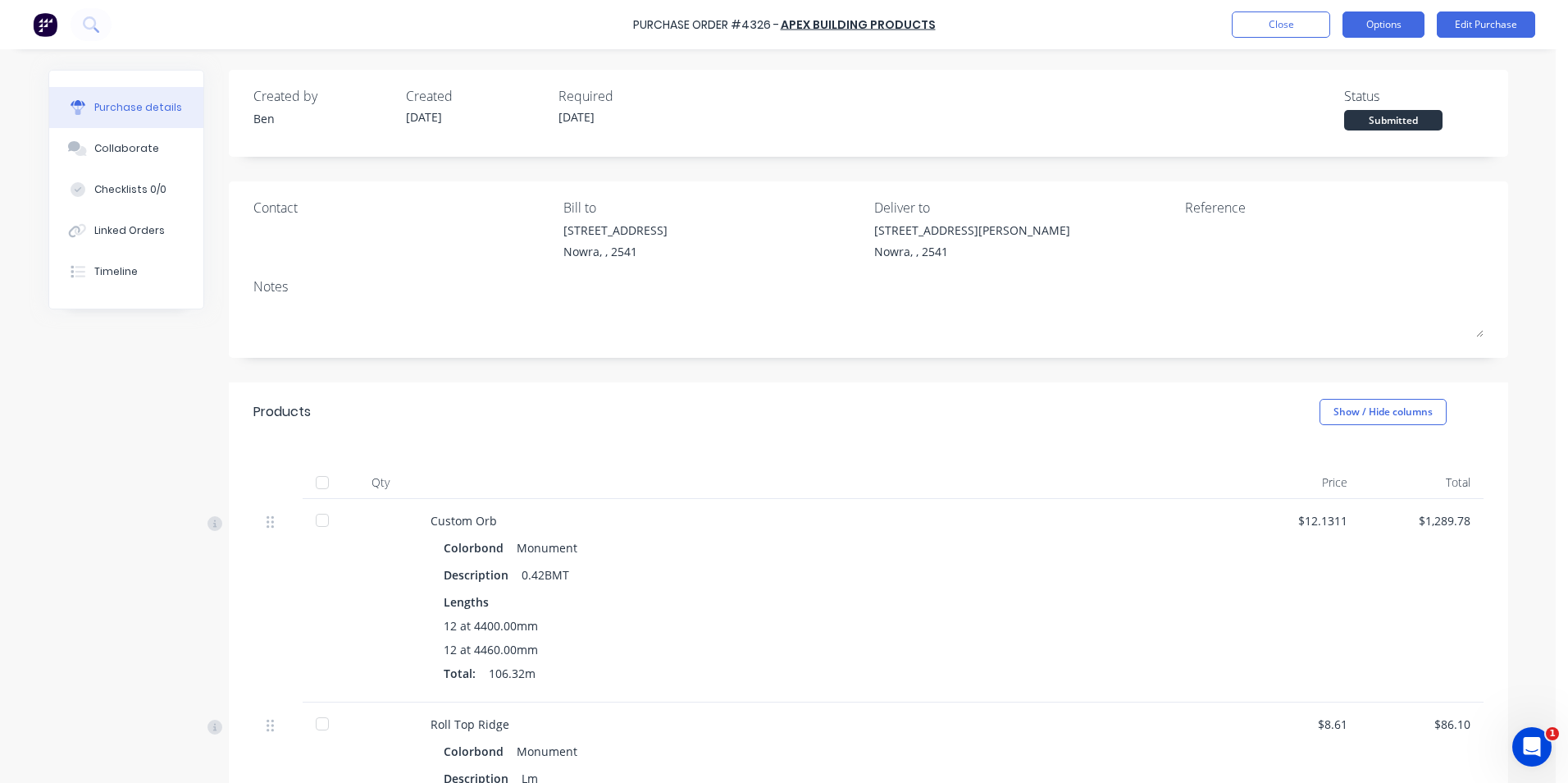
click at [1360, 25] on button "Options" at bounding box center [1383, 25] width 82 height 26
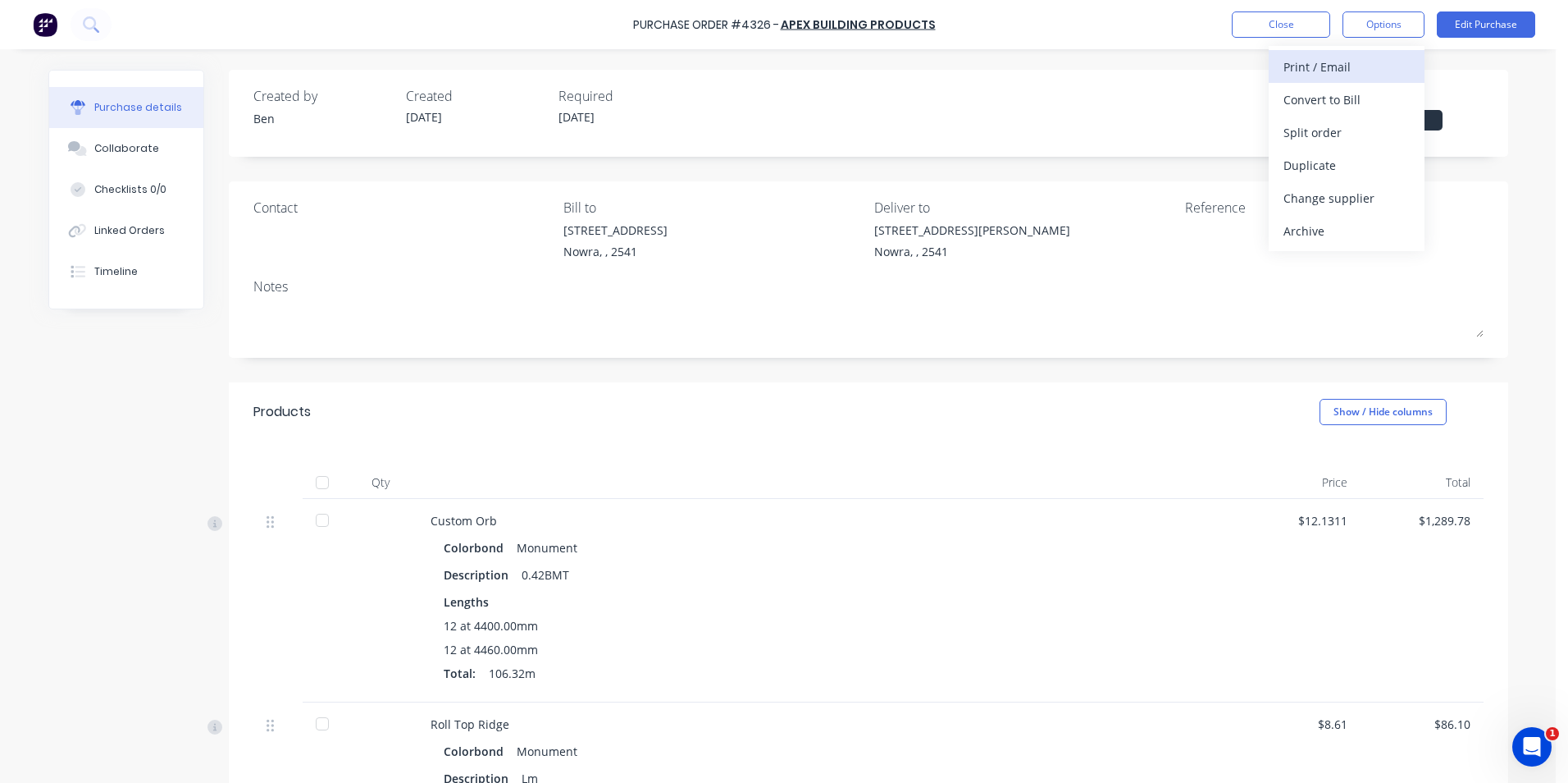
click at [1356, 66] on div "Print / Email" at bounding box center [1346, 67] width 126 height 24
click at [1335, 103] on div "With pricing" at bounding box center [1346, 100] width 126 height 24
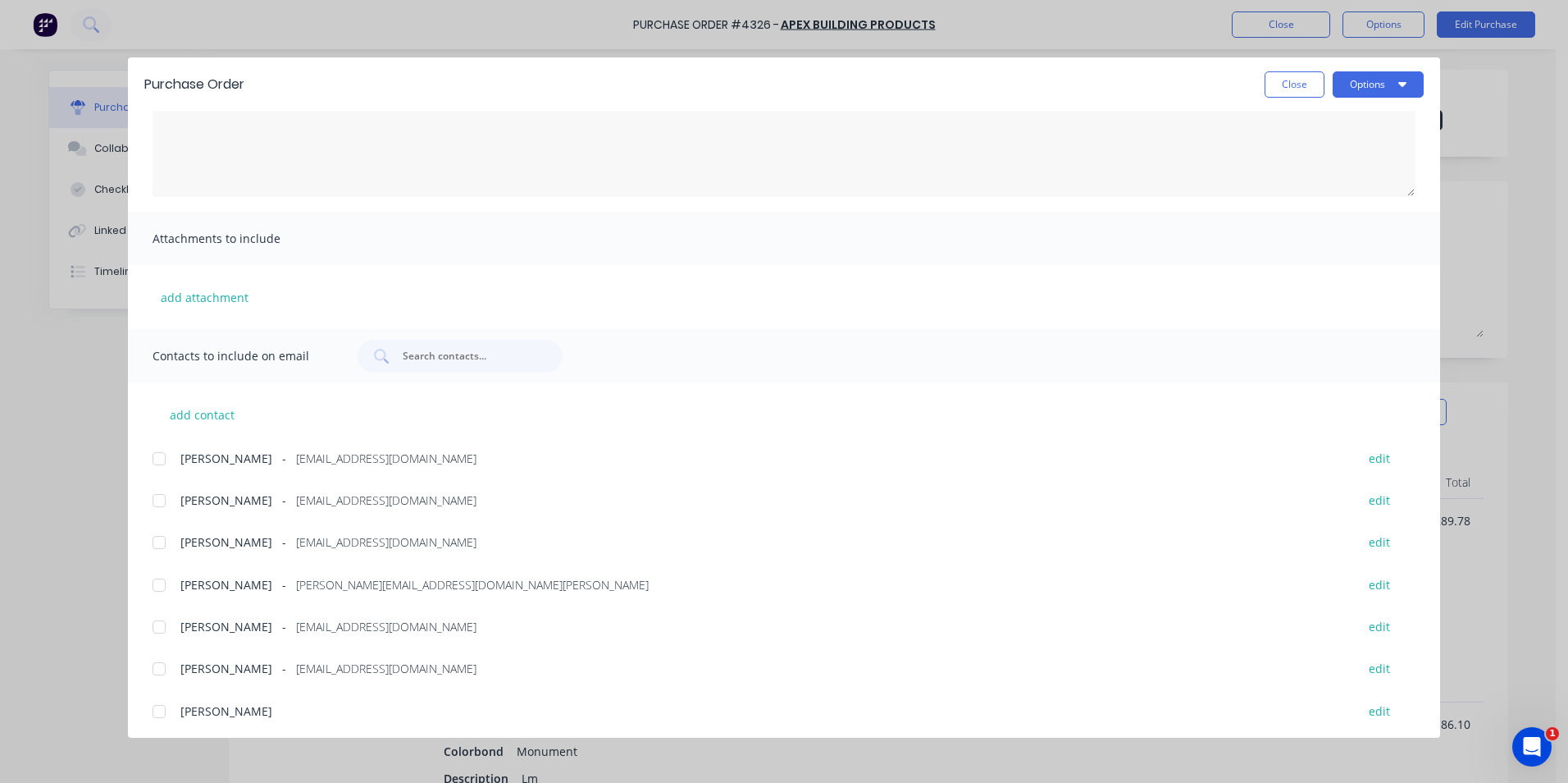
scroll to position [276, 0]
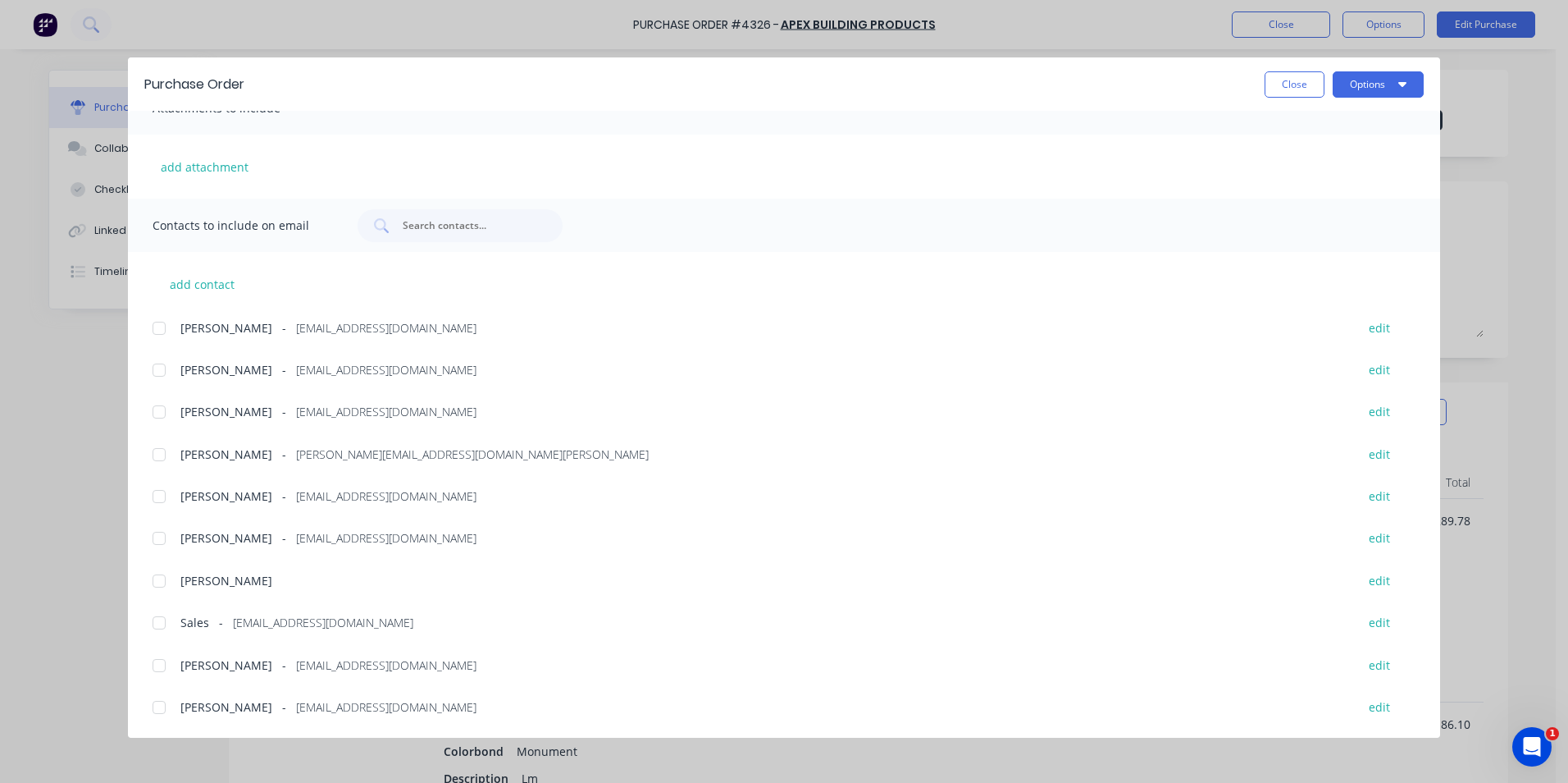
click at [159, 624] on div at bounding box center [158, 623] width 33 height 33
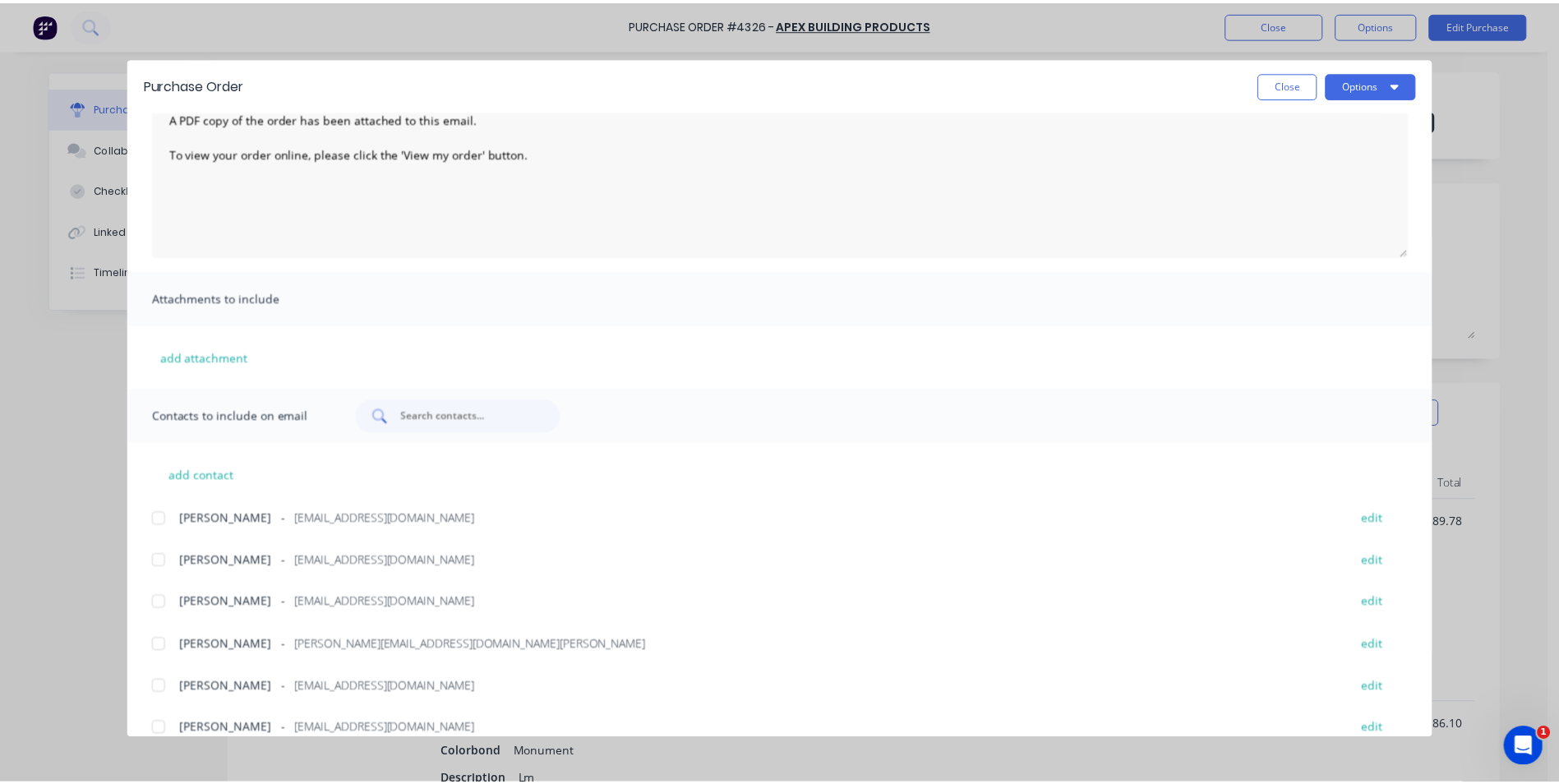
scroll to position [0, 0]
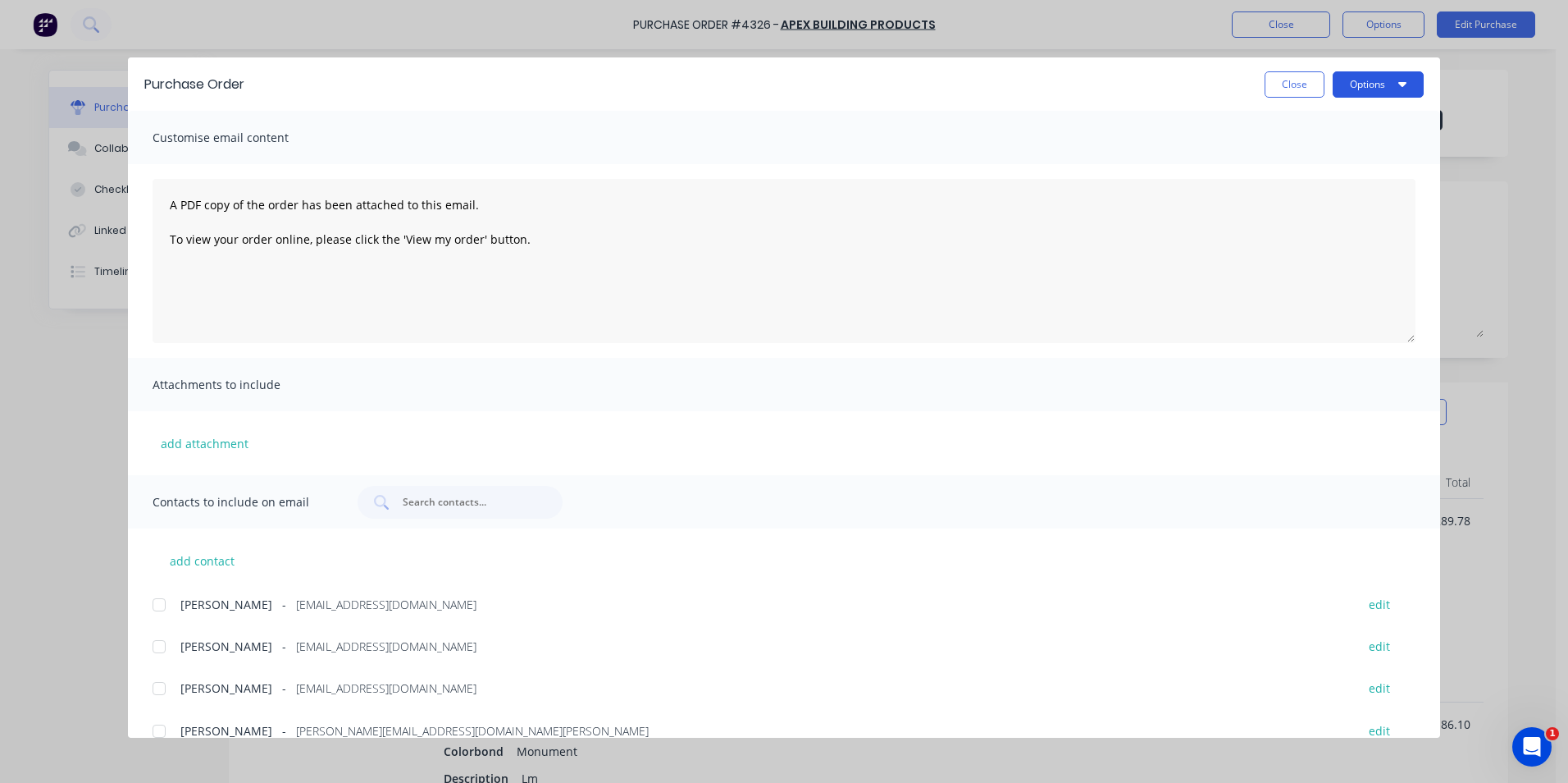
click at [1401, 75] on button "Options" at bounding box center [1377, 84] width 91 height 26
click at [1304, 183] on div "Email" at bounding box center [1345, 192] width 126 height 24
click at [1286, 80] on button "Close" at bounding box center [1294, 84] width 60 height 26
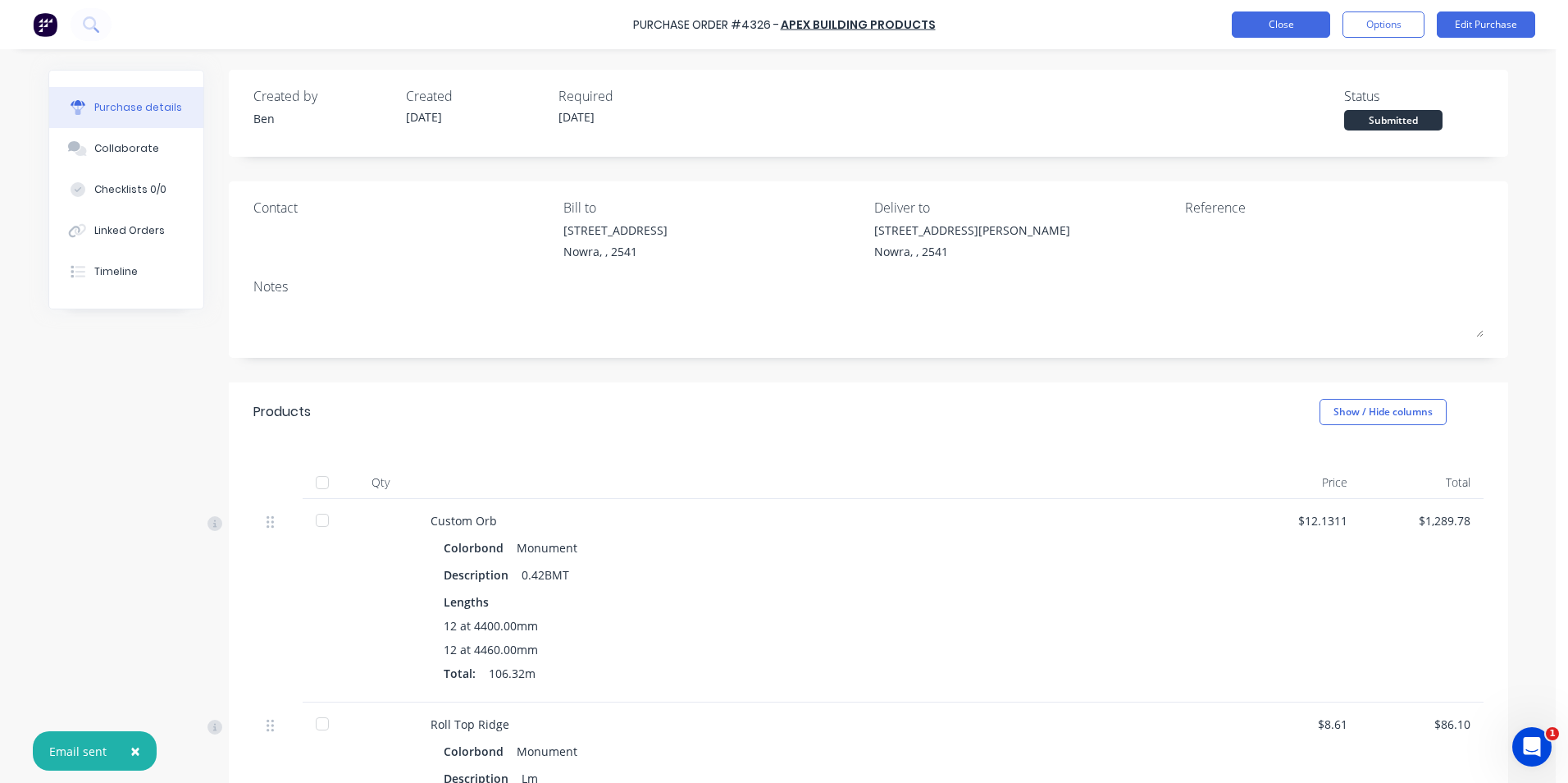
drag, startPoint x: 1281, startPoint y: 11, endPoint x: 1276, endPoint y: 36, distance: 25.5
click at [1281, 13] on div "Purchase Order #4326 - Apex Building Products Close Options Edit Purchase" at bounding box center [784, 25] width 1568 height 49
click at [1275, 39] on div "Purchase Order #4326 - Apex Building Products Close Options Edit Purchase" at bounding box center [784, 25] width 1568 height 49
click at [1276, 29] on button "Close" at bounding box center [1281, 25] width 98 height 26
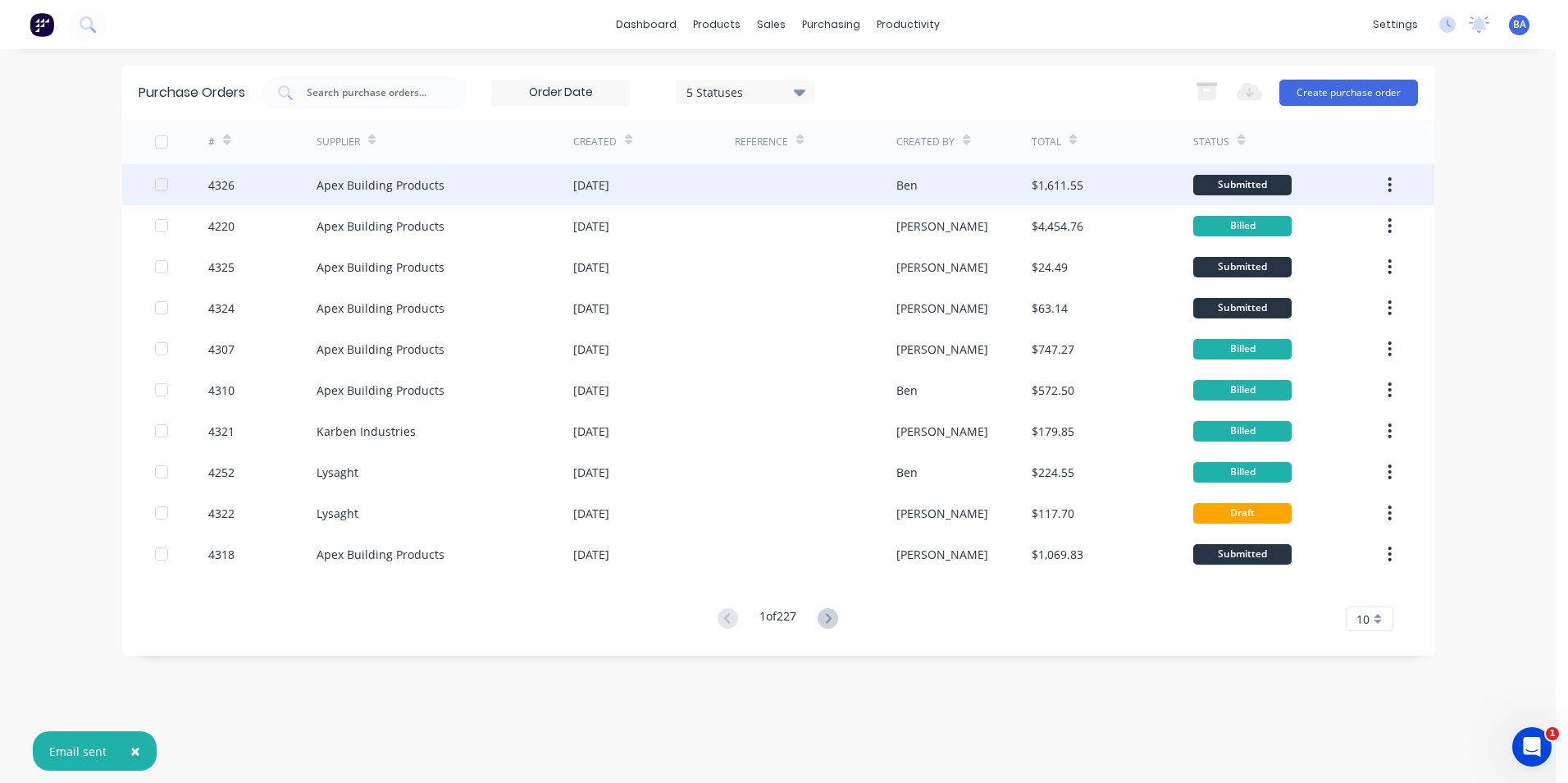
click at [645, 180] on div "[DATE]" at bounding box center [654, 185] width 162 height 41
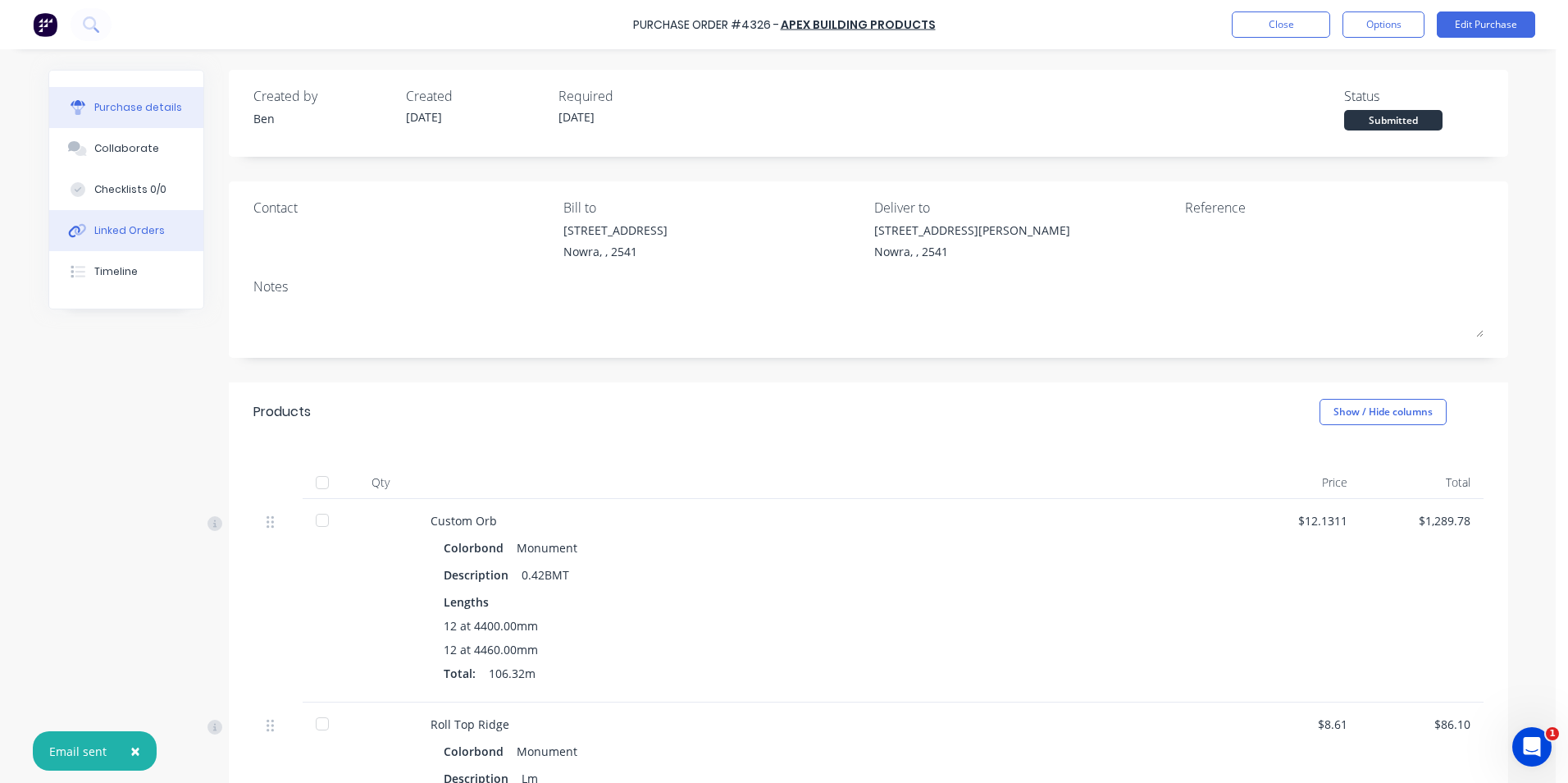
click at [128, 226] on div "Linked Orders" at bounding box center [129, 230] width 70 height 14
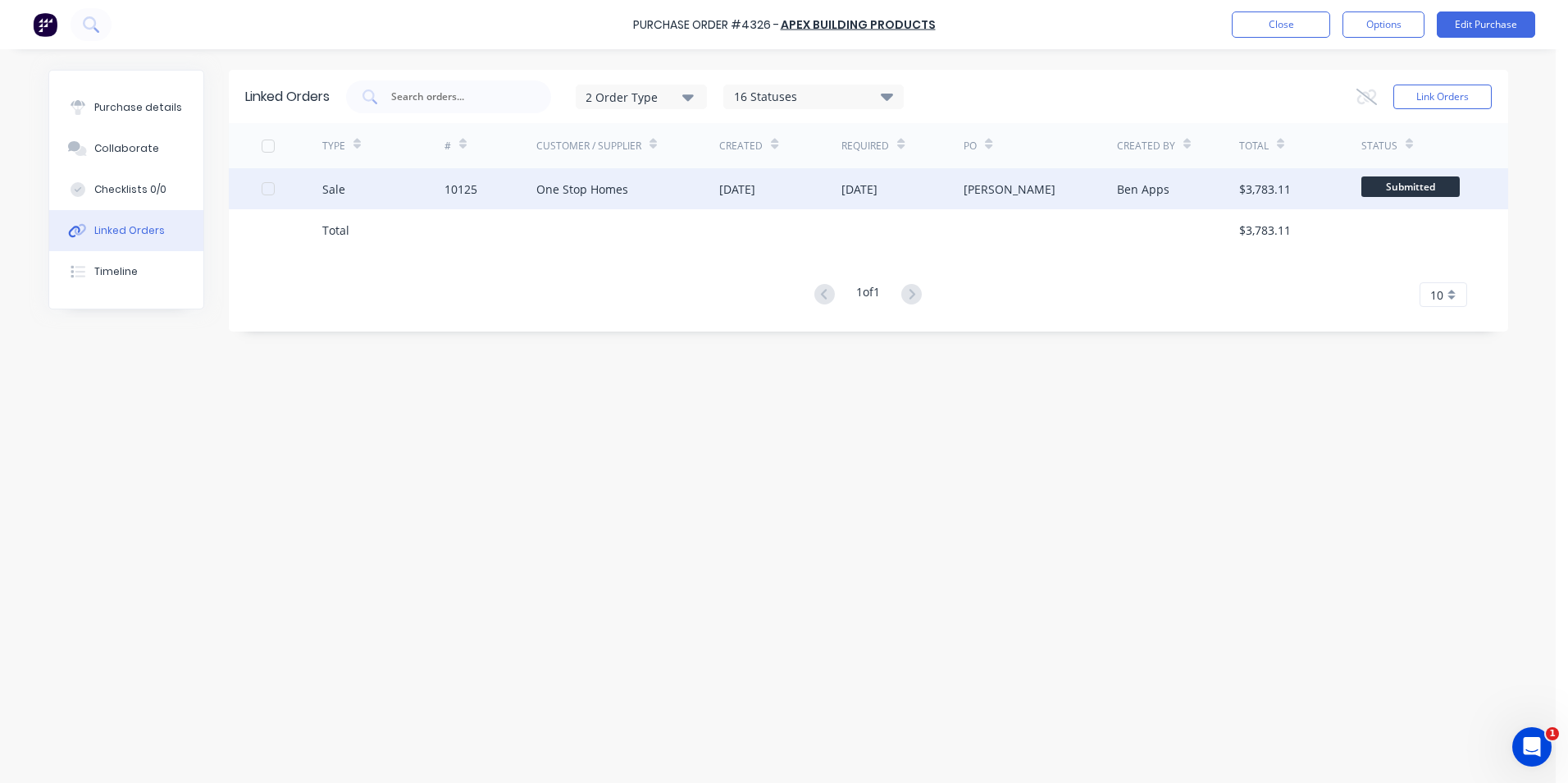
click at [556, 195] on div "One Stop Homes" at bounding box center [582, 189] width 91 height 17
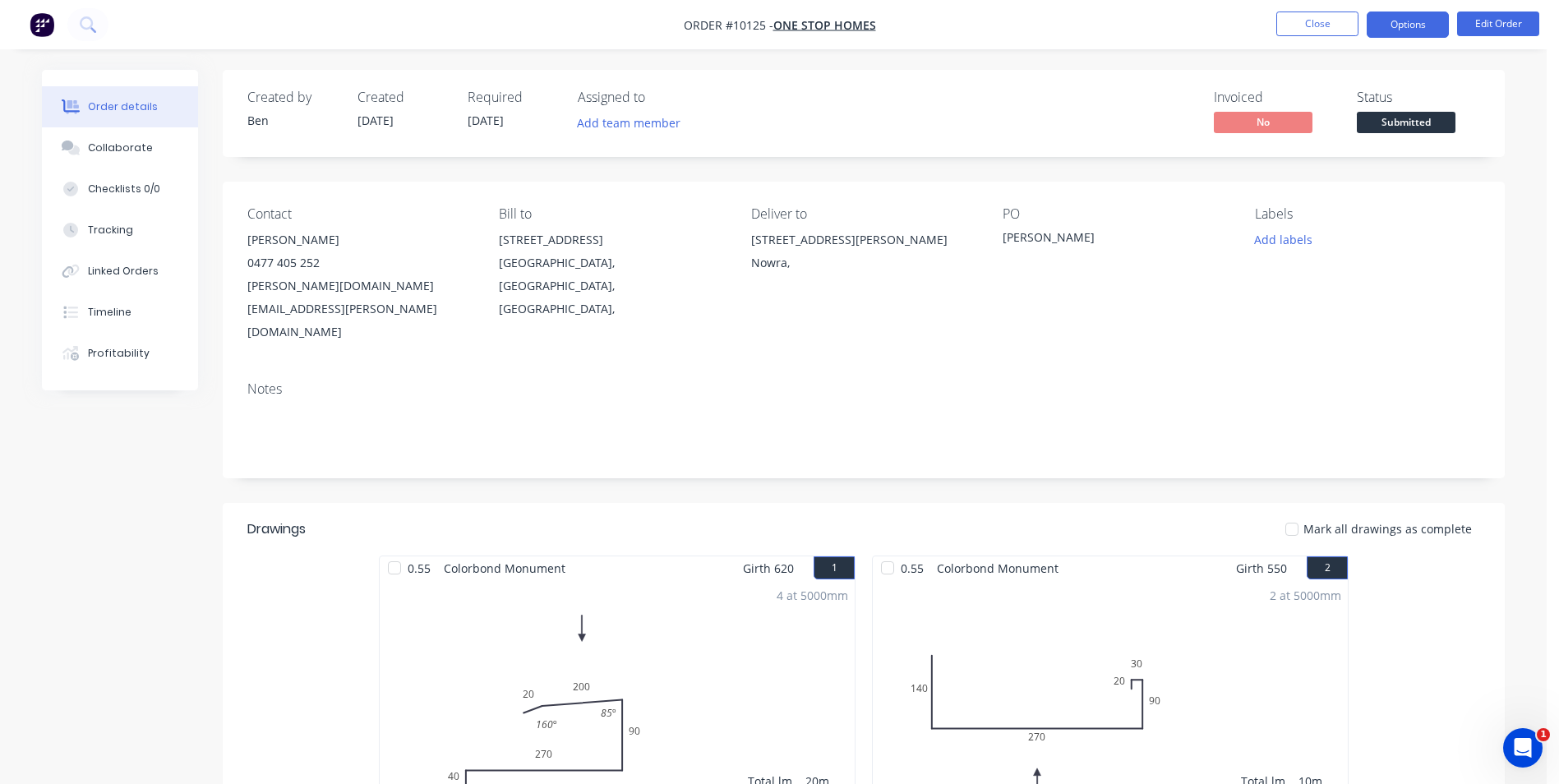
click at [1380, 23] on button "Options" at bounding box center [1407, 25] width 82 height 26
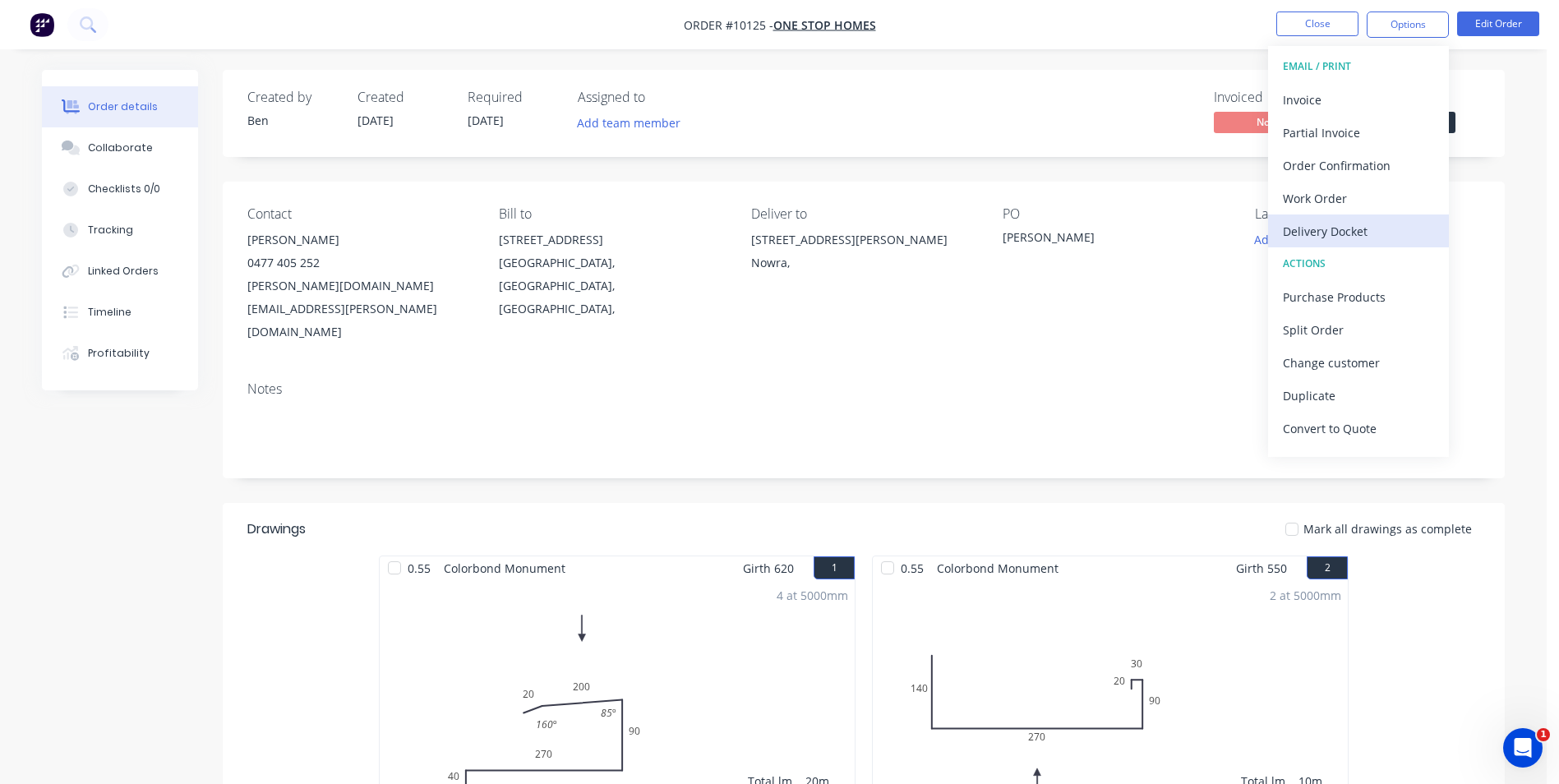
click at [1353, 221] on div "Delivery Docket" at bounding box center [1358, 232] width 151 height 24
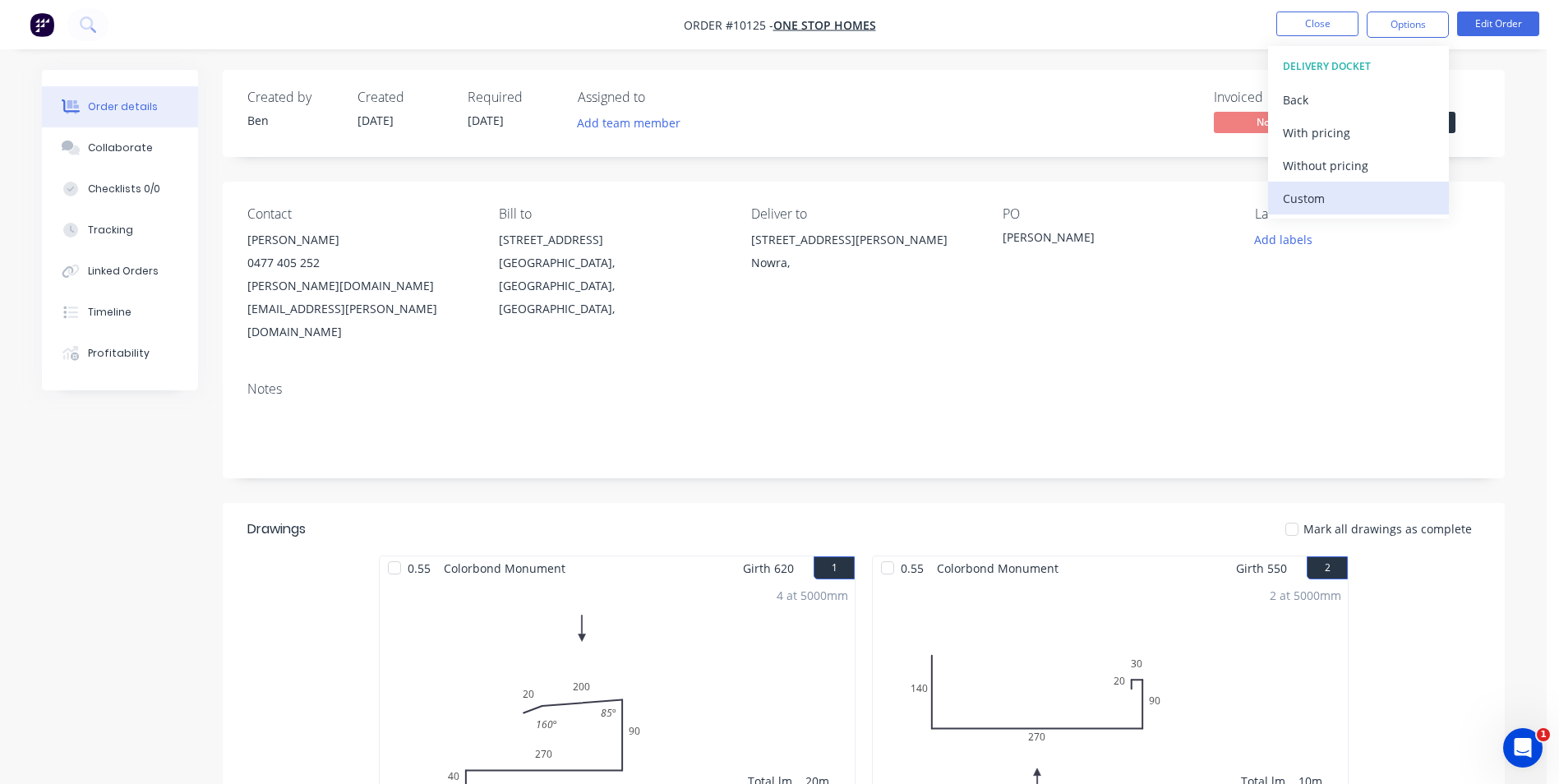
click at [1333, 189] on div "Custom" at bounding box center [1358, 199] width 151 height 24
click at [1339, 164] on div "Without pricing" at bounding box center [1358, 165] width 151 height 24
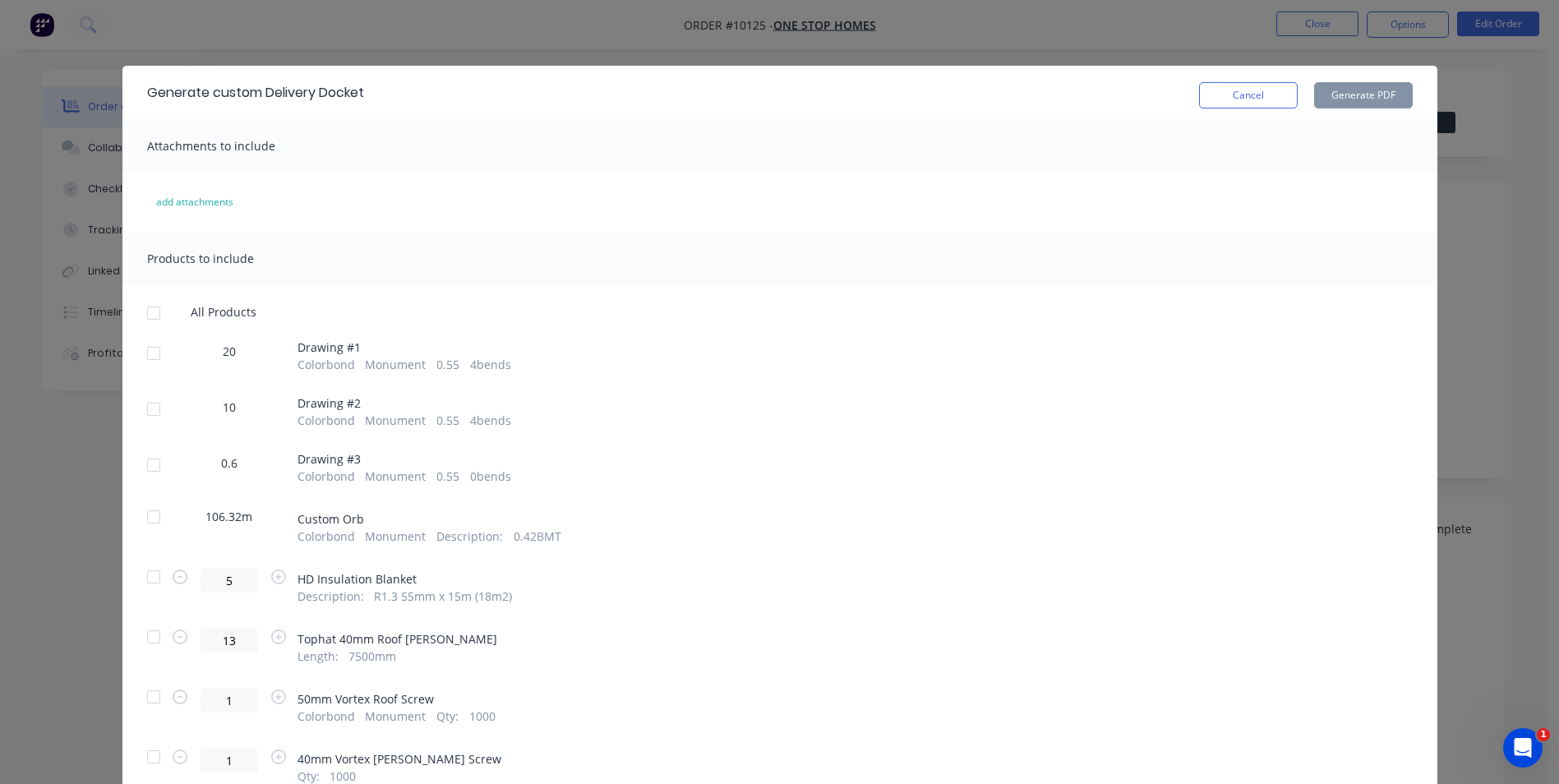
scroll to position [246, 0]
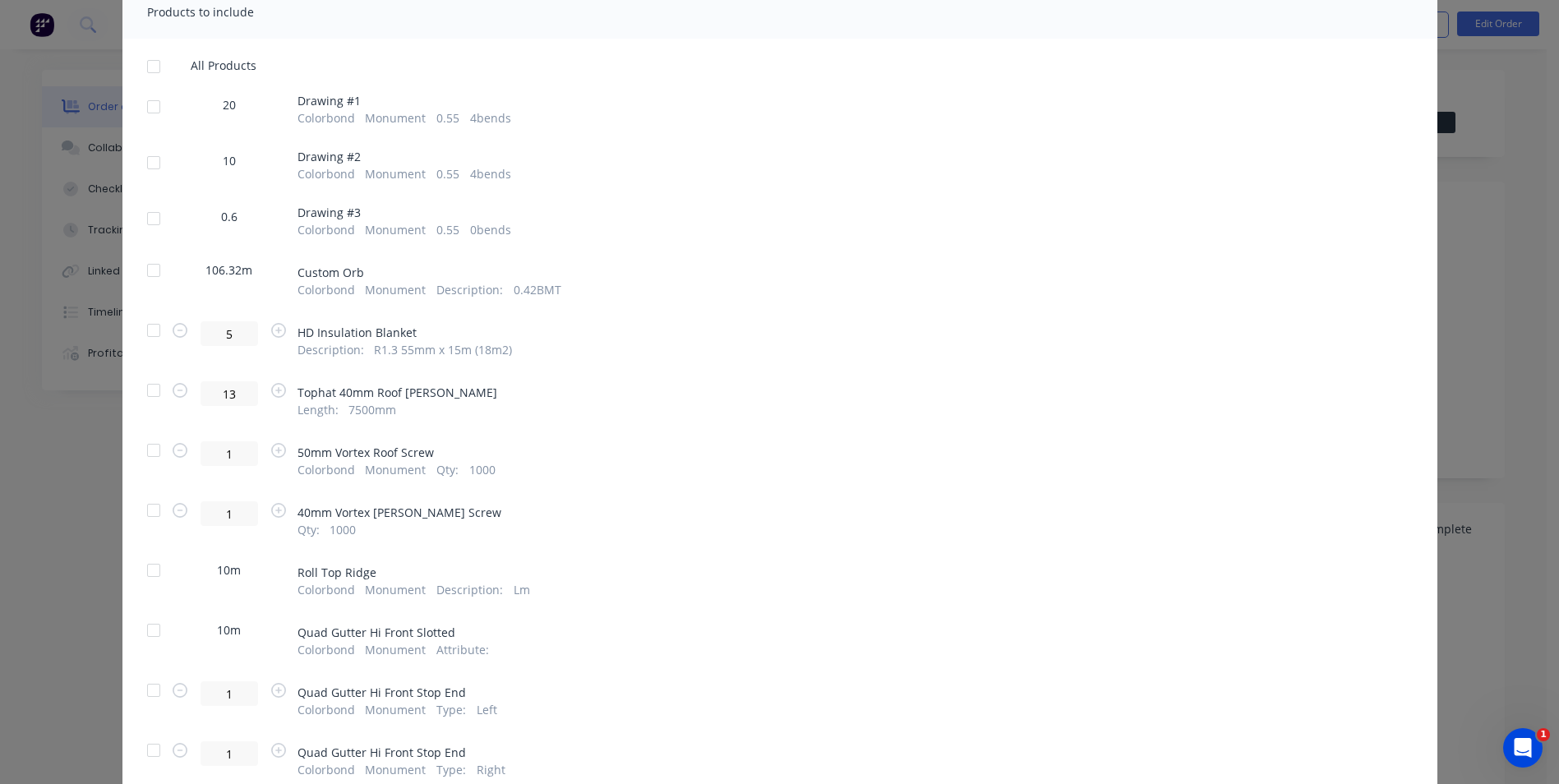
click at [149, 103] on div at bounding box center [154, 107] width 33 height 33
click at [142, 159] on div at bounding box center [154, 162] width 33 height 33
click at [145, 216] on div at bounding box center [154, 218] width 33 height 33
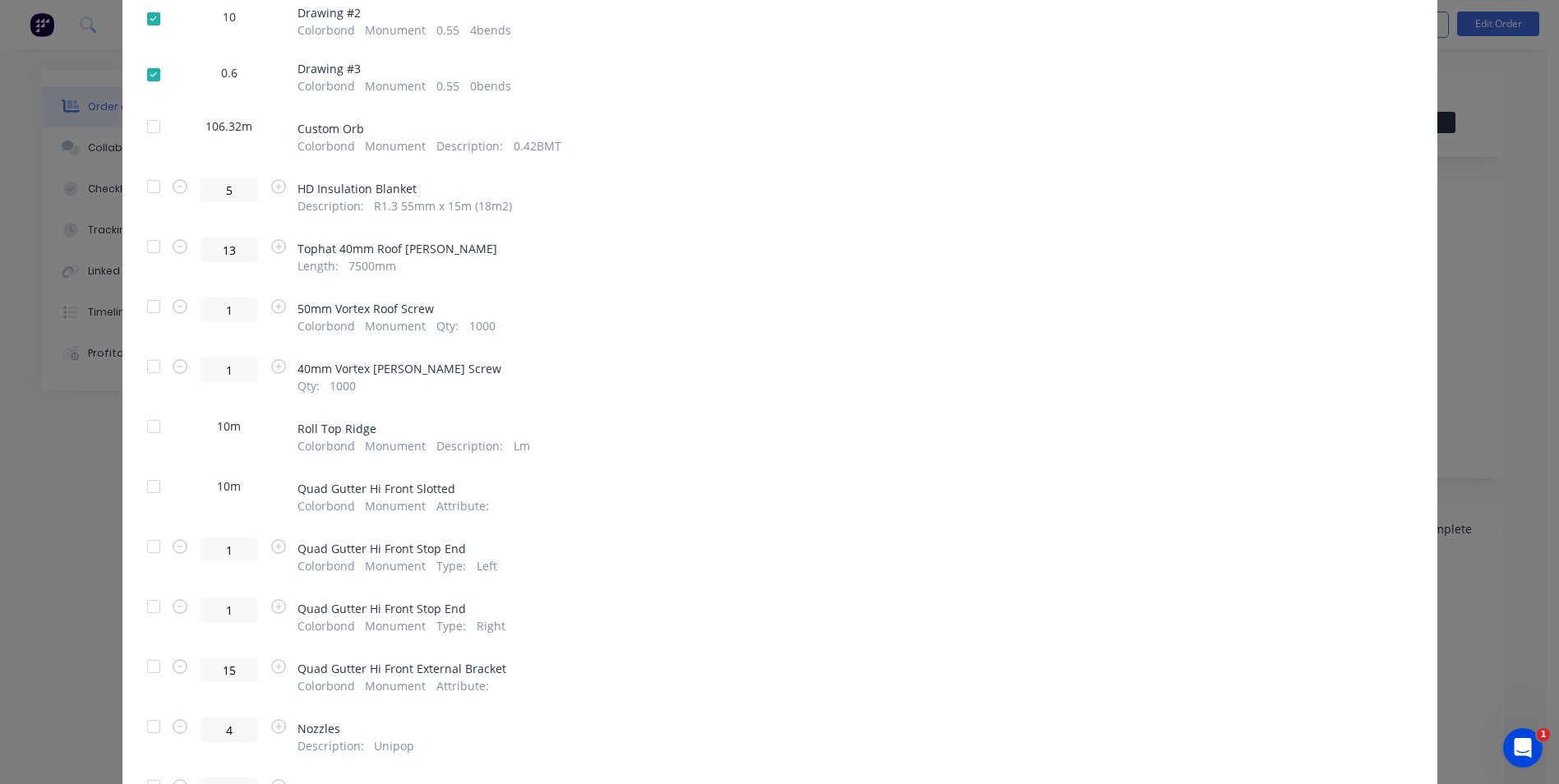
scroll to position [411, 0]
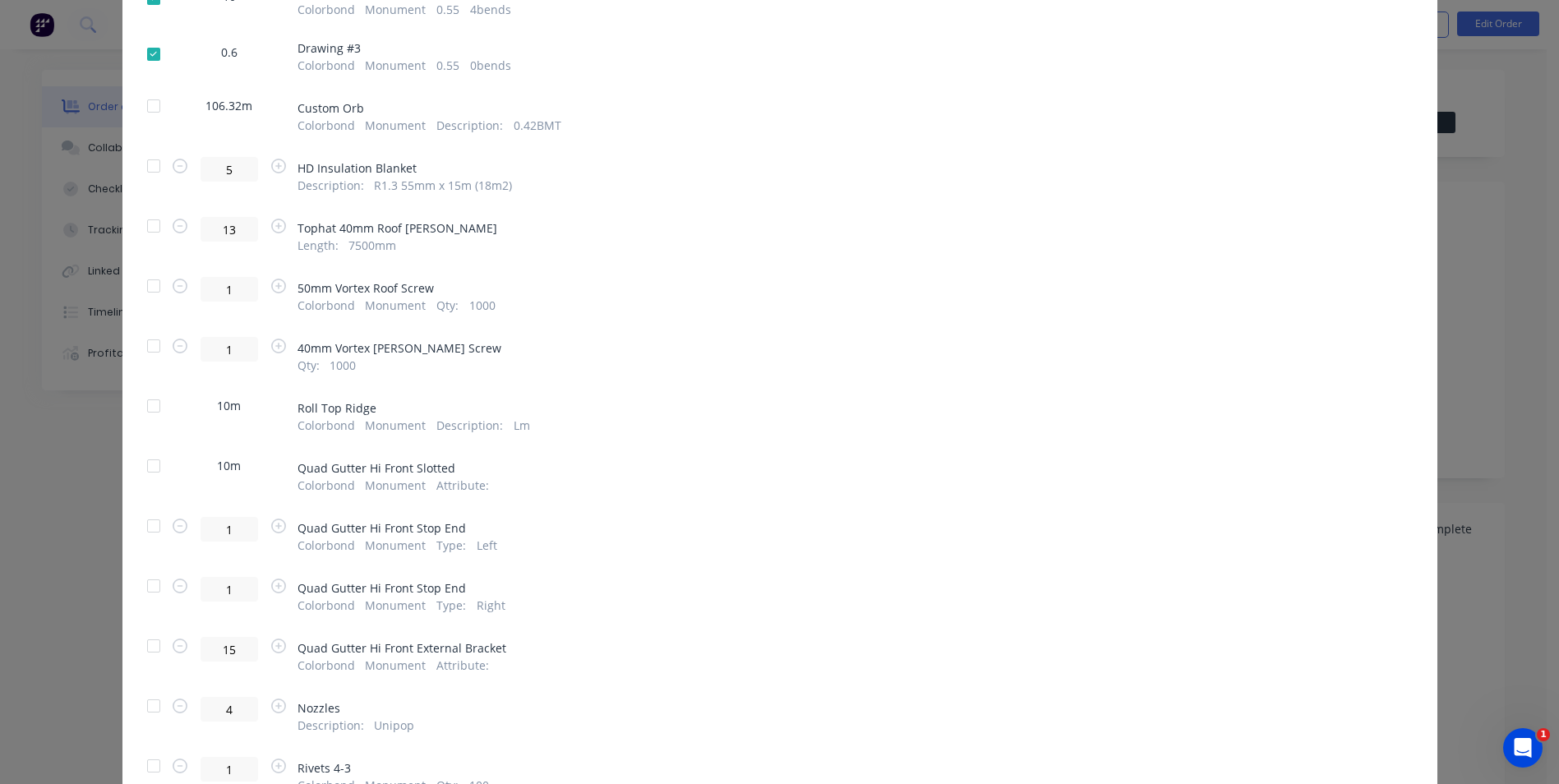
click at [143, 165] on div at bounding box center [154, 165] width 33 height 33
click at [147, 227] on div at bounding box center [154, 226] width 33 height 33
click at [145, 288] on div at bounding box center [154, 286] width 33 height 33
click at [146, 346] on div at bounding box center [154, 345] width 33 height 33
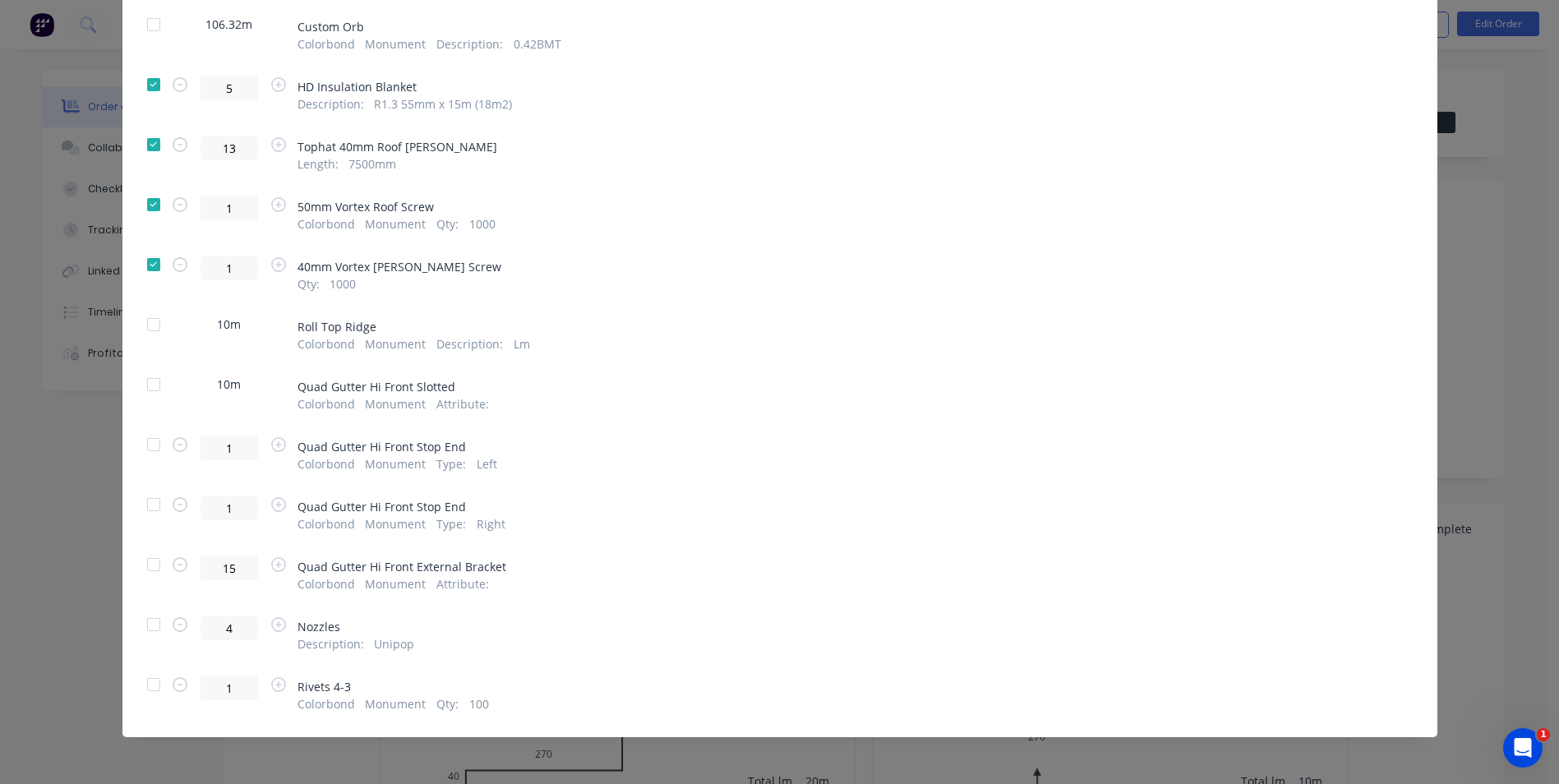
scroll to position [493, 0]
click at [148, 619] on div at bounding box center [154, 624] width 33 height 33
click at [146, 686] on div at bounding box center [154, 683] width 33 height 33
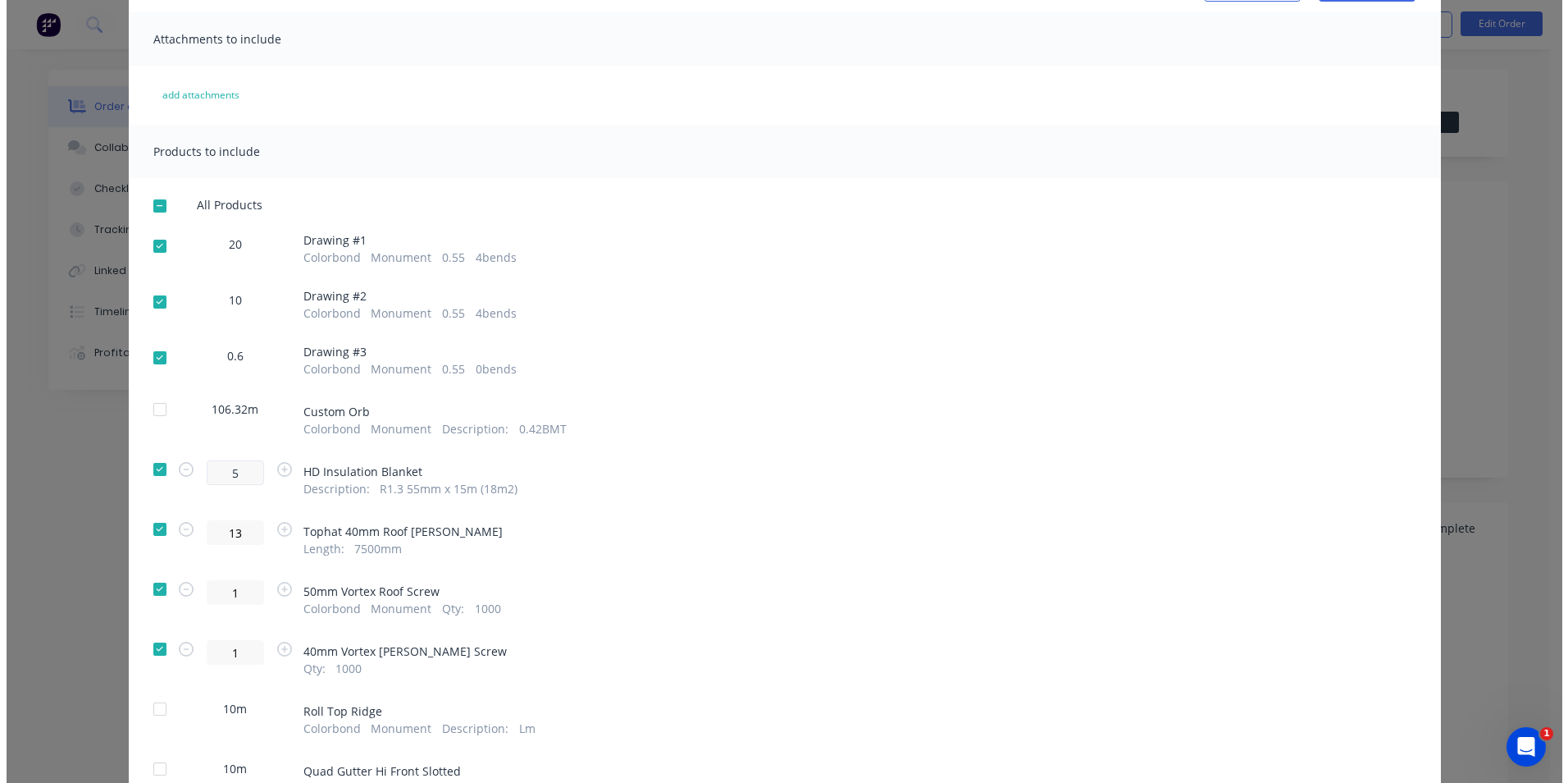
scroll to position [0, 0]
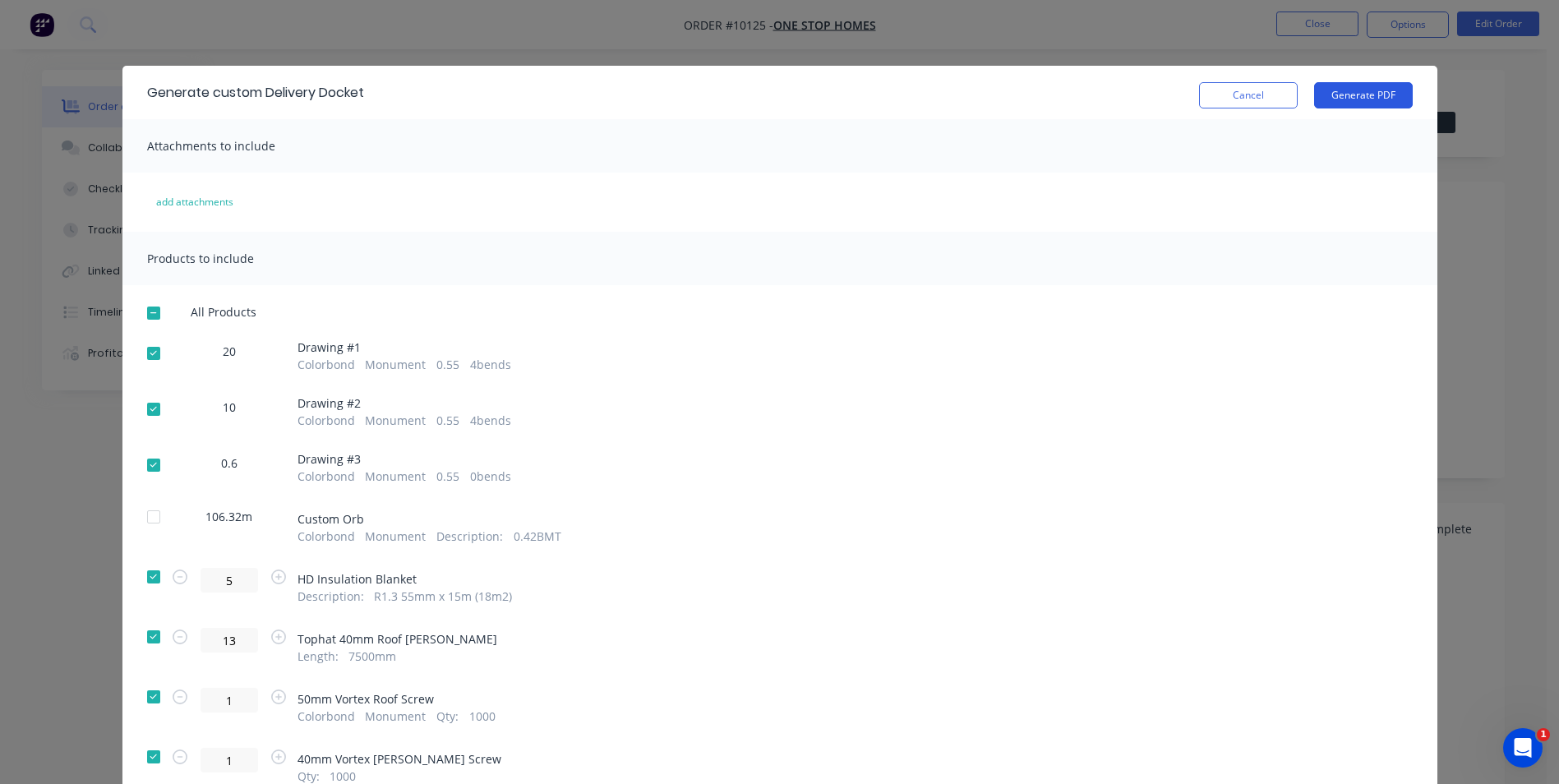
click at [1362, 92] on button "Generate PDF" at bounding box center [1363, 95] width 98 height 26
